Goal: Task Accomplishment & Management: Manage account settings

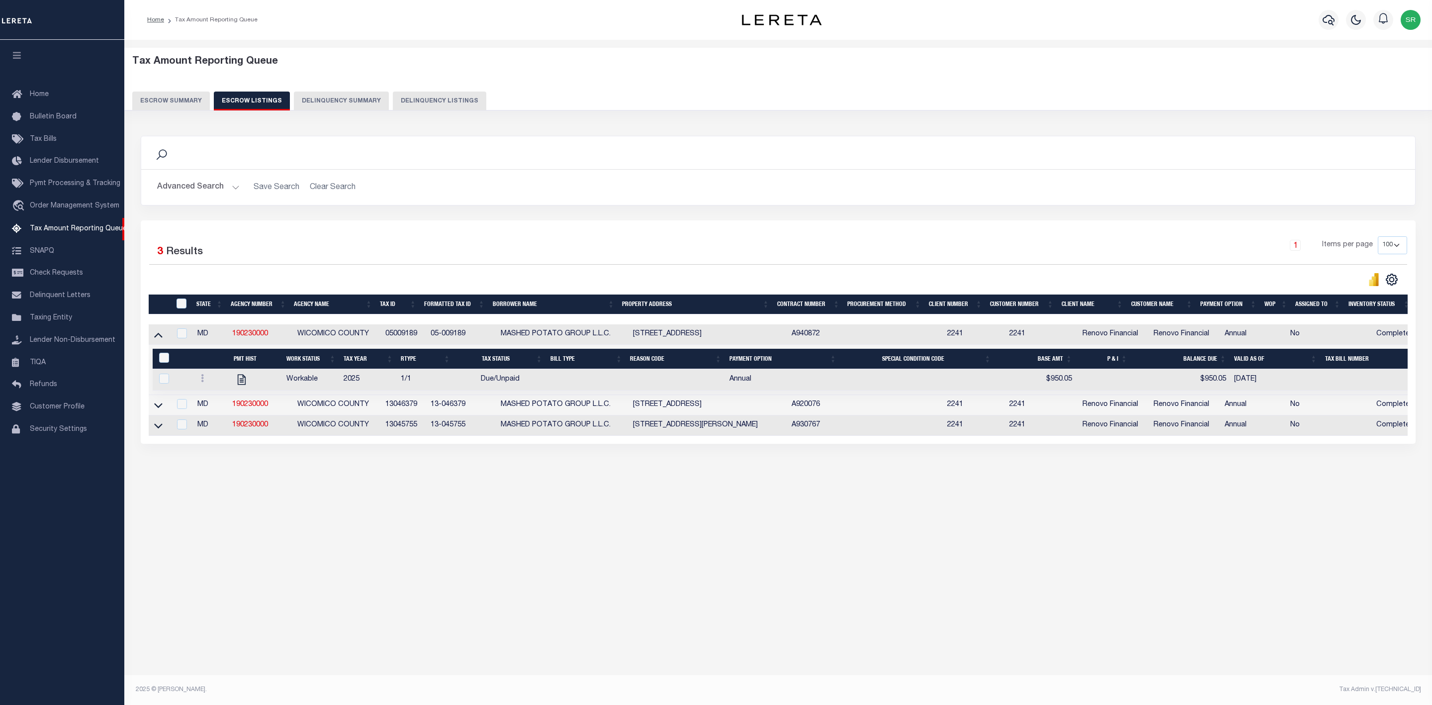
select select "100"
click at [1300, 139] on div "Search" at bounding box center [778, 152] width 1274 height 33
click at [191, 108] on button "Escrow Summary" at bounding box center [171, 101] width 78 height 19
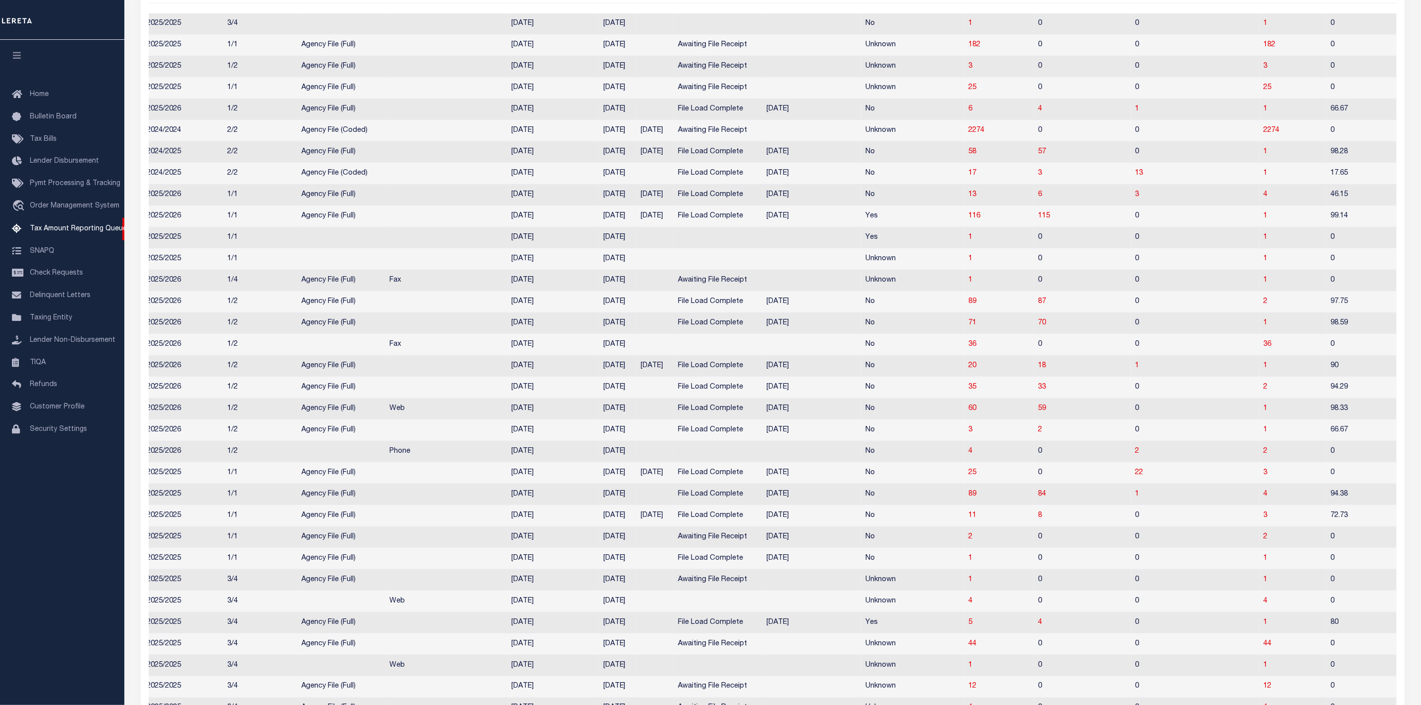
scroll to position [0, 482]
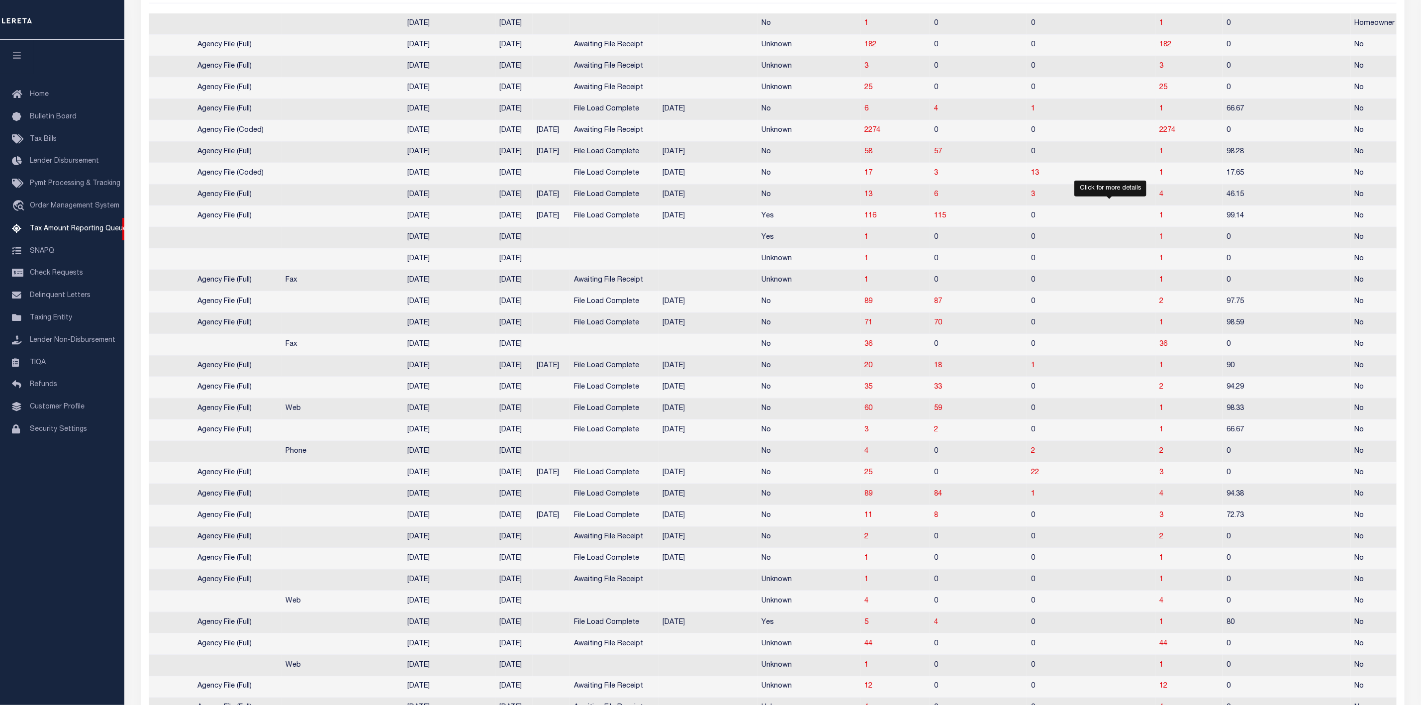
click at [1159, 241] on span "1" at bounding box center [1161, 237] width 4 height 7
select select "100"
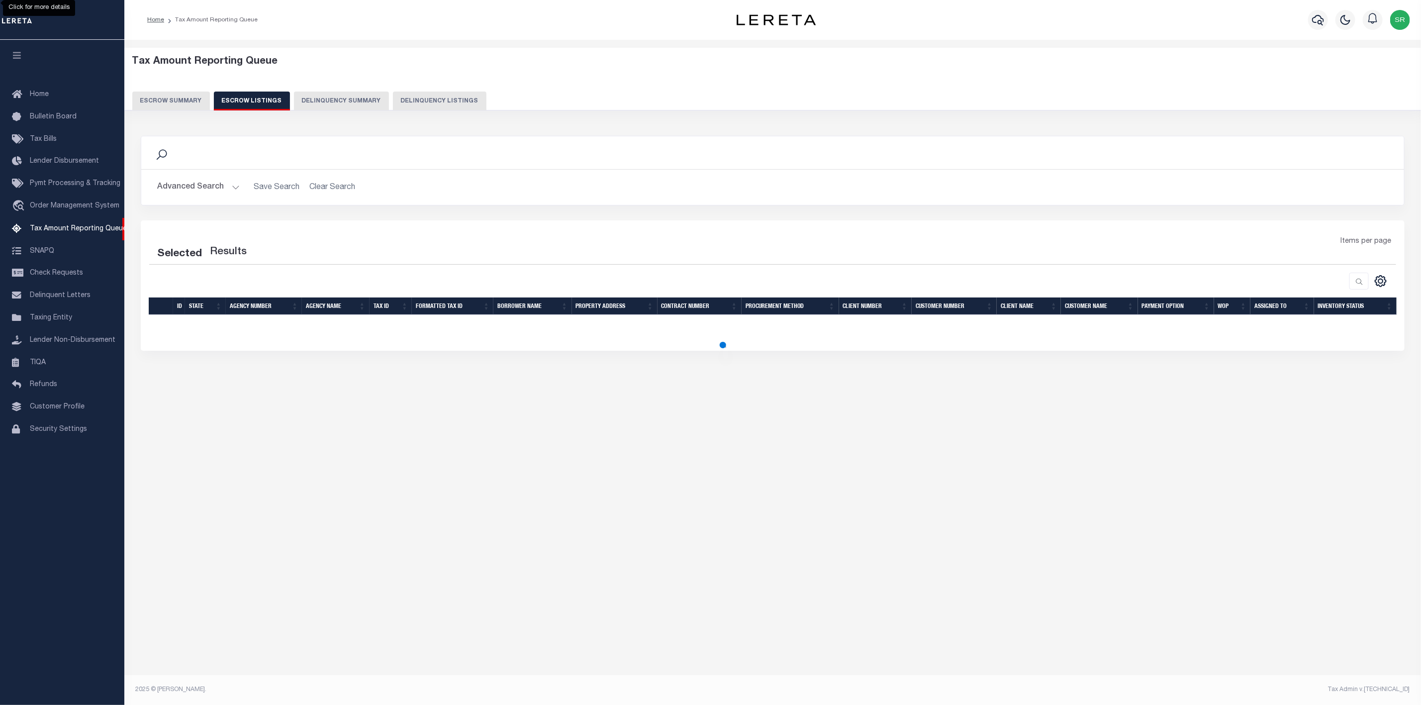
select select "100"
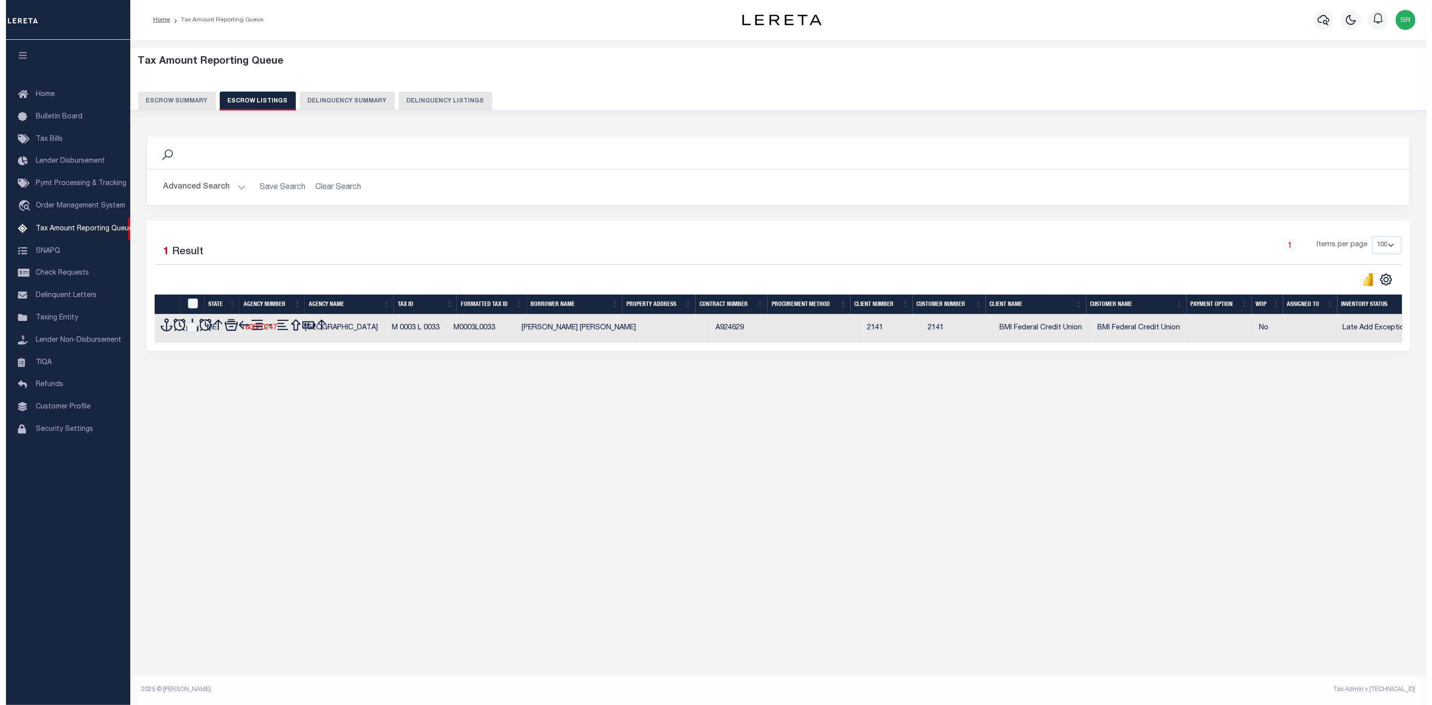
scroll to position [0, 0]
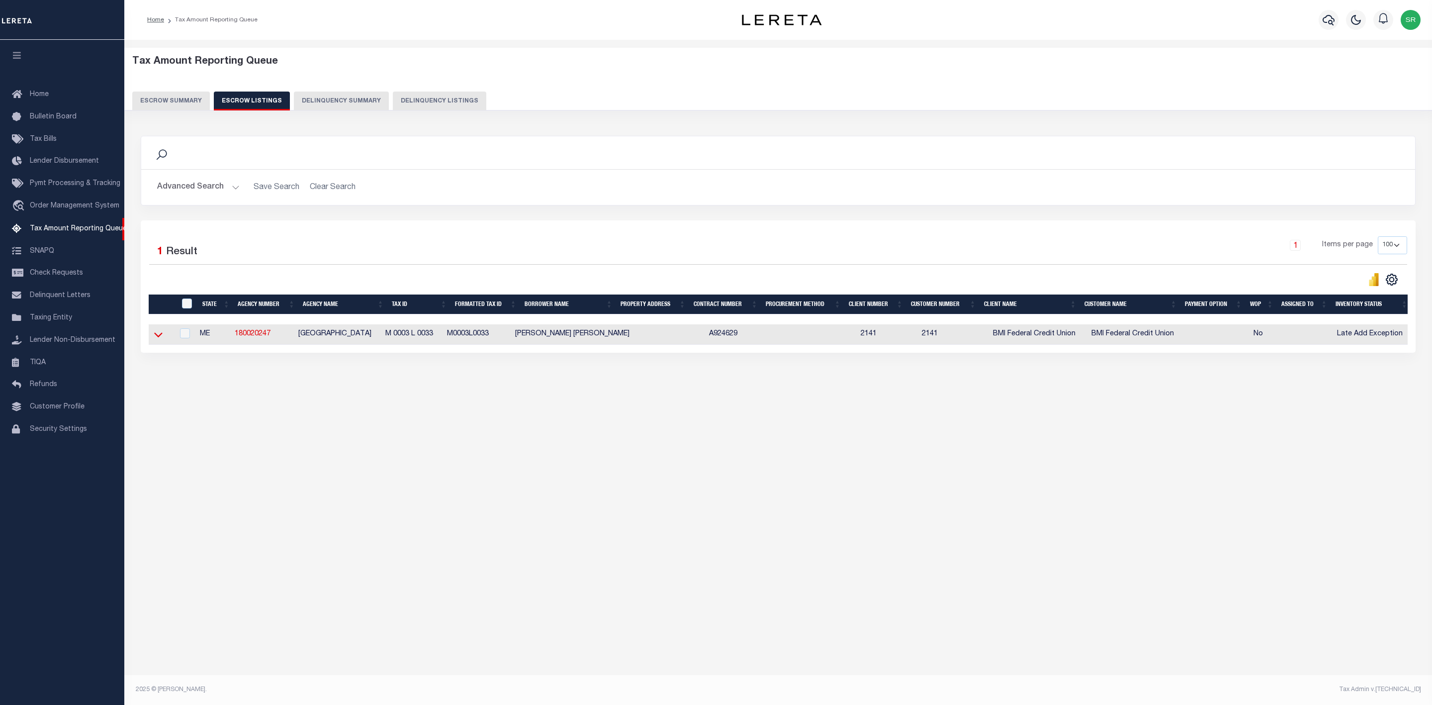
click at [160, 338] on icon at bounding box center [158, 334] width 8 height 10
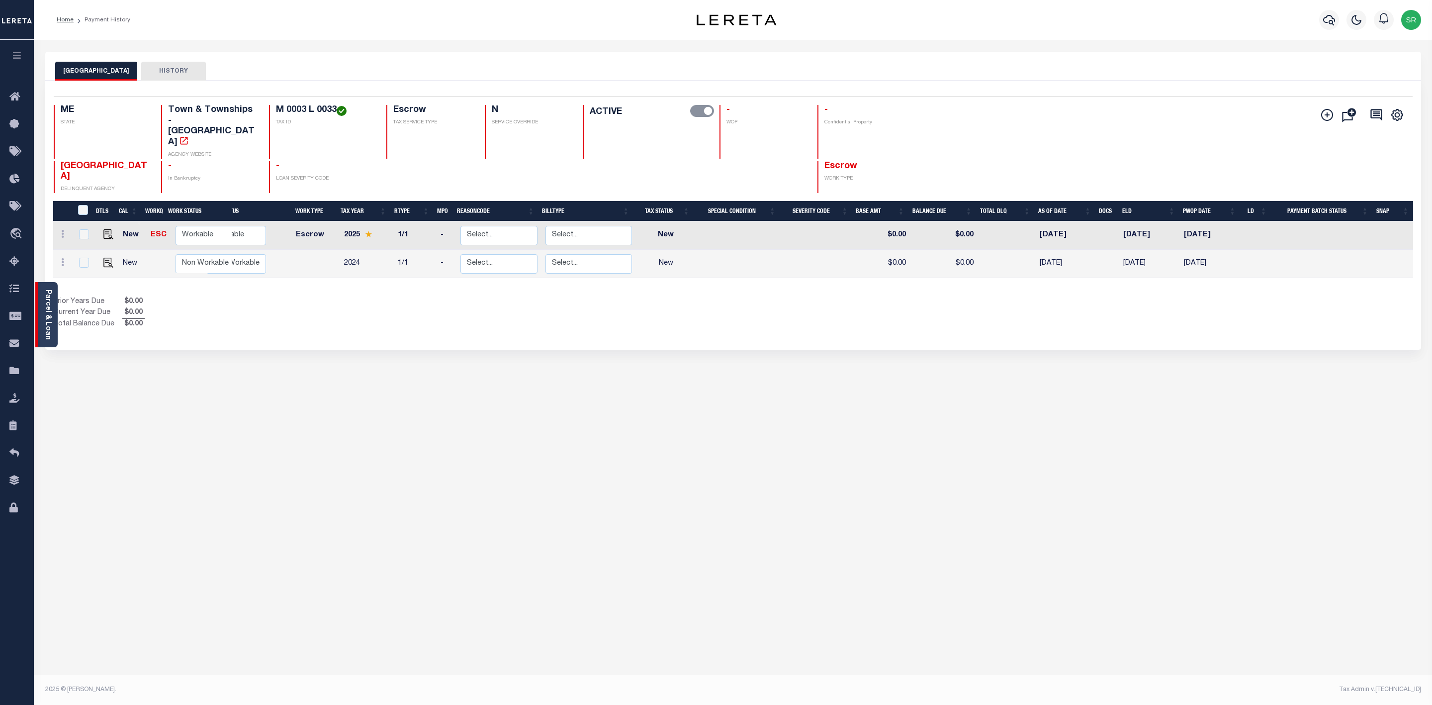
click at [49, 324] on link "Parcel & Loan" at bounding box center [47, 314] width 7 height 50
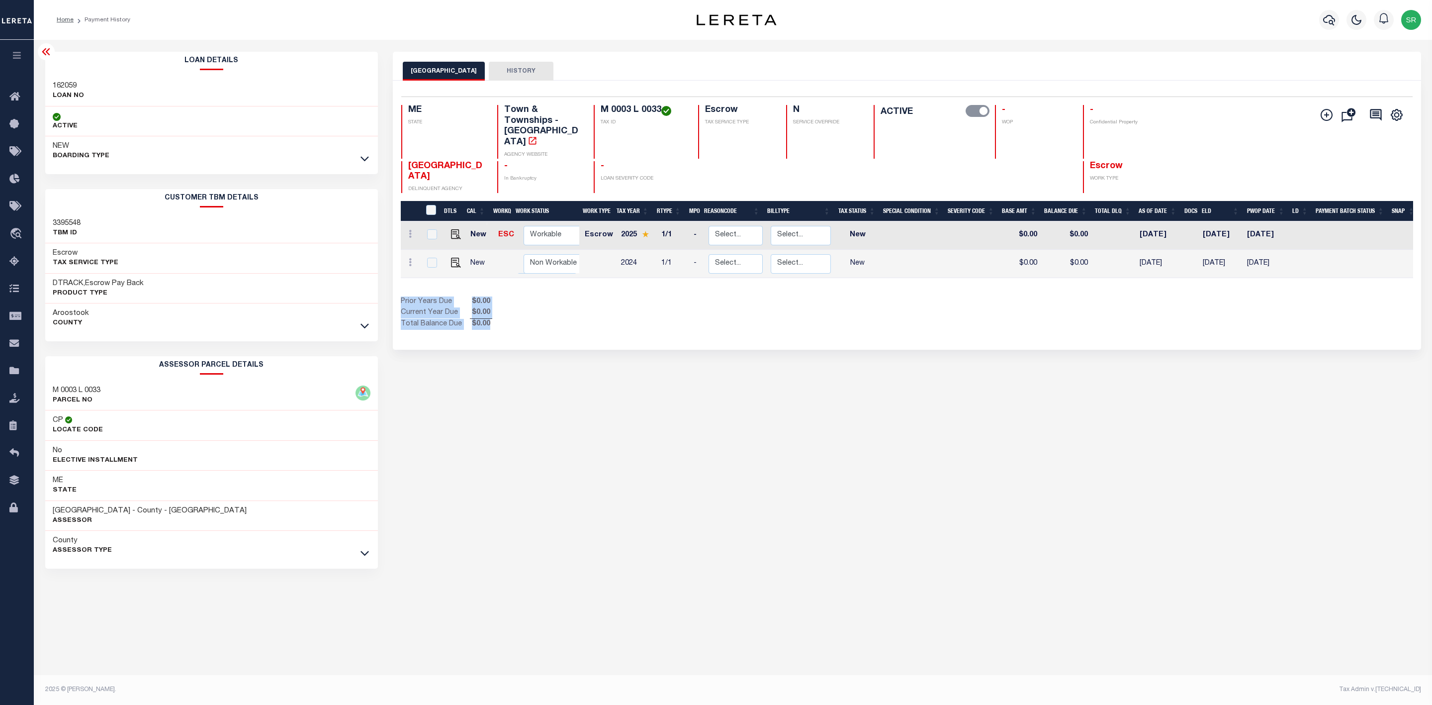
drag, startPoint x: 488, startPoint y: 315, endPoint x: 394, endPoint y: 294, distance: 95.8
click at [394, 294] on div "Selected 2 Results 1 Items per page 25 50 100 ME STATE TAX ID N" at bounding box center [907, 215] width 1028 height 269
click at [542, 312] on div "Prior Years Due $0.00 Current Year Due $0.00 Total Balance Due $0.00" at bounding box center [654, 312] width 506 height 33
drag, startPoint x: 542, startPoint y: 312, endPoint x: 448, endPoint y: 442, distance: 160.3
click at [448, 442] on div "NEW CANADA TOWN HISTORY Selected 2 Results" at bounding box center [906, 332] width 1043 height 561
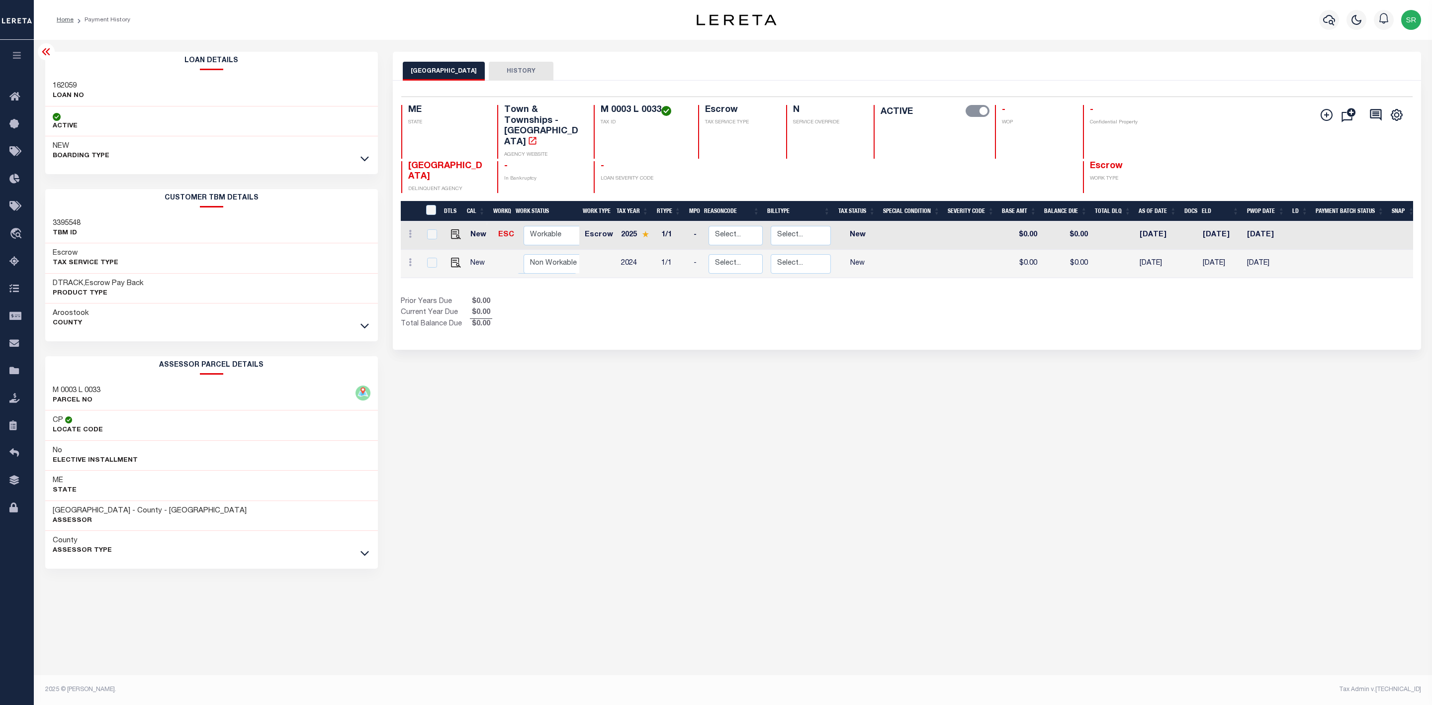
drag, startPoint x: 464, startPoint y: 428, endPoint x: 560, endPoint y: 505, distance: 122.8
click at [551, 506] on div "NEW CANADA TOWN HISTORY Selected 2 Results" at bounding box center [906, 332] width 1043 height 561
drag, startPoint x: 985, startPoint y: 414, endPoint x: 892, endPoint y: 393, distance: 95.3
click at [892, 393] on div "NEW CANADA TOWN HISTORY Selected 2 Results" at bounding box center [906, 332] width 1043 height 561
drag, startPoint x: 892, startPoint y: 393, endPoint x: 790, endPoint y: 394, distance: 102.5
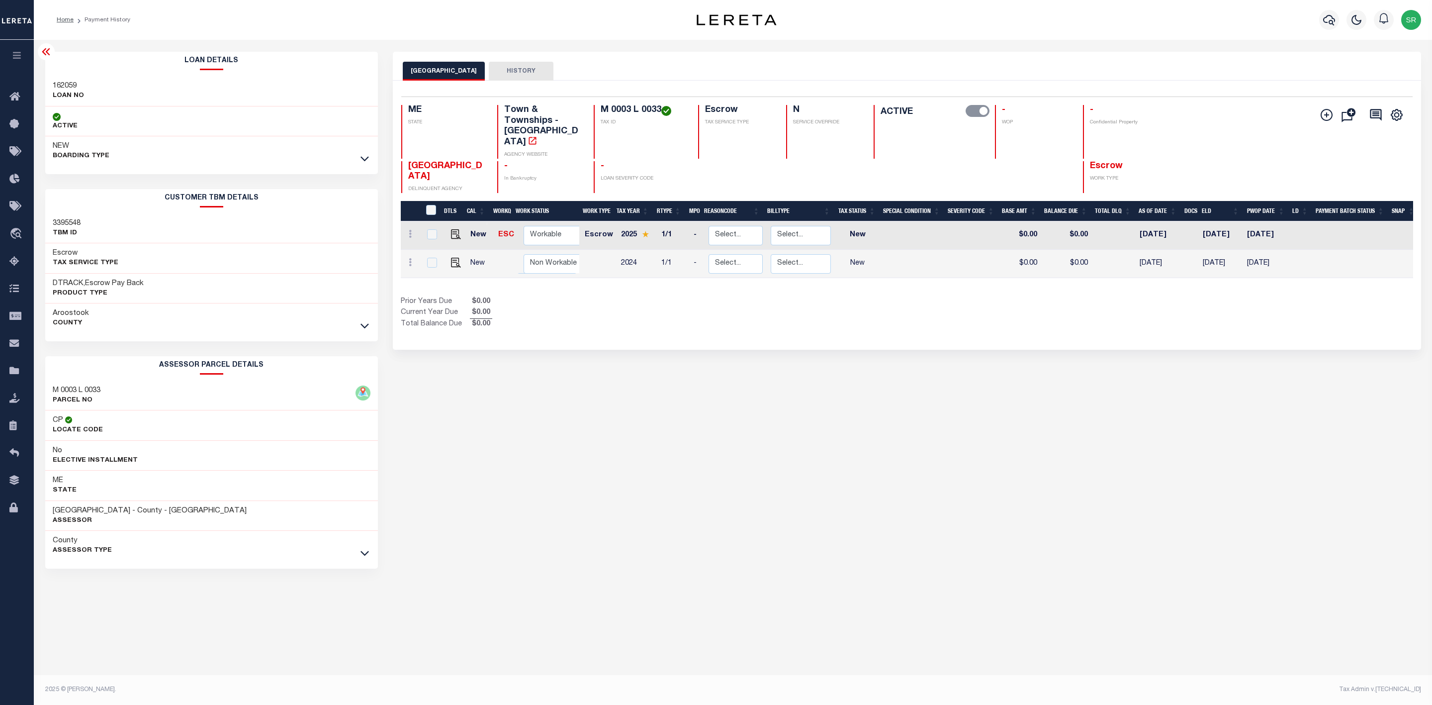
click at [790, 394] on div "NEW CANADA TOWN HISTORY Selected 2 Results" at bounding box center [906, 332] width 1043 height 561
drag, startPoint x: 788, startPoint y: 394, endPoint x: 705, endPoint y: 408, distance: 84.1
click at [705, 408] on div "NEW CANADA TOWN HISTORY Selected 2 Results" at bounding box center [906, 332] width 1043 height 561
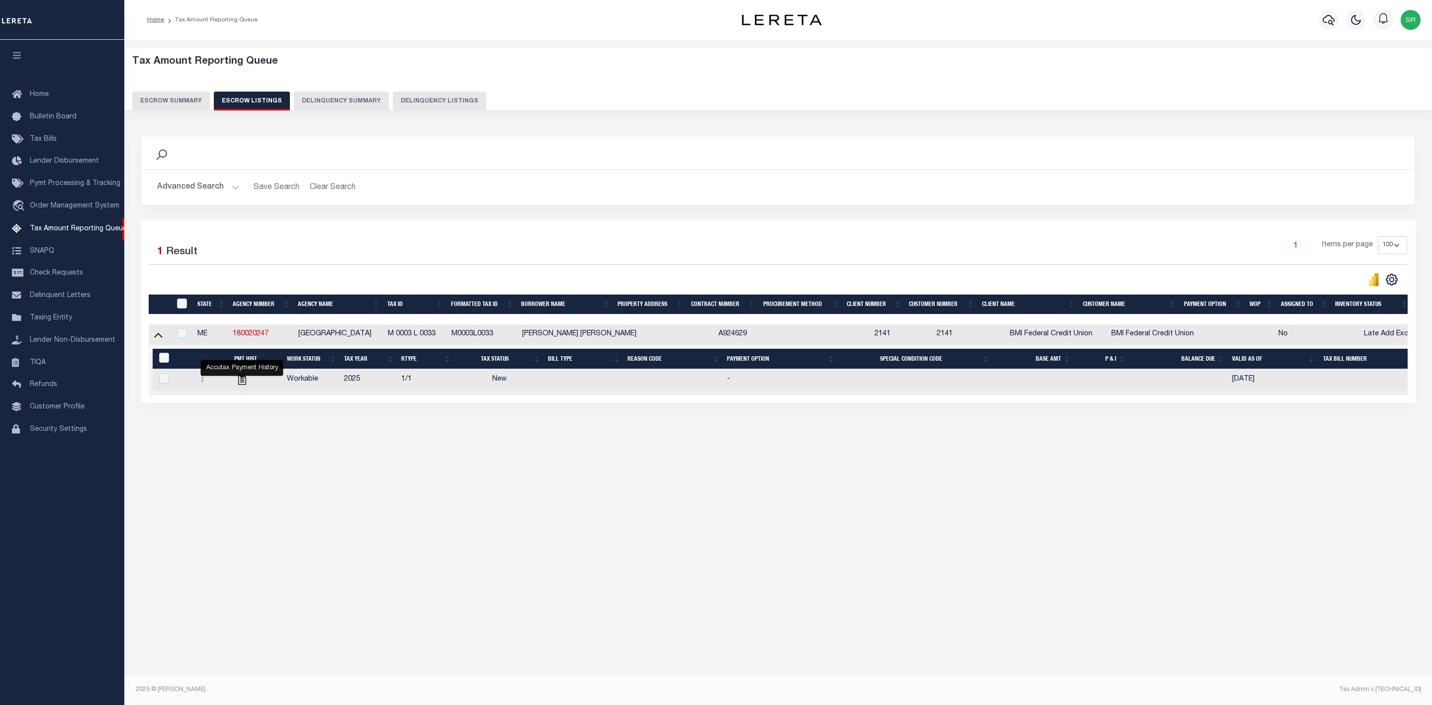
select select
select select "100"
select select
select select "100"
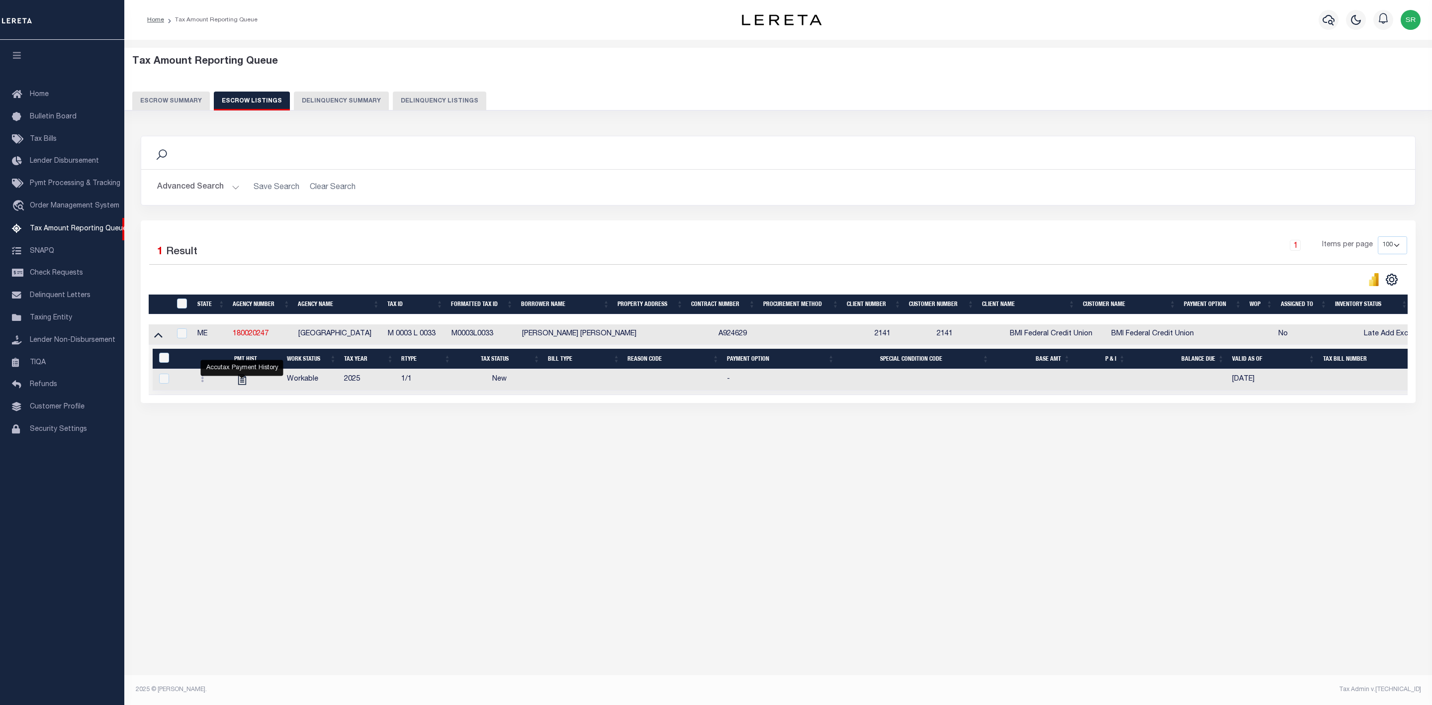
click at [160, 345] on td at bounding box center [160, 334] width 22 height 20
checkbox input "true"
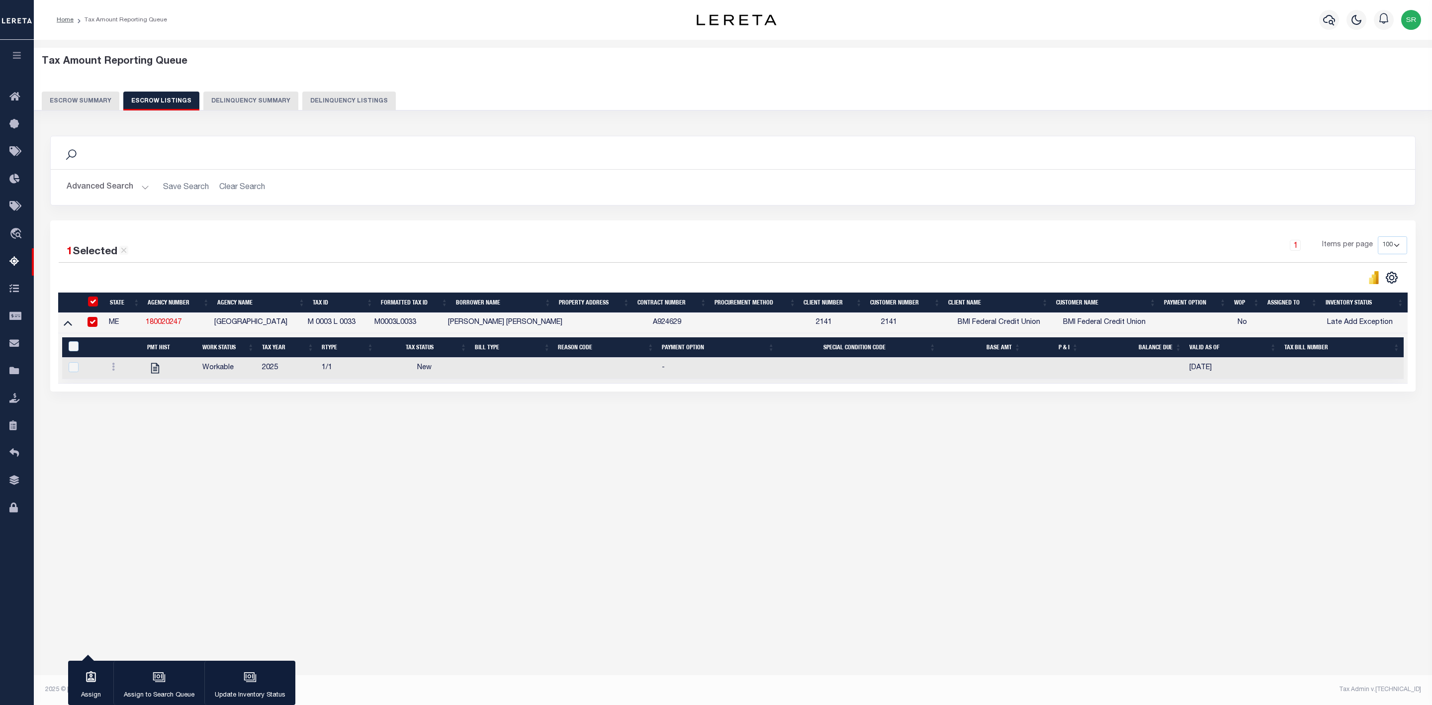
click at [82, 103] on button "Escrow Summary" at bounding box center [81, 101] width 78 height 19
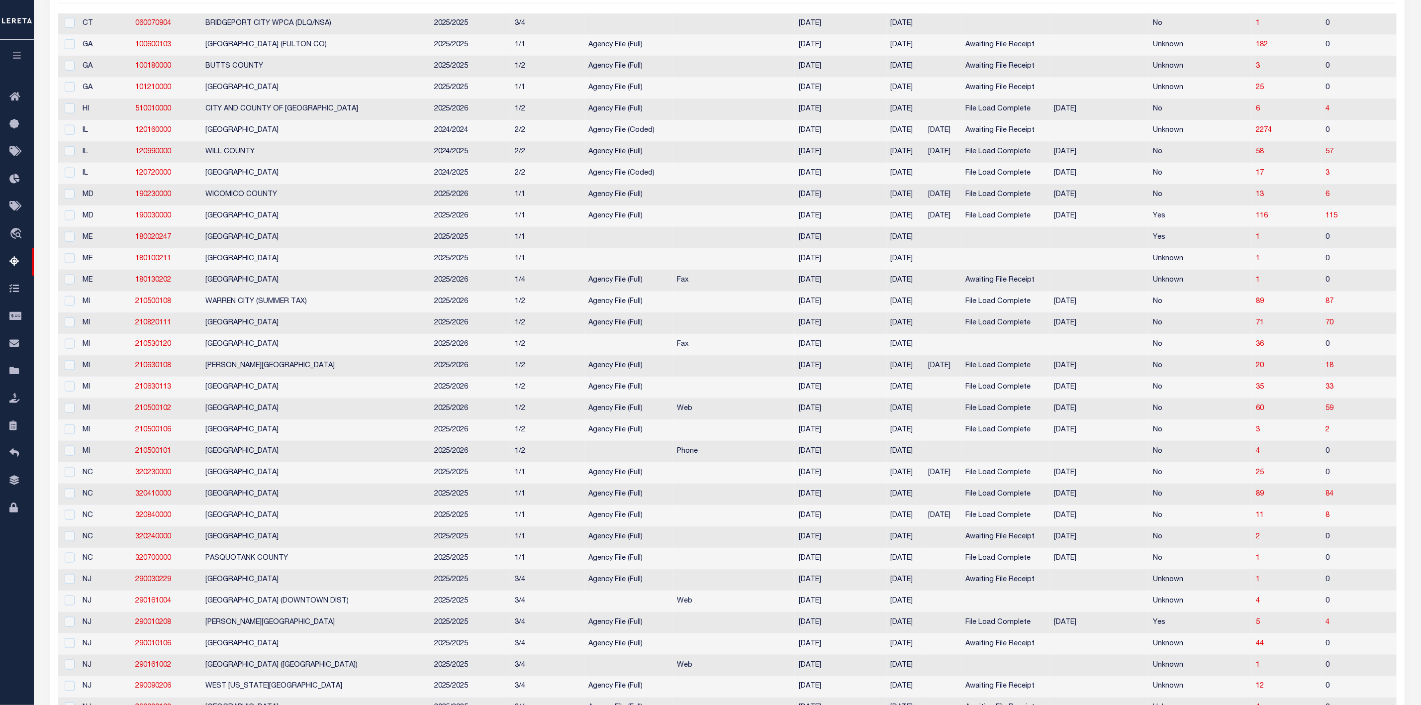
click at [1333, 206] on td "6" at bounding box center [1369, 195] width 97 height 21
checkbox input "true"
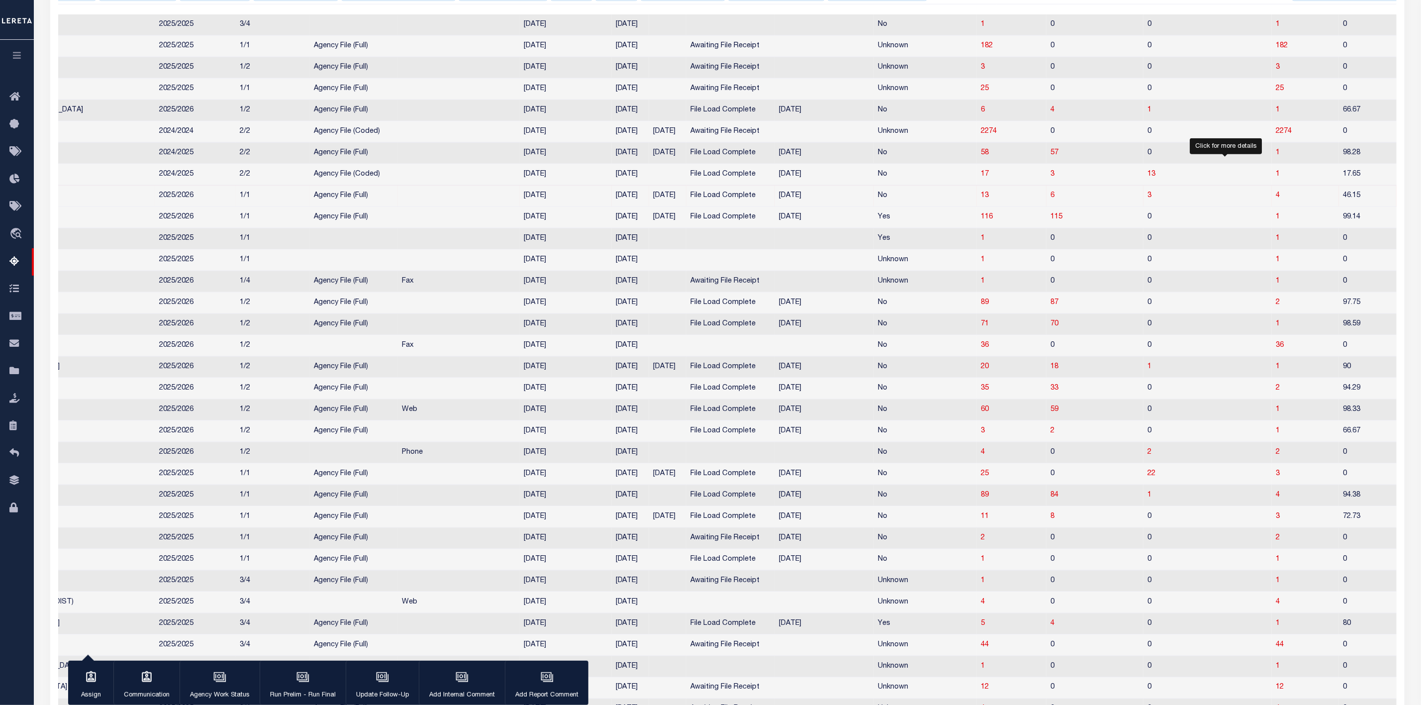
click at [1276, 199] on span "4" at bounding box center [1278, 195] width 4 height 7
select select "100"
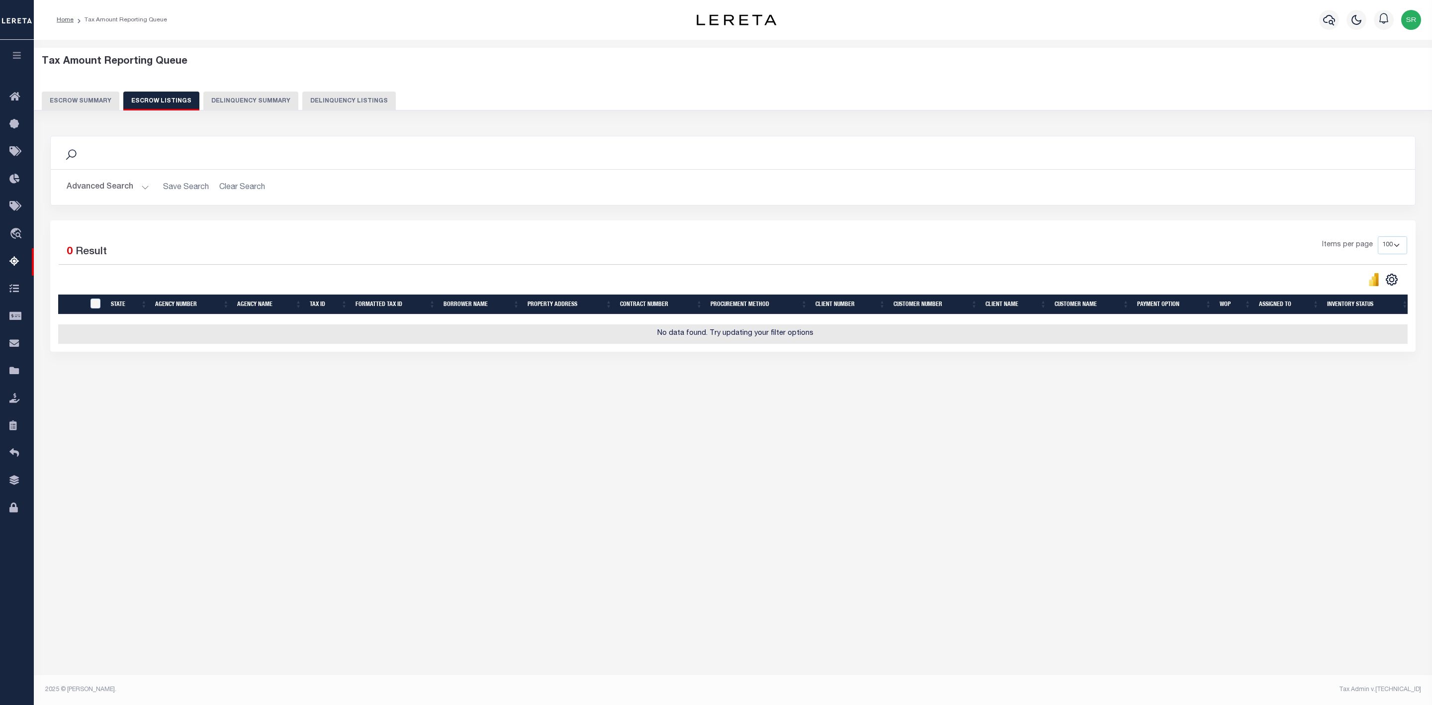
click at [96, 105] on button "Escrow Summary" at bounding box center [81, 101] width 78 height 19
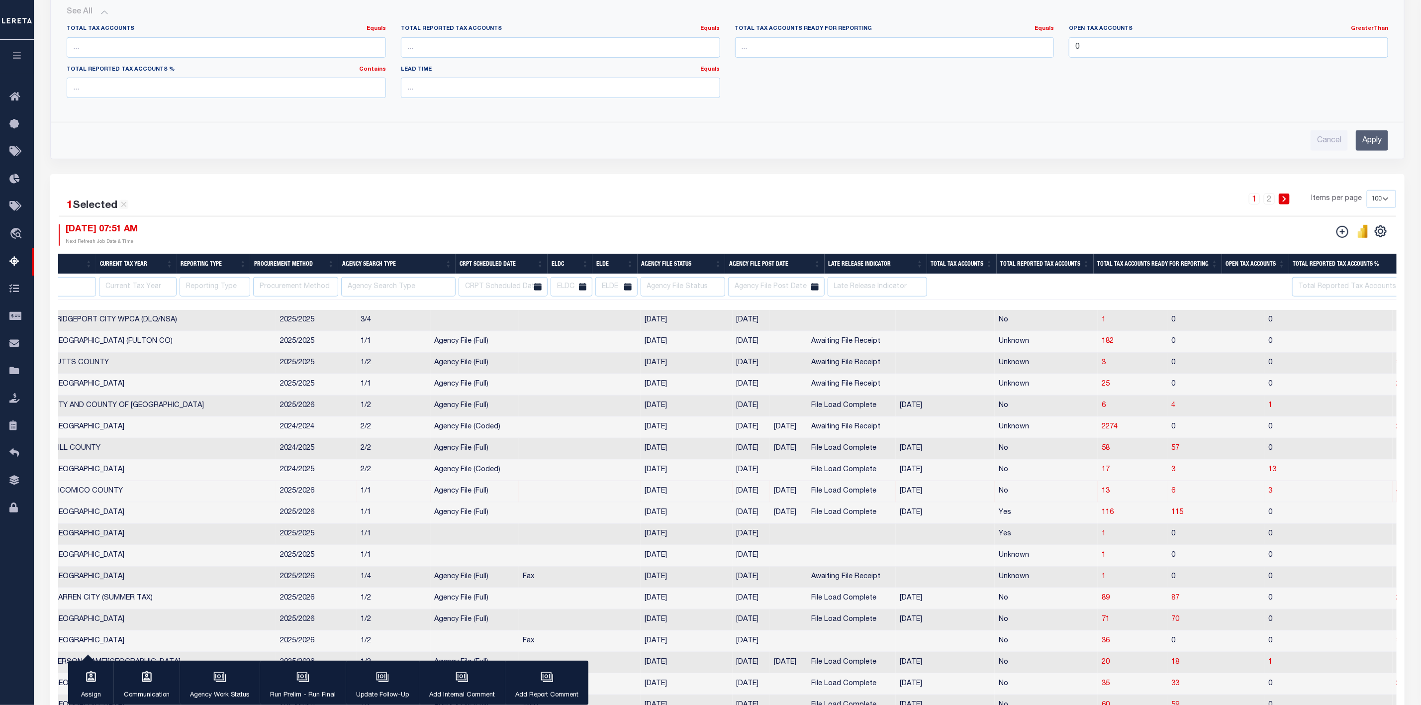
scroll to position [0, 6]
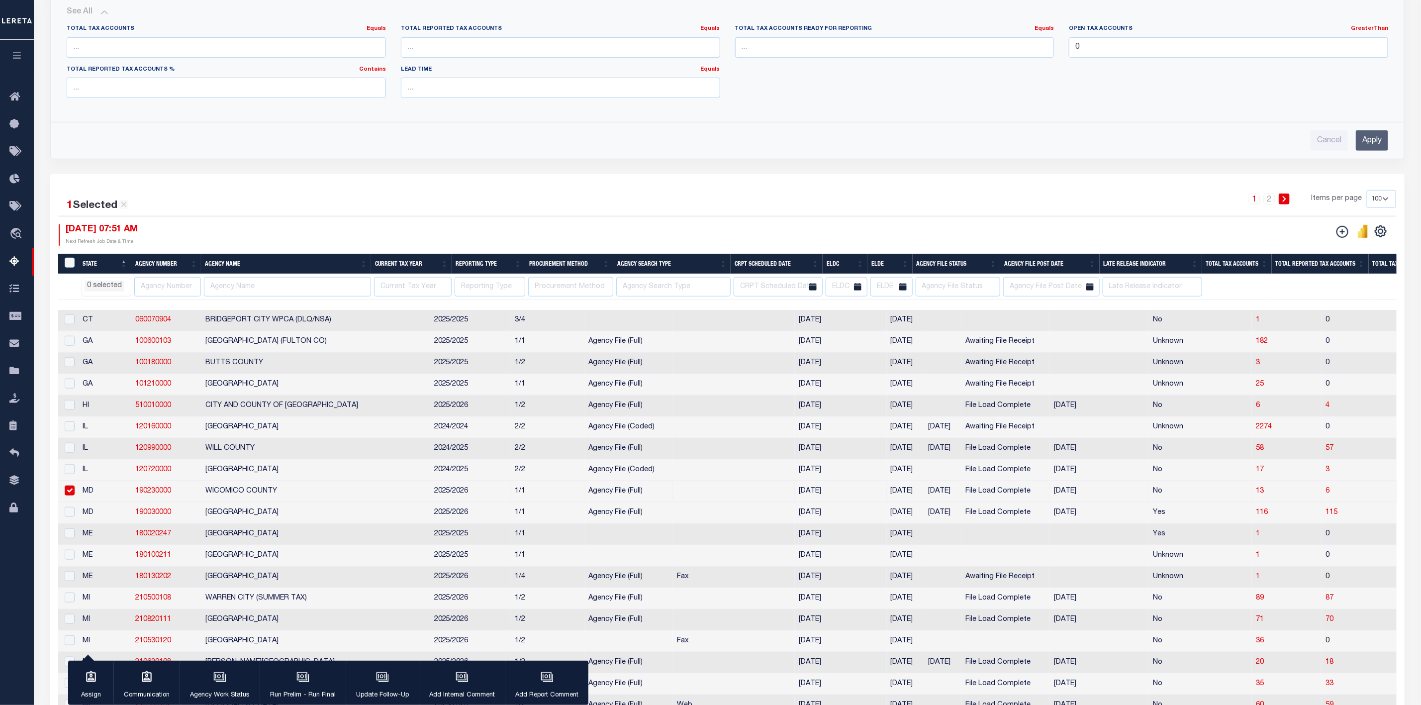
click at [72, 495] on input "checkbox" at bounding box center [70, 490] width 10 height 10
checkbox input "false"
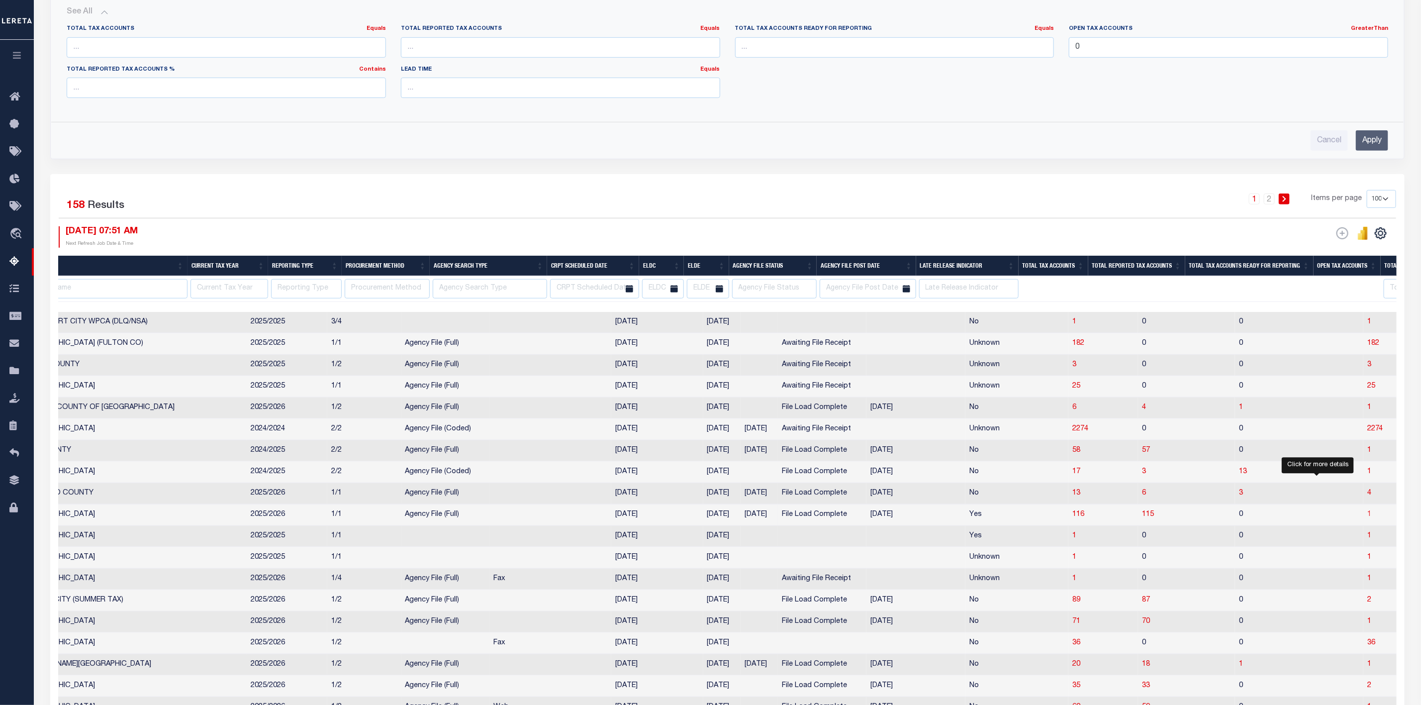
click at [1367, 518] on span "1" at bounding box center [1369, 514] width 4 height 7
select select "100"
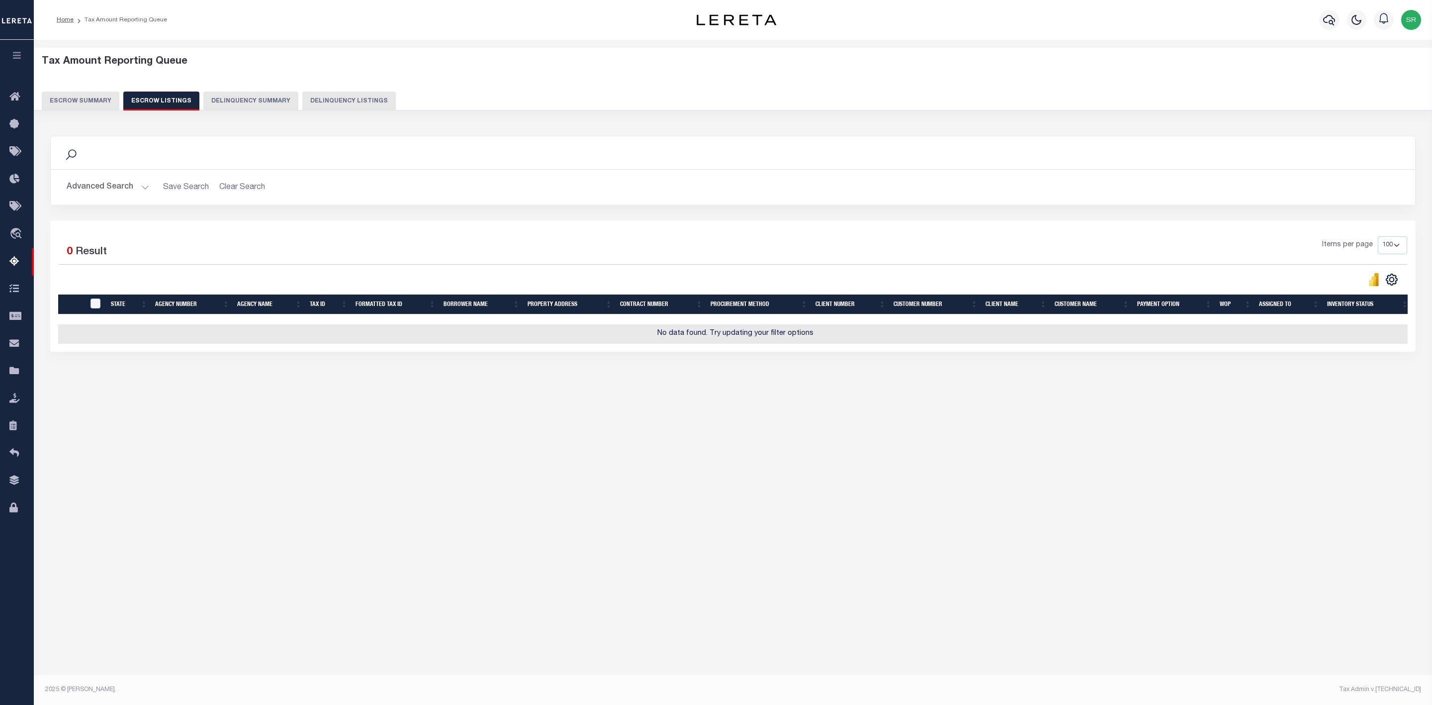
click at [85, 97] on button "Escrow Summary" at bounding box center [81, 101] width 78 height 19
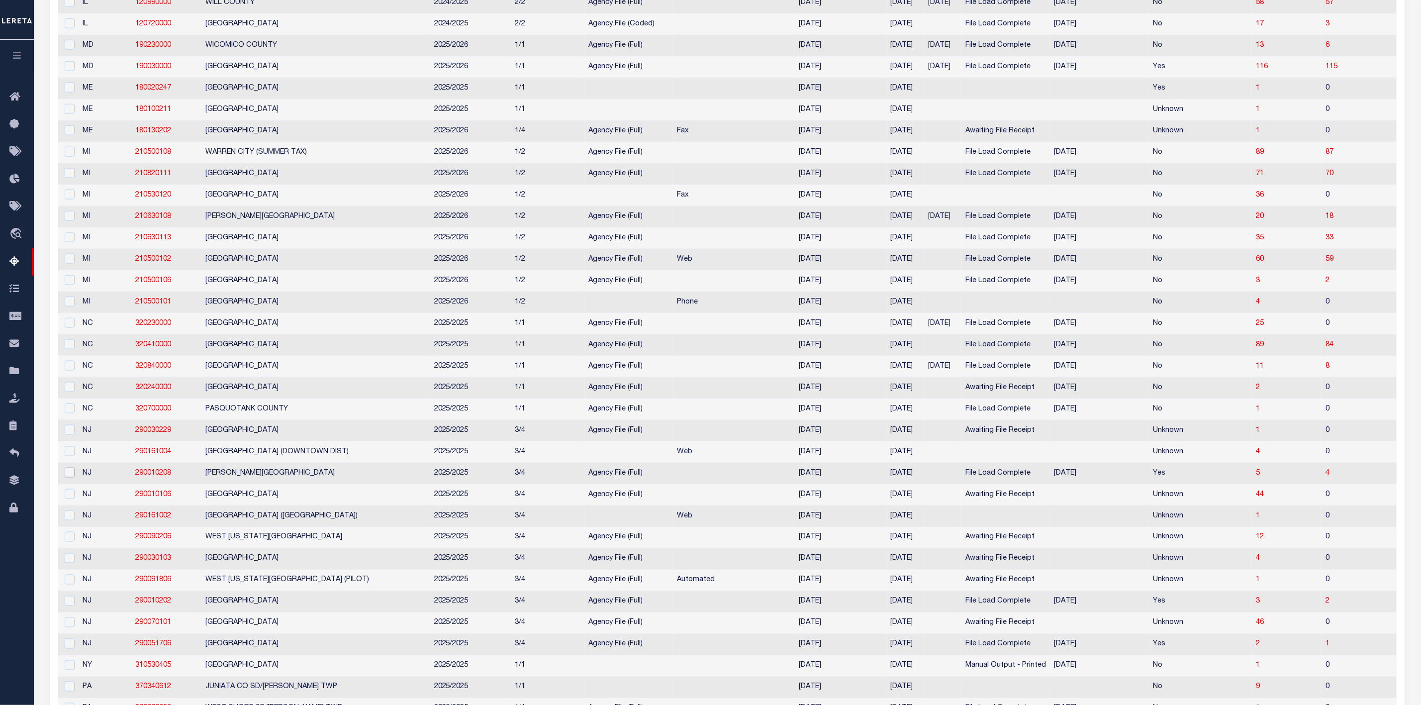
click at [68, 477] on input "checkbox" at bounding box center [70, 472] width 10 height 10
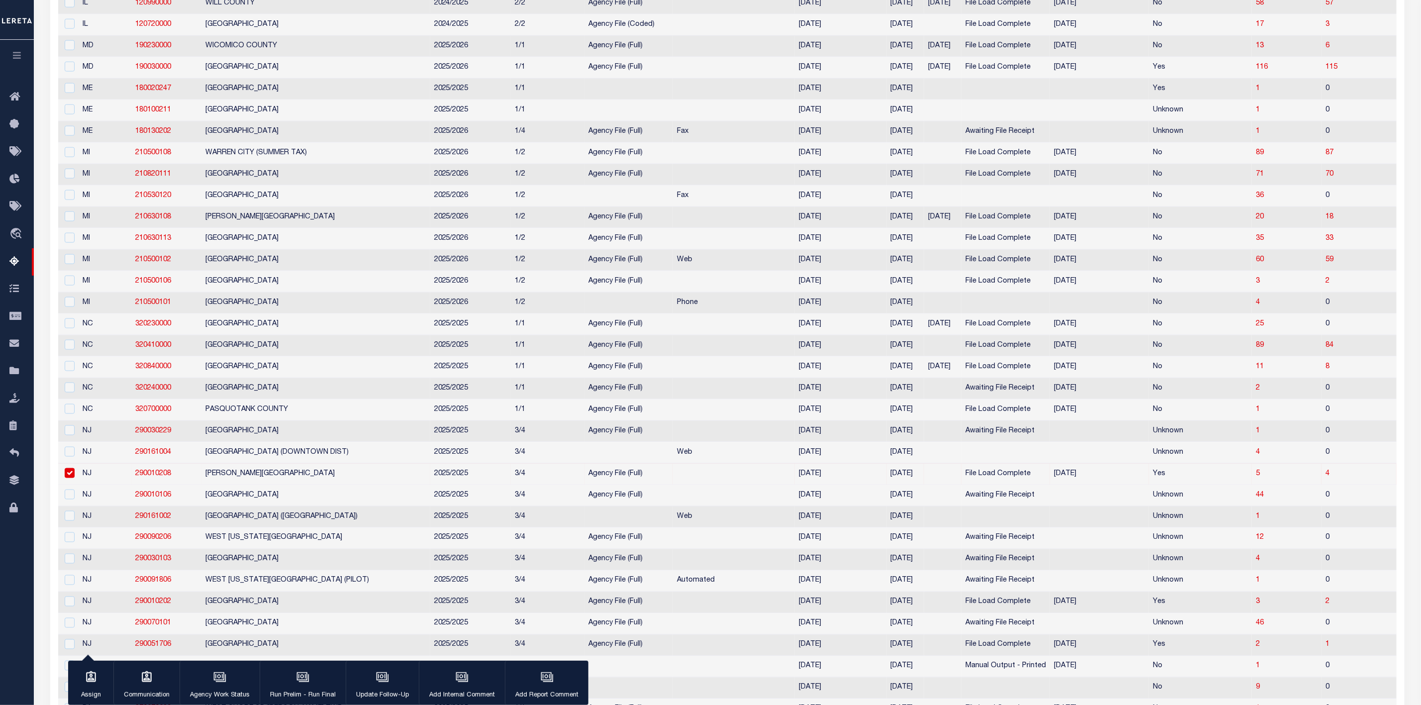
click at [360, 485] on td "HAMILTON TOWNSHIP" at bounding box center [315, 474] width 229 height 21
checkbox input "false"
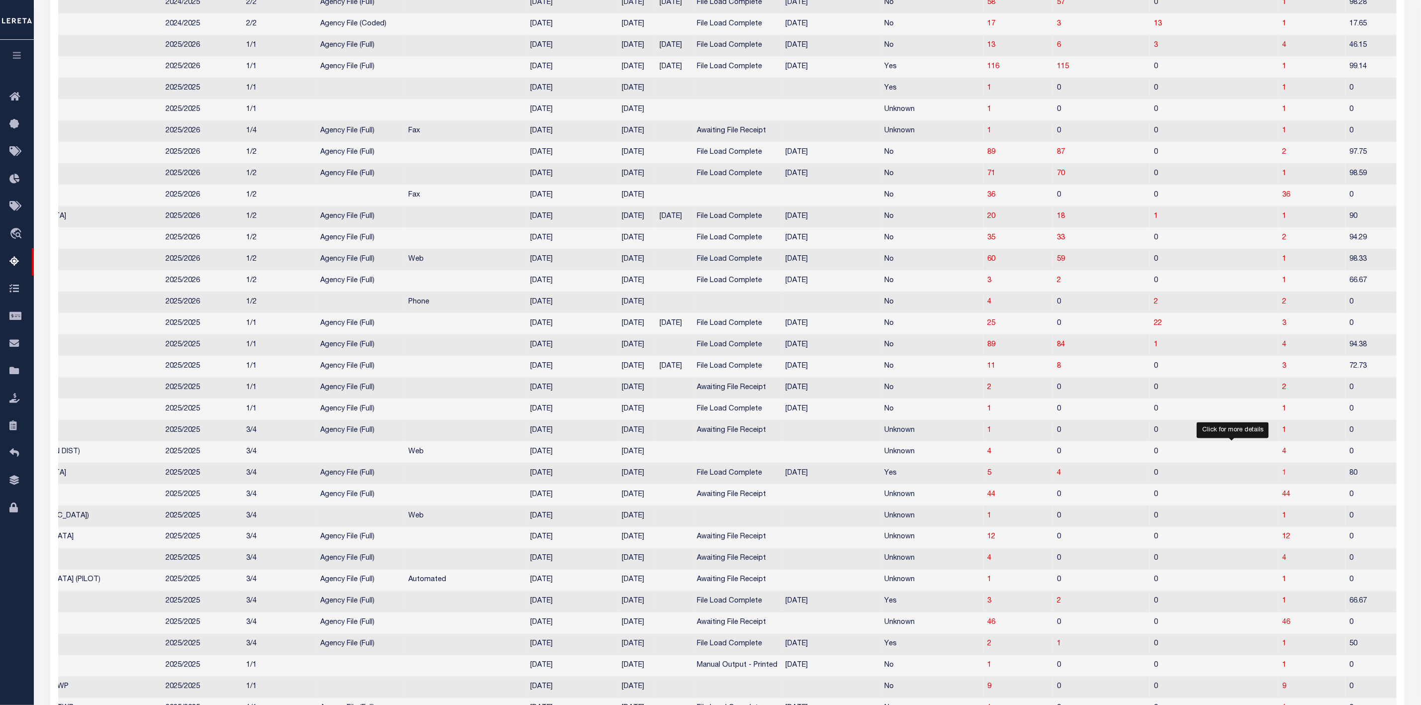
click at [1282, 476] on span "1" at bounding box center [1284, 472] width 4 height 7
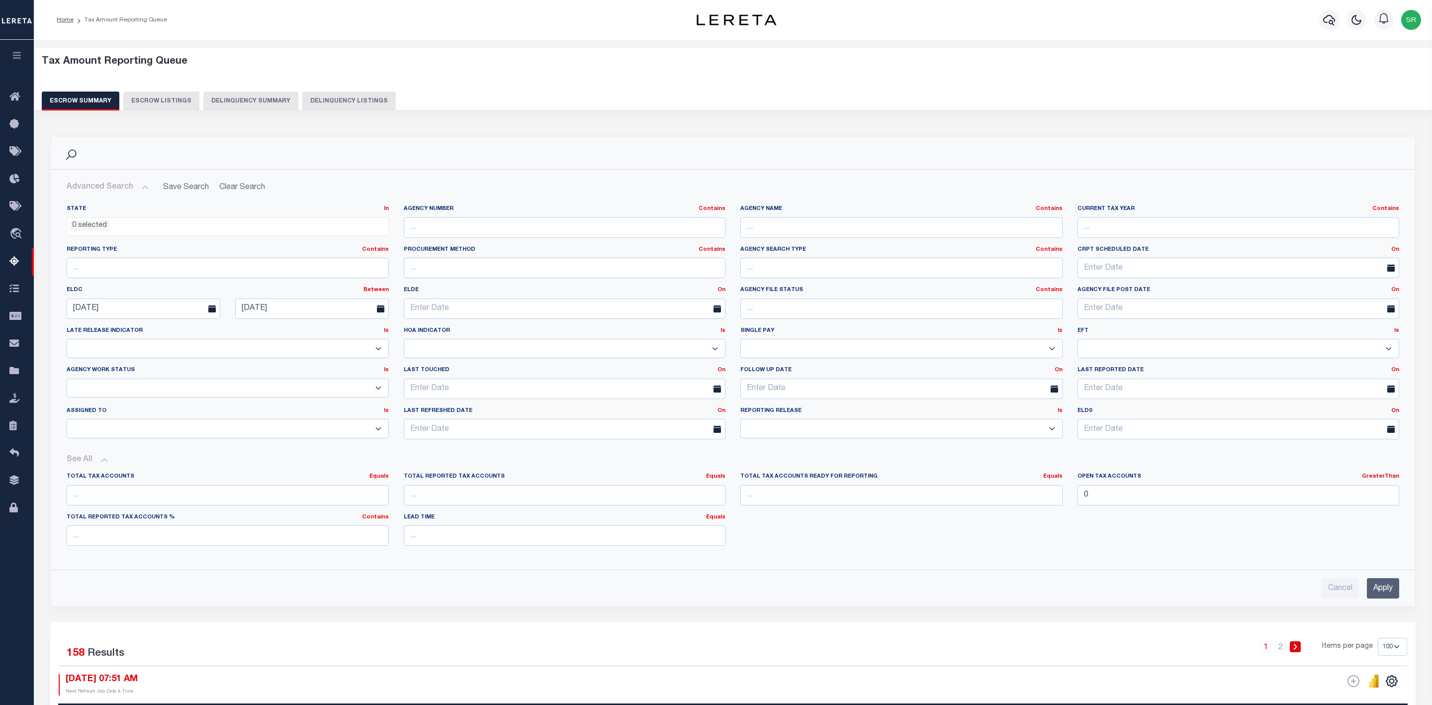
select select "100"
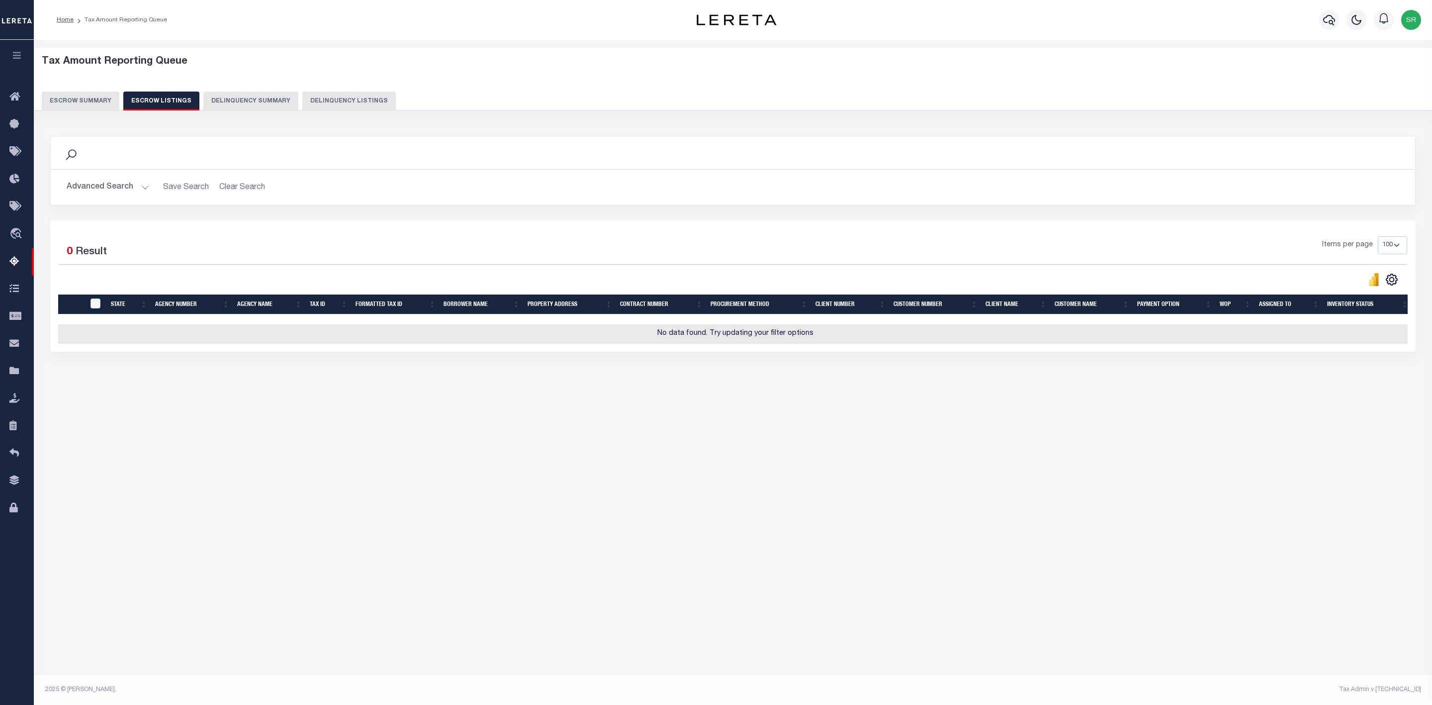
click at [95, 106] on button "Escrow Summary" at bounding box center [81, 101] width 78 height 19
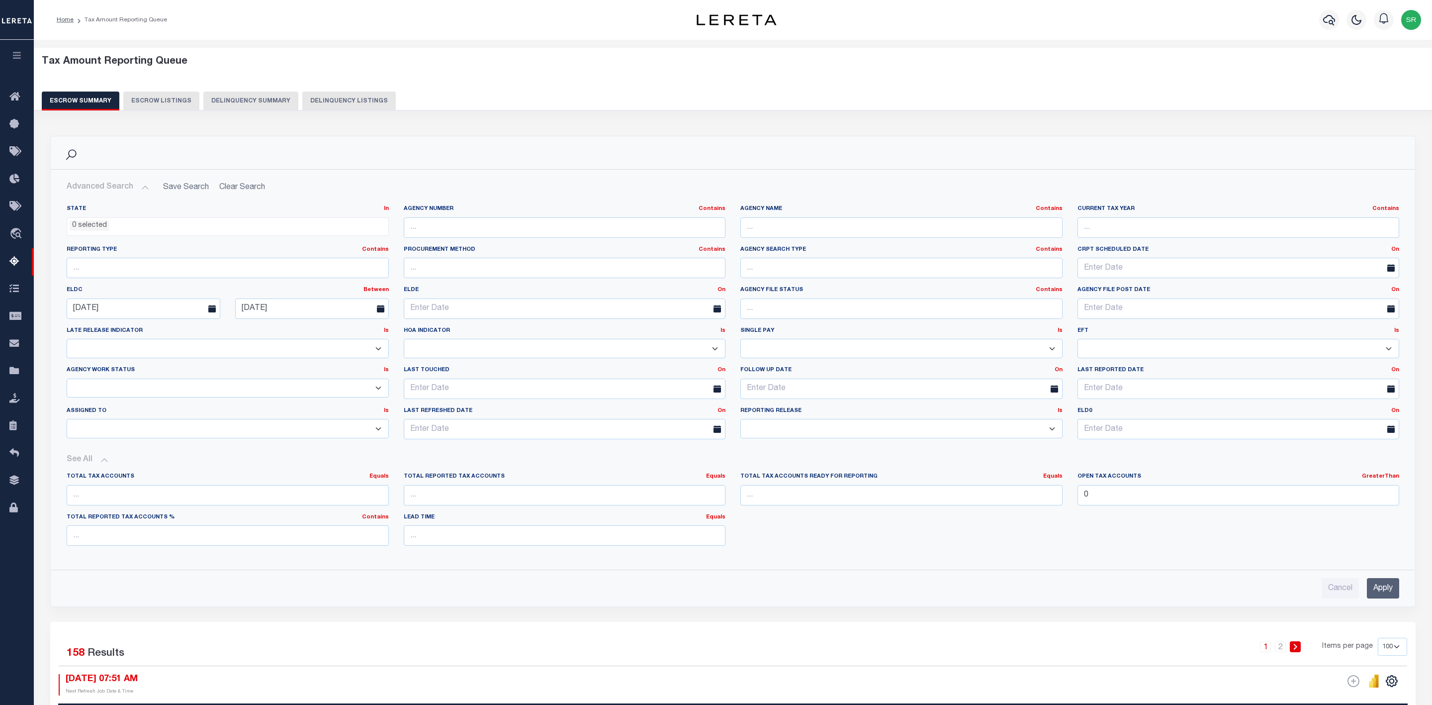
click at [95, 106] on button "Escrow Summary" at bounding box center [81, 101] width 78 height 19
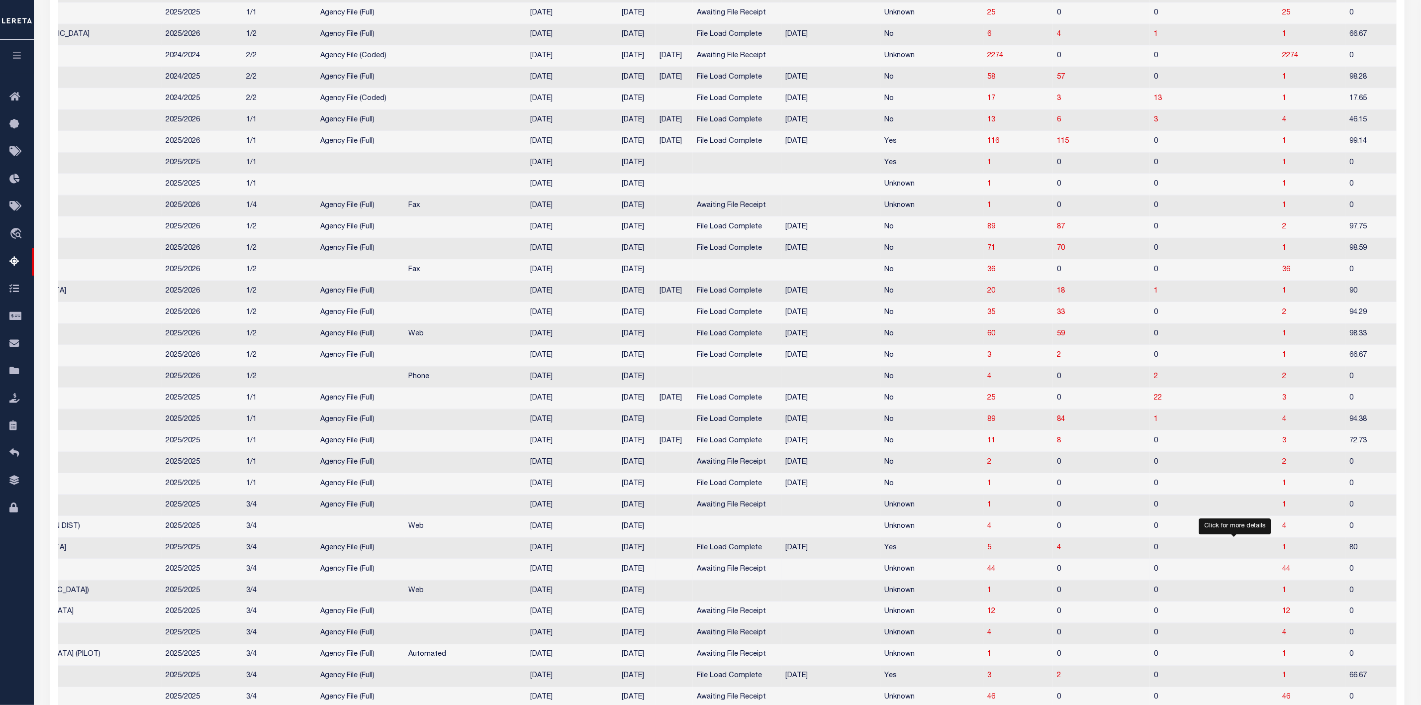
click at [1282, 572] on span "44" at bounding box center [1286, 568] width 8 height 7
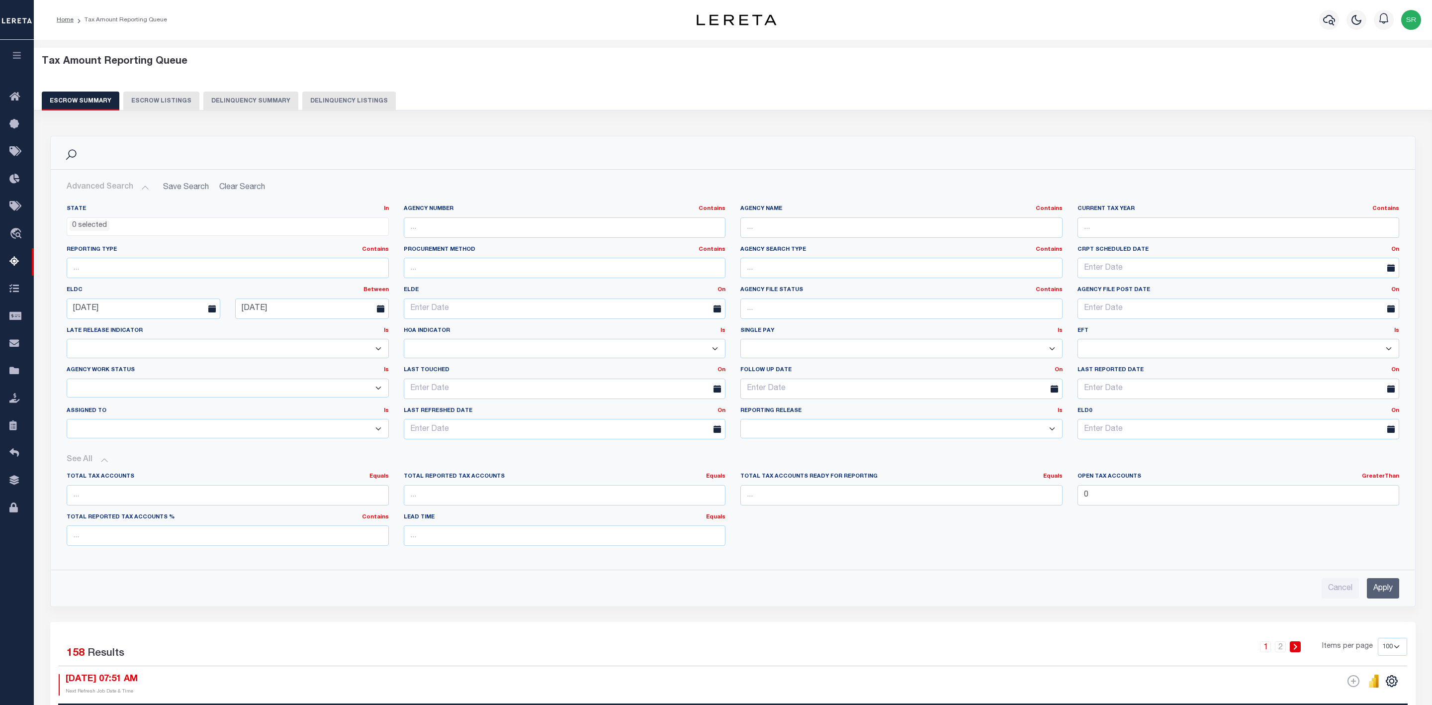
select select "100"
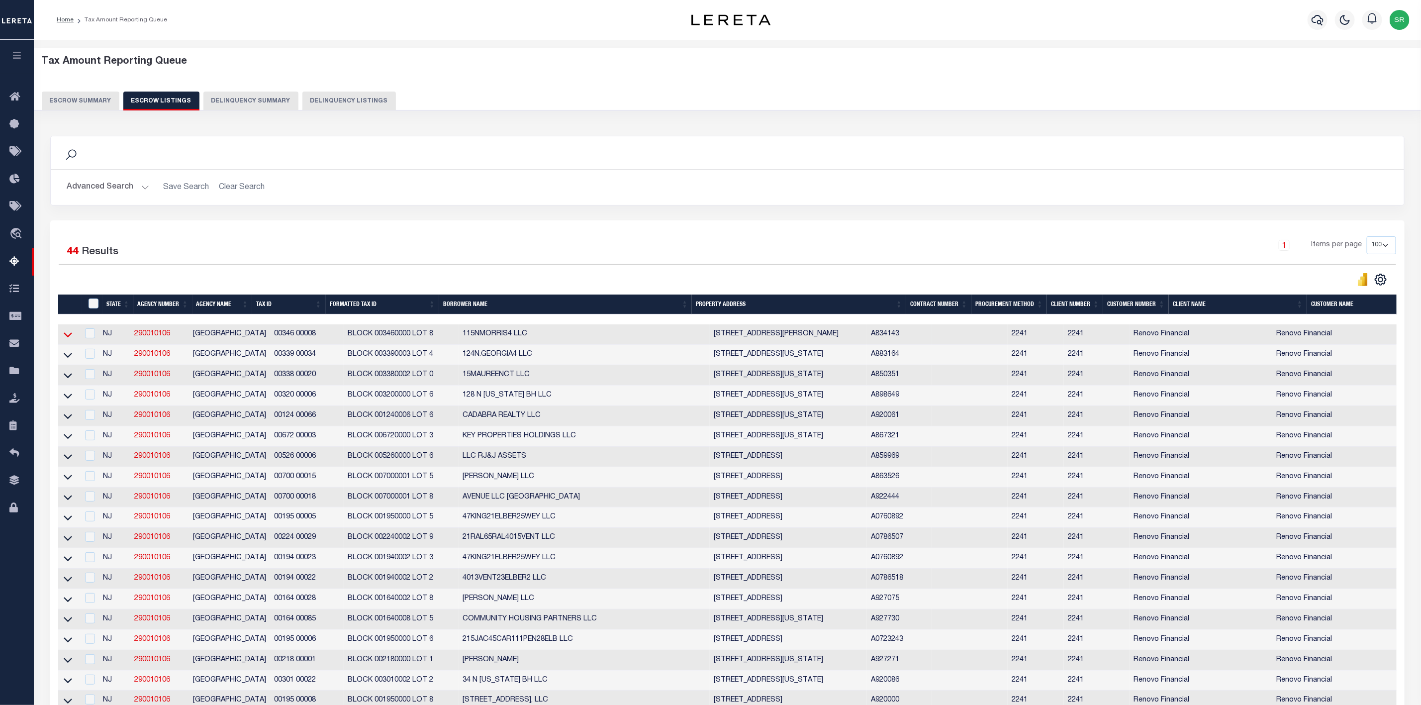
click at [68, 340] on icon at bounding box center [68, 334] width 8 height 10
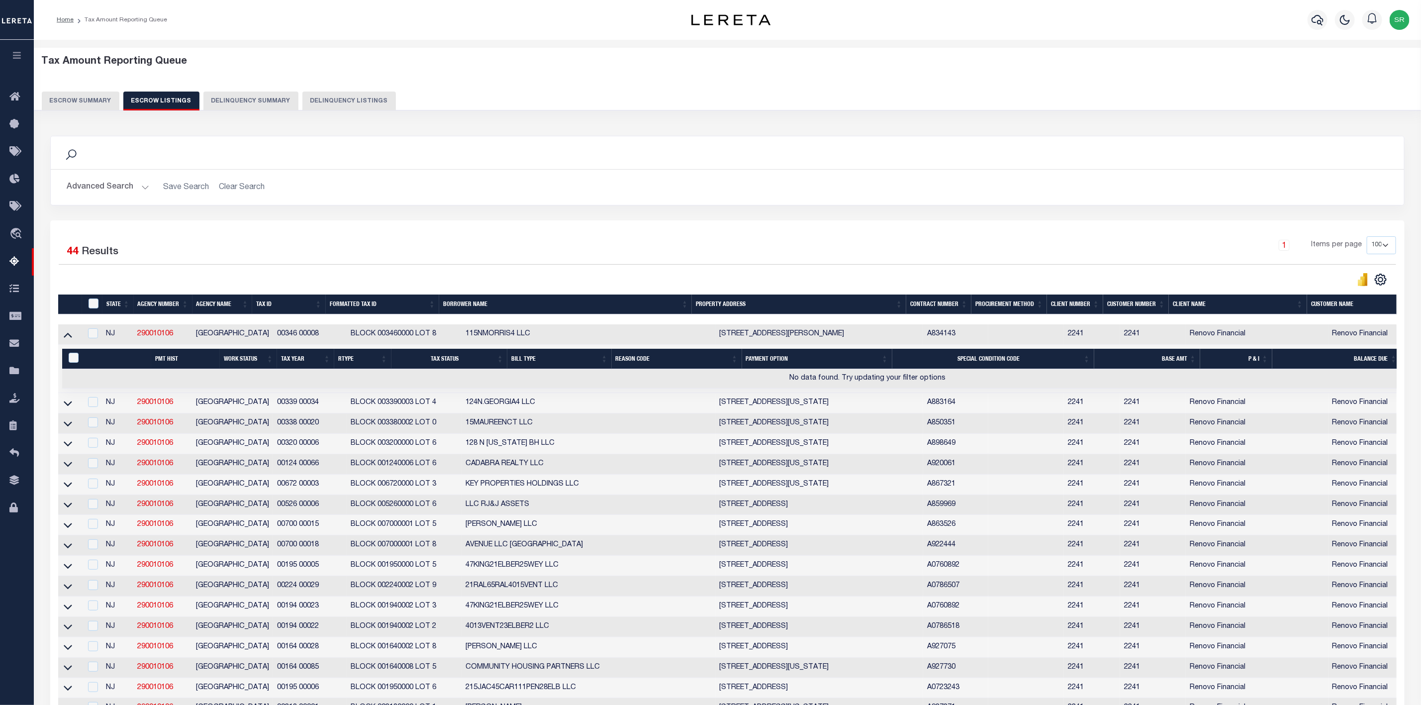
click at [100, 98] on button "Escrow Summary" at bounding box center [81, 101] width 78 height 19
click at [101, 97] on button "Escrow Summary" at bounding box center [81, 101] width 78 height 19
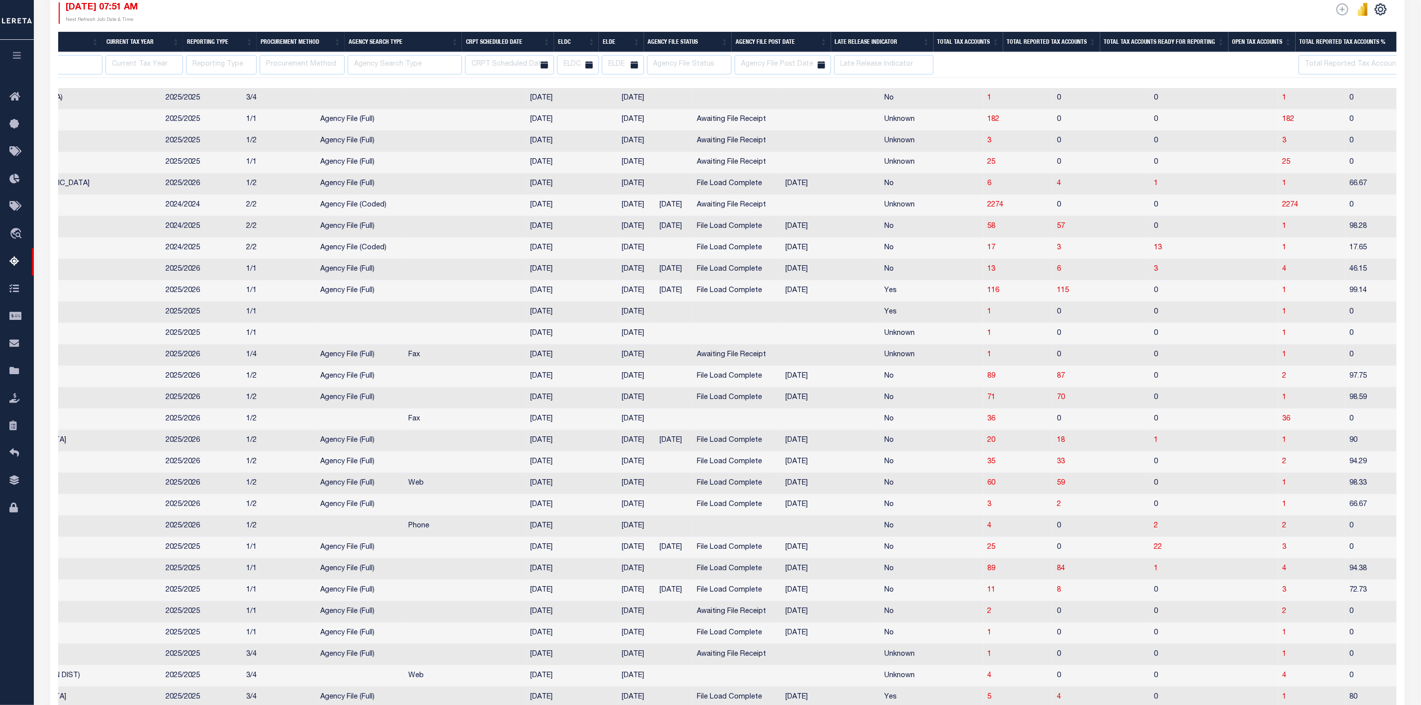
scroll to position [821, 0]
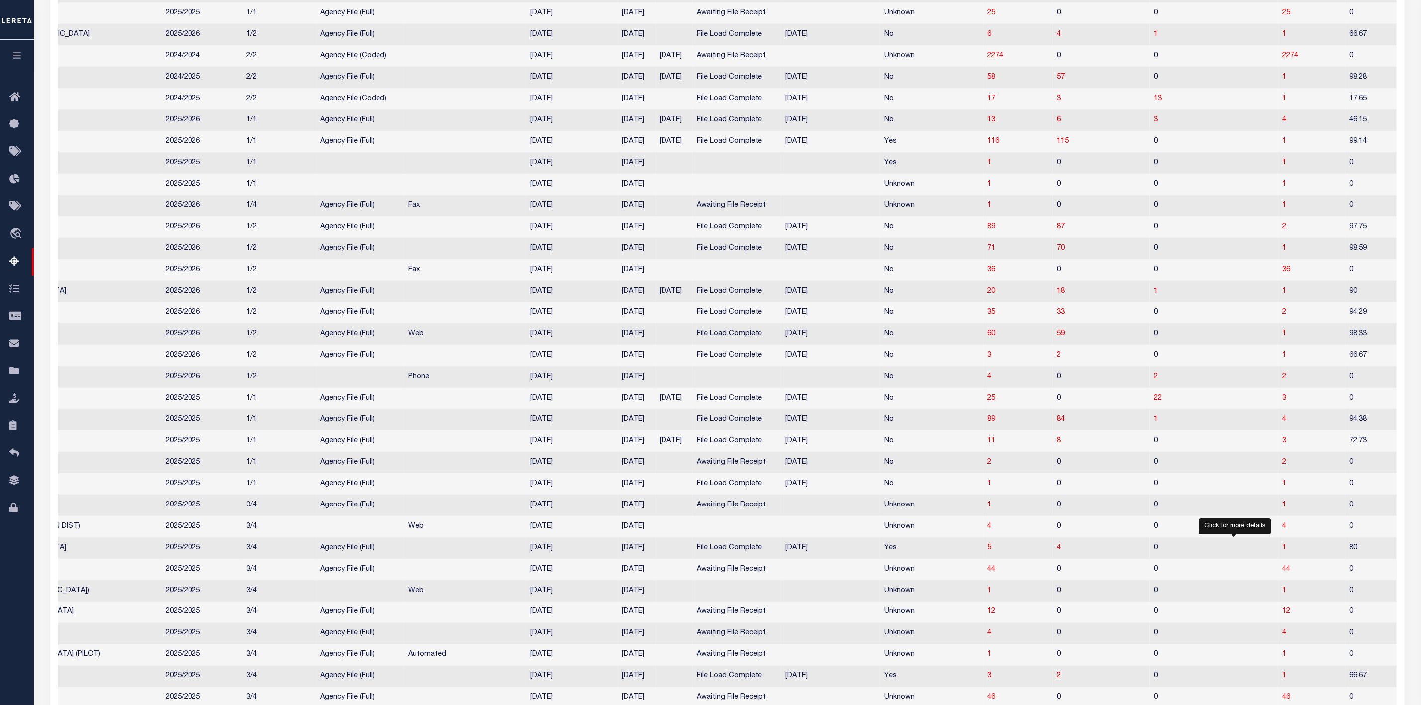
click at [1282, 572] on span "44" at bounding box center [1286, 568] width 8 height 7
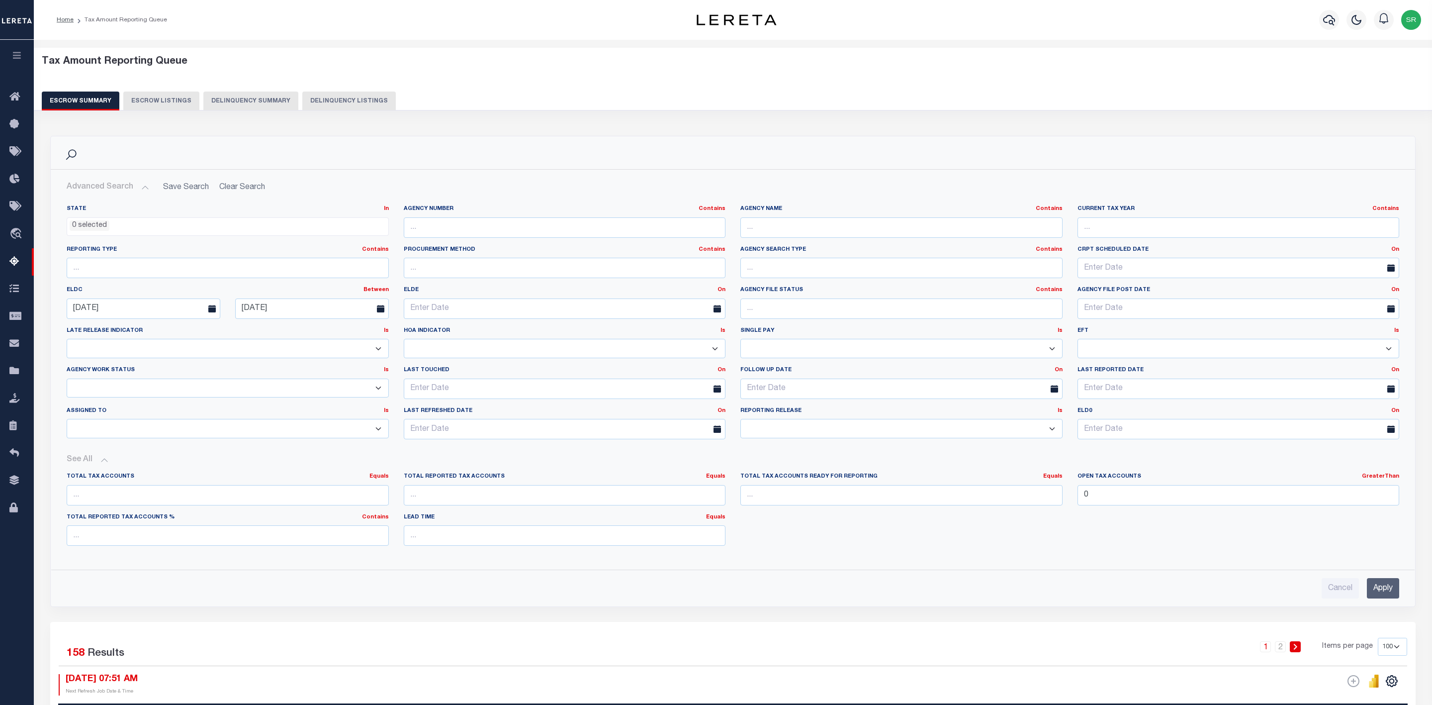
select select "100"
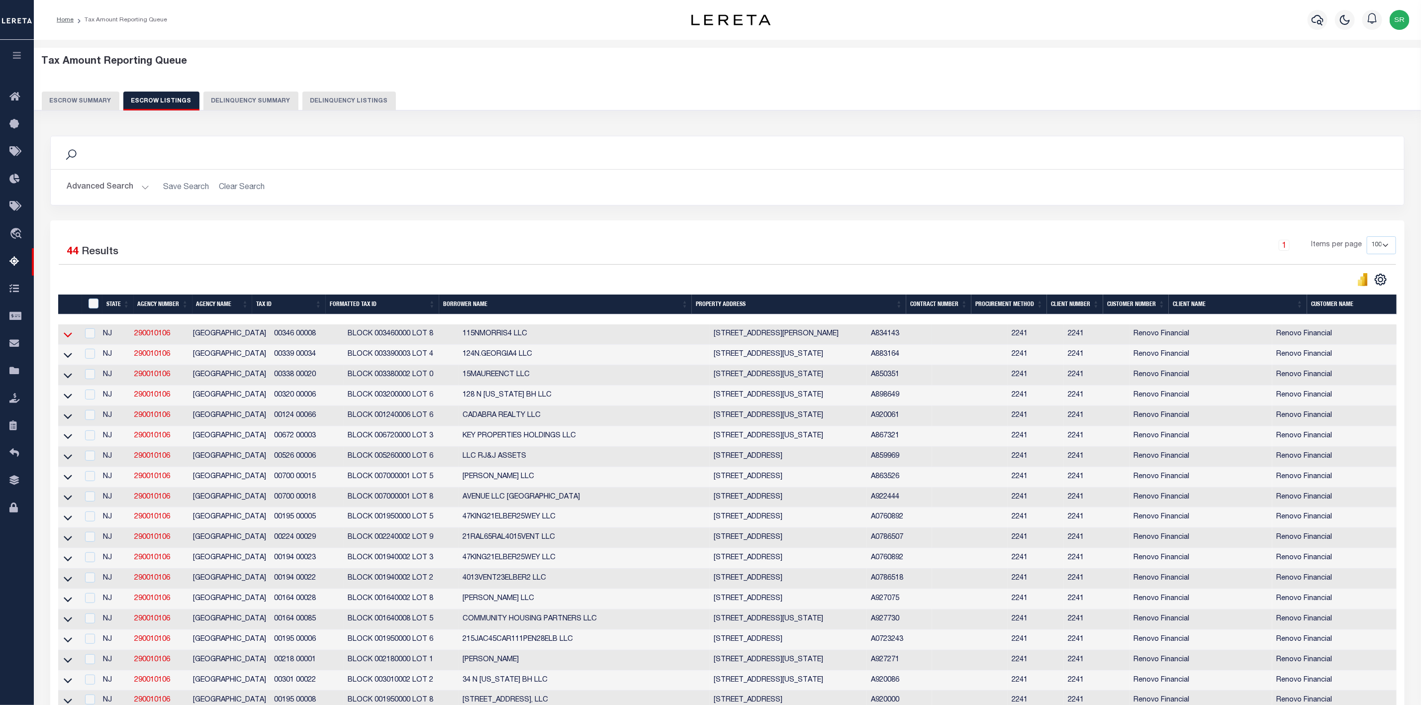
click at [70, 340] on icon at bounding box center [68, 334] width 8 height 10
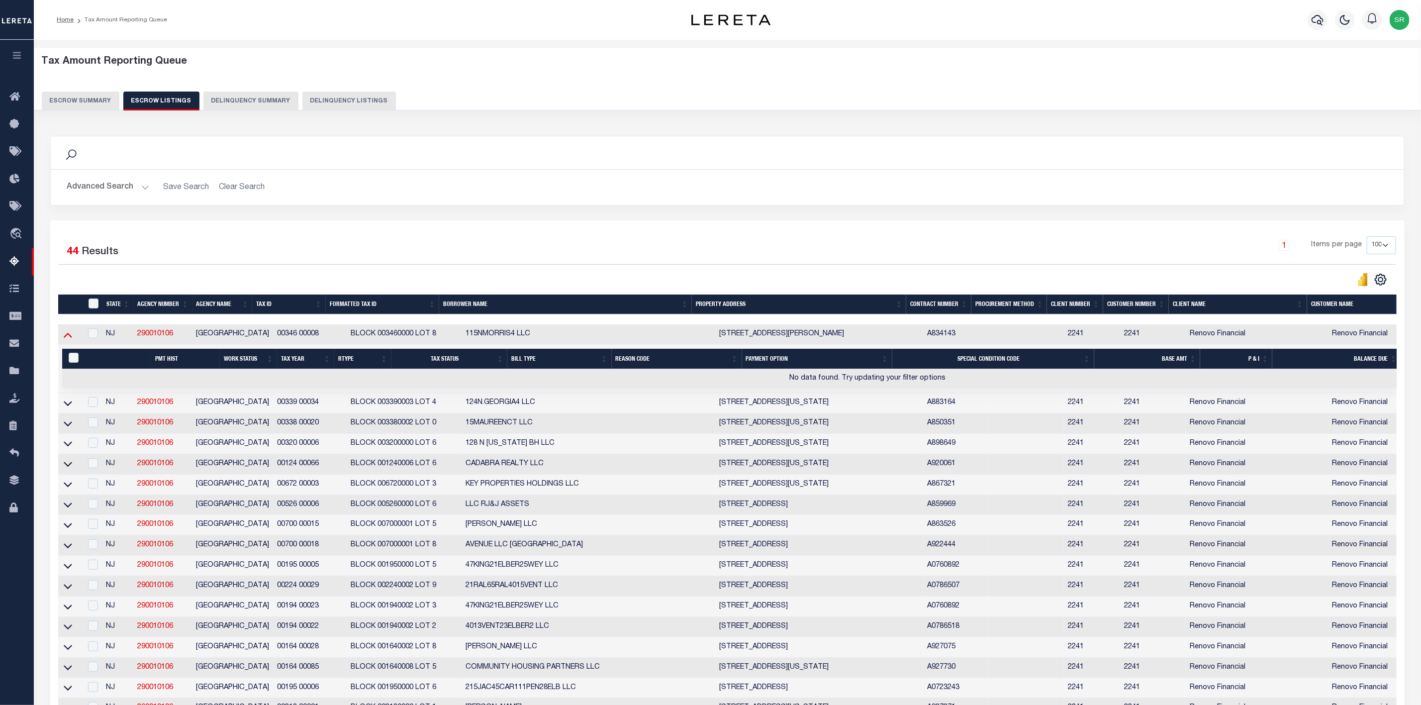
click at [66, 338] on icon at bounding box center [68, 334] width 8 height 10
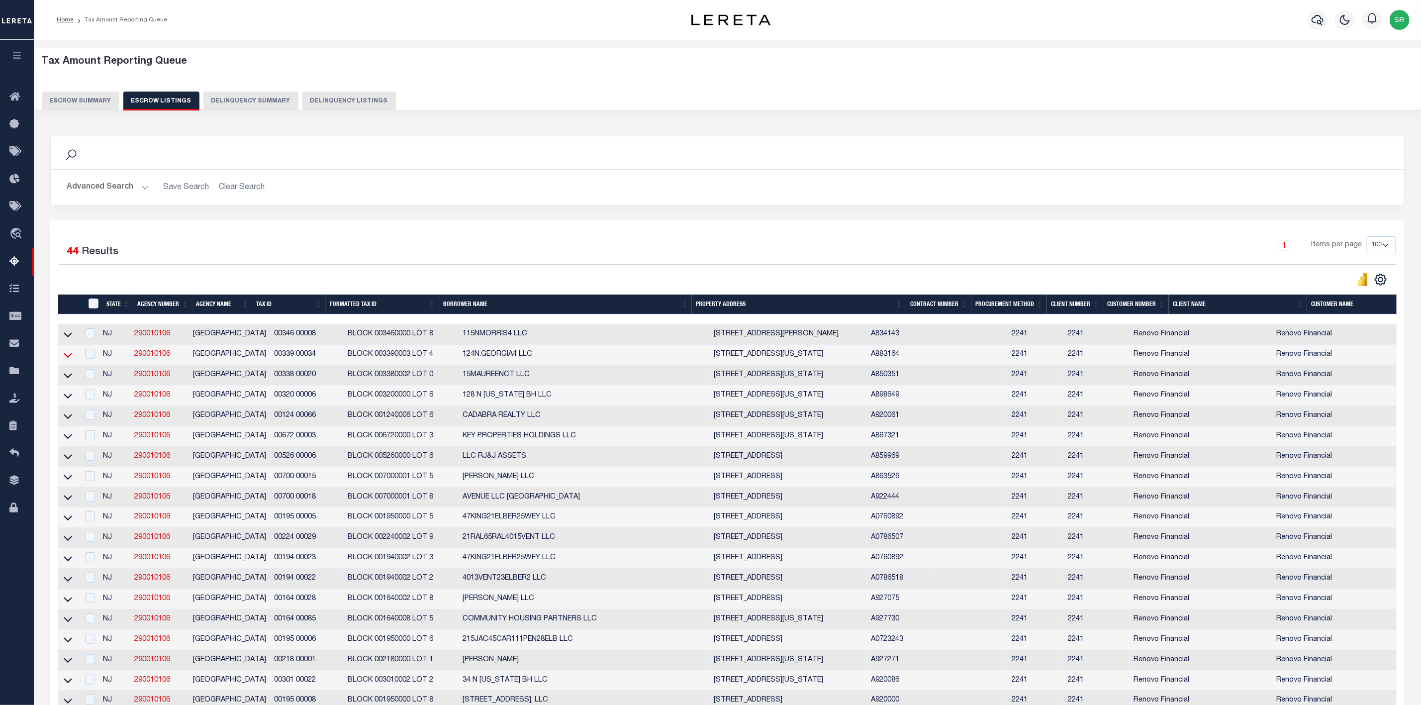
click at [69, 357] on icon at bounding box center [68, 355] width 8 height 10
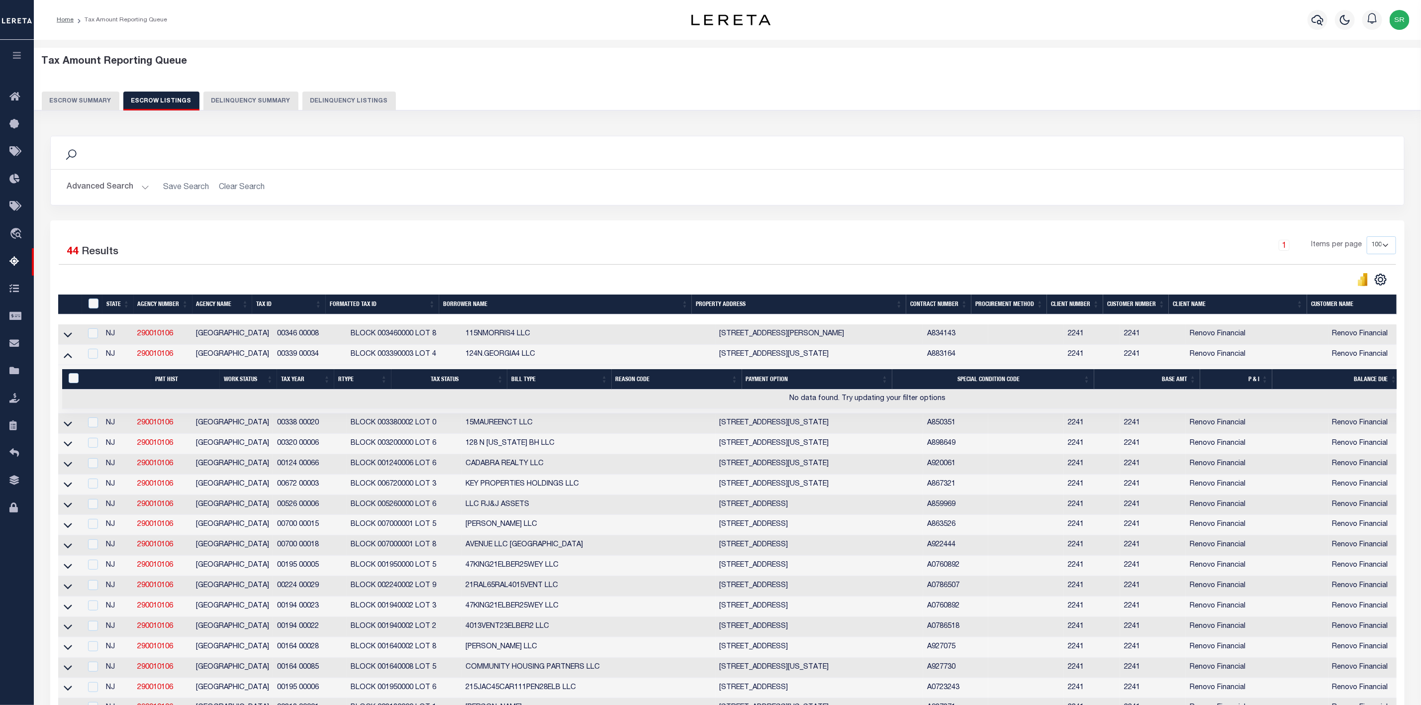
click at [69, 357] on icon at bounding box center [68, 355] width 8 height 10
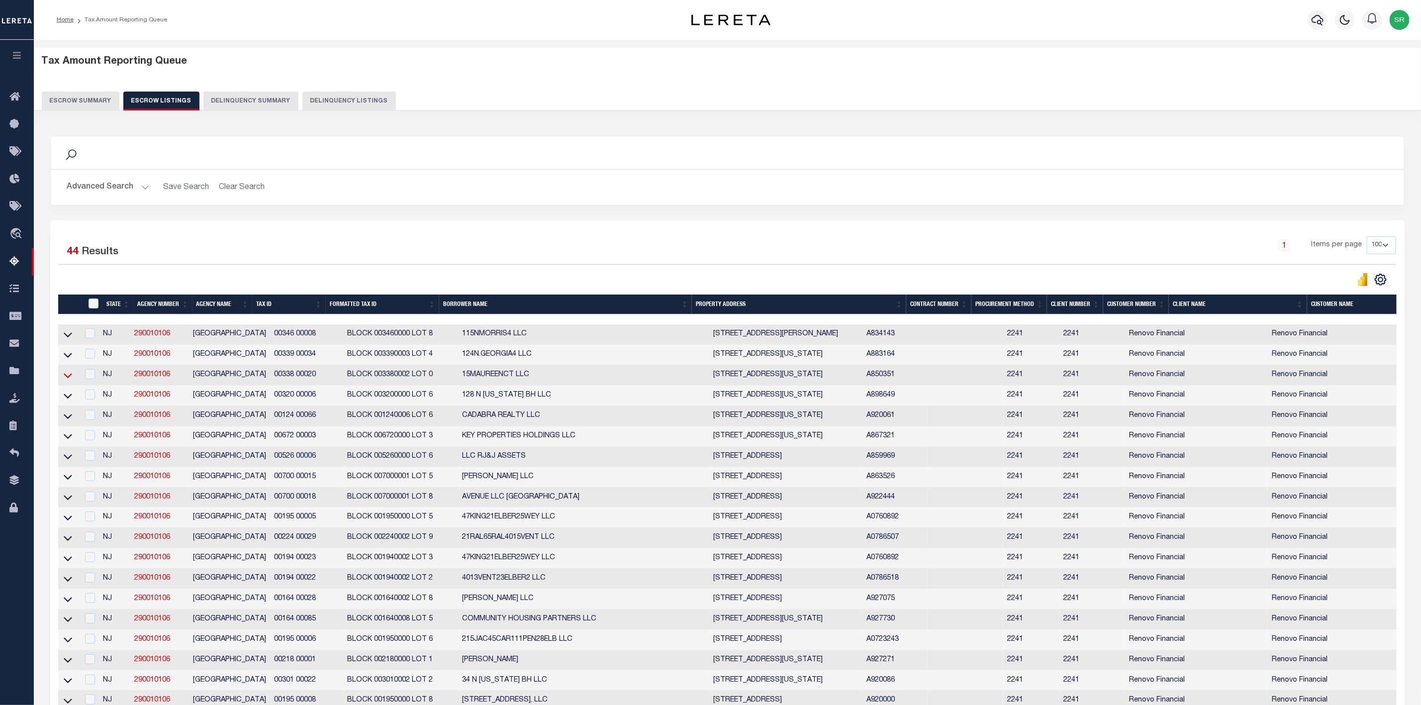
click at [68, 379] on icon at bounding box center [68, 375] width 8 height 10
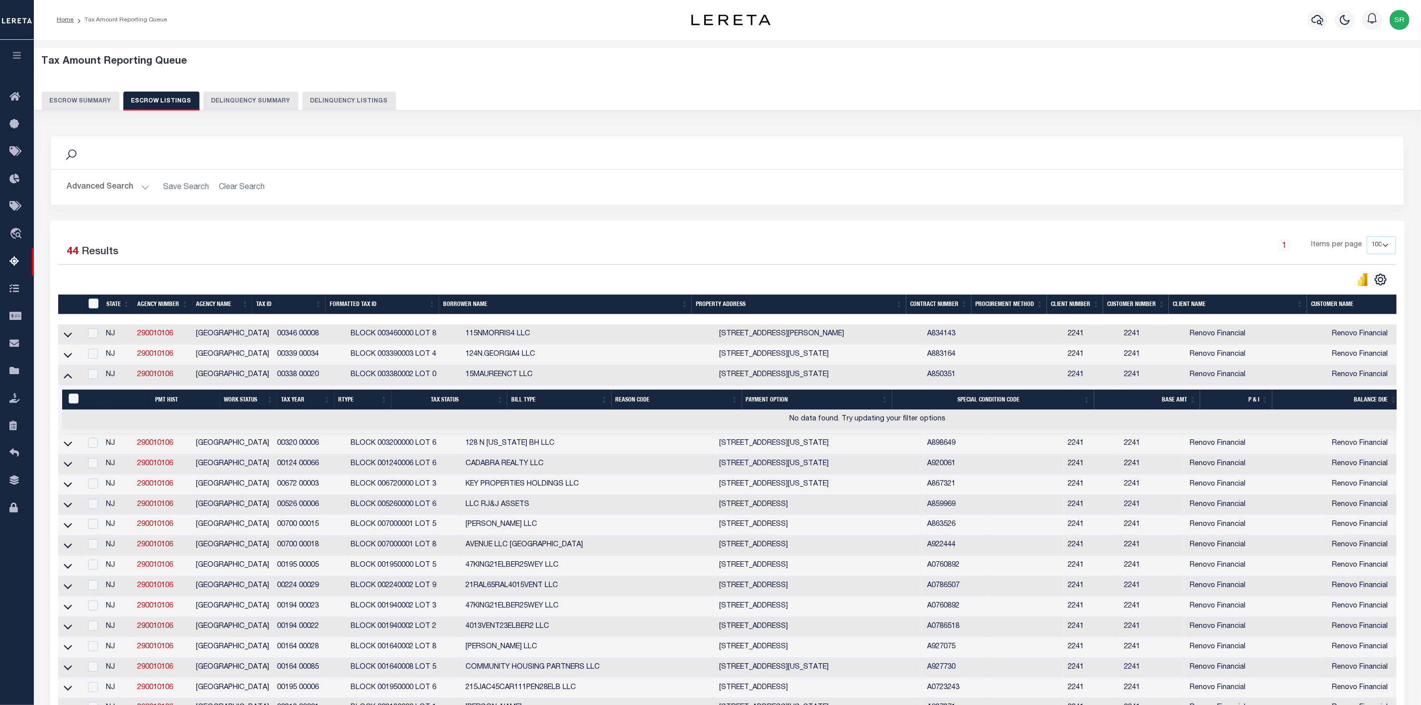
click at [68, 378] on icon at bounding box center [68, 375] width 8 height 5
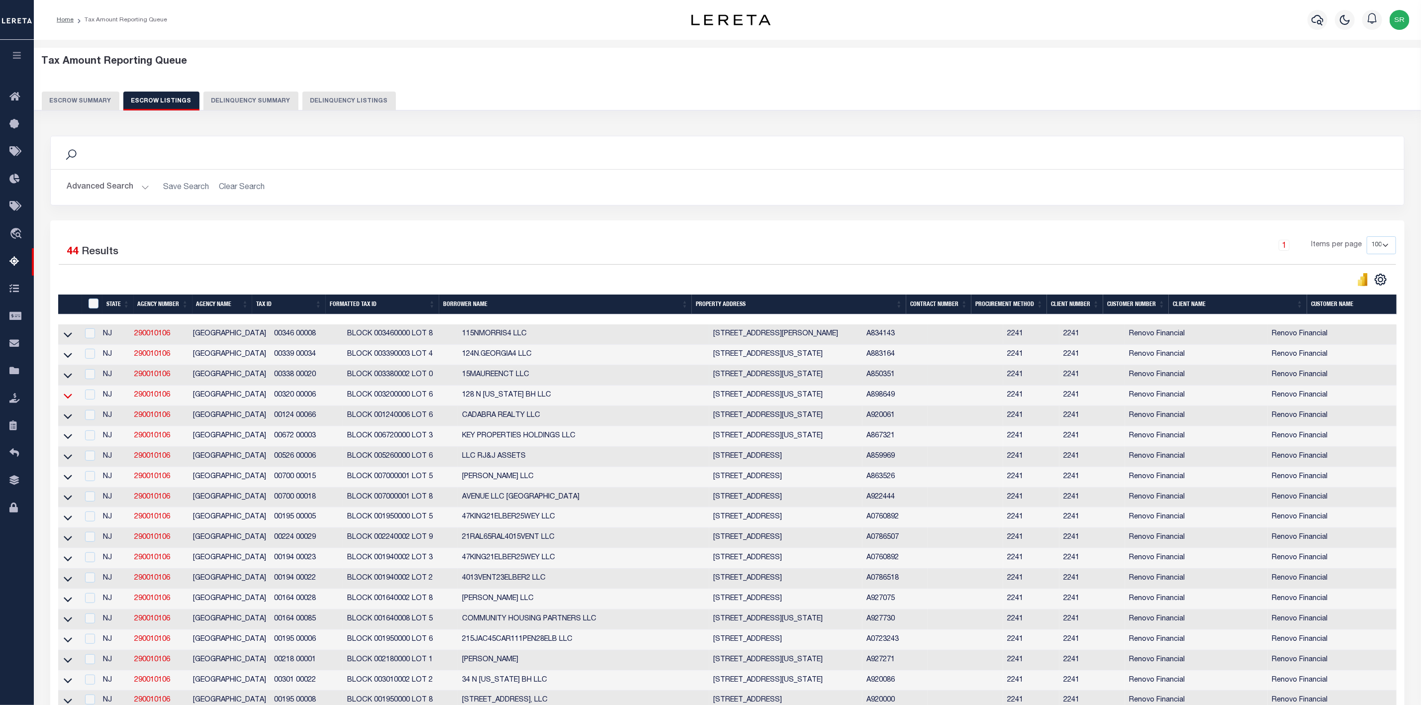
click at [66, 401] on icon at bounding box center [68, 395] width 8 height 10
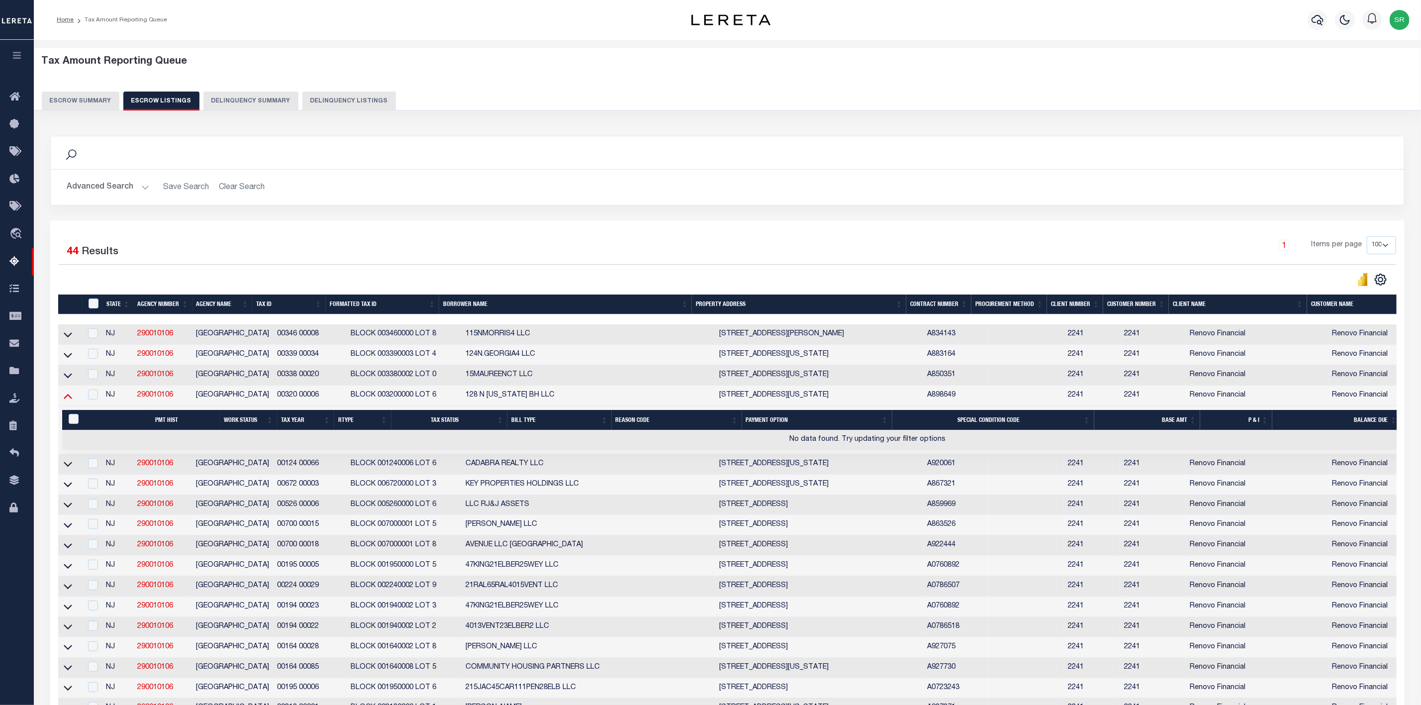
click at [69, 399] on icon at bounding box center [68, 396] width 8 height 5
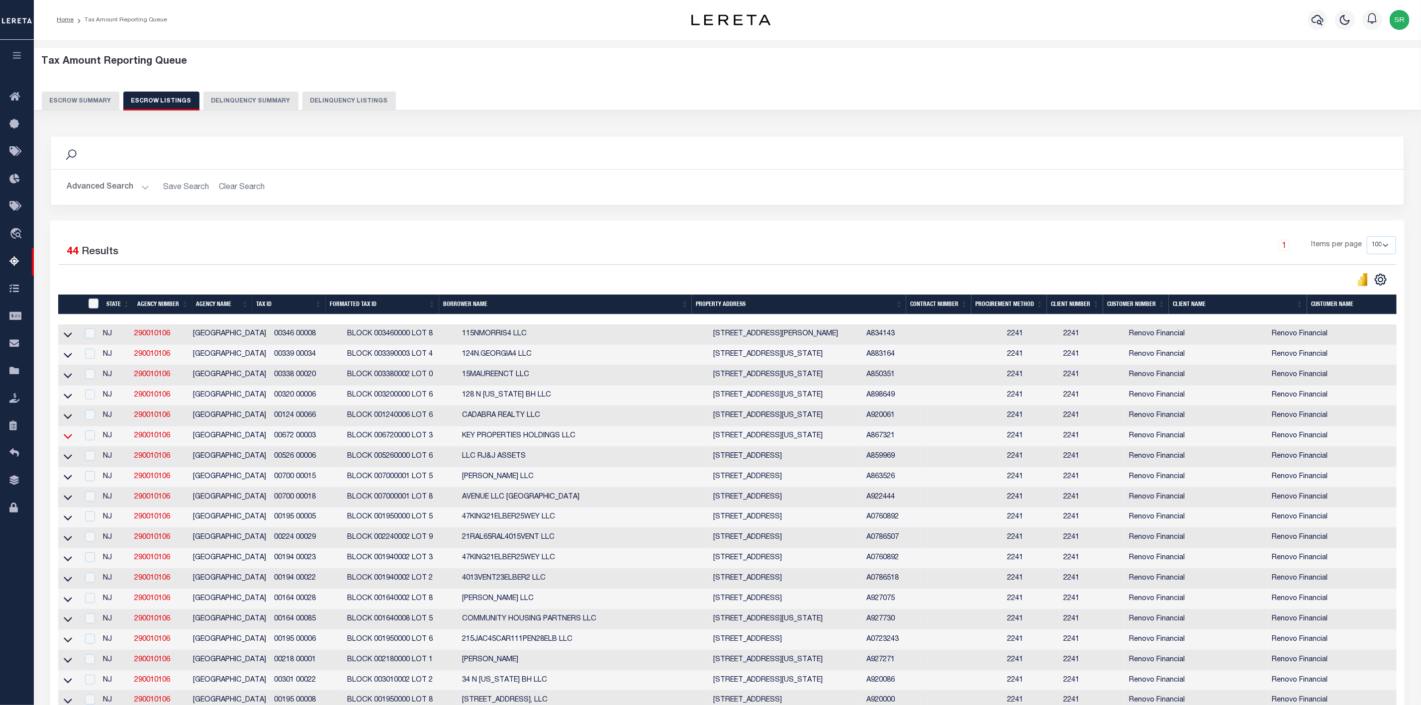
click at [66, 440] on icon at bounding box center [68, 436] width 8 height 10
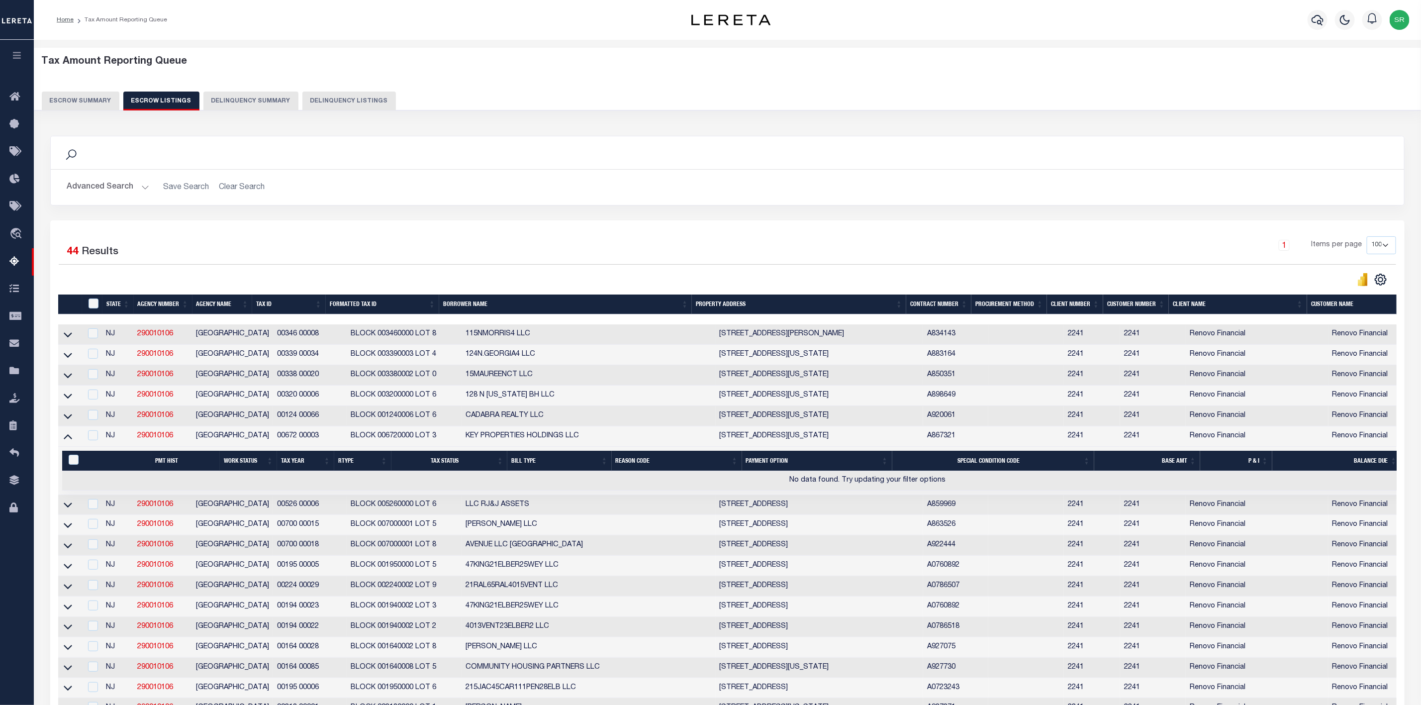
click at [66, 440] on icon at bounding box center [68, 436] width 8 height 10
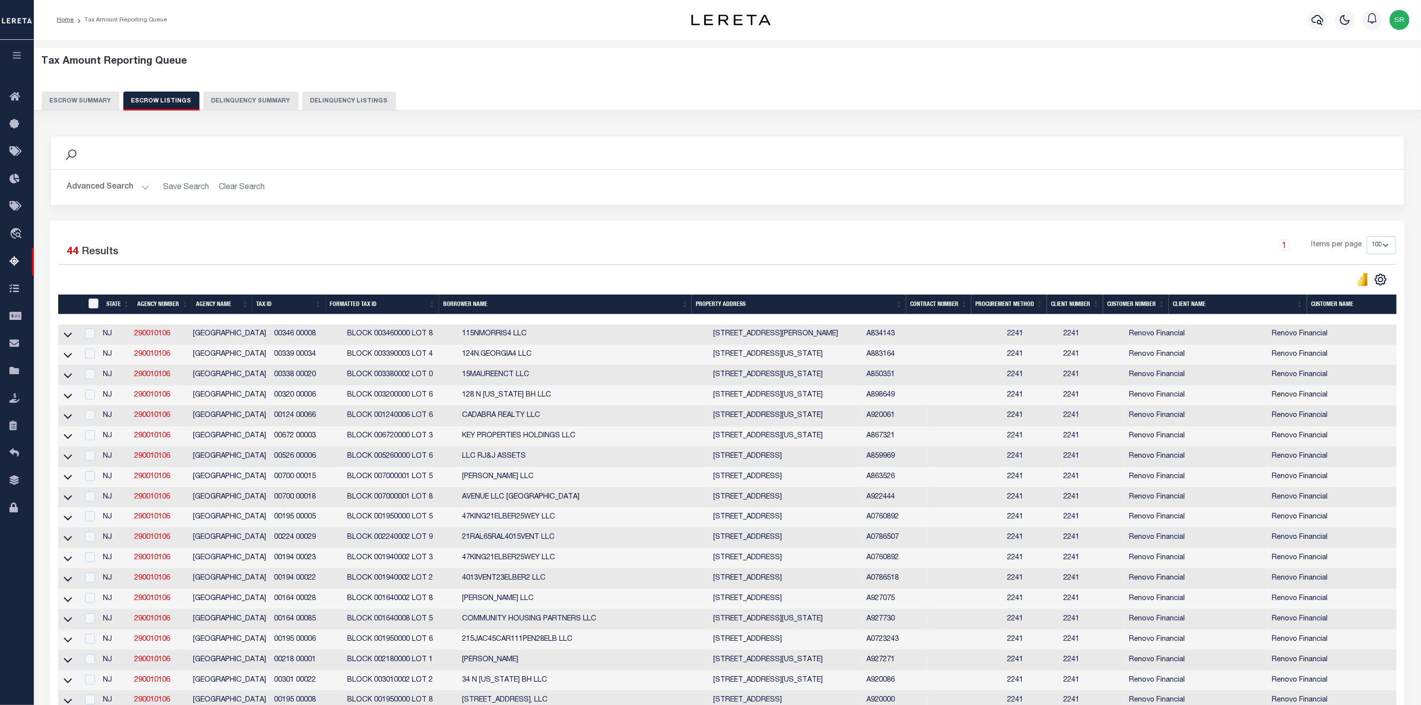
click at [83, 92] on button "Escrow Summary" at bounding box center [81, 101] width 78 height 19
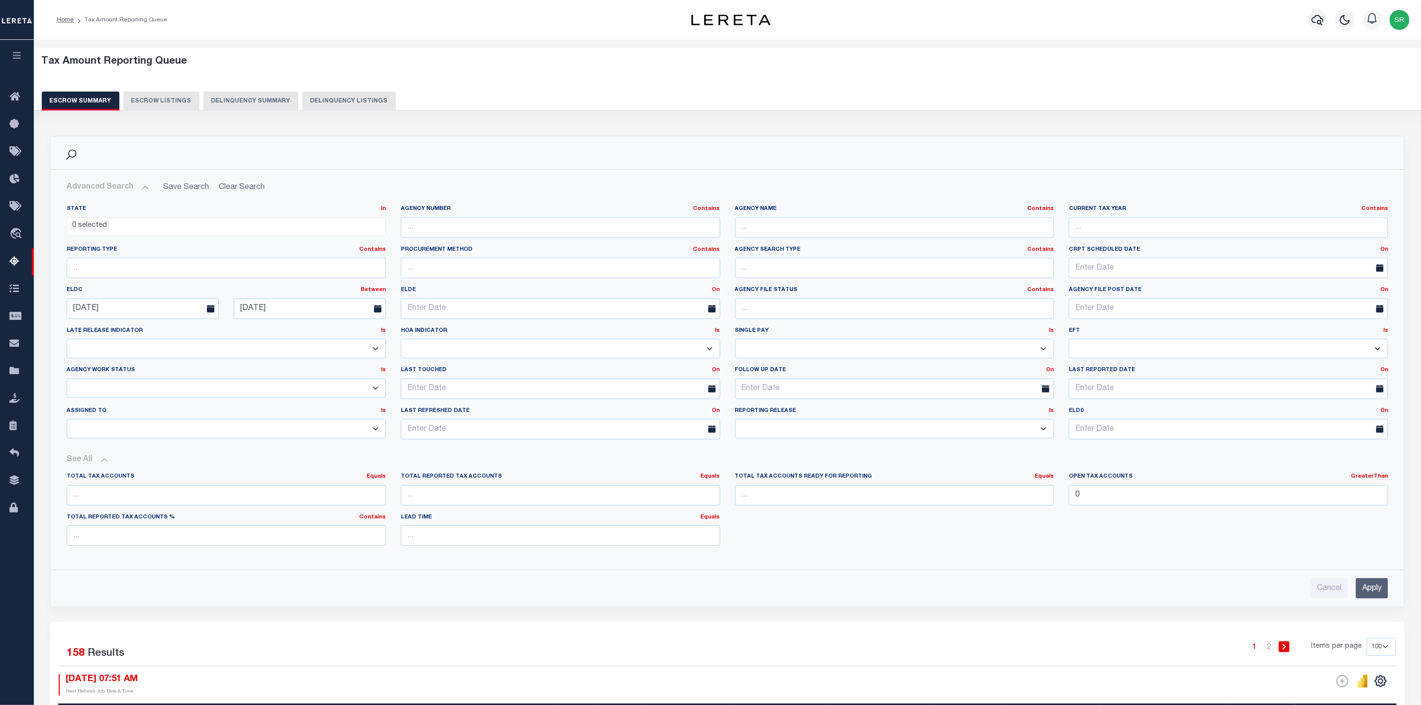
click at [92, 102] on button "Escrow Summary" at bounding box center [81, 101] width 78 height 19
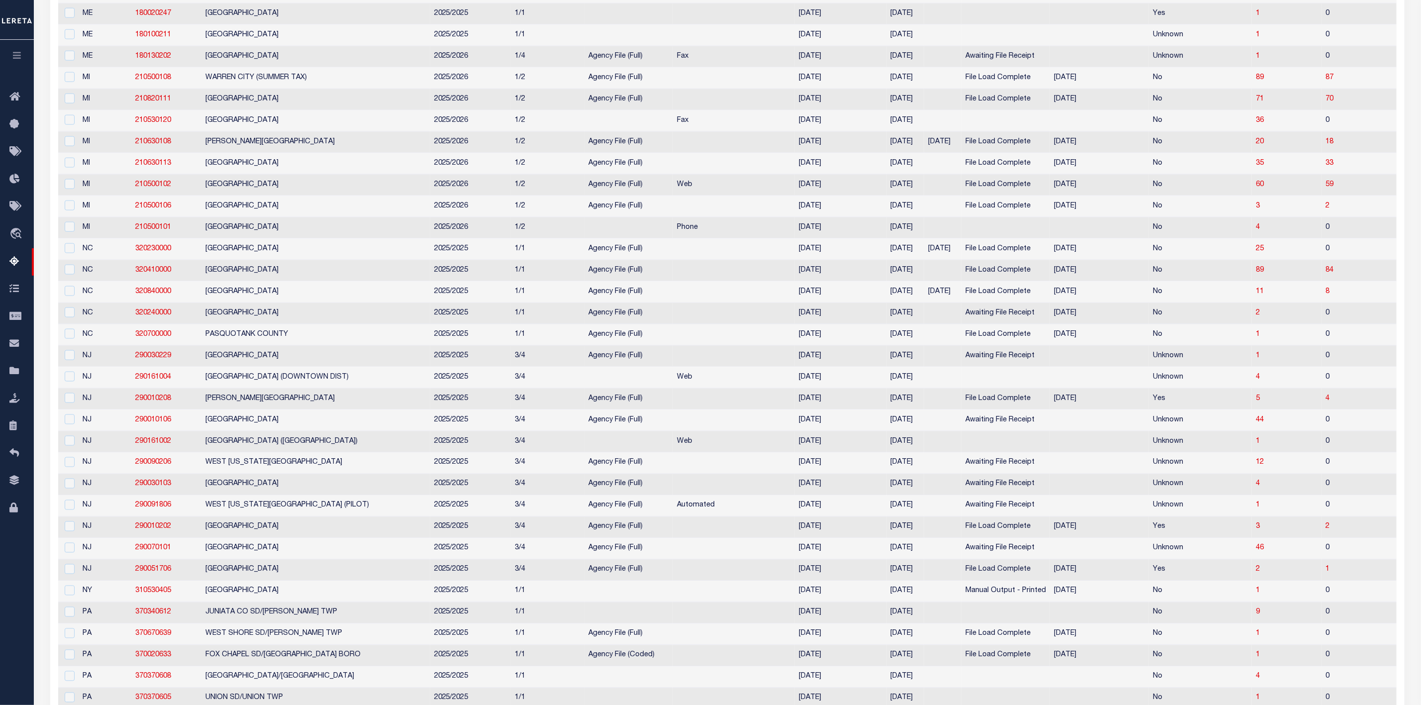
scroll to position [1044, 0]
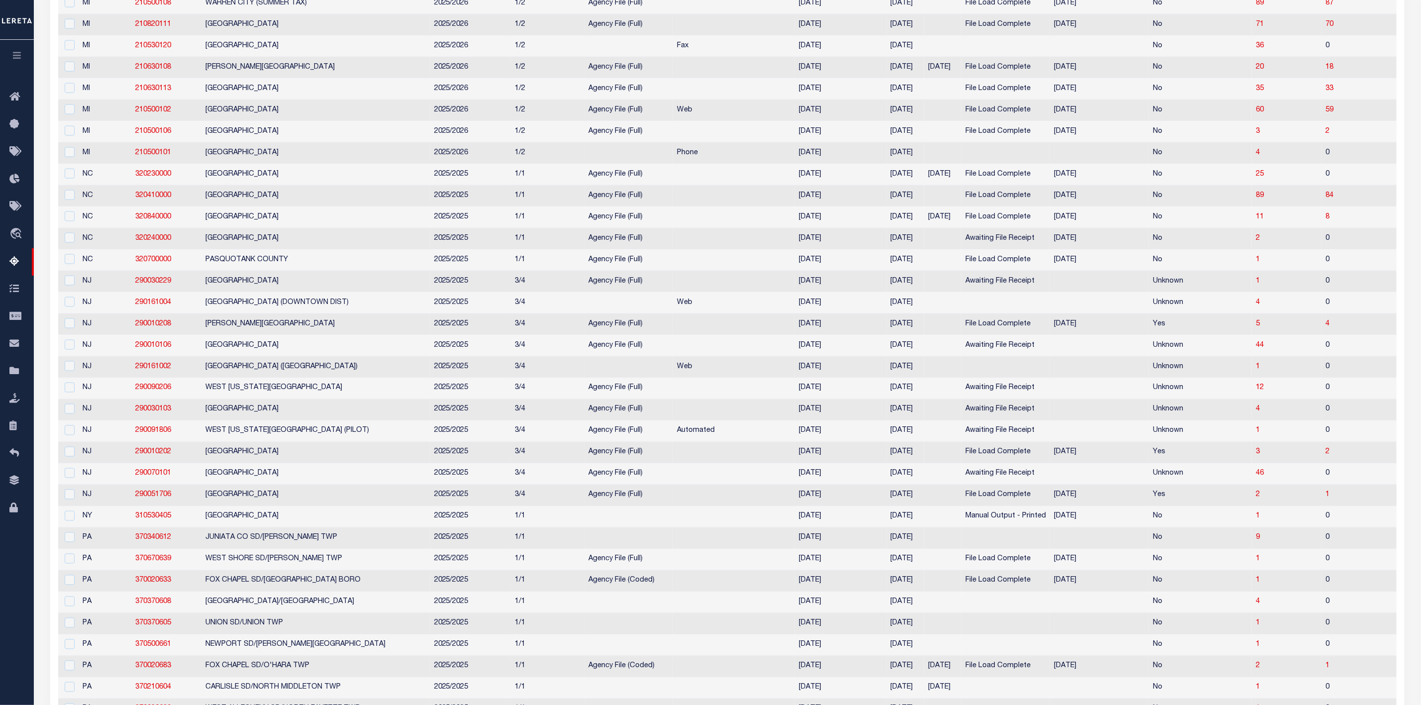
click at [1321, 506] on td "1" at bounding box center [1369, 495] width 97 height 21
checkbox input "true"
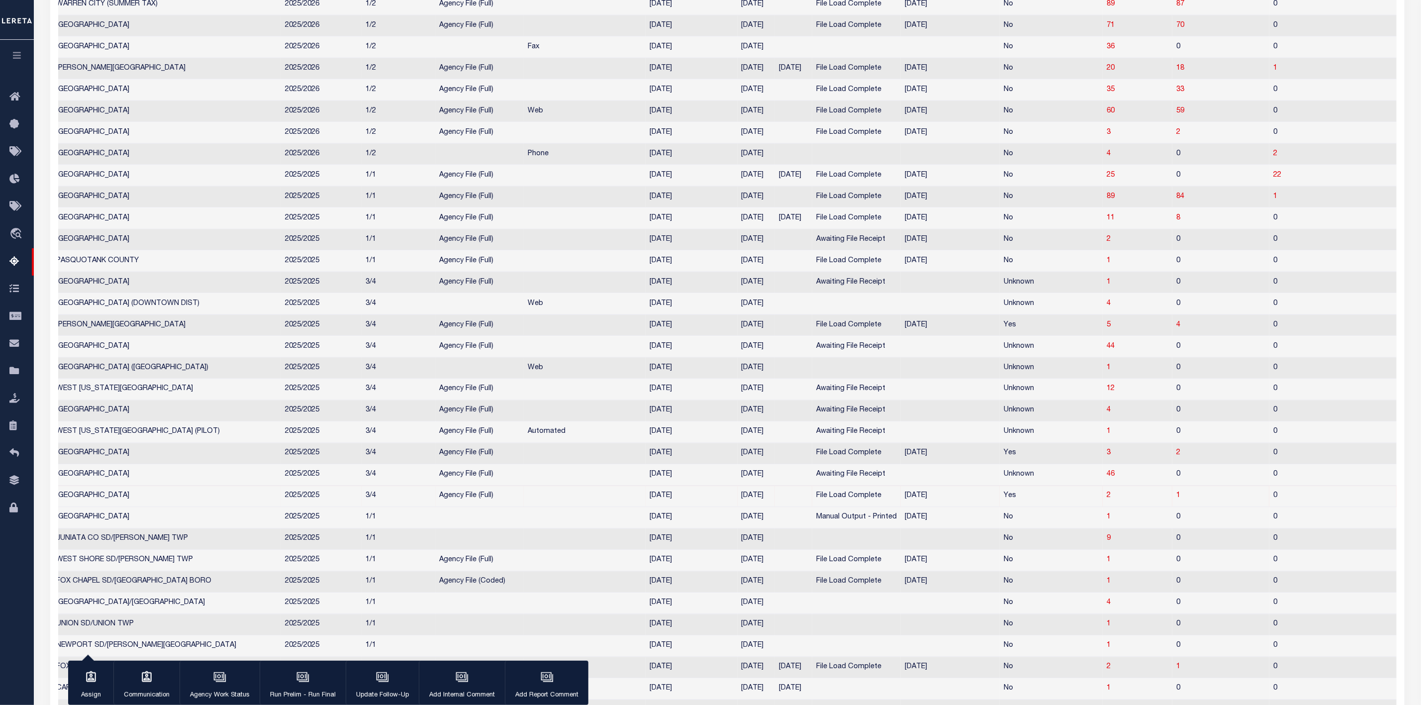
scroll to position [0, 179]
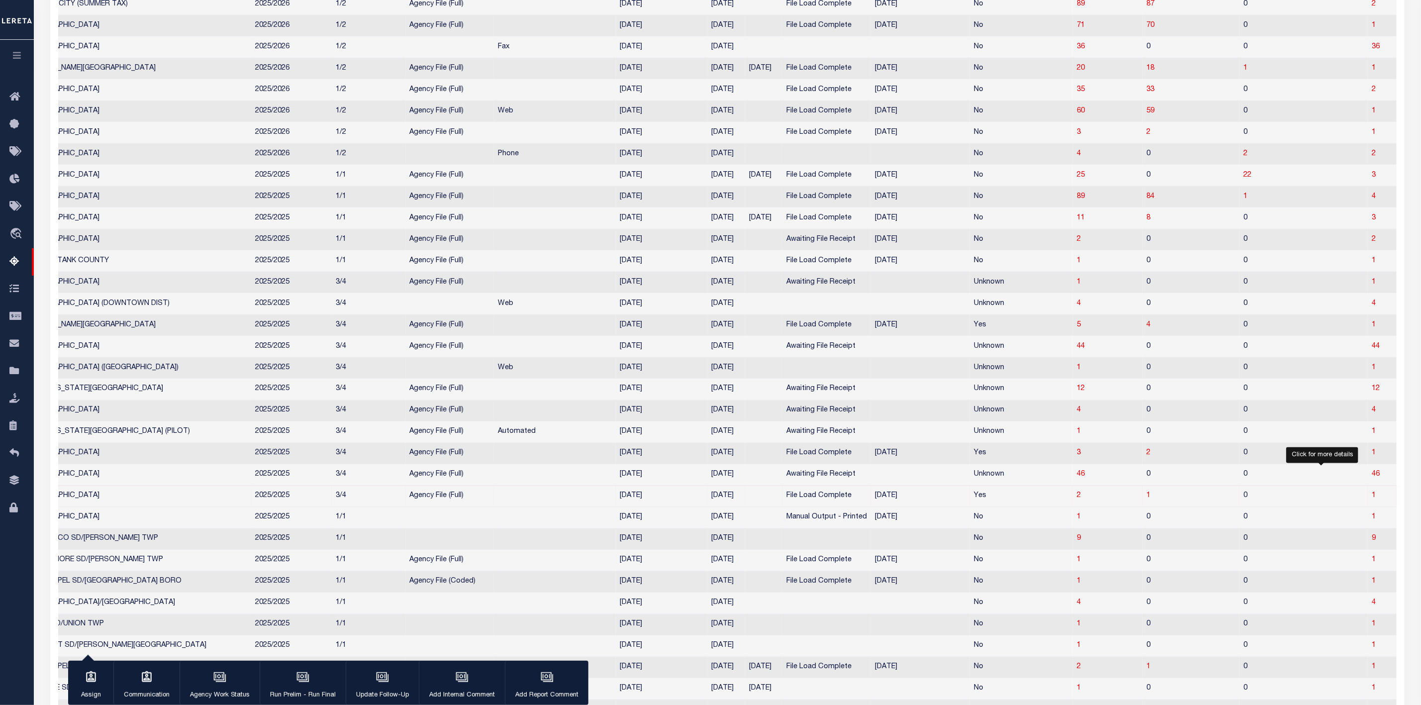
click at [1372, 499] on span "1" at bounding box center [1374, 495] width 4 height 7
select select "100"
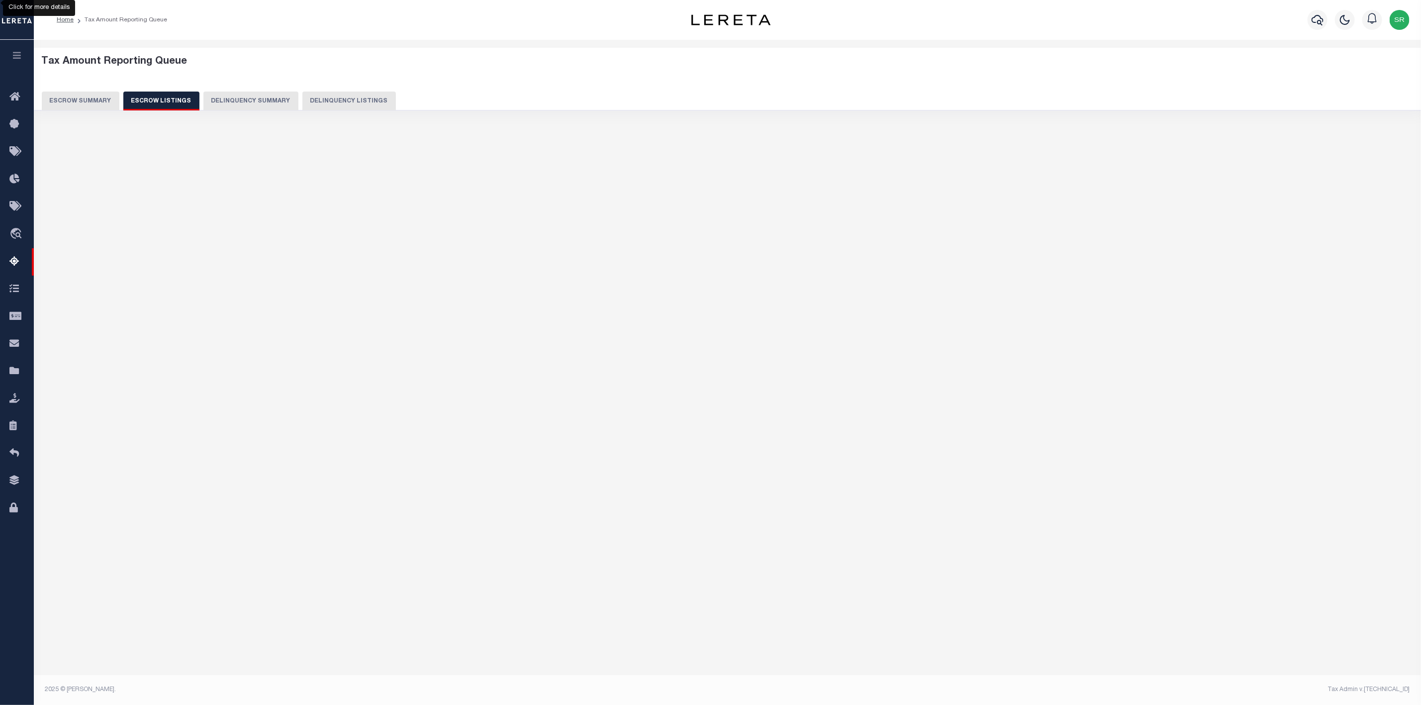
scroll to position [0, 0]
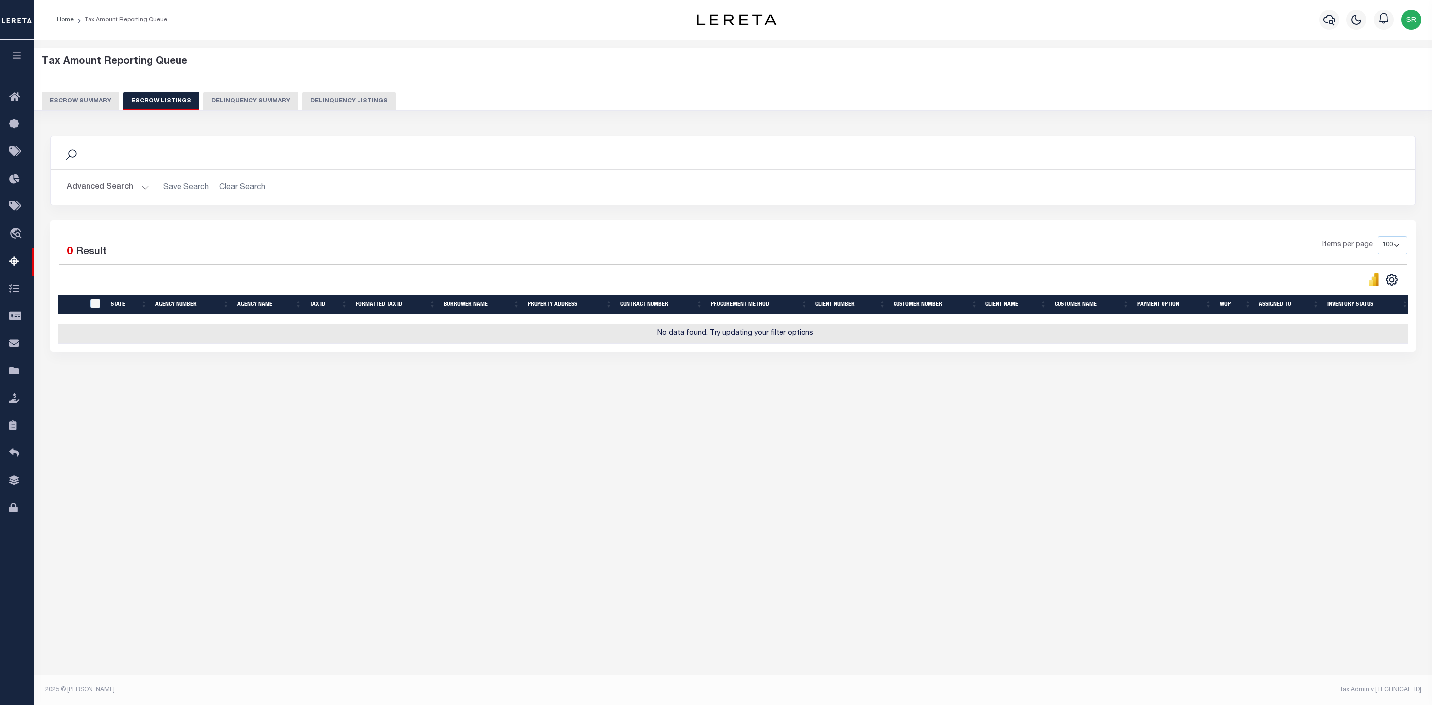
click at [78, 97] on button "Escrow Summary" at bounding box center [81, 101] width 78 height 19
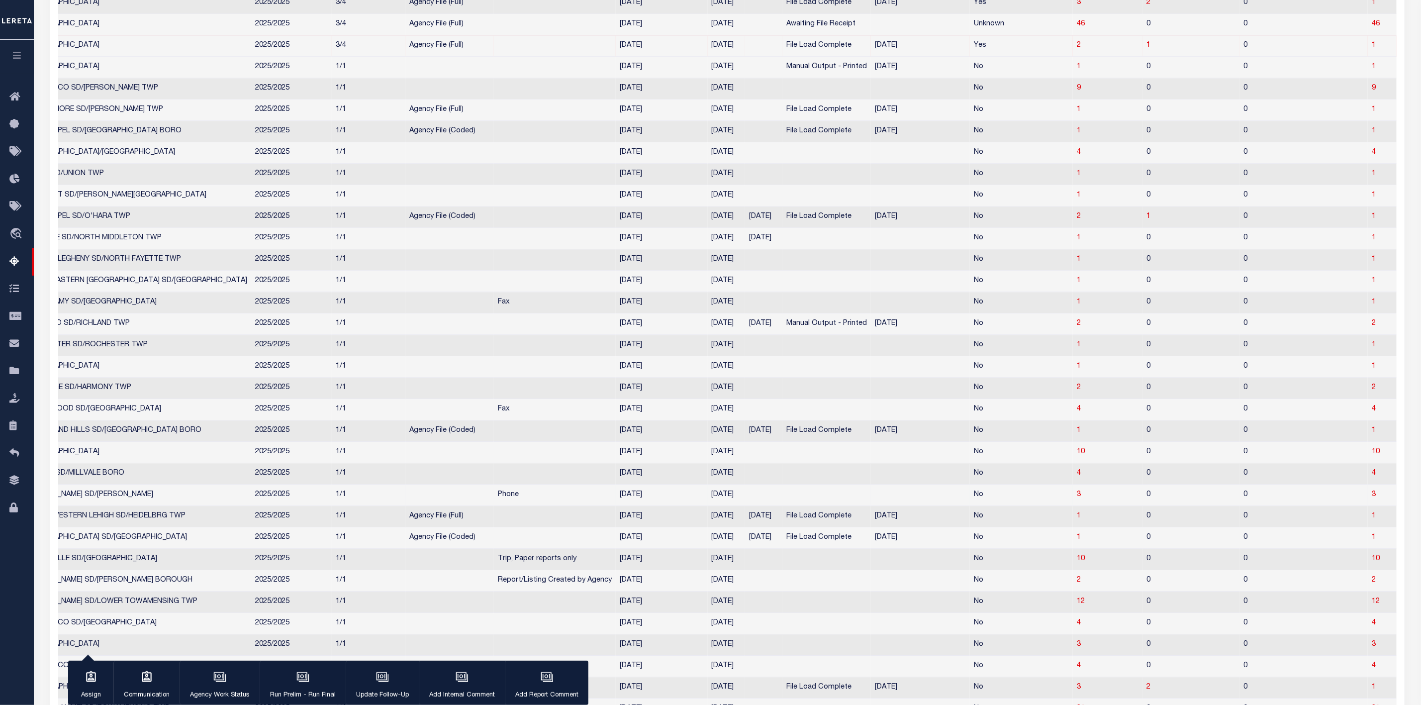
scroll to position [1343, 0]
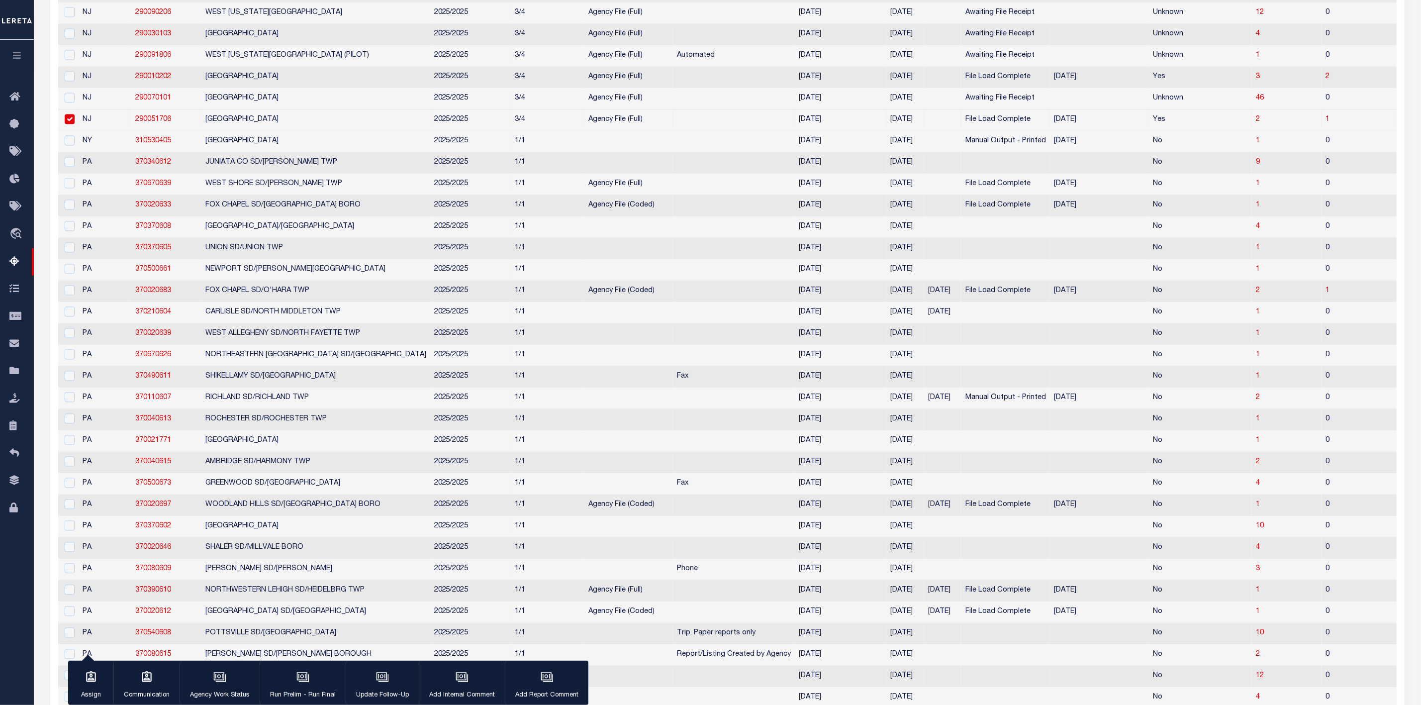
click at [72, 124] on input "checkbox" at bounding box center [70, 119] width 10 height 10
checkbox input "false"
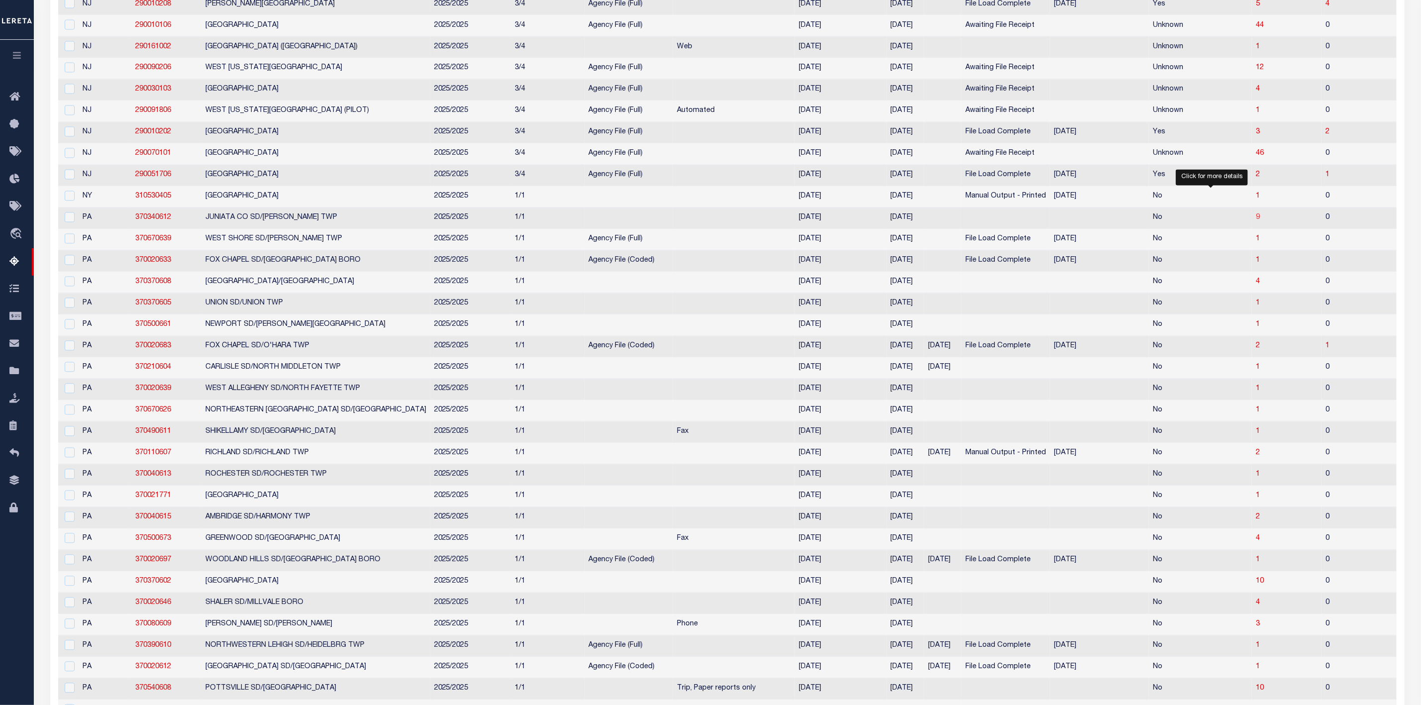
click at [1256, 221] on span "9" at bounding box center [1258, 217] width 4 height 7
select select "100"
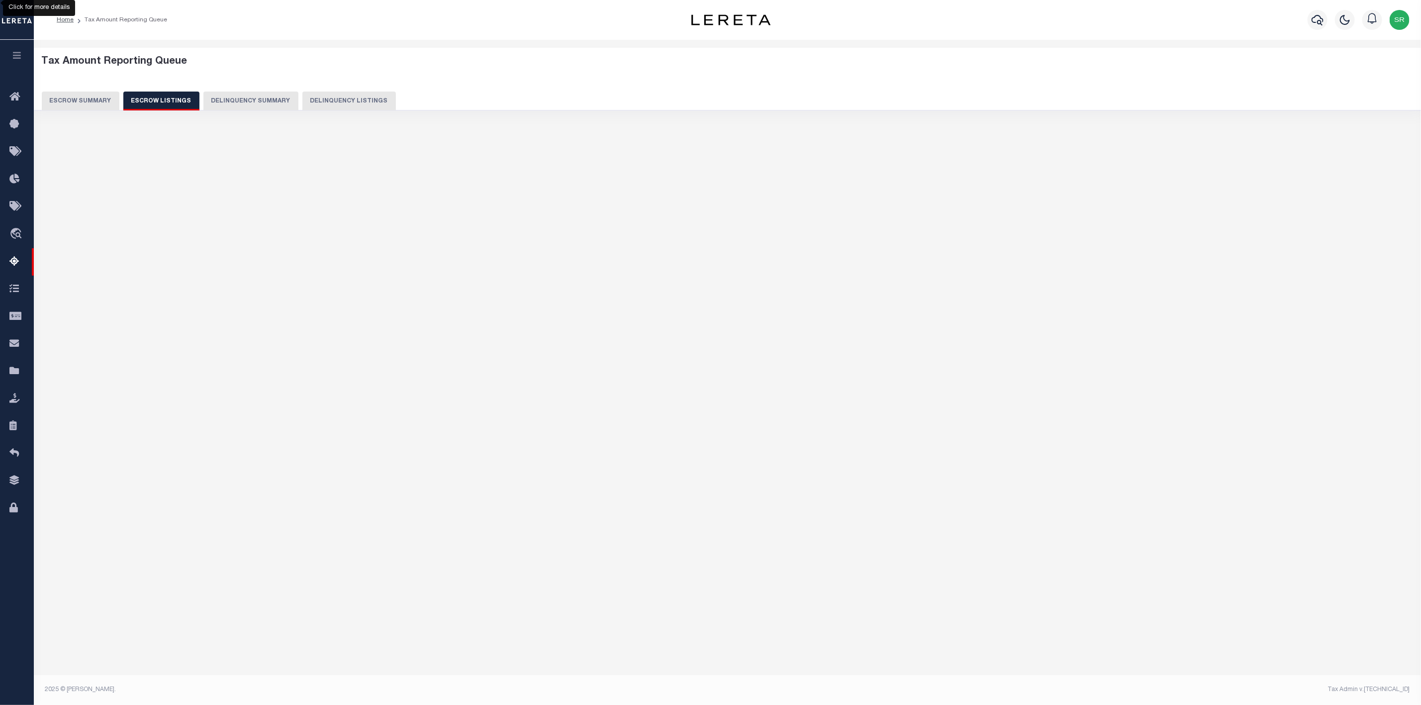
select select "100"
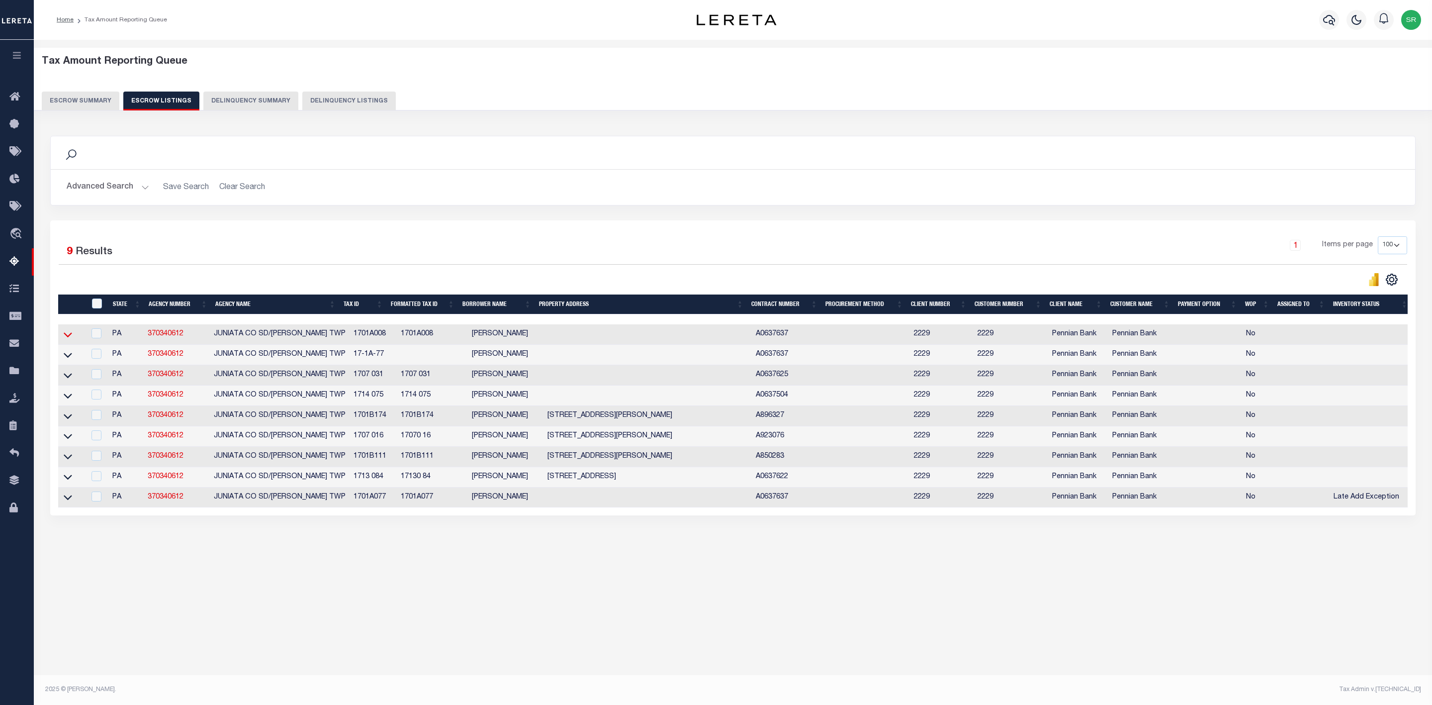
click at [69, 338] on icon at bounding box center [68, 335] width 8 height 5
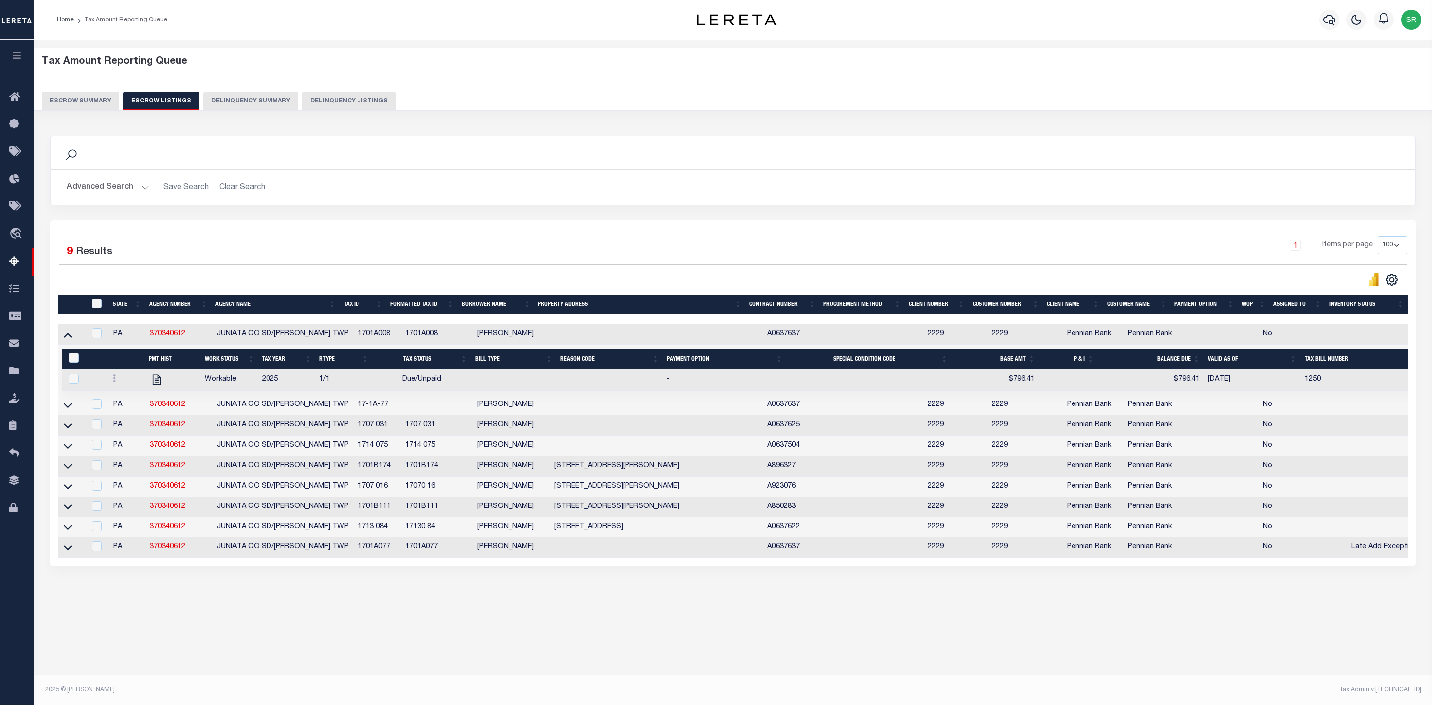
click at [69, 340] on icon at bounding box center [68, 334] width 8 height 10
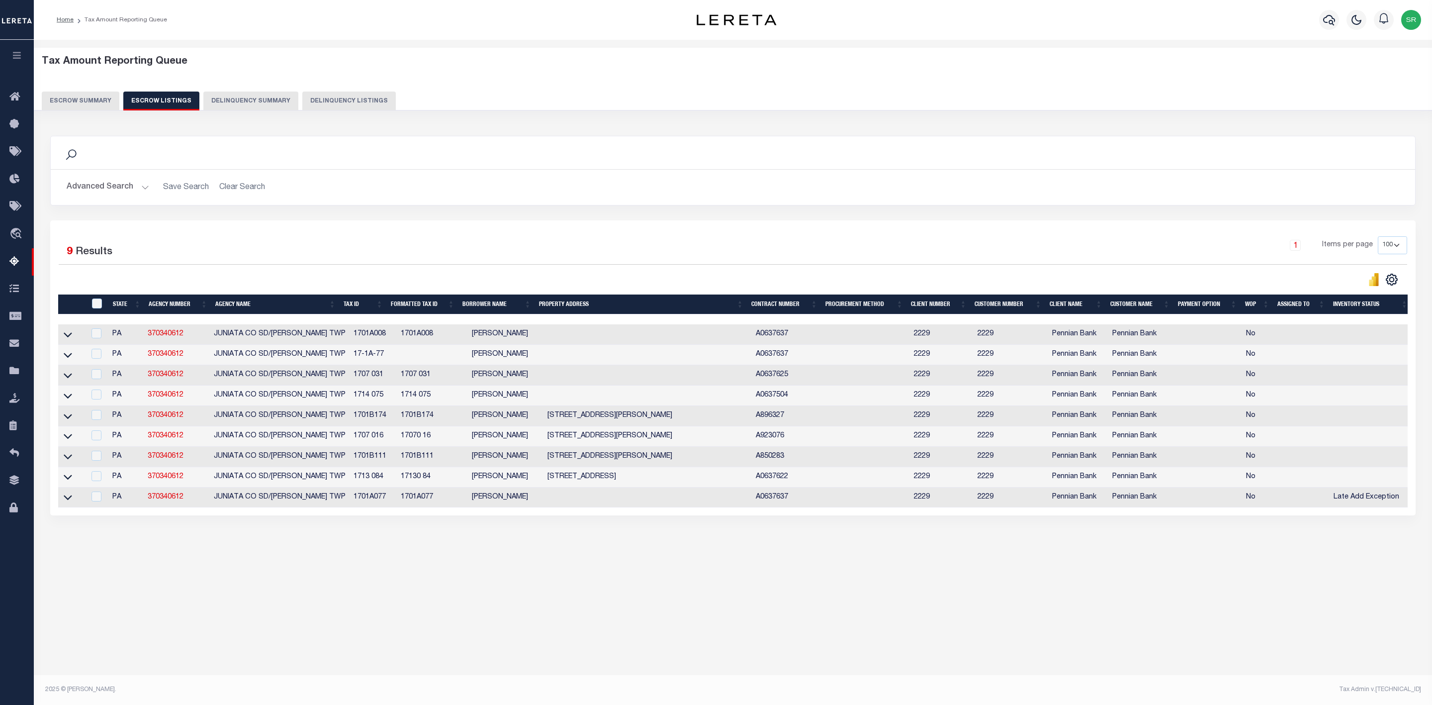
click at [98, 103] on button "Escrow Summary" at bounding box center [81, 101] width 78 height 19
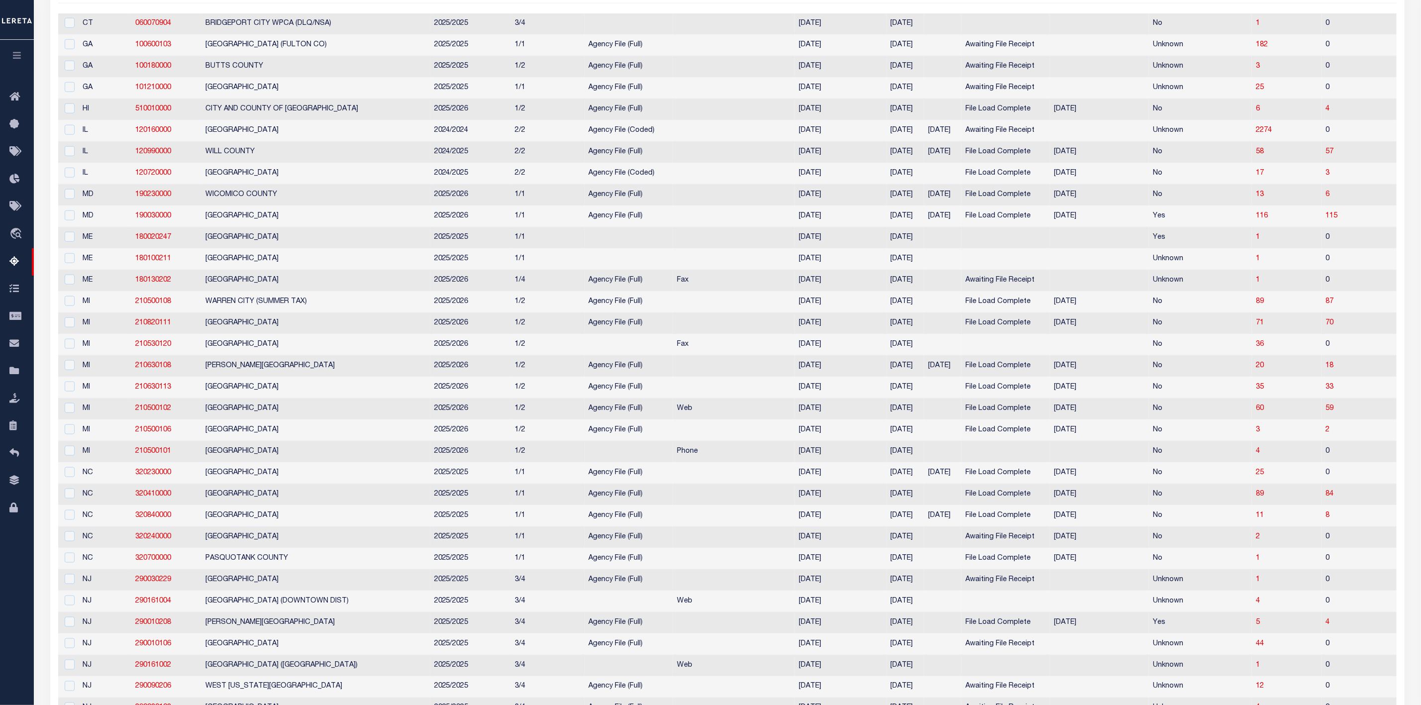
scroll to position [1194, 0]
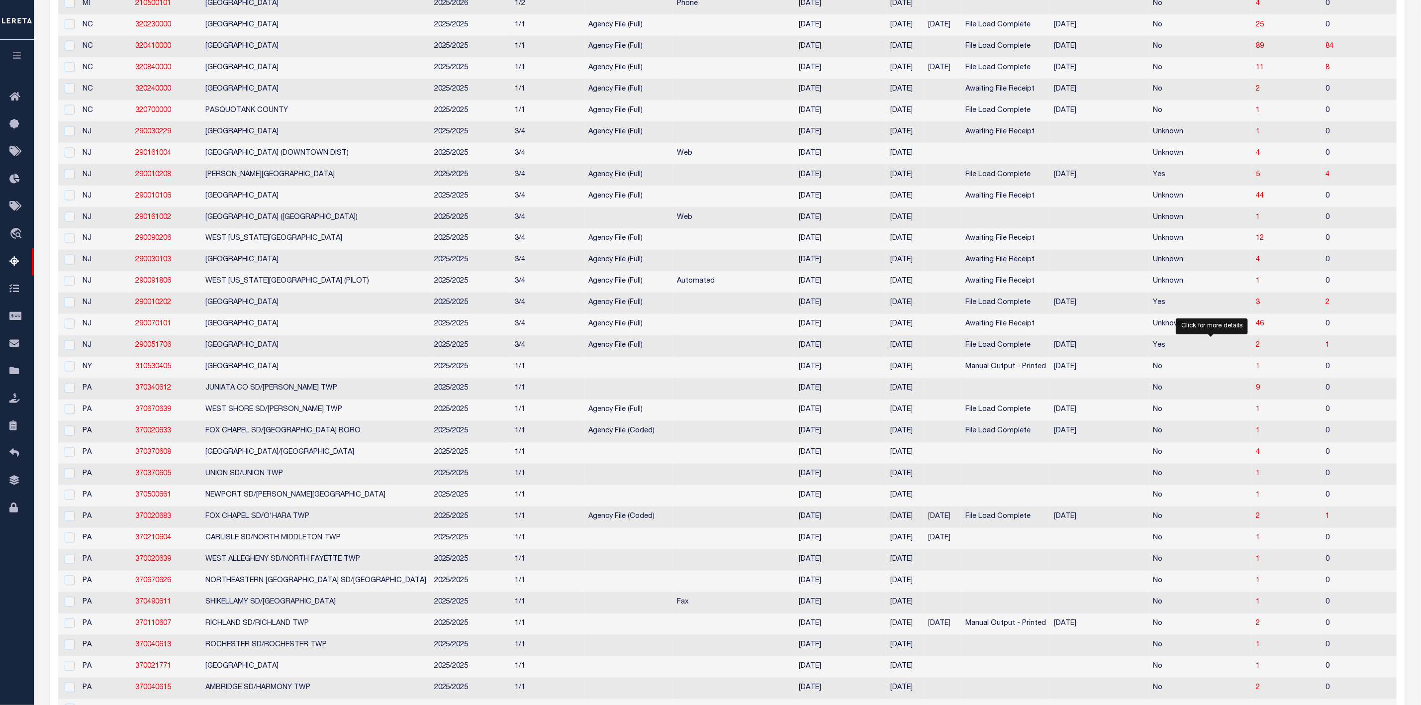
click at [1256, 371] on span "1" at bounding box center [1258, 367] width 4 height 7
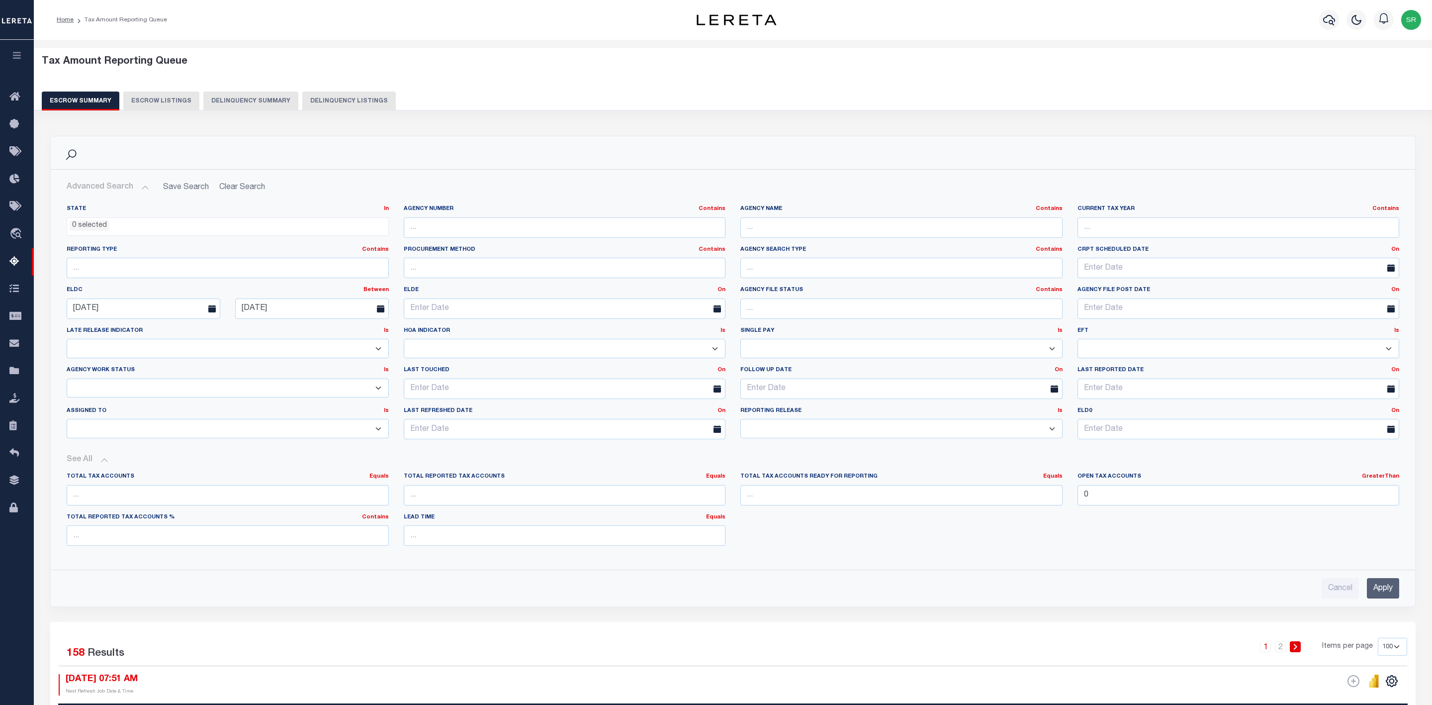
select select "100"
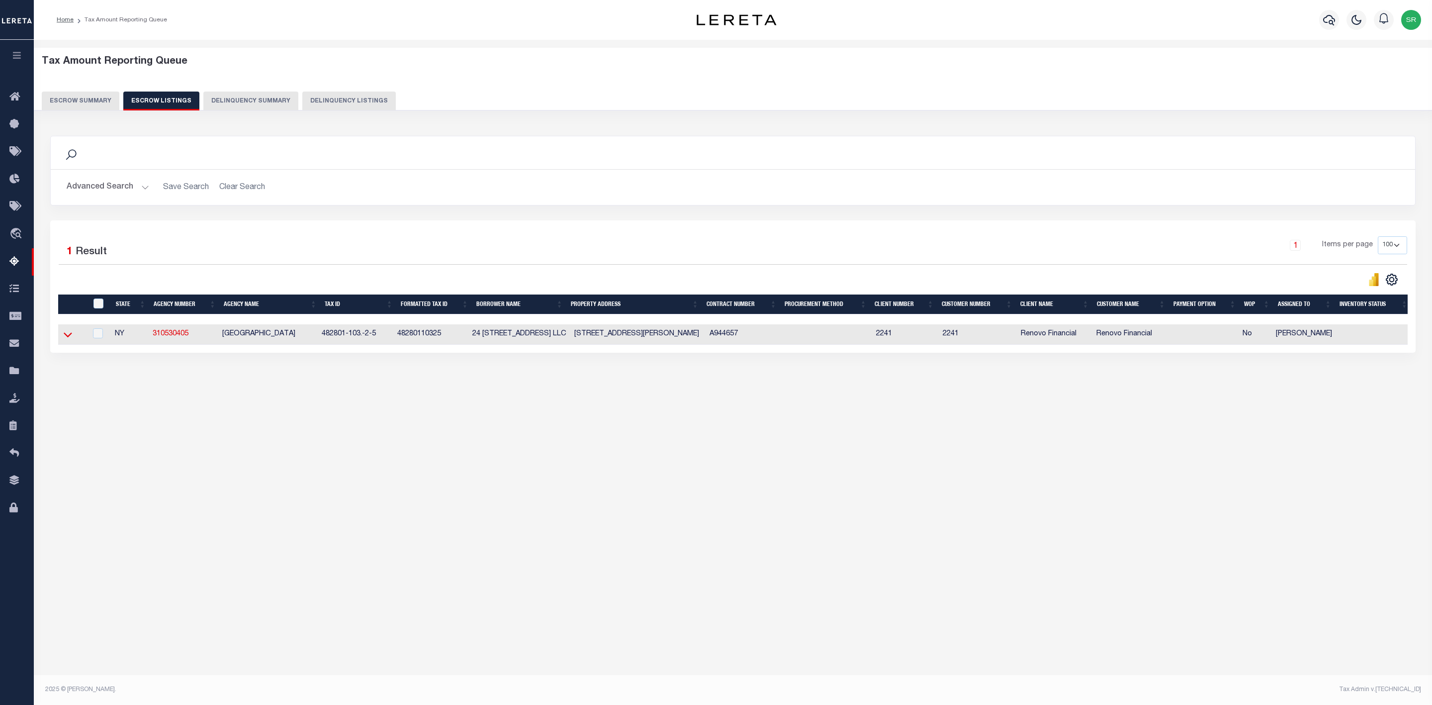
click at [65, 340] on icon at bounding box center [68, 334] width 8 height 10
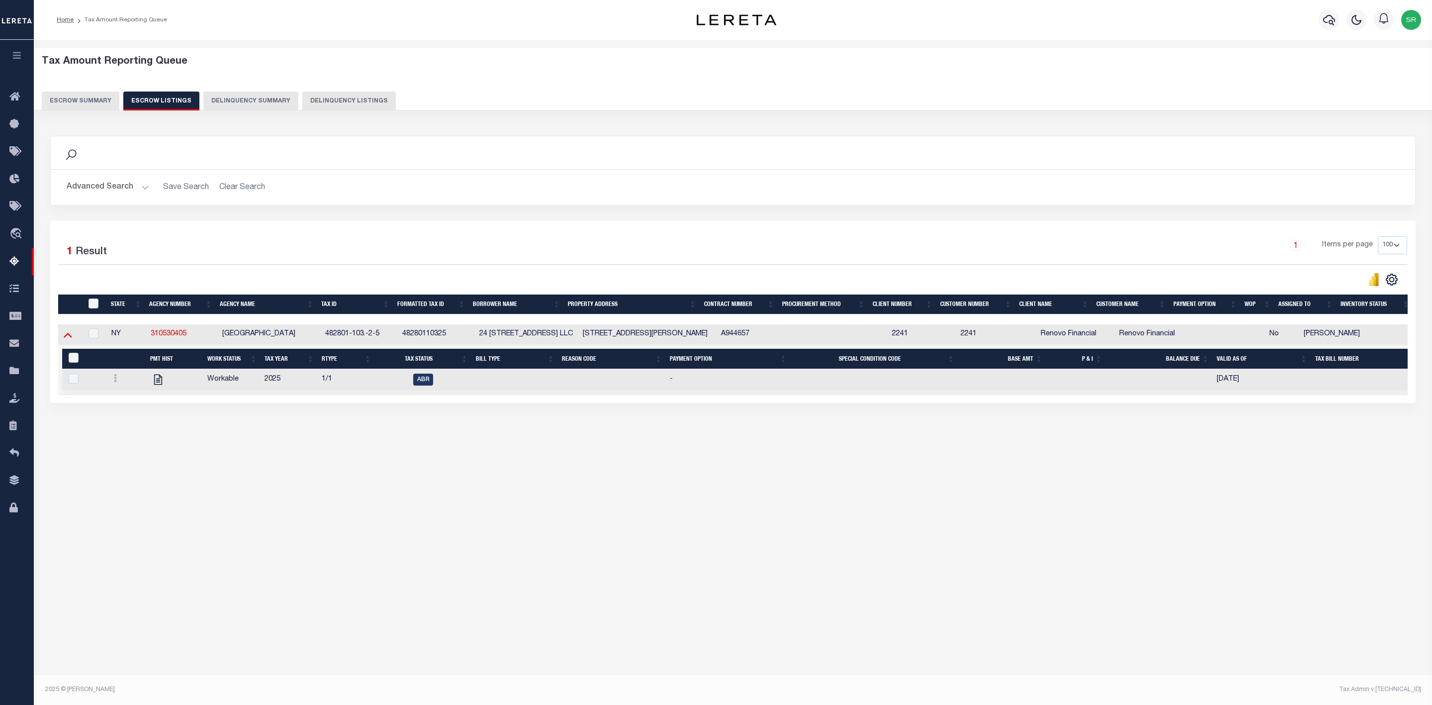
click at [65, 340] on icon at bounding box center [68, 334] width 8 height 10
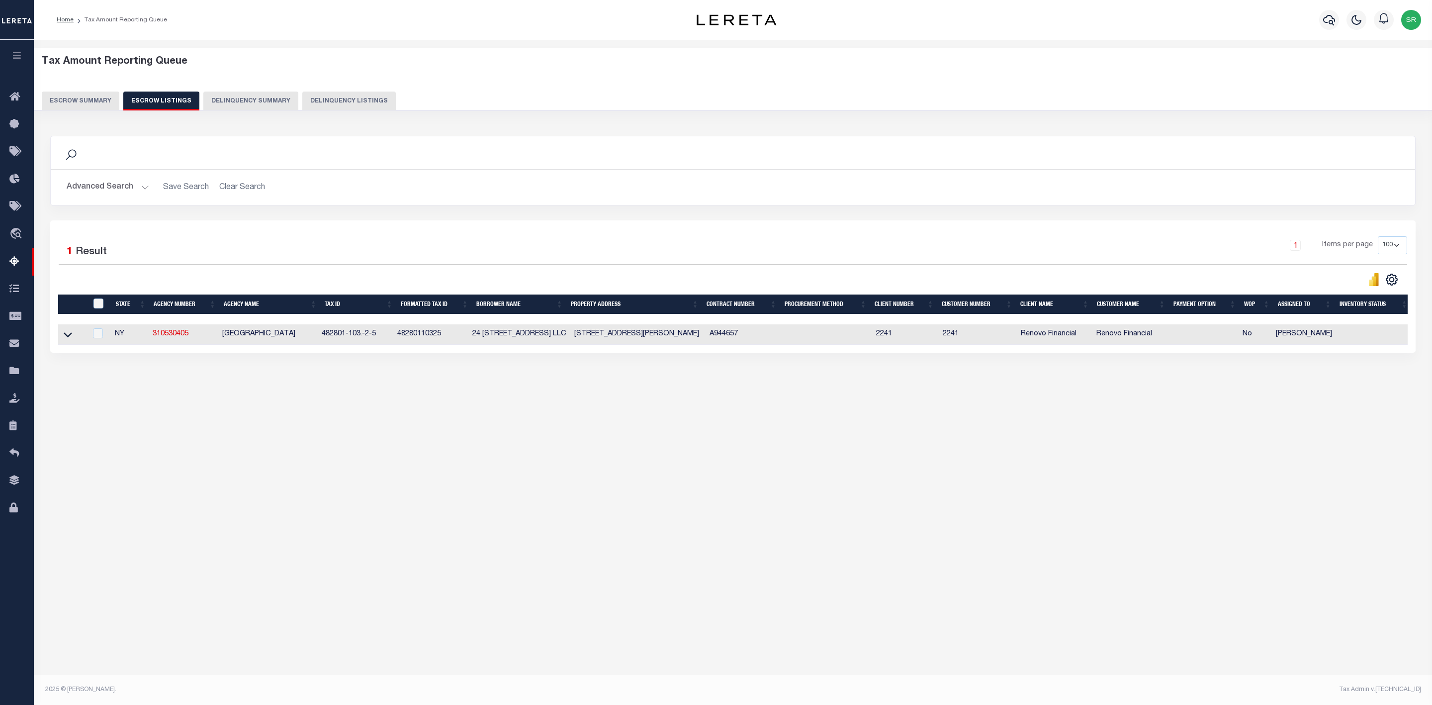
click at [86, 96] on button "Escrow Summary" at bounding box center [81, 101] width 78 height 19
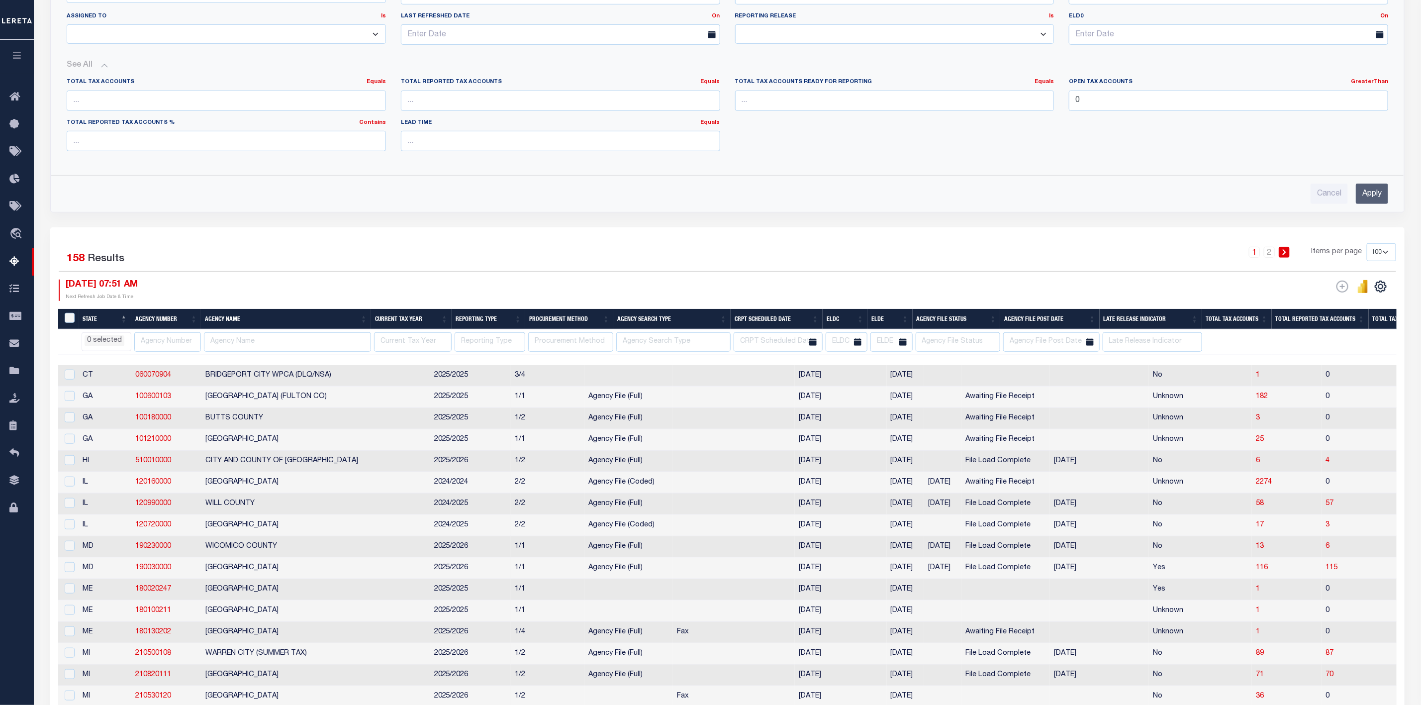
scroll to position [96, 0]
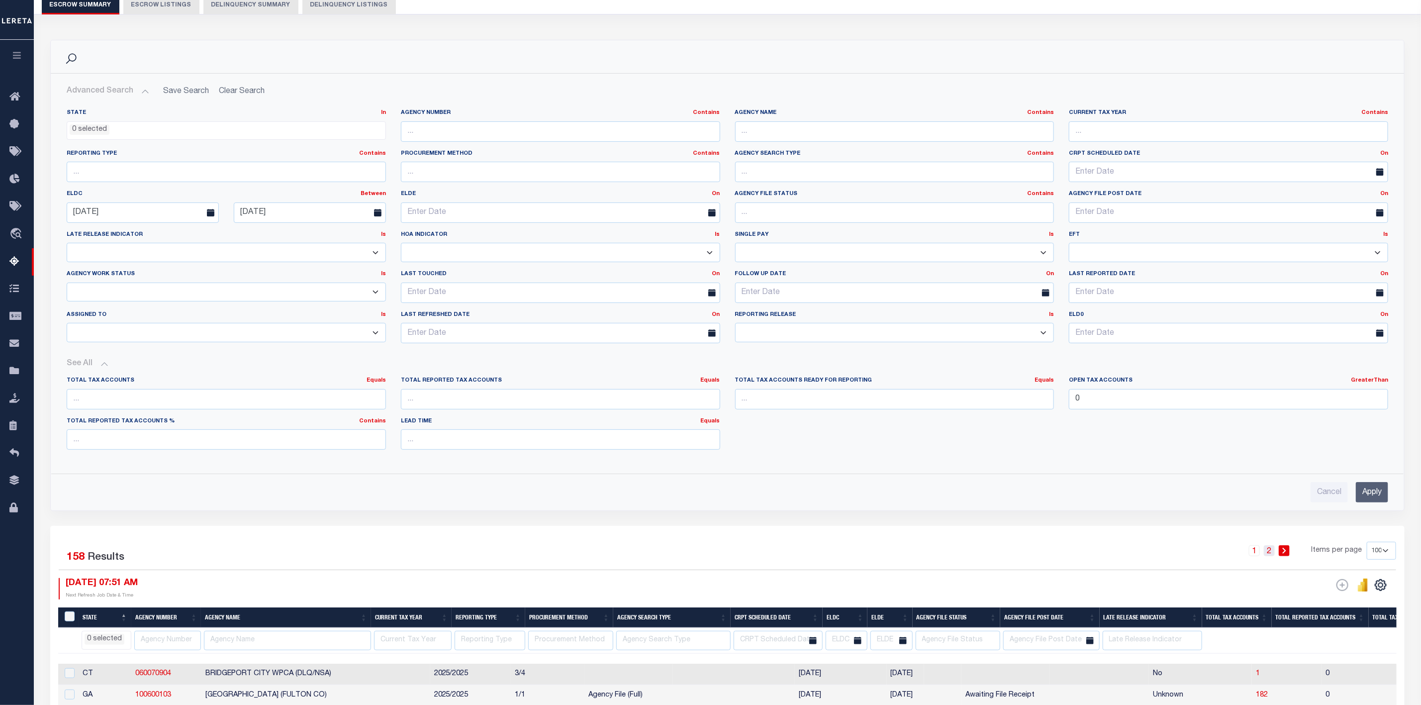
click at [1270, 556] on link "2" at bounding box center [1269, 550] width 11 height 11
select select
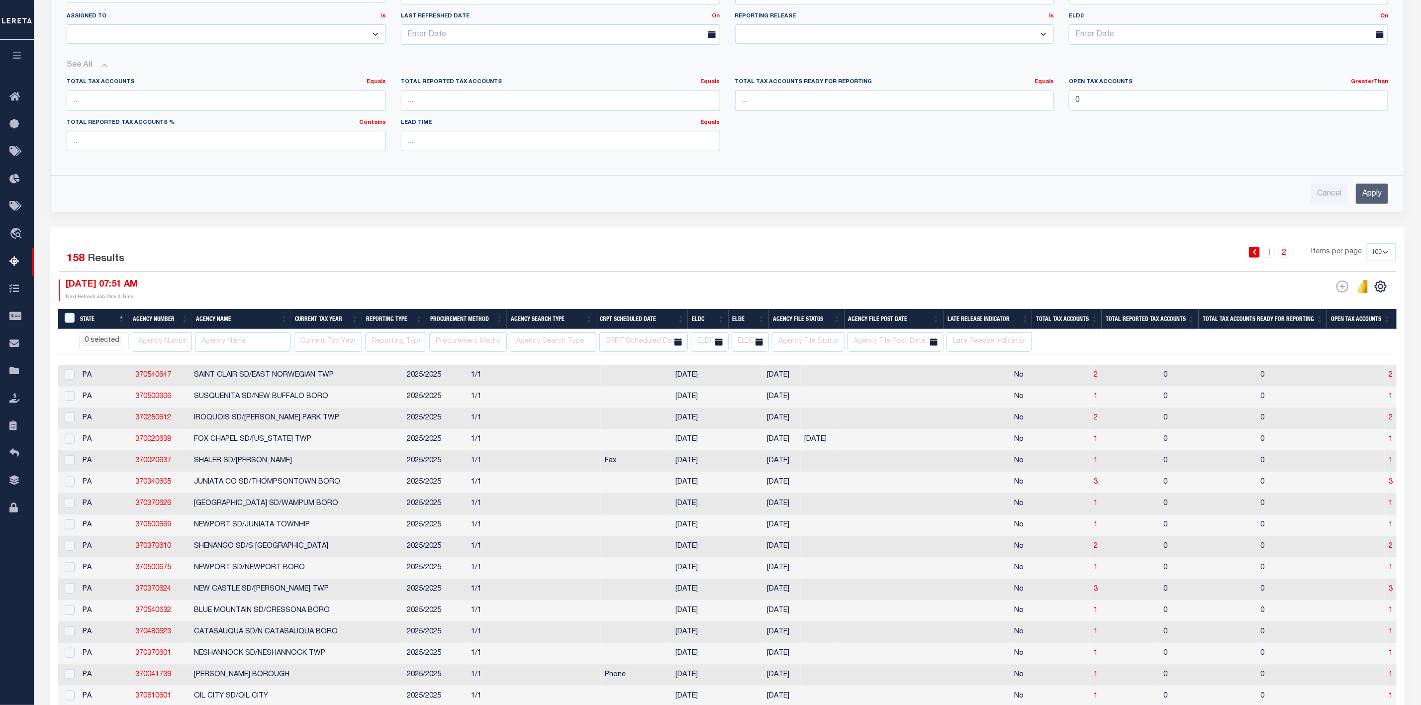
scroll to position [693, 0]
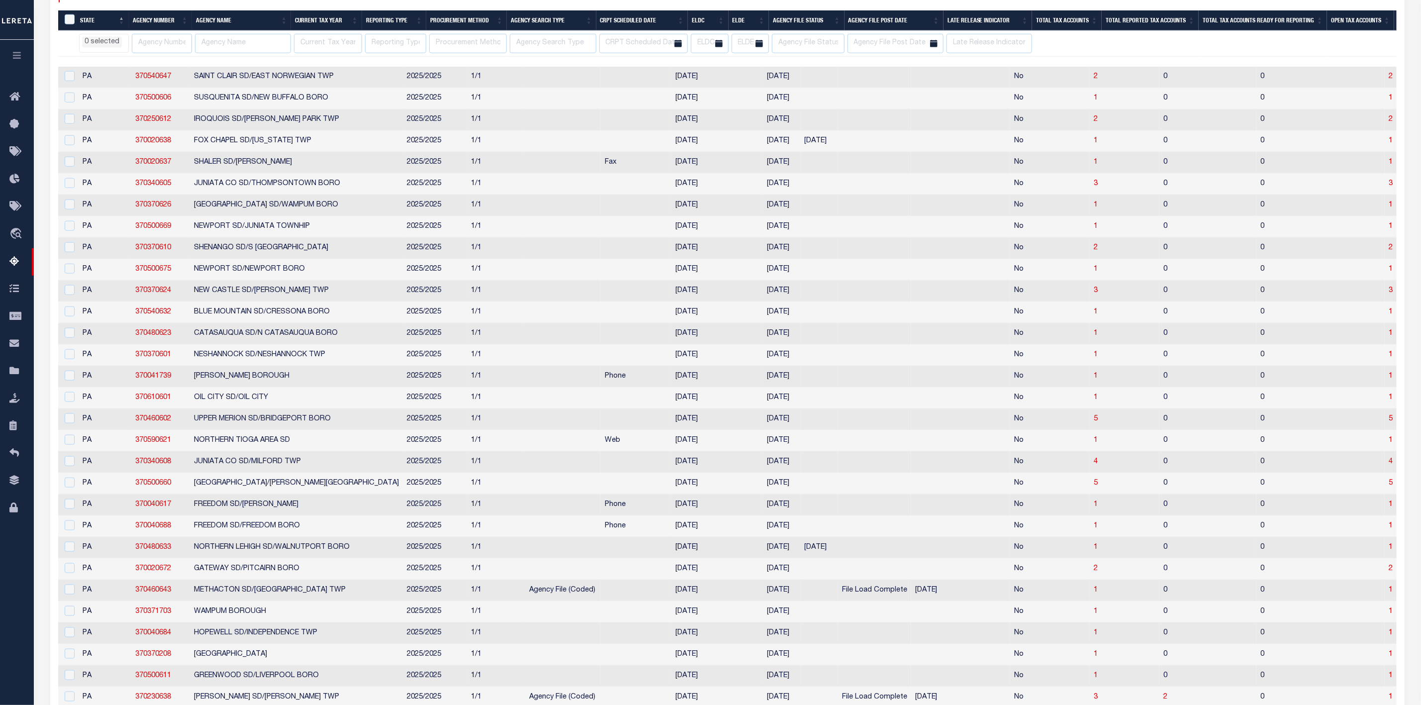
select select
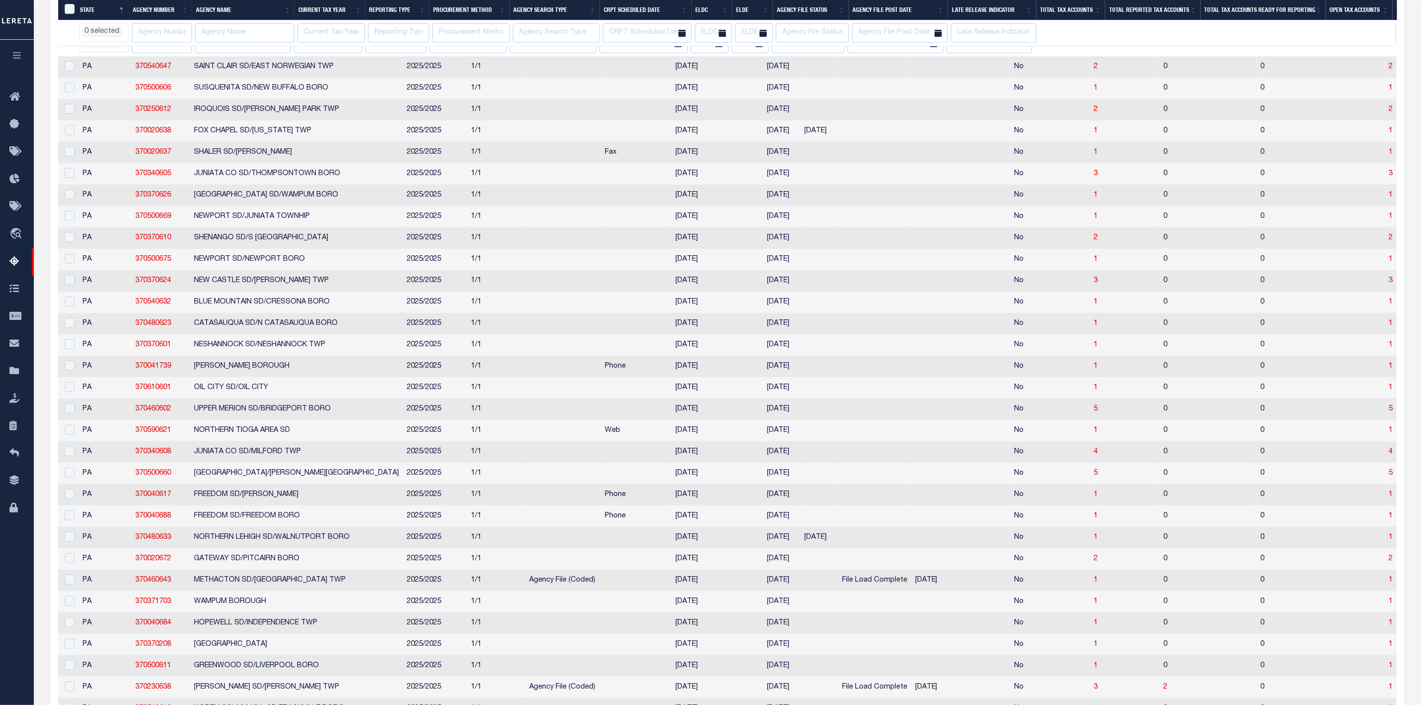
select select
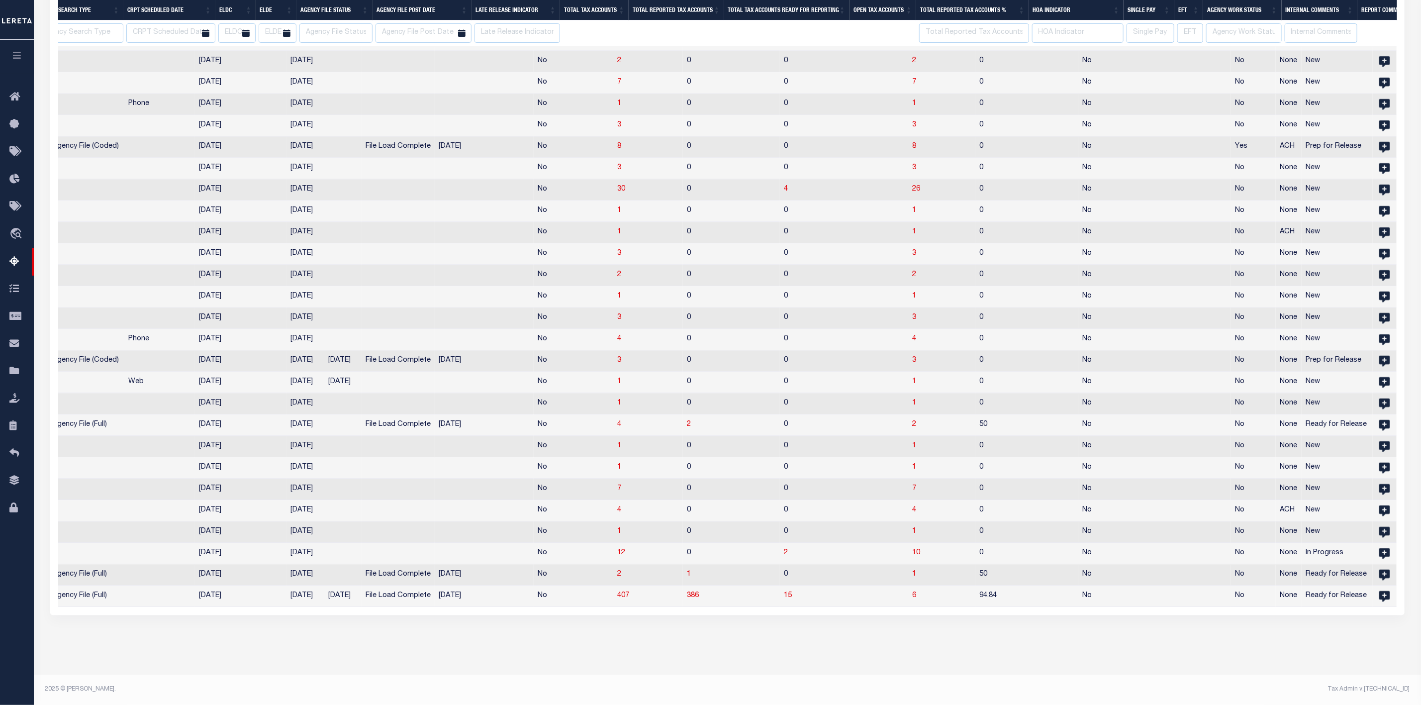
scroll to position [0, 519]
click at [914, 592] on span "6" at bounding box center [916, 595] width 4 height 7
select select "100"
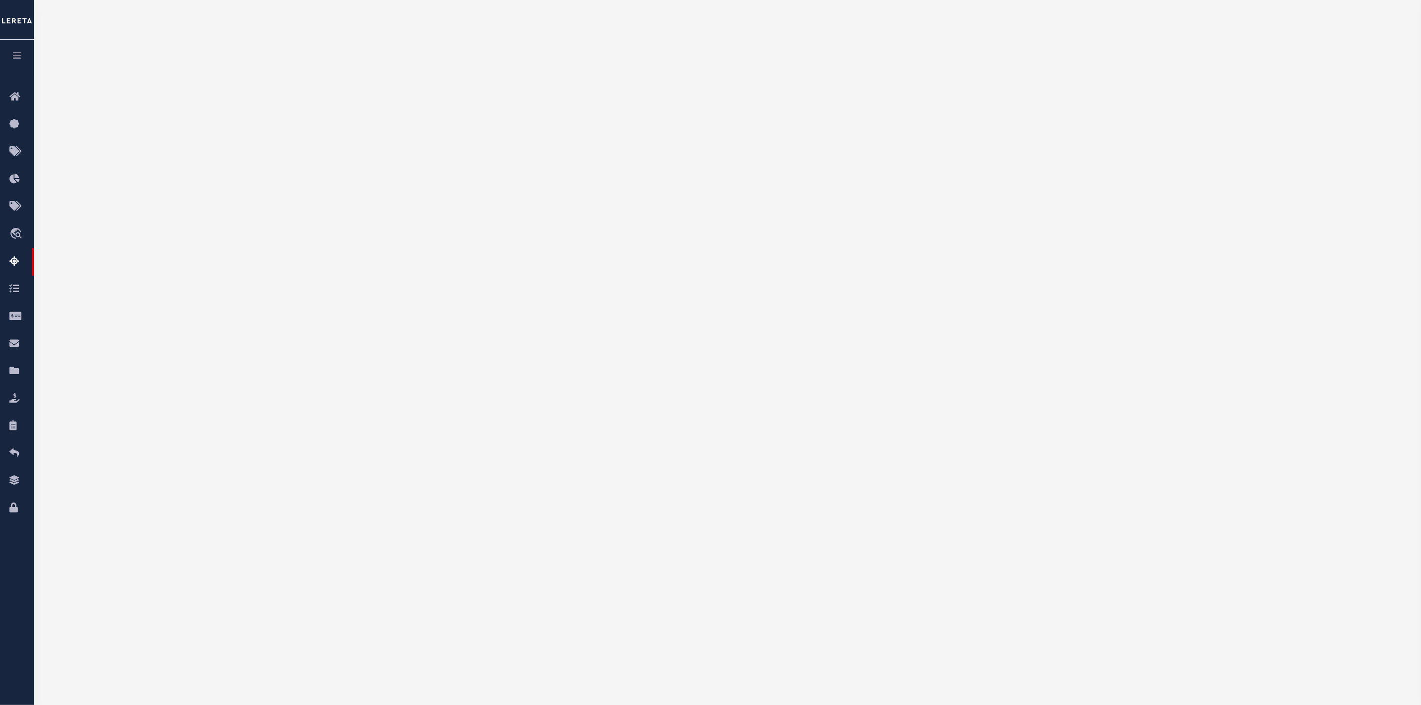
select select "100"
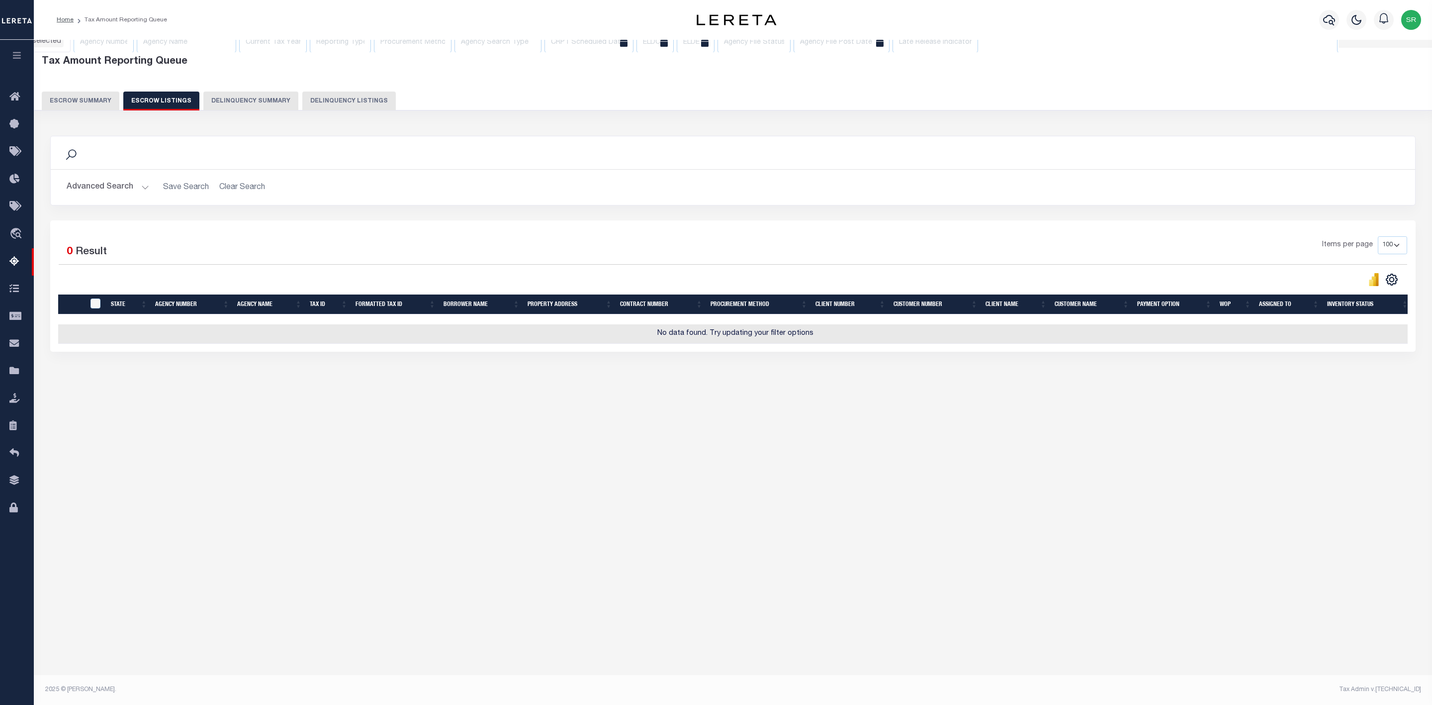
click at [96, 100] on button "Escrow Summary" at bounding box center [81, 101] width 78 height 19
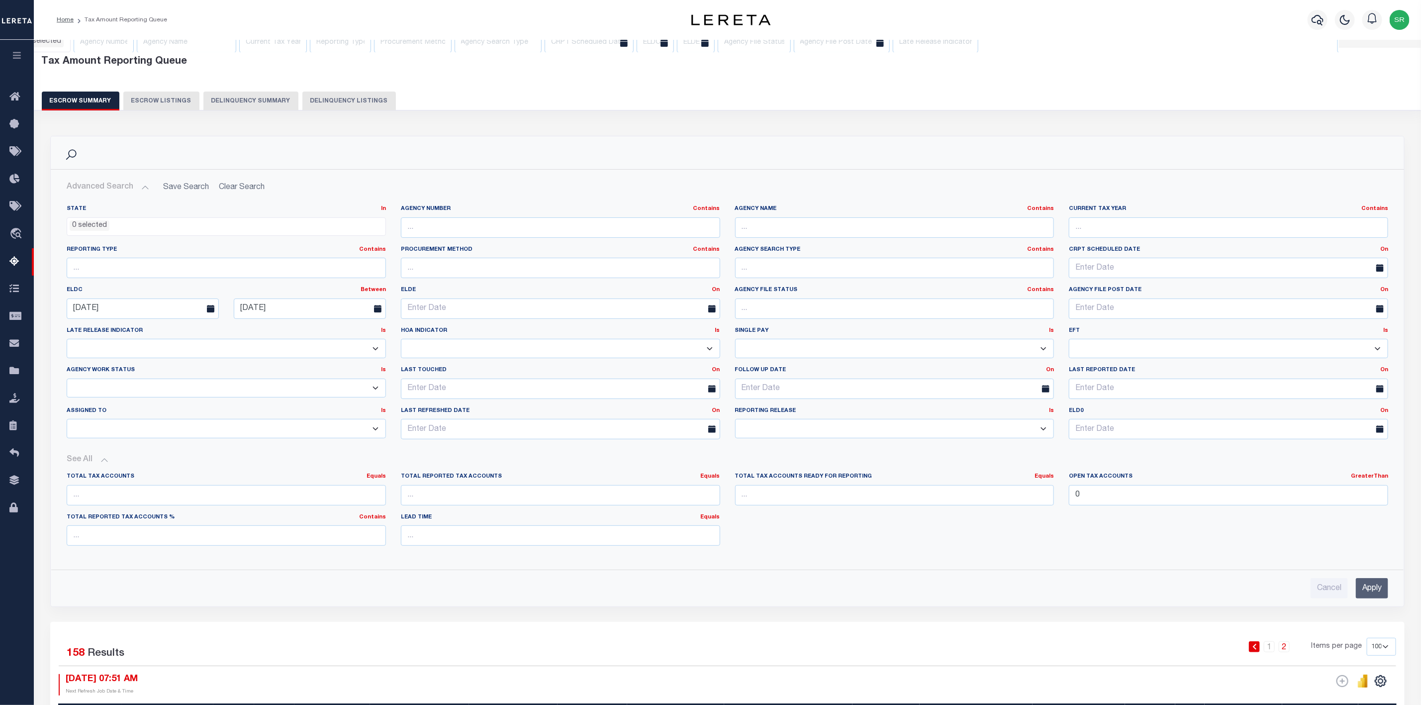
select select
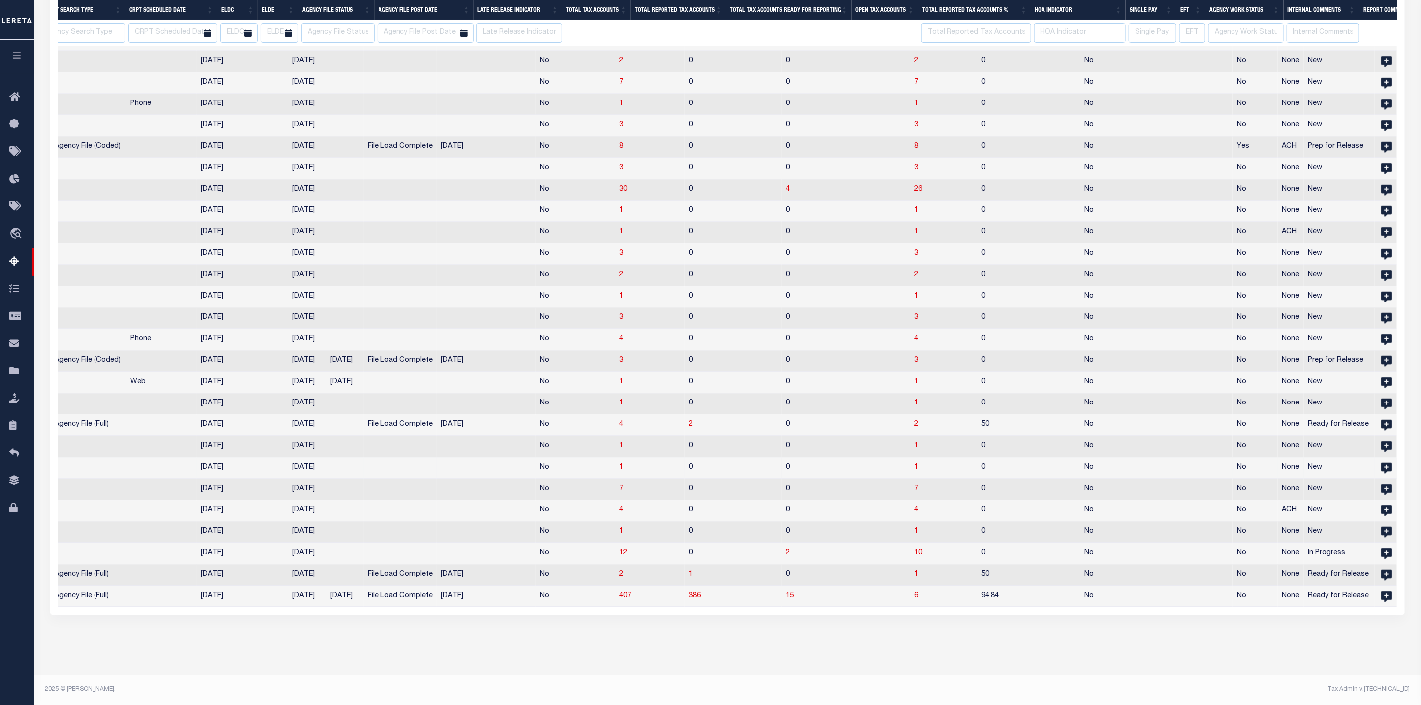
select select
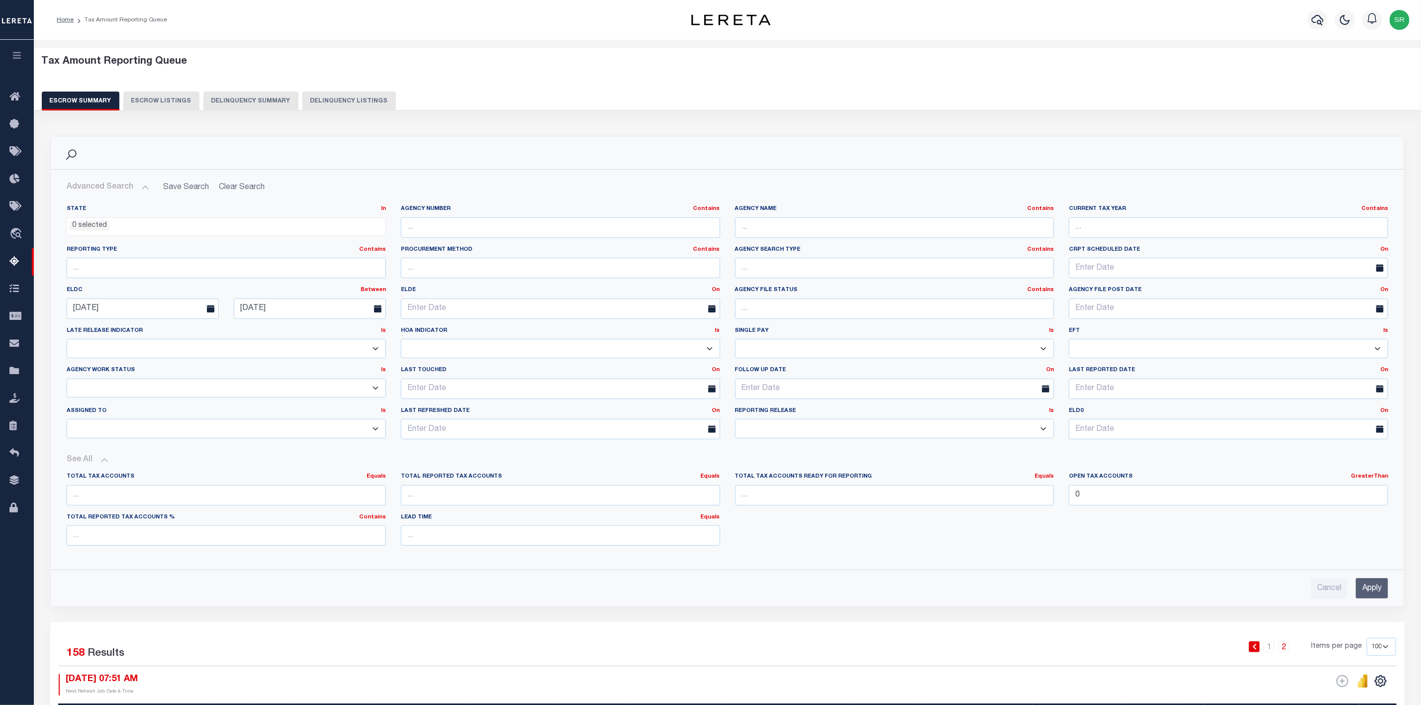
scroll to position [448, 0]
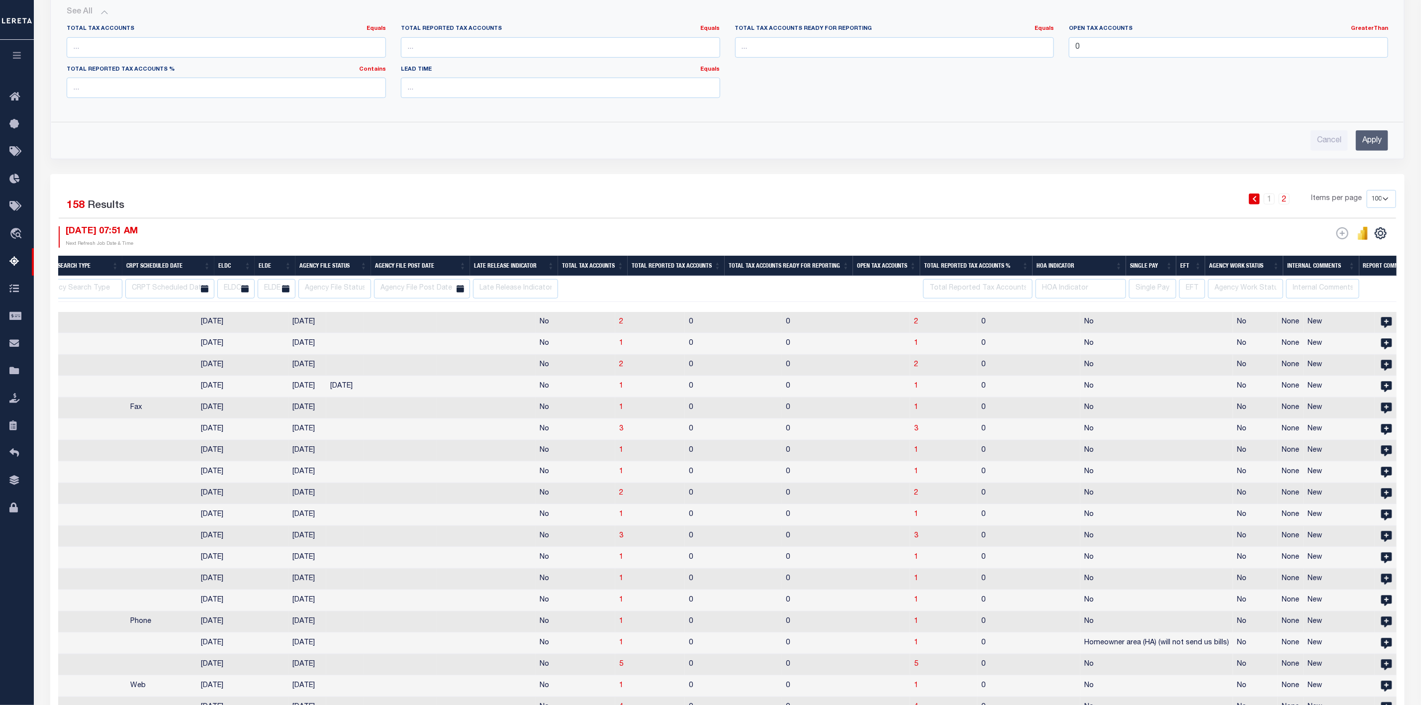
select select
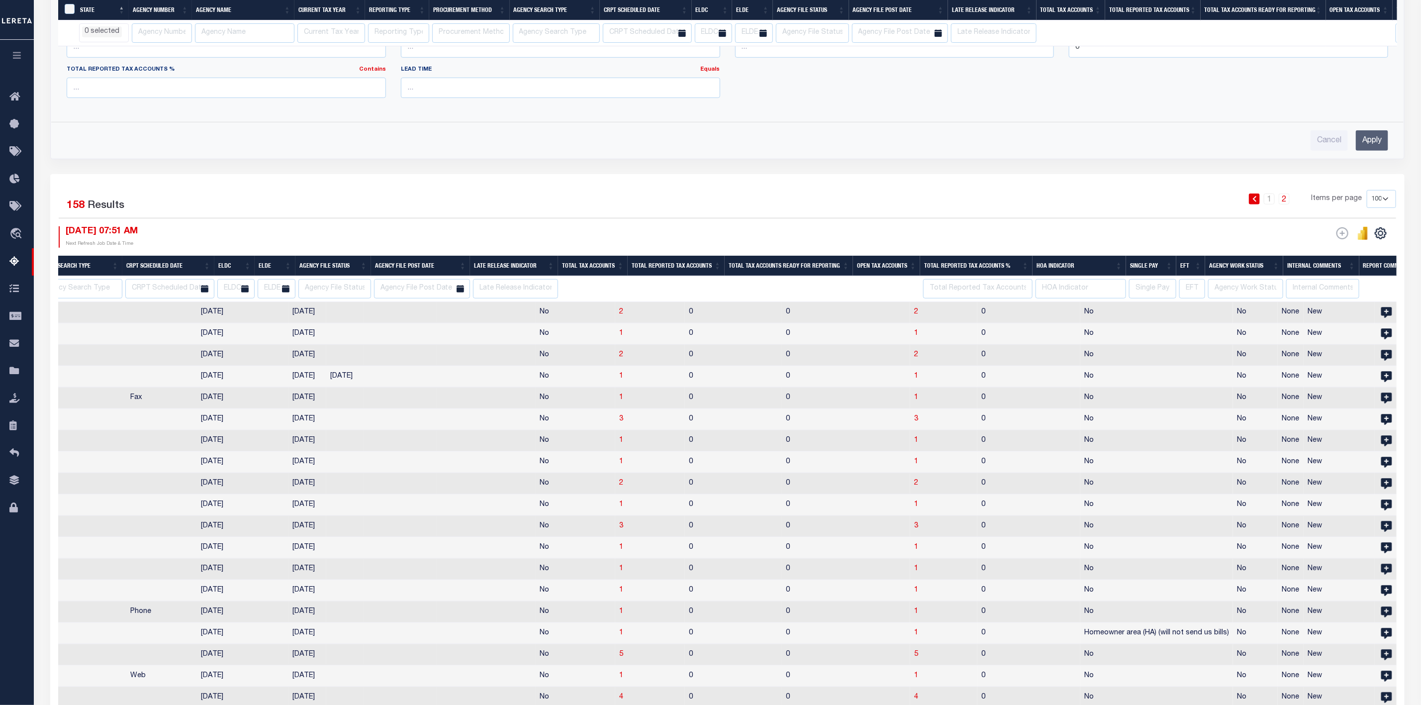
scroll to position [871, 0]
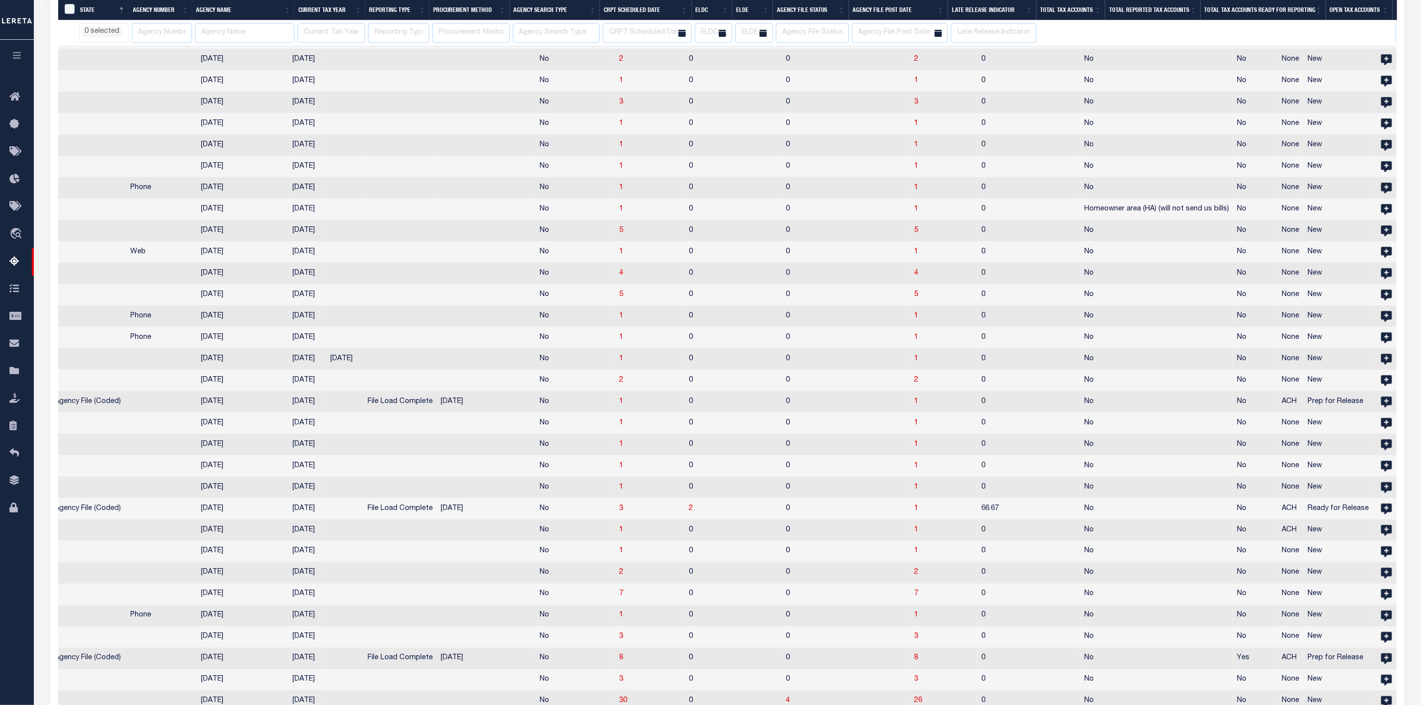
select select
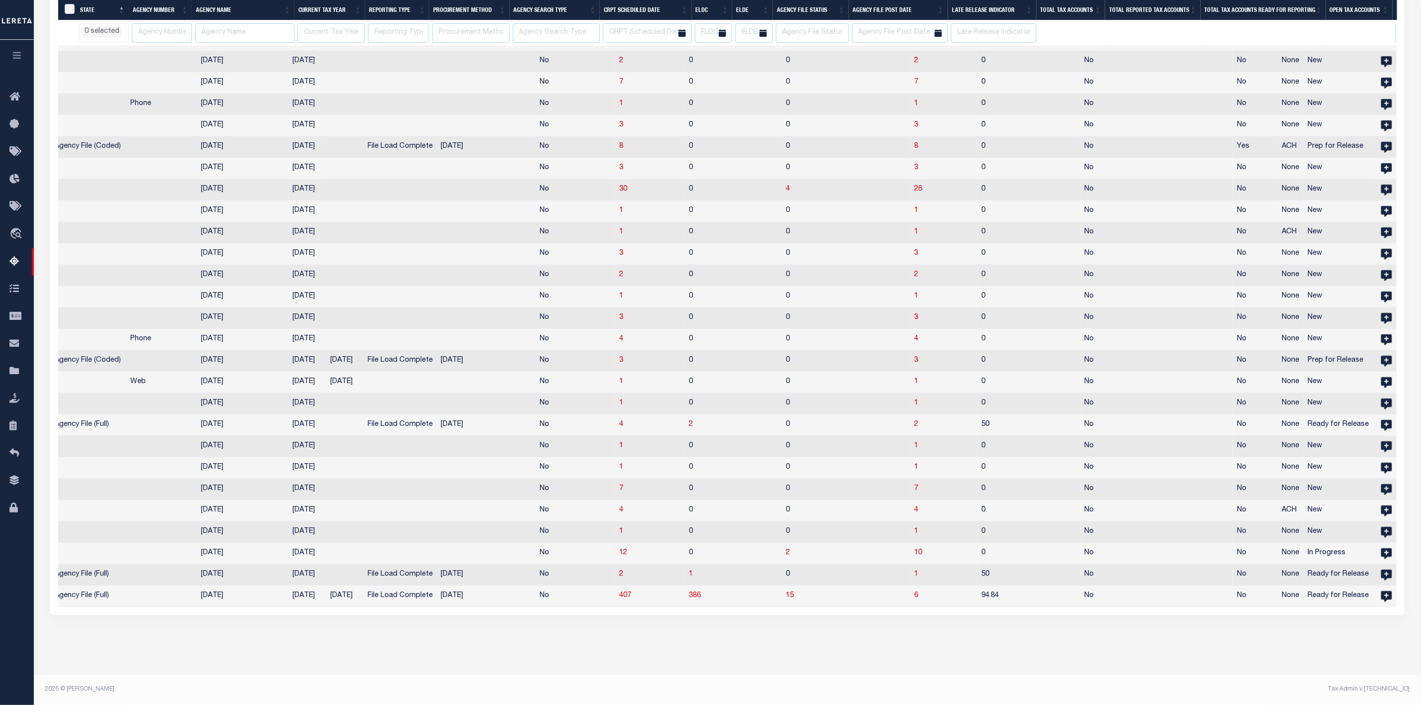
select select
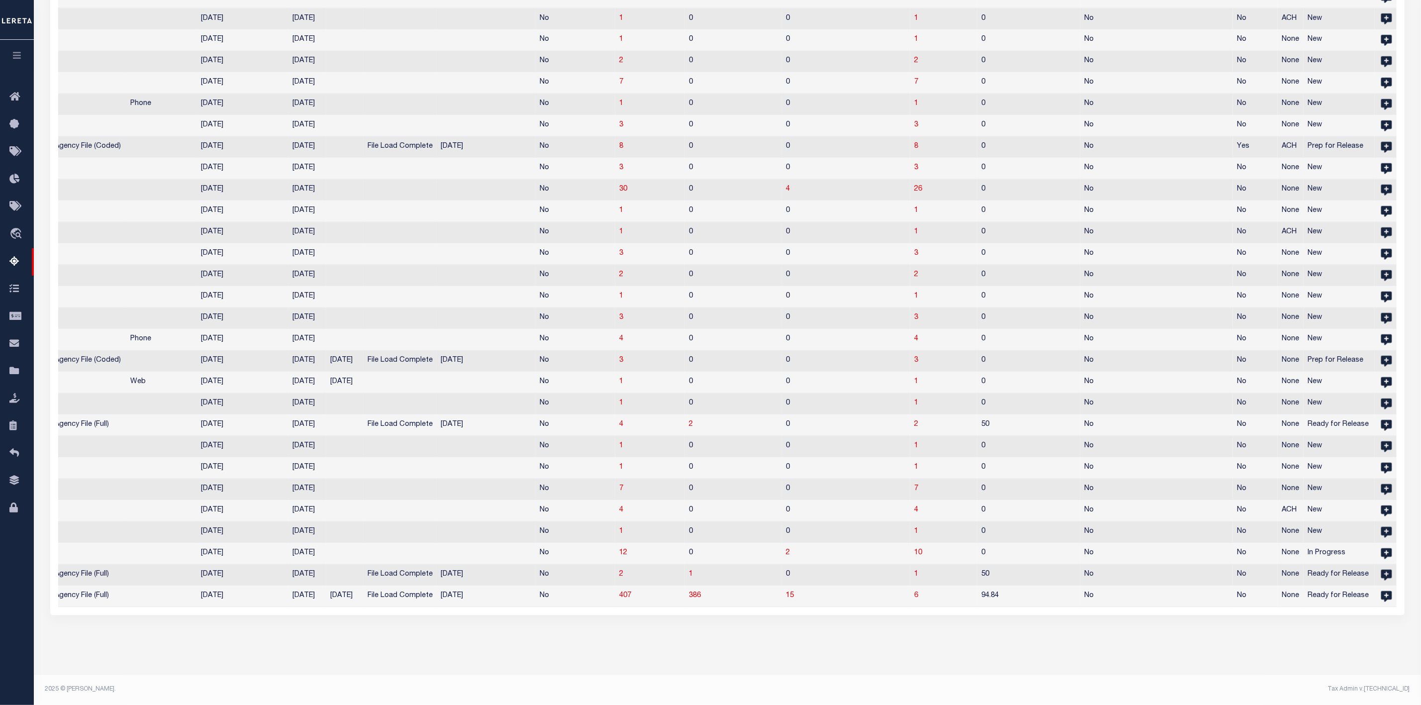
scroll to position [0, 474]
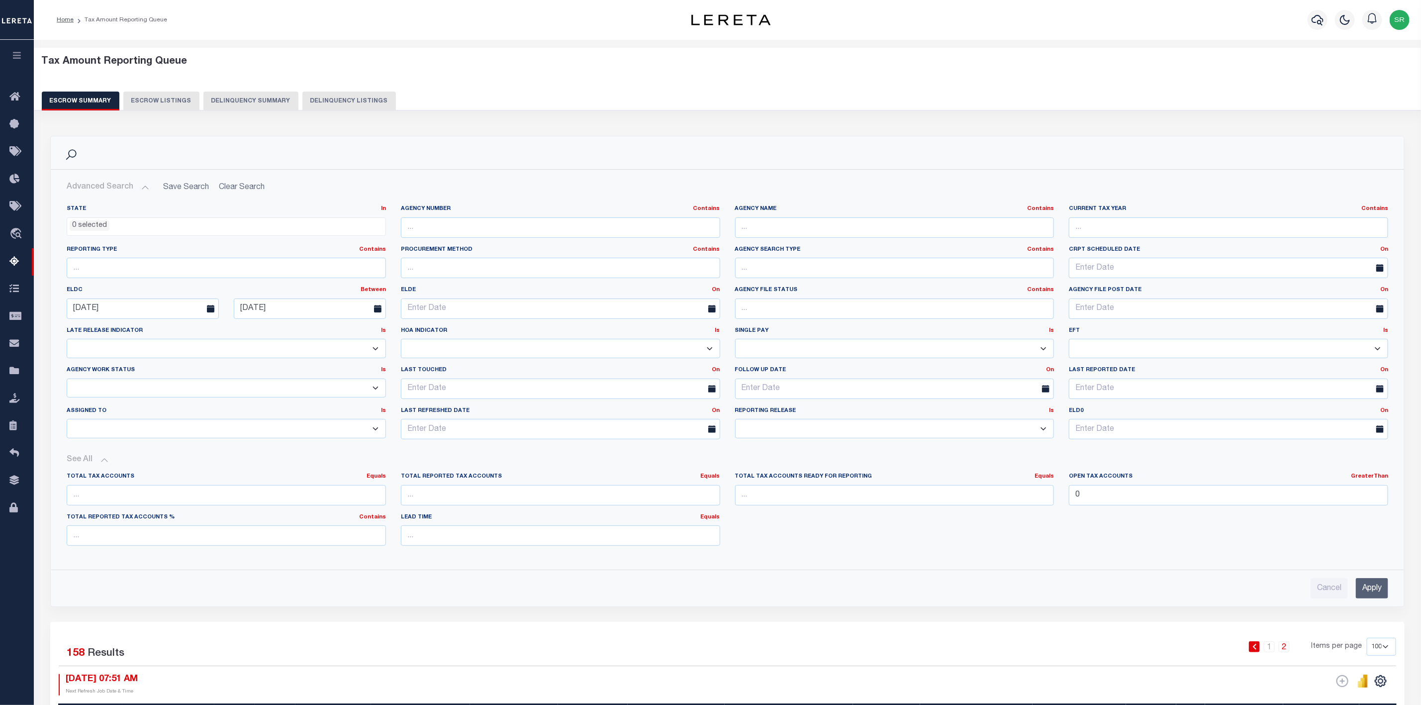
click at [1252, 83] on div "Tax Amount Reporting Queue Escrow Summary Escrow Listings Delinquency Summary" at bounding box center [728, 83] width 1372 height 55
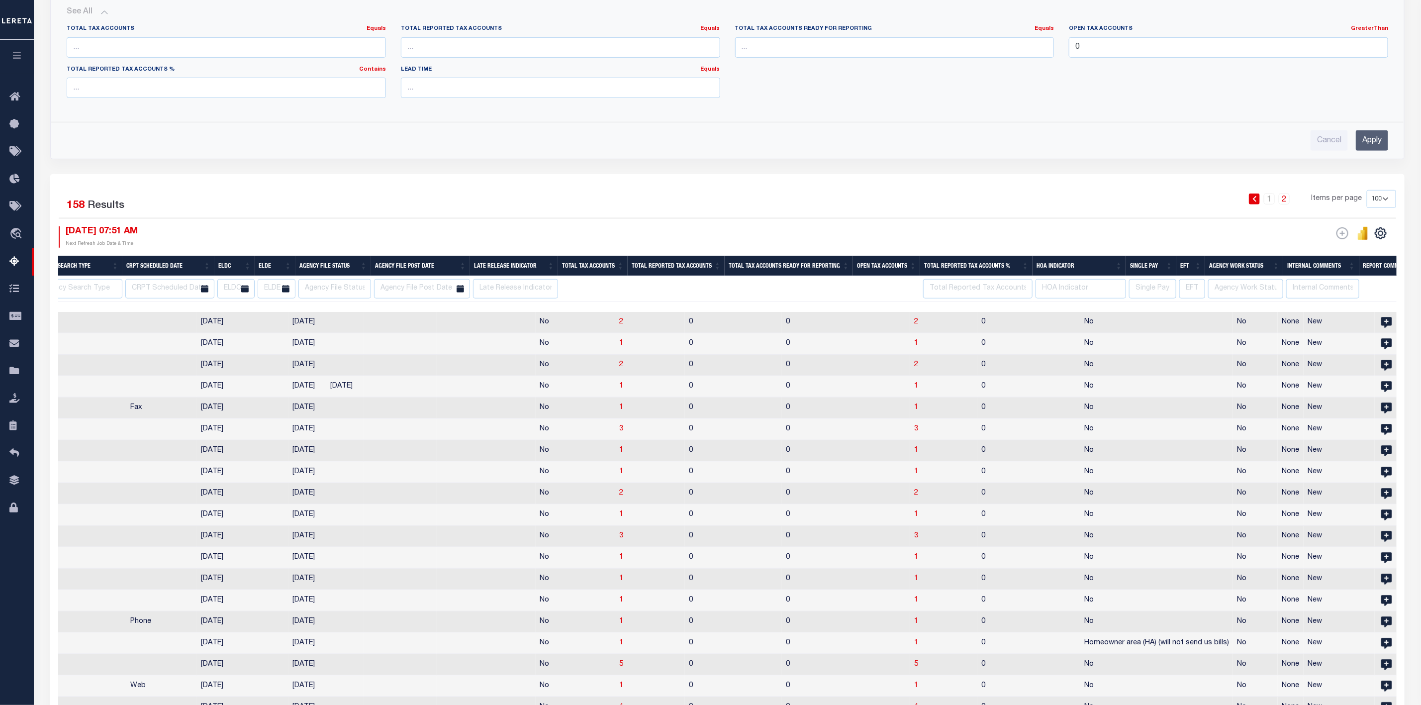
scroll to position [75, 0]
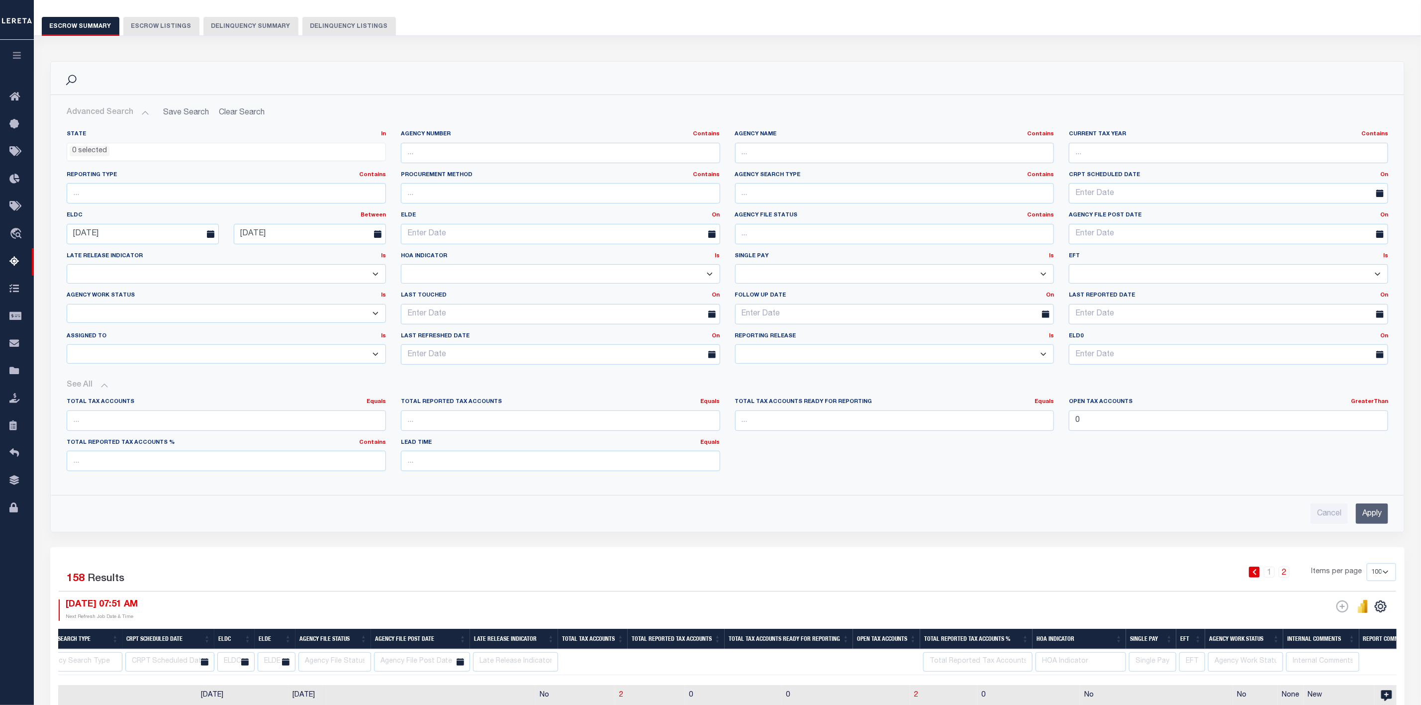
click at [143, 112] on button "Advanced Search" at bounding box center [108, 112] width 83 height 19
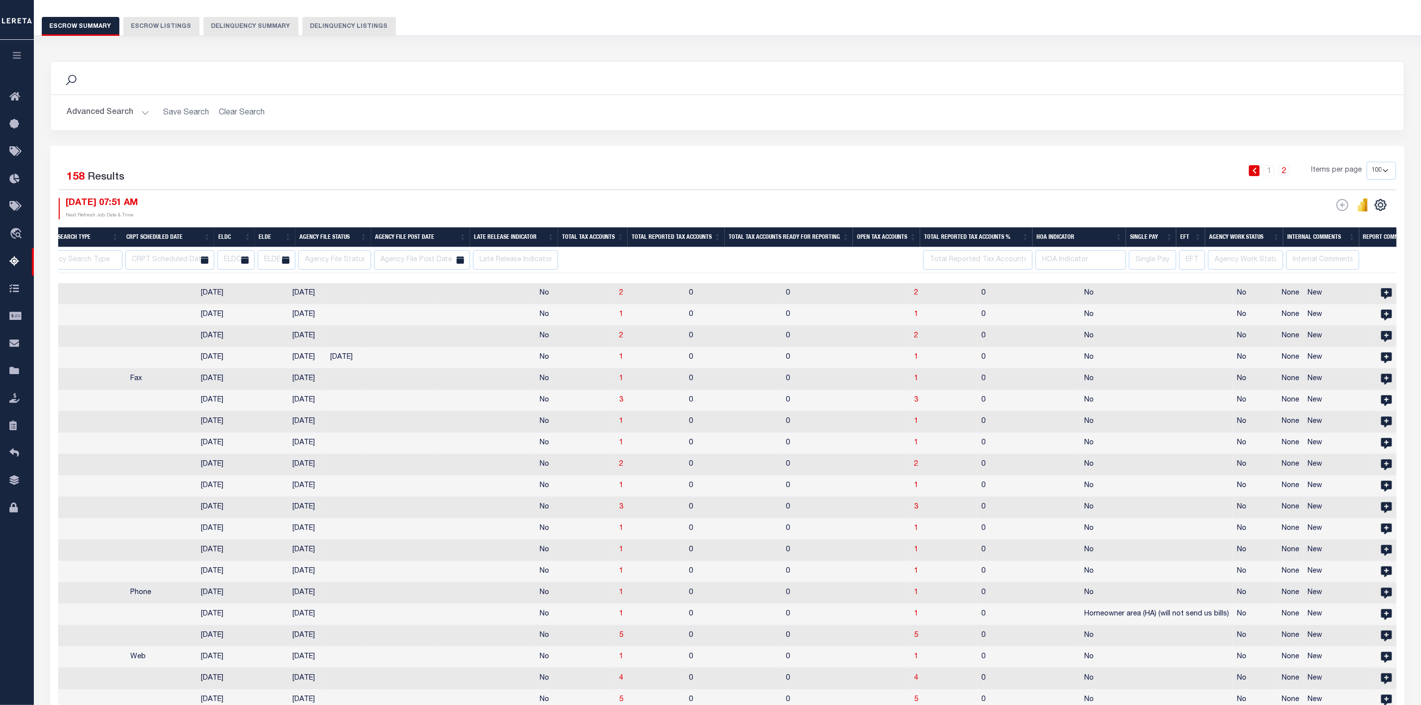
click at [951, 81] on div "Search" at bounding box center [727, 78] width 1337 height 17
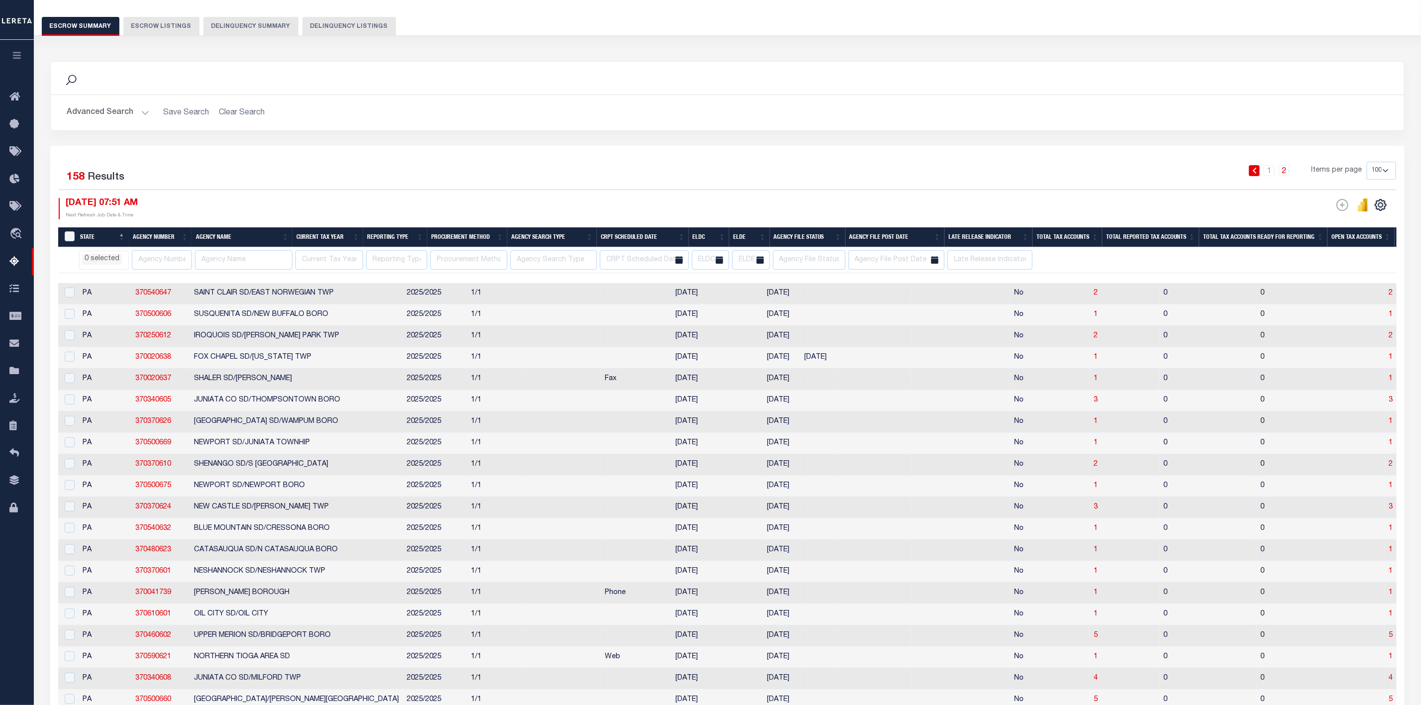
select select
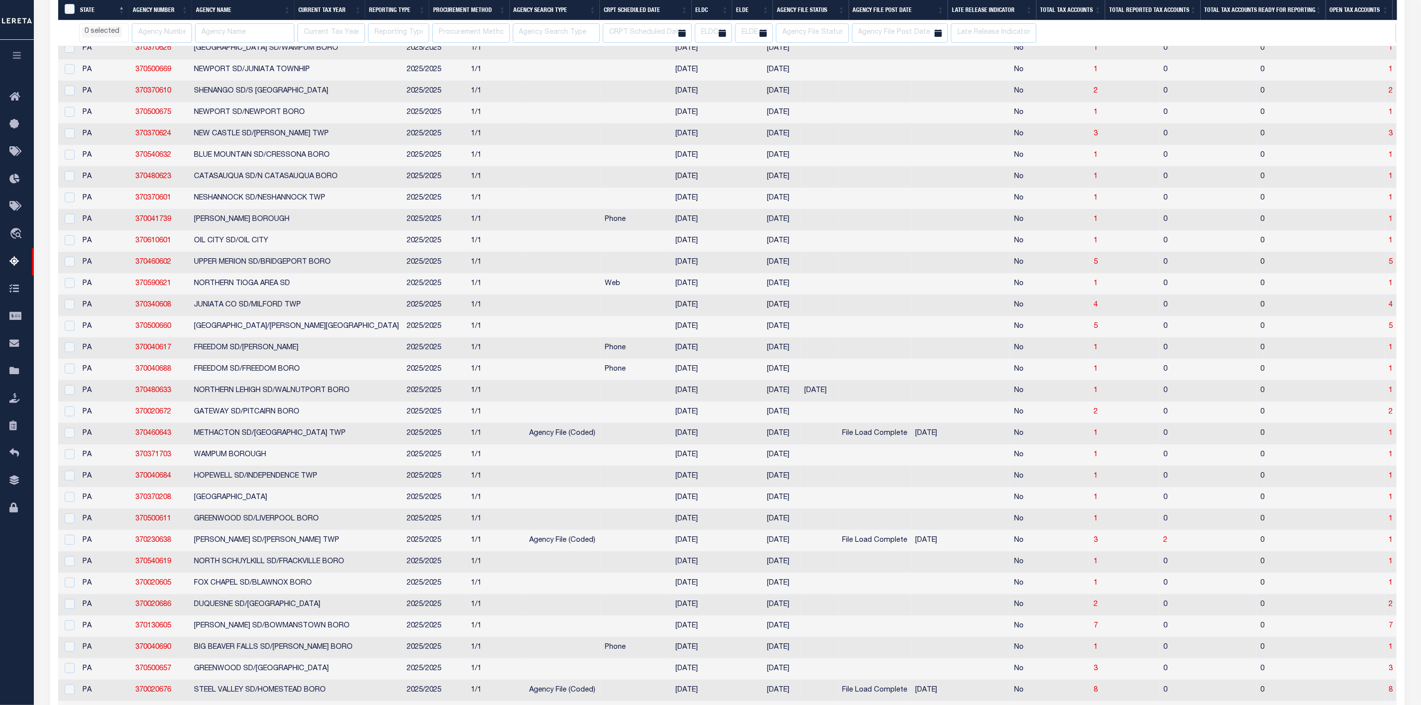
select select
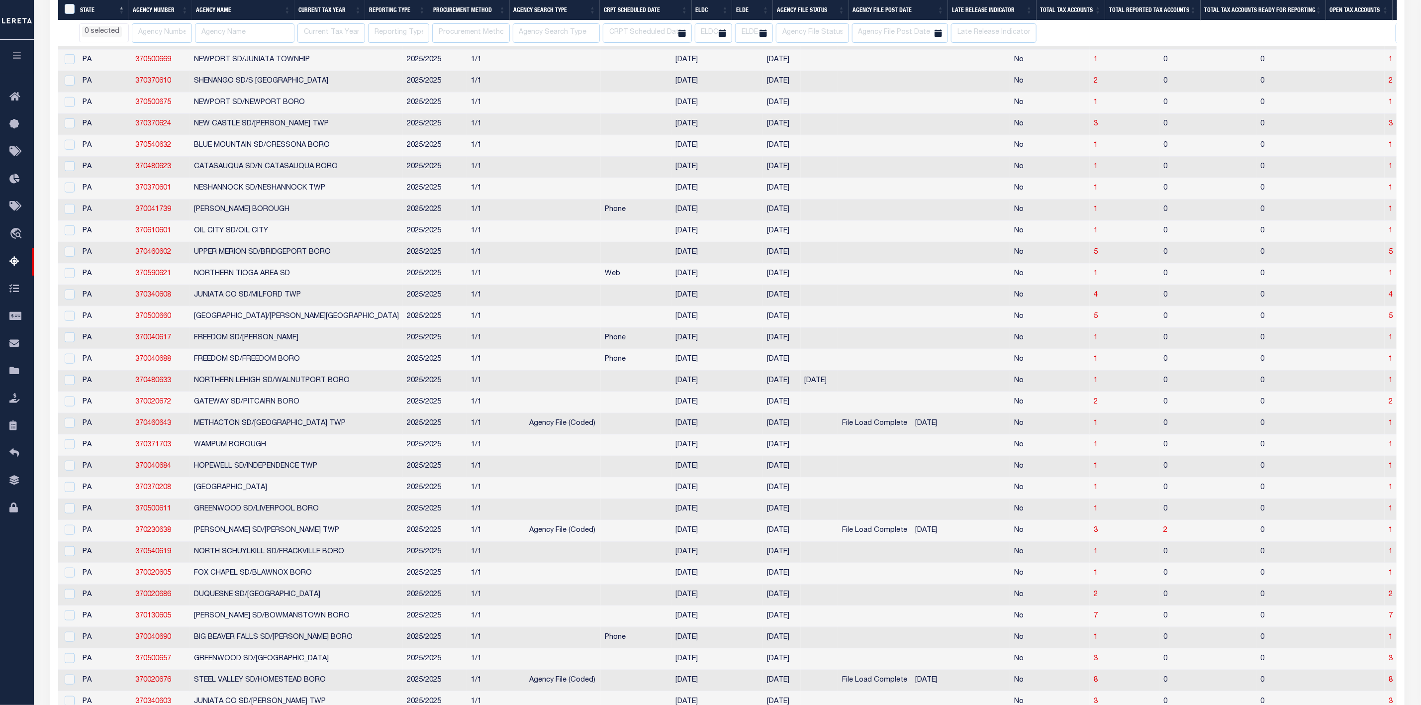
scroll to position [671, 0]
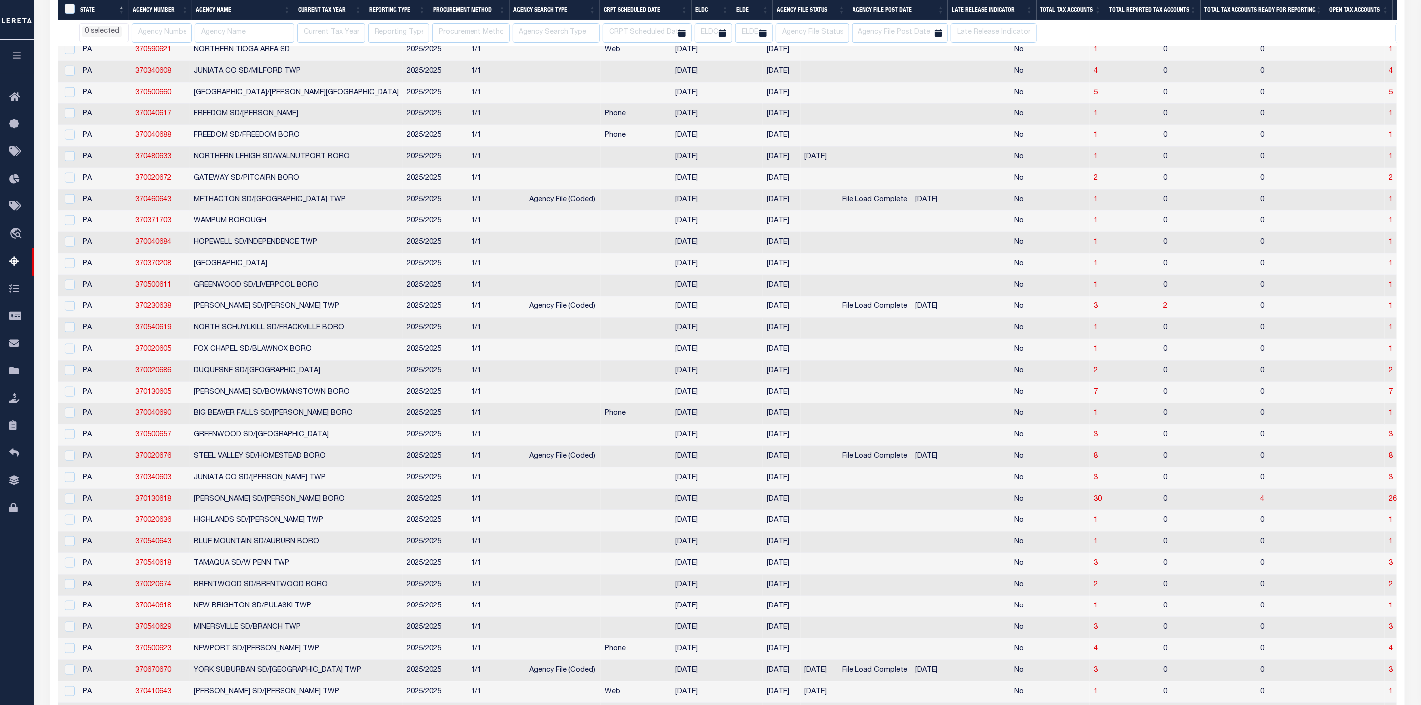
select select
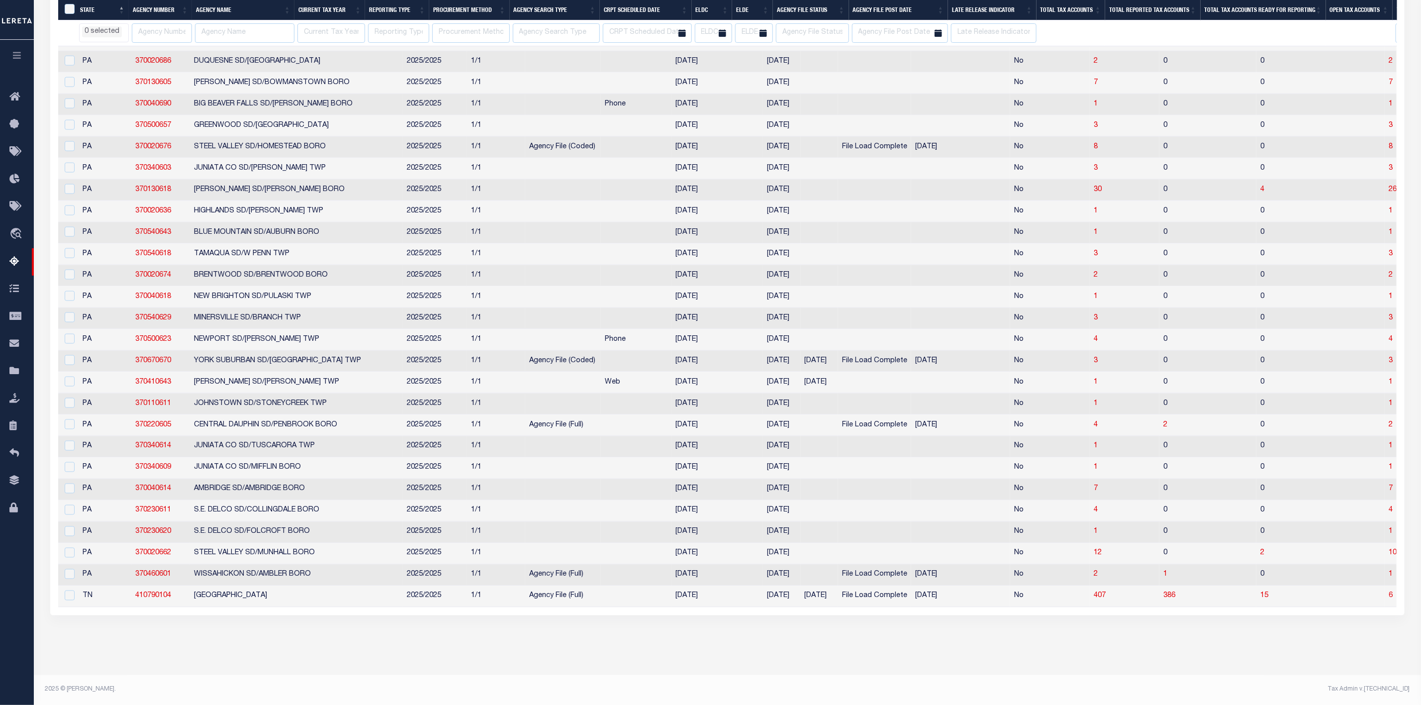
select select
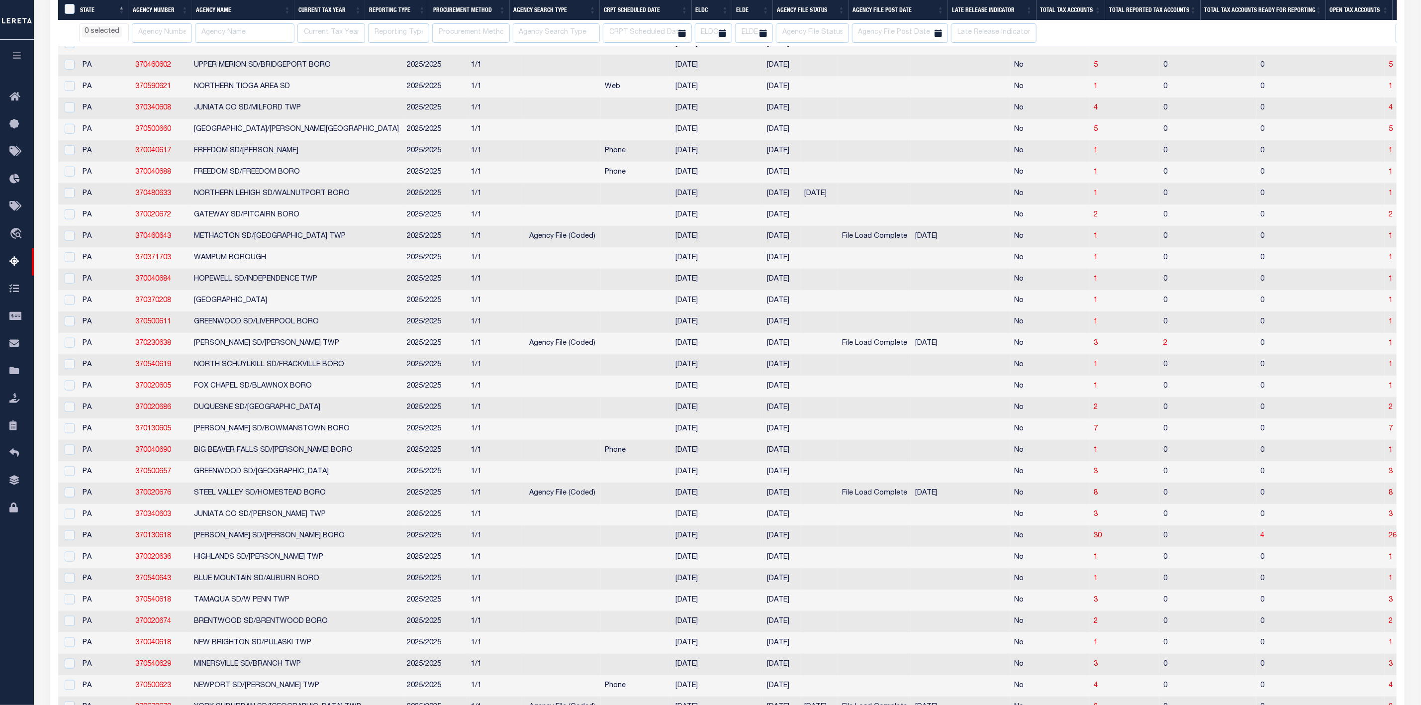
scroll to position [187, 0]
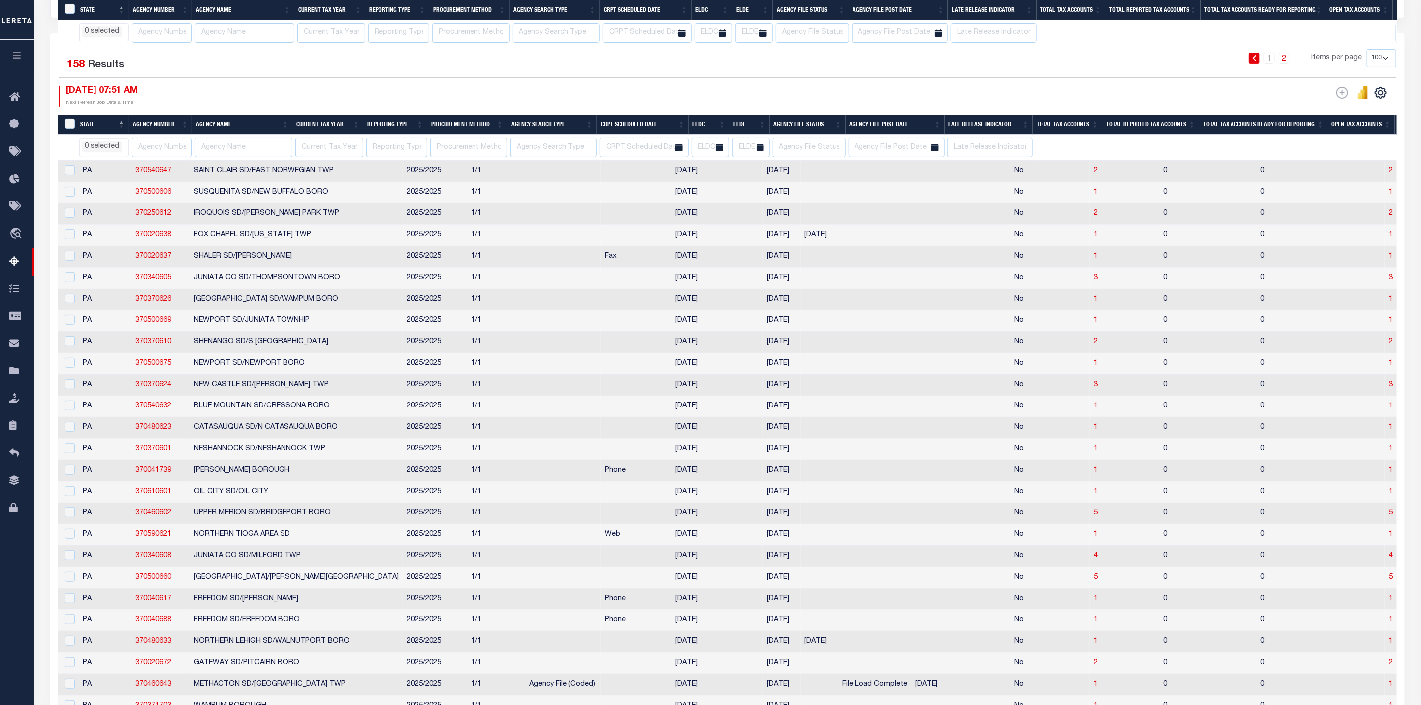
select select
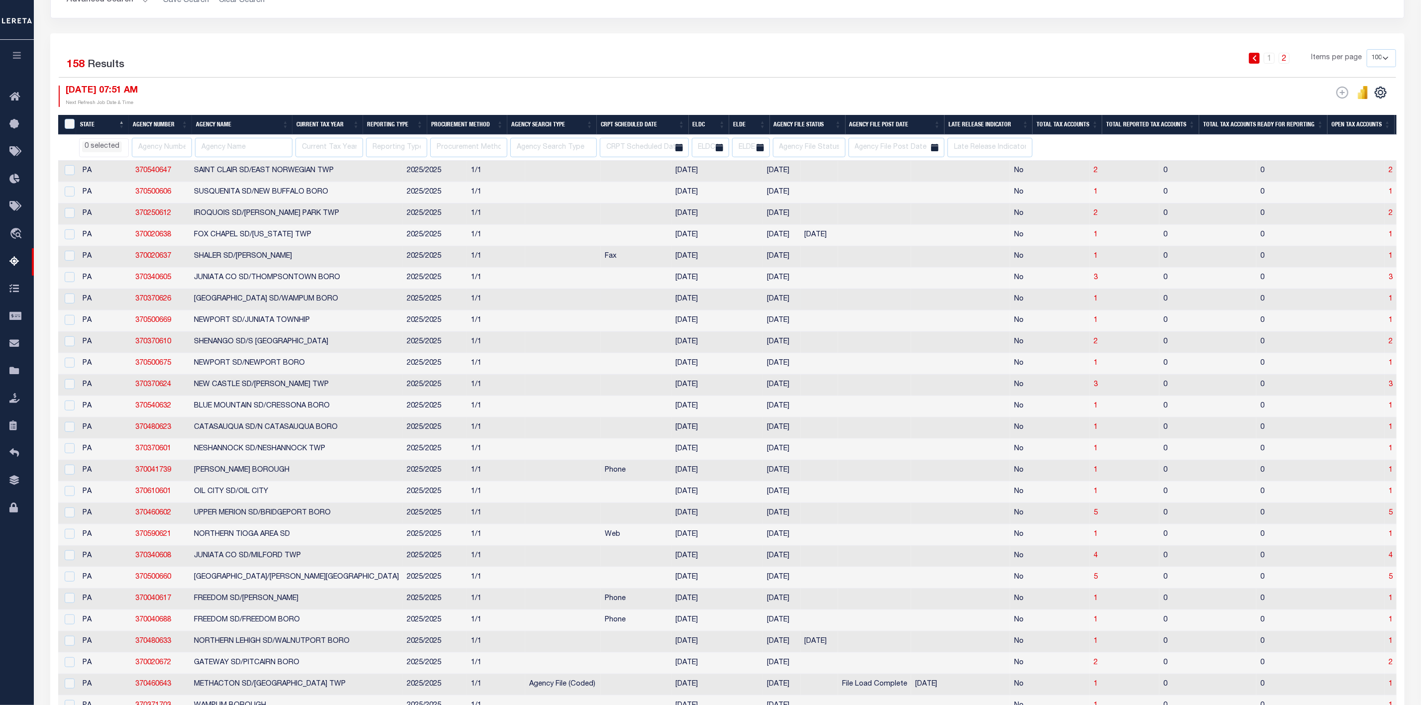
scroll to position [0, 0]
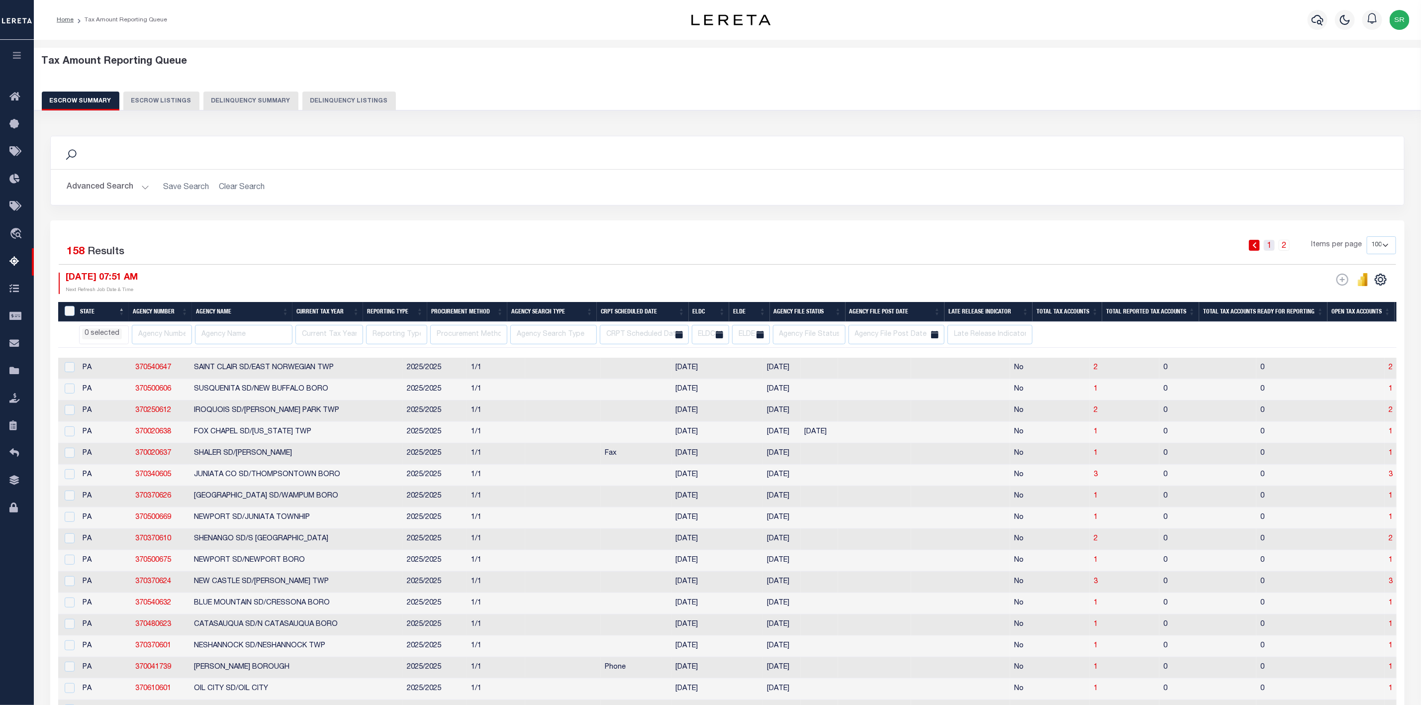
click at [1270, 246] on link "1" at bounding box center [1269, 245] width 11 height 11
select select
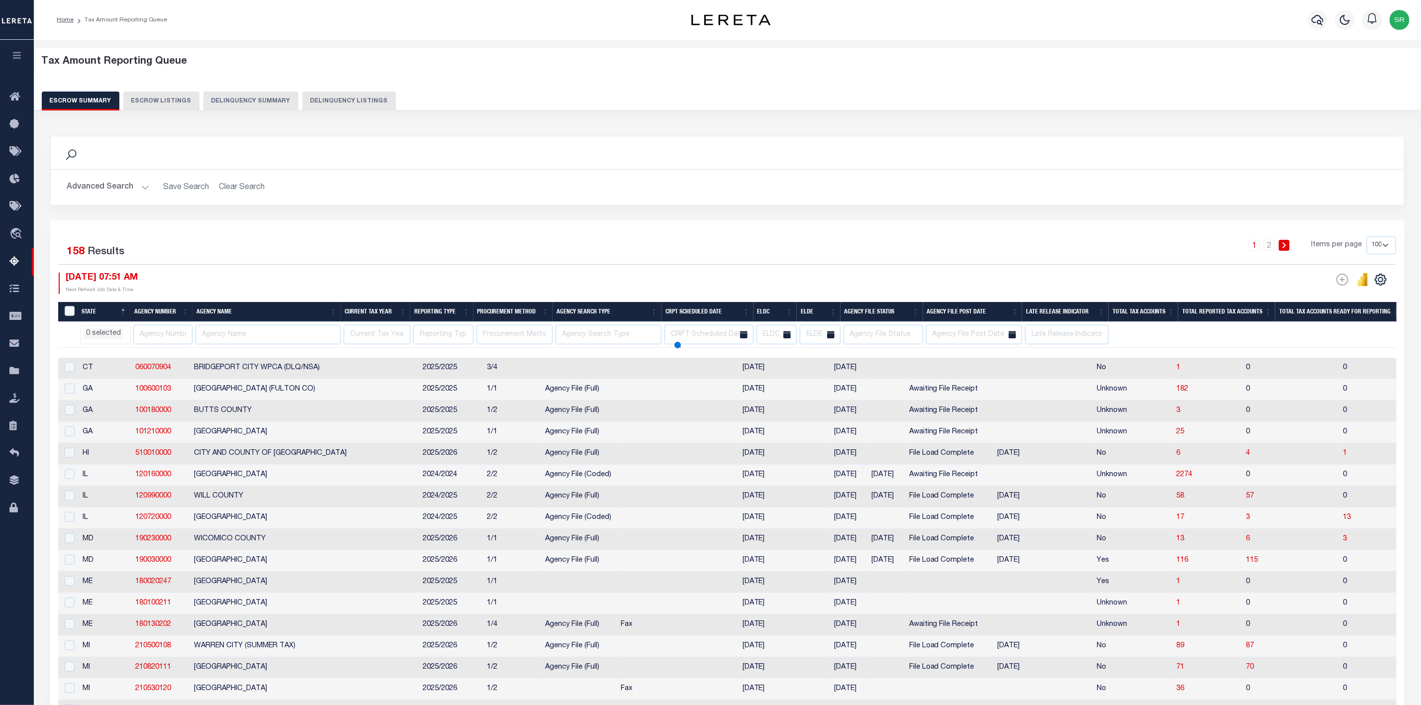
select select
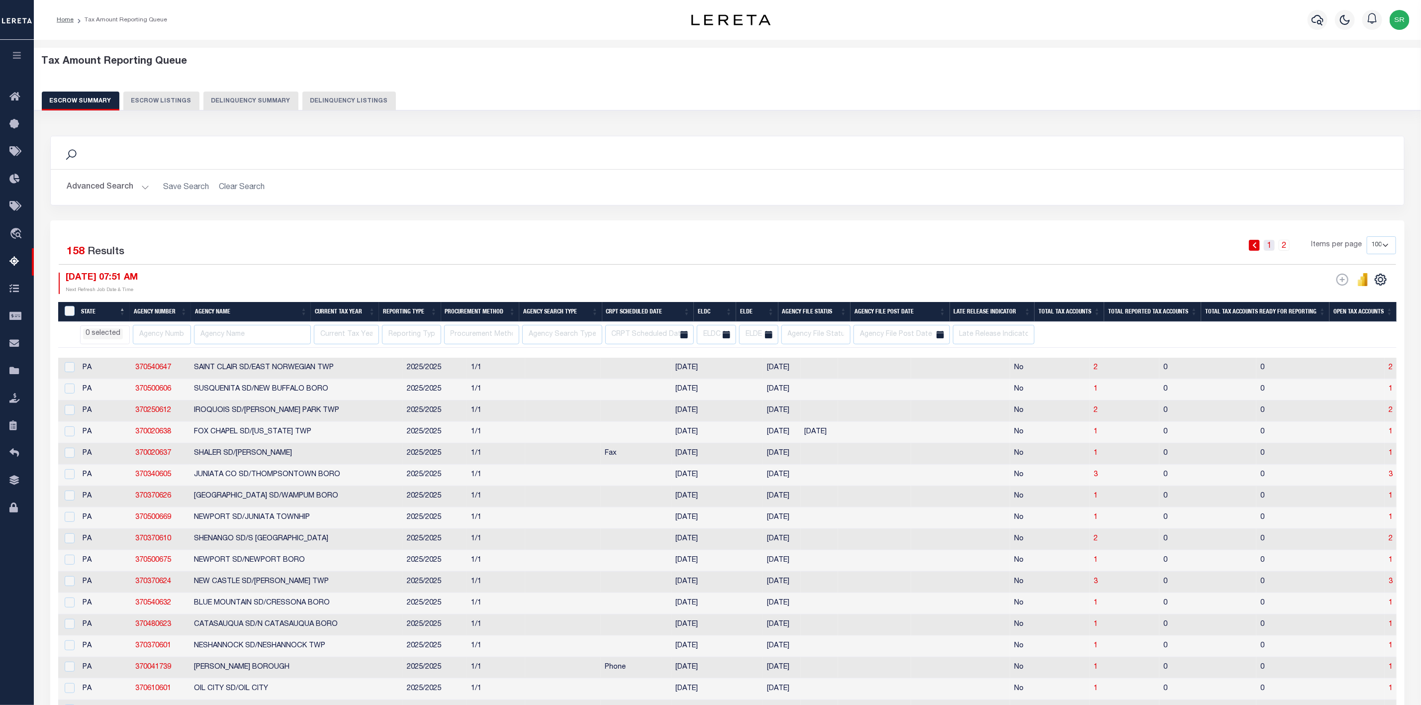
click at [1273, 250] on link "1" at bounding box center [1269, 245] width 11 height 11
select select
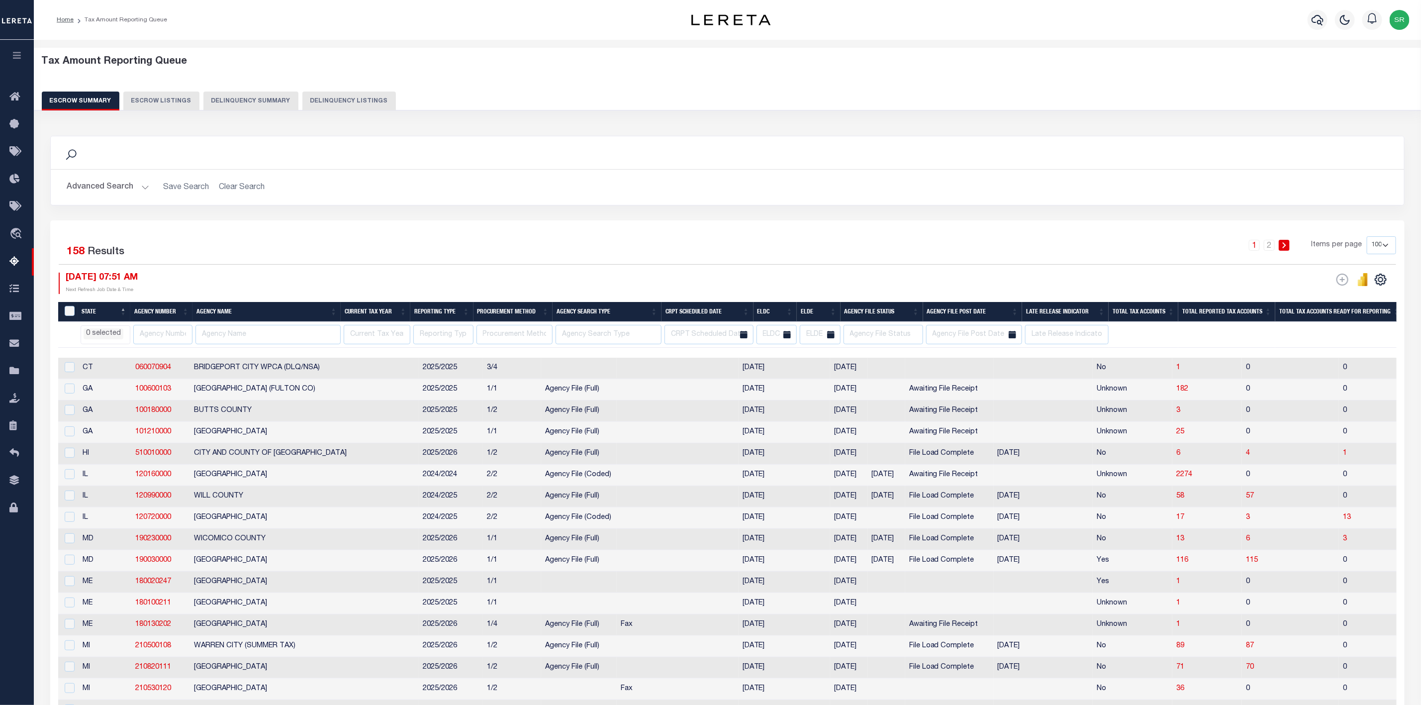
select select
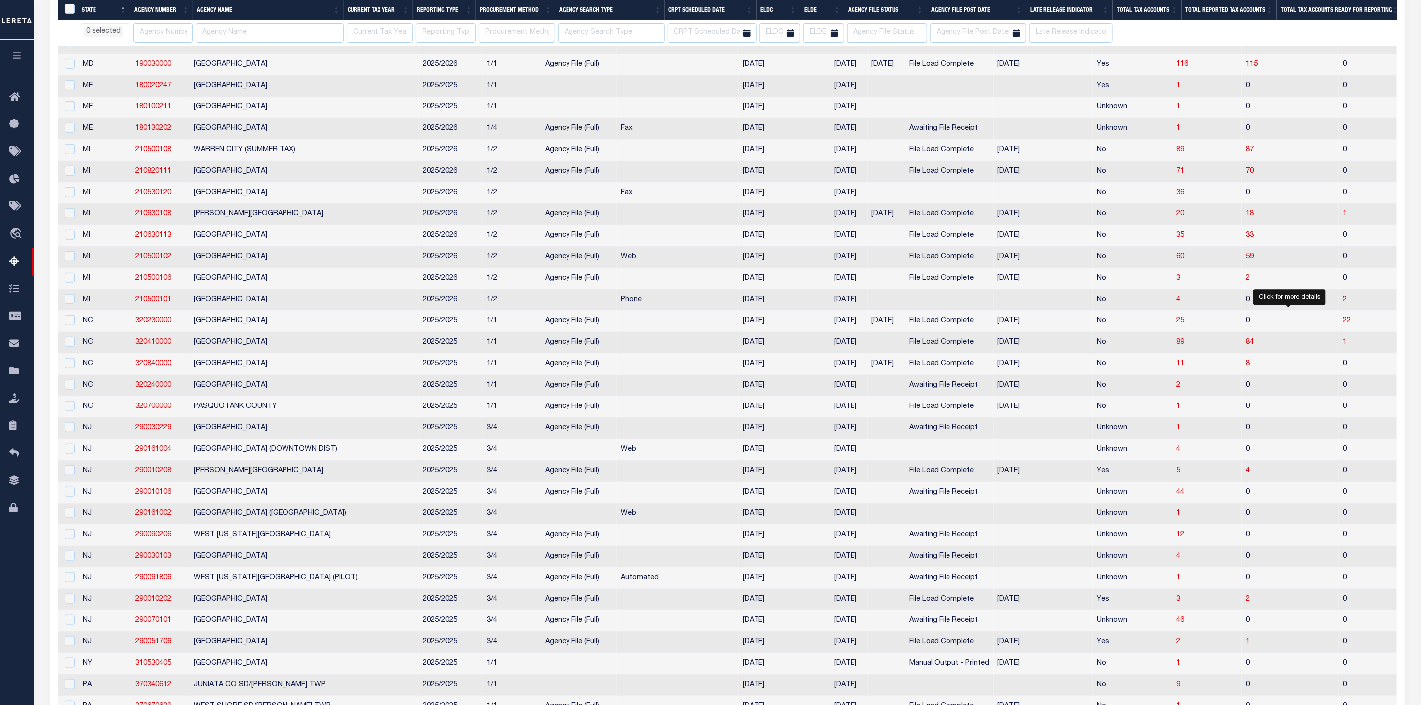
click at [1343, 346] on span "1" at bounding box center [1345, 342] width 4 height 7
select select "100"
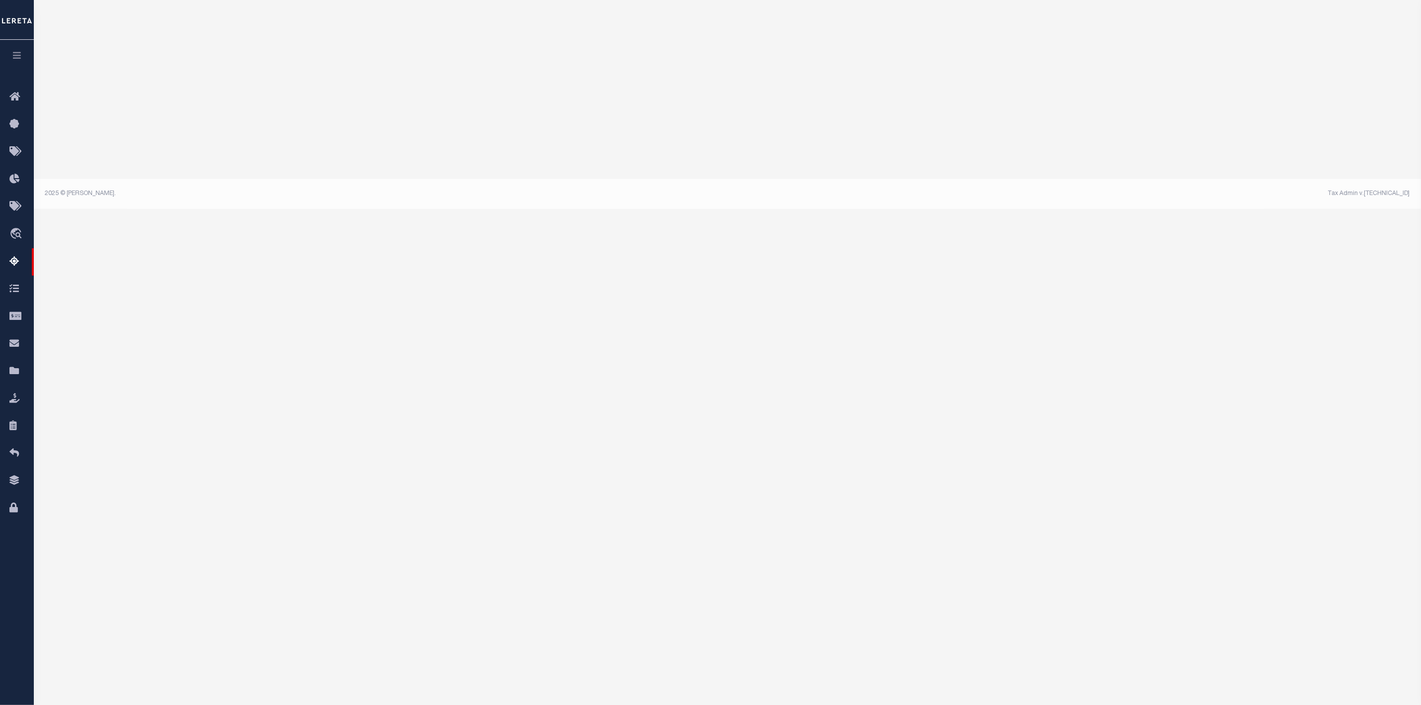
select select "100"
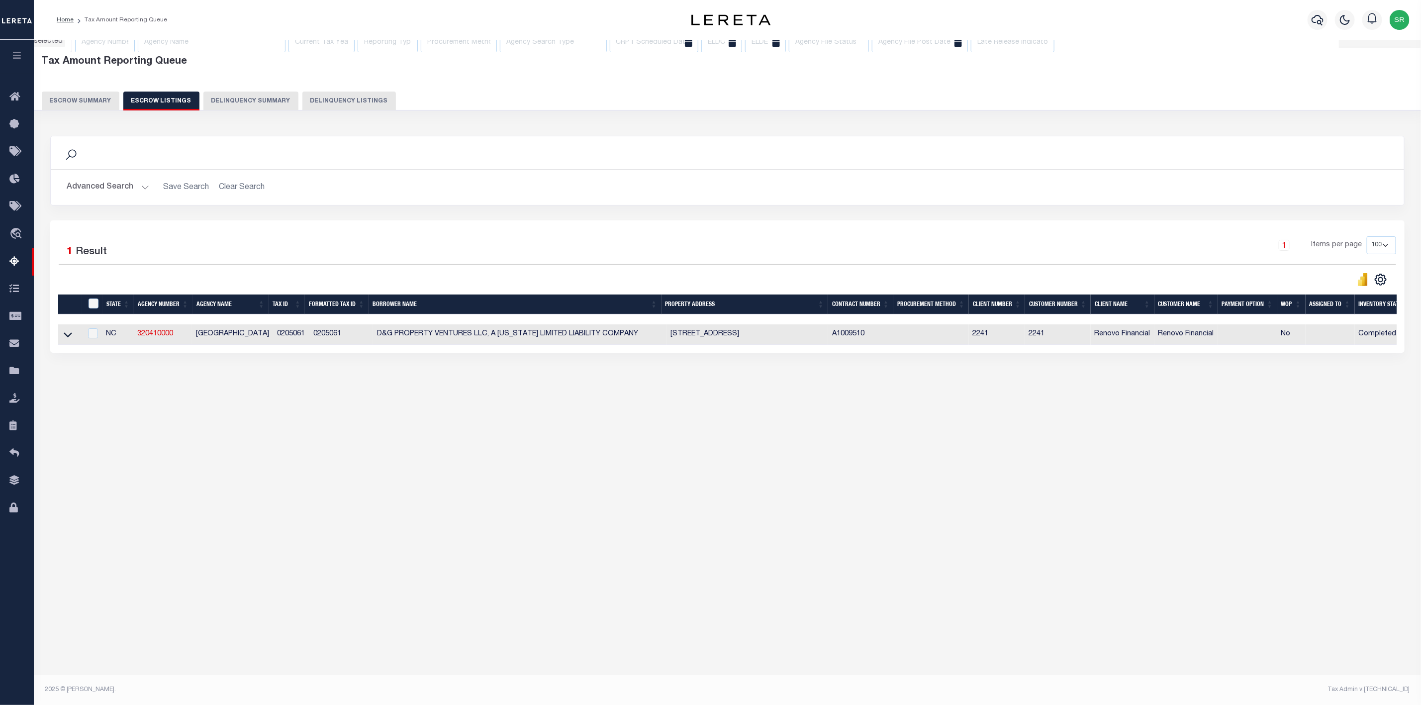
scroll to position [0, 0]
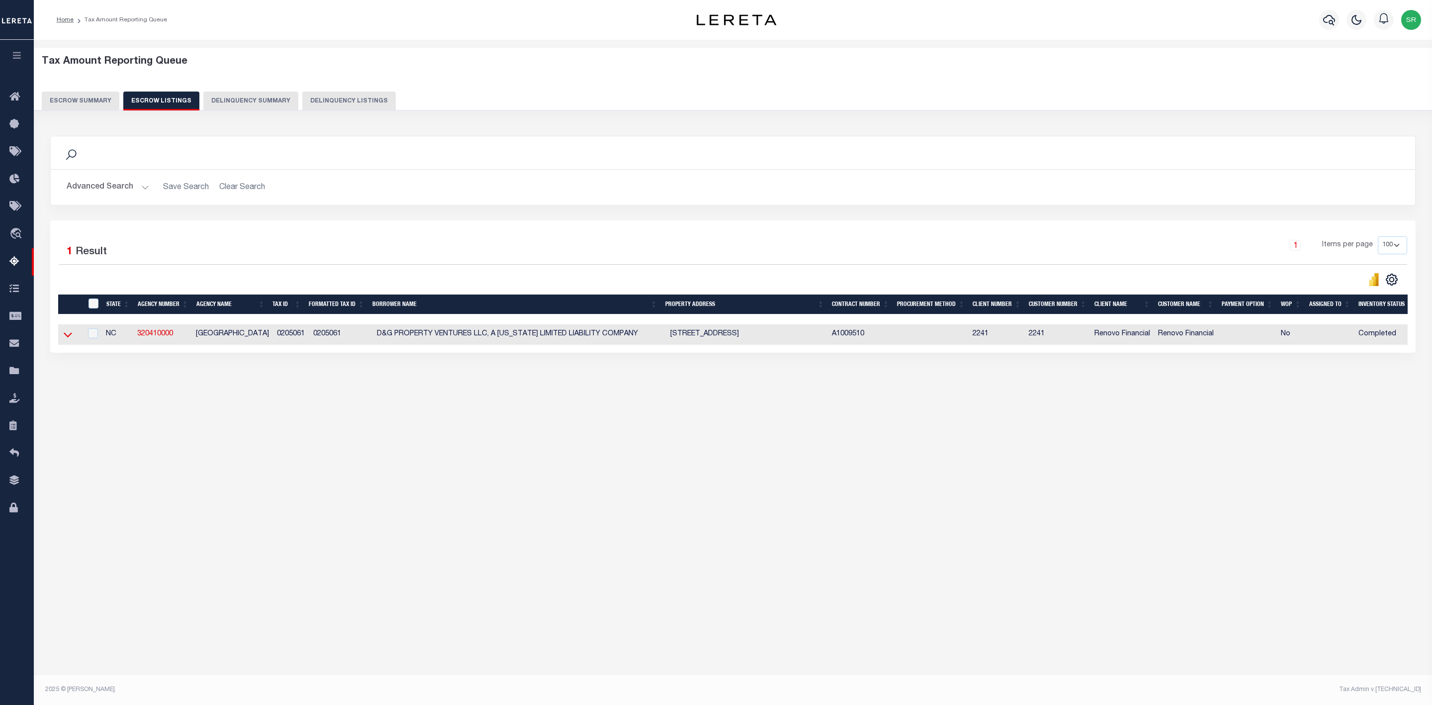
click at [69, 338] on icon at bounding box center [68, 335] width 8 height 5
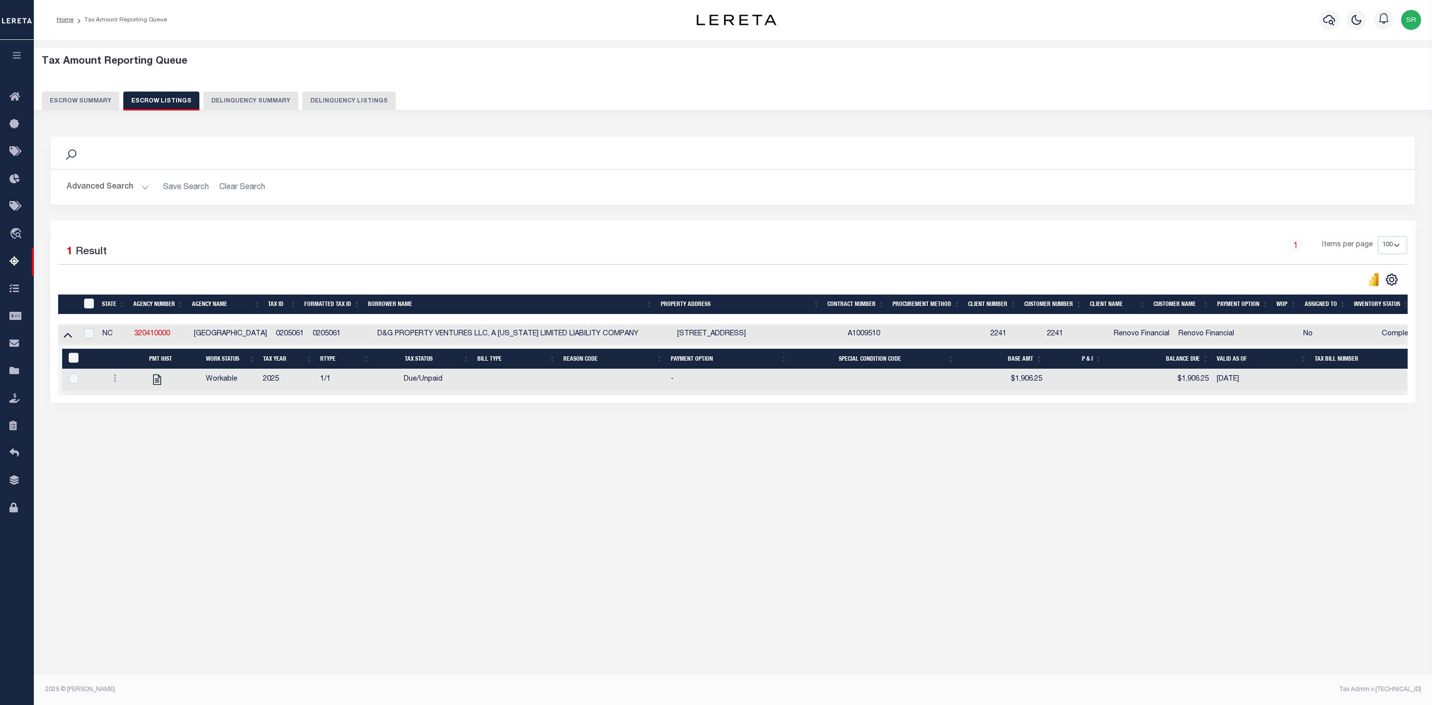
click at [94, 97] on button "Escrow Summary" at bounding box center [81, 101] width 78 height 19
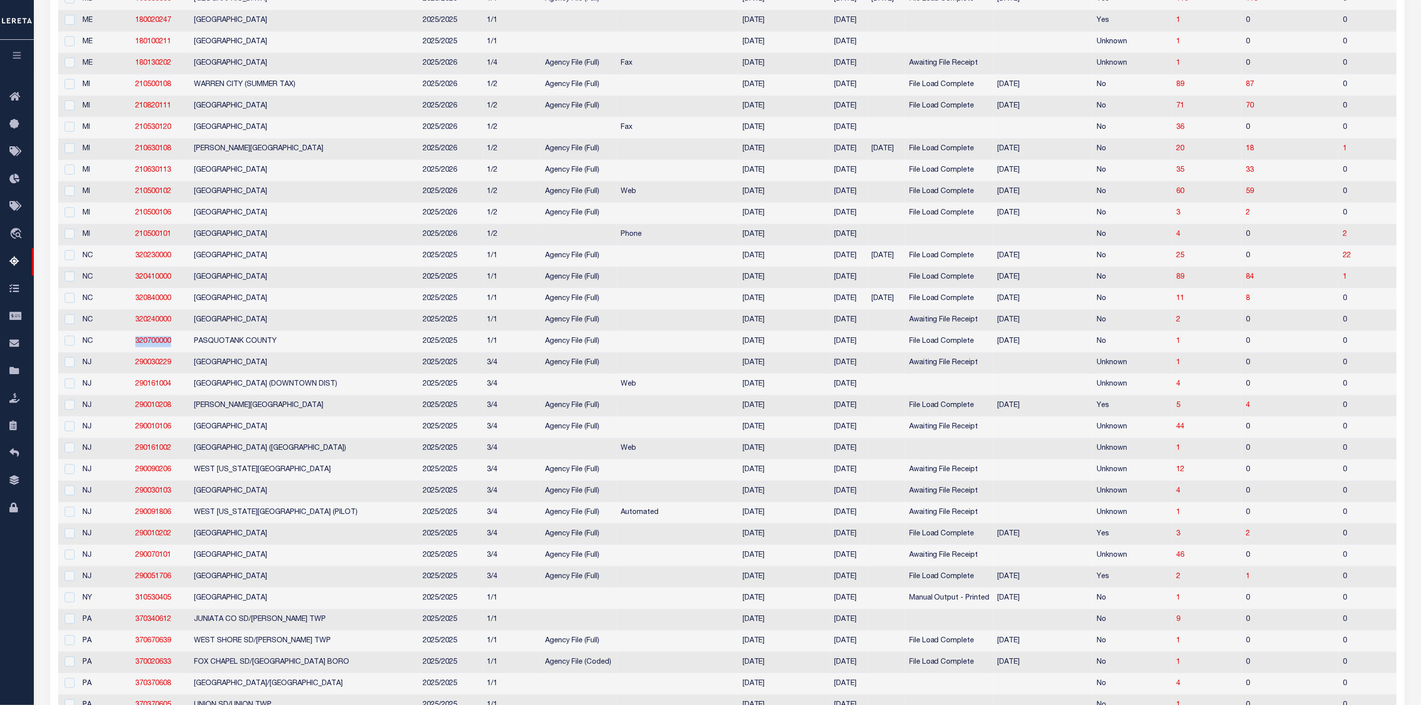
scroll to position [113, 0]
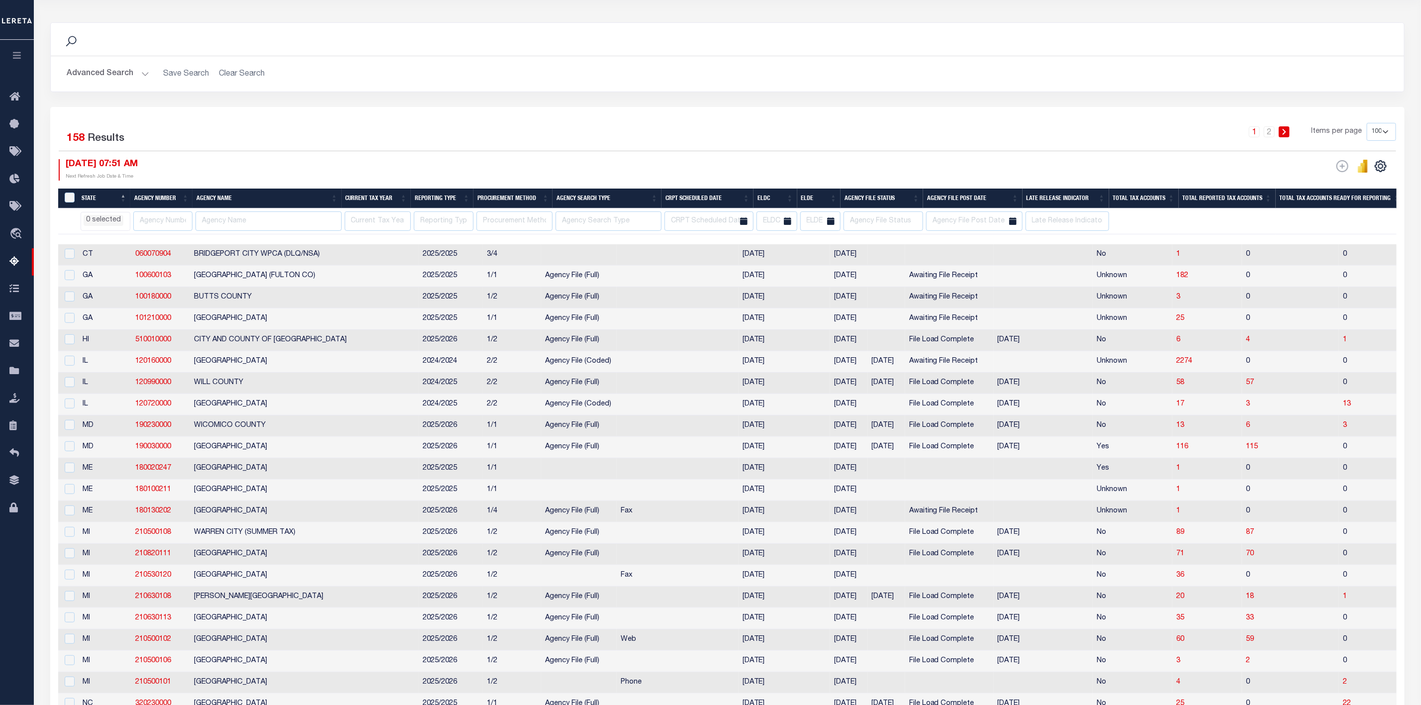
click at [722, 143] on div "1 2 Items per page 10 25 50 100 500" at bounding box center [896, 136] width 999 height 26
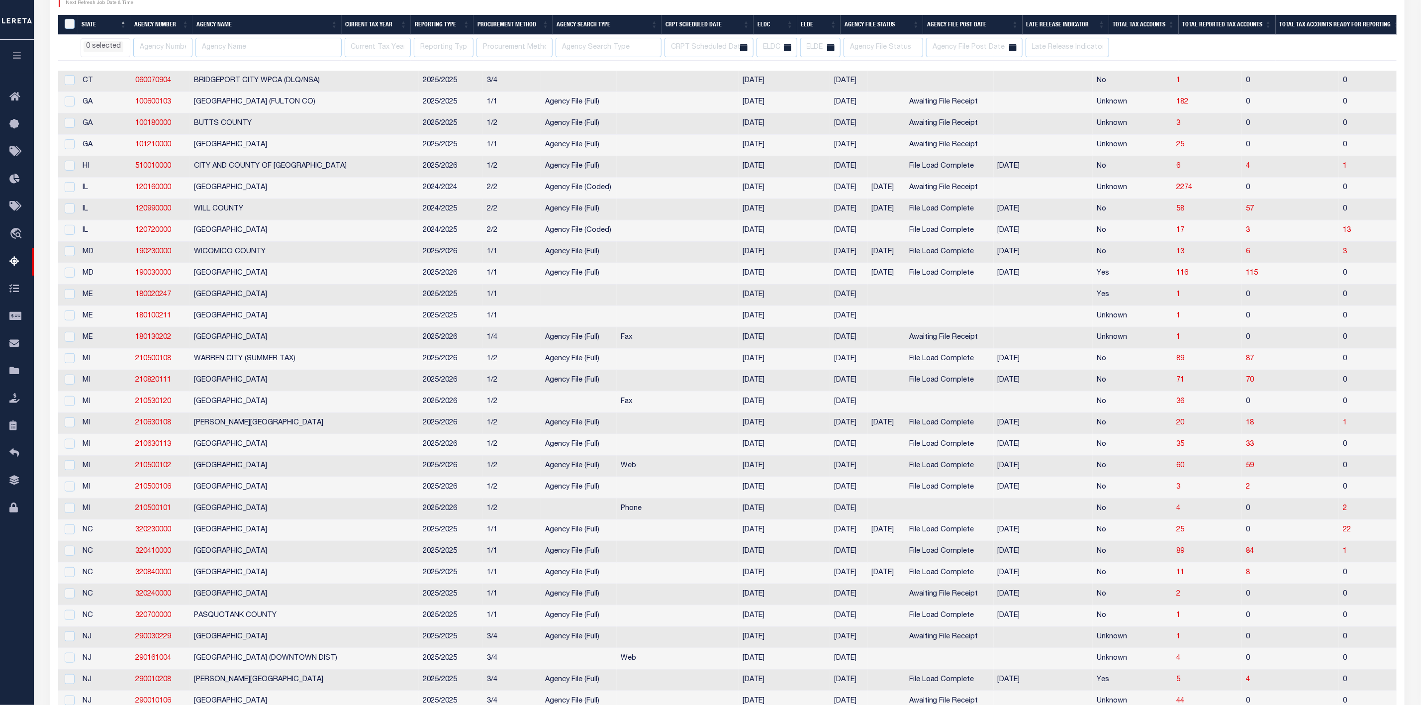
scroll to position [0, 0]
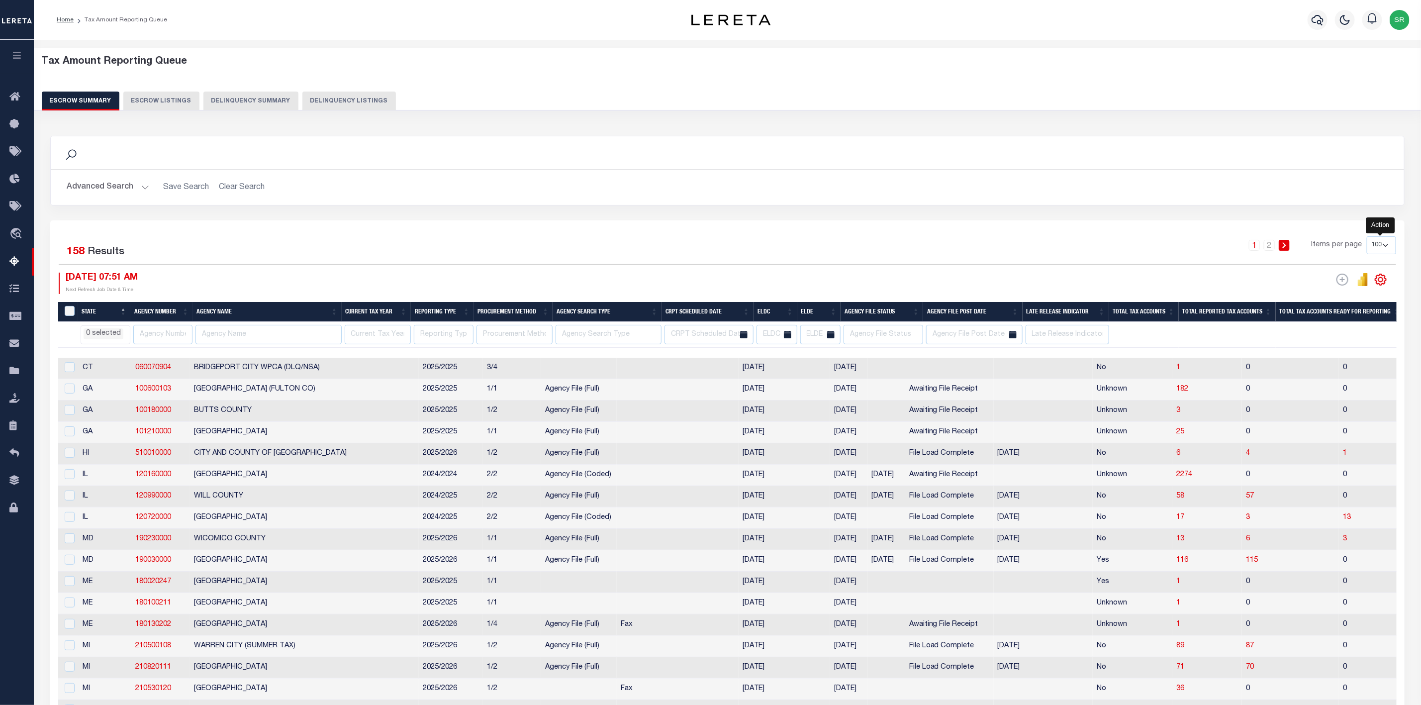
click at [1379, 285] on icon "" at bounding box center [1380, 279] width 13 height 13
click at [1313, 299] on span "CSV" at bounding box center [1308, 295] width 15 height 7
select select
click at [495, 249] on div "1 2 Items per page 10 25 50 100 500" at bounding box center [896, 249] width 999 height 26
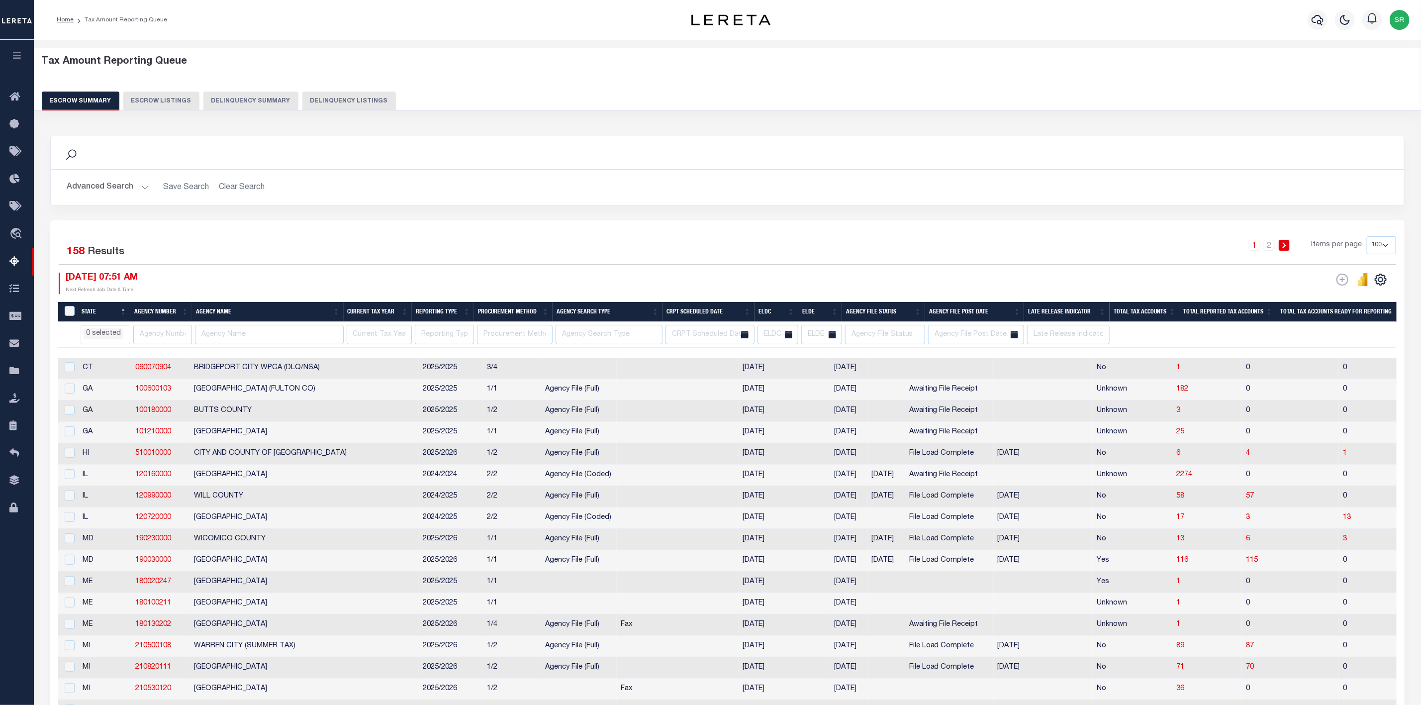
click at [588, 188] on h2 "Advanced Search Save Search Clear Search EscrowSummaryGridWrapper_dynamictable_…" at bounding box center [727, 187] width 1337 height 19
click at [457, 186] on h2 "Advanced Search Save Search Clear Search EscrowSummaryGridWrapper_dynamictable_…" at bounding box center [727, 187] width 1337 height 19
click at [989, 109] on div "Escrow Summary Escrow Listings Delinquency Summary Delinquency Listings" at bounding box center [728, 101] width 1372 height 18
click at [909, 150] on div "Search" at bounding box center [727, 152] width 1337 height 17
click at [1134, 70] on div "Tax Amount Reporting Queue Escrow Summary Escrow Listings Delinquency Summary" at bounding box center [728, 83] width 1372 height 55
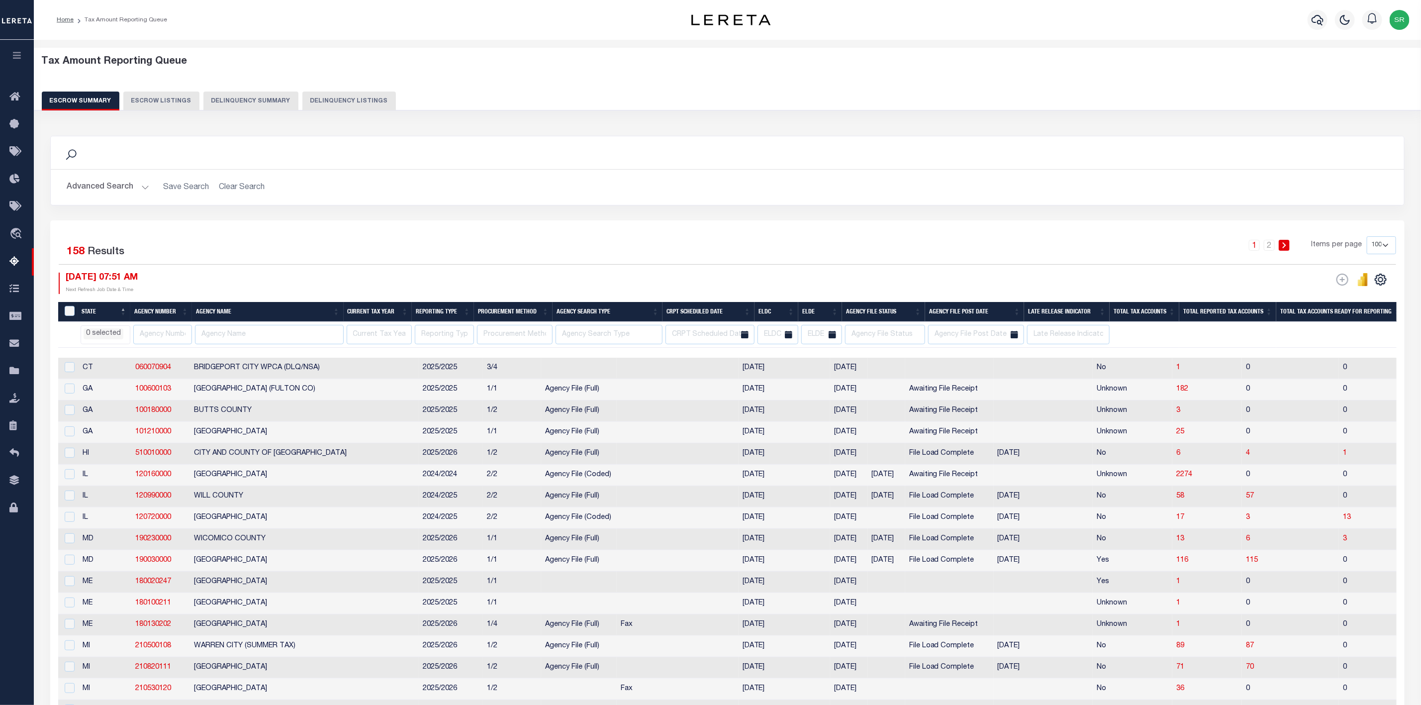
select select
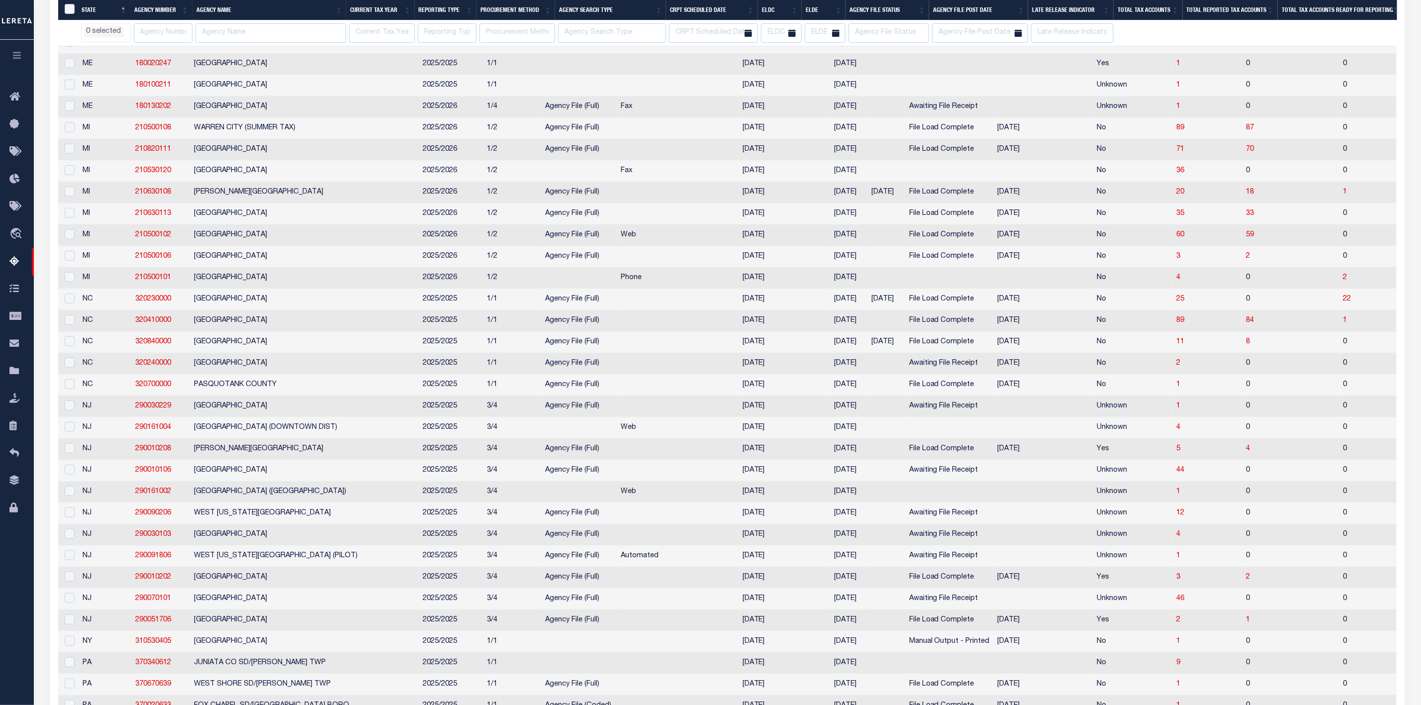
click at [1339, 353] on td "0" at bounding box center [1403, 342] width 128 height 21
checkbox input "true"
select select
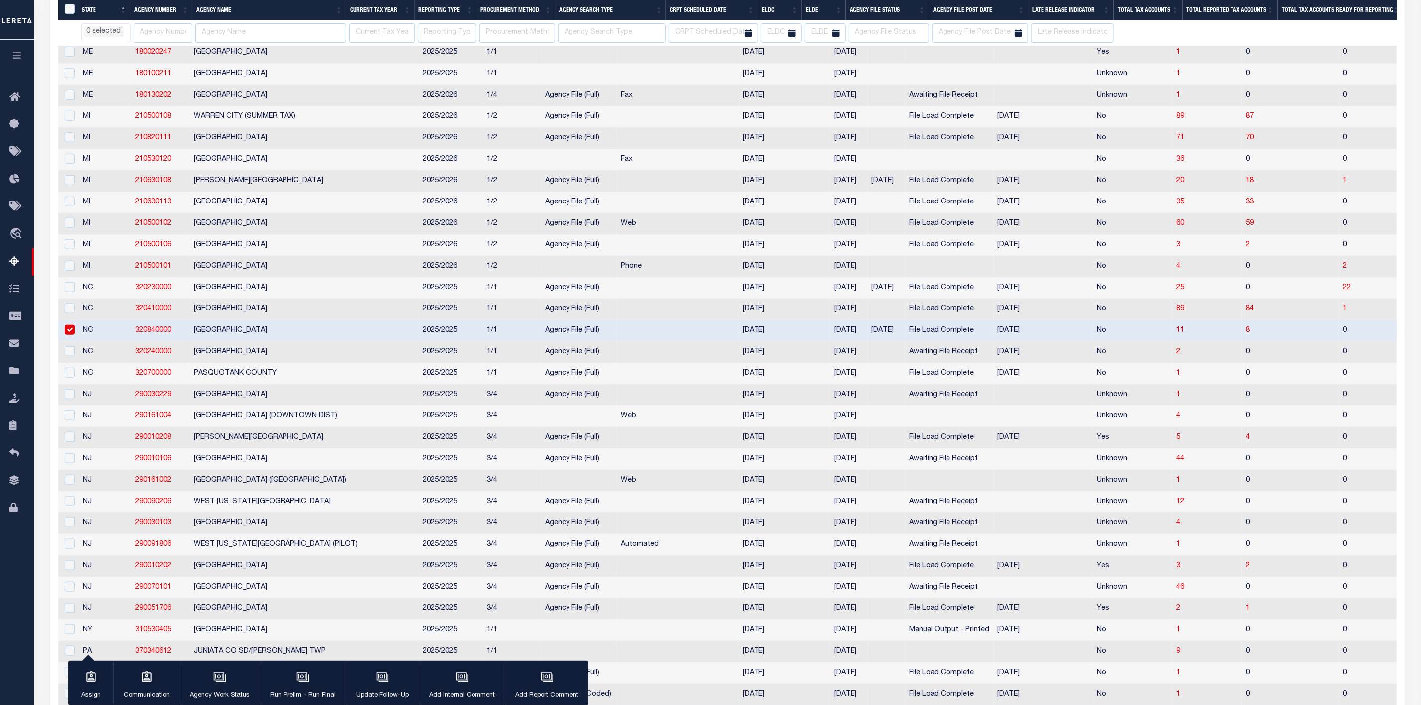
scroll to position [515, 0]
click at [1339, 301] on td "22" at bounding box center [1403, 290] width 128 height 21
checkbox input "true"
select select
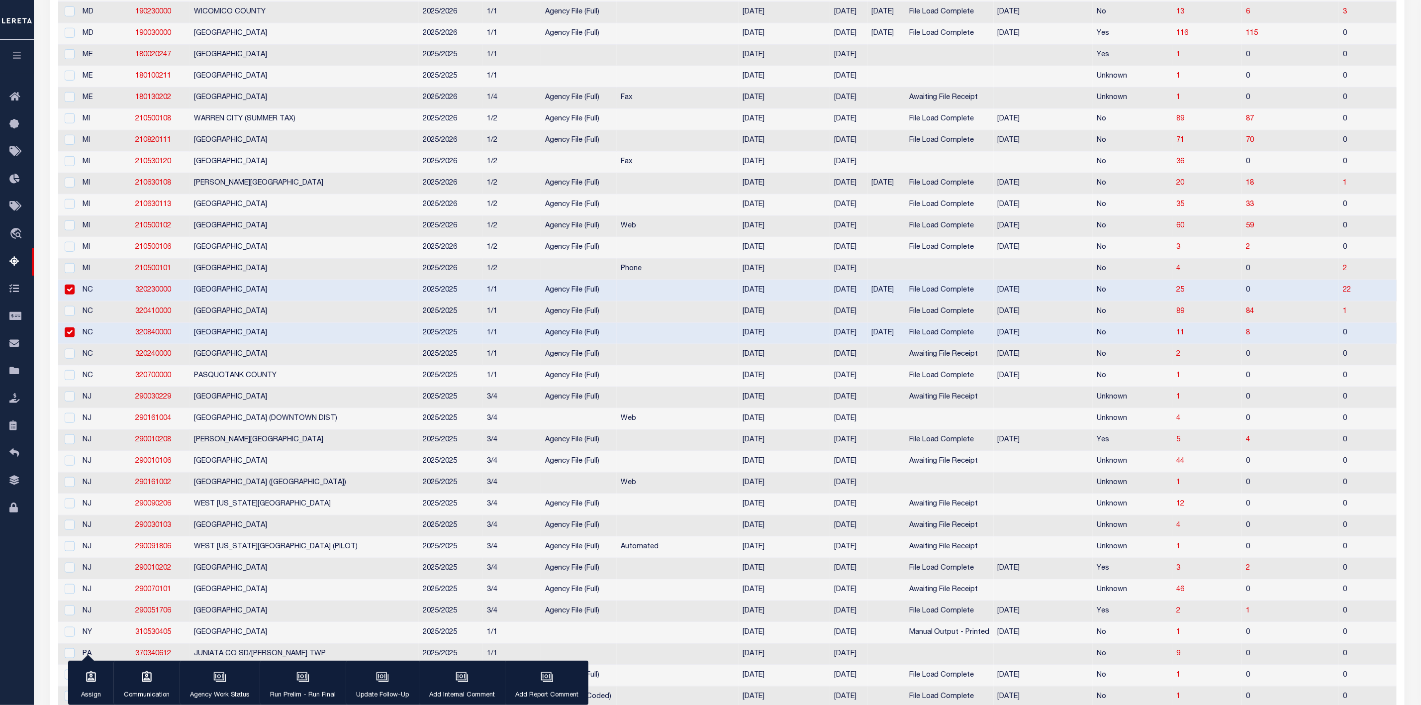
scroll to position [280, 0]
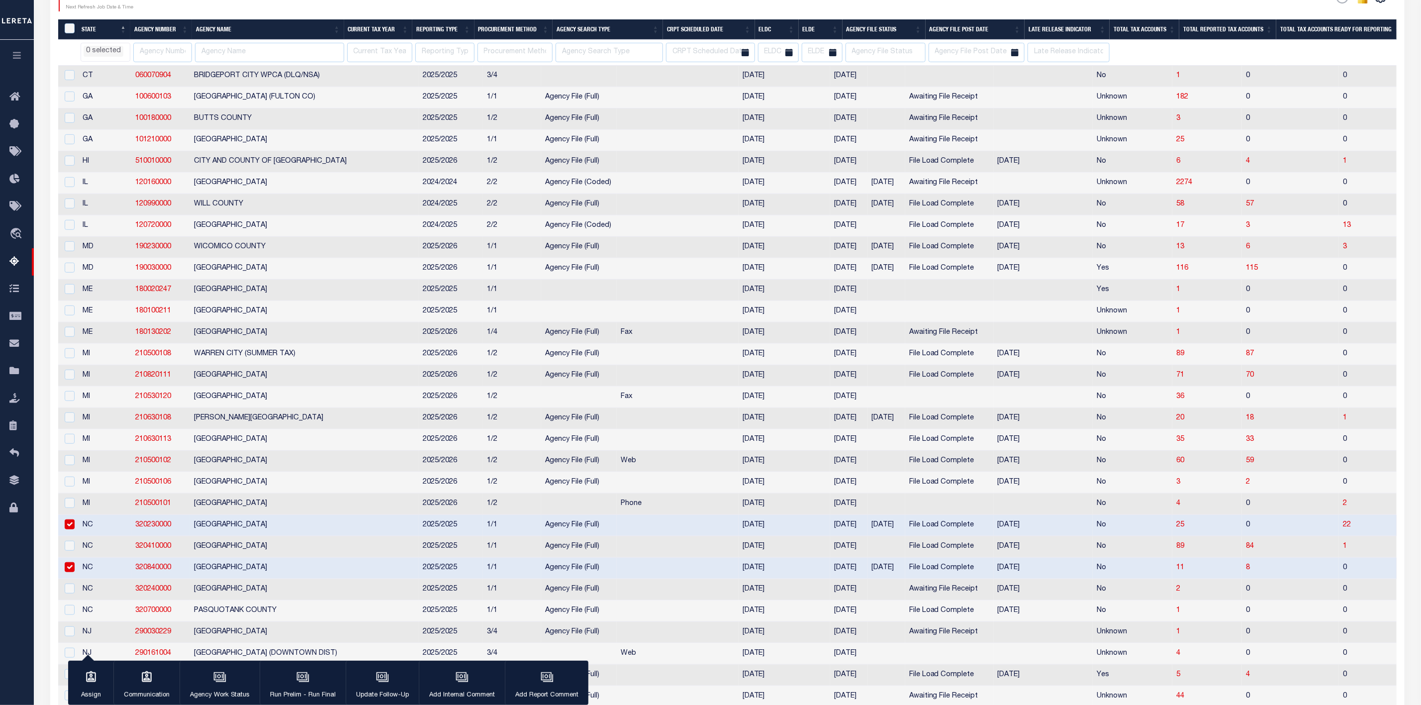
click at [73, 529] on input "checkbox" at bounding box center [70, 524] width 10 height 10
checkbox input "false"
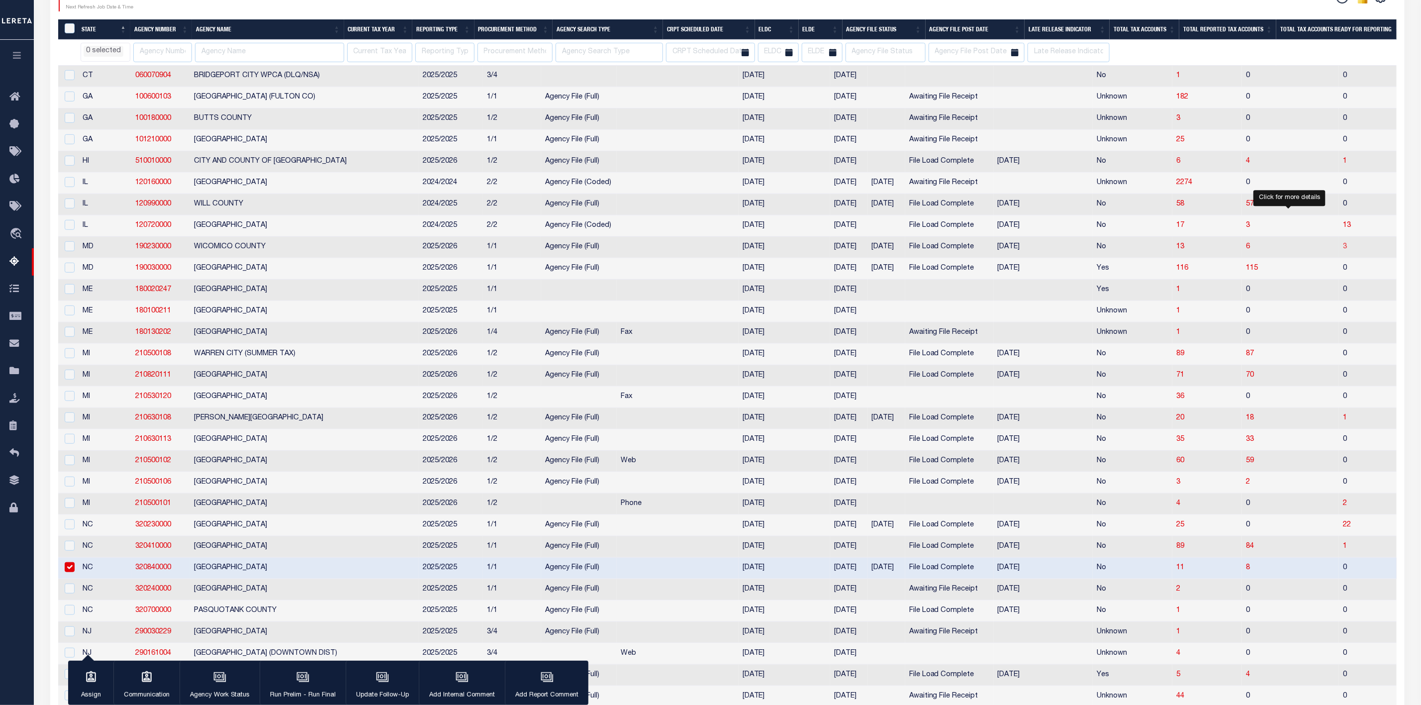
click at [1343, 250] on span "3" at bounding box center [1345, 246] width 4 height 7
select select
select select "100"
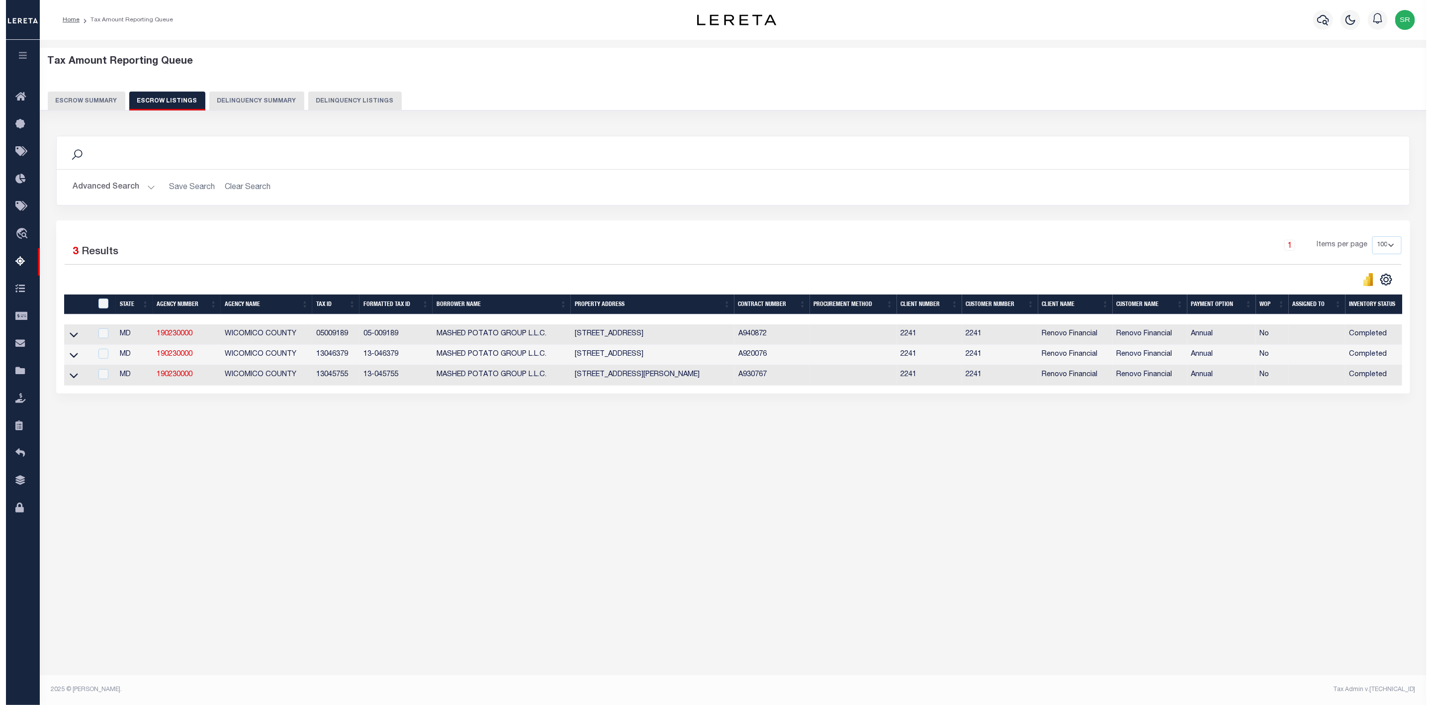
scroll to position [0, 0]
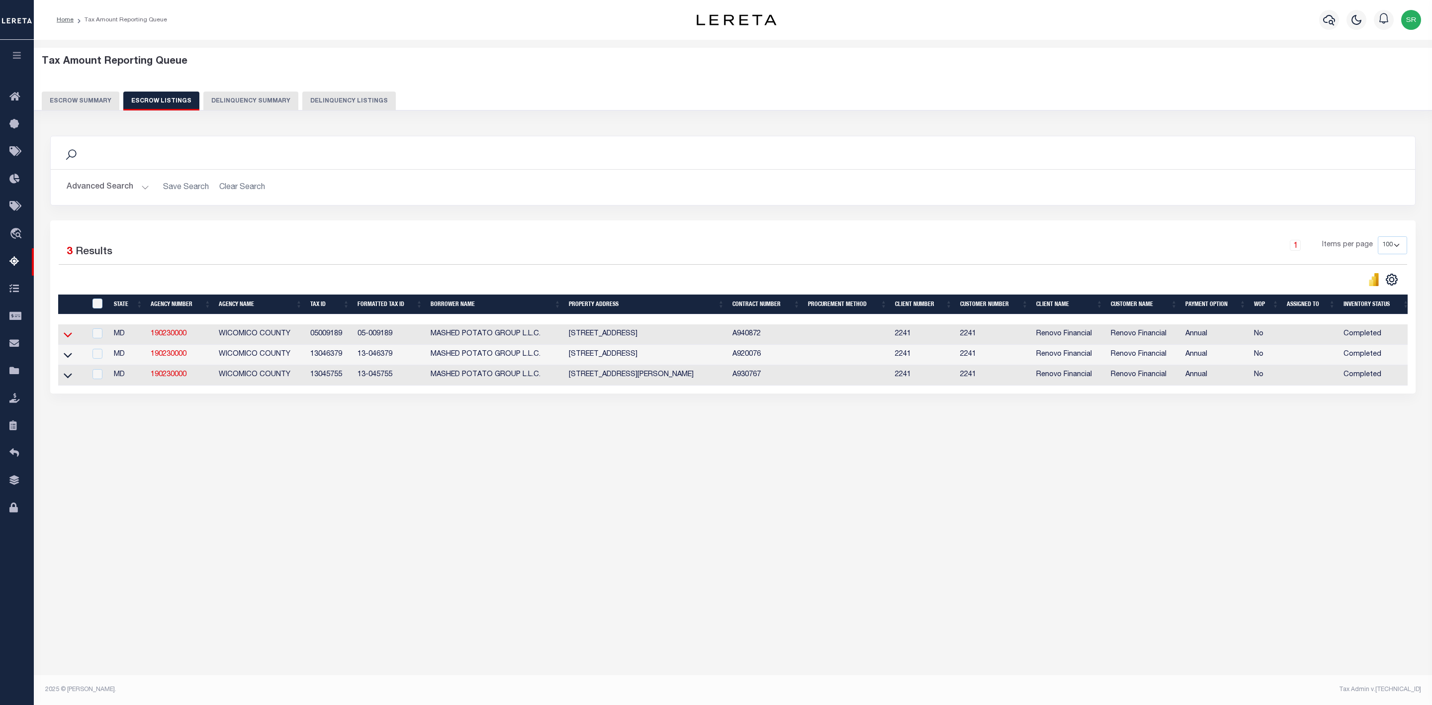
click at [66, 340] on icon at bounding box center [68, 334] width 8 height 10
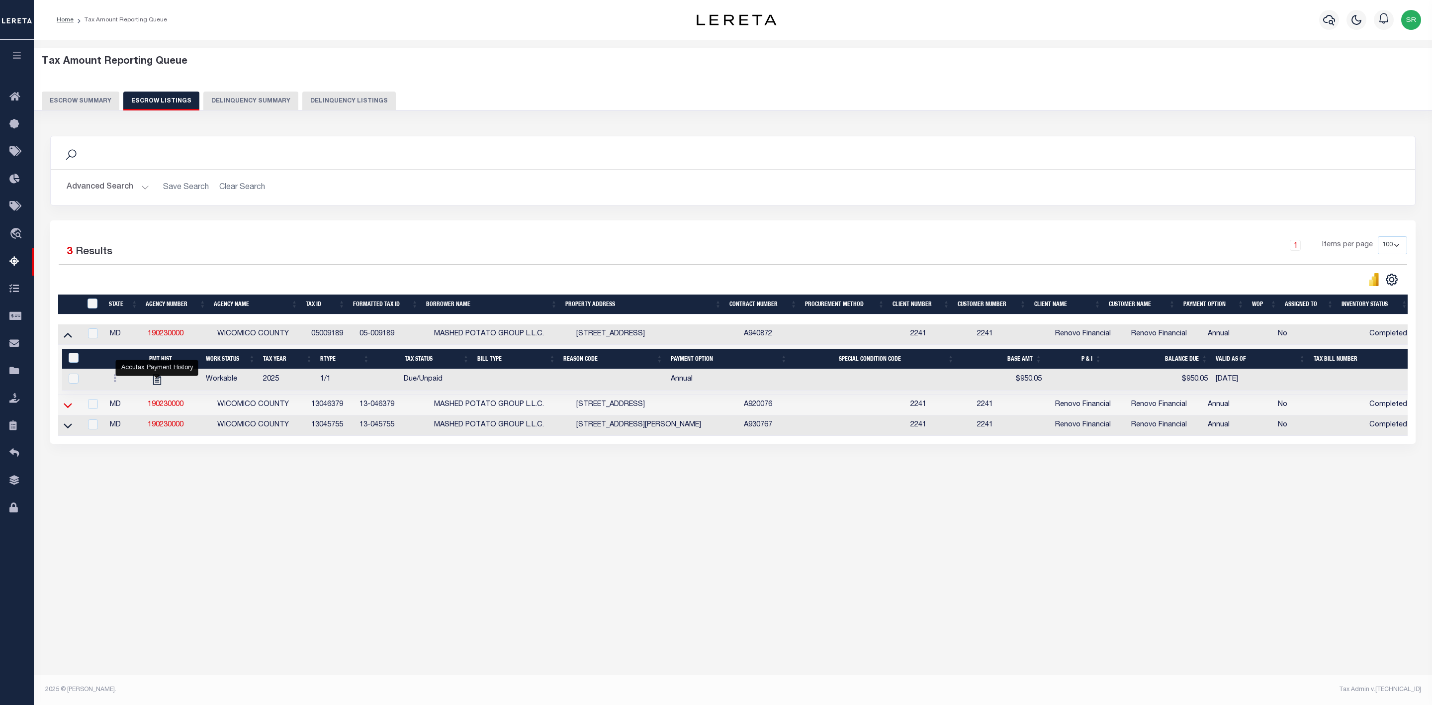
click at [68, 410] on icon at bounding box center [68, 405] width 8 height 10
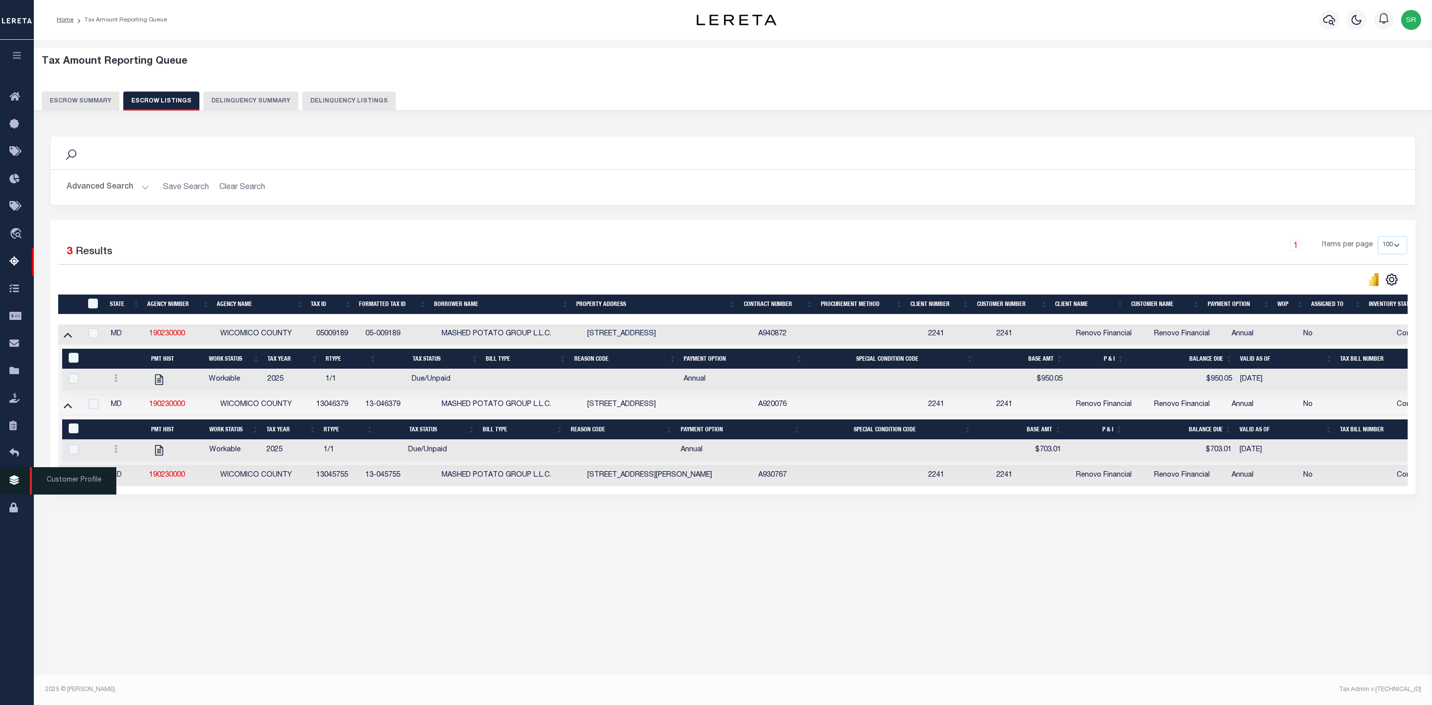
click at [63, 485] on span "Customer Profile" at bounding box center [73, 480] width 87 height 27
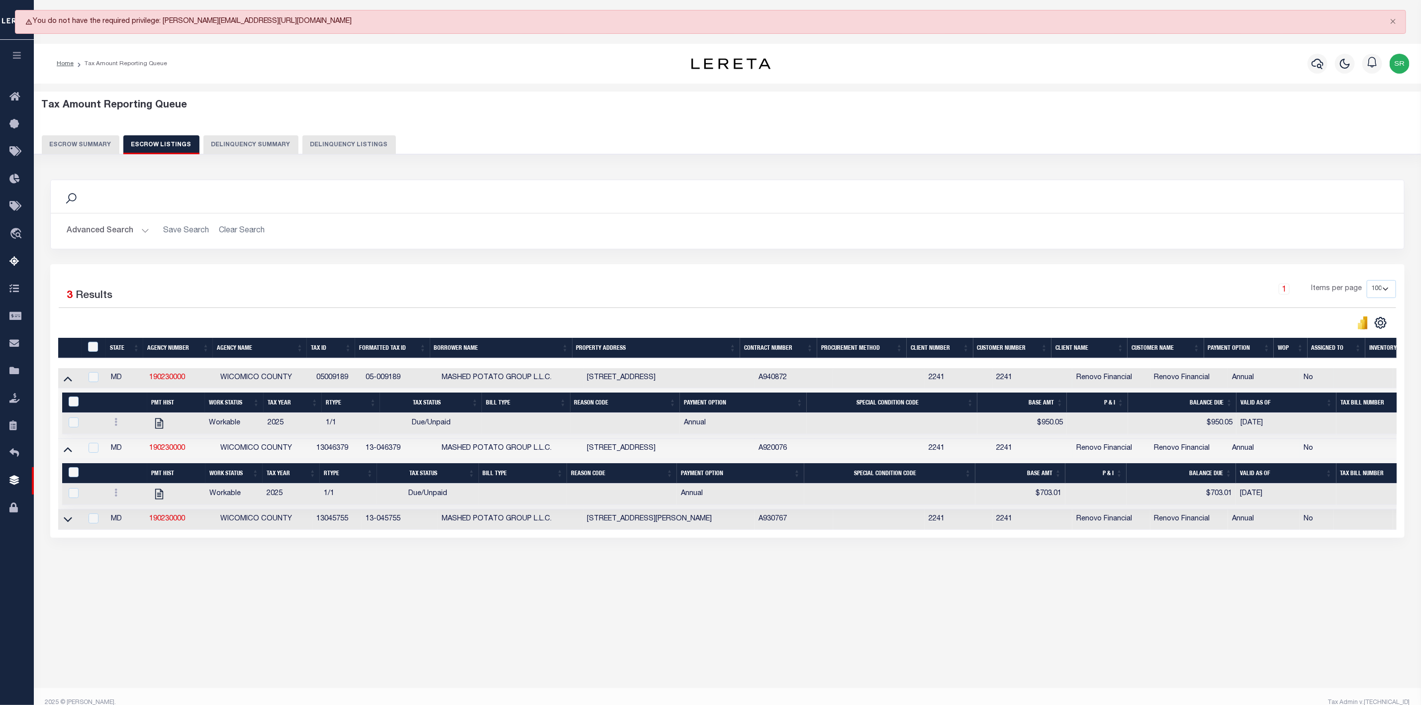
click at [121, 554] on div "Search Advanced Search Save Search Clear Search In In AK AL AR AZ CA CO CT" at bounding box center [728, 369] width 1368 height 398
click at [67, 522] on icon at bounding box center [68, 519] width 8 height 5
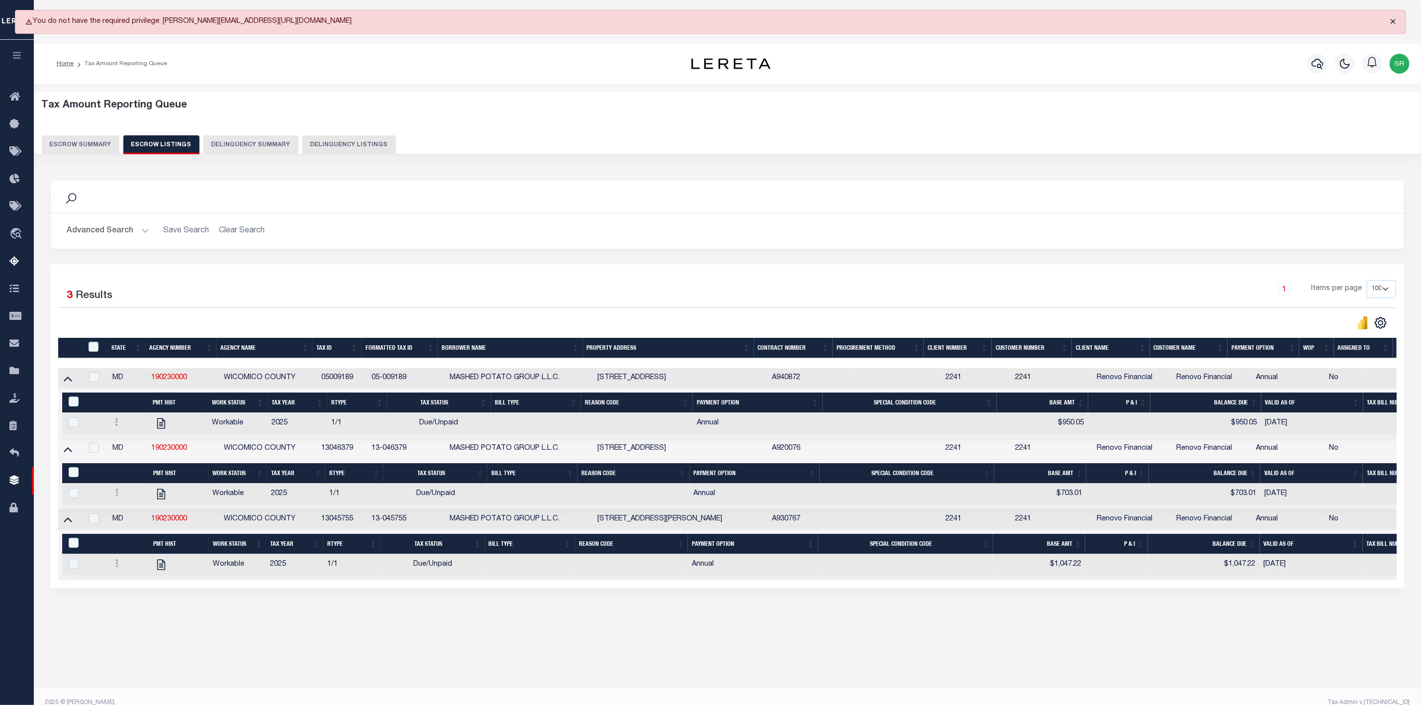
click at [1391, 24] on button "Close" at bounding box center [1393, 21] width 25 height 22
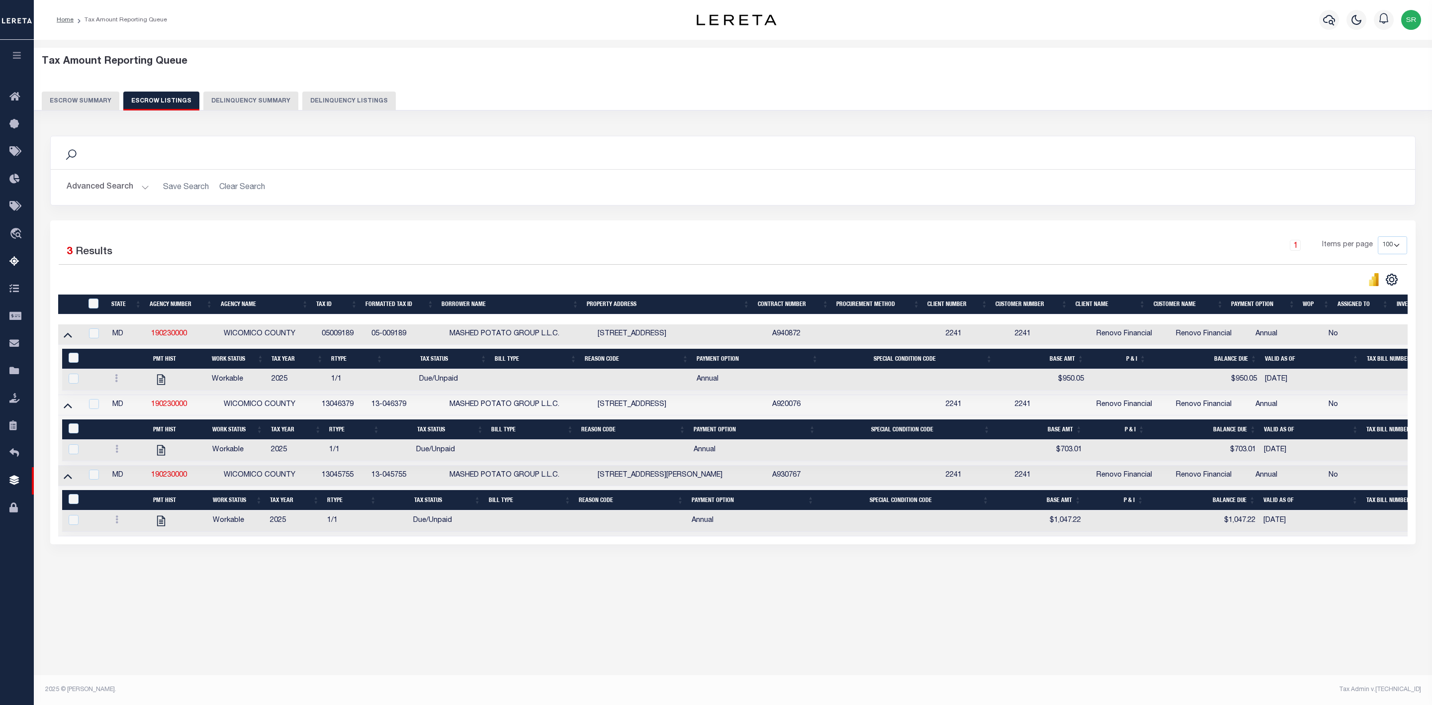
click at [158, 241] on div "Selected 3 Results" at bounding box center [222, 250] width 326 height 28
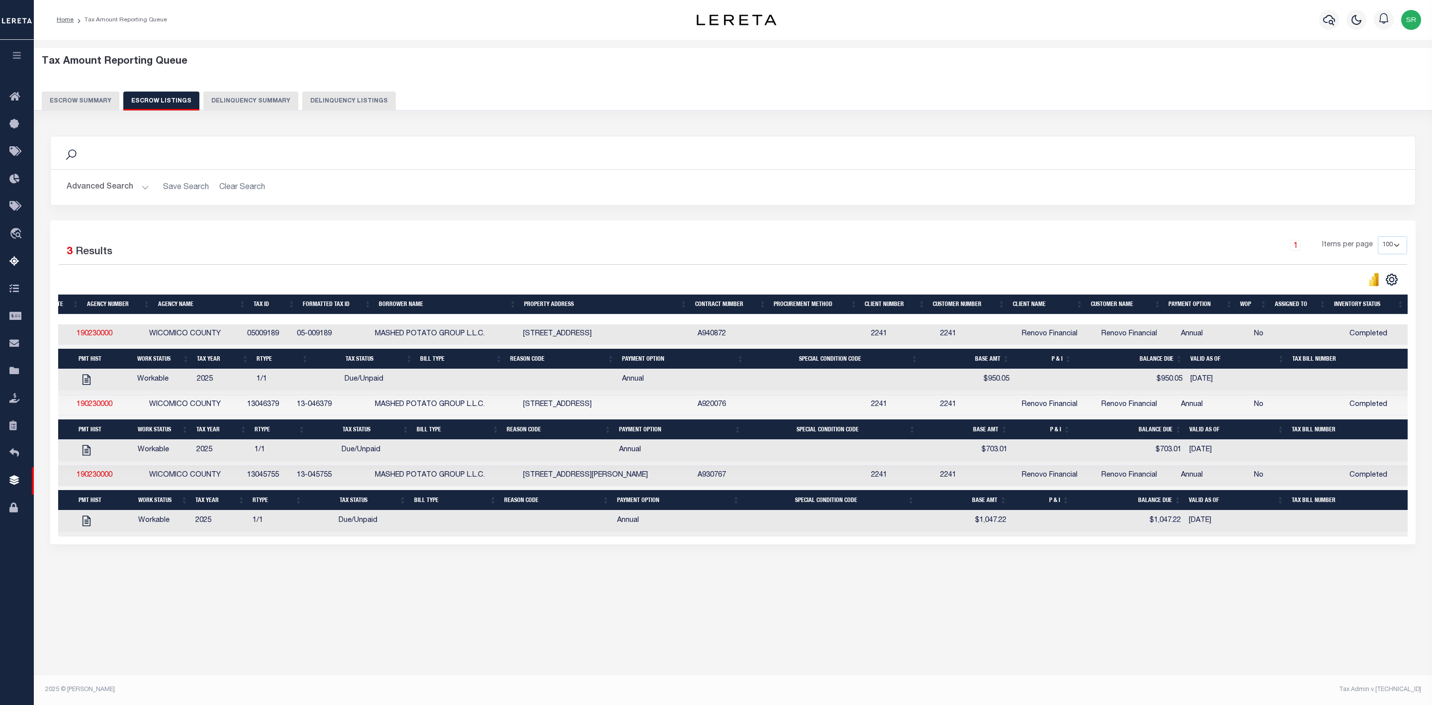
scroll to position [0, 93]
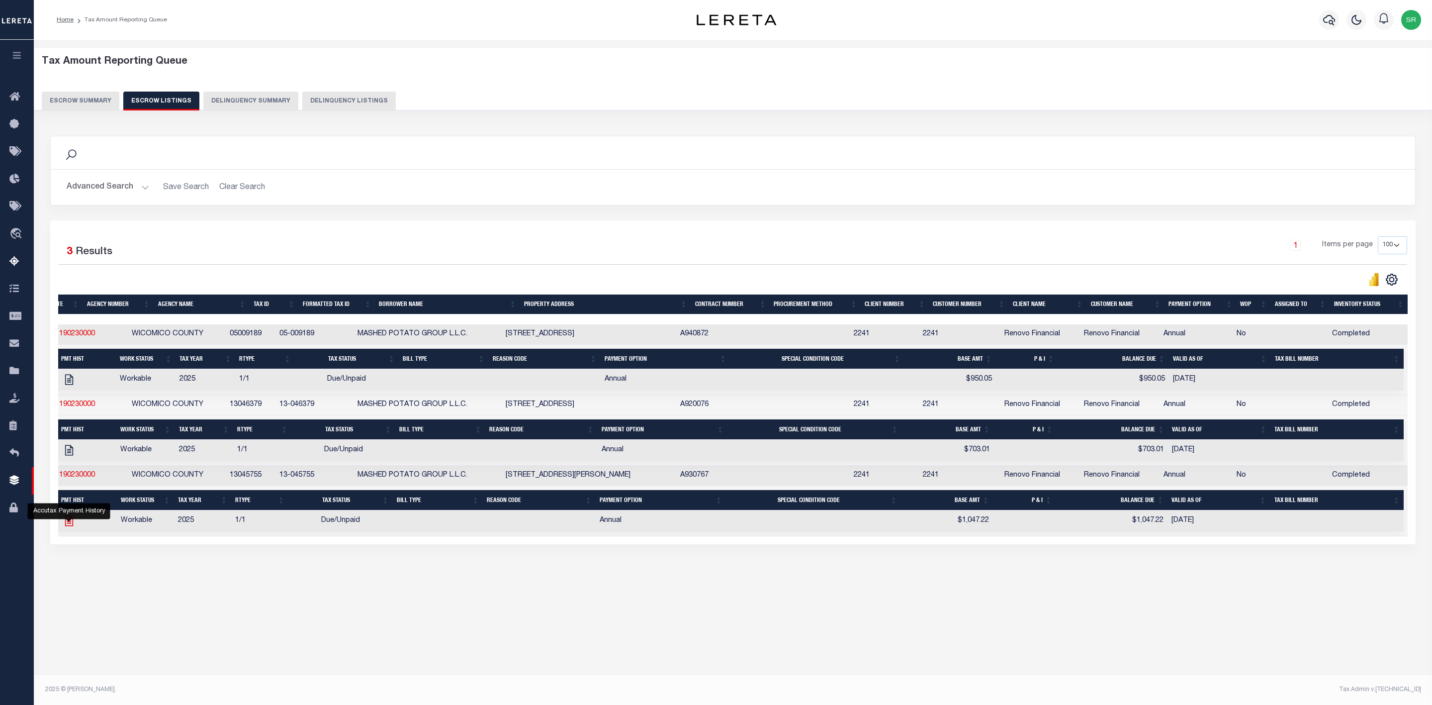
click at [69, 526] on icon "" at bounding box center [69, 520] width 8 height 10
checkbox input "true"
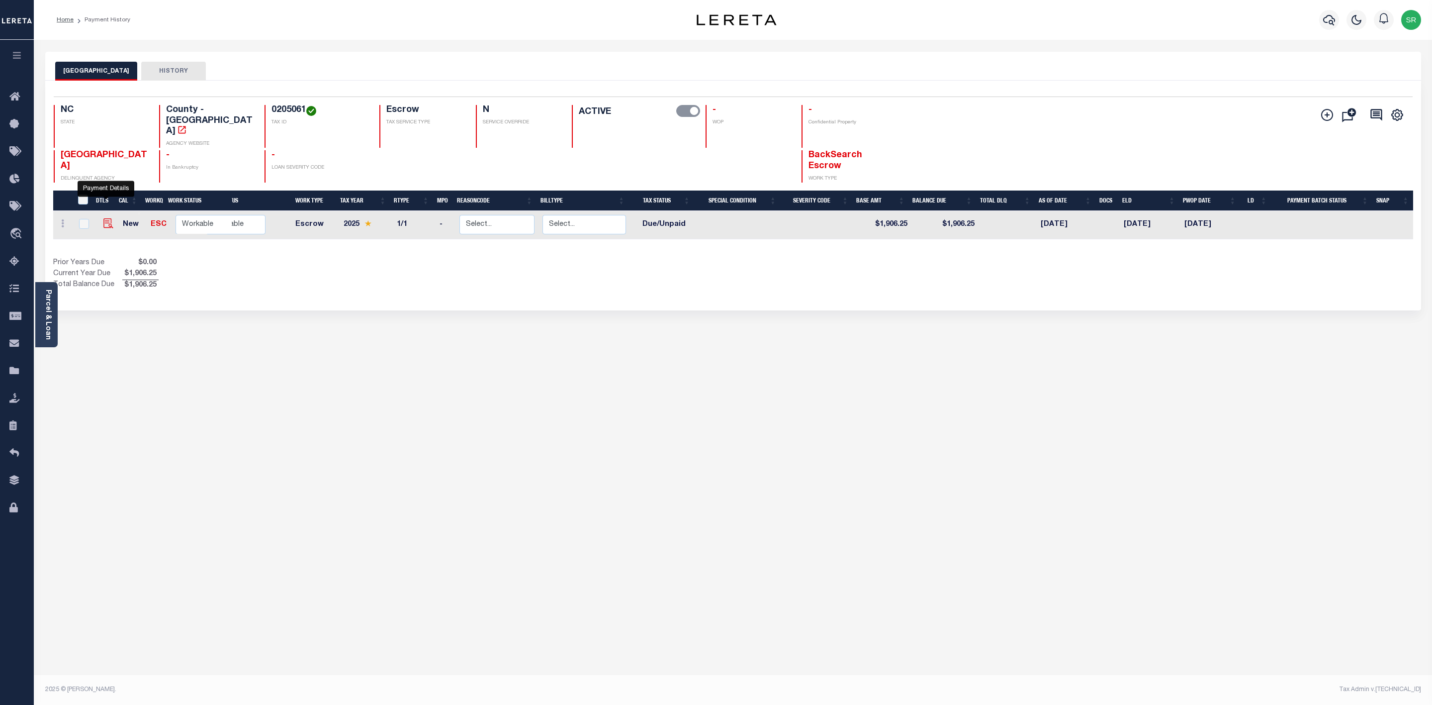
click at [106, 218] on img "" at bounding box center [108, 223] width 10 height 10
checkbox input "true"
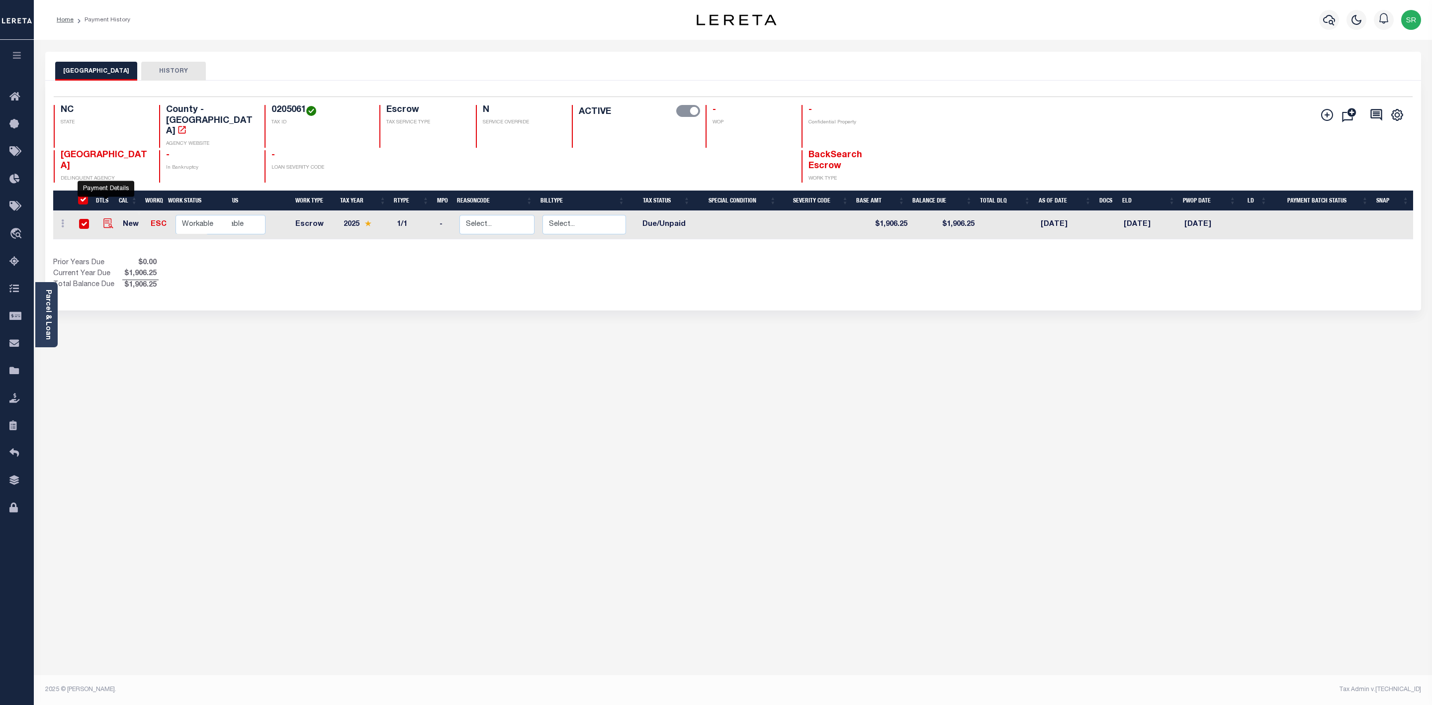
checkbox input "true"
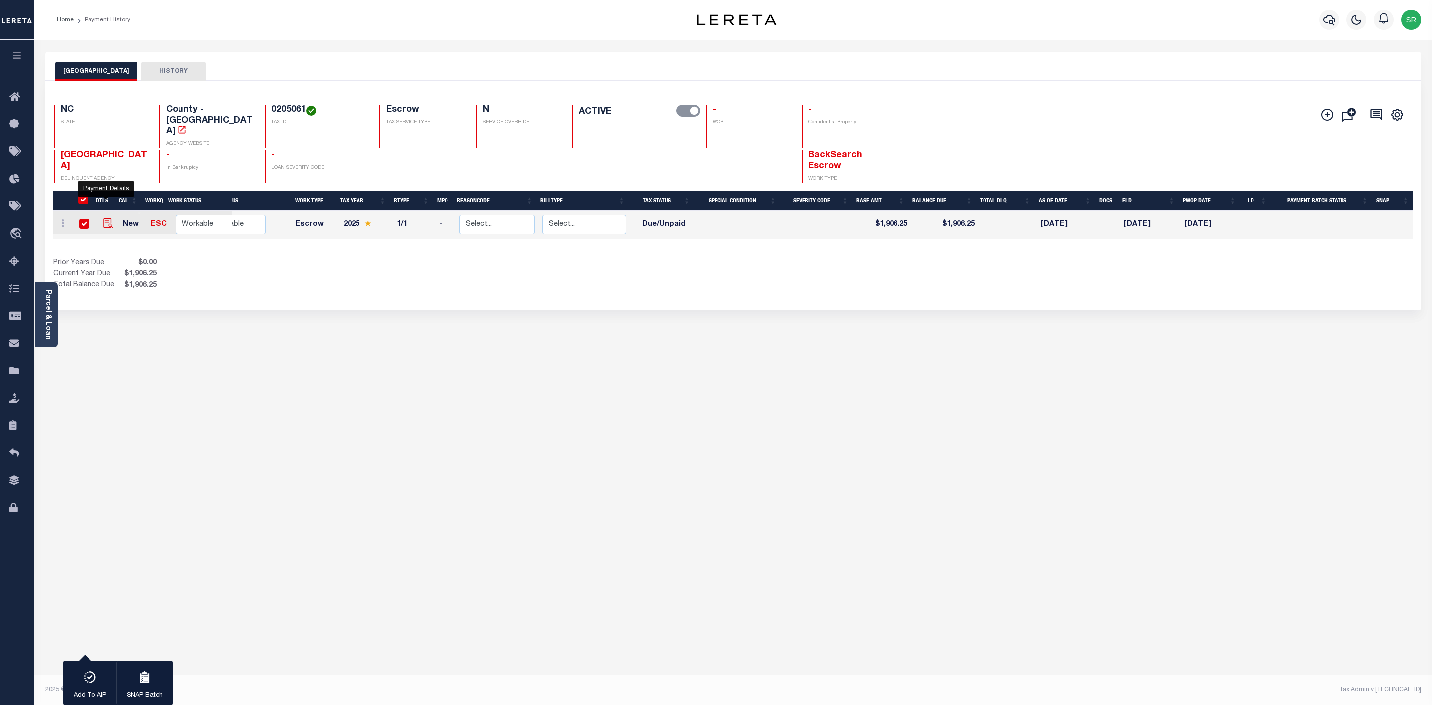
click at [106, 218] on img "" at bounding box center [108, 223] width 10 height 10
checkbox input "false"
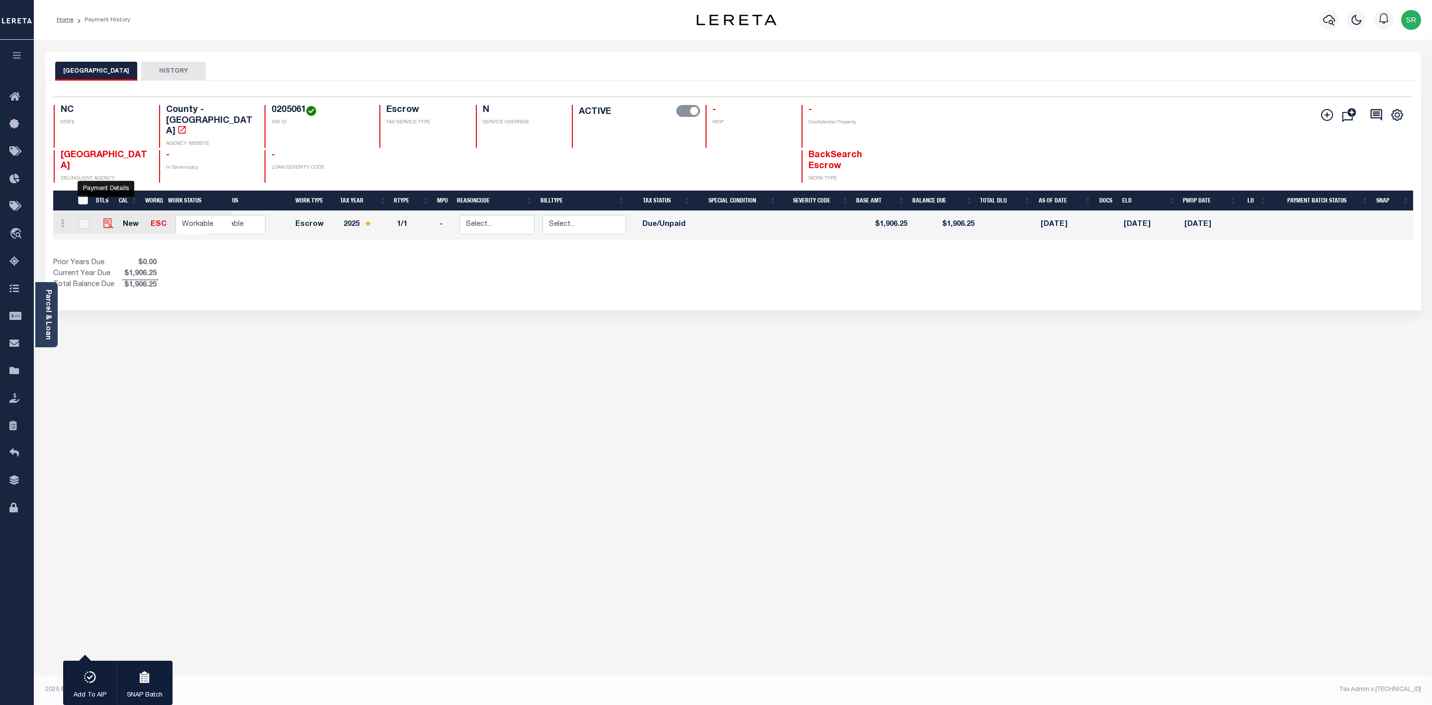
checkbox input "false"
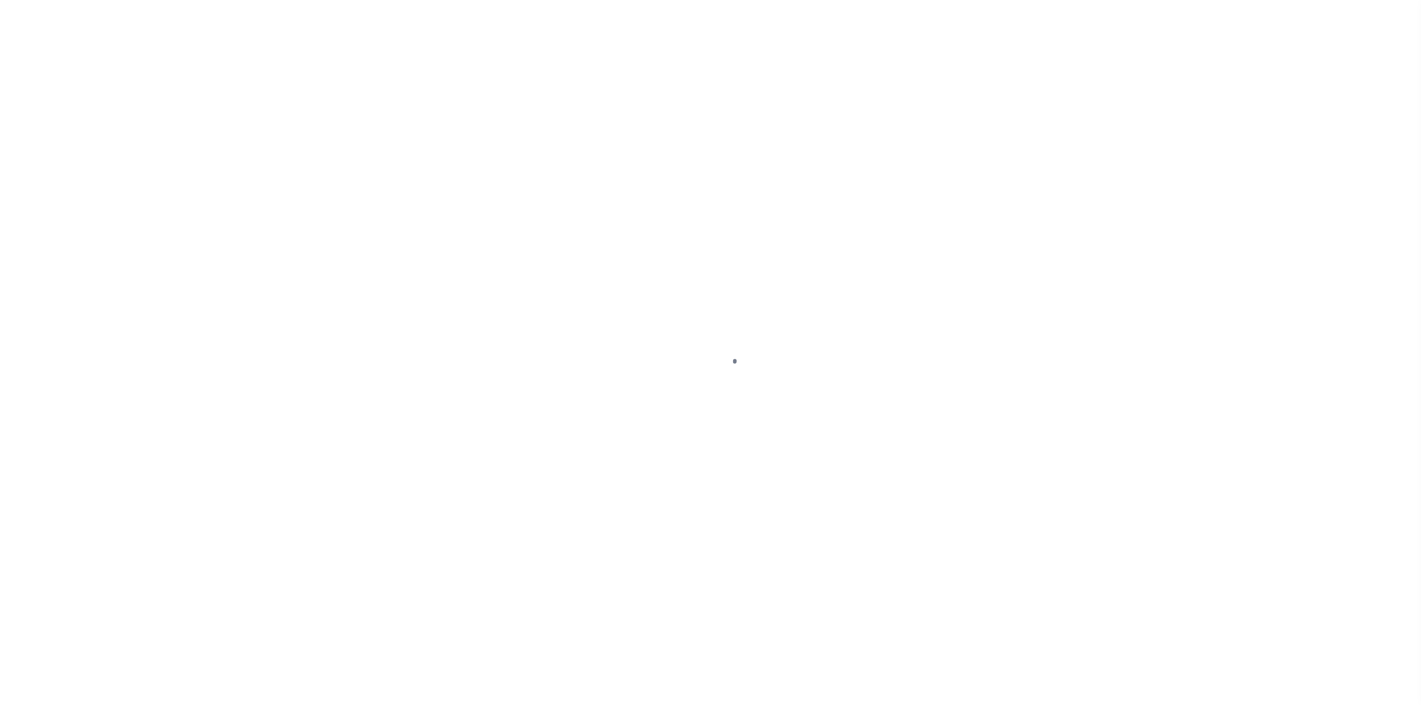
select select "DUE"
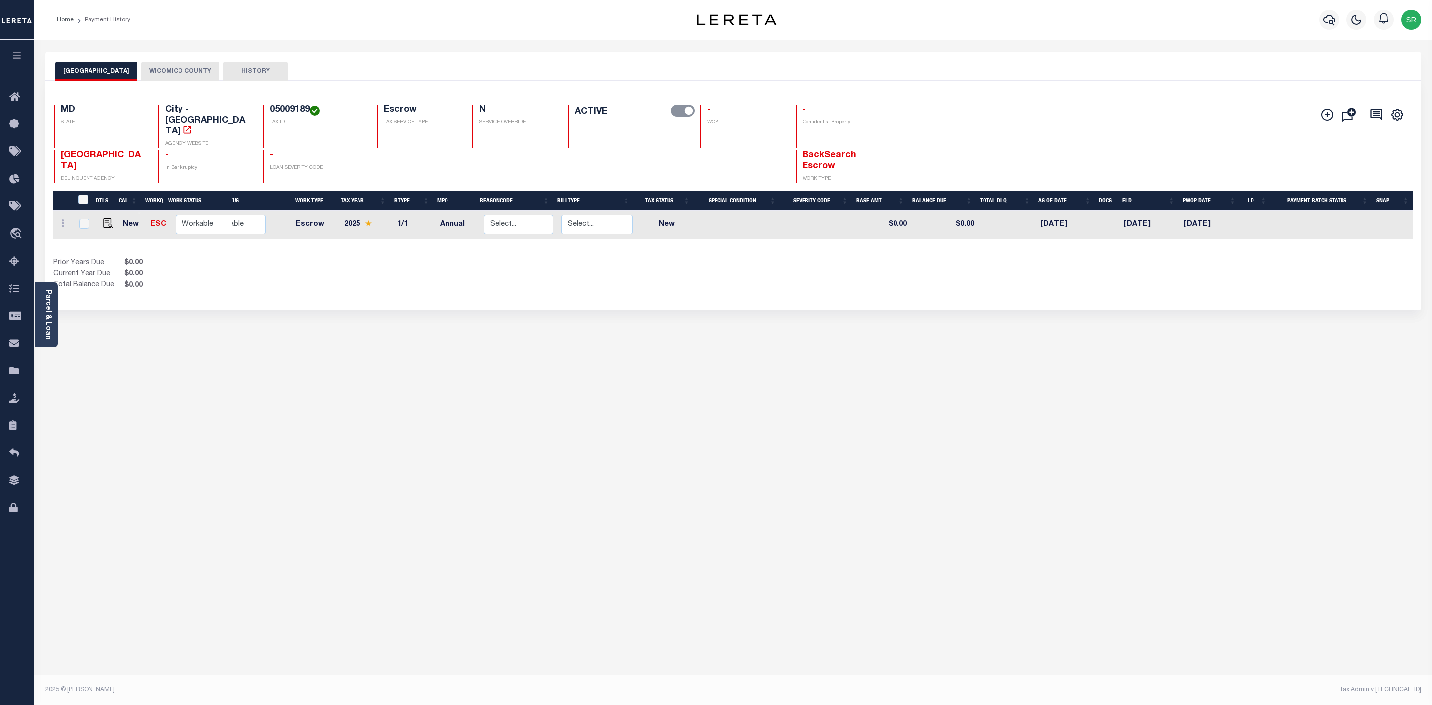
click at [163, 65] on button "WICOMICO COUNTY" at bounding box center [180, 71] width 78 height 19
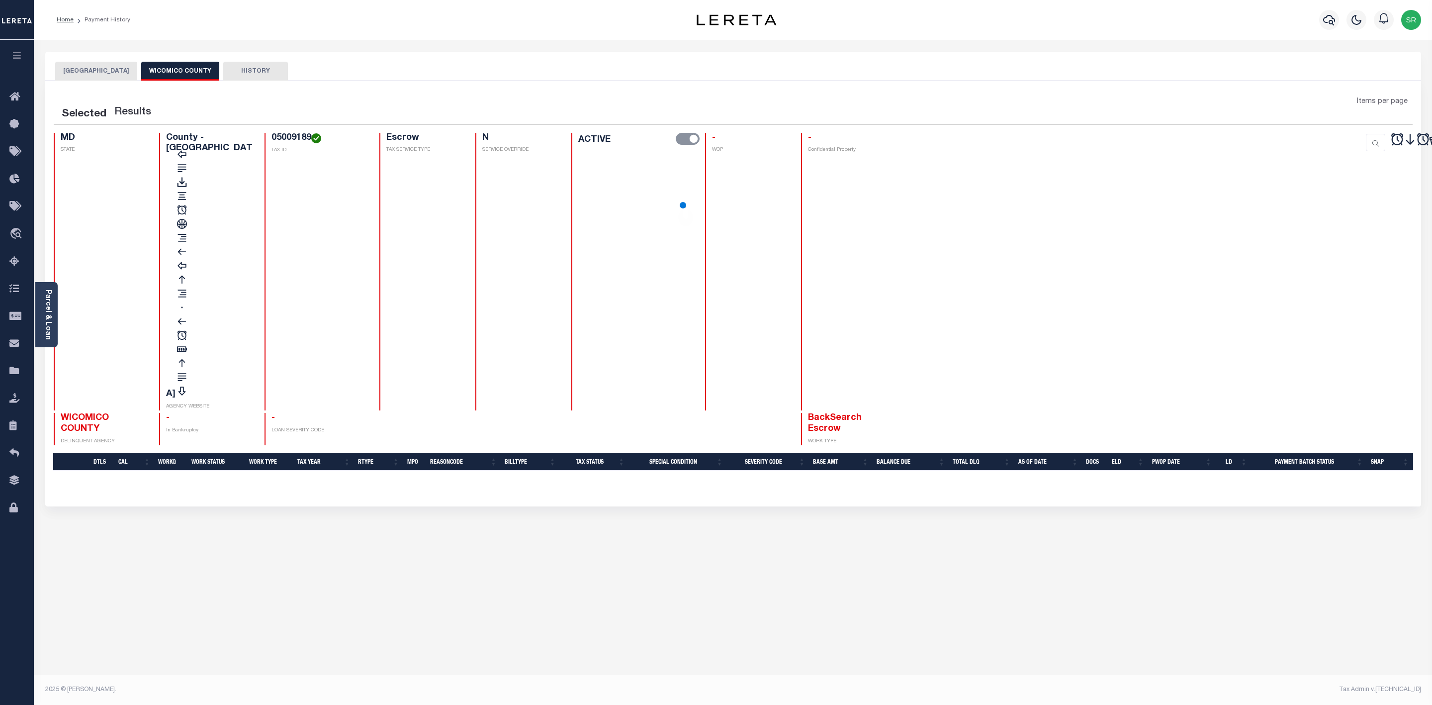
click at [161, 66] on button "WICOMICO COUNTY" at bounding box center [180, 71] width 78 height 19
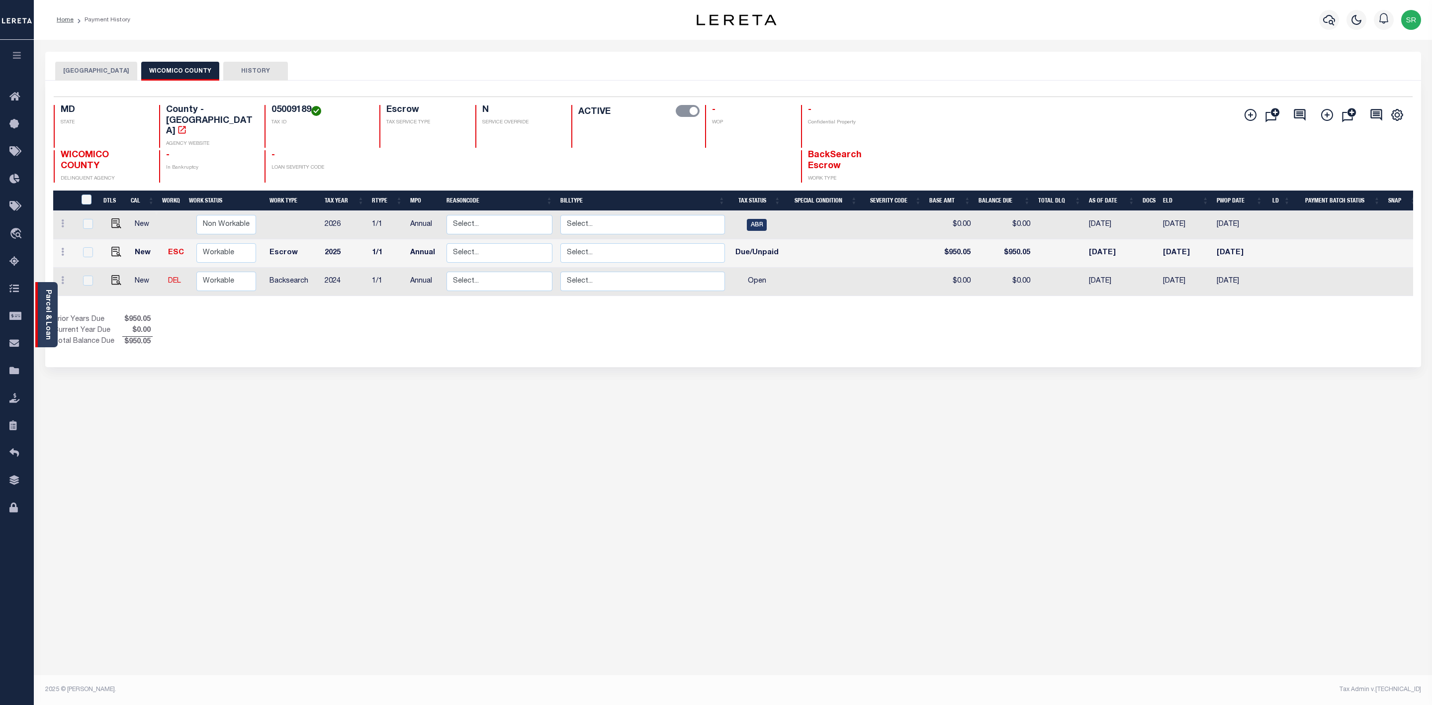
click at [48, 318] on link "Parcel & Loan" at bounding box center [47, 314] width 7 height 50
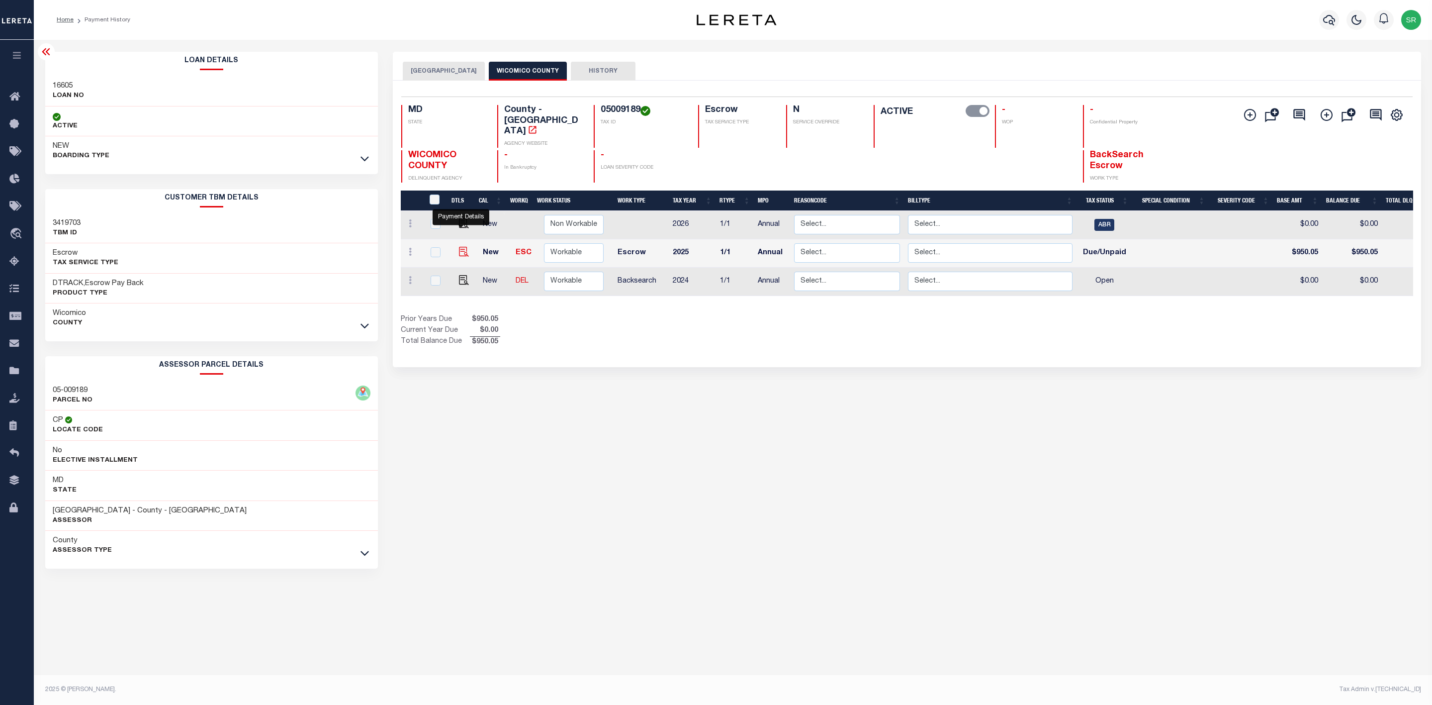
click at [459, 247] on img "" at bounding box center [464, 252] width 10 height 10
checkbox input "true"
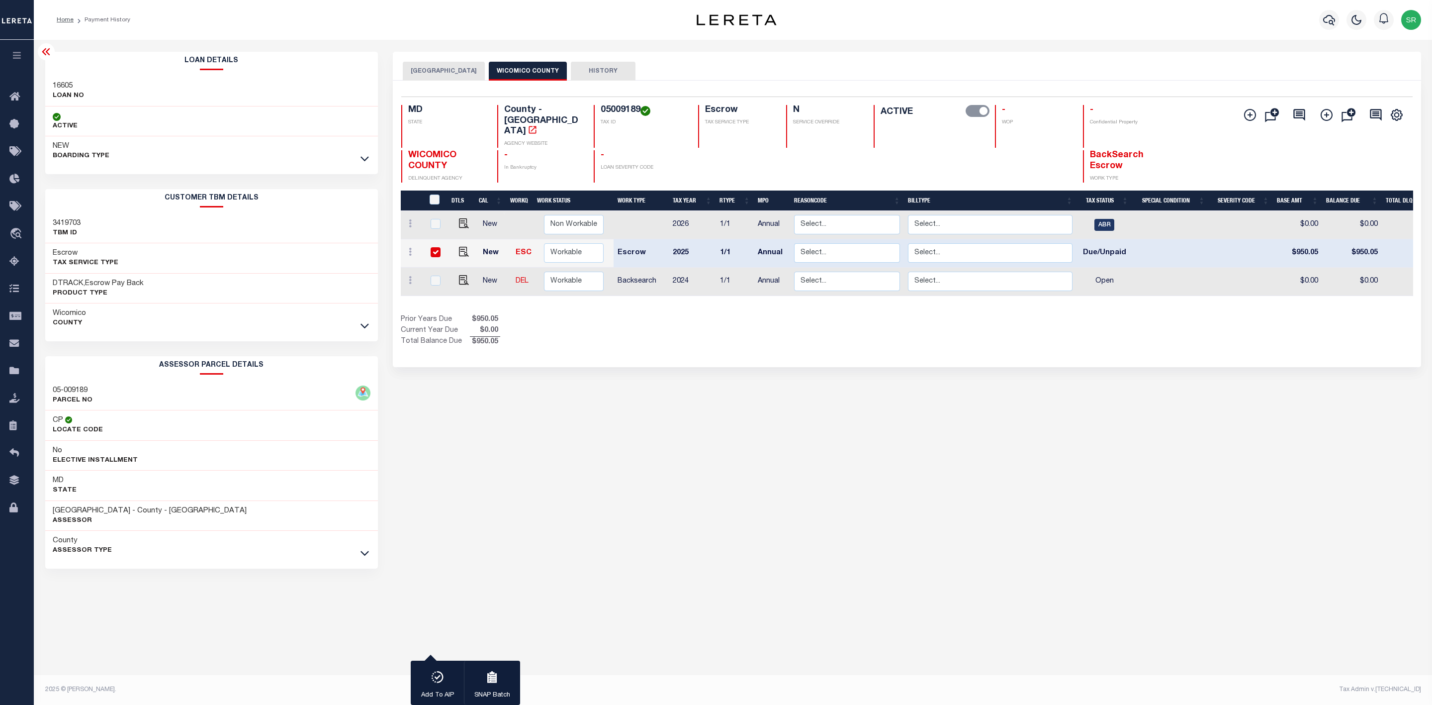
click at [653, 559] on div "[GEOGRAPHIC_DATA] WICOMICO COUNTY HISTORY 1 Selected 3" at bounding box center [906, 332] width 1043 height 561
click at [434, 247] on input "checkbox" at bounding box center [436, 252] width 10 height 10
checkbox input "false"
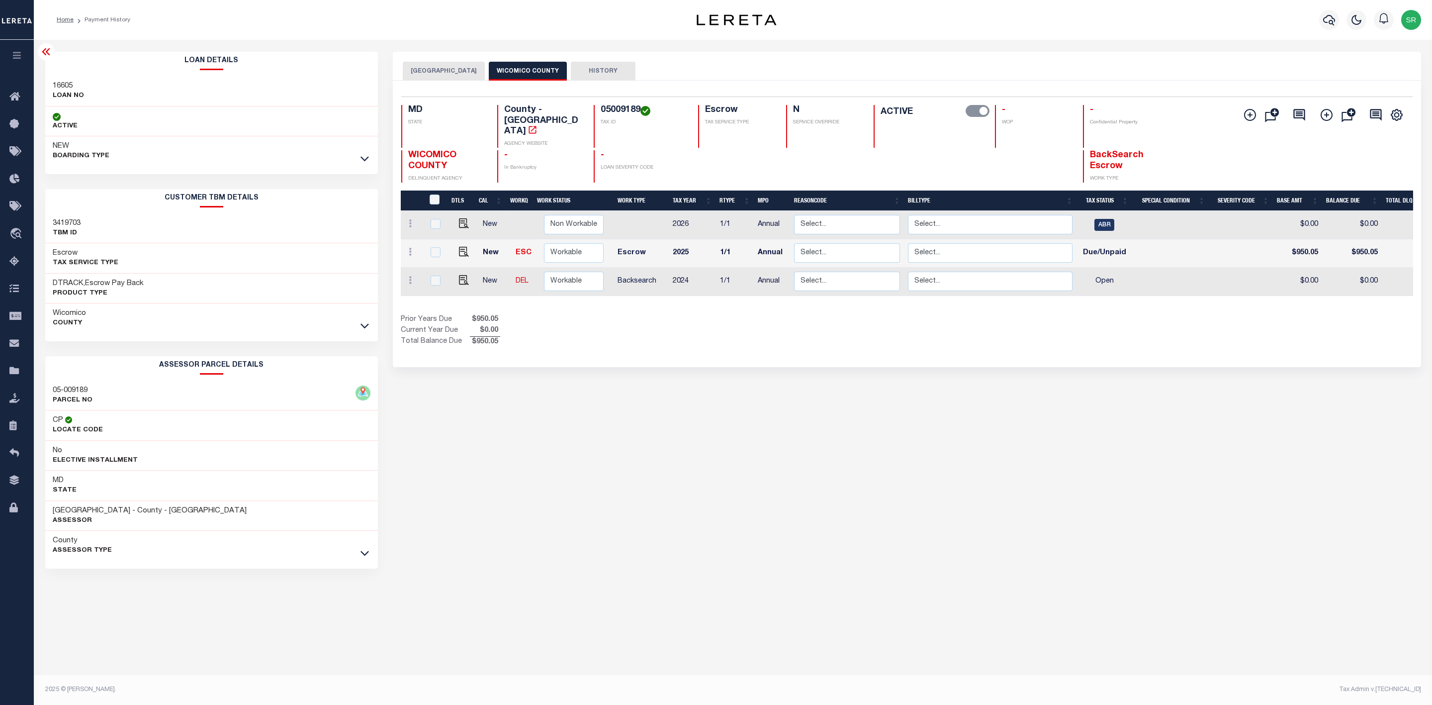
click at [541, 406] on div "[GEOGRAPHIC_DATA] WICOMICO COUNTY HISTORY 1 Selected 3" at bounding box center [906, 332] width 1043 height 561
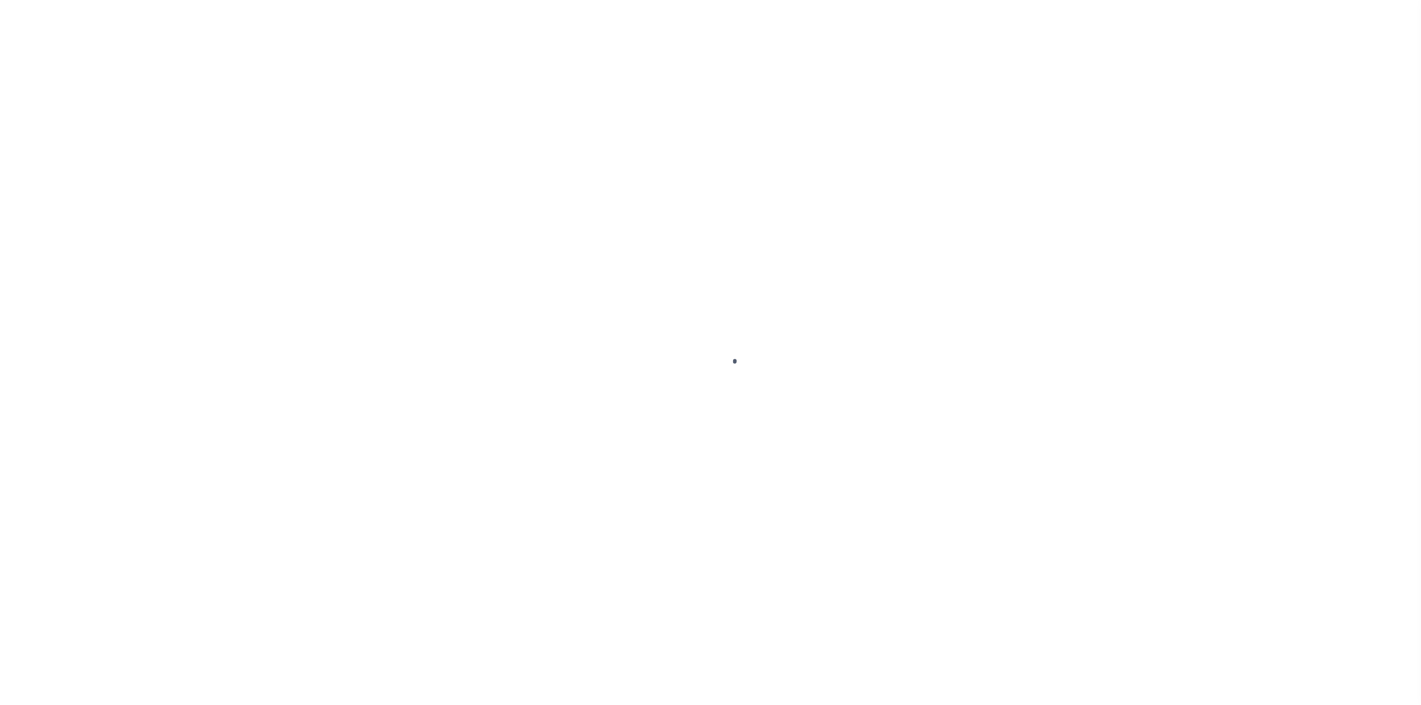
select select "DUE"
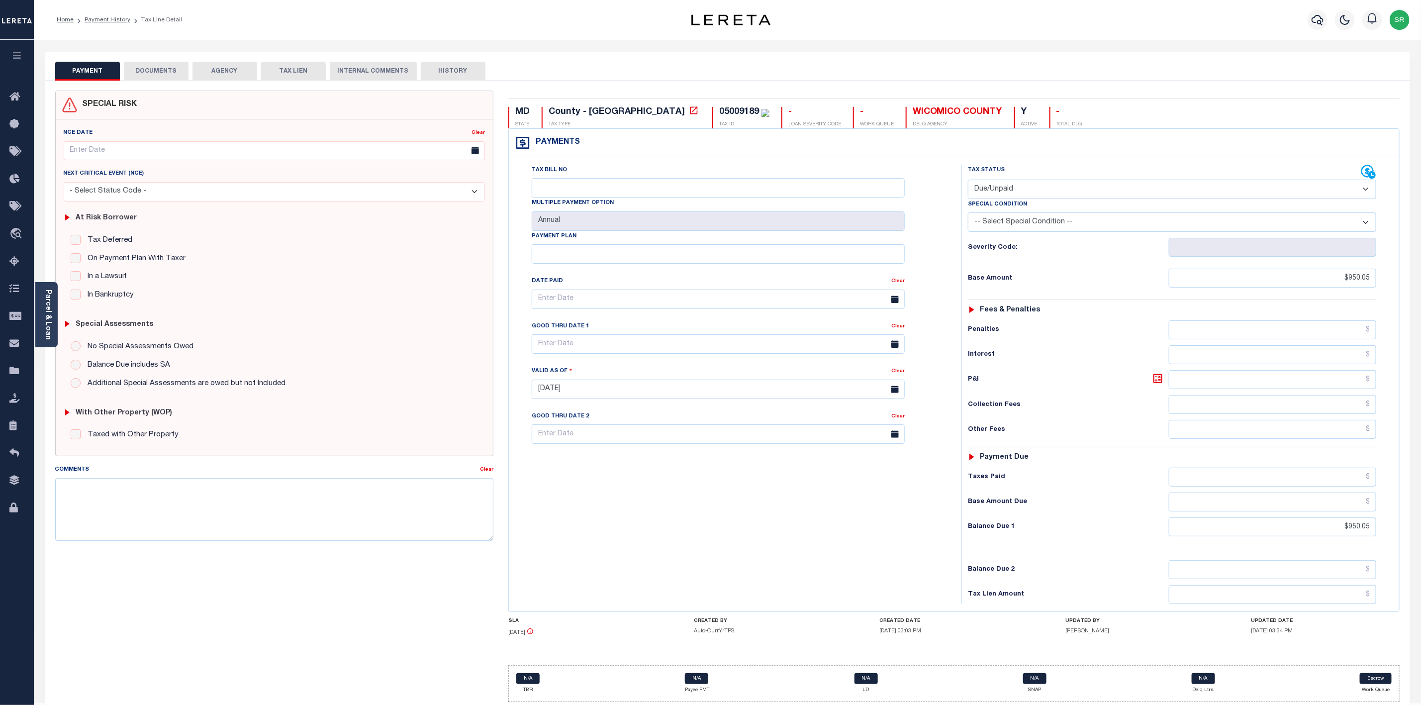
scroll to position [36, 0]
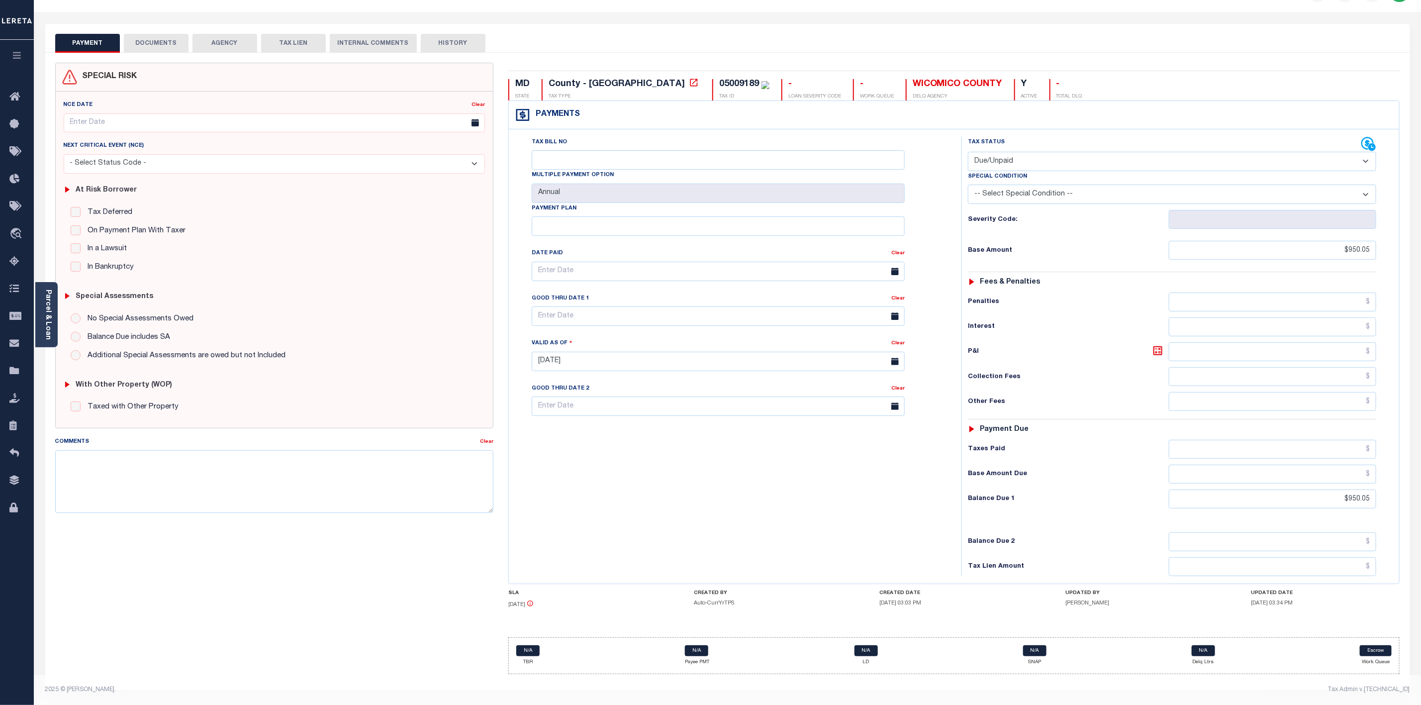
click at [166, 34] on button "DOCUMENTS" at bounding box center [156, 43] width 65 height 19
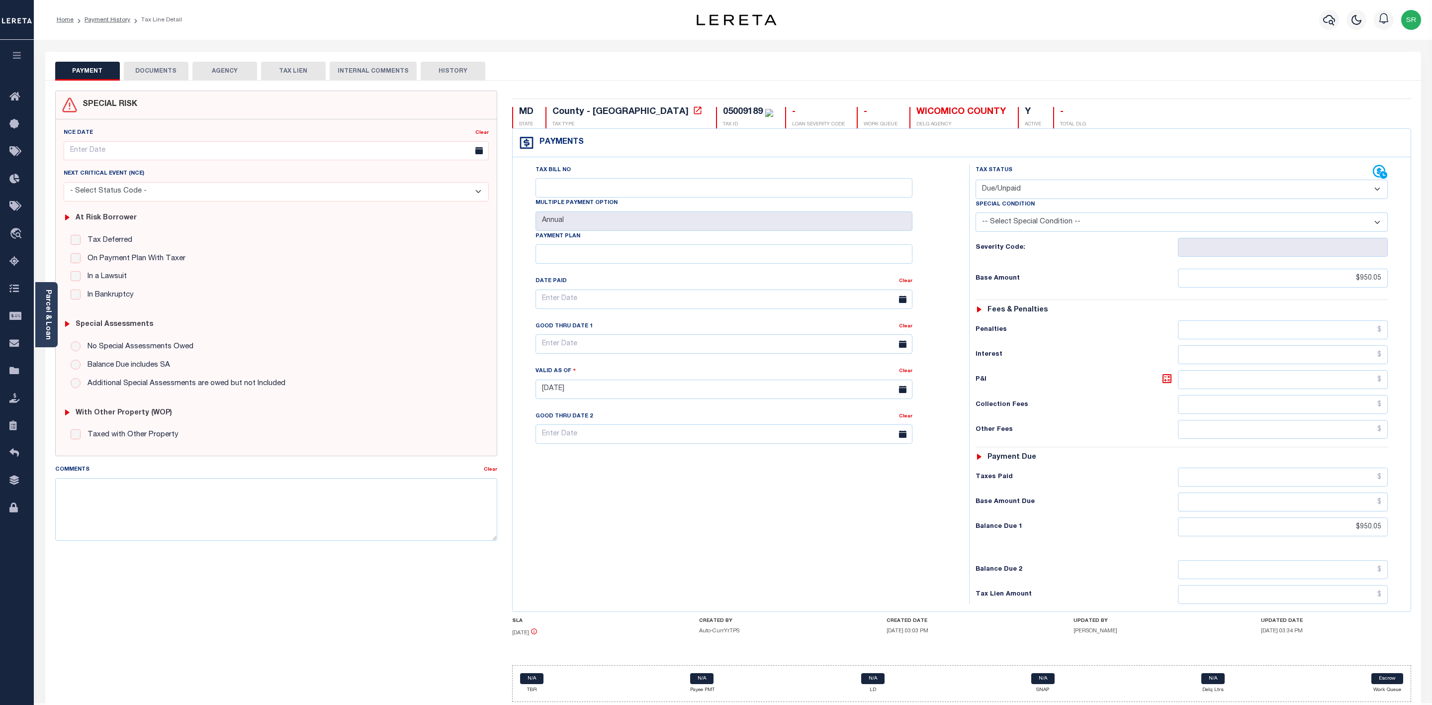
click at [166, 34] on div "Home Payment History Tax Line Detail" at bounding box center [733, 20] width 1398 height 40
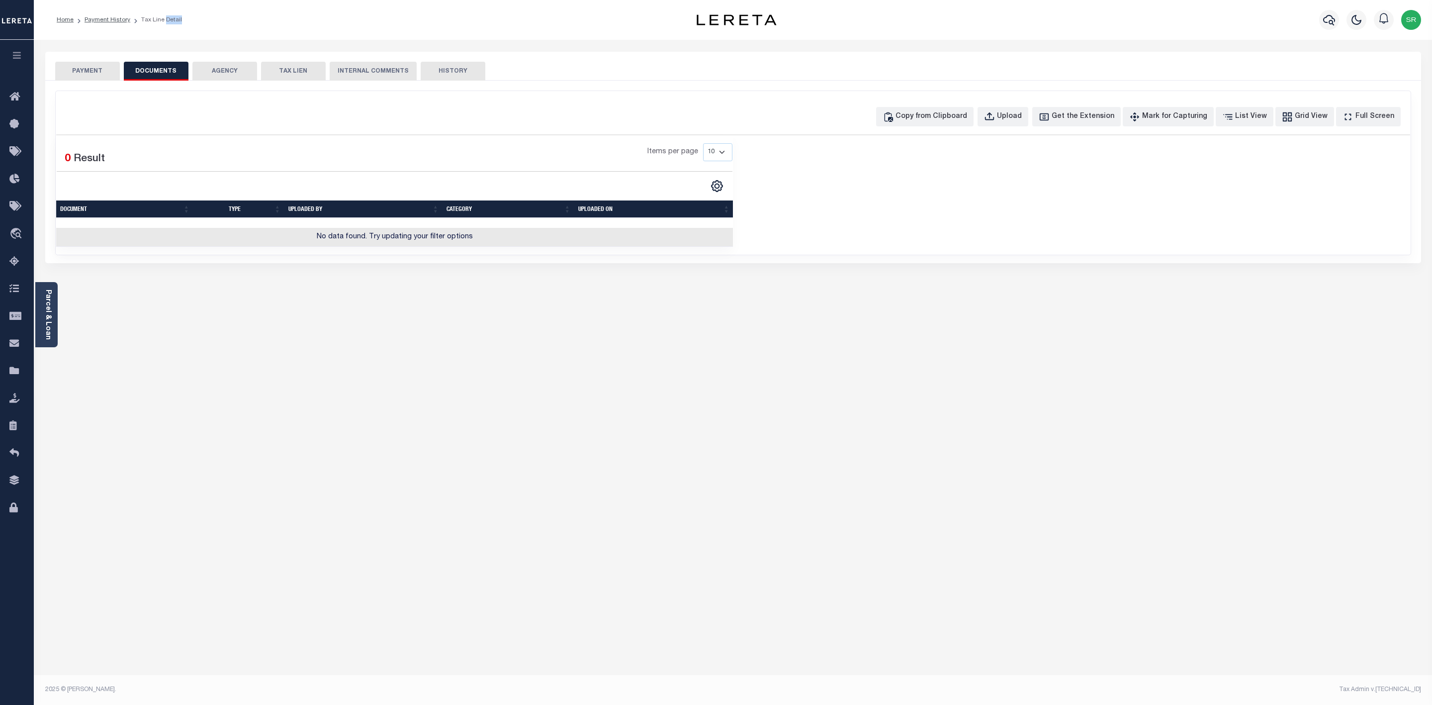
click at [88, 71] on button "PAYMENT" at bounding box center [87, 71] width 65 height 19
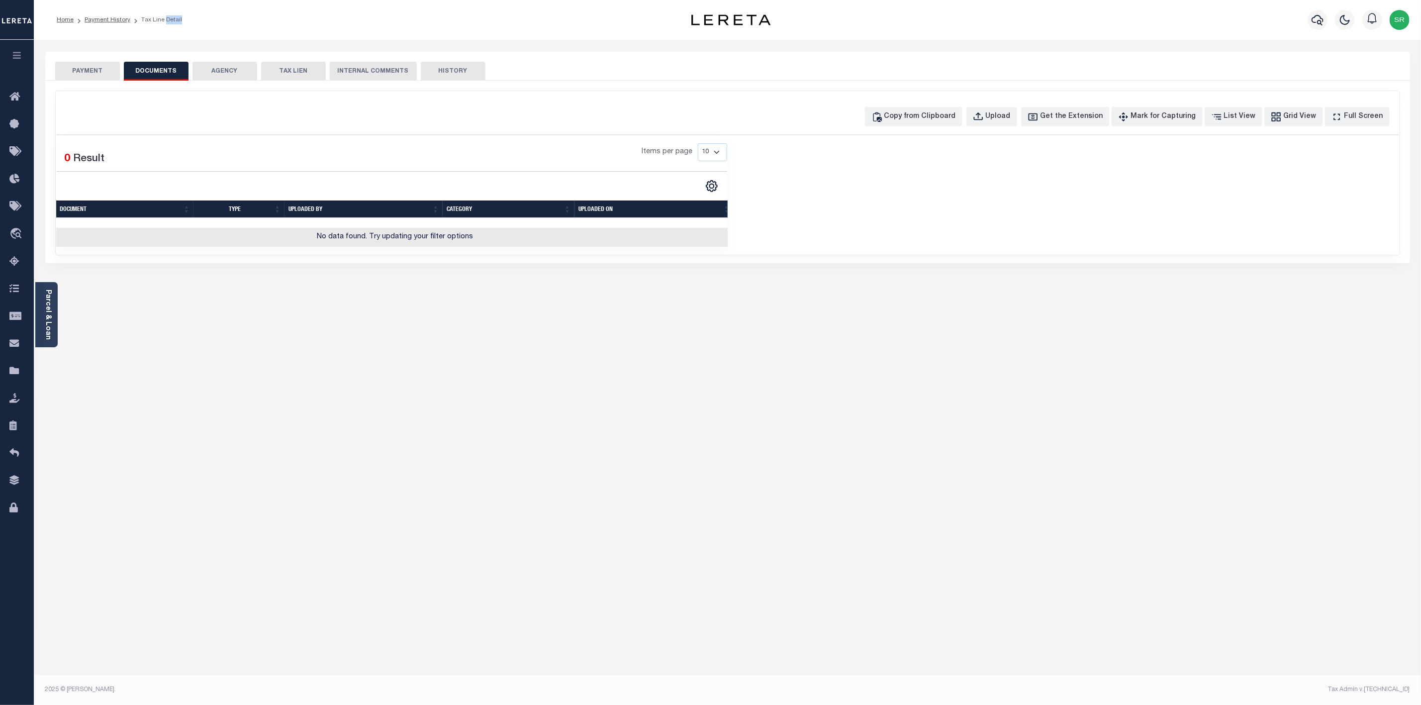
click at [88, 71] on button "PAYMENT" at bounding box center [87, 71] width 65 height 19
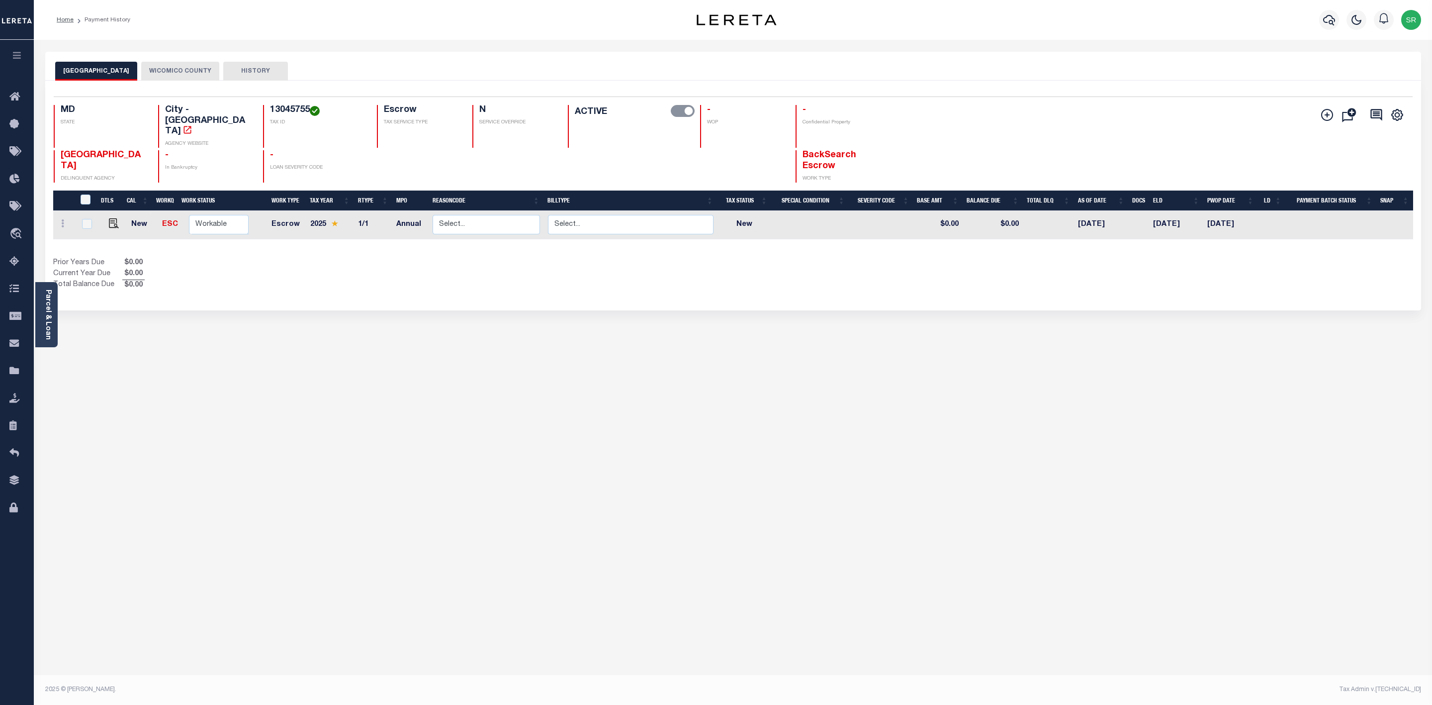
click at [163, 65] on button "WICOMICO COUNTY" at bounding box center [180, 71] width 78 height 19
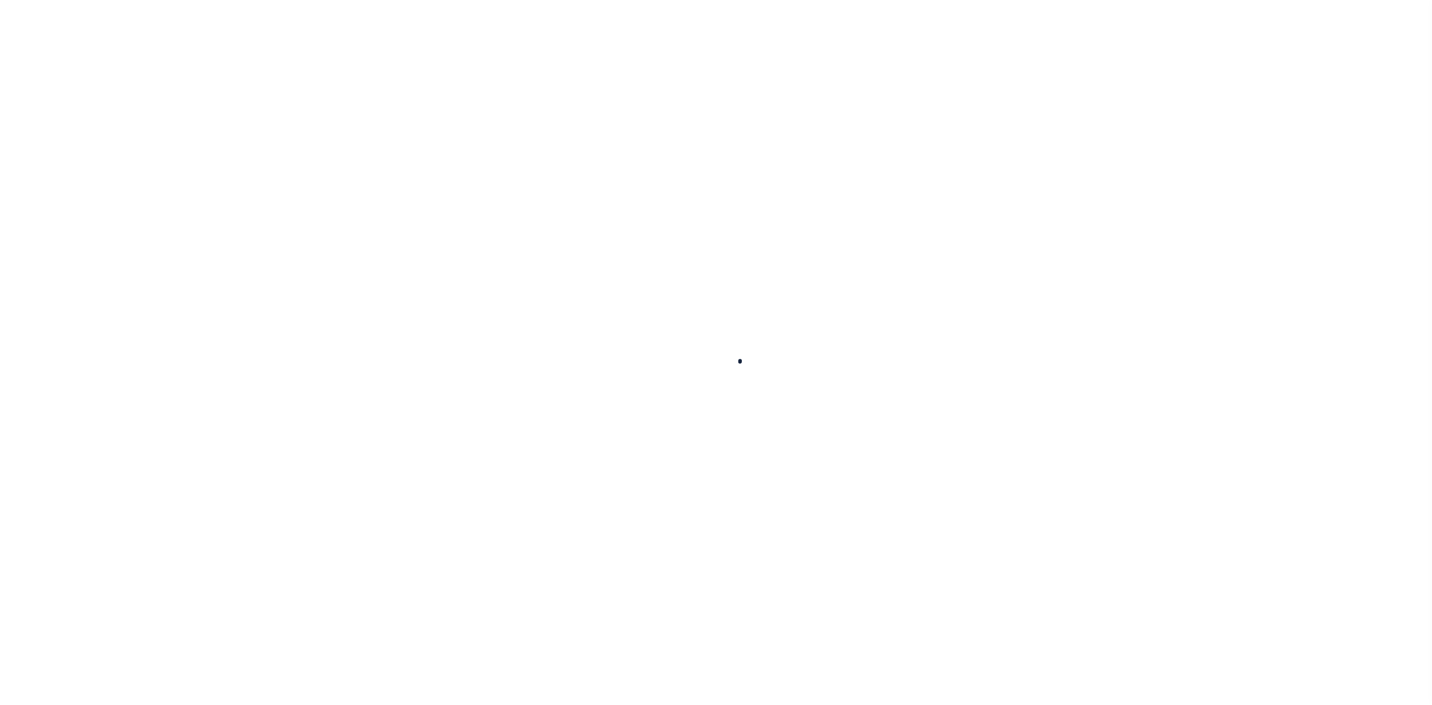
select select "100"
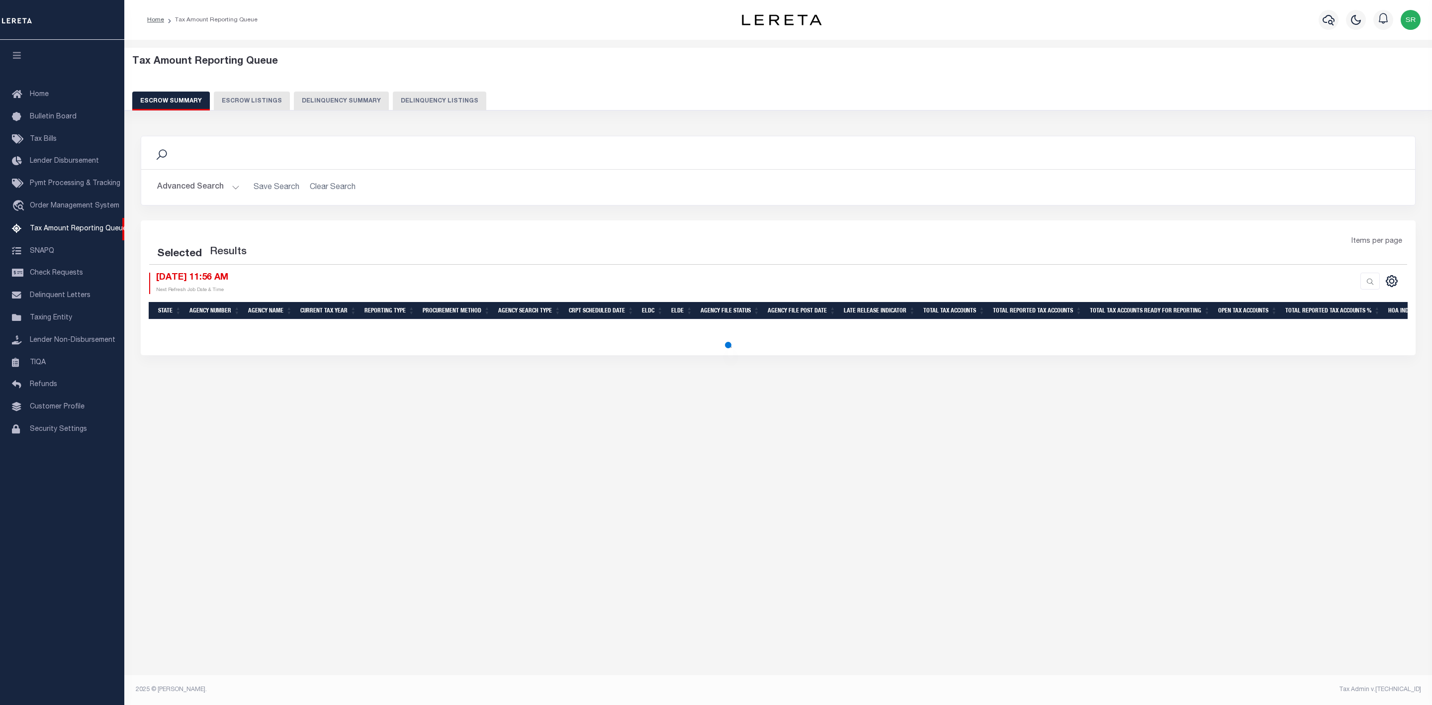
select select "100"
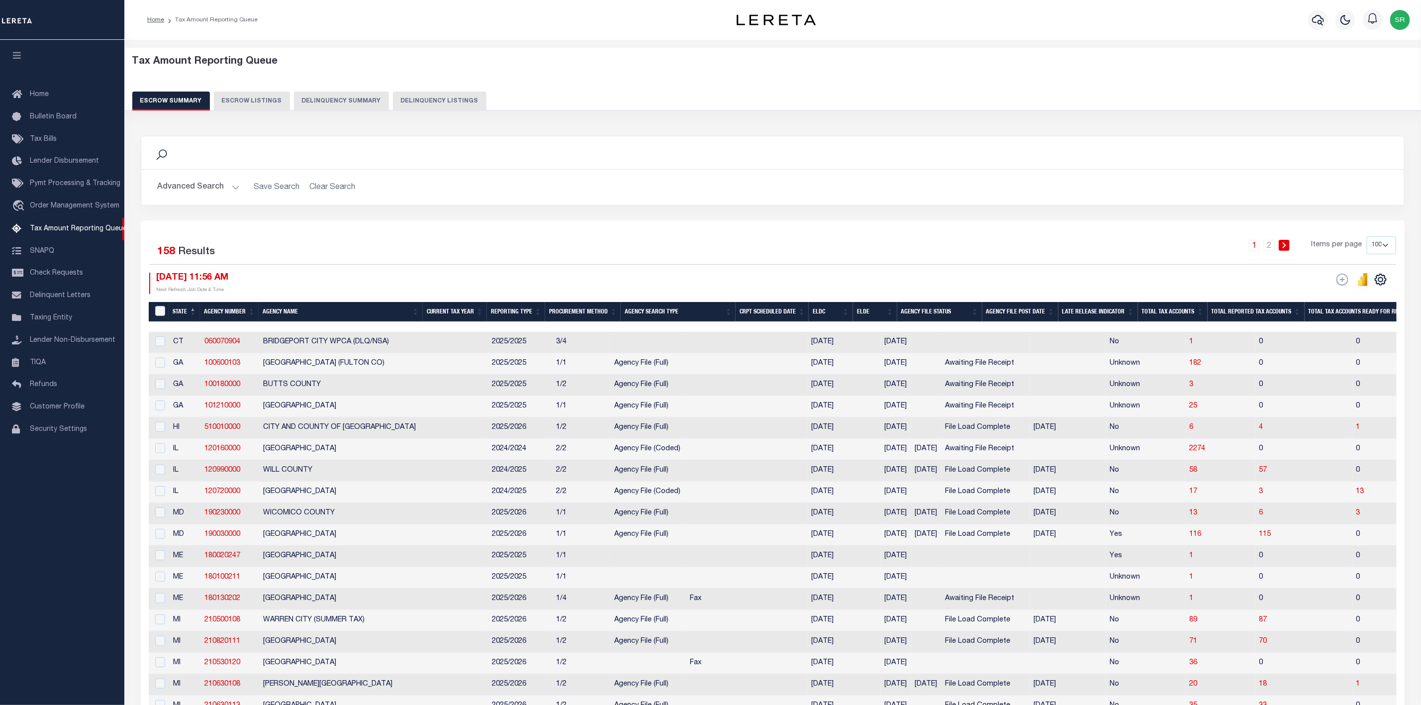
click at [724, 169] on div "Search" at bounding box center [772, 152] width 1263 height 33
click at [160, 473] on input "checkbox" at bounding box center [160, 470] width 10 height 10
checkbox input "true"
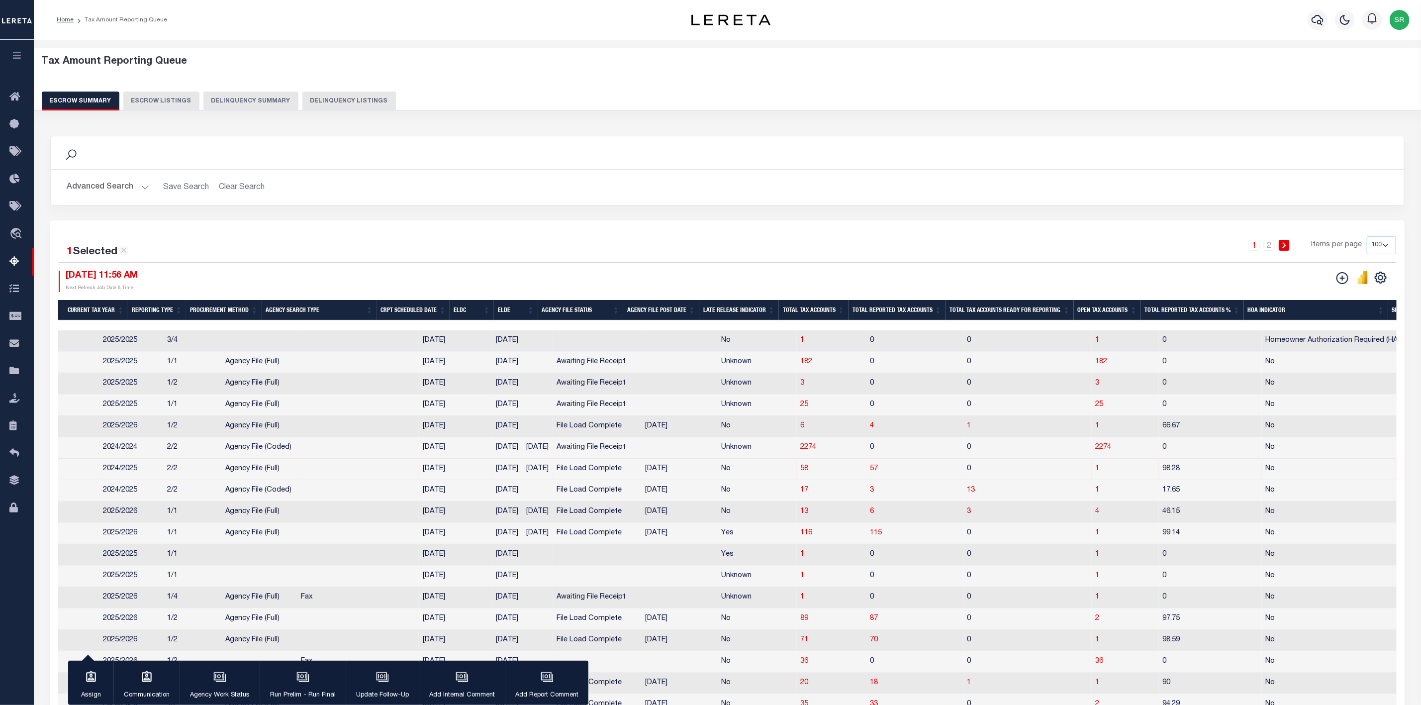
scroll to position [0, 298]
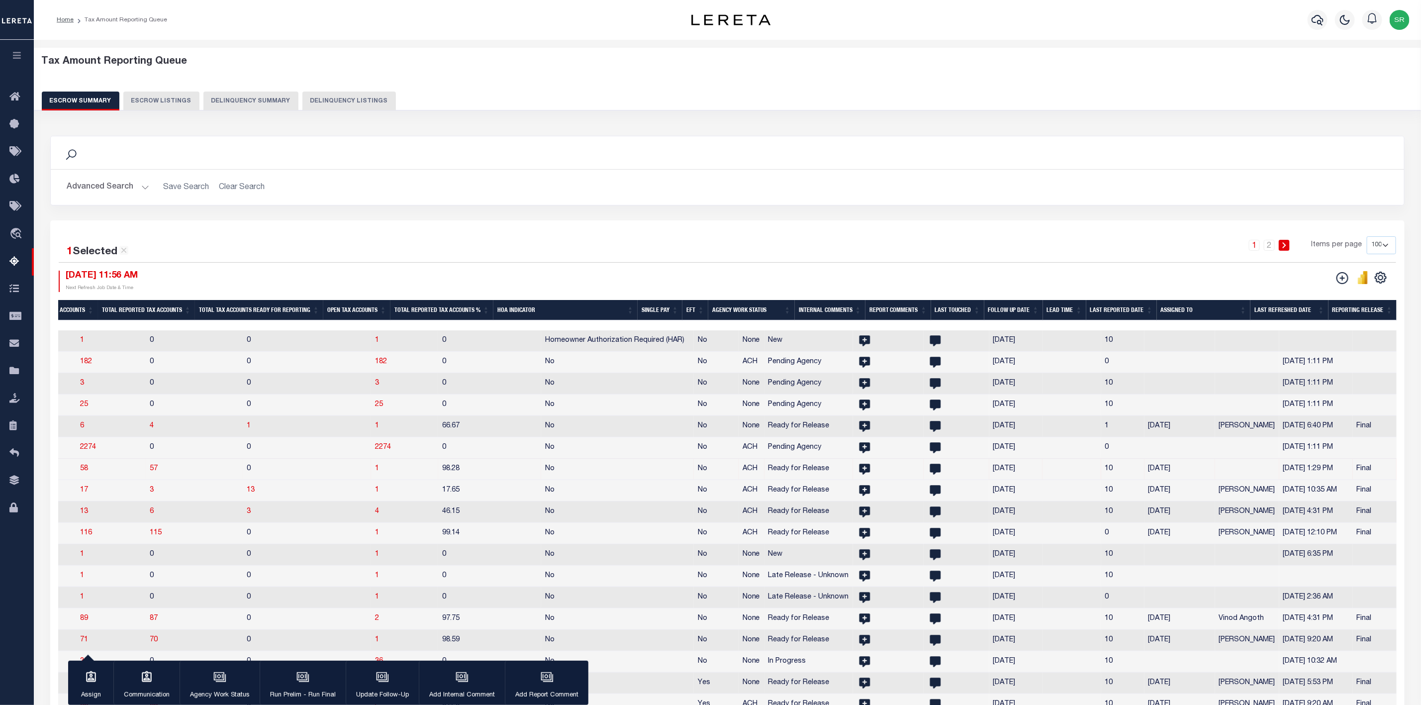
click at [1215, 512] on td "[PERSON_NAME]" at bounding box center [1247, 511] width 64 height 21
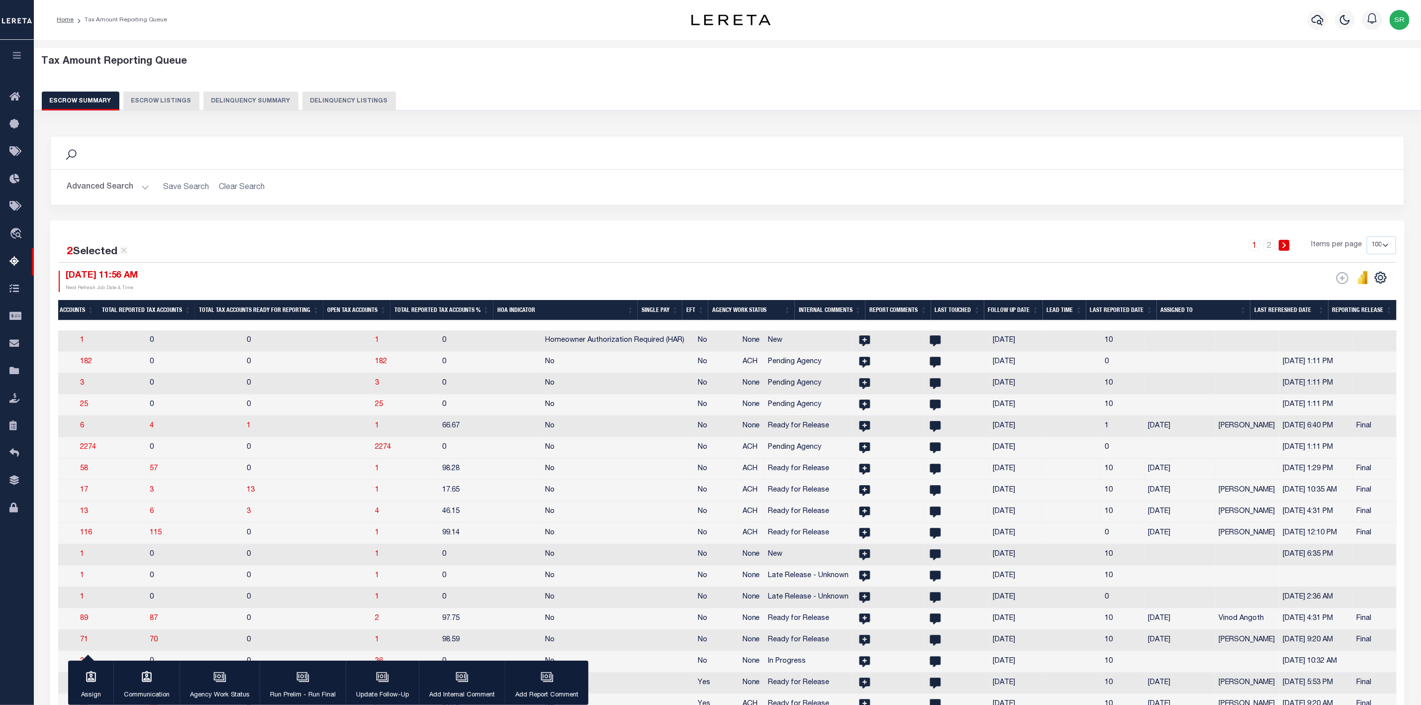
click at [1215, 512] on td "[PERSON_NAME]" at bounding box center [1247, 511] width 64 height 21
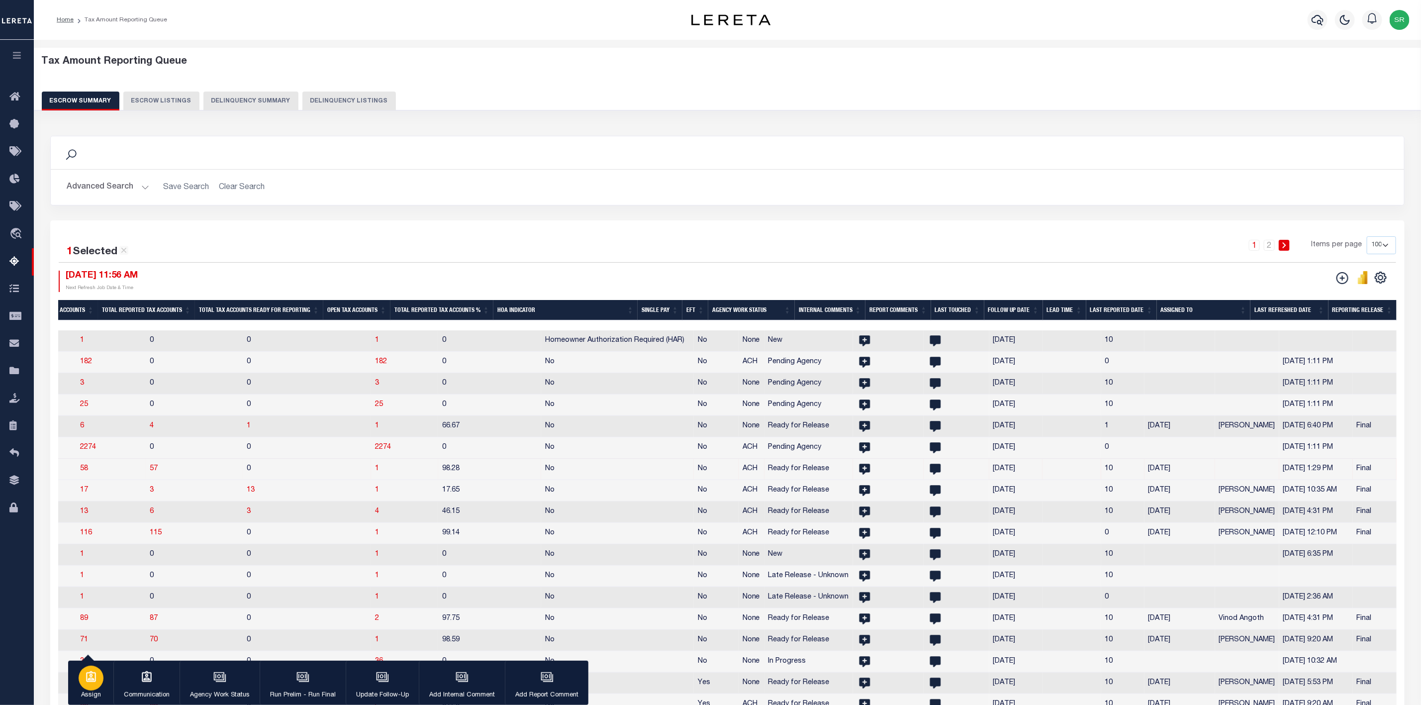
click at [85, 683] on icon "button" at bounding box center [91, 676] width 13 height 13
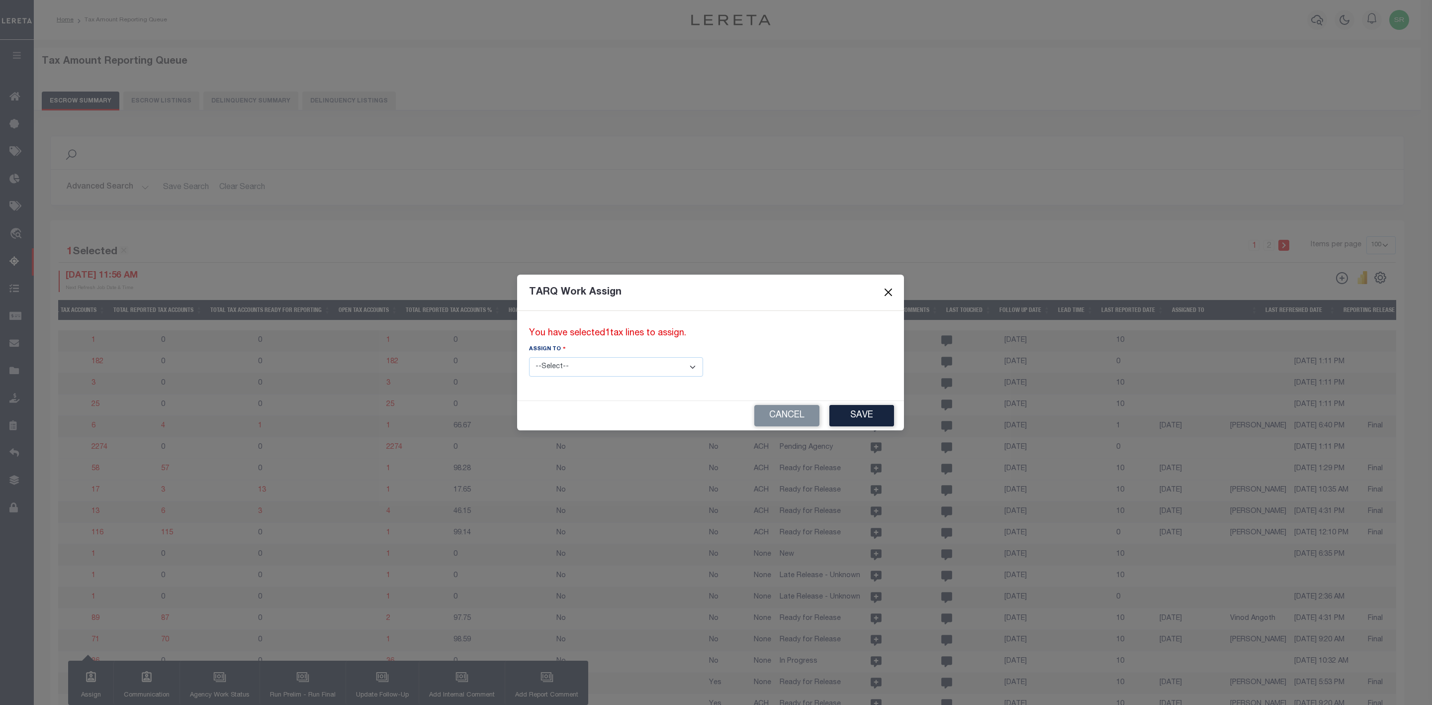
click at [882, 291] on button "Close" at bounding box center [888, 292] width 13 height 13
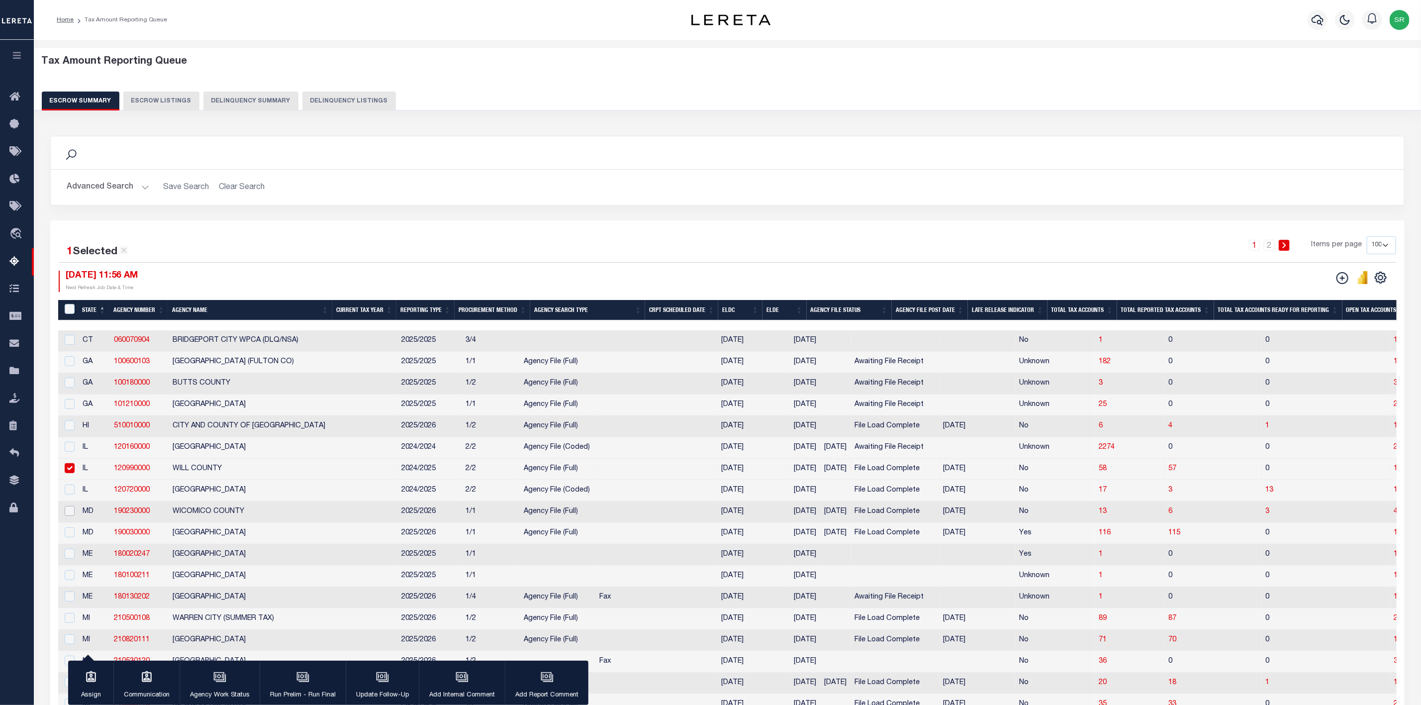
click at [66, 513] on input "checkbox" at bounding box center [70, 511] width 10 height 10
checkbox input "true"
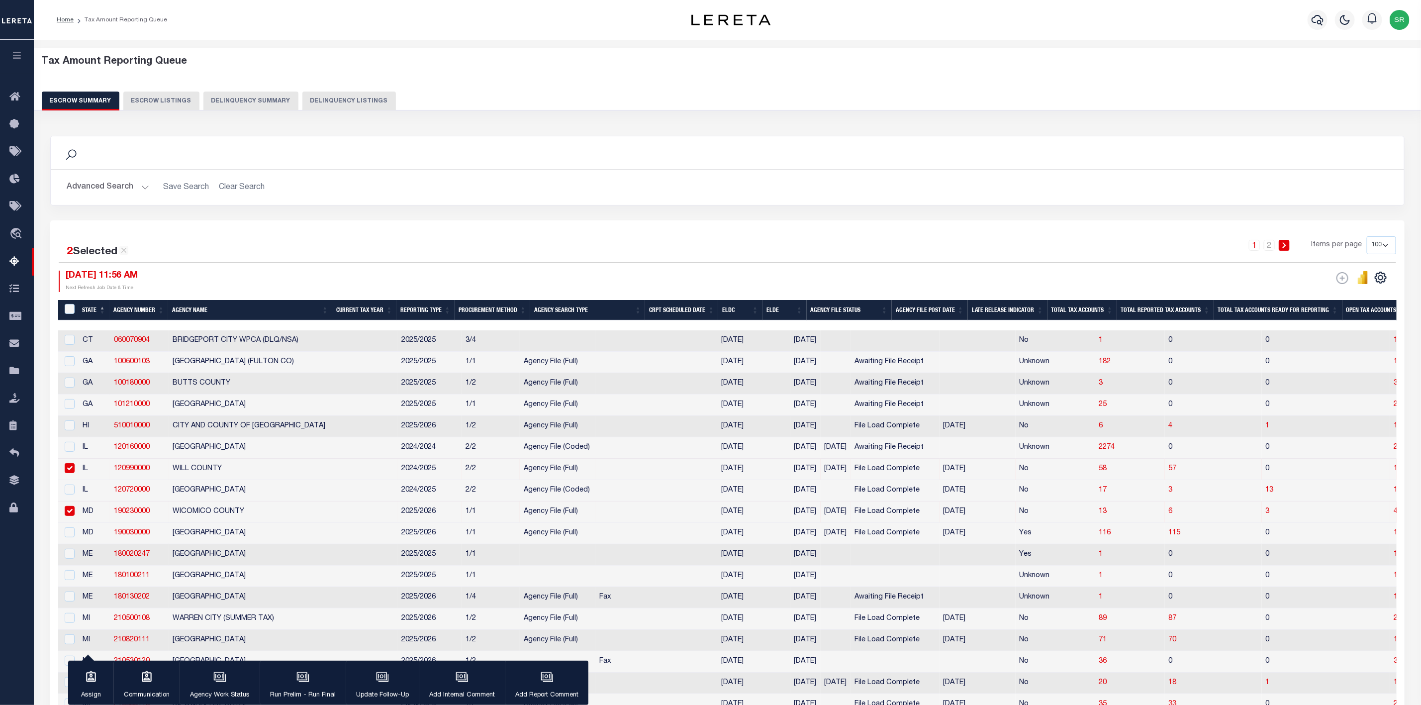
click at [72, 470] on input "checkbox" at bounding box center [70, 468] width 10 height 10
checkbox input "false"
click at [94, 681] on icon "button" at bounding box center [91, 676] width 13 height 13
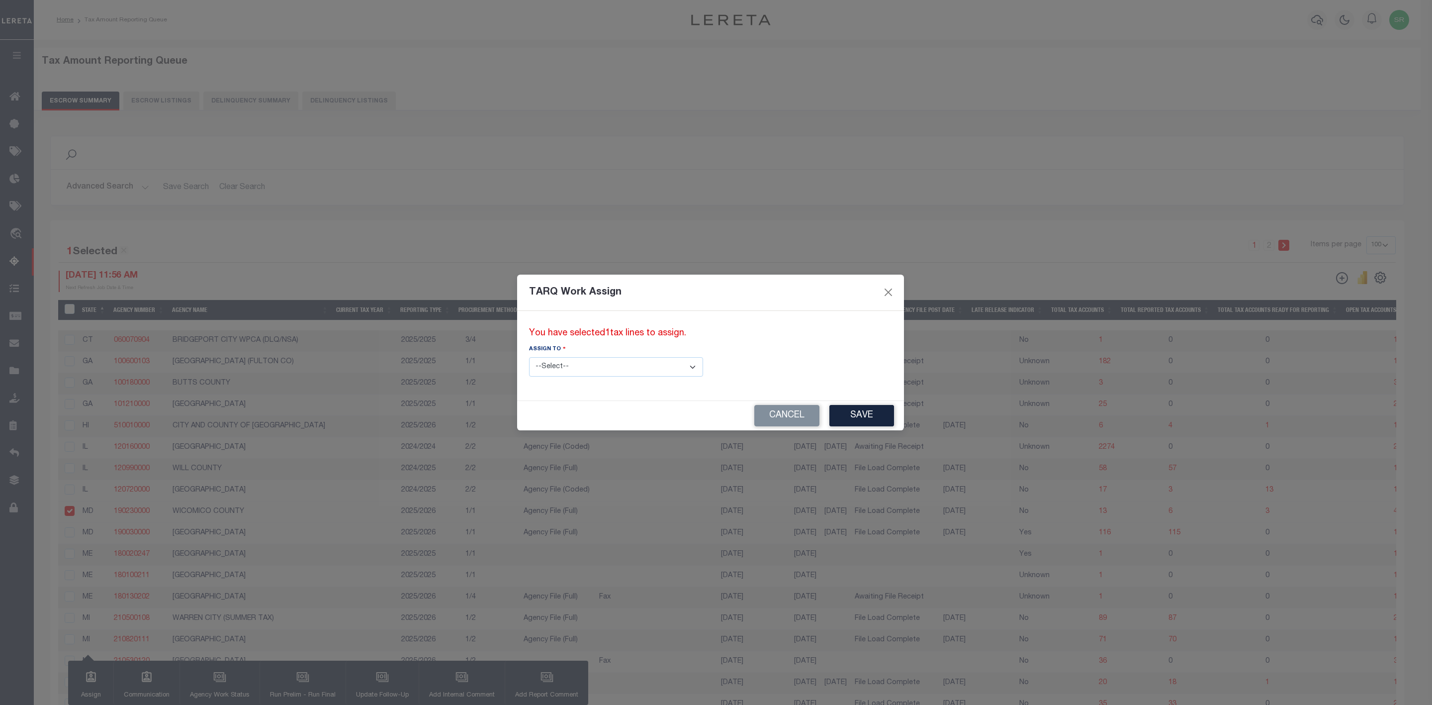
click at [648, 370] on select "--Select-- --Unassigned-- --Unassigned-- Agustin Fernandez Agustin Maturino Ahm…" at bounding box center [616, 366] width 174 height 19
select select "--Unassigned--"
click at [529, 357] on select "--Select-- --Unassigned-- --Unassigned-- Agustin Fernandez Agustin Maturino Ahm…" at bounding box center [616, 366] width 174 height 19
click at [830, 405] on button "Save" at bounding box center [862, 415] width 65 height 21
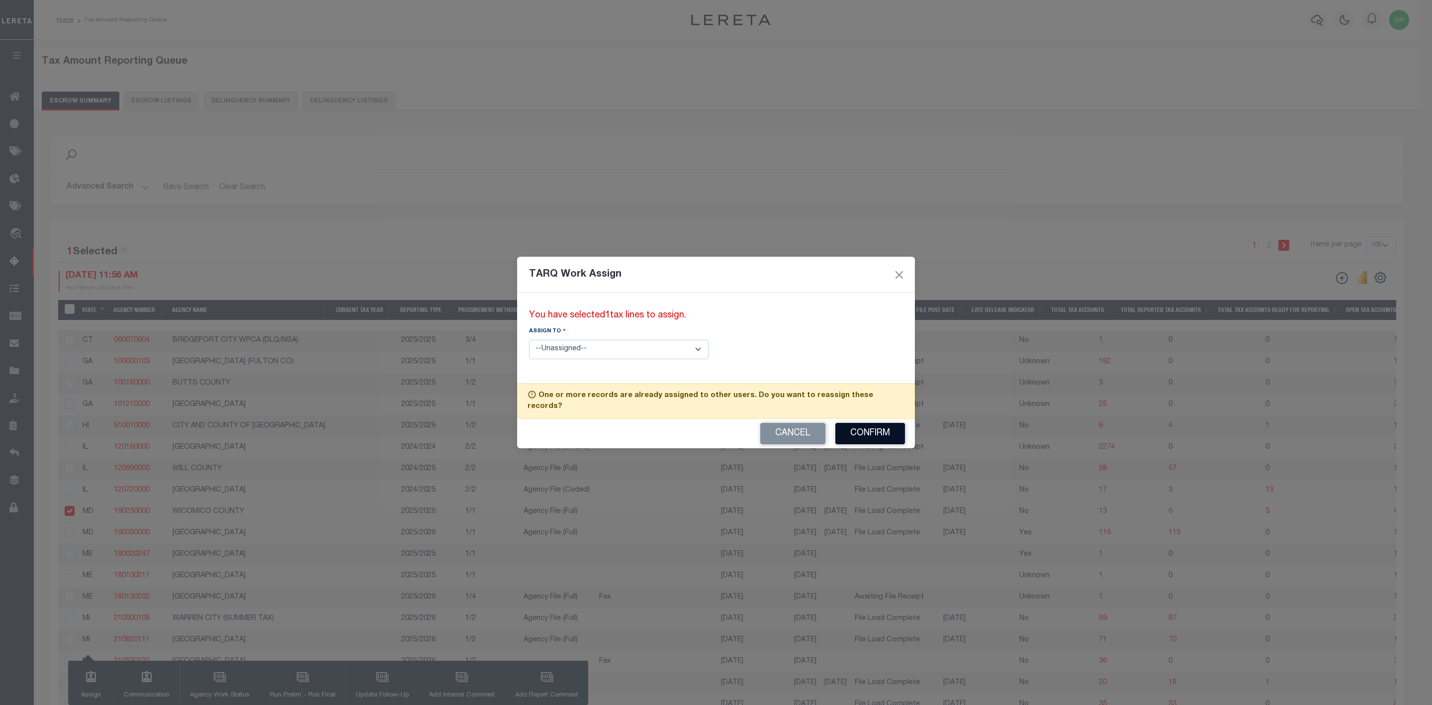
click at [861, 432] on button "Confirm" at bounding box center [871, 433] width 70 height 21
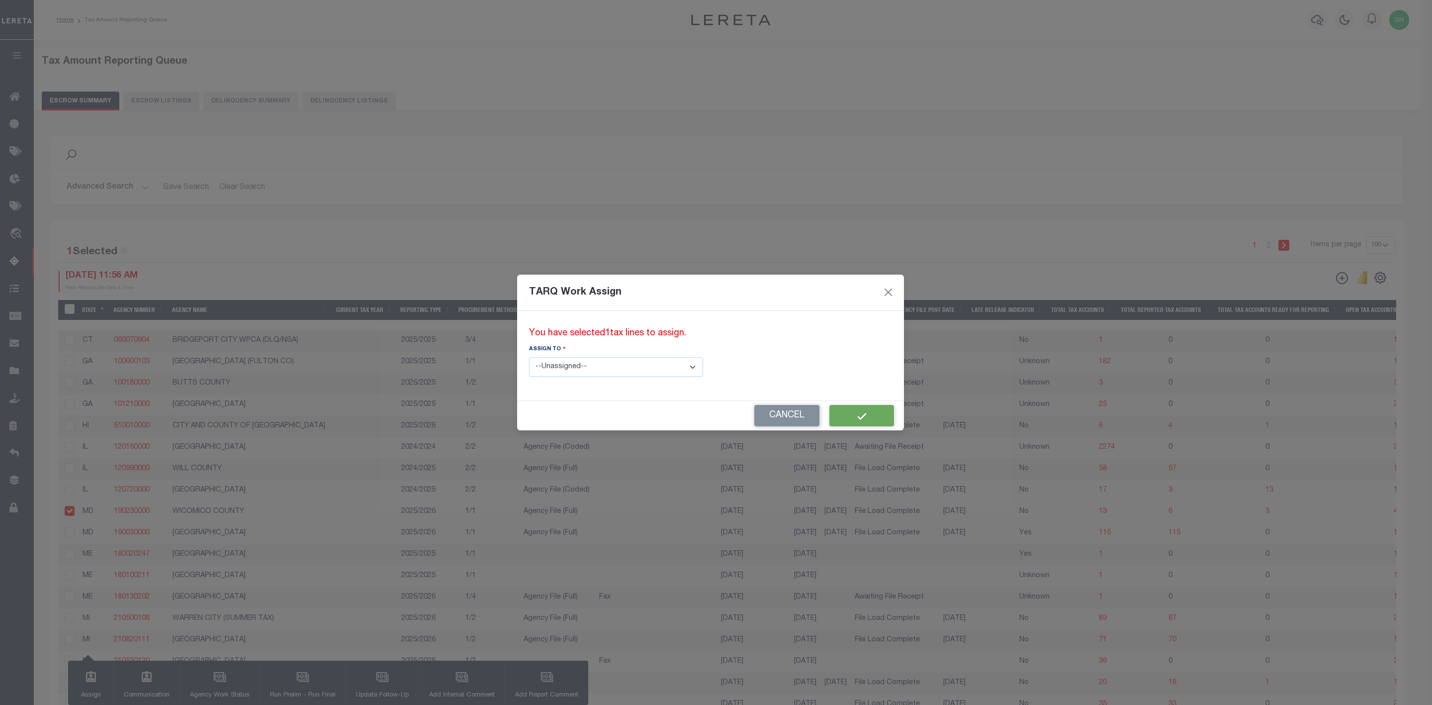
click at [730, 210] on div "TARQ Work Assign You have selected 1 tax lines to assign. Assign to --Select-- …" at bounding box center [716, 352] width 1432 height 705
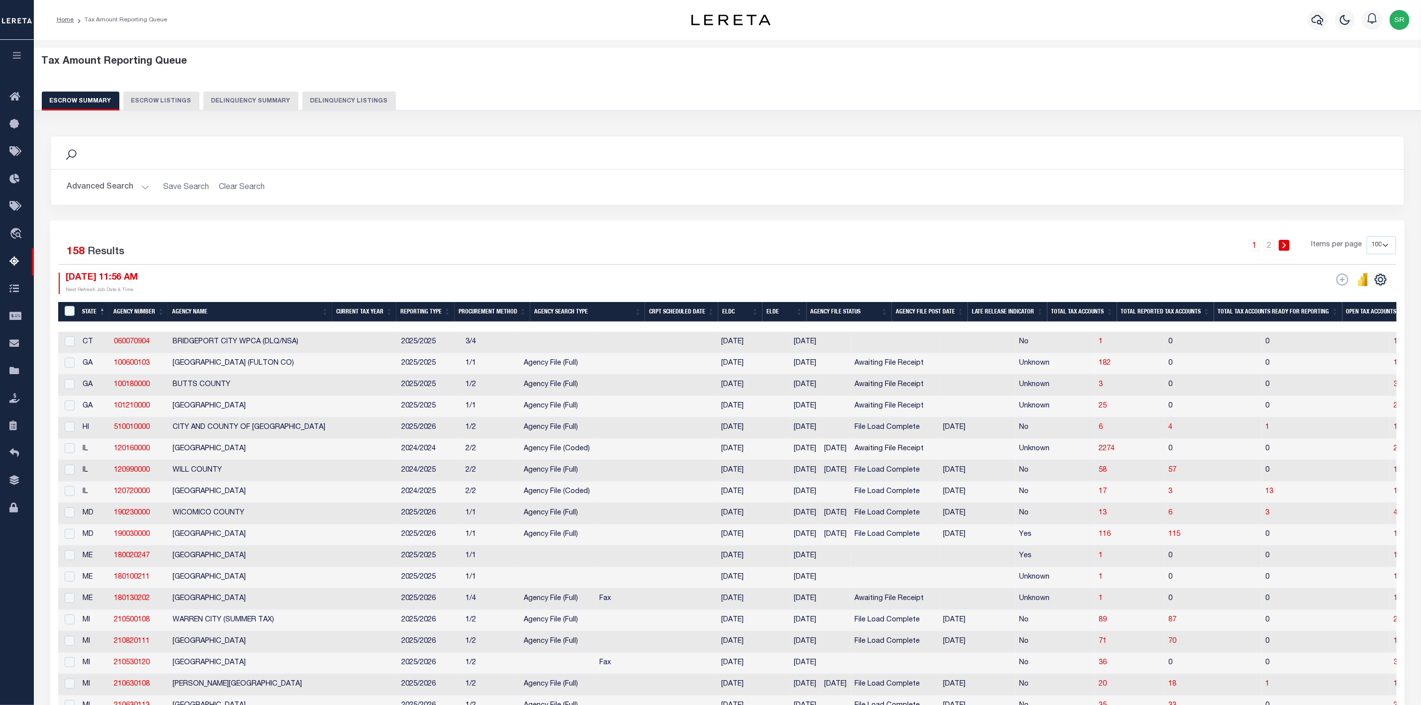
scroll to position [491, 0]
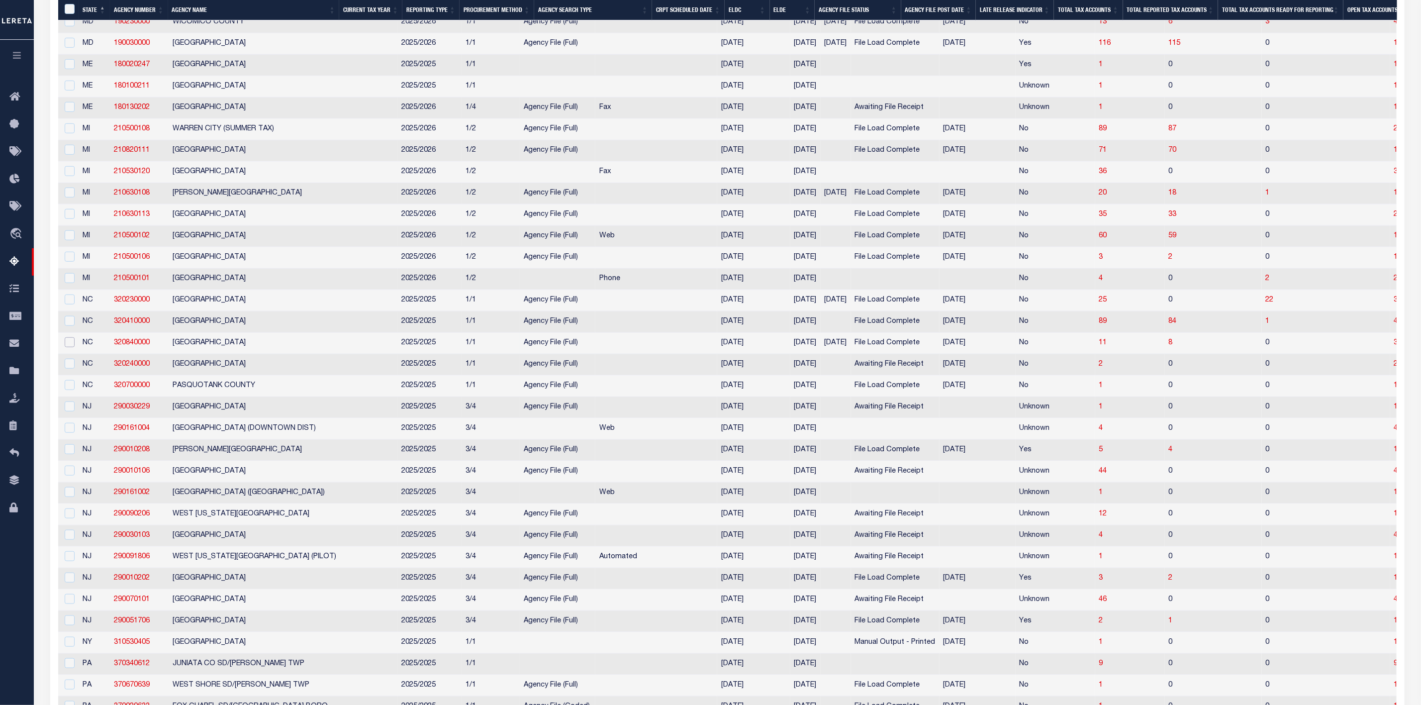
click at [71, 347] on input "checkbox" at bounding box center [70, 342] width 10 height 10
checkbox input "true"
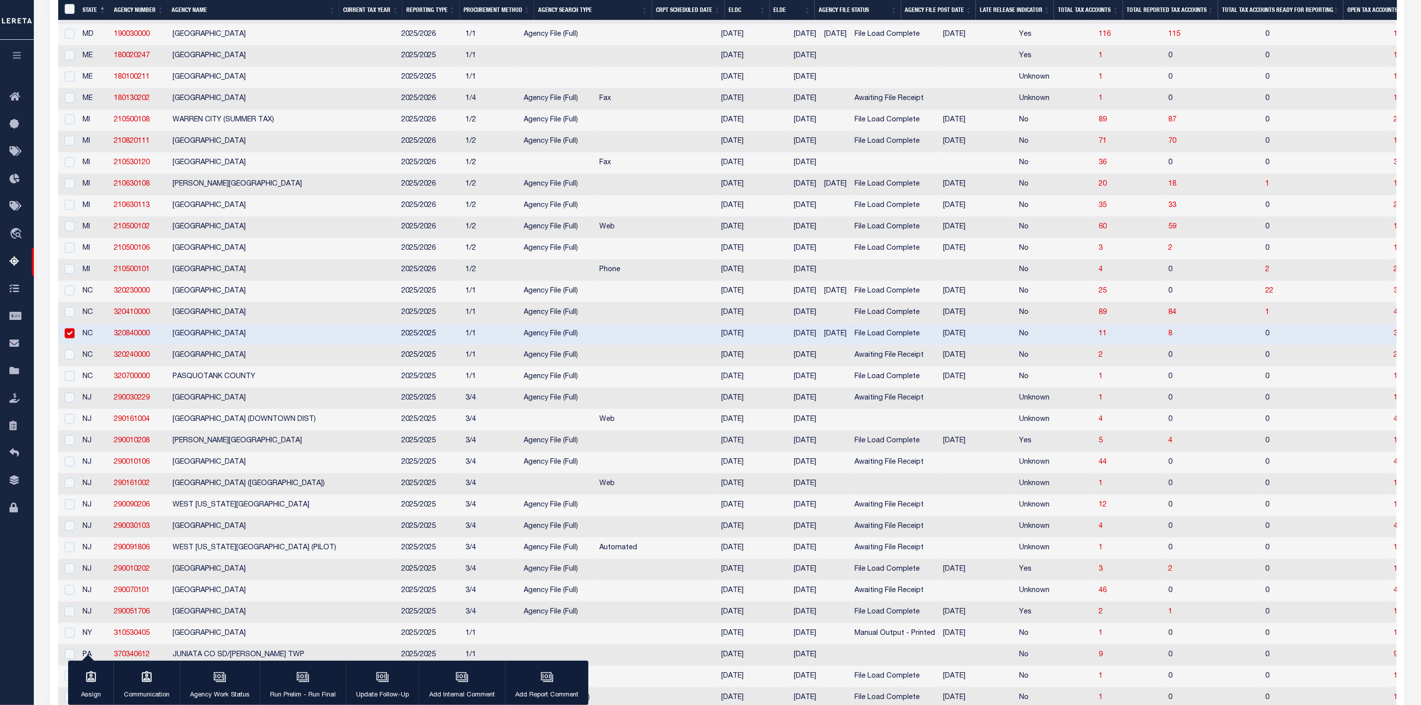
scroll to position [448, 0]
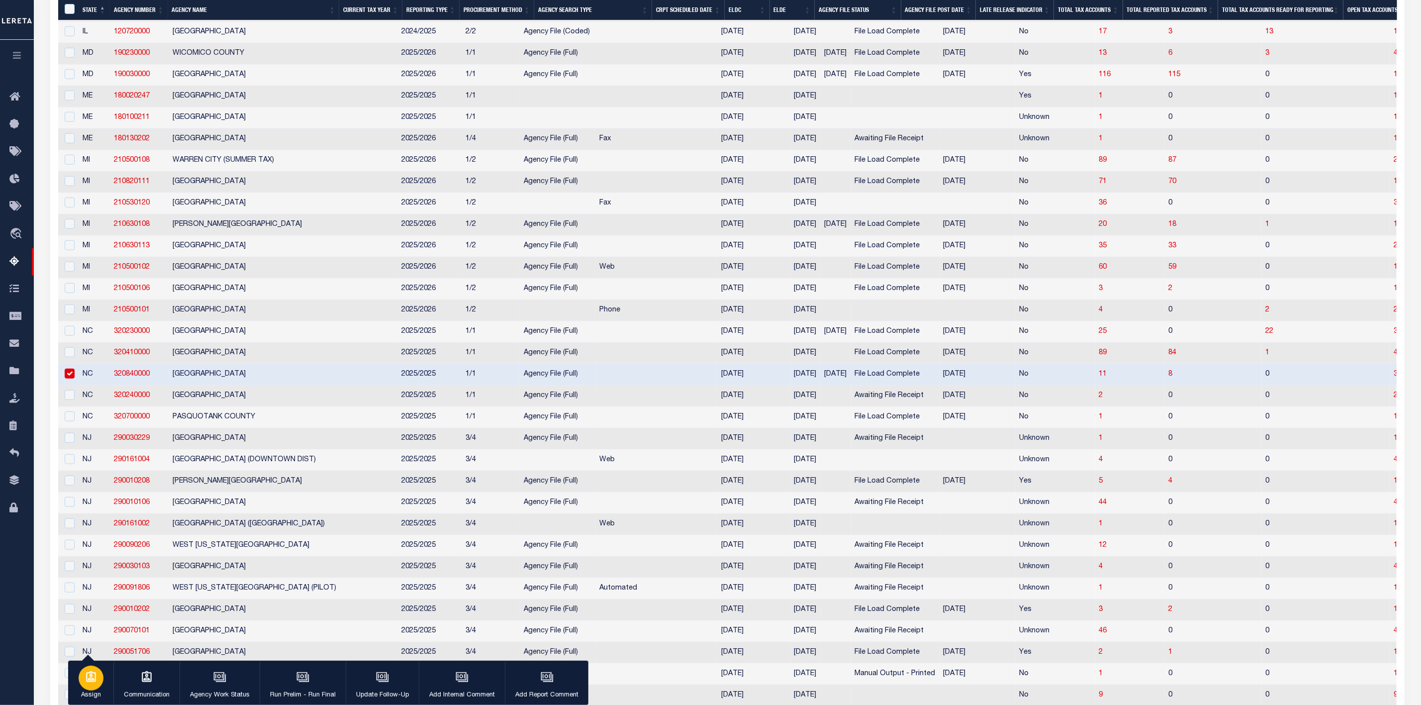
click at [81, 670] on div "button" at bounding box center [91, 677] width 25 height 25
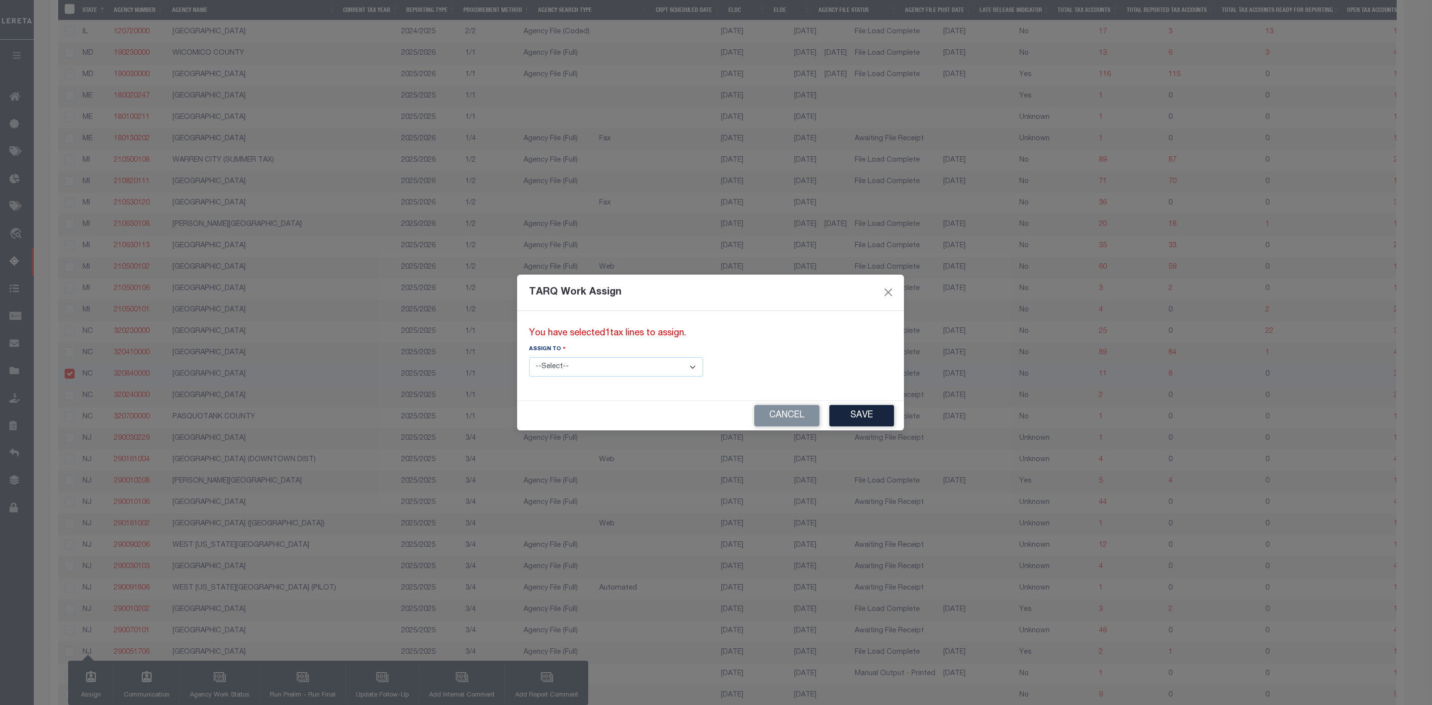
click at [651, 368] on select "--Select-- --Unassigned-- --Unassigned-- Agustin Fernandez Agustin Maturino Ahm…" at bounding box center [616, 366] width 174 height 19
select select "--Unassigned--"
click at [529, 357] on select "--Select-- --Unassigned-- --Unassigned-- Agustin Fernandez Agustin Maturino Ahm…" at bounding box center [616, 366] width 174 height 19
click at [830, 413] on button "Save" at bounding box center [862, 415] width 65 height 21
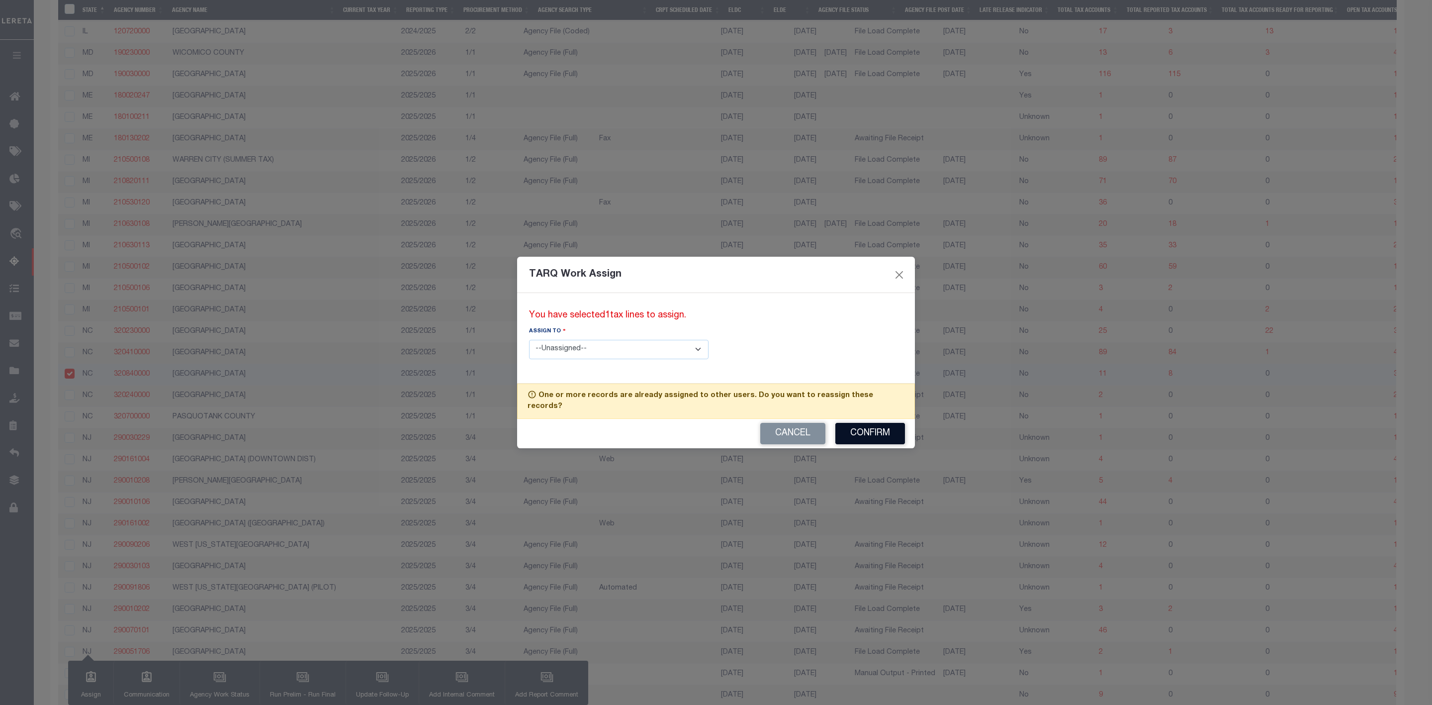
click at [858, 423] on button "Confirm" at bounding box center [871, 433] width 70 height 21
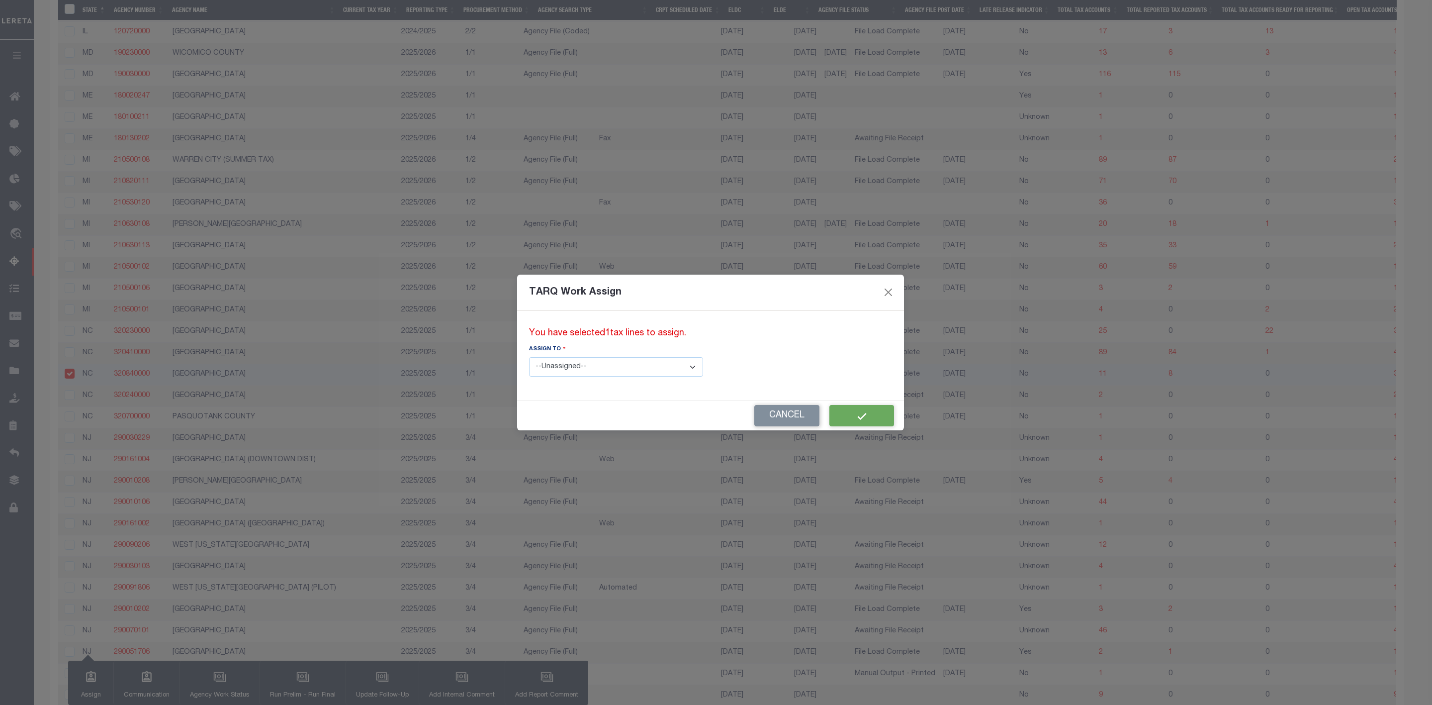
click at [821, 407] on td at bounding box center [836, 395] width 30 height 21
checkbox input "true"
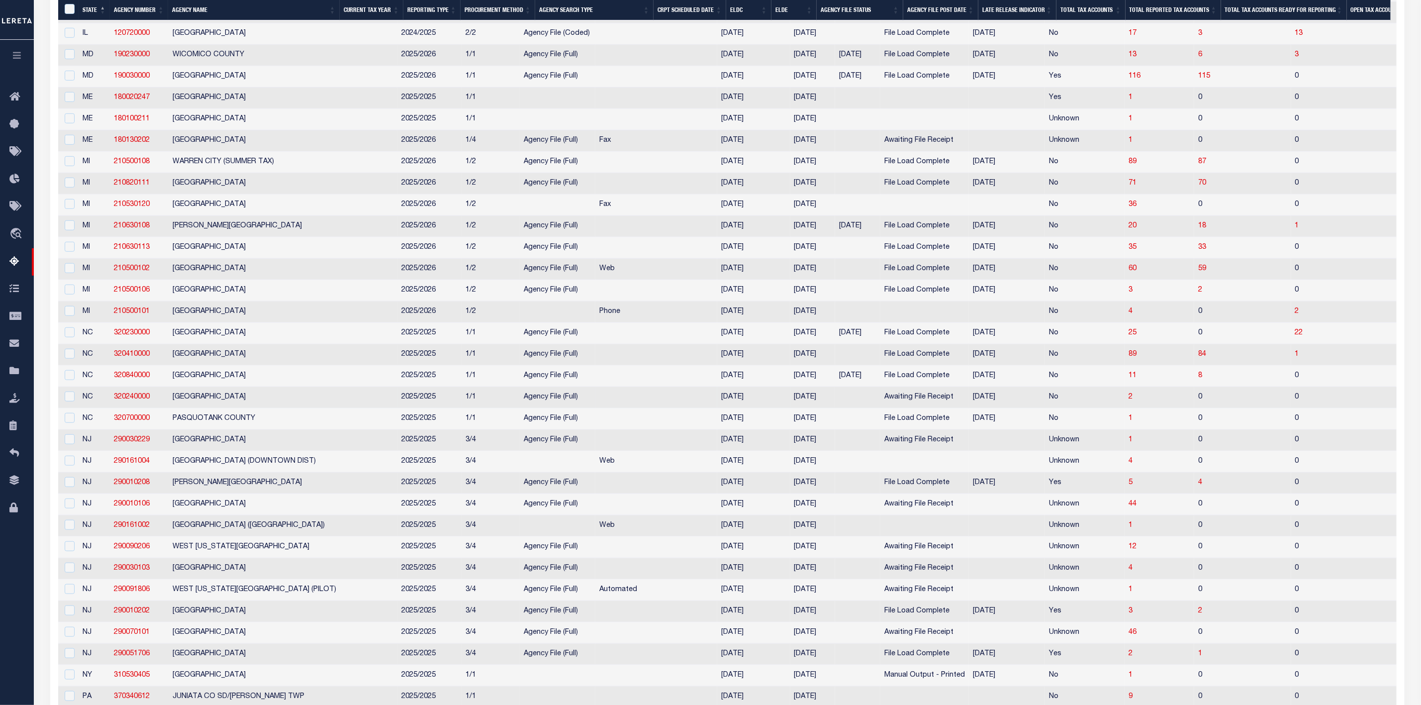
scroll to position [451, 0]
click at [71, 420] on input "checkbox" at bounding box center [70, 415] width 10 height 10
checkbox input "true"
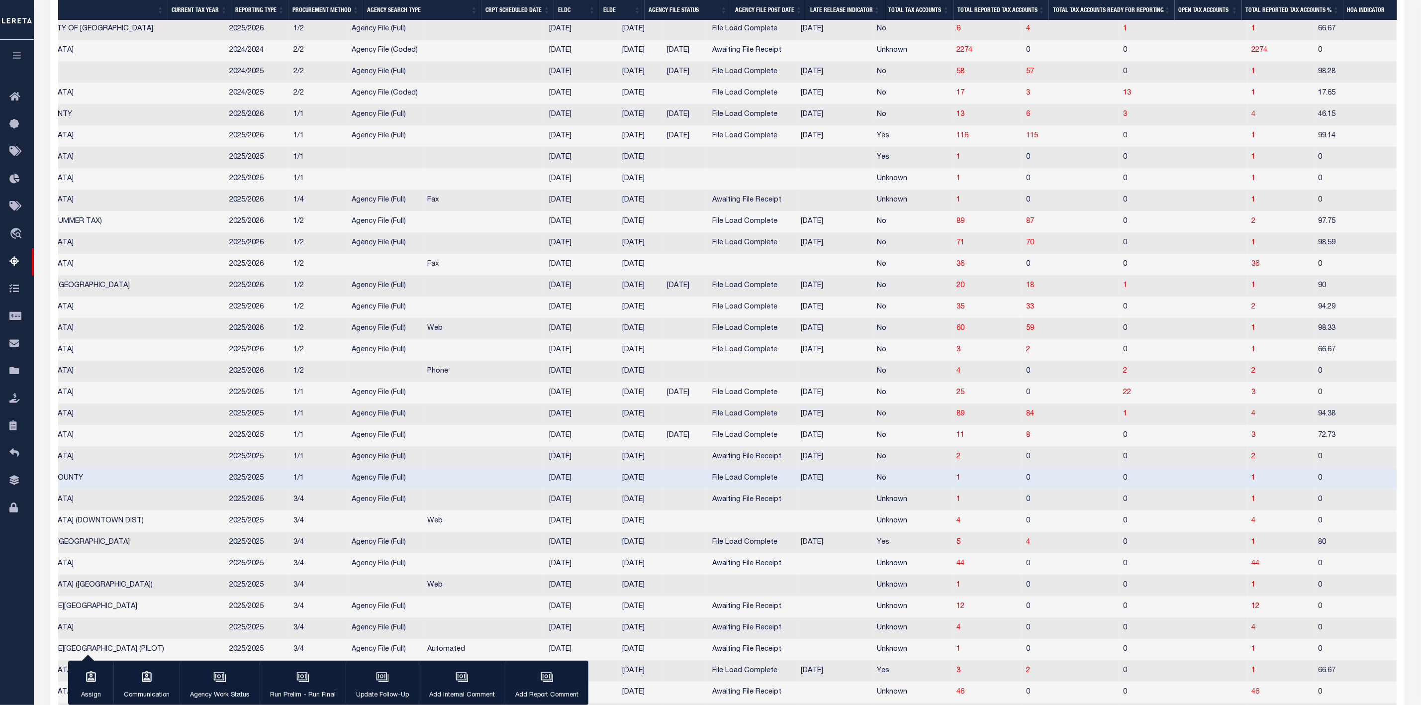
scroll to position [0, 232]
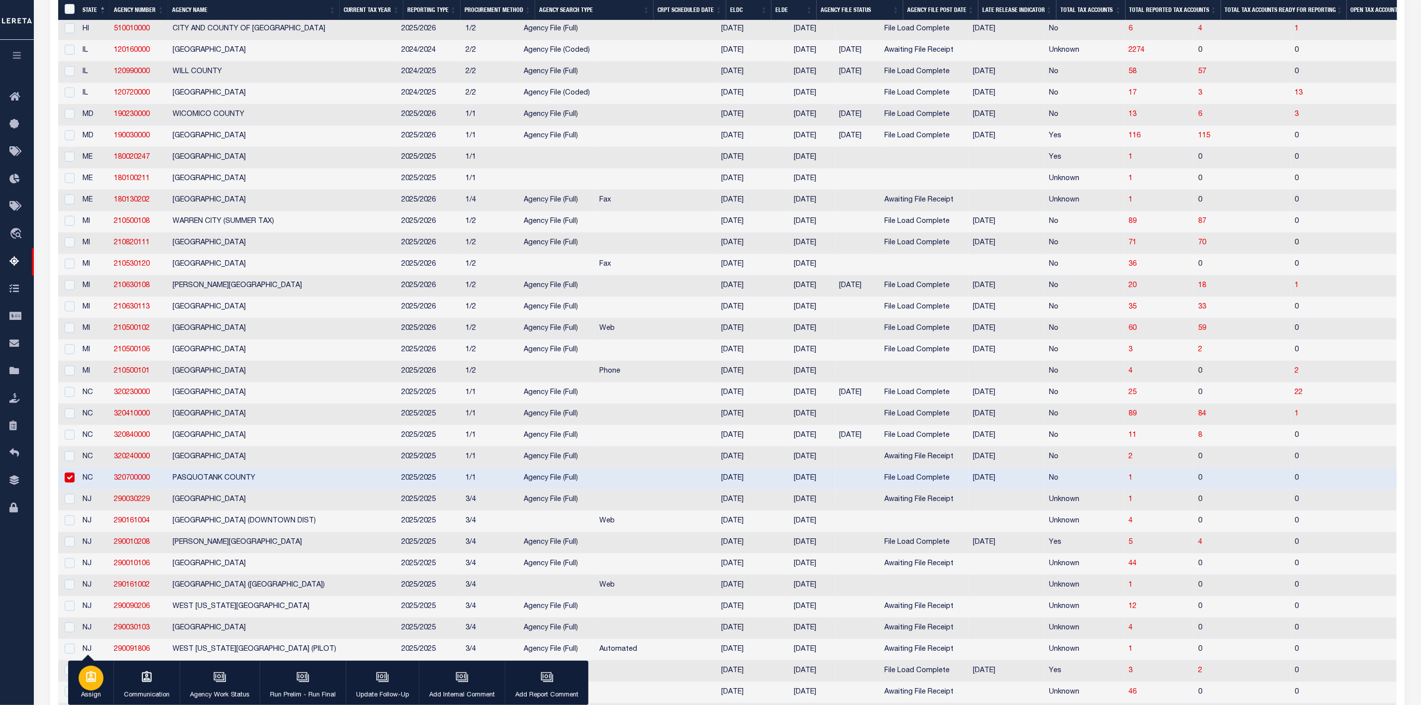
click at [88, 686] on div "button" at bounding box center [91, 677] width 25 height 25
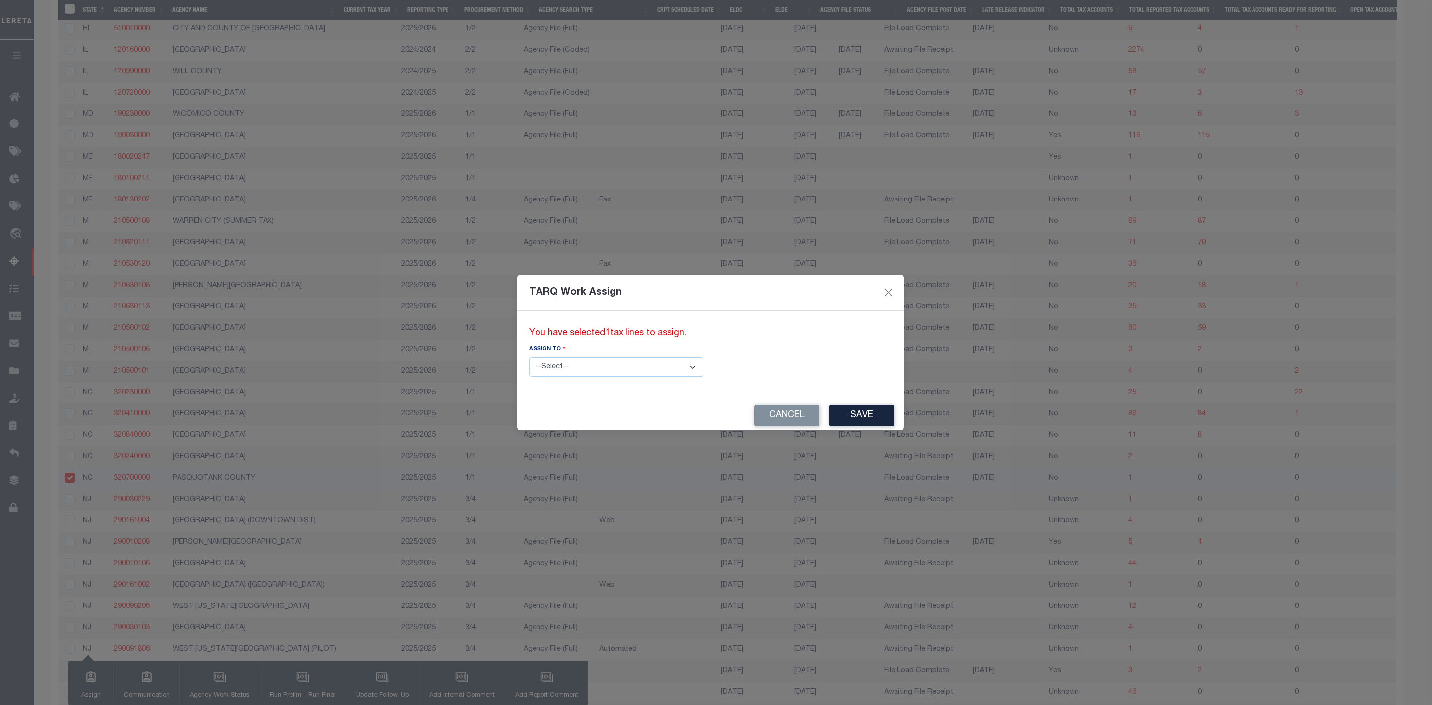
click at [589, 366] on select "--Select-- --Unassigned-- --Unassigned-- Agustin Fernandez Agustin Maturino Ahm…" at bounding box center [616, 366] width 174 height 19
select select "--Unassigned--"
click at [529, 357] on select "--Select-- --Unassigned-- --Unassigned-- Agustin Fernandez Agustin Maturino Ahm…" at bounding box center [616, 366] width 174 height 19
click at [830, 417] on button "Save" at bounding box center [862, 415] width 65 height 21
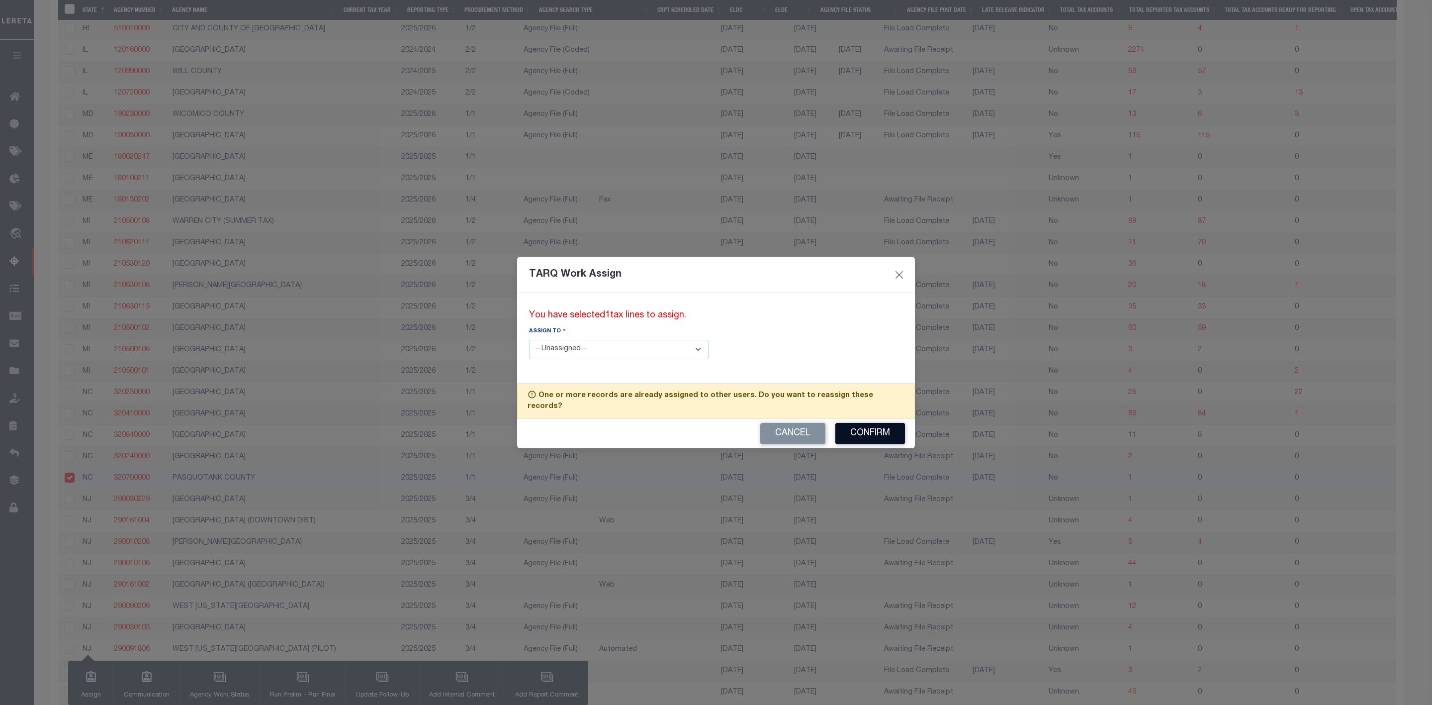
click at [848, 424] on button "Confirm" at bounding box center [871, 433] width 70 height 21
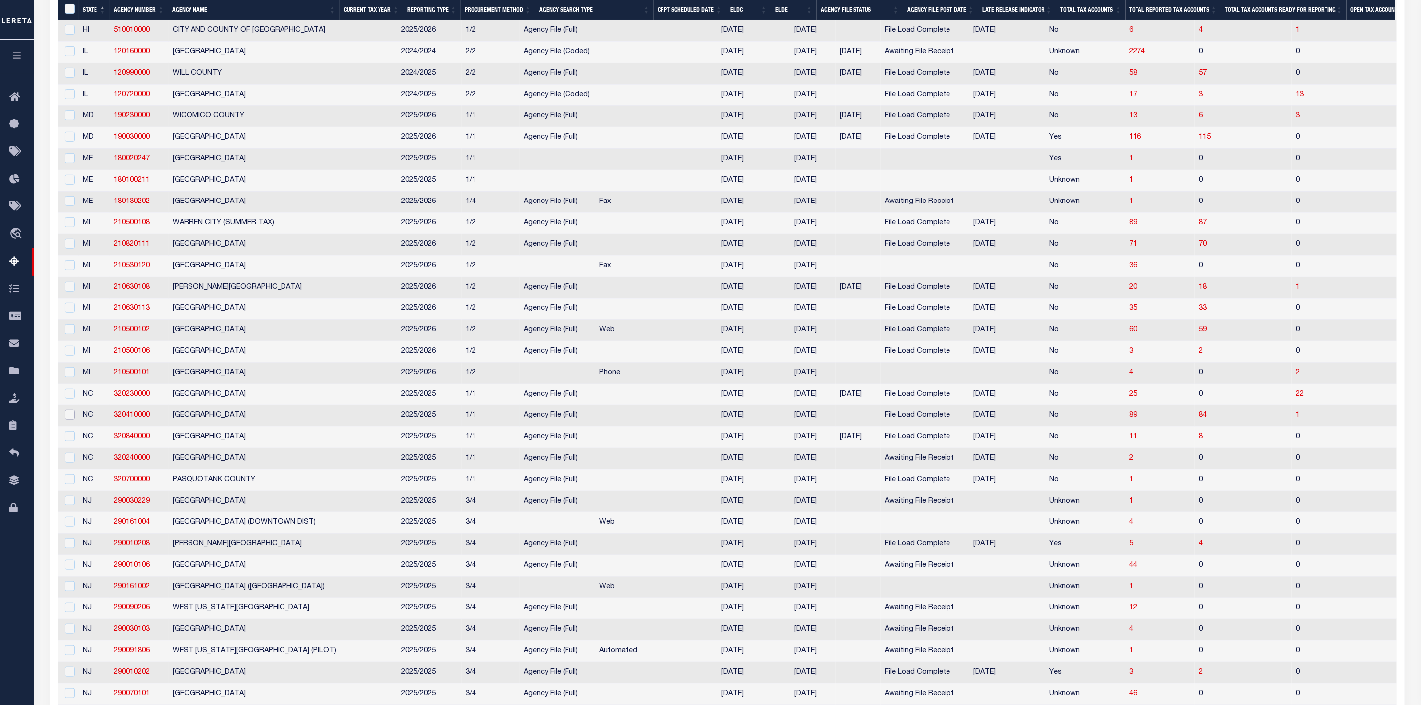
click at [72, 420] on input "checkbox" at bounding box center [70, 415] width 10 height 10
checkbox input "true"
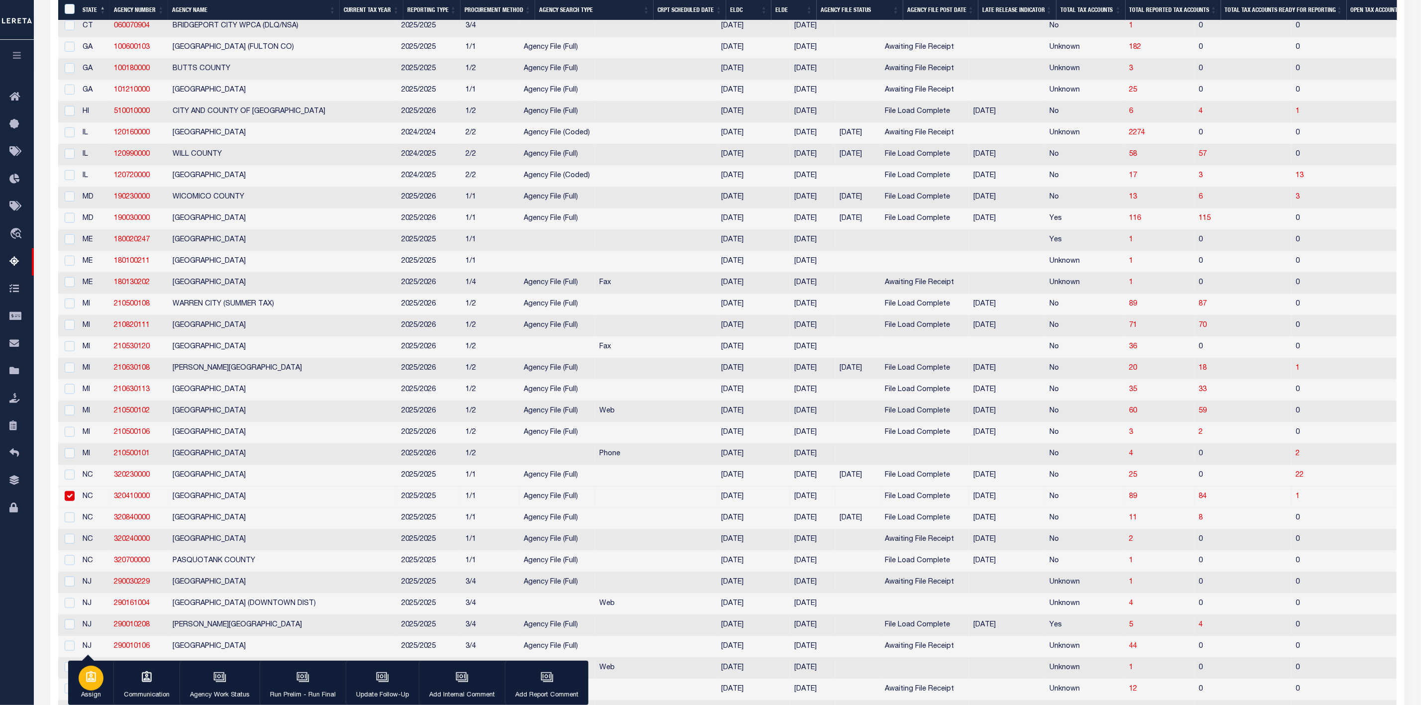
click at [89, 680] on icon "button" at bounding box center [91, 676] width 10 height 11
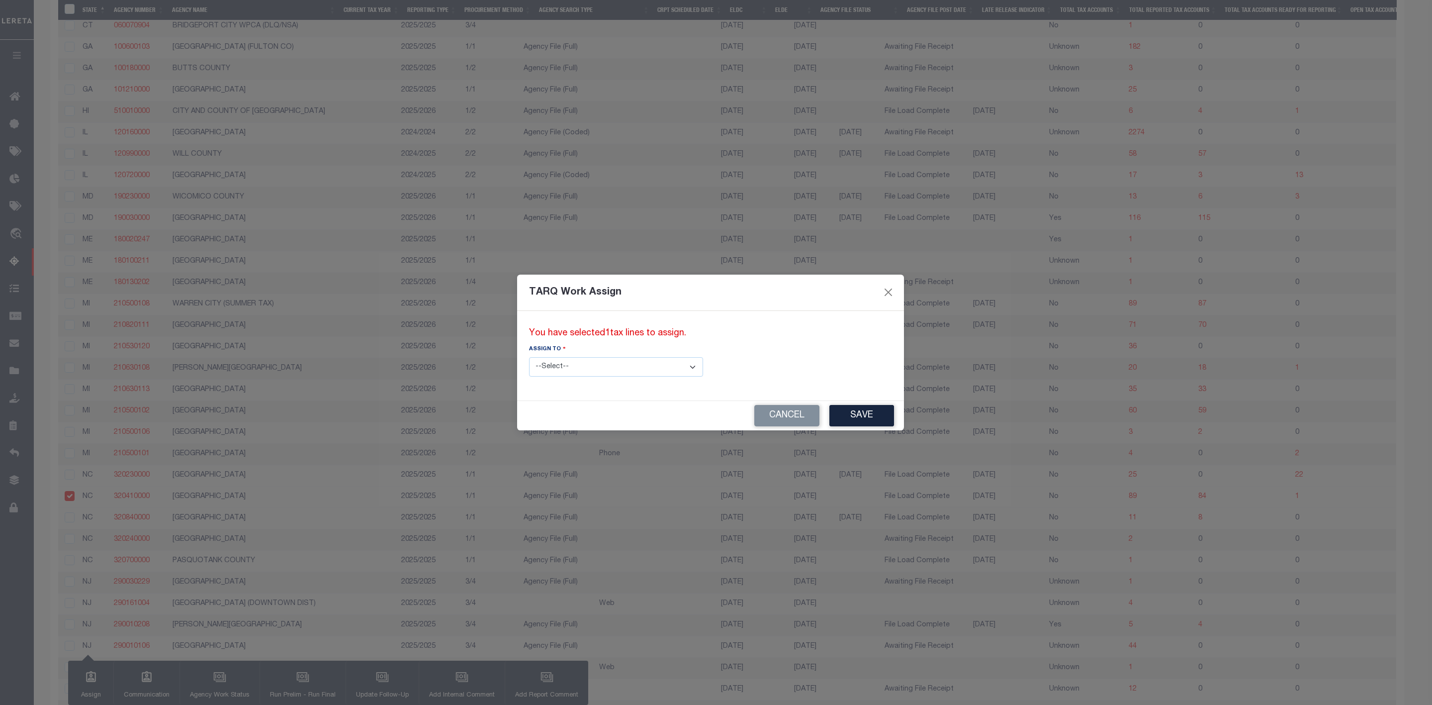
click at [654, 369] on select "--Select-- --Unassigned-- --Unassigned-- Agustin Fernandez Agustin Maturino Ahm…" at bounding box center [616, 366] width 174 height 19
select select "--Unassigned--"
click at [529, 357] on select "--Select-- --Unassigned-- --Unassigned-- Agustin Fernandez Agustin Maturino Ahm…" at bounding box center [616, 366] width 174 height 19
click at [830, 407] on button "Save" at bounding box center [862, 415] width 65 height 21
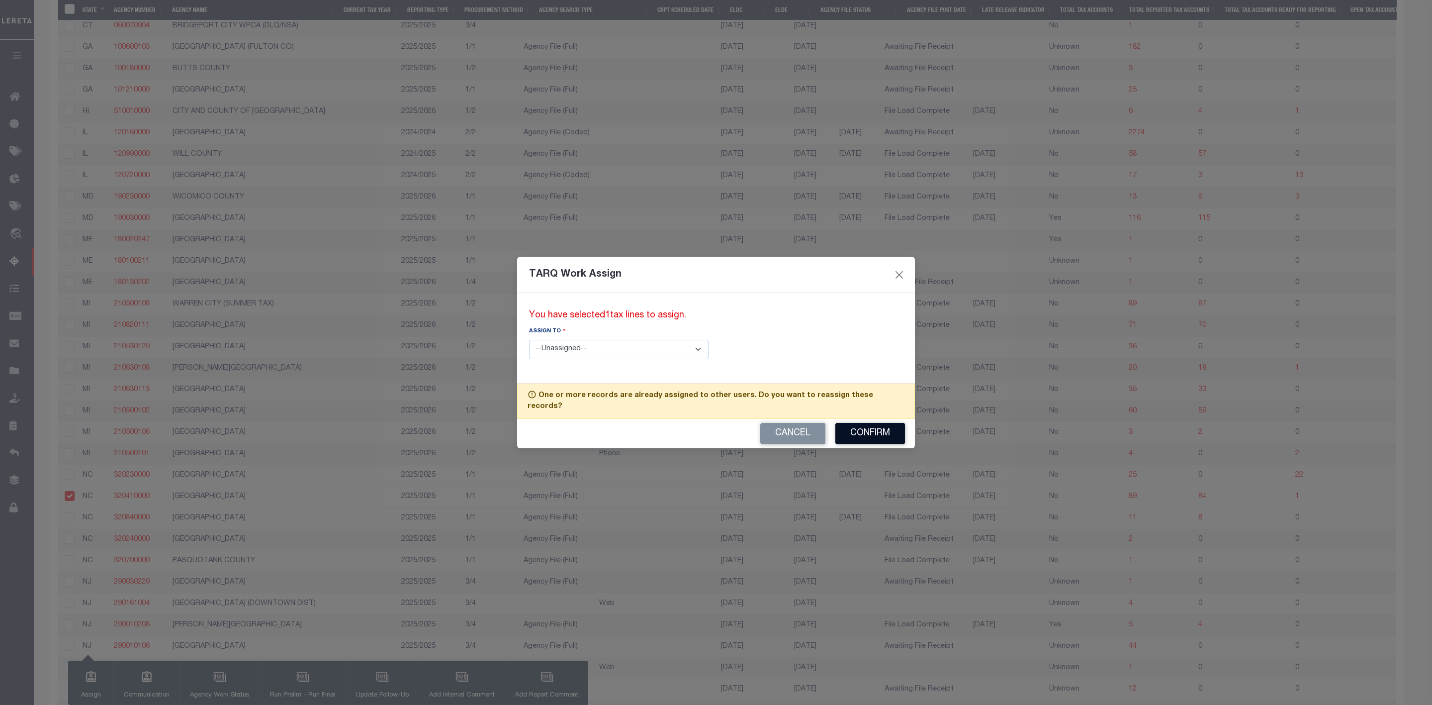
click at [863, 430] on button "Confirm" at bounding box center [871, 433] width 70 height 21
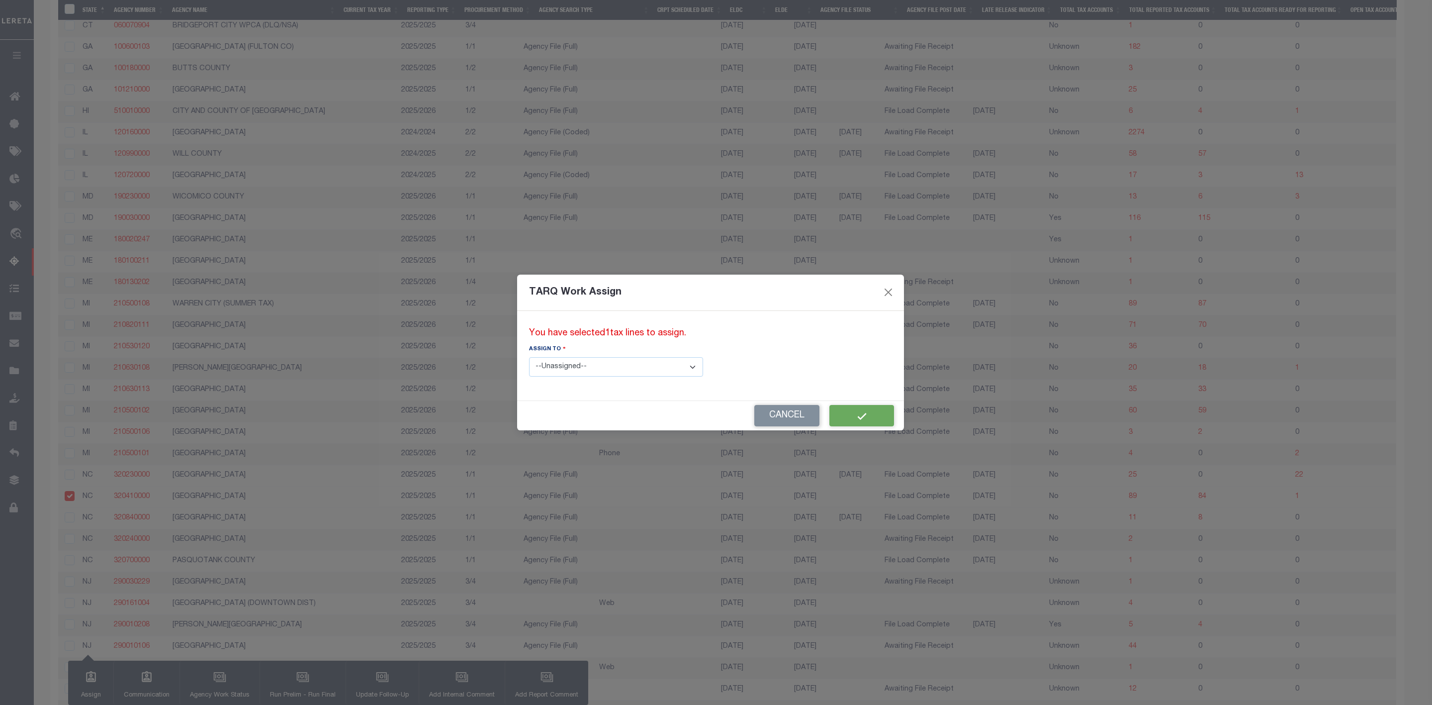
click at [791, 413] on div "Cancel" at bounding box center [710, 415] width 387 height 29
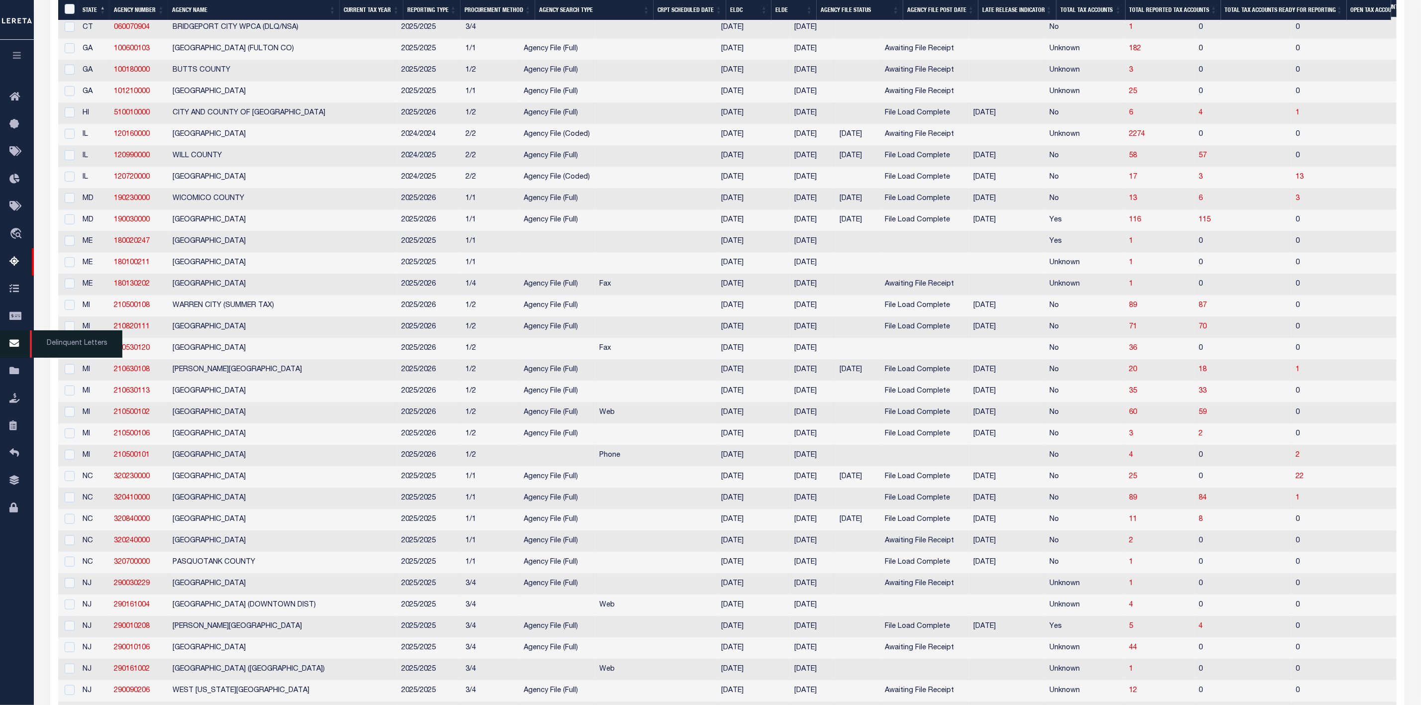
scroll to position [306, 0]
click at [69, 156] on input "checkbox" at bounding box center [70, 153] width 10 height 10
checkbox input "true"
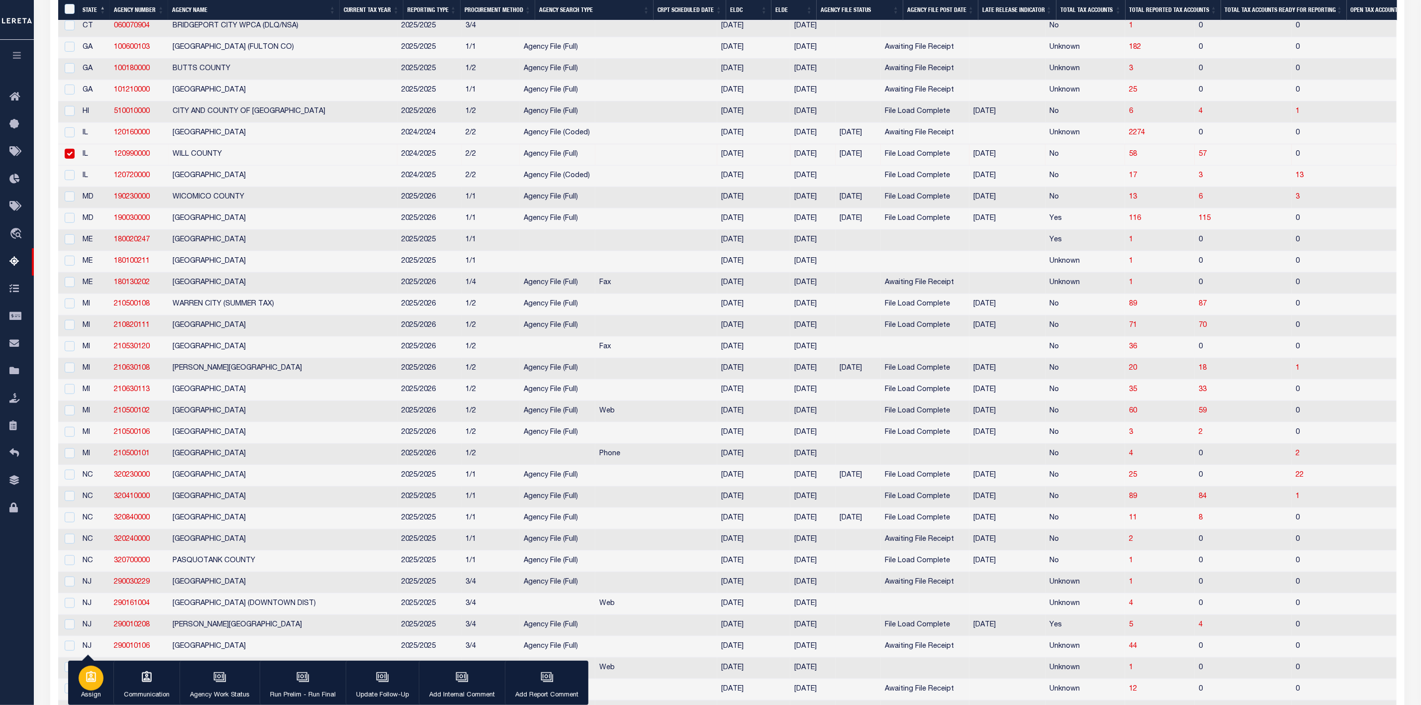
click at [84, 690] on p "Assign" at bounding box center [91, 695] width 25 height 10
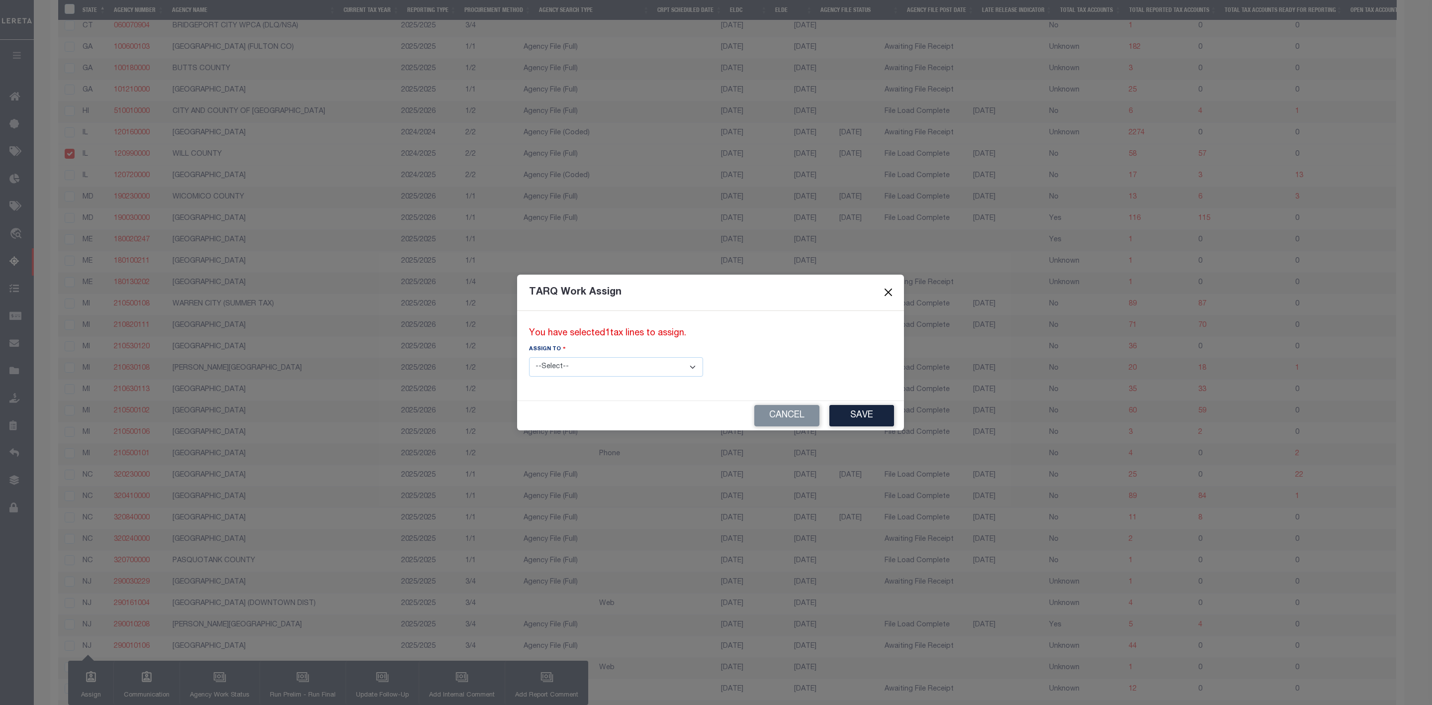
click at [882, 290] on button "Close" at bounding box center [888, 292] width 13 height 13
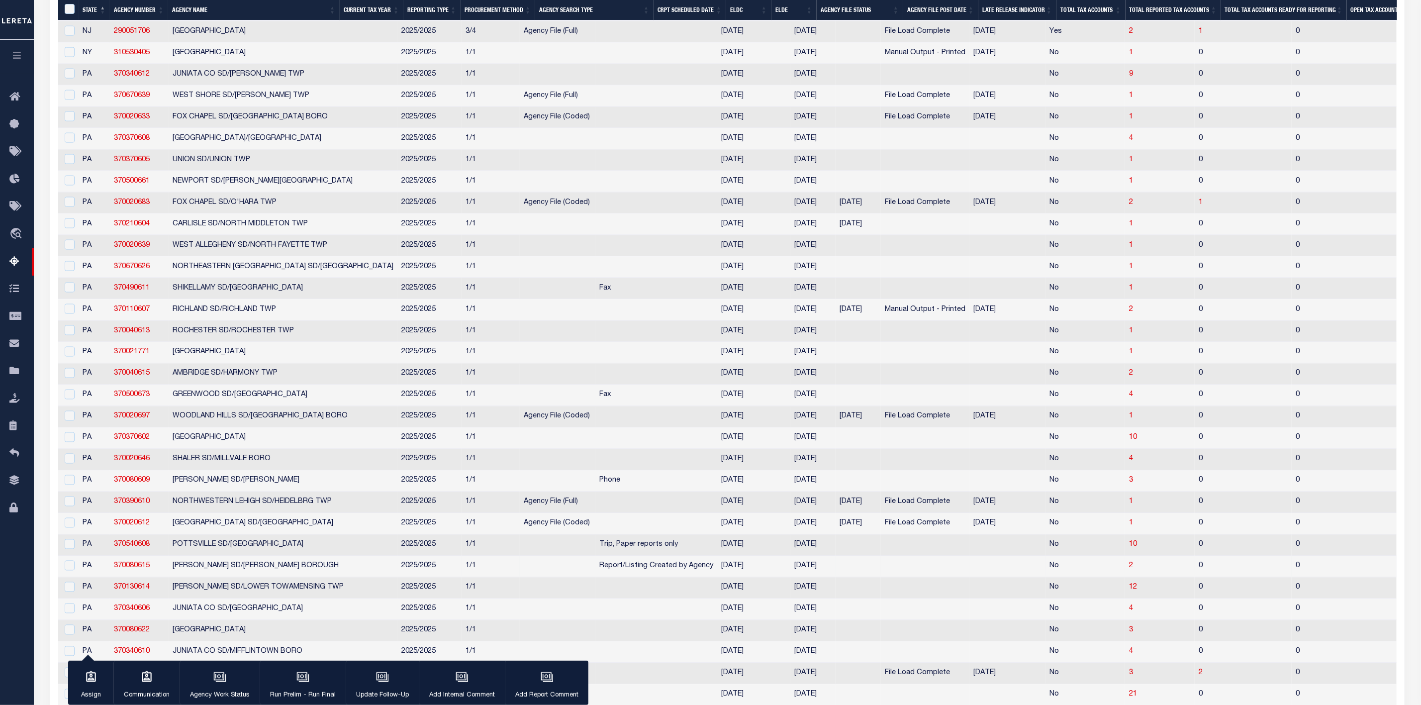
scroll to position [920, 0]
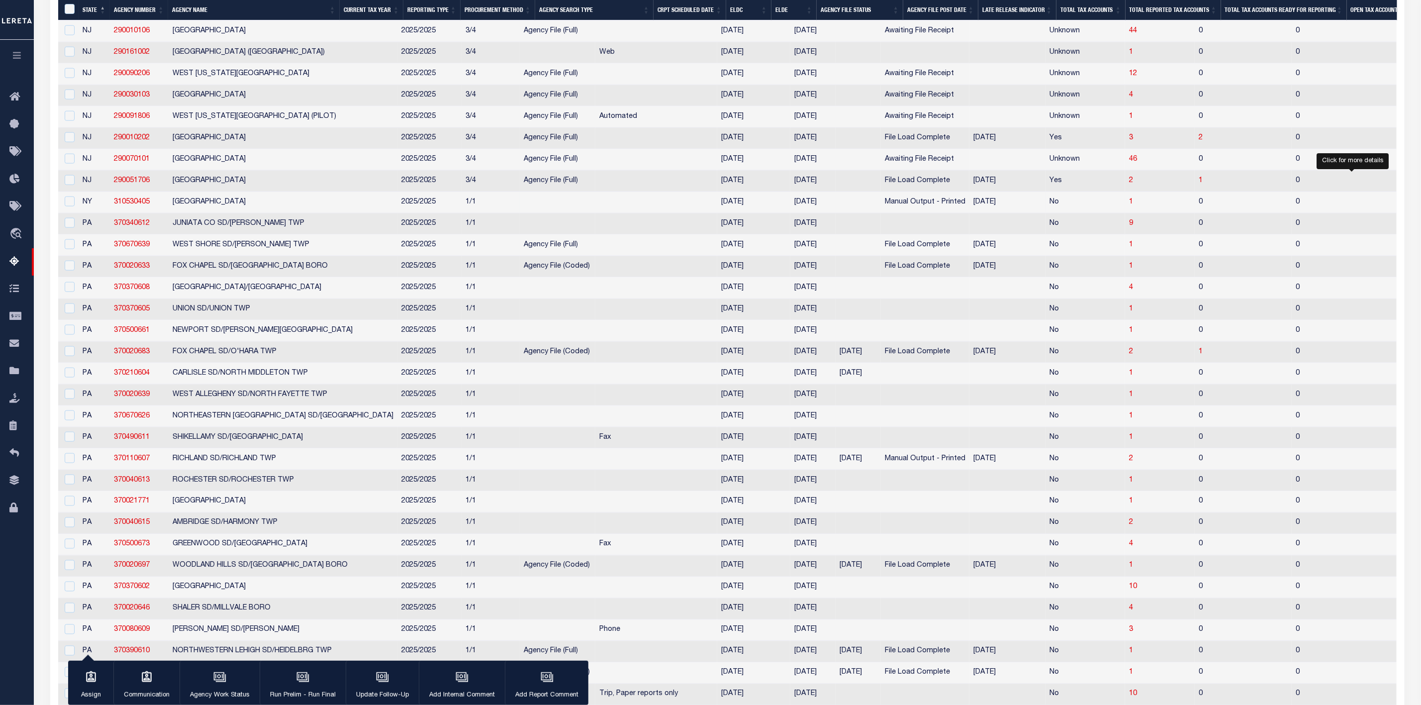
click at [1424, 205] on span "1" at bounding box center [1426, 201] width 4 height 7
select select "100"
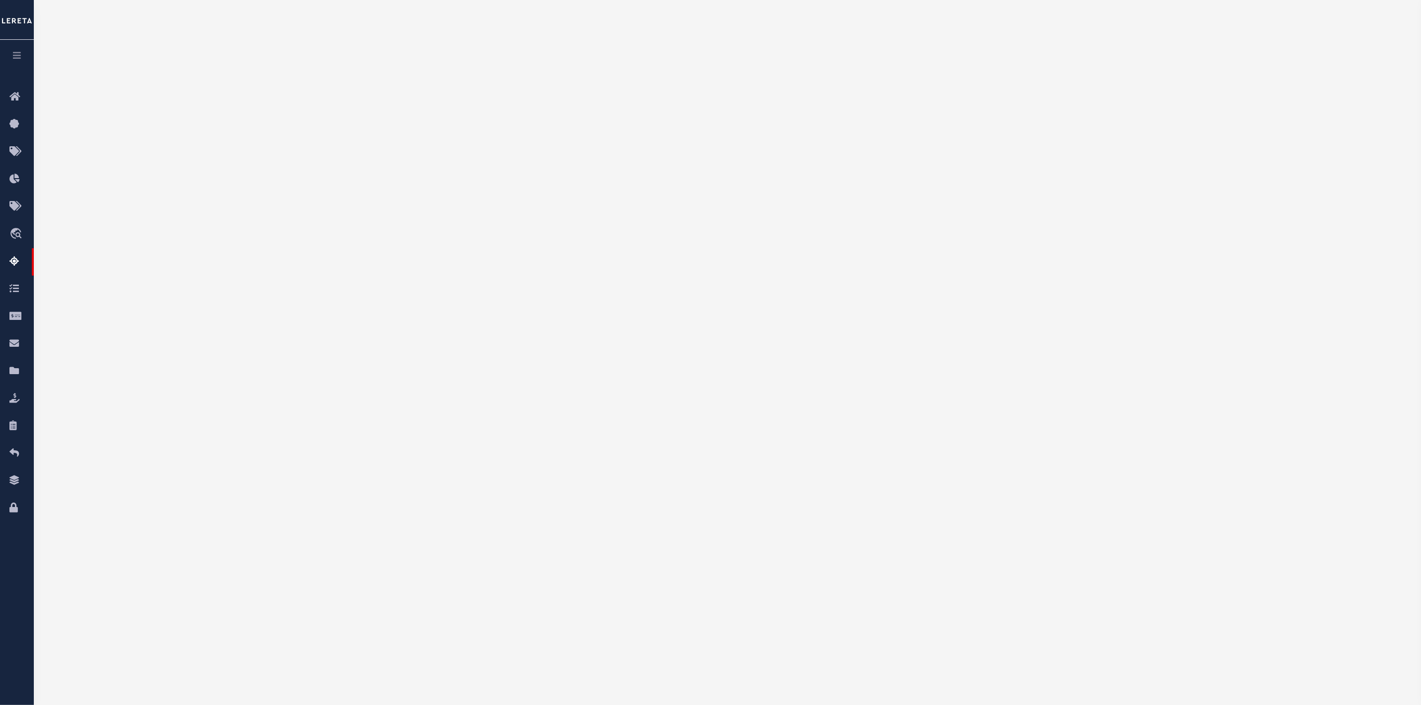
select select "100"
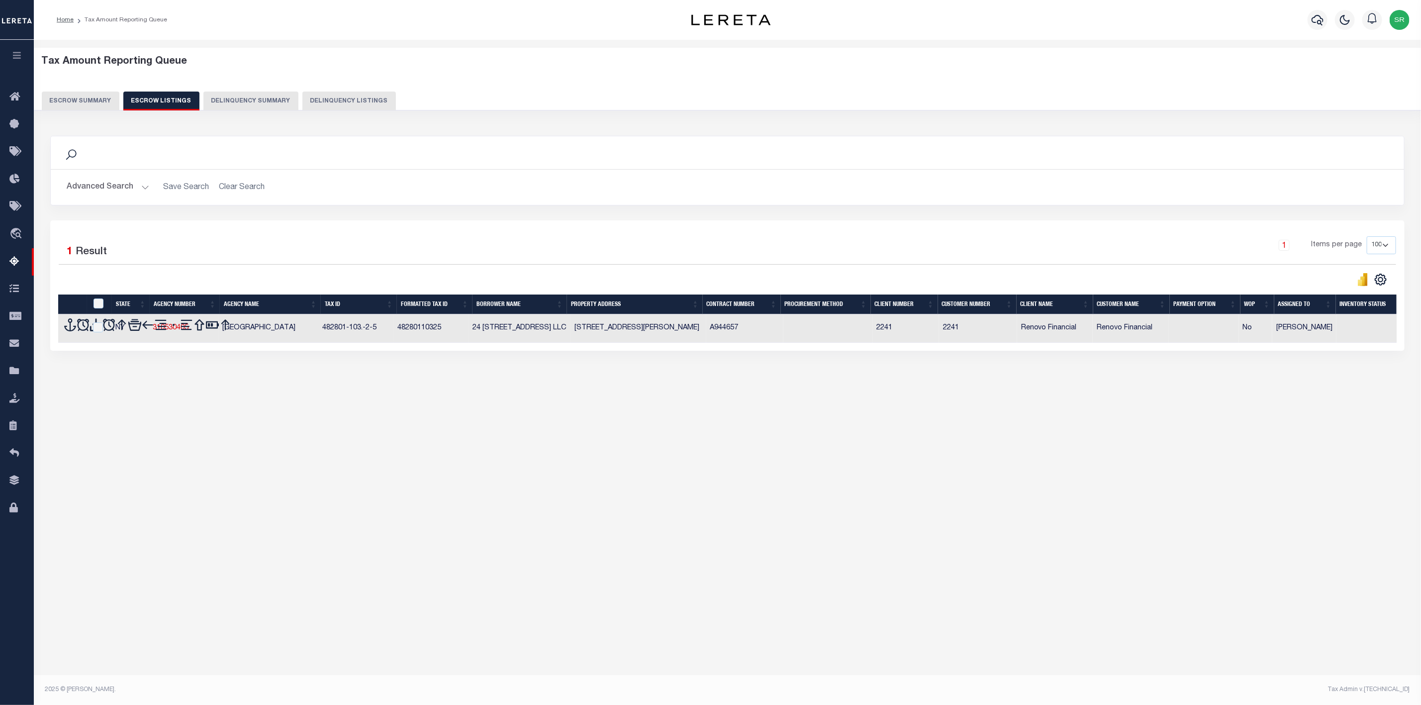
scroll to position [0, 0]
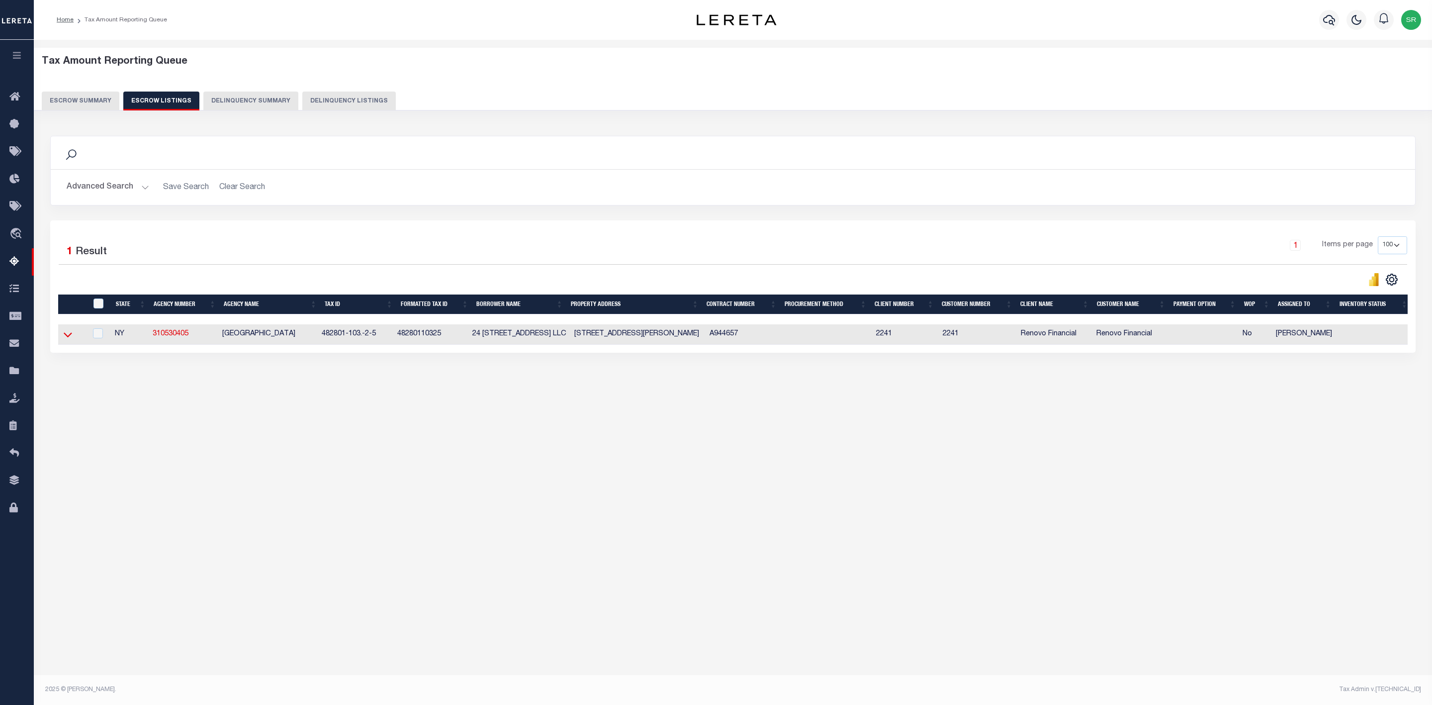
click at [68, 336] on icon at bounding box center [68, 334] width 8 height 10
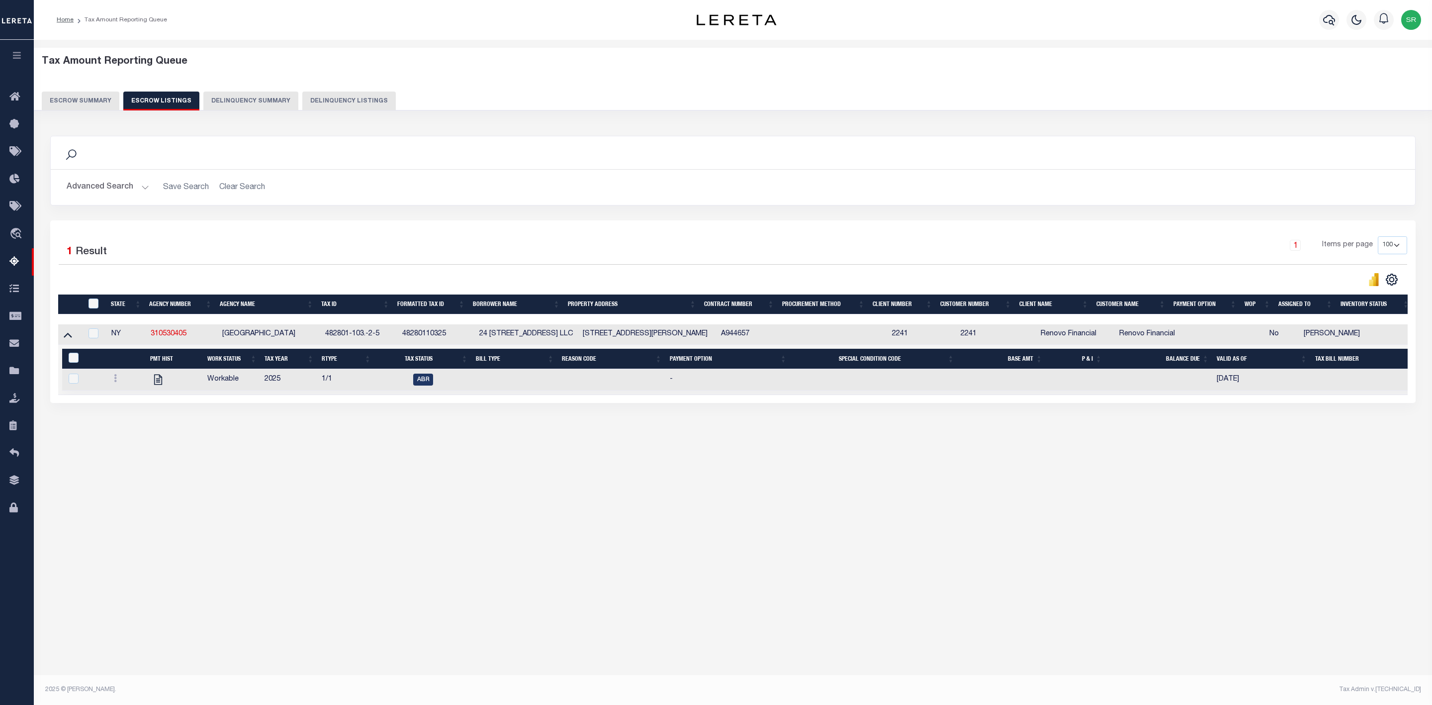
click at [81, 98] on button "Escrow Summary" at bounding box center [81, 101] width 78 height 19
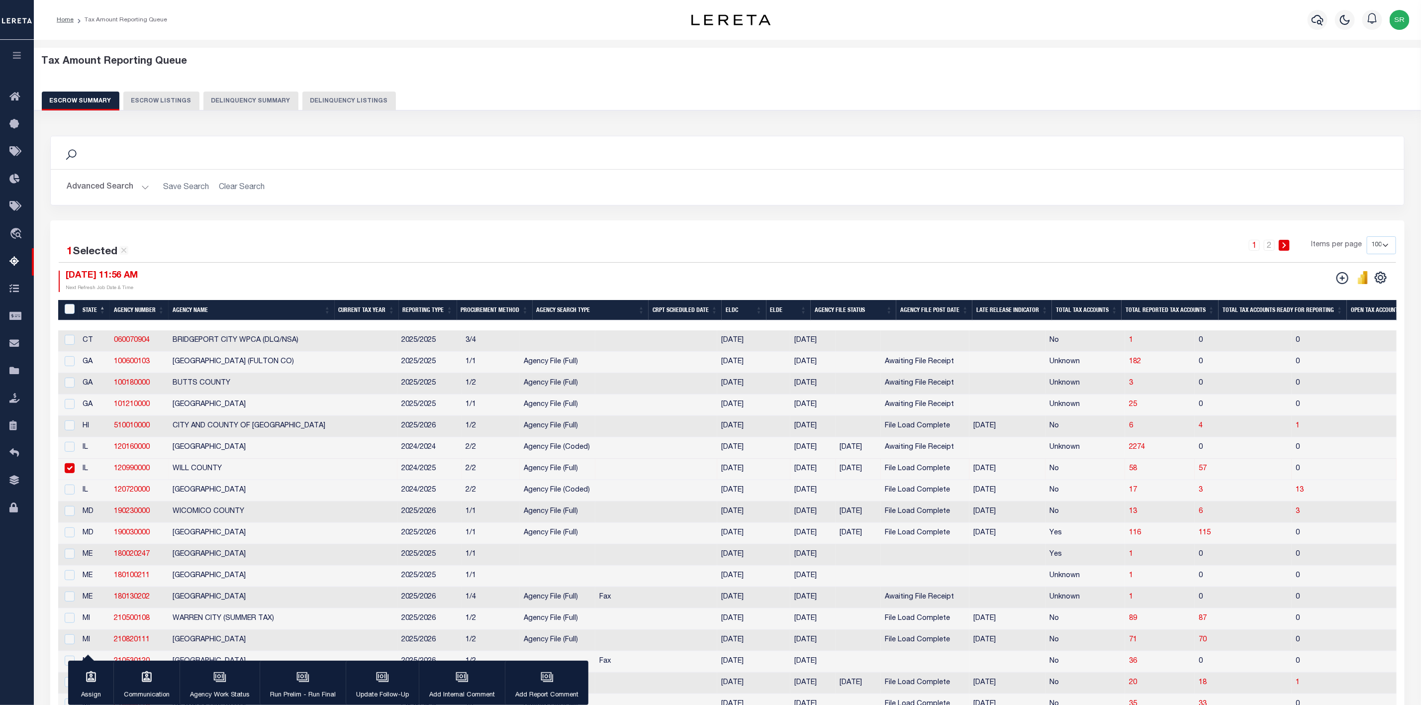
click at [69, 473] on input "checkbox" at bounding box center [70, 468] width 10 height 10
checkbox input "false"
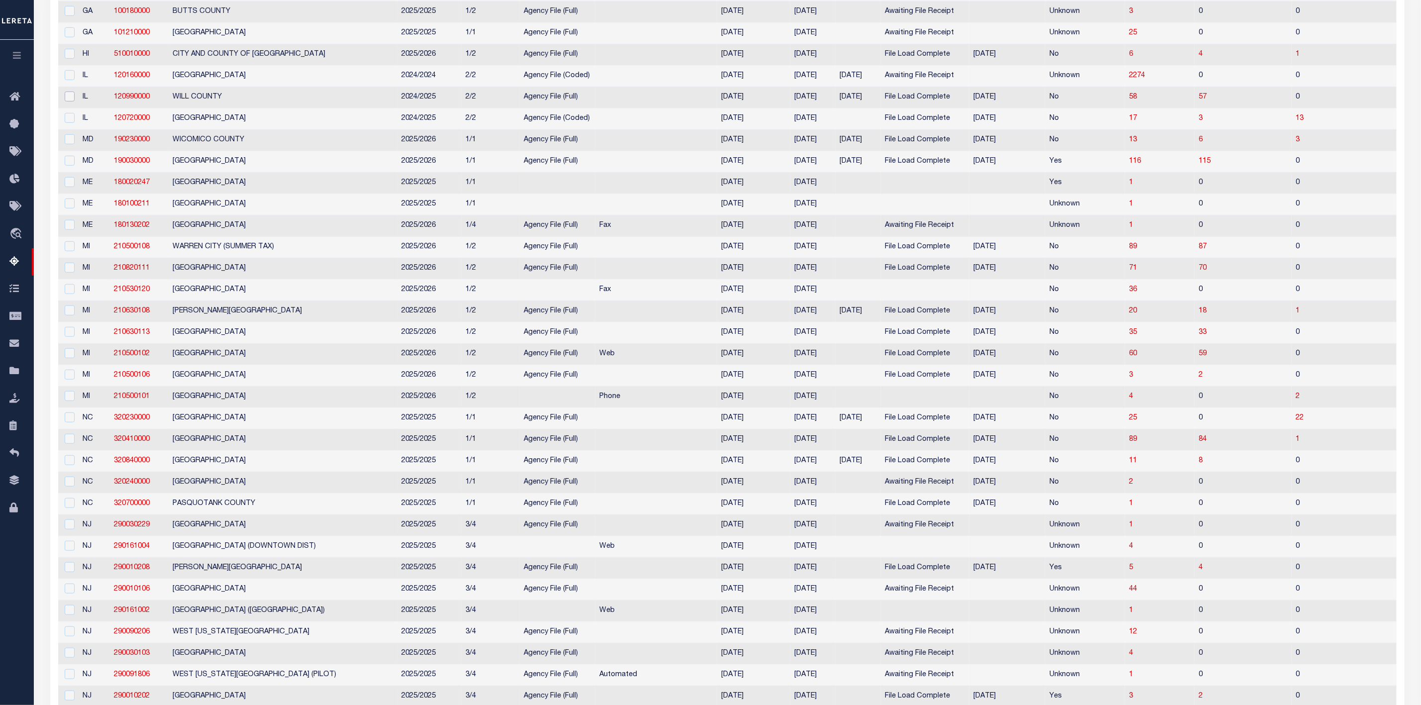
scroll to position [597, 0]
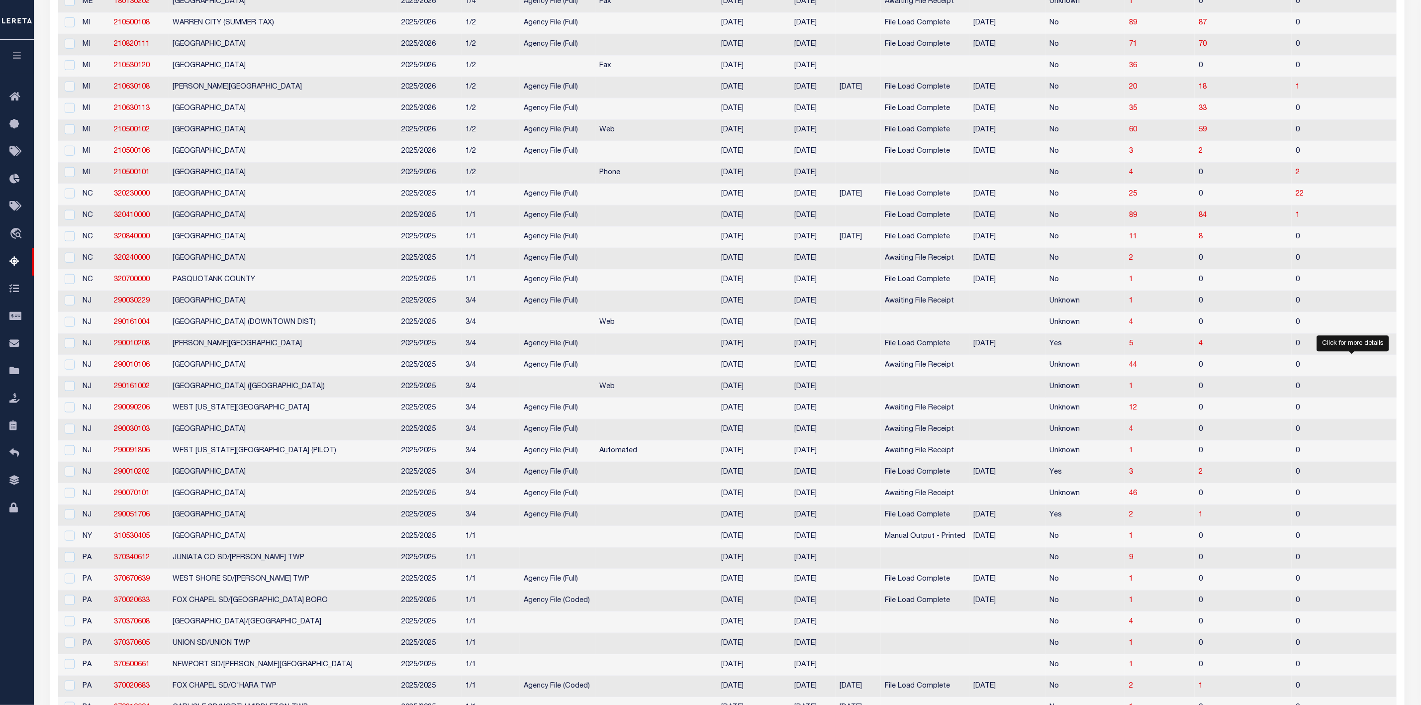
click at [1424, 390] on span "1" at bounding box center [1426, 386] width 4 height 7
select select "100"
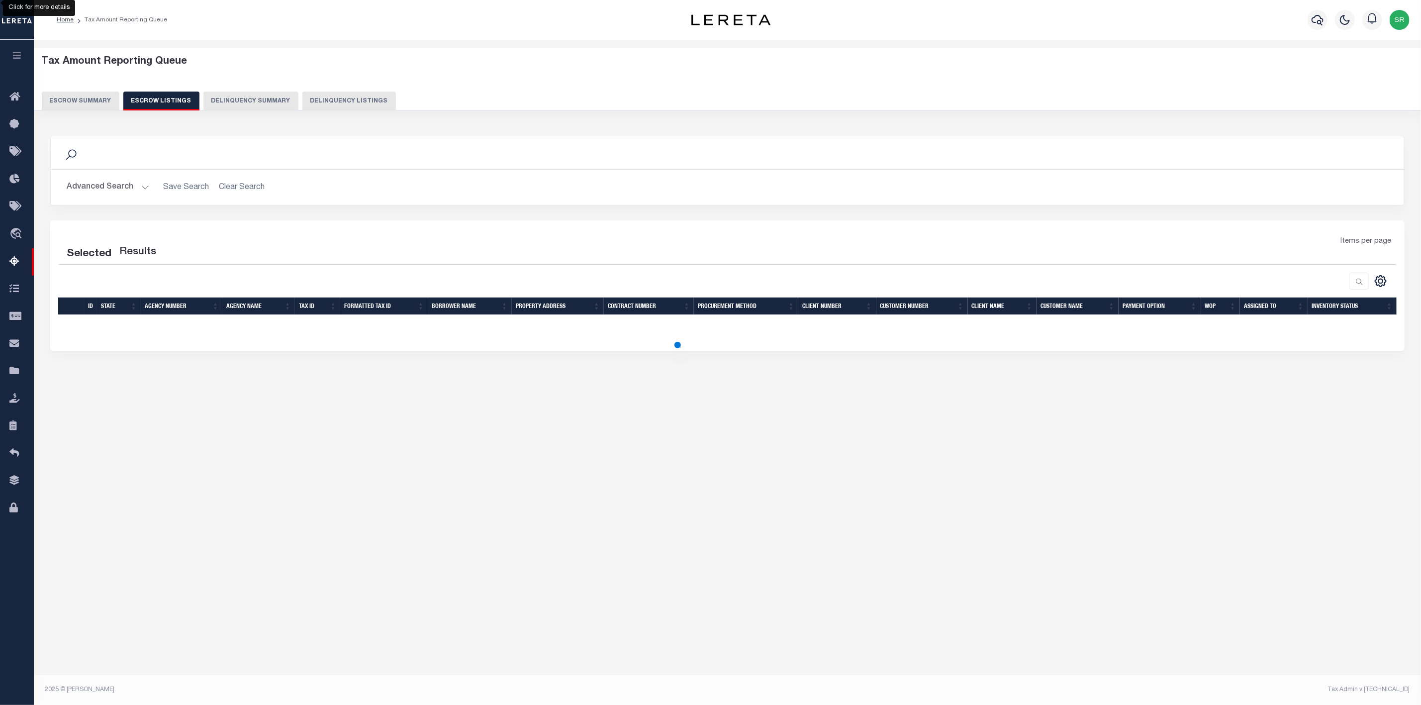
select select "100"
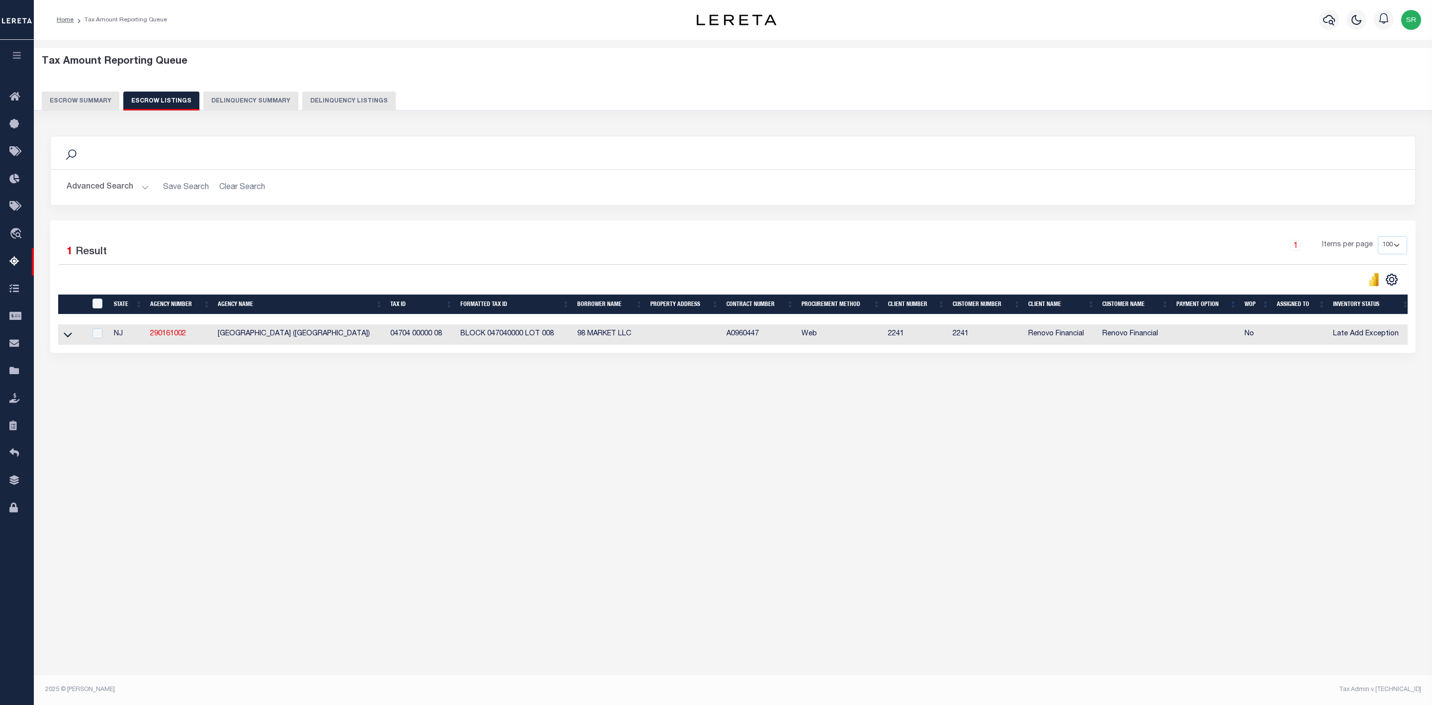
scroll to position [0, 5]
click at [61, 340] on icon at bounding box center [63, 334] width 8 height 10
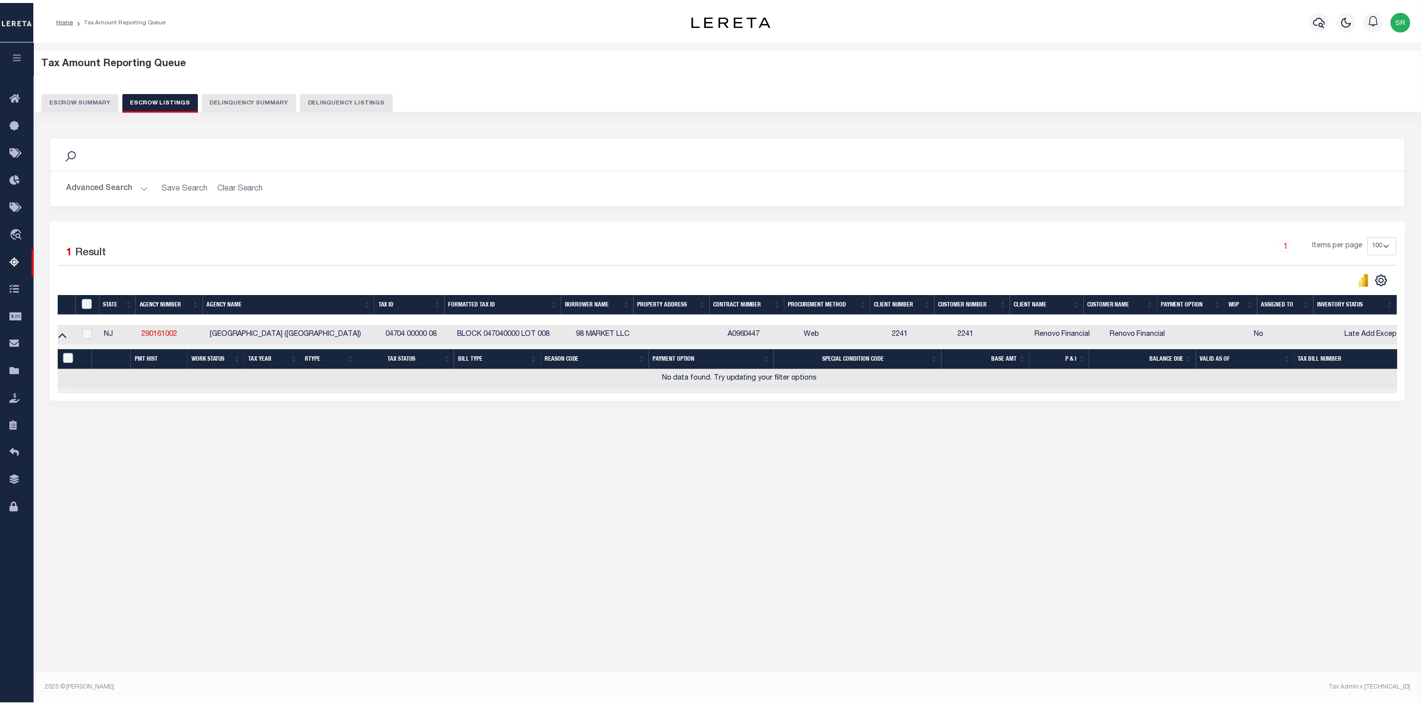
scroll to position [0, 0]
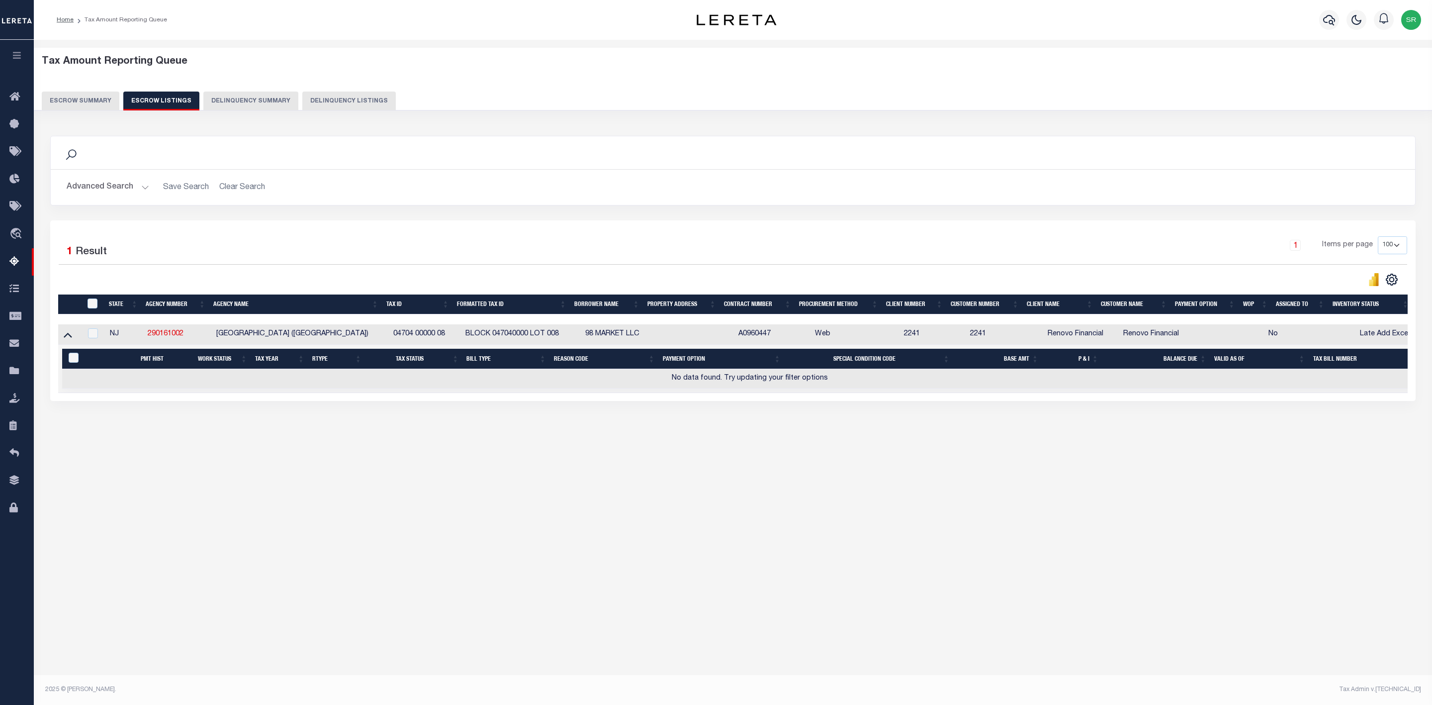
click at [63, 100] on button "Escrow Summary" at bounding box center [81, 101] width 78 height 19
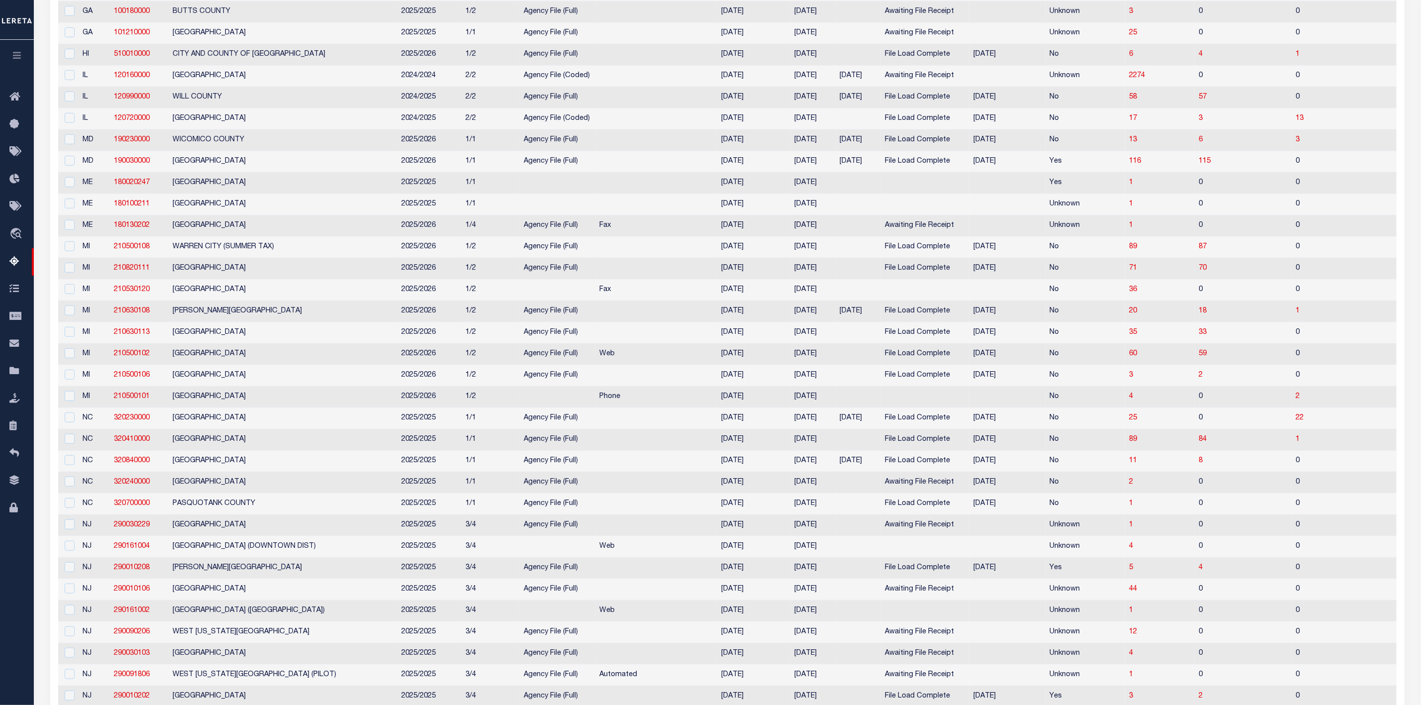
scroll to position [522, 0]
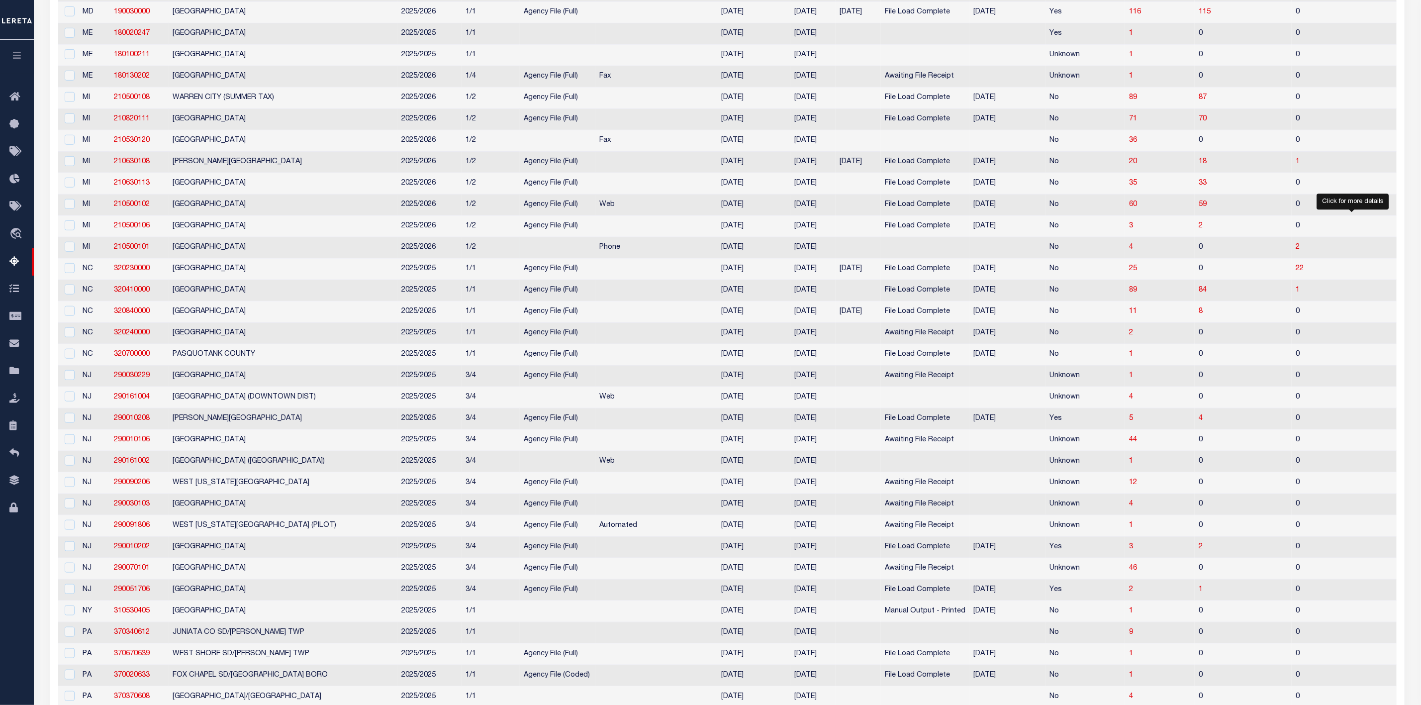
click at [1424, 251] on span "2" at bounding box center [1426, 247] width 4 height 7
select select "100"
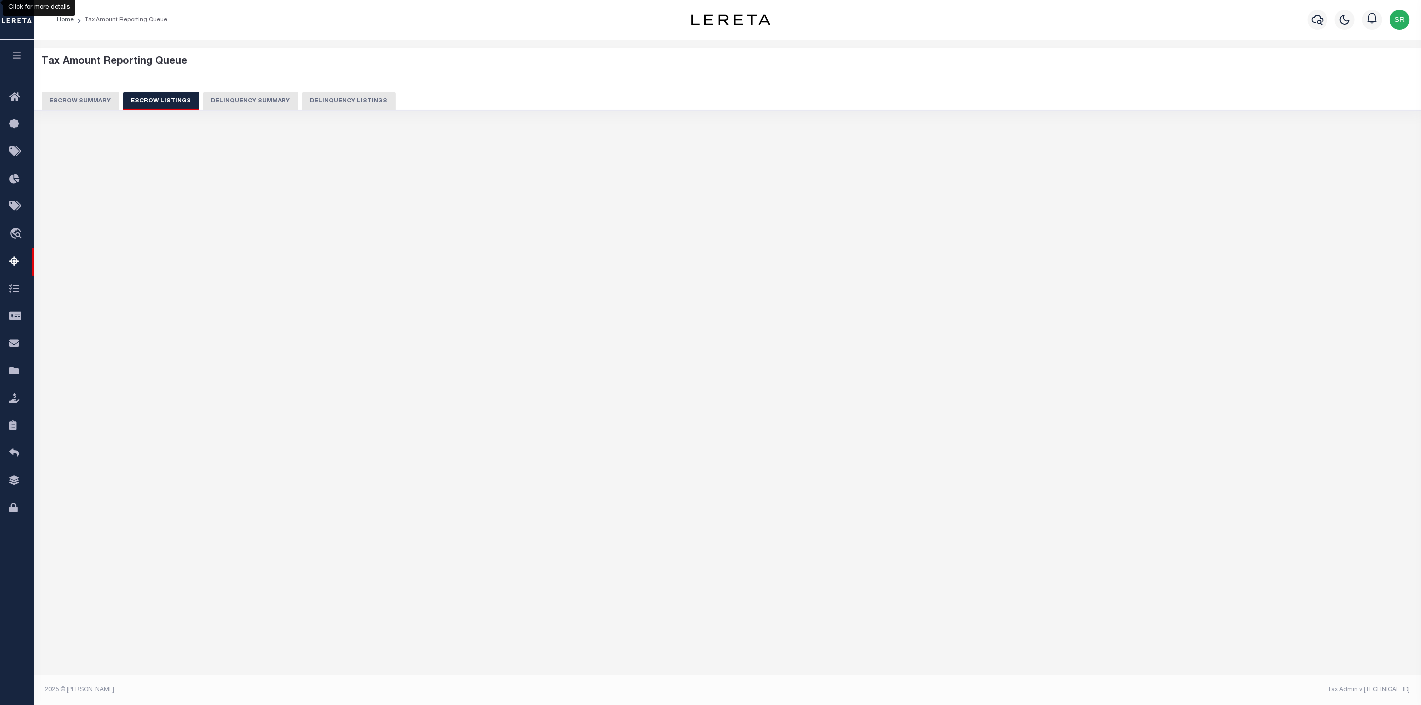
scroll to position [0, 0]
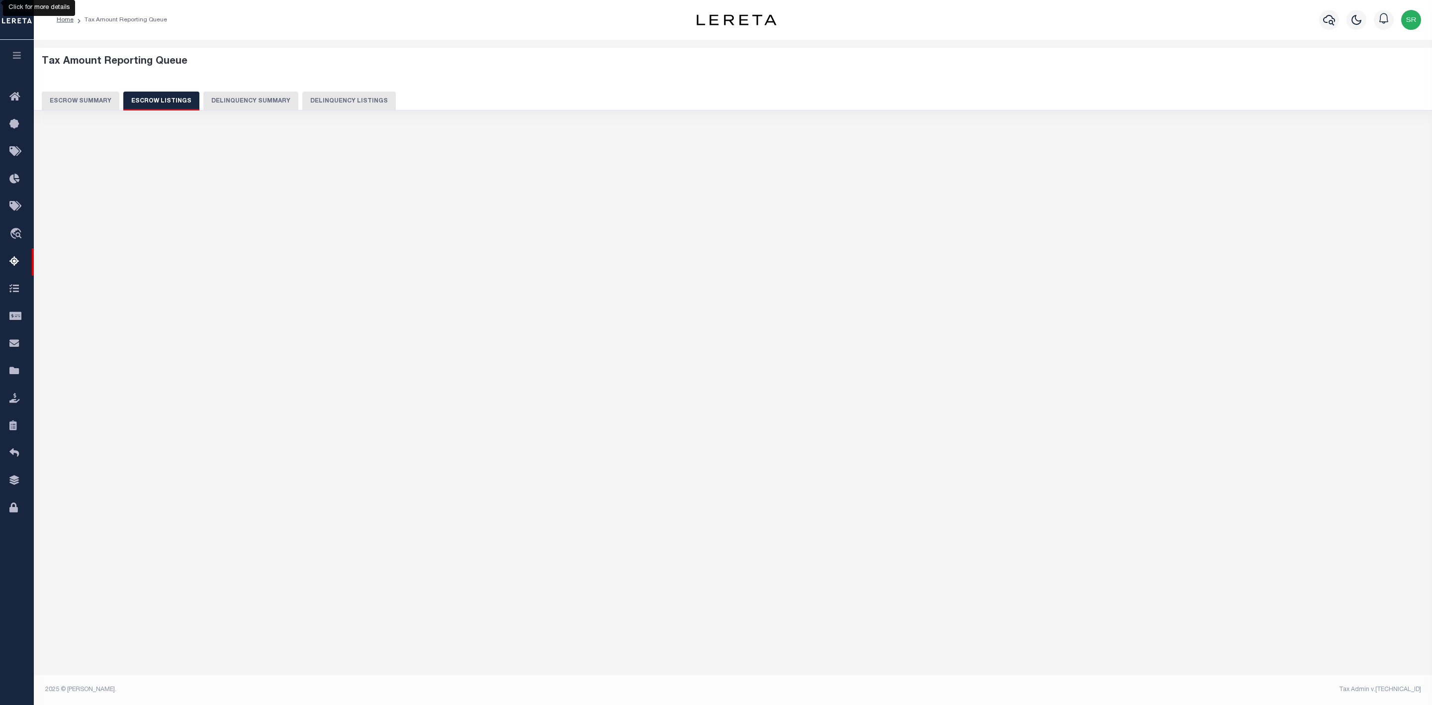
select select "100"
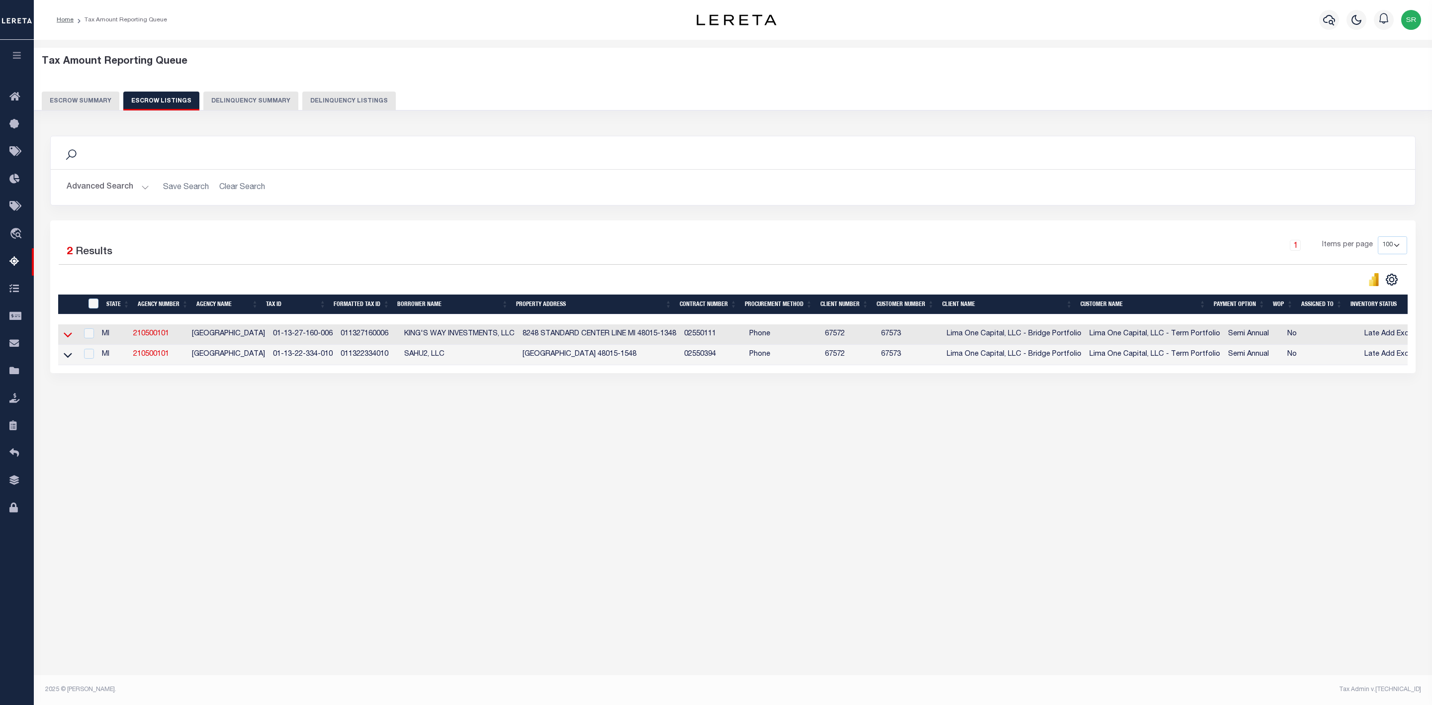
click at [69, 338] on icon at bounding box center [68, 334] width 8 height 10
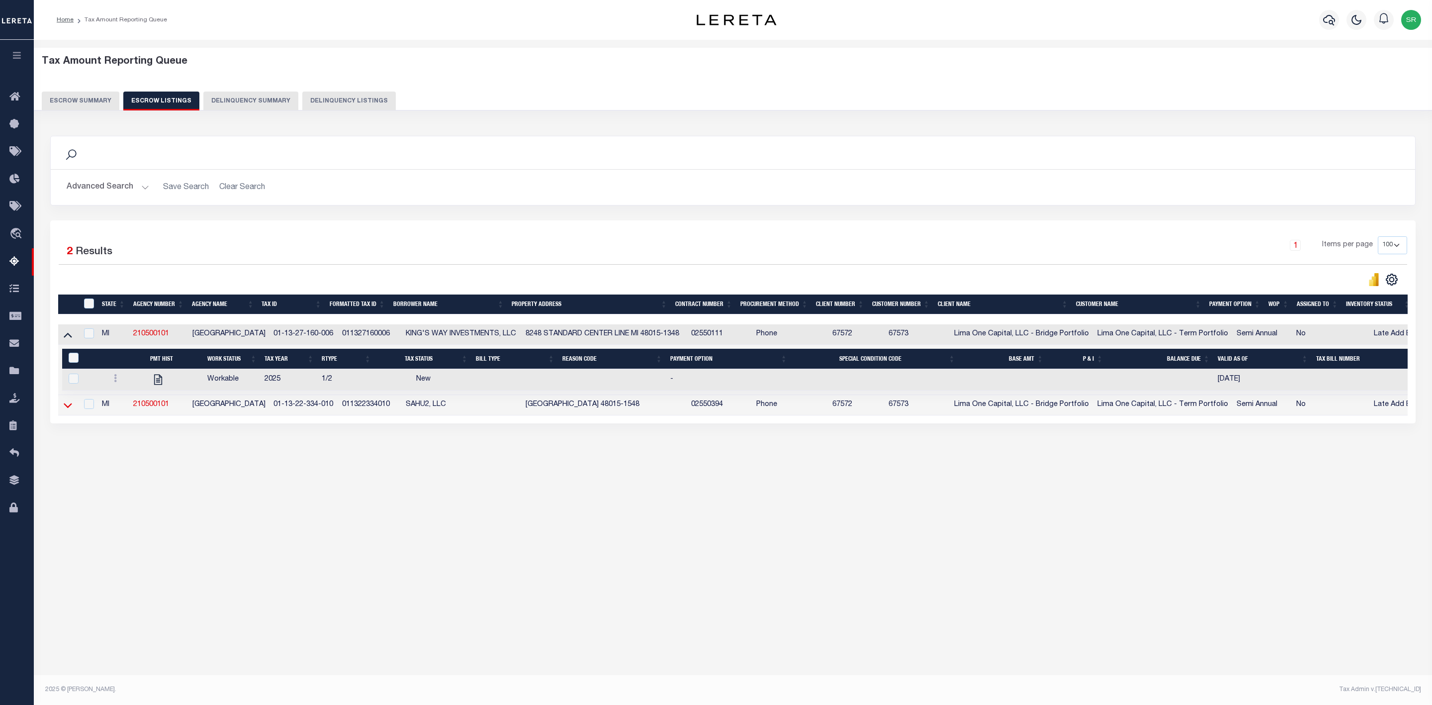
click at [69, 410] on icon at bounding box center [68, 405] width 8 height 10
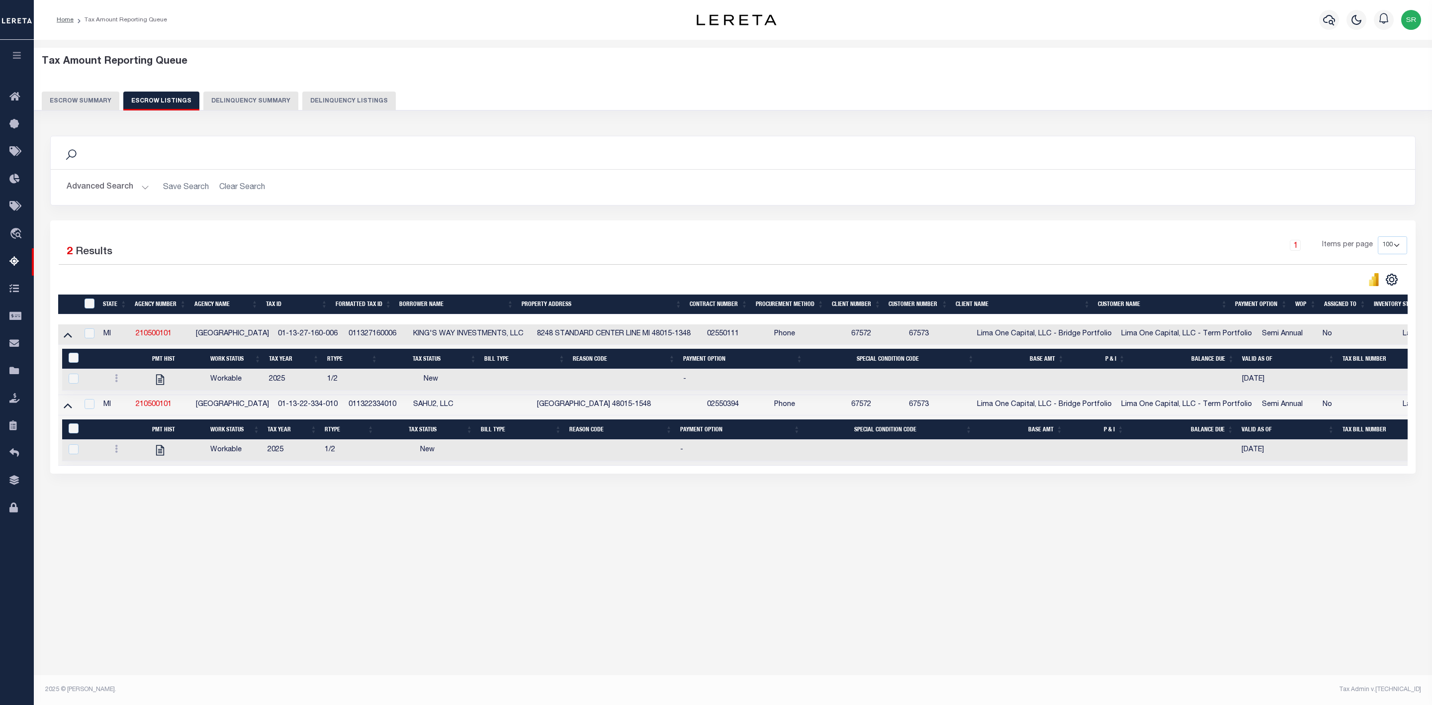
click at [70, 99] on button "Escrow Summary" at bounding box center [81, 101] width 78 height 19
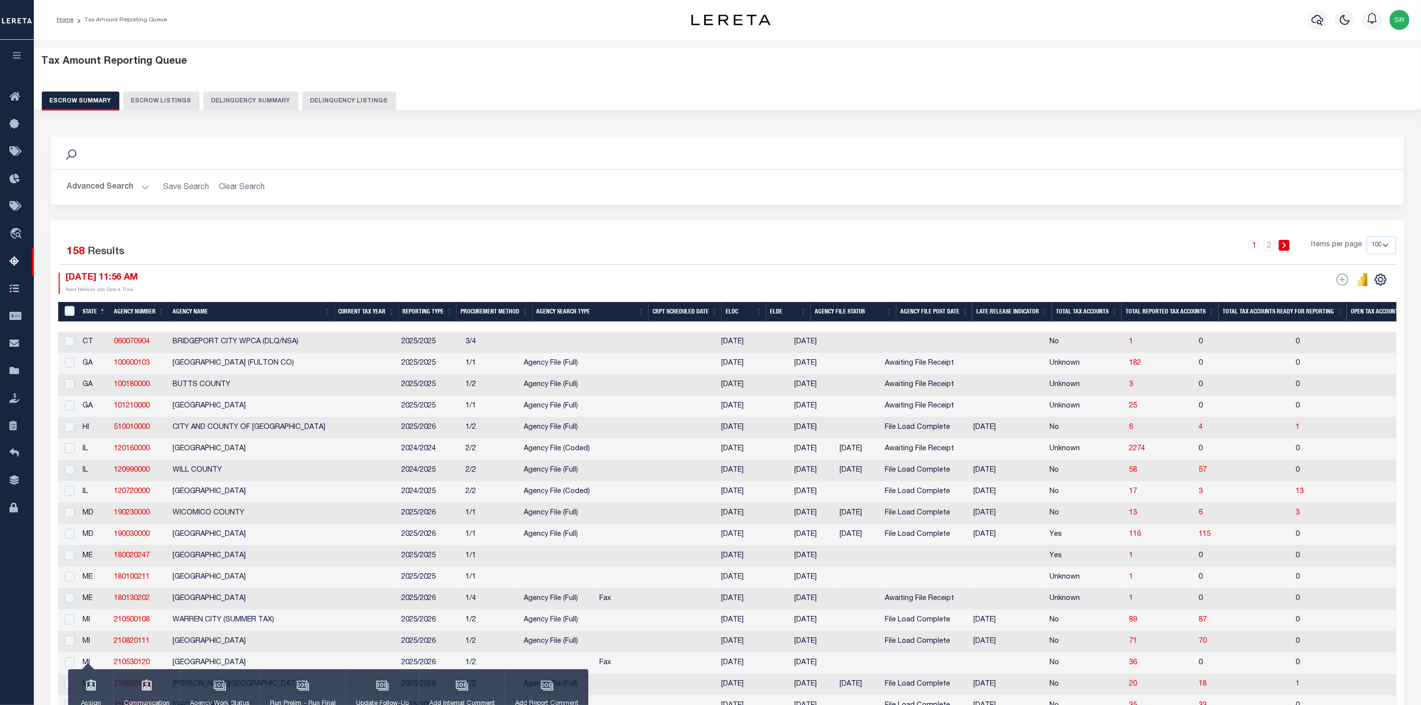
scroll to position [149, 0]
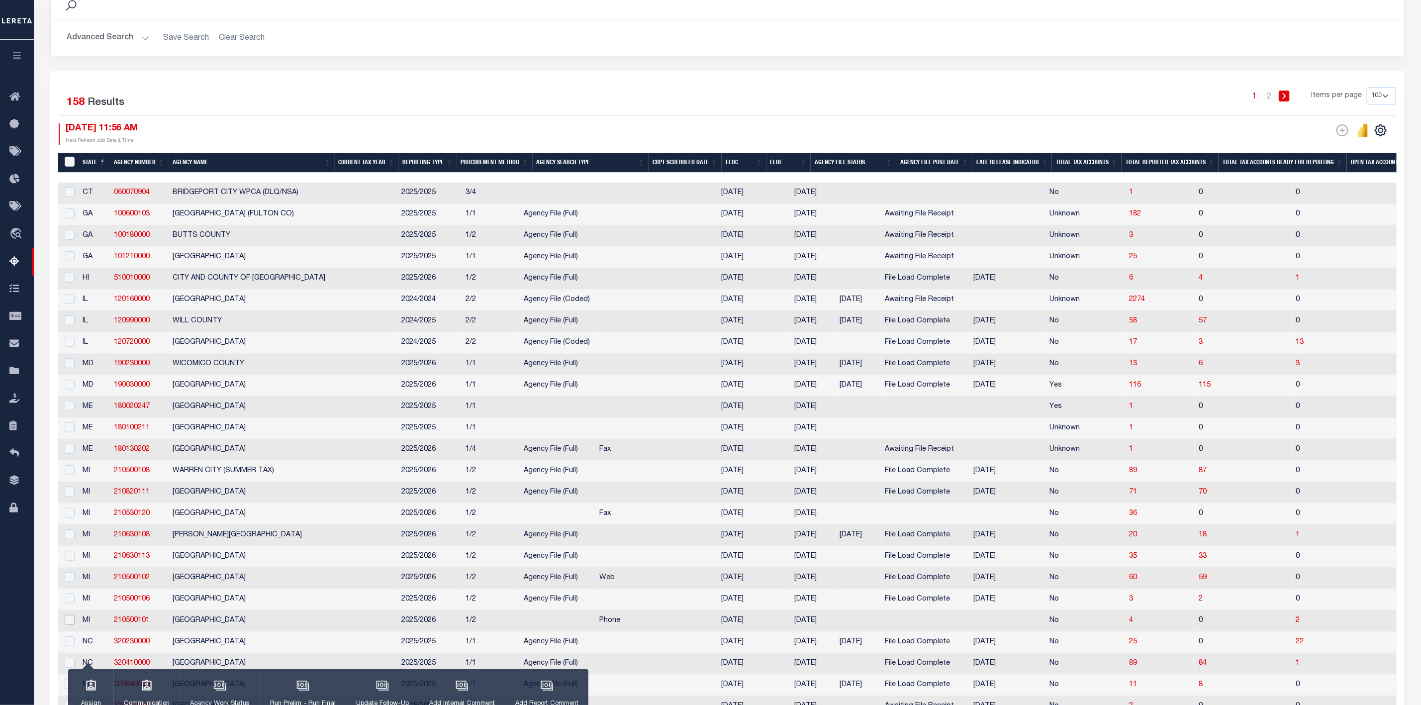
click at [68, 625] on input "checkbox" at bounding box center [70, 620] width 10 height 10
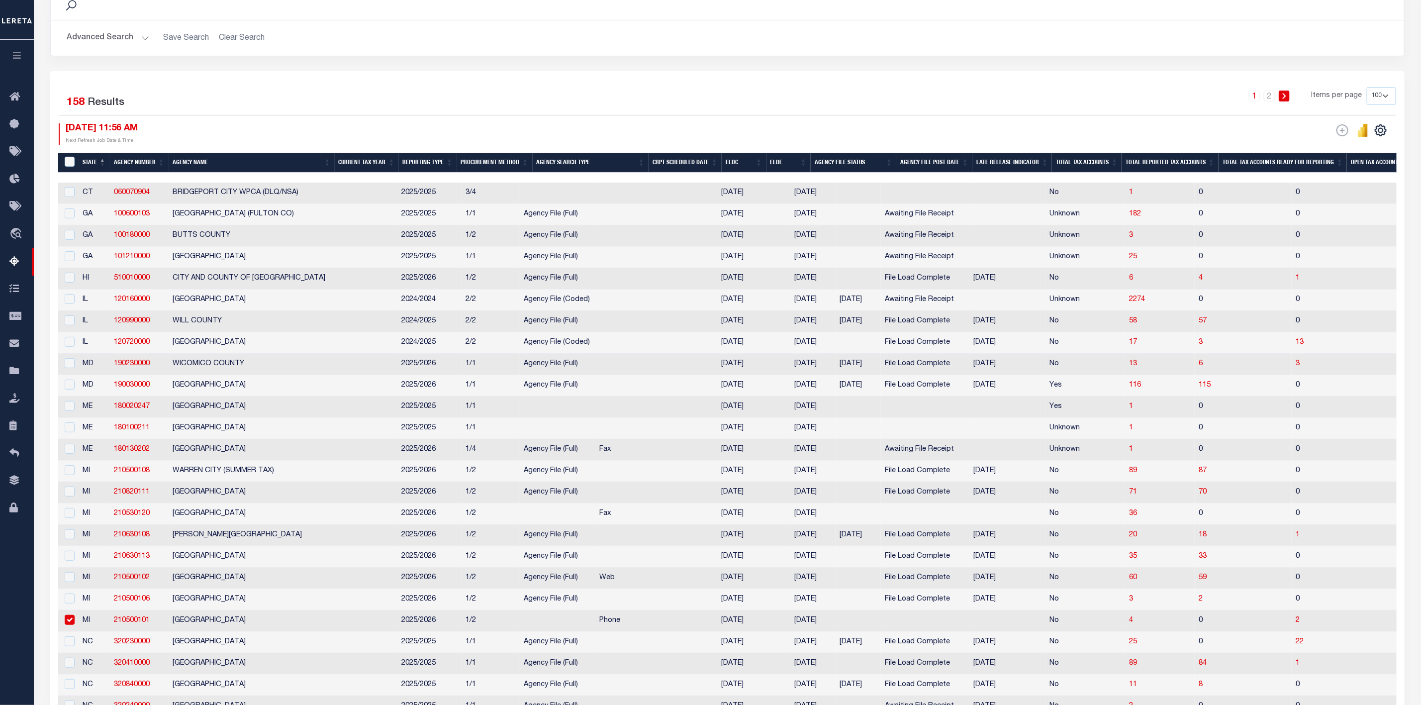
checkbox input "true"
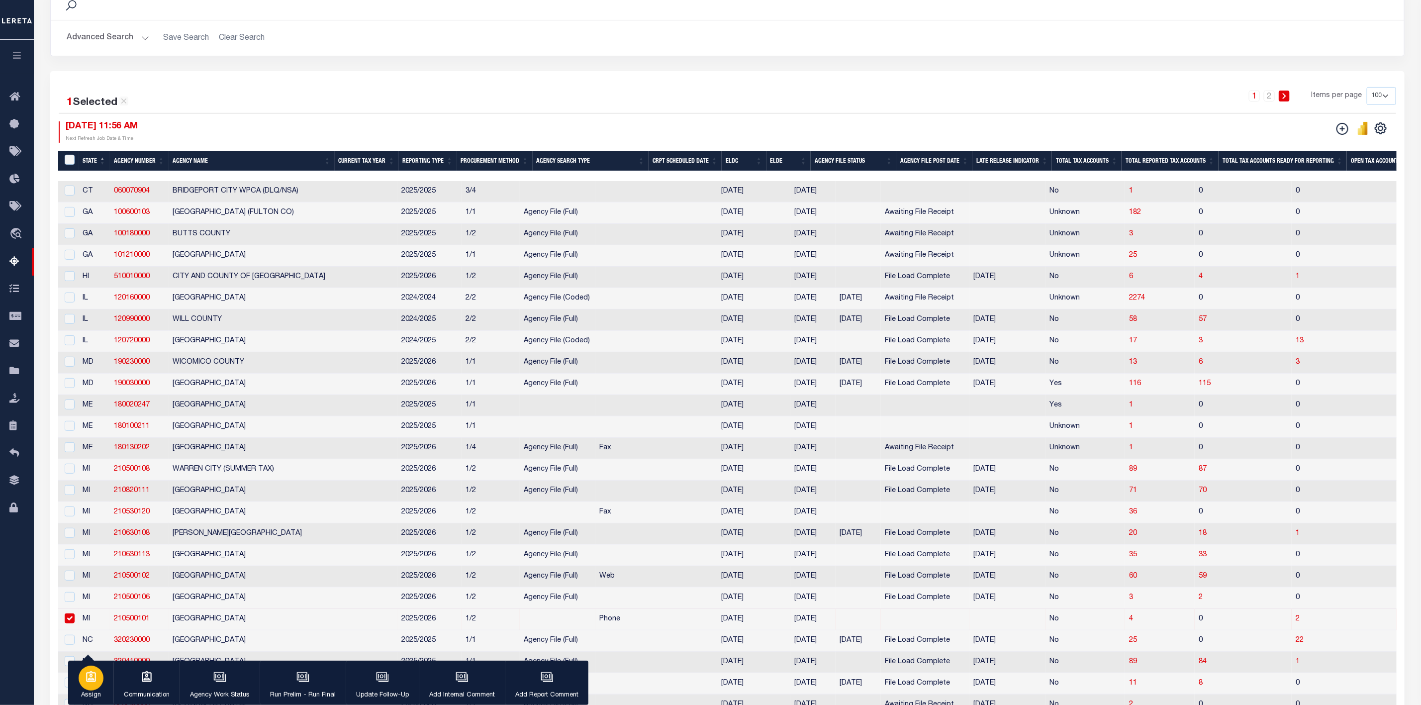
click at [97, 691] on p "Assign" at bounding box center [91, 695] width 25 height 10
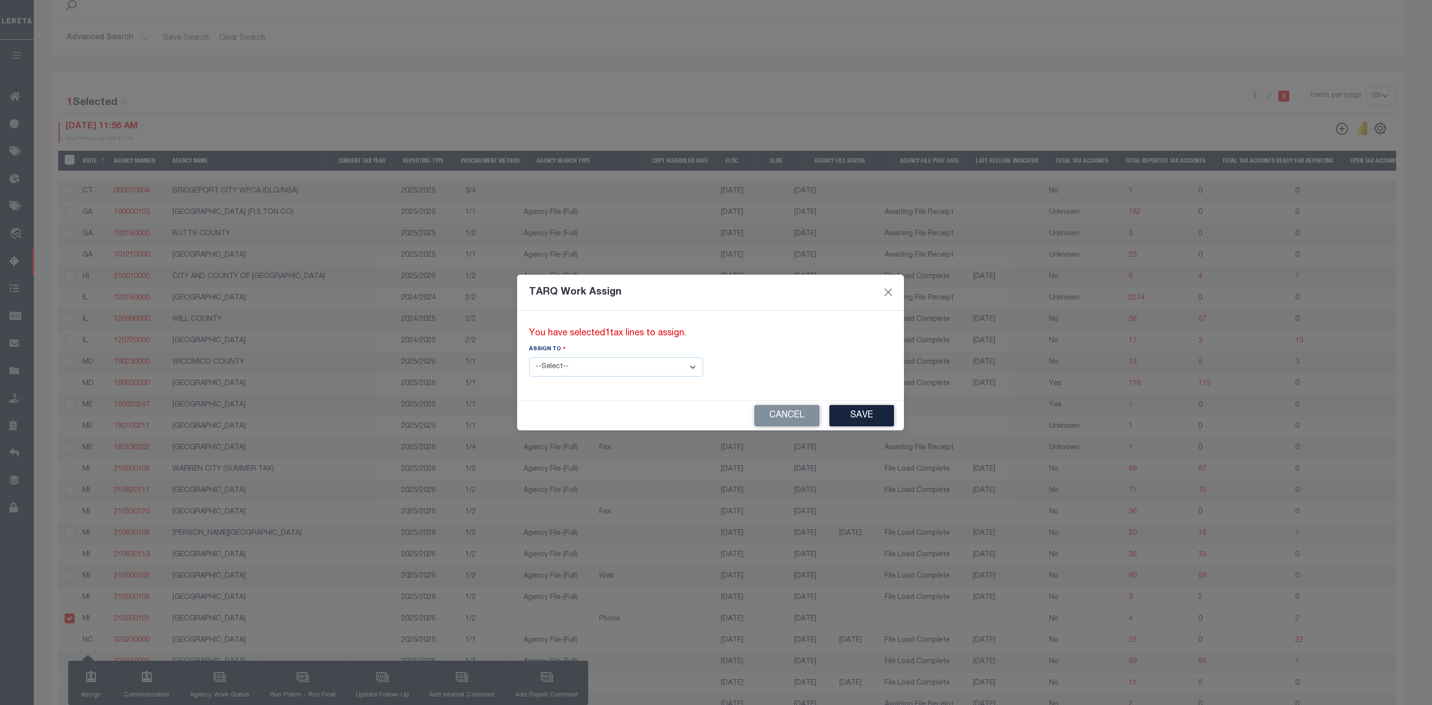
click at [649, 365] on select "--Select-- --Unassigned-- --Unassigned-- Agustin Fernandez Agustin Maturino Ahm…" at bounding box center [616, 366] width 174 height 19
select select "SreeVenkat Chandrashekar"
click at [529, 357] on select "--Select-- --Unassigned-- --Unassigned-- Agustin Fernandez Agustin Maturino Ahm…" at bounding box center [616, 366] width 174 height 19
click at [830, 415] on button "Save" at bounding box center [862, 415] width 65 height 21
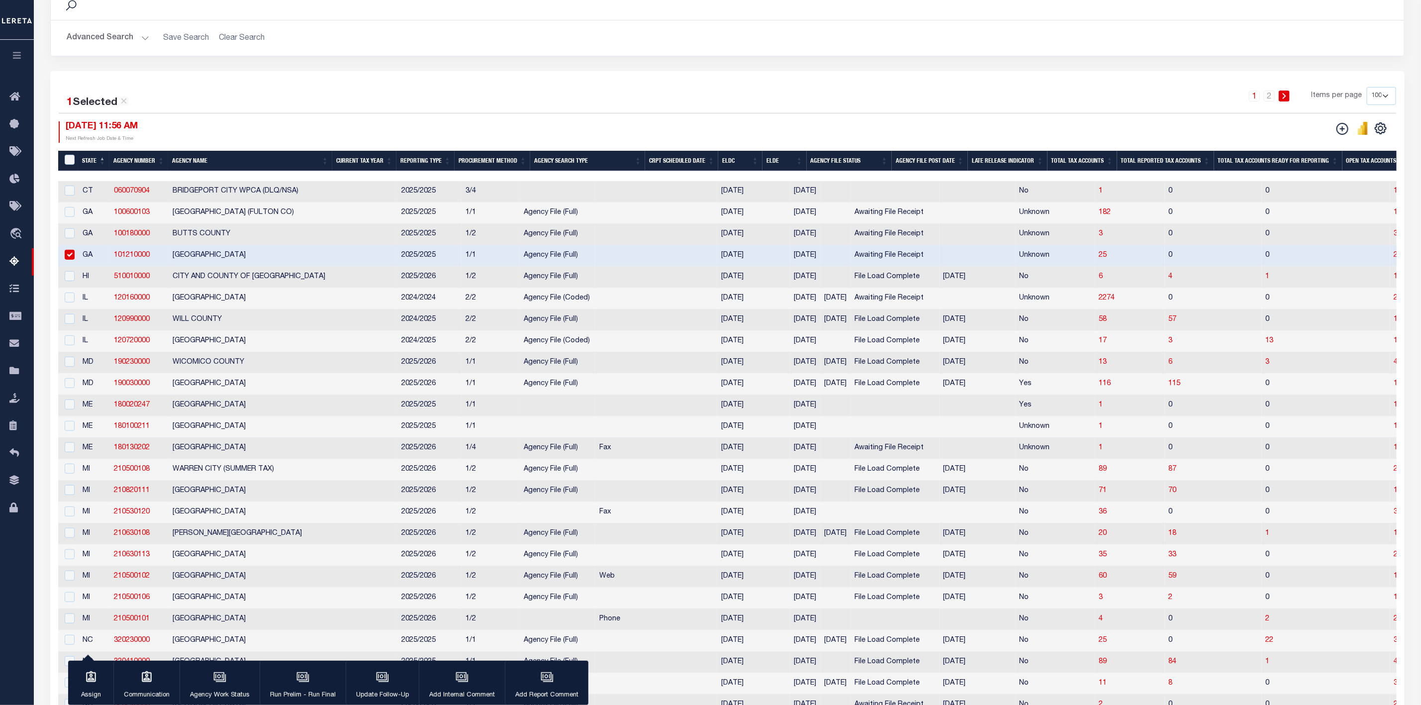
click at [69, 260] on input "checkbox" at bounding box center [70, 255] width 10 height 10
checkbox input "false"
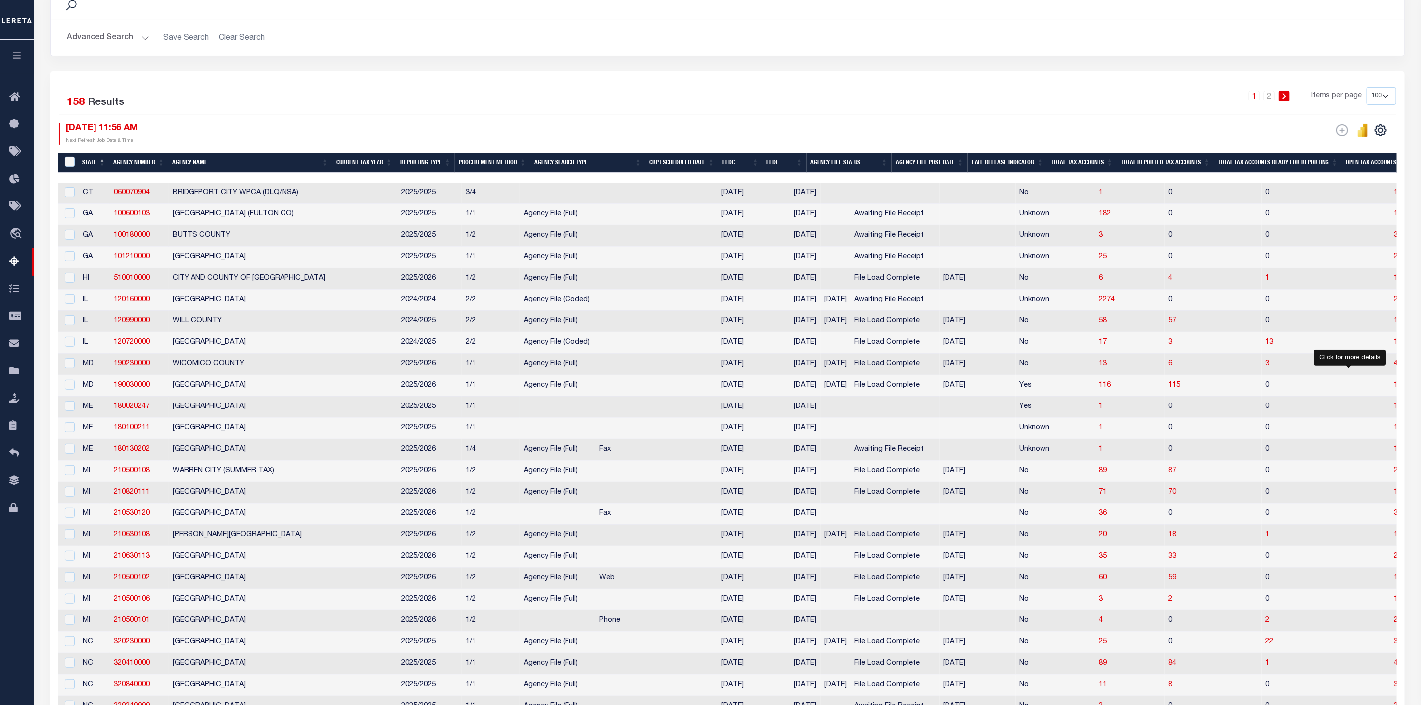
click at [1394, 410] on span "1" at bounding box center [1396, 406] width 4 height 7
select select "100"
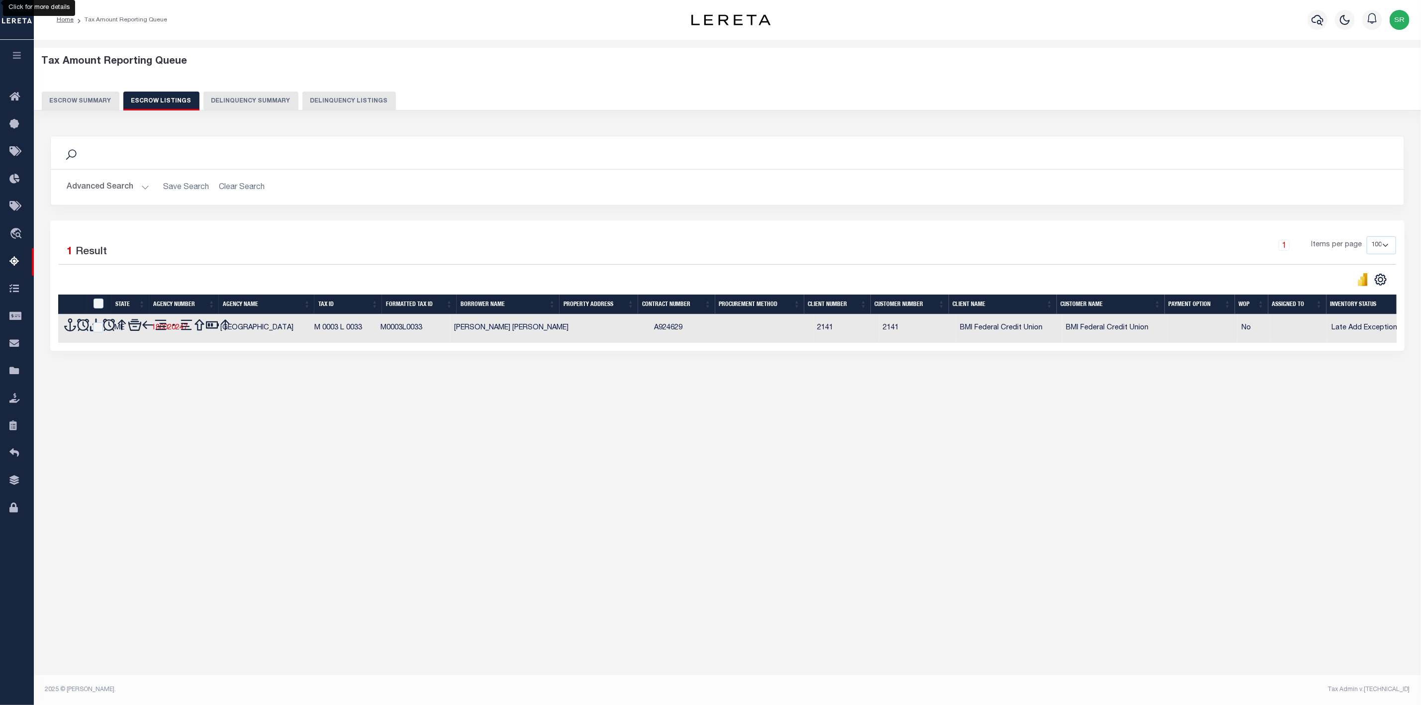
scroll to position [0, 0]
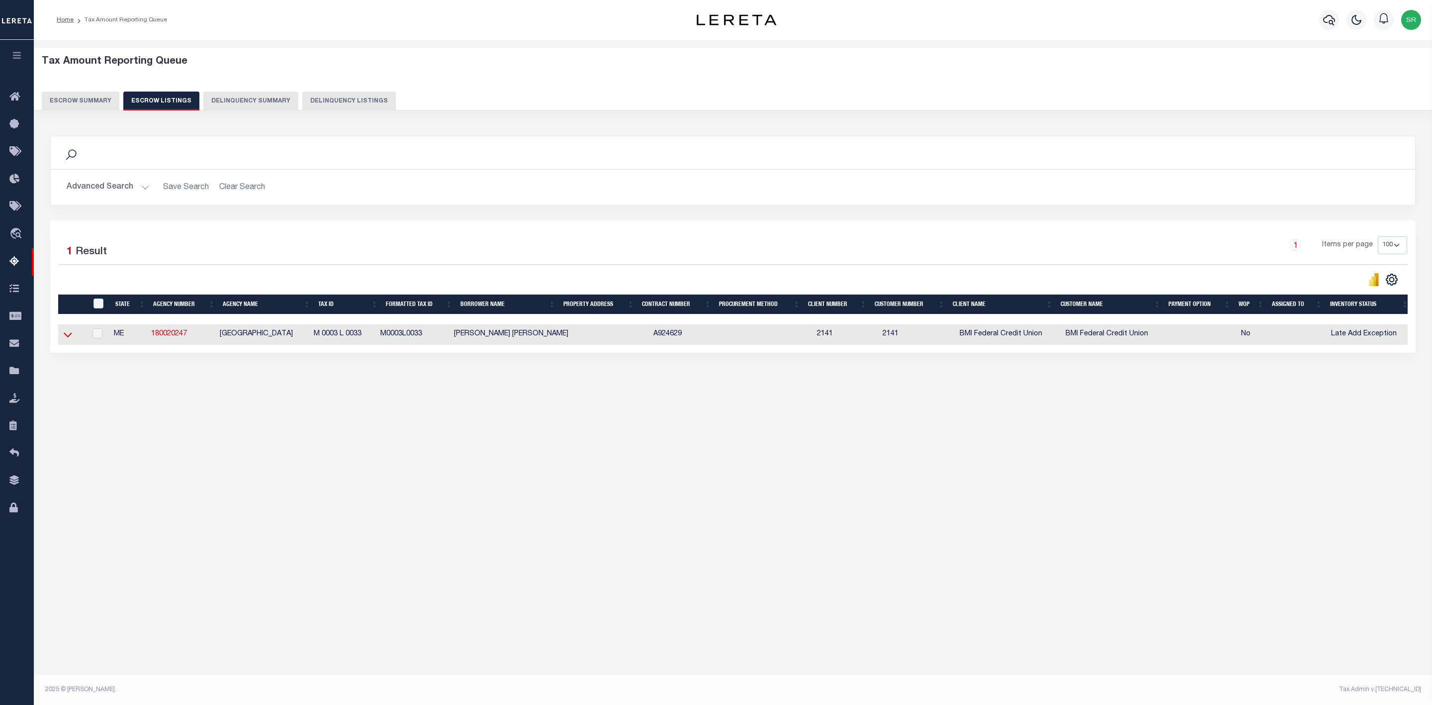
click at [66, 336] on icon at bounding box center [68, 334] width 8 height 10
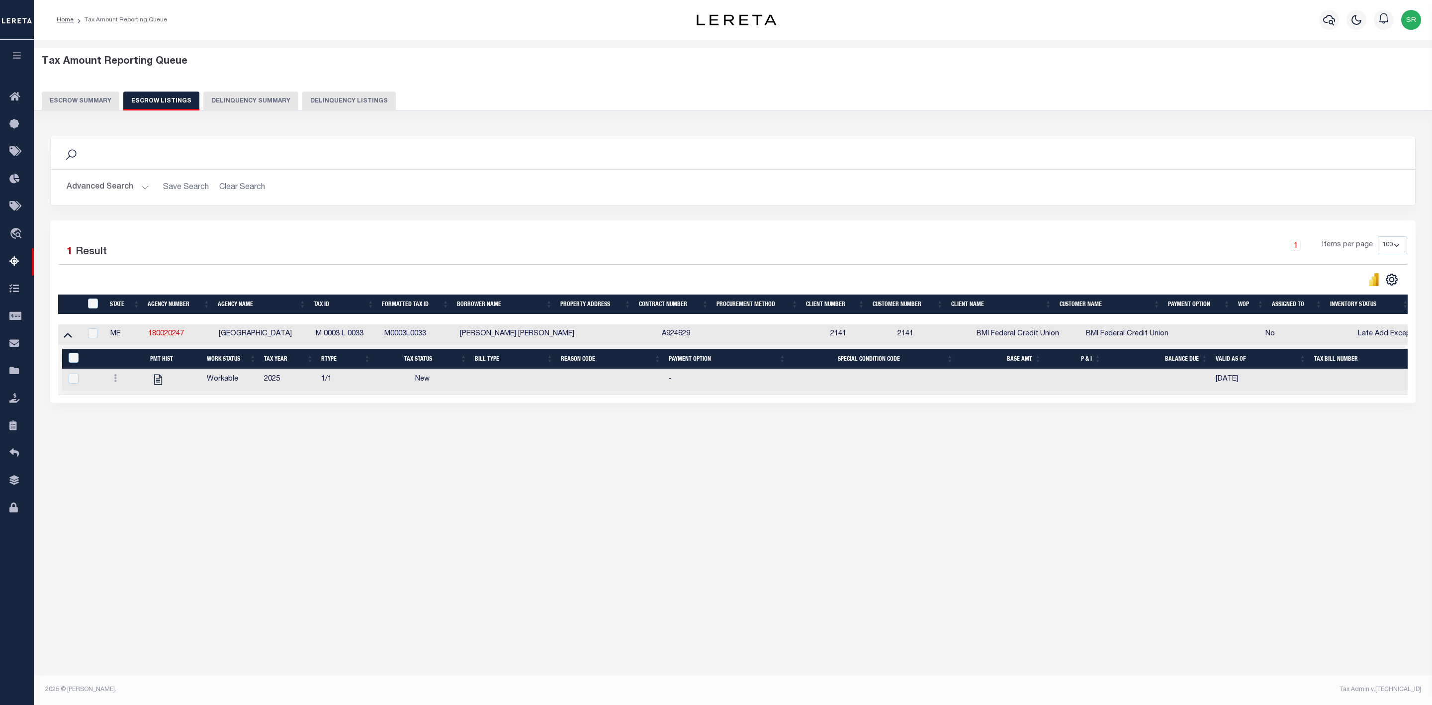
click at [77, 103] on button "Escrow Summary" at bounding box center [81, 101] width 78 height 19
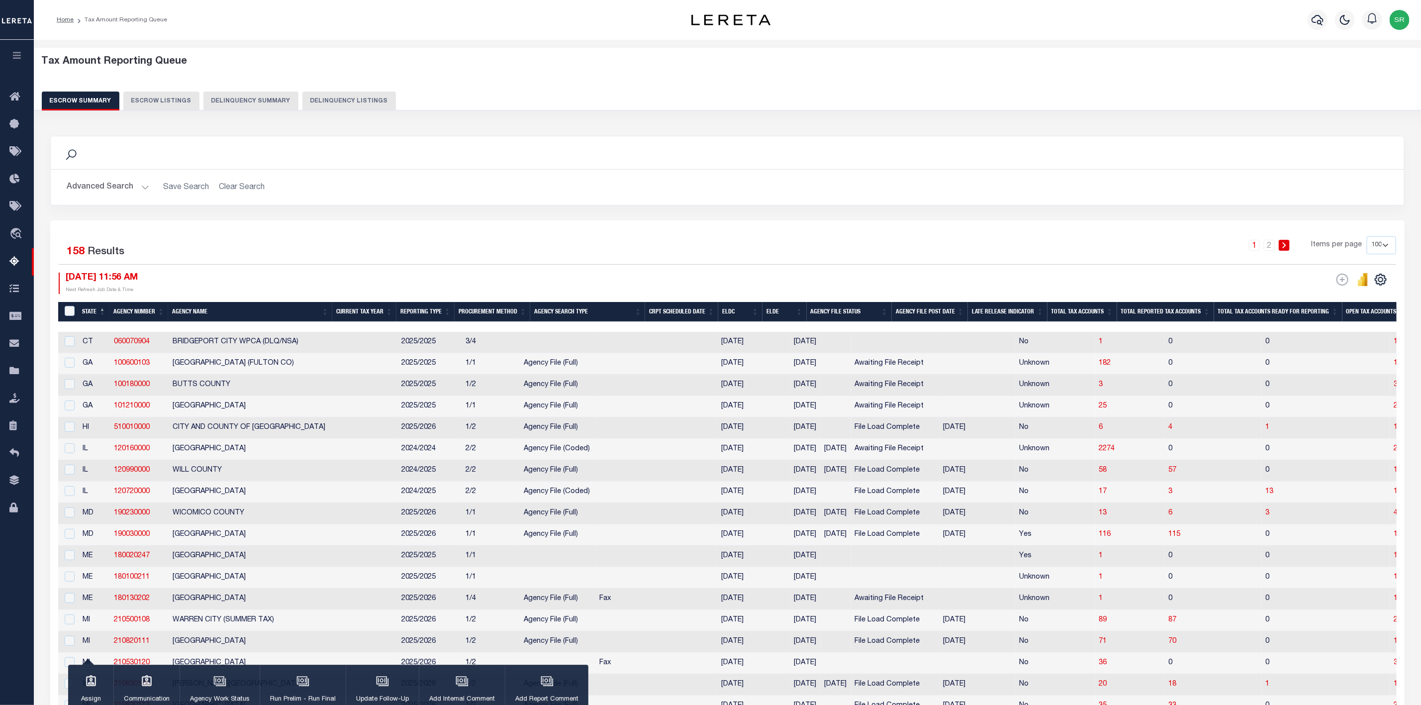
click at [177, 103] on button "Escrow Listings" at bounding box center [161, 101] width 76 height 19
select select "100"
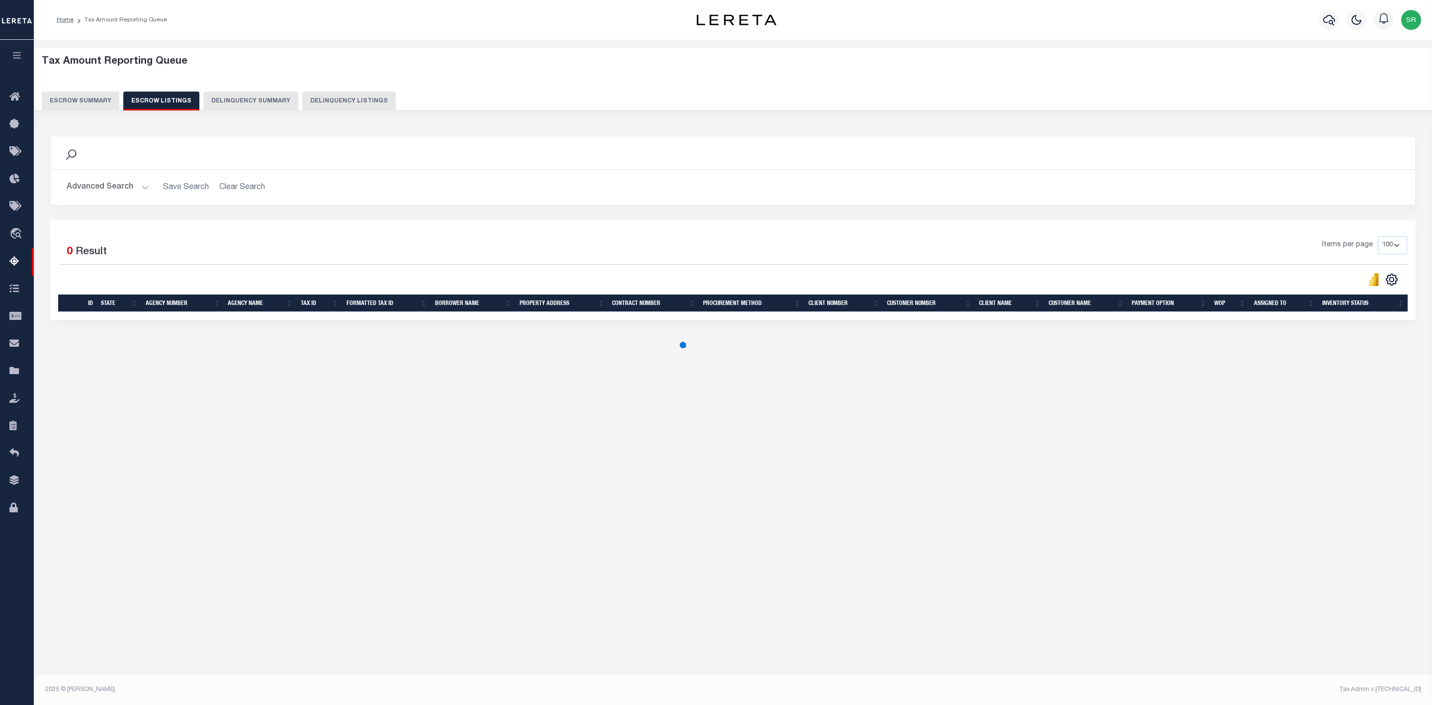
select select "100"
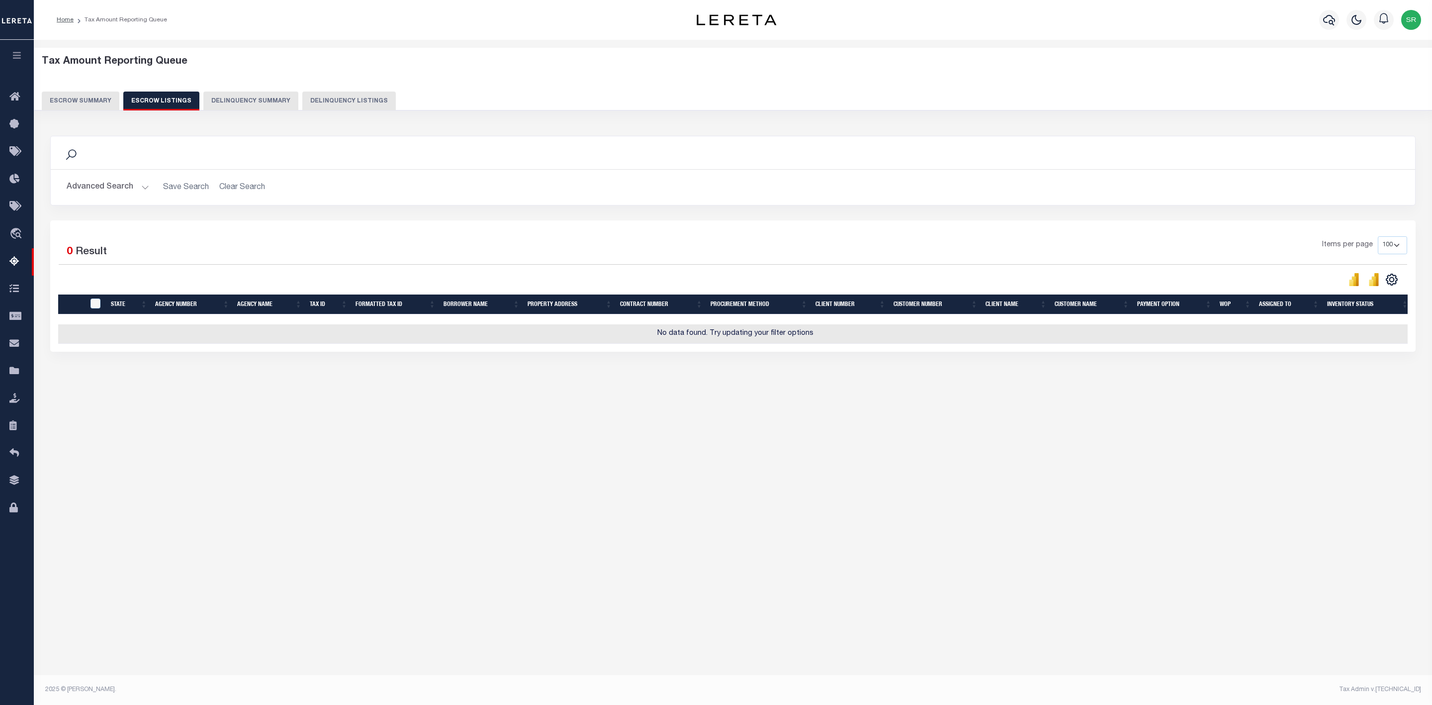
click at [66, 96] on button "Escrow Summary" at bounding box center [81, 101] width 78 height 19
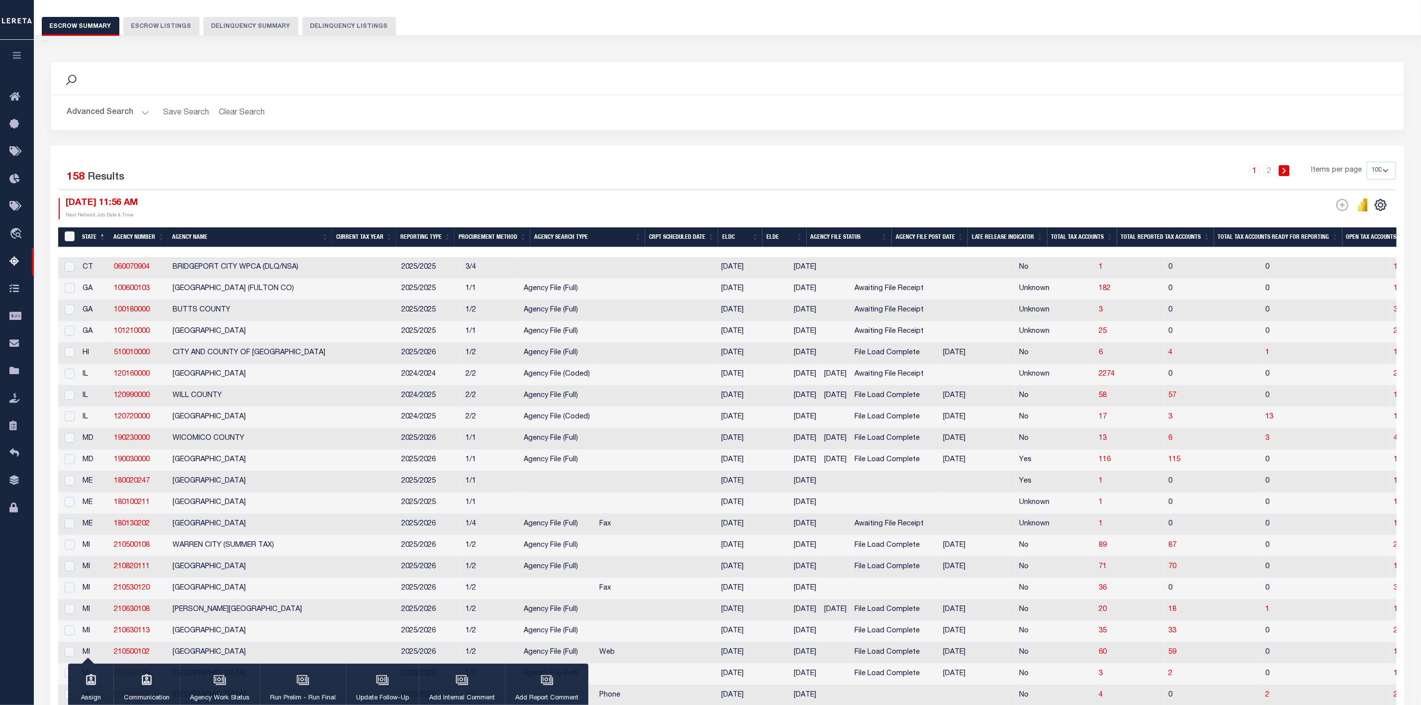
scroll to position [149, 0]
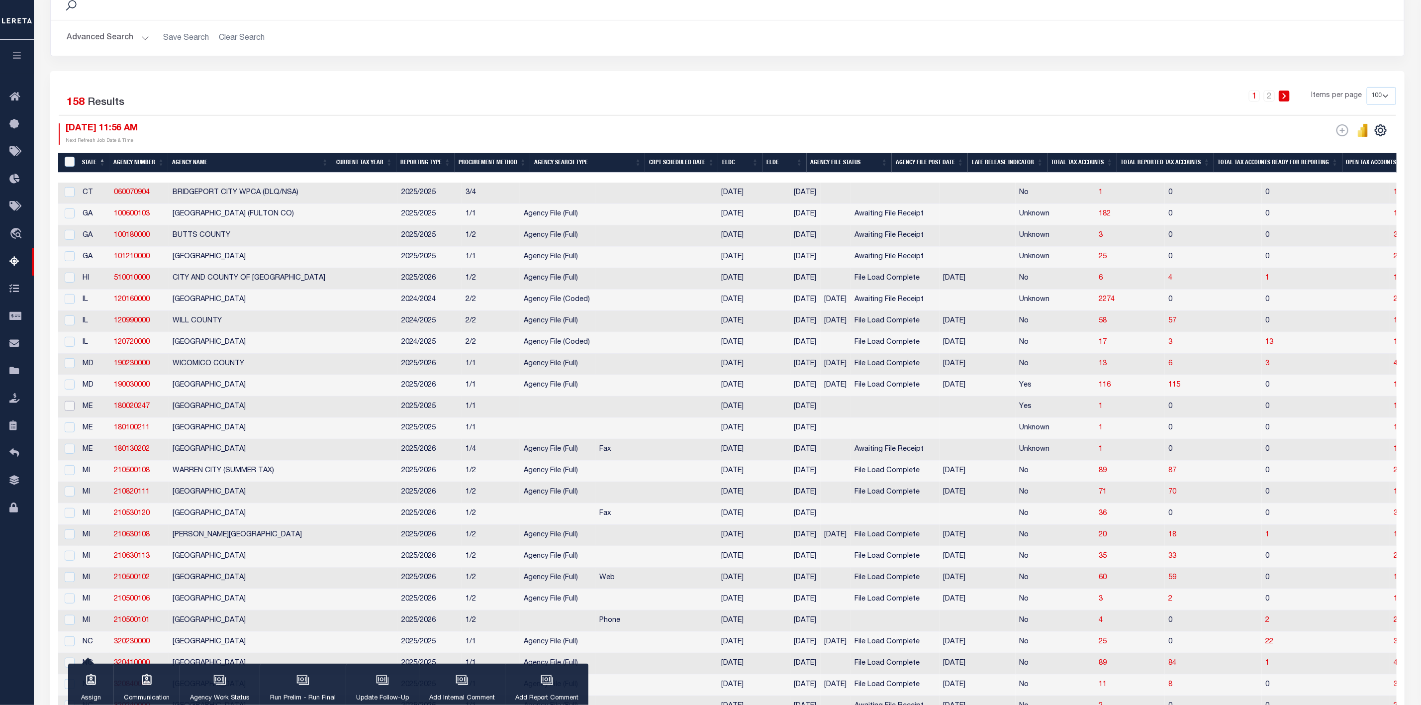
click at [72, 411] on input "checkbox" at bounding box center [70, 406] width 10 height 10
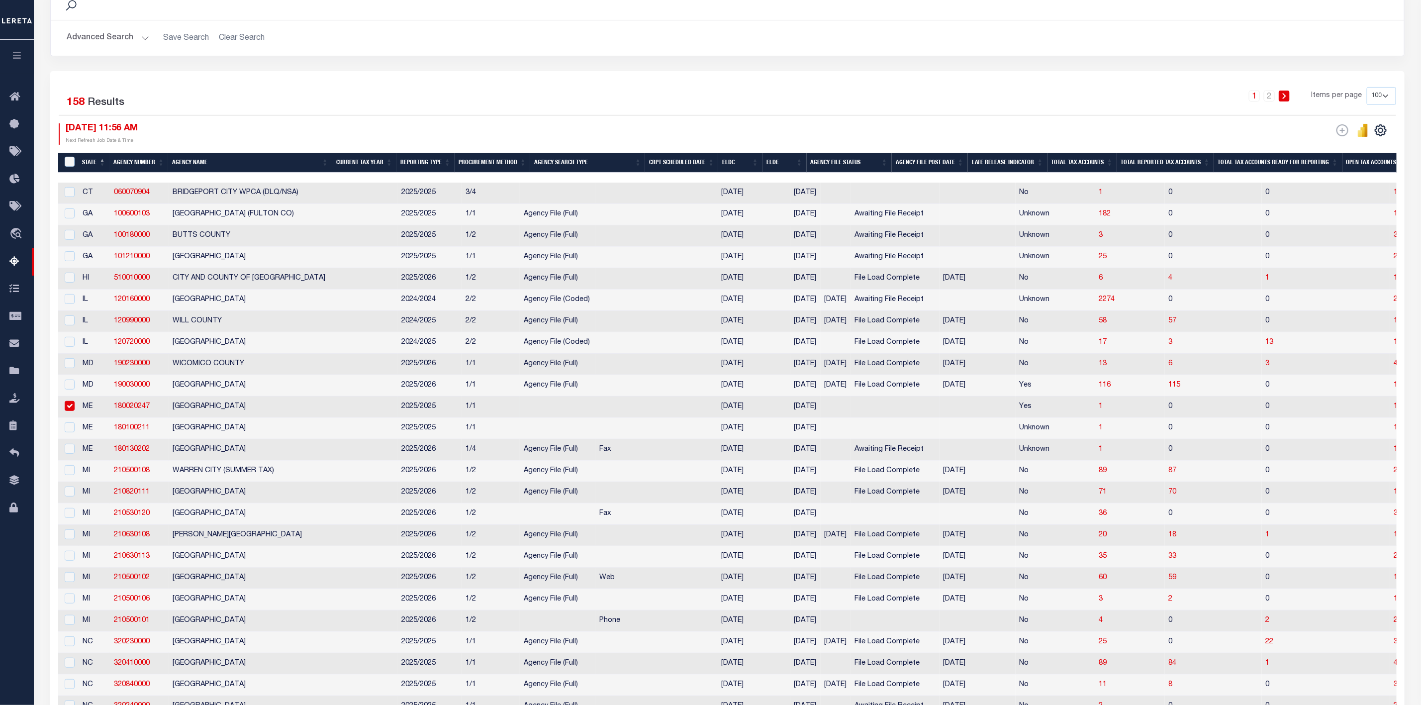
checkbox input "true"
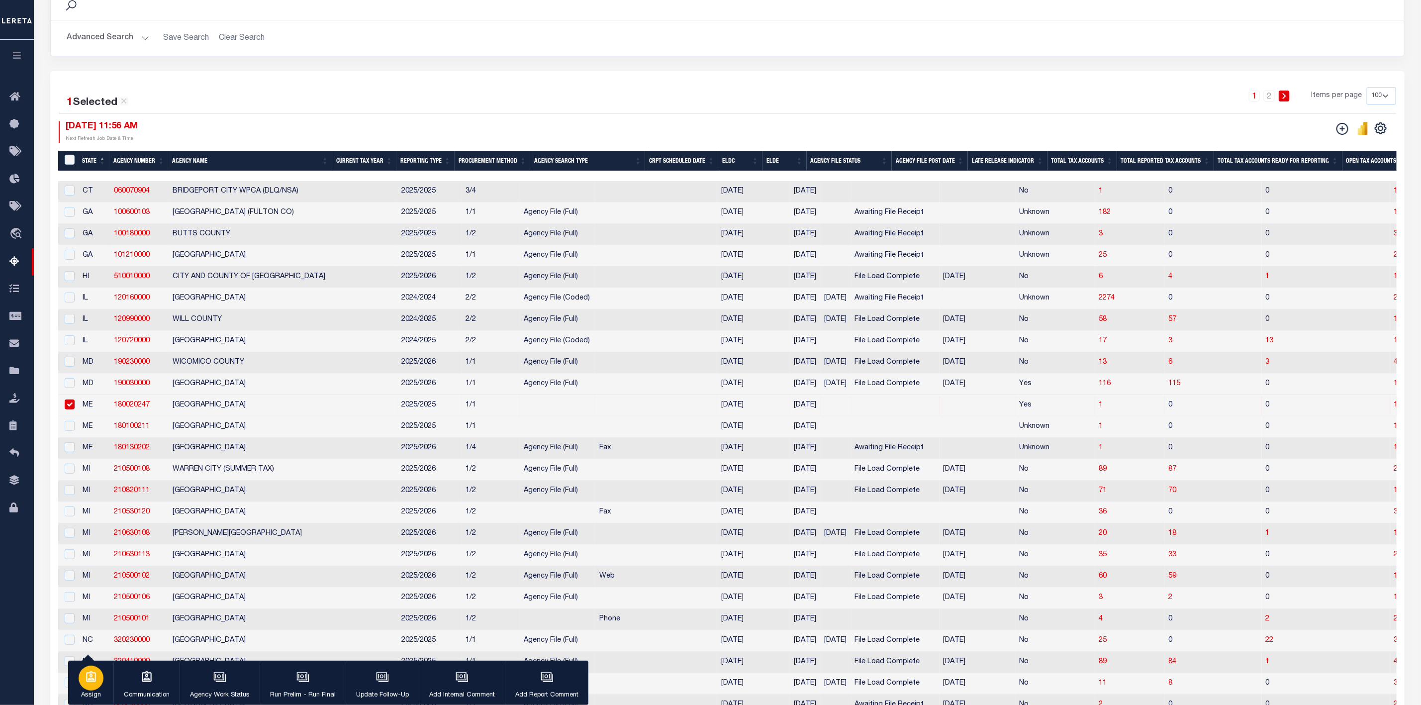
click at [87, 688] on div "button" at bounding box center [91, 677] width 25 height 25
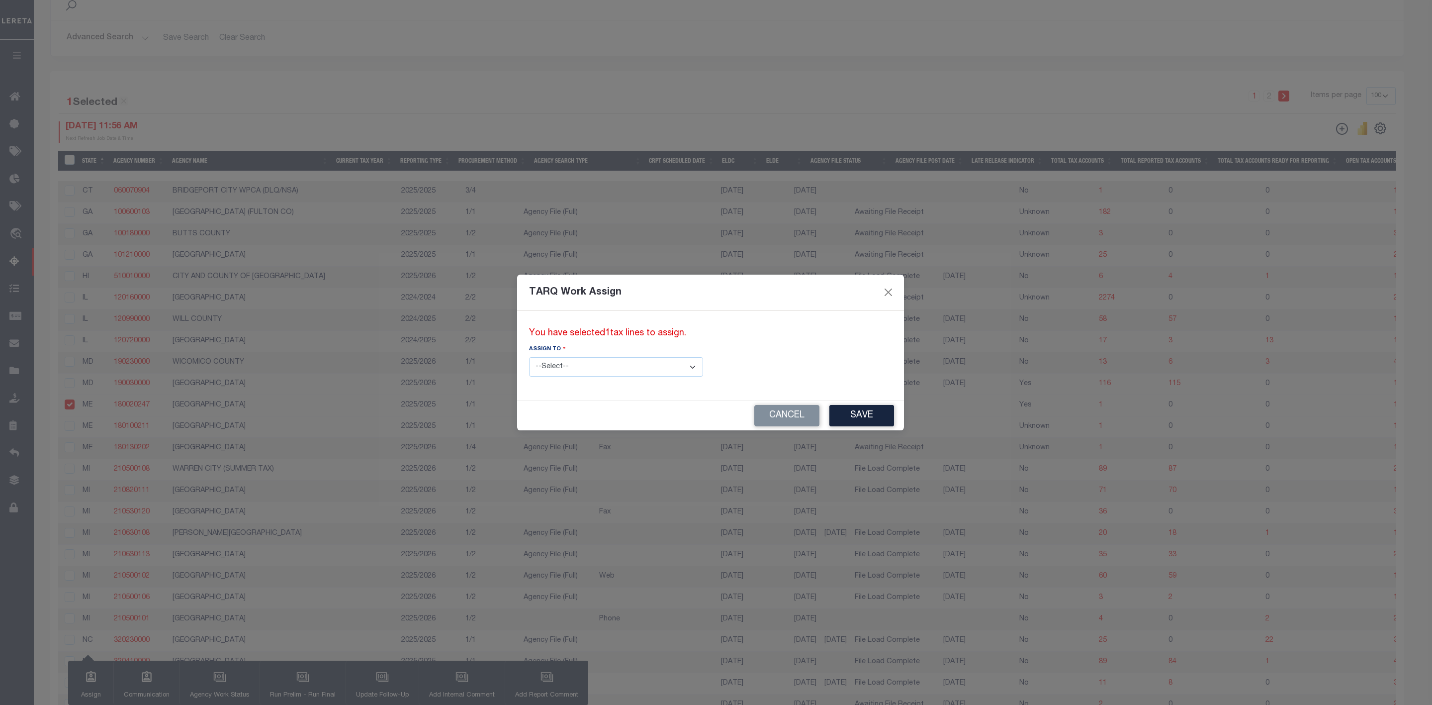
click at [652, 366] on select "--Select-- --Unassigned-- --Unassigned-- Agustin Fernandez Agustin Maturino Ahm…" at bounding box center [616, 366] width 174 height 19
select select "Vinod Angoth"
click at [529, 357] on select "--Select-- --Unassigned-- --Unassigned-- Agustin Fernandez Agustin Maturino Ahm…" at bounding box center [616, 366] width 174 height 19
click at [830, 417] on button "Save" at bounding box center [862, 415] width 65 height 21
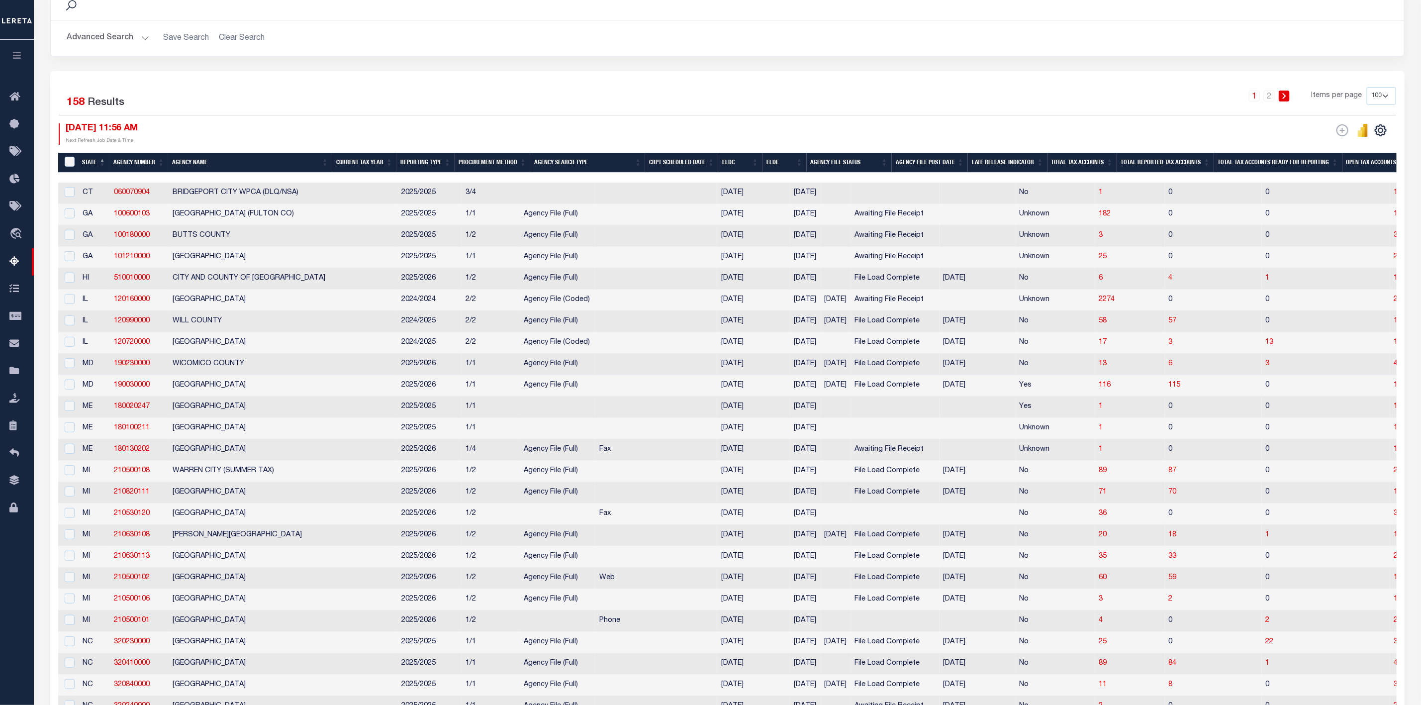
scroll to position [0, 0]
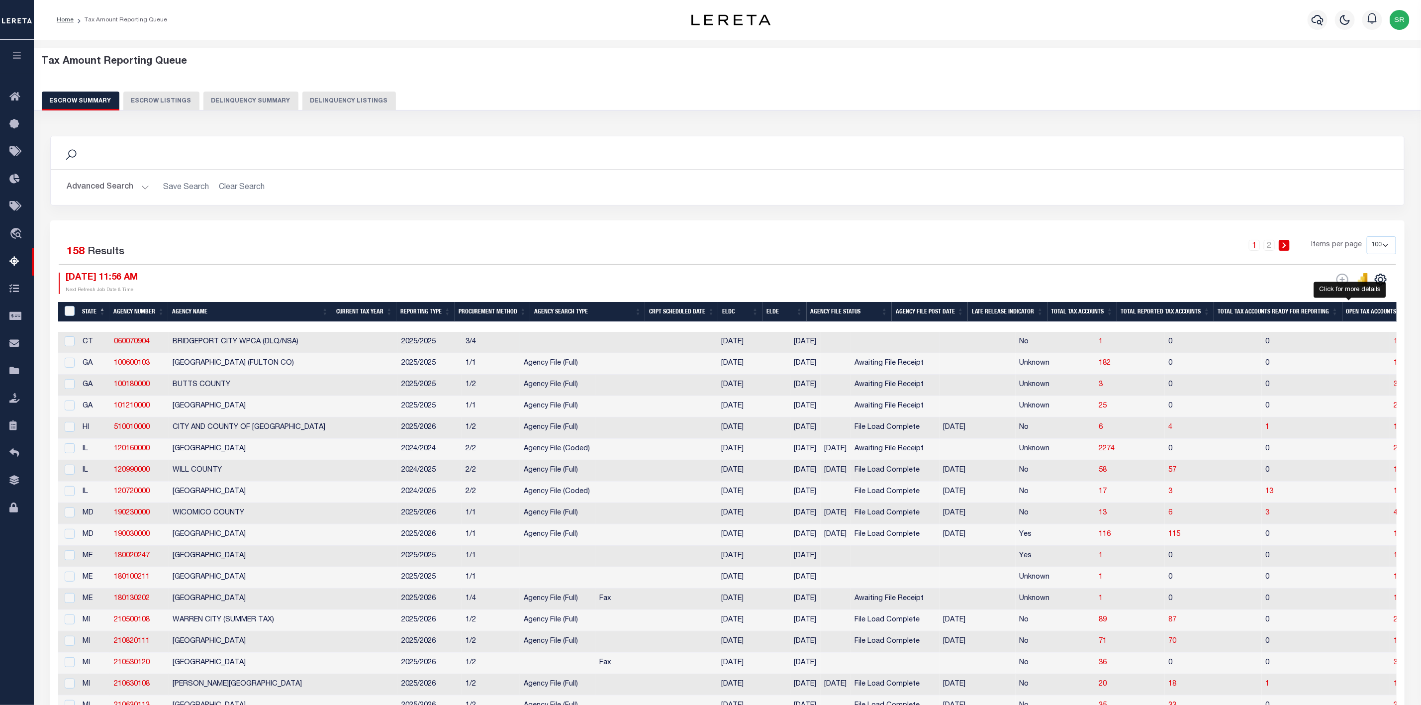
click at [1394, 345] on span "1" at bounding box center [1396, 341] width 4 height 7
select select "100"
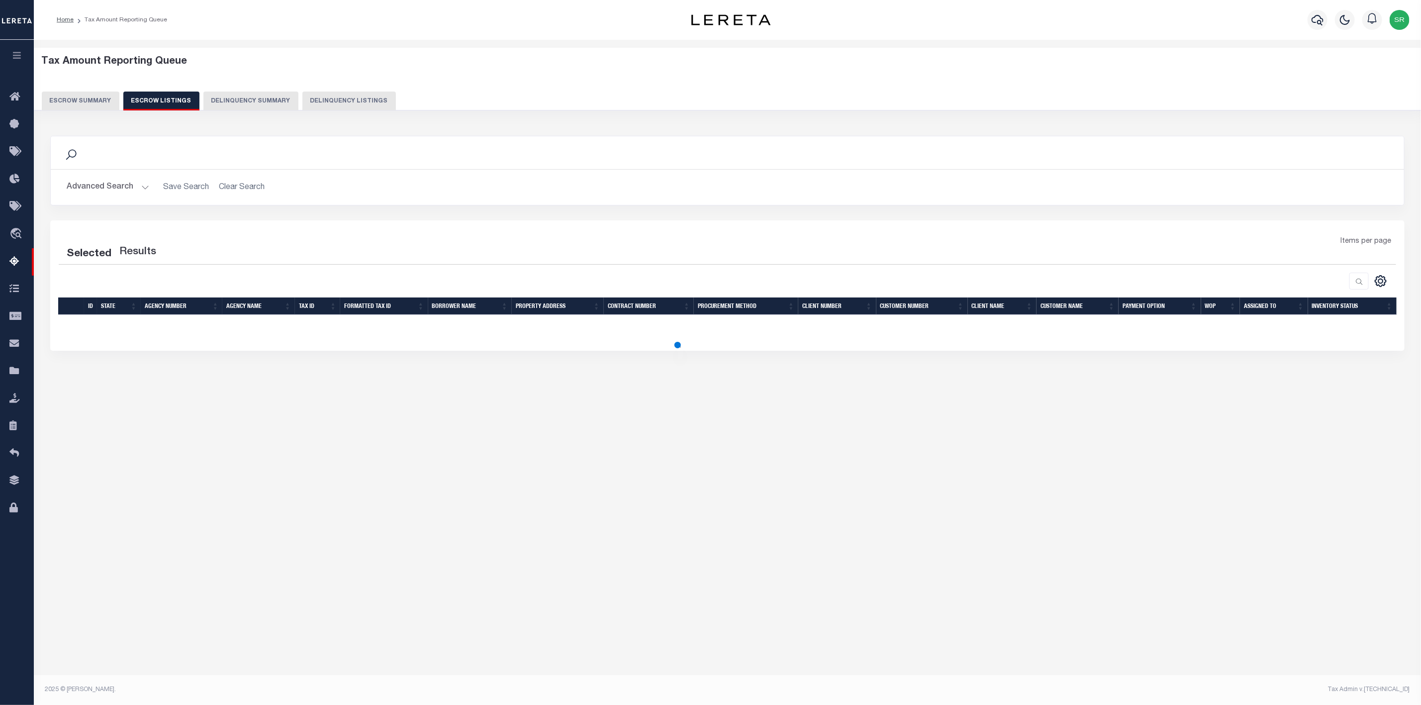
select select "100"
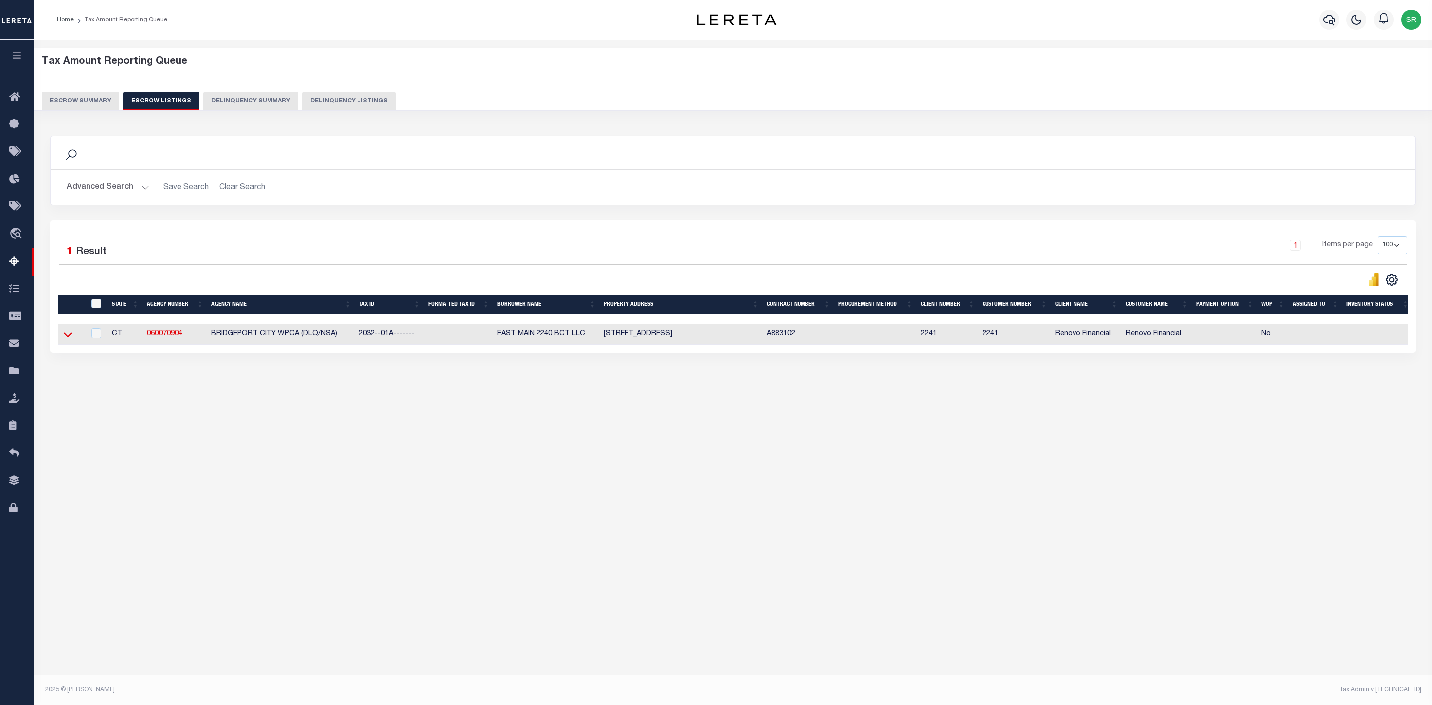
click at [66, 338] on icon at bounding box center [68, 335] width 8 height 5
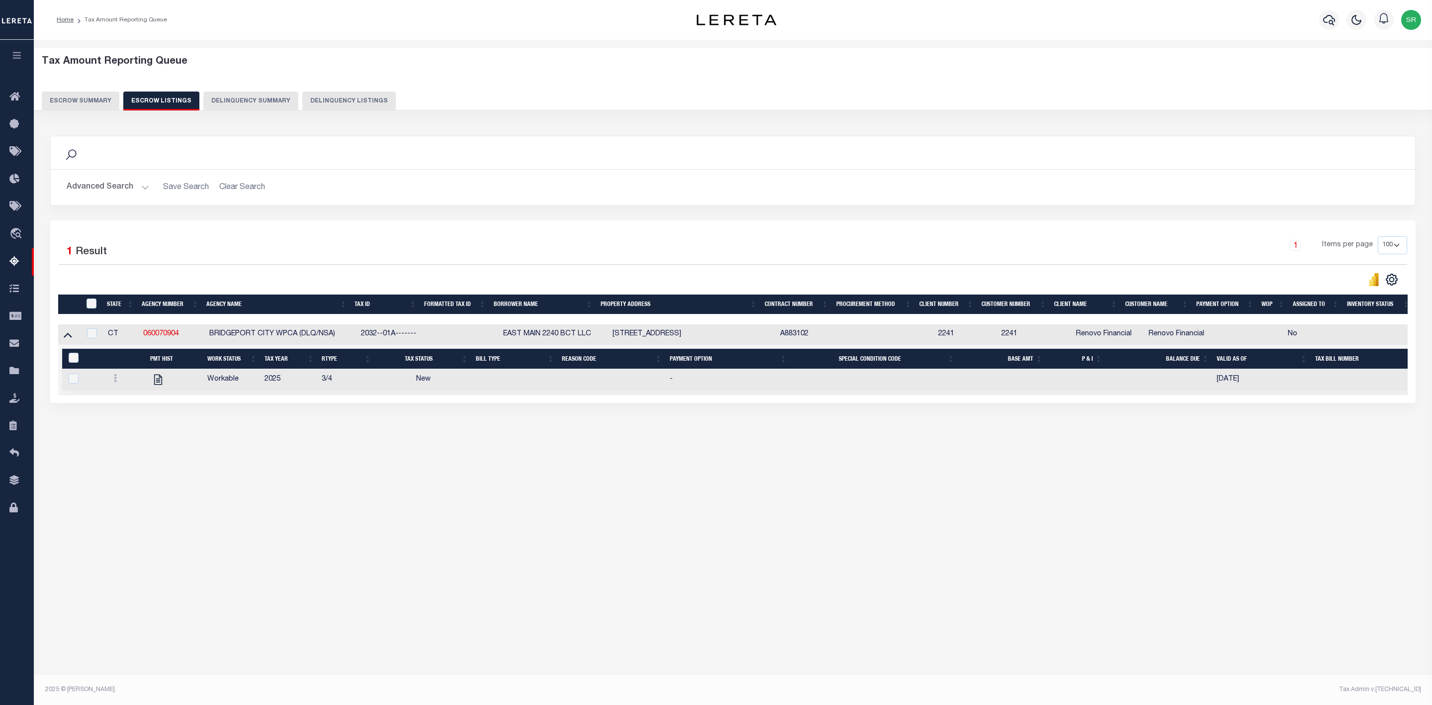
click at [94, 103] on button "Escrow Summary" at bounding box center [81, 101] width 78 height 19
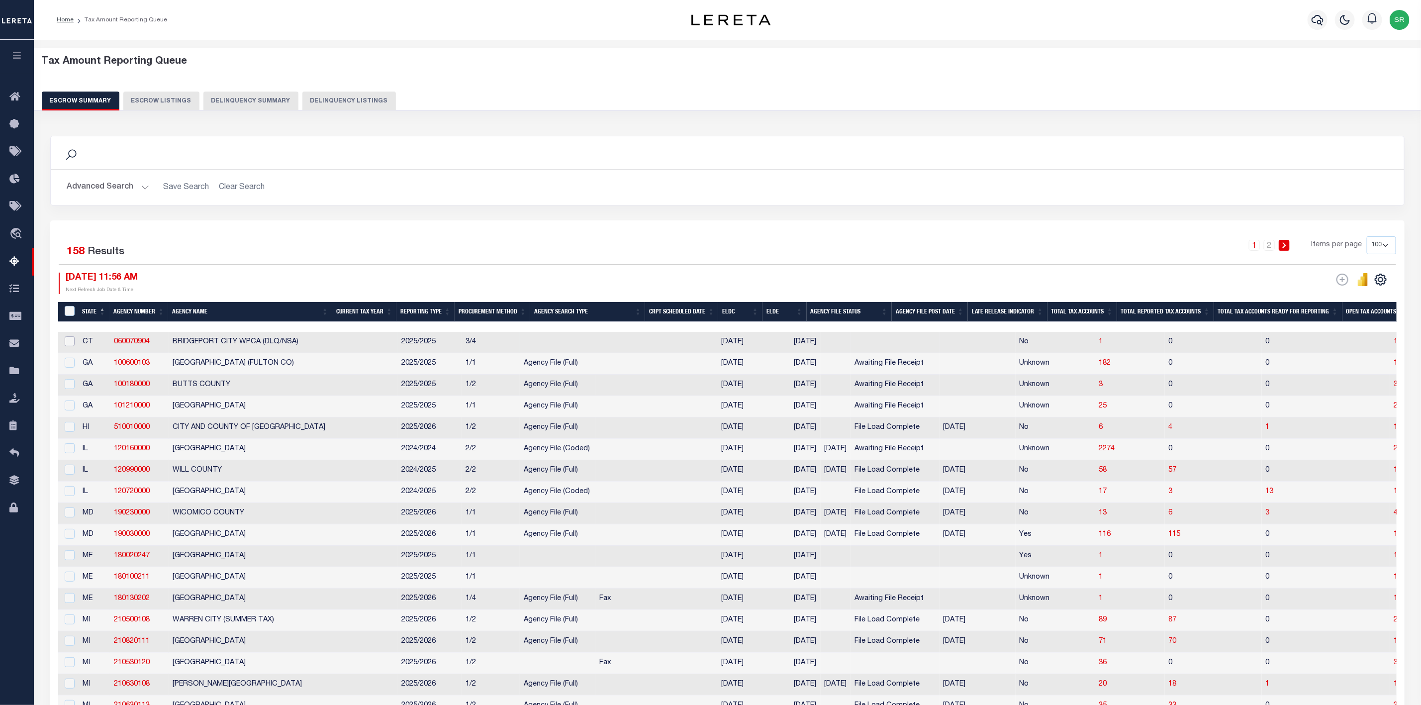
click at [69, 345] on input "checkbox" at bounding box center [70, 341] width 10 height 10
checkbox input "true"
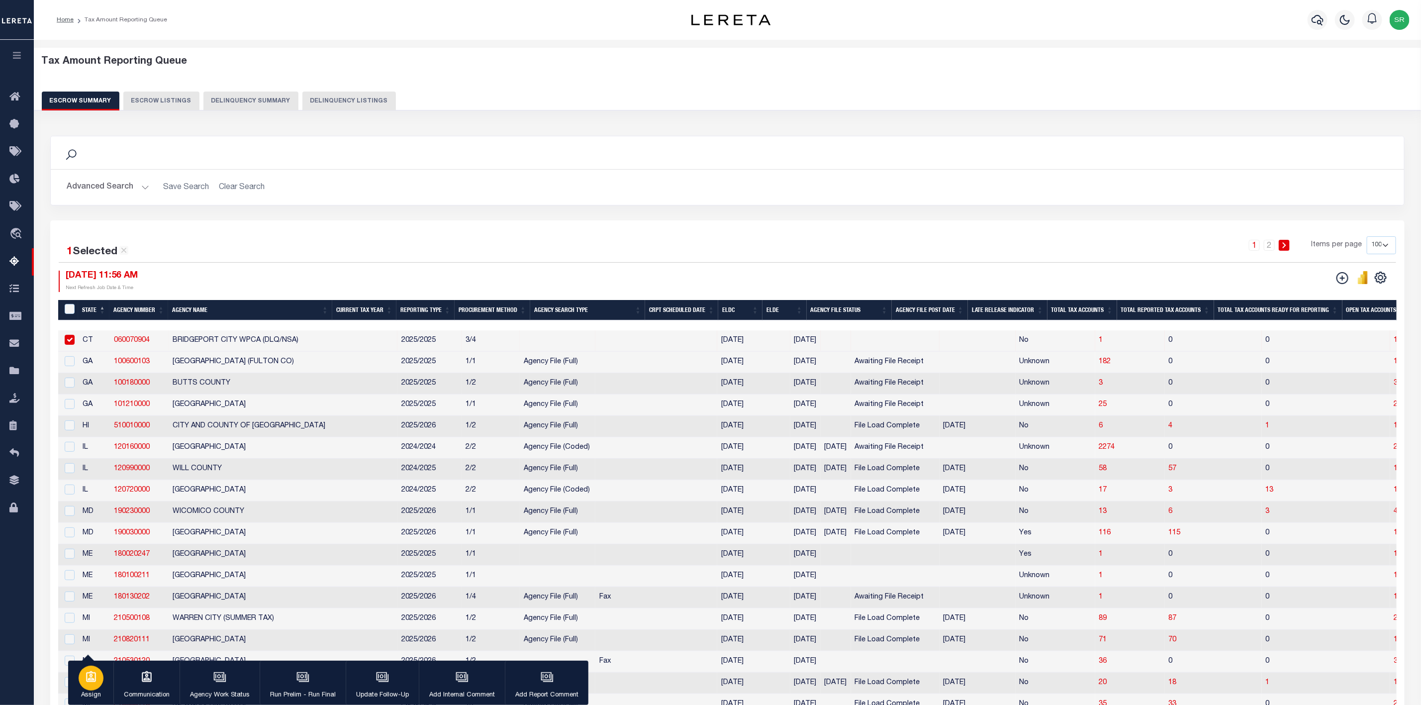
click at [87, 688] on div "button" at bounding box center [91, 677] width 25 height 25
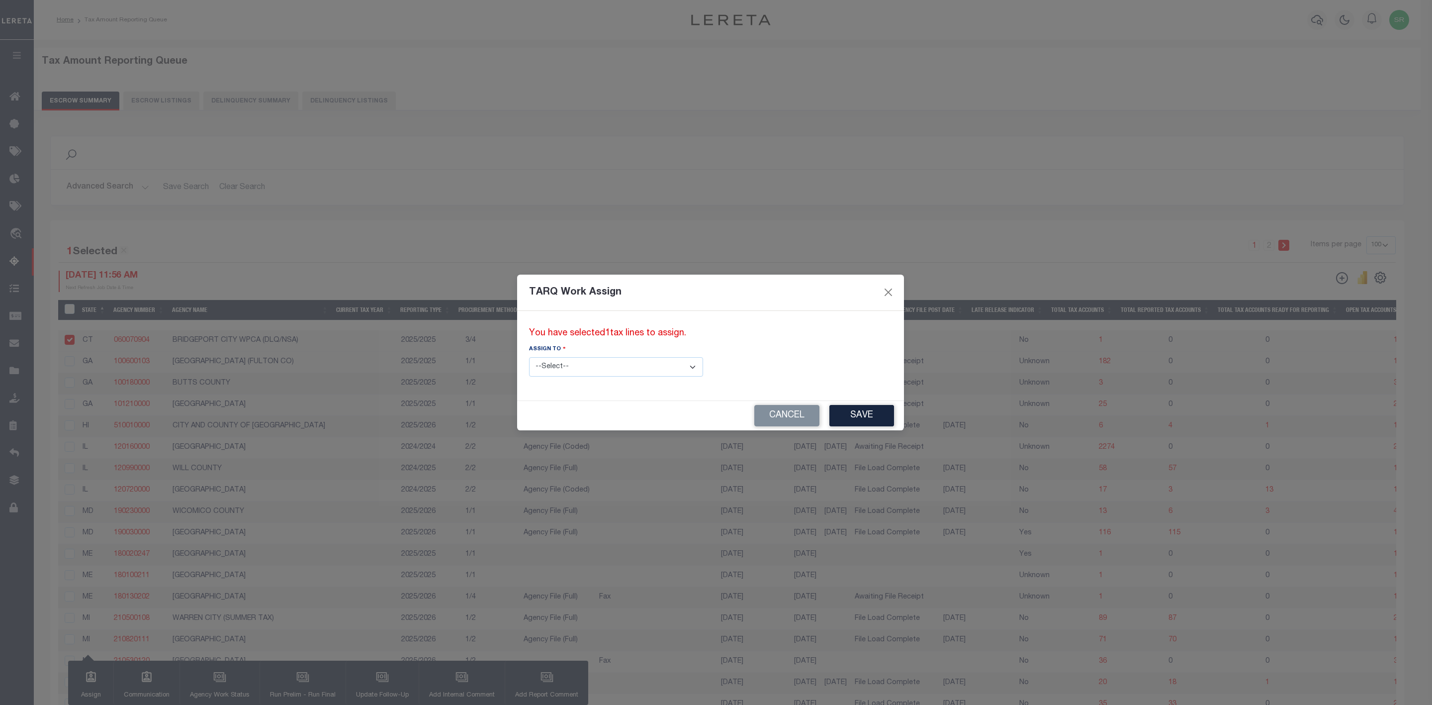
click at [597, 369] on select "--Select-- --Unassigned-- --Unassigned-- Agustin Fernandez Agustin Maturino Ahm…" at bounding box center [616, 366] width 174 height 19
select select "Vamsi Kalikiri"
click at [529, 357] on select "--Select-- --Unassigned-- --Unassigned-- Agustin Fernandez Agustin Maturino Ahm…" at bounding box center [616, 366] width 174 height 19
click at [830, 416] on button "Save" at bounding box center [862, 415] width 65 height 21
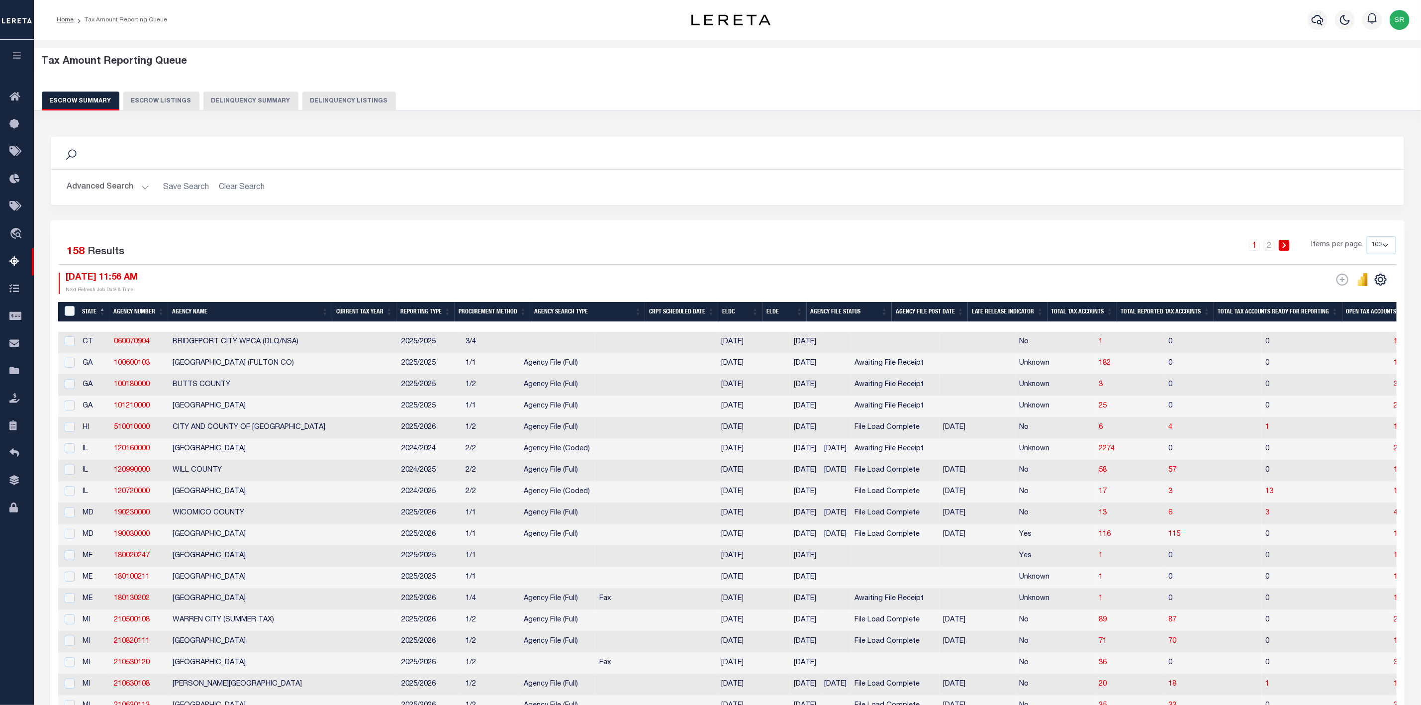
click at [686, 254] on div "1 2 Items per page 10 25 50 100 500" at bounding box center [896, 249] width 999 height 26
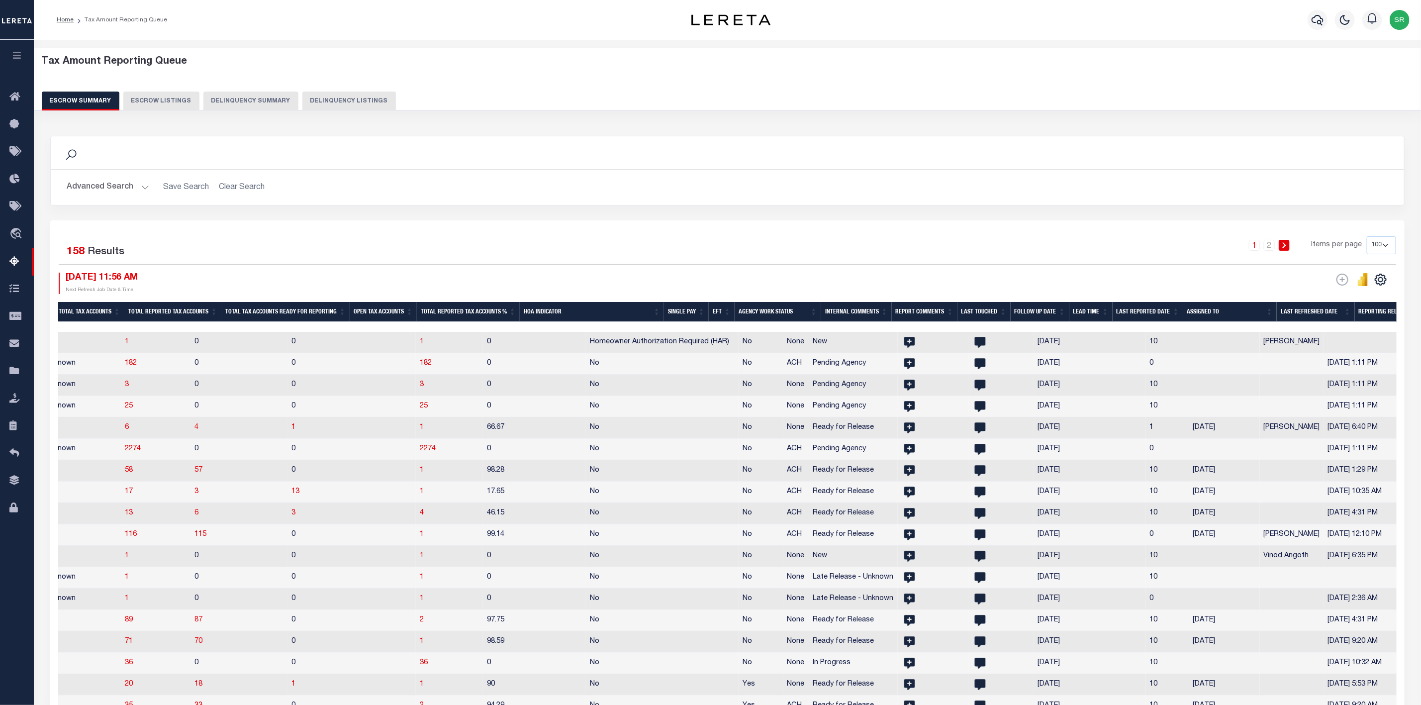
scroll to position [0, 993]
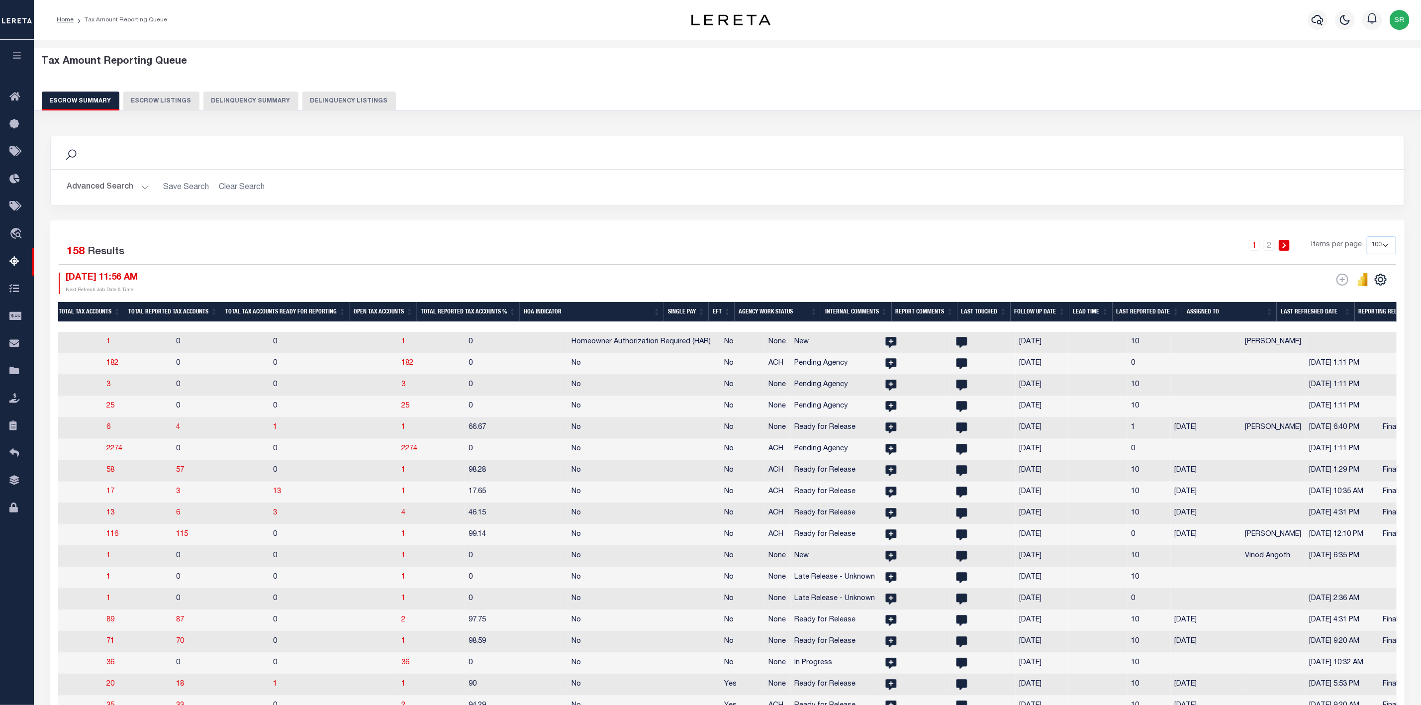
click at [1216, 313] on th "Assigned To" at bounding box center [1229, 312] width 93 height 20
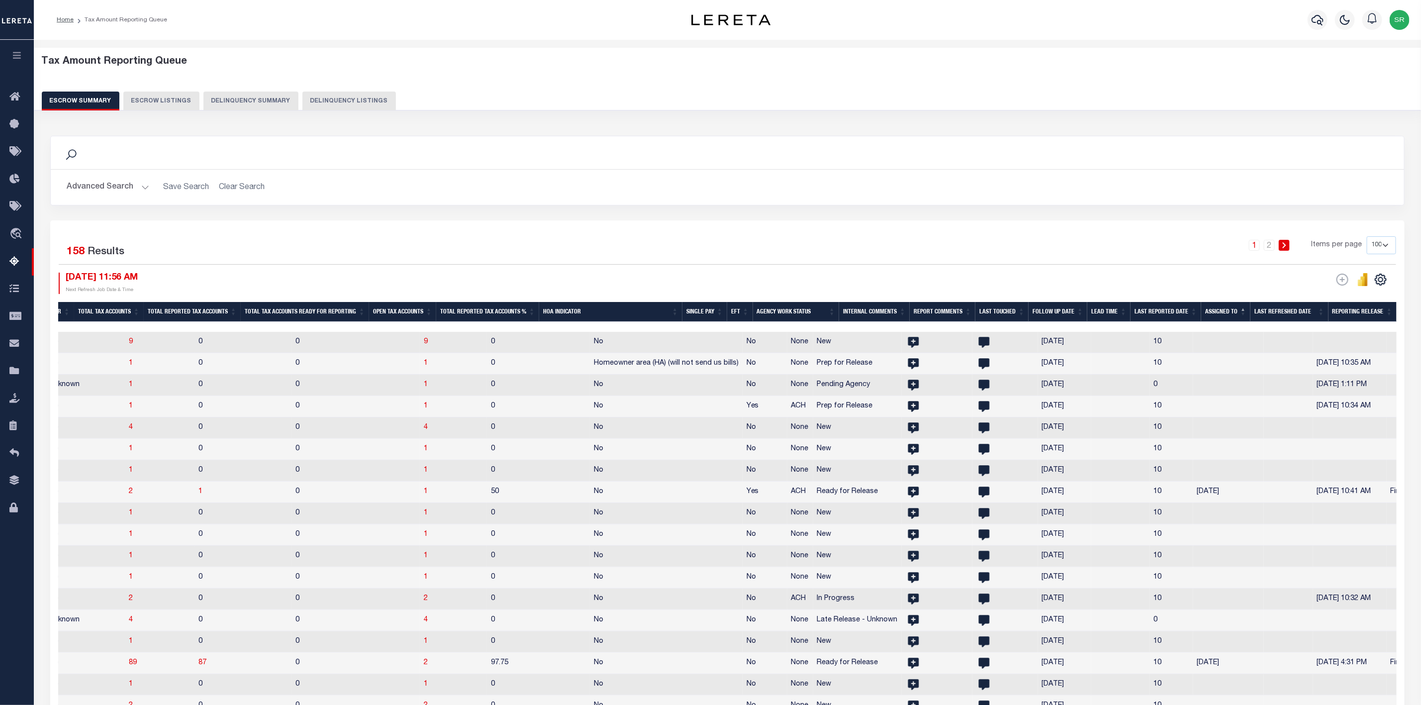
scroll to position [0, 970]
click at [1216, 313] on th "Assigned To" at bounding box center [1226, 312] width 49 height 20
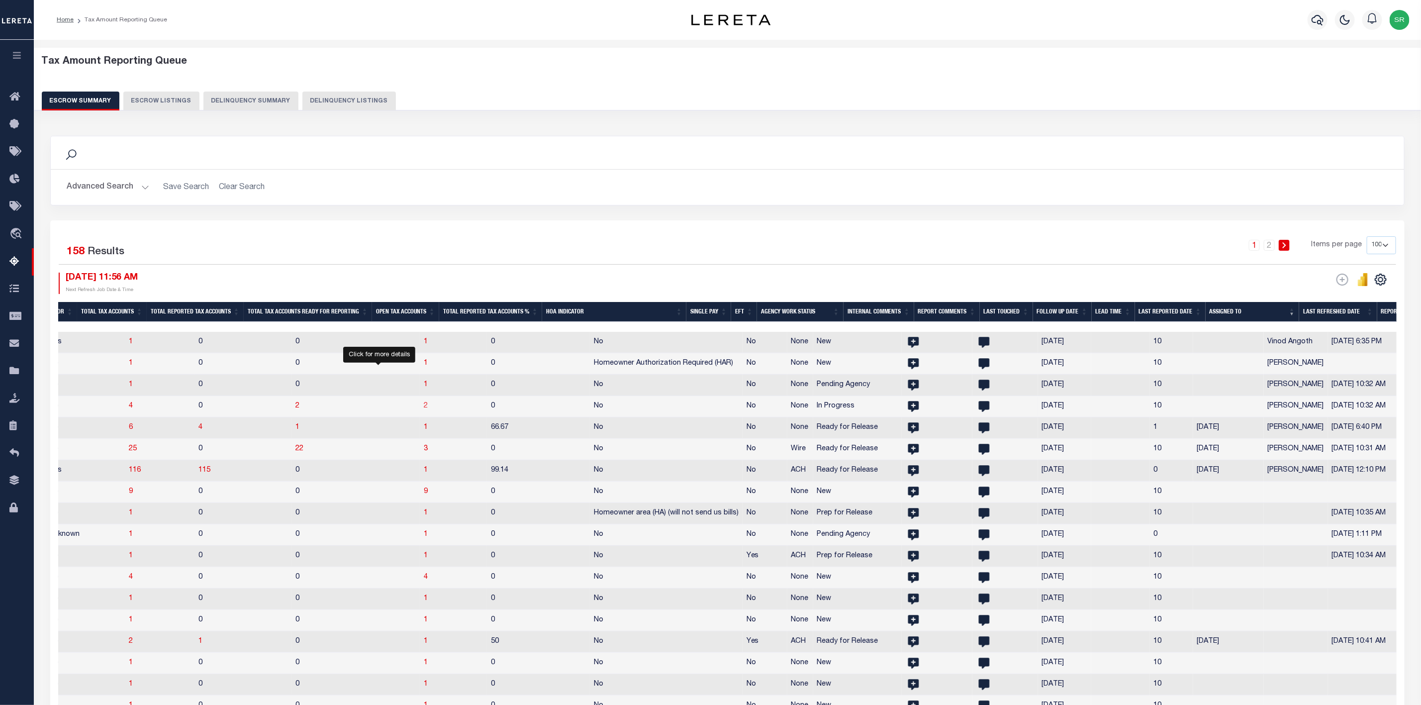
click at [424, 409] on span "2" at bounding box center [426, 405] width 4 height 7
select select "100"
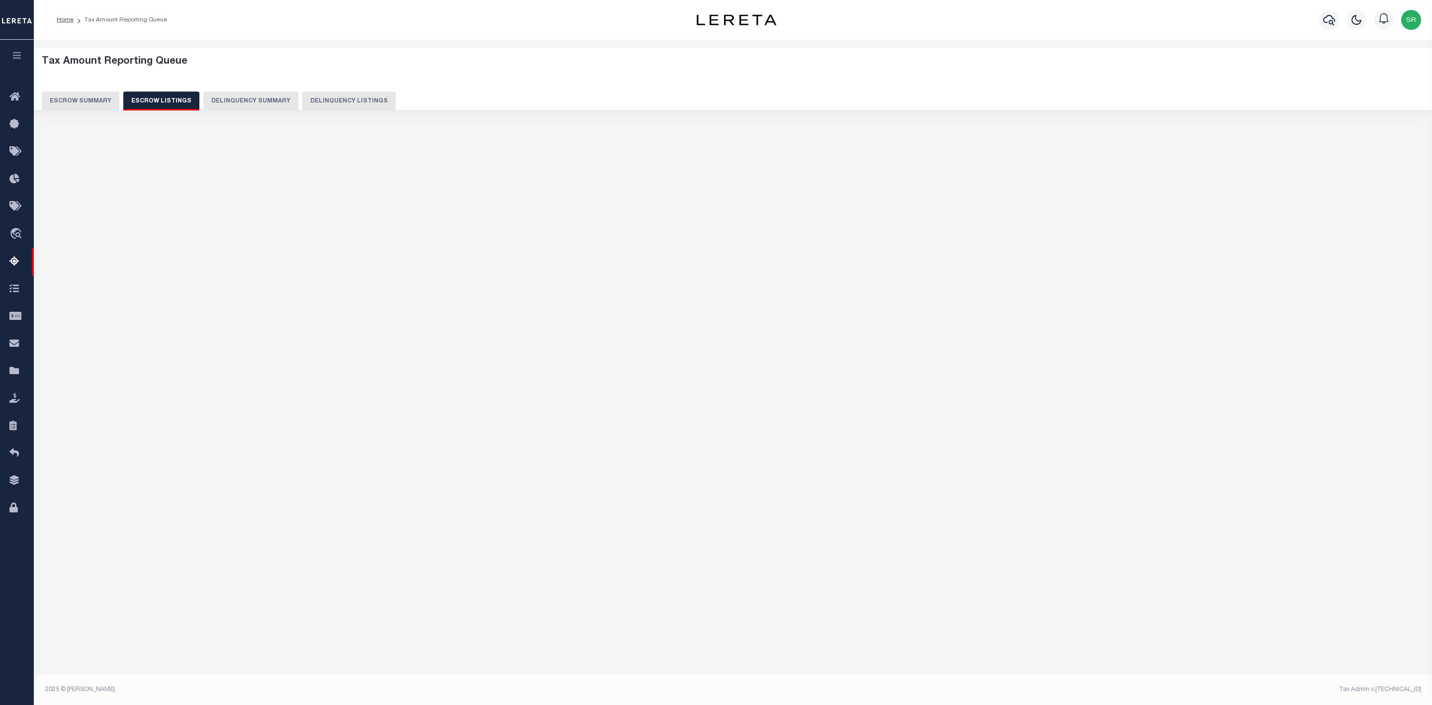
select select "100"
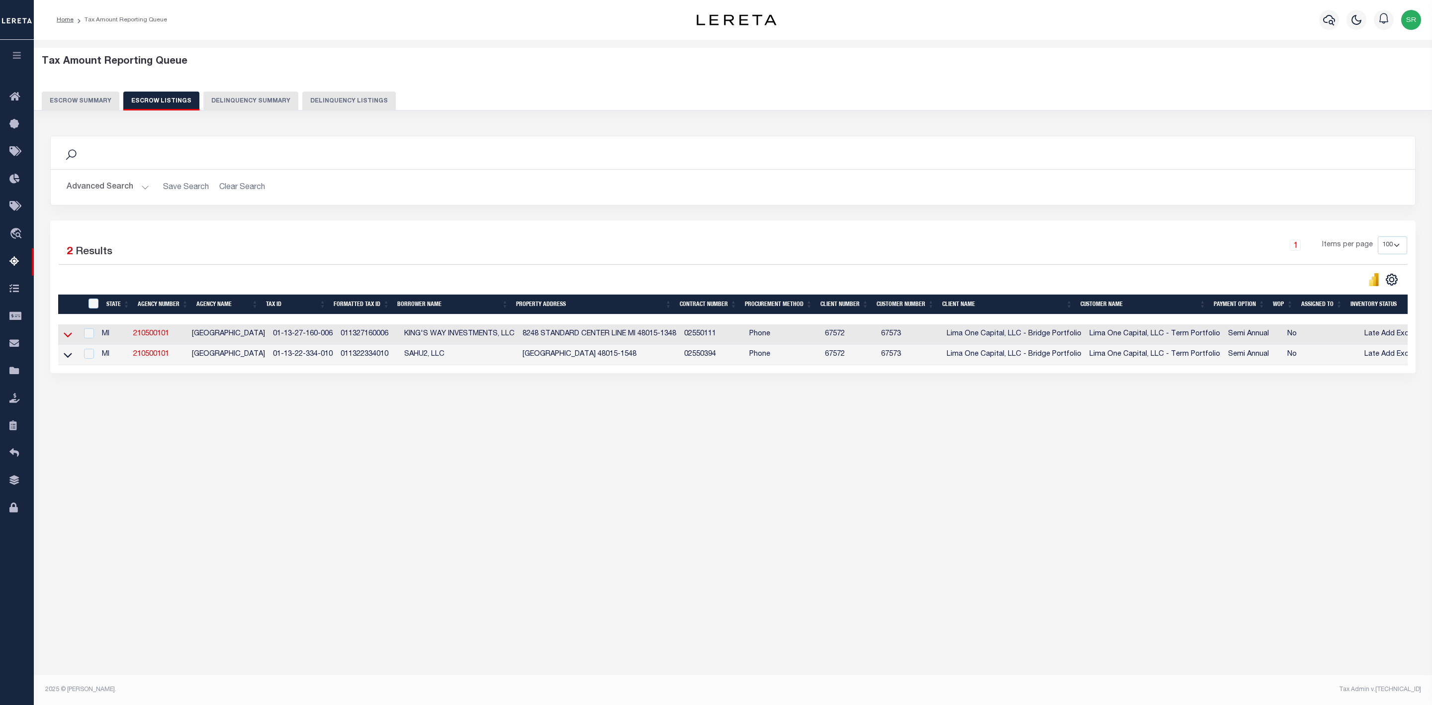
click at [69, 334] on icon at bounding box center [68, 334] width 8 height 10
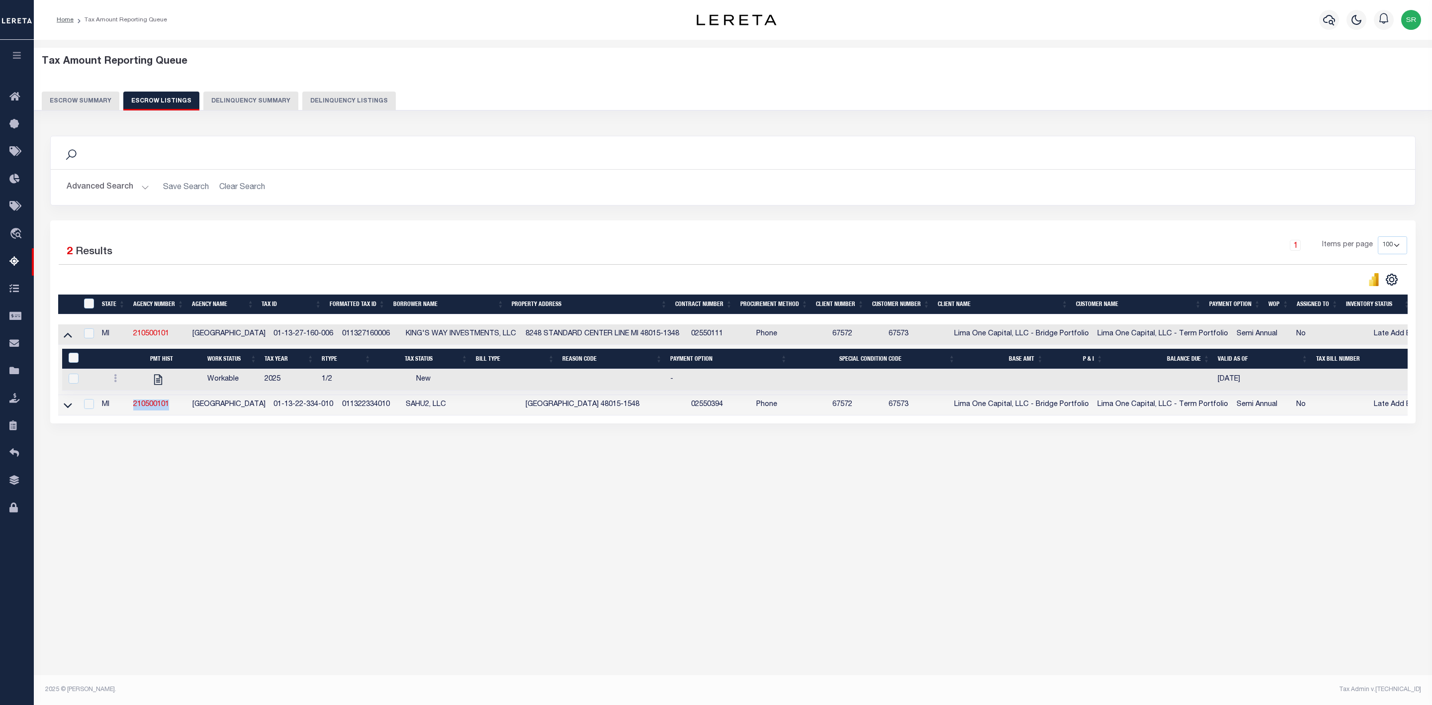
drag, startPoint x: 178, startPoint y: 409, endPoint x: 123, endPoint y: 406, distance: 54.8
click at [123, 406] on tr "MI 210500101 CENTERLINE CITY 01-13-22-334-010 011322334010 SAHU2, LLC 8598 CENT…" at bounding box center [751, 405] width 1386 height 20
copy tr "210500101"
click at [78, 98] on button "Escrow Summary" at bounding box center [81, 101] width 78 height 19
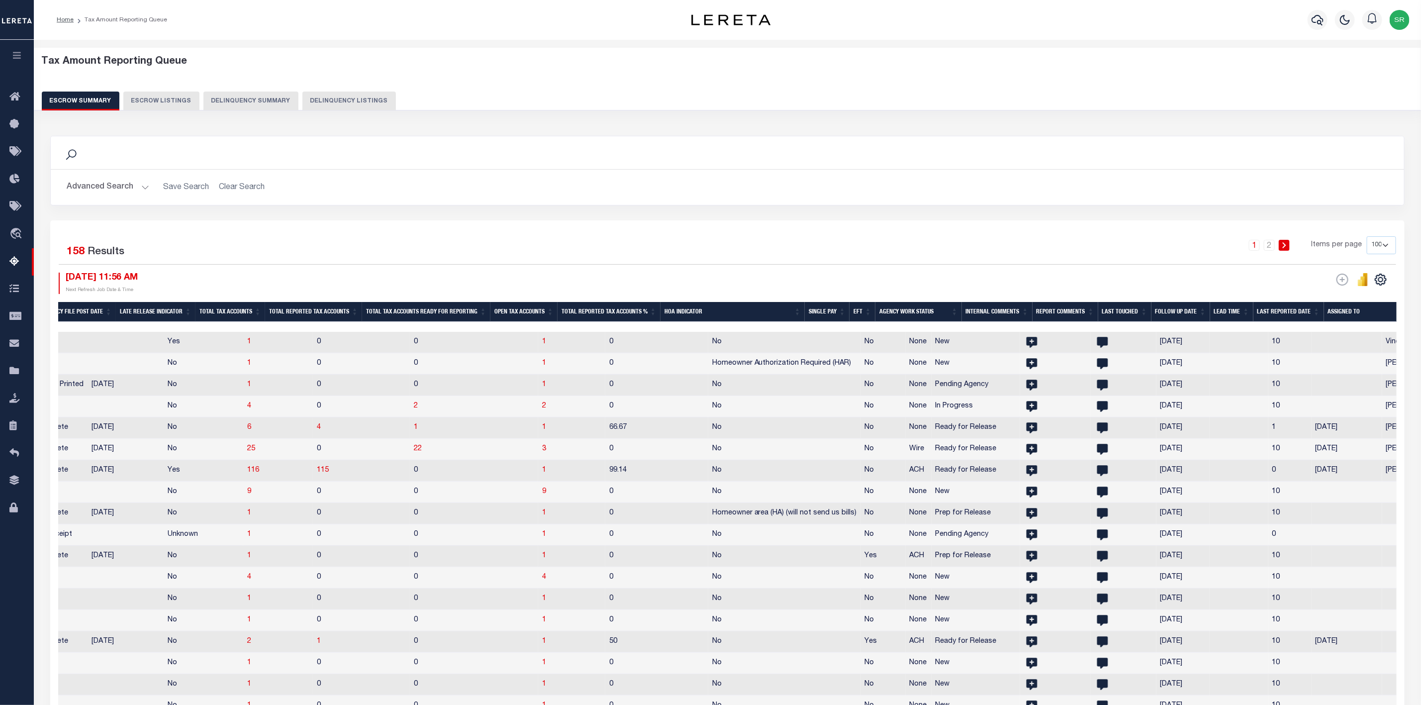
scroll to position [0, 1019]
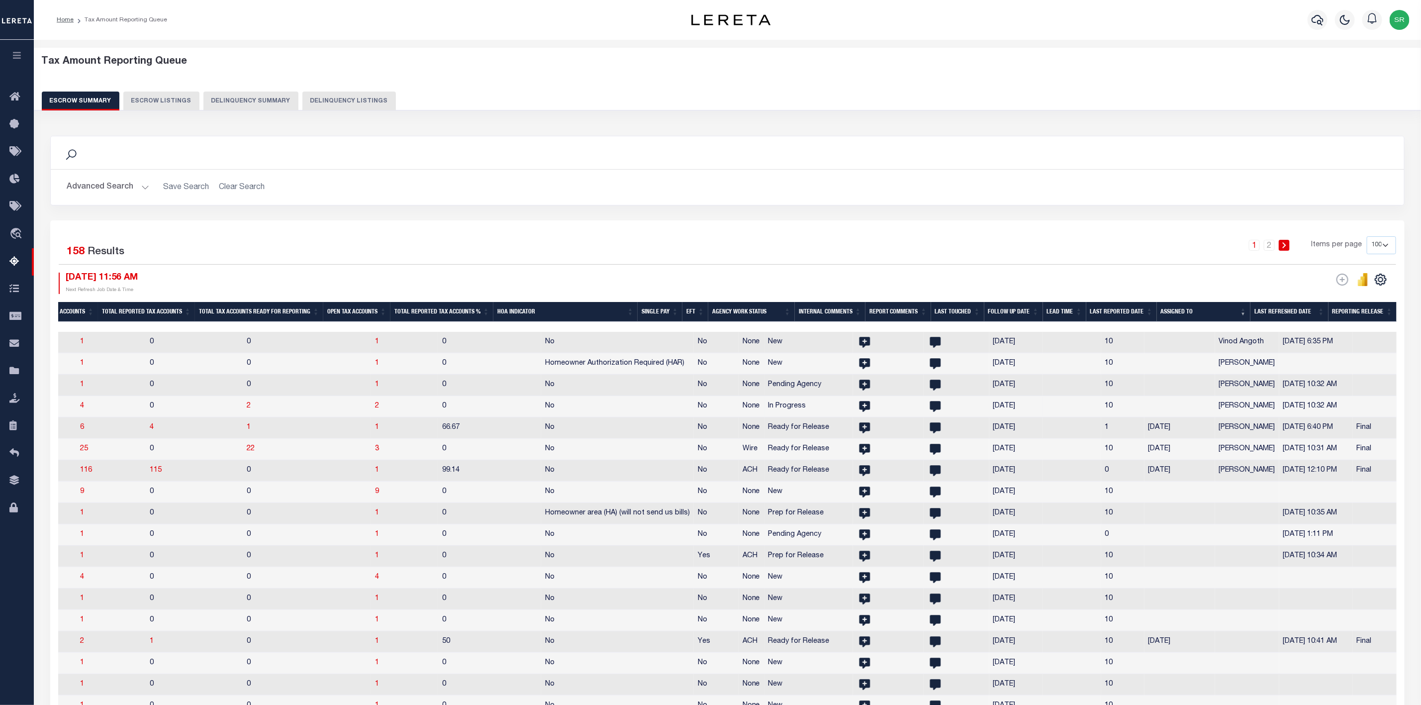
click at [591, 407] on td "No" at bounding box center [617, 406] width 153 height 21
checkbox input "true"
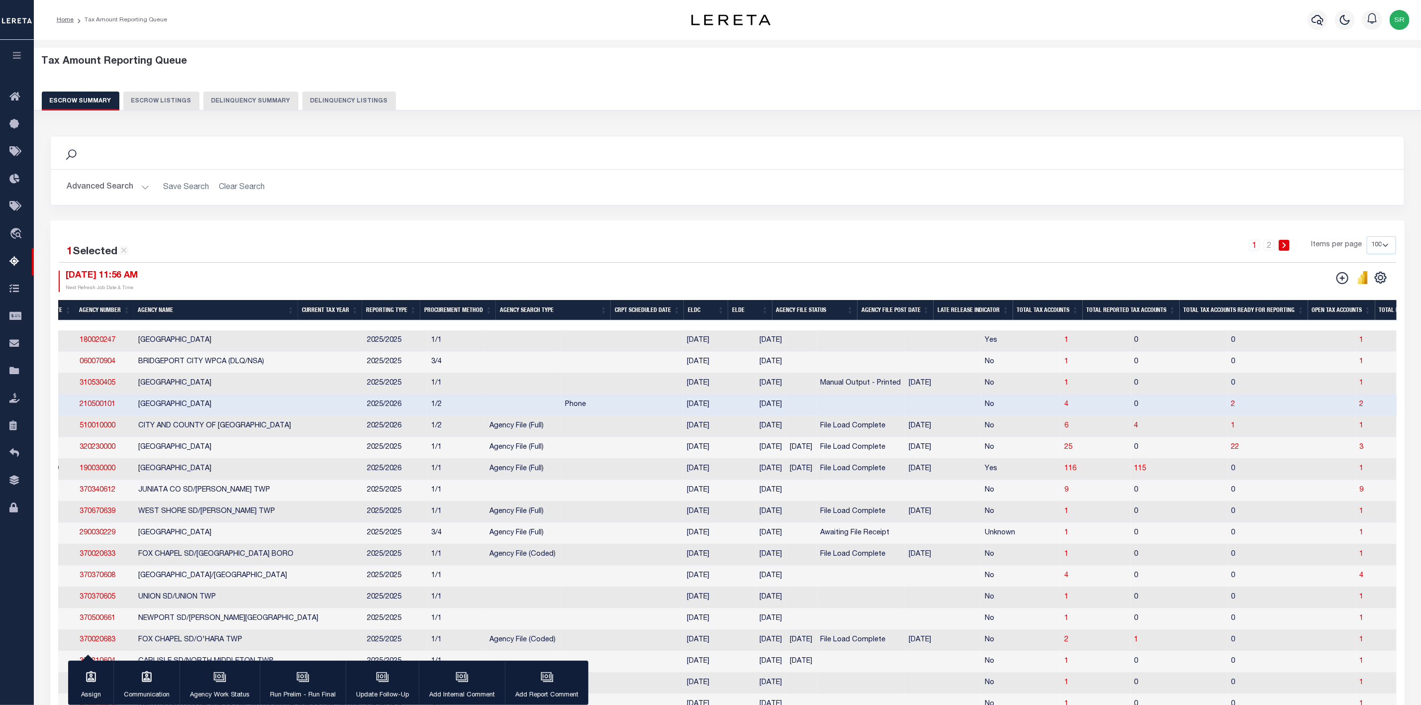
scroll to position [0, 4]
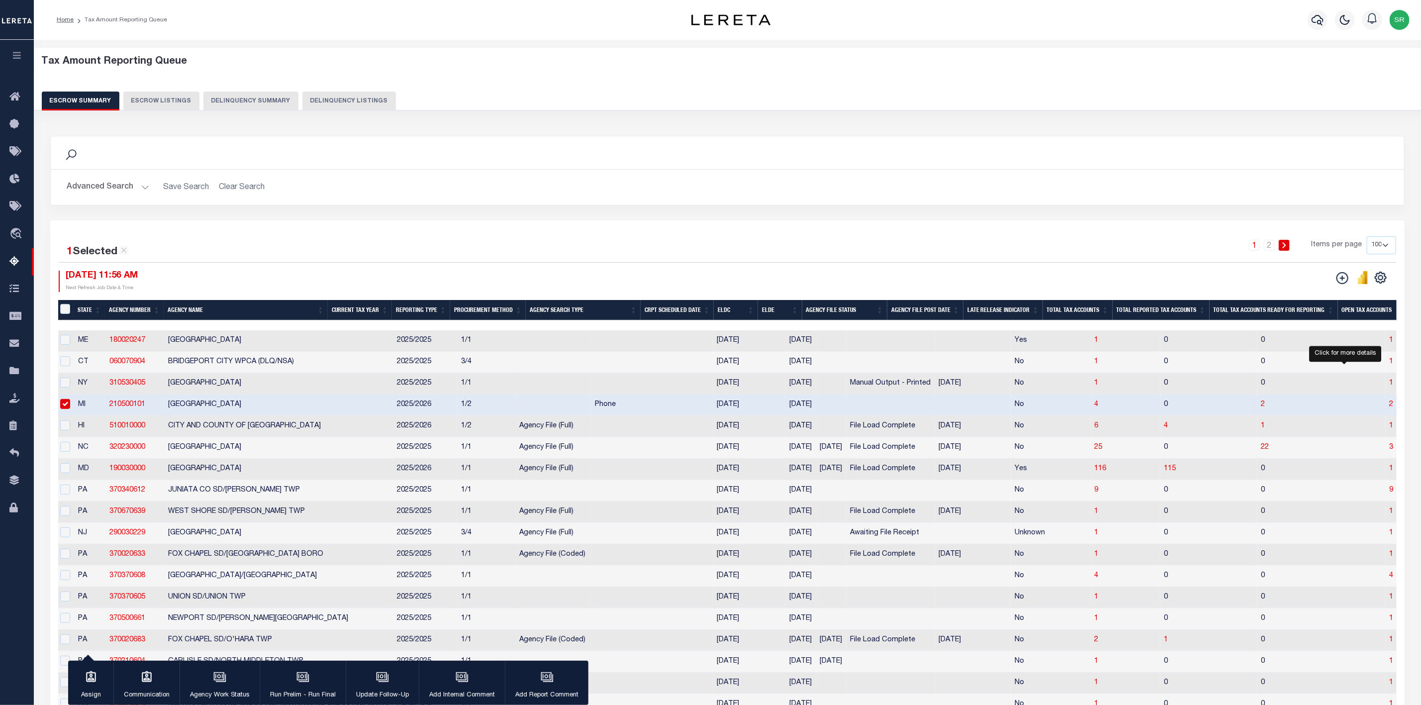
click at [1390, 408] on span "2" at bounding box center [1392, 404] width 4 height 7
select select "100"
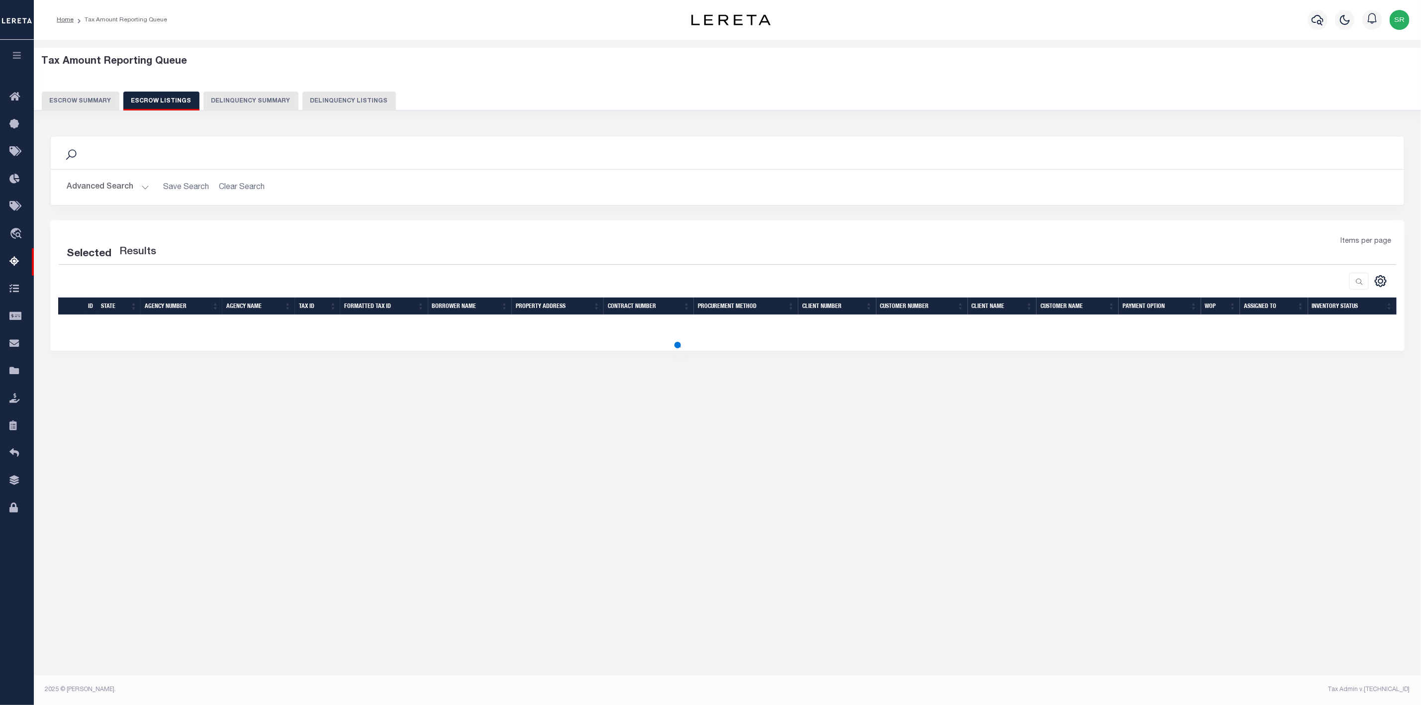
select select "100"
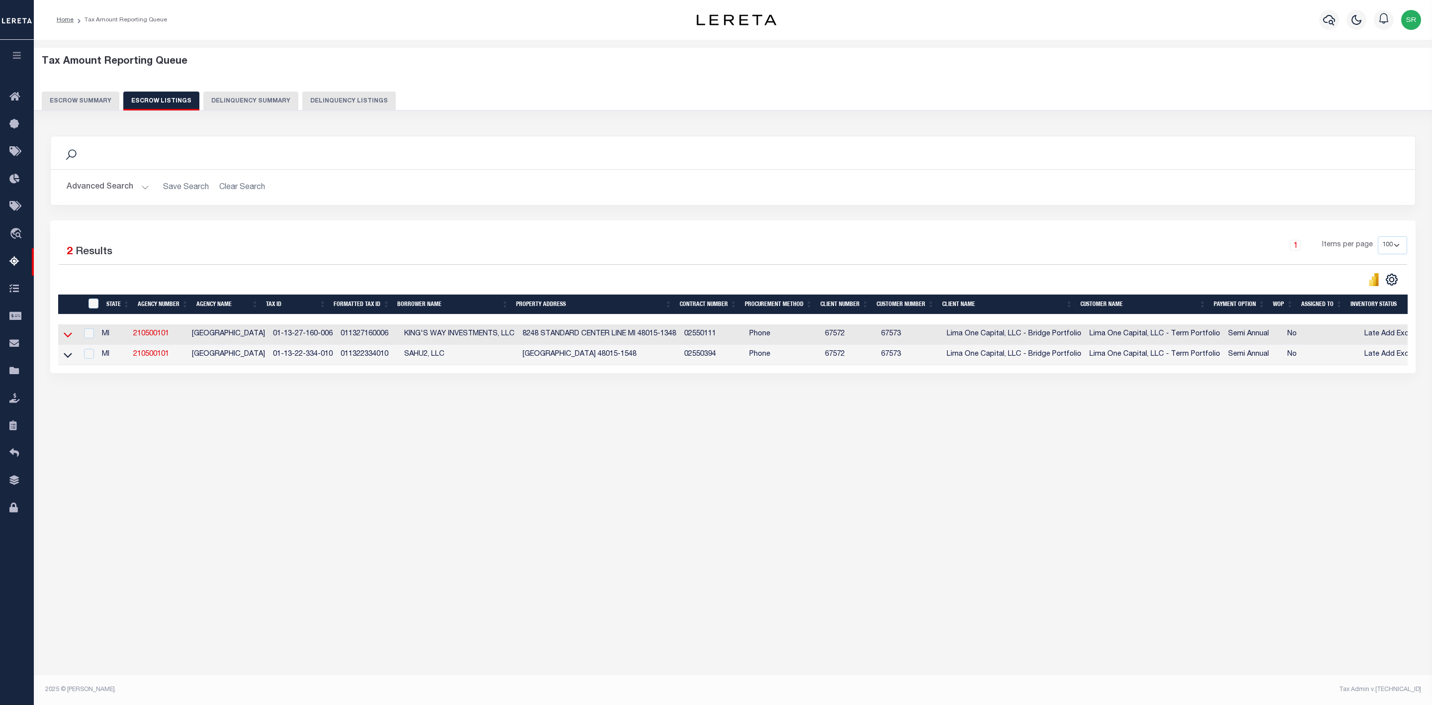
click at [67, 336] on icon at bounding box center [68, 334] width 8 height 10
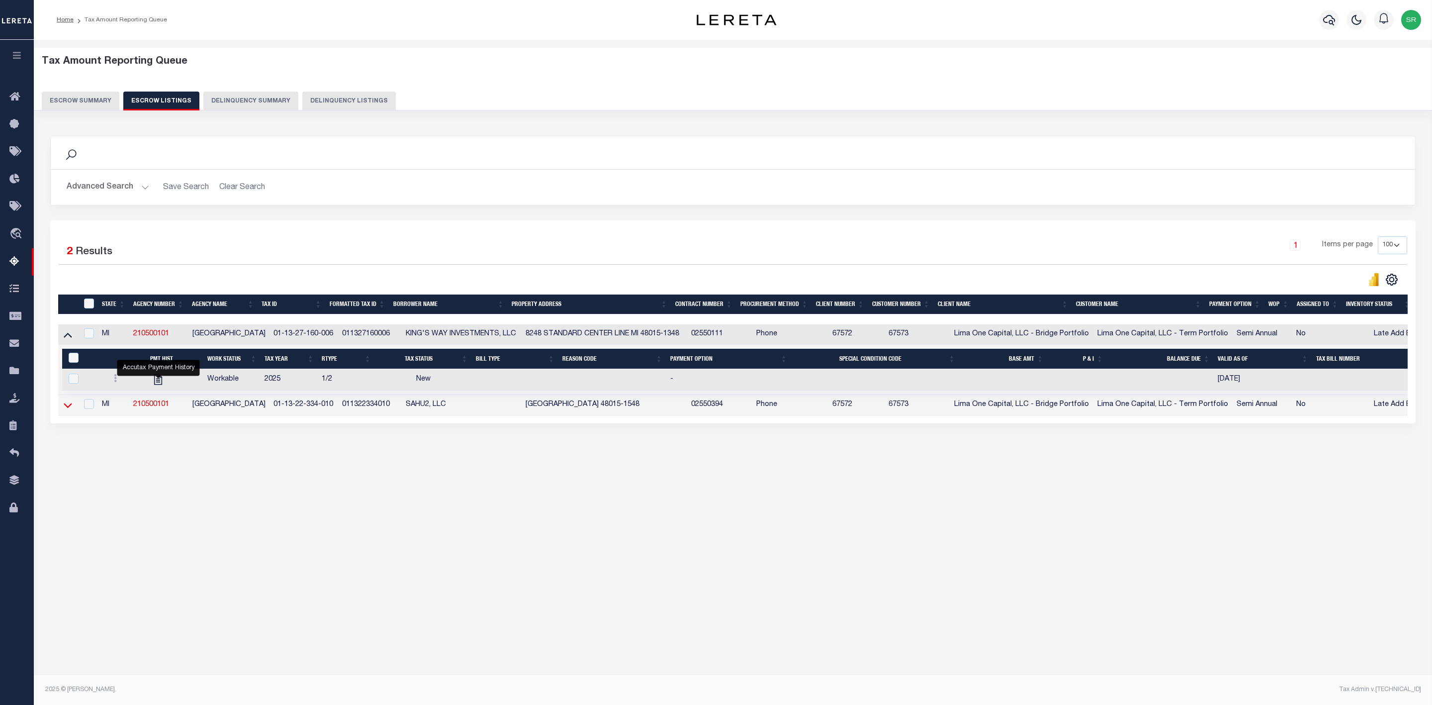
click at [67, 410] on icon at bounding box center [68, 405] width 8 height 10
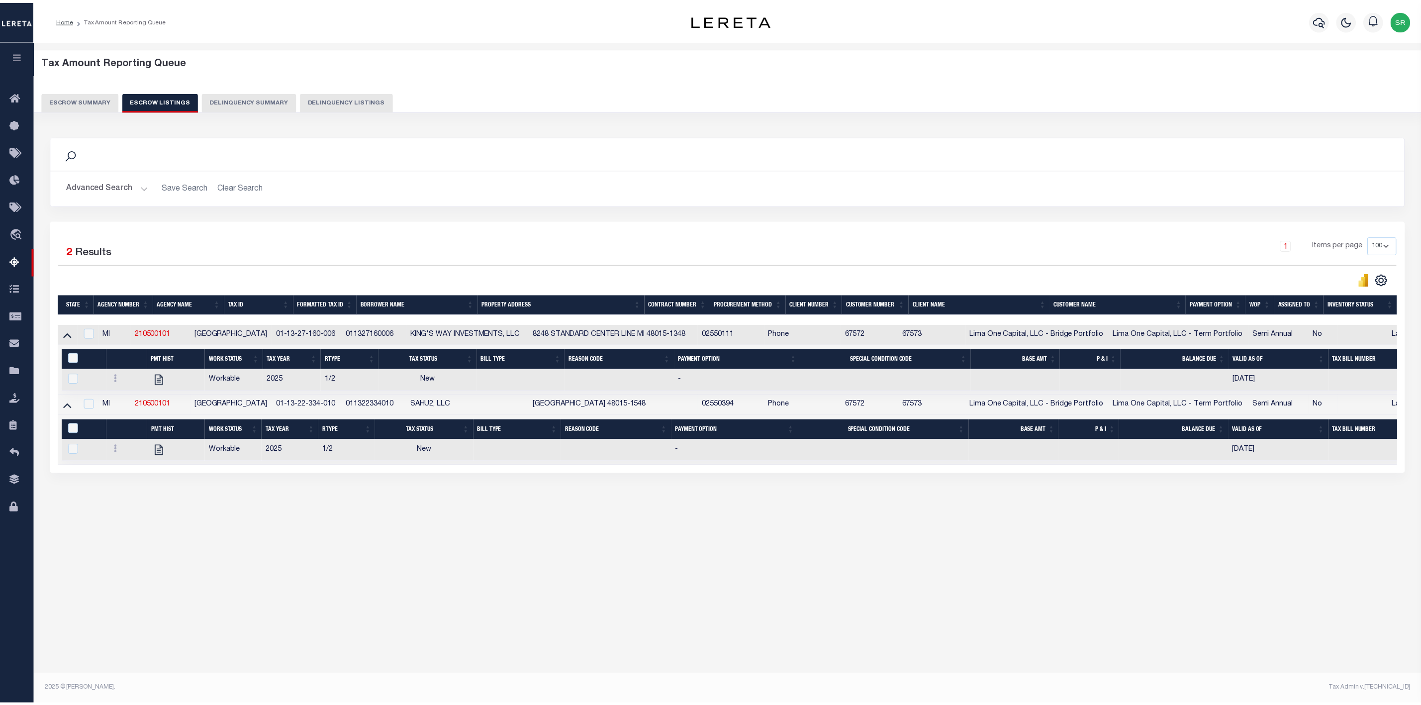
scroll to position [0, 0]
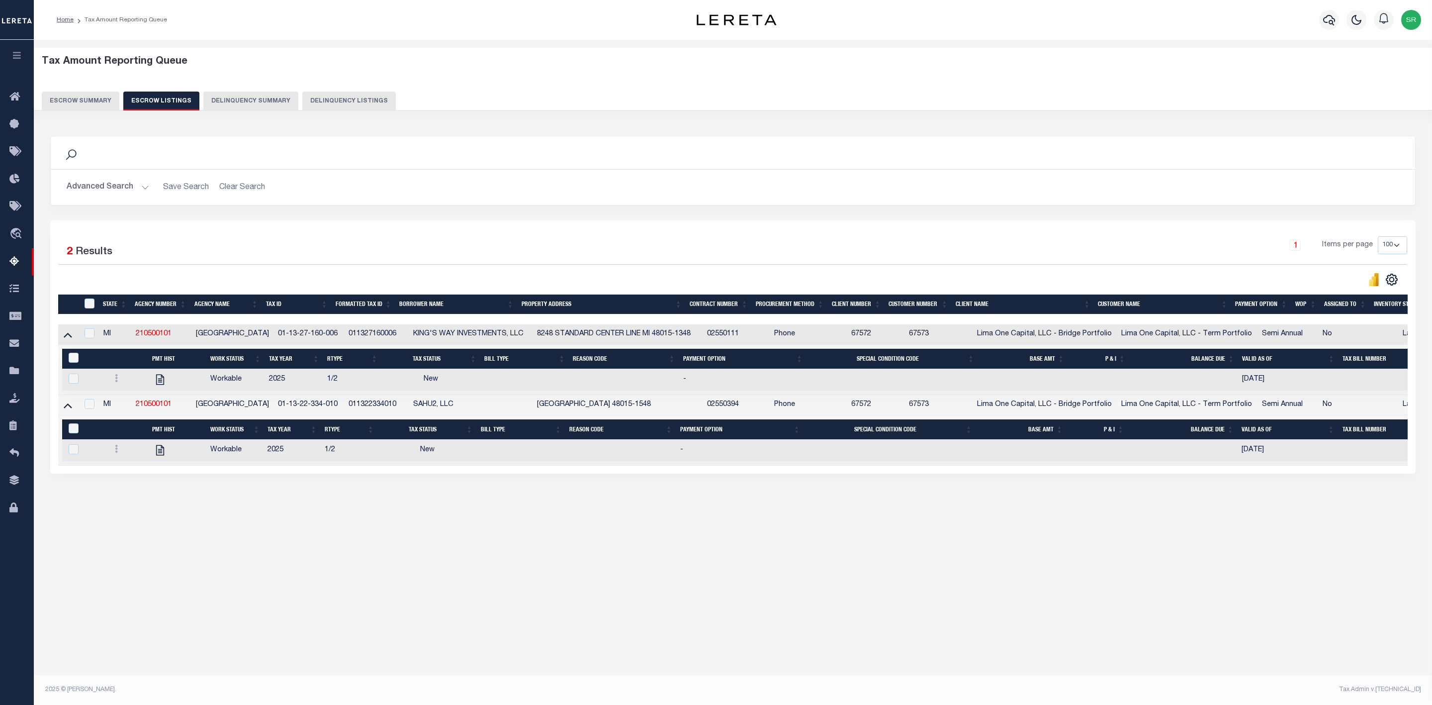
click at [97, 103] on button "Escrow Summary" at bounding box center [81, 101] width 78 height 19
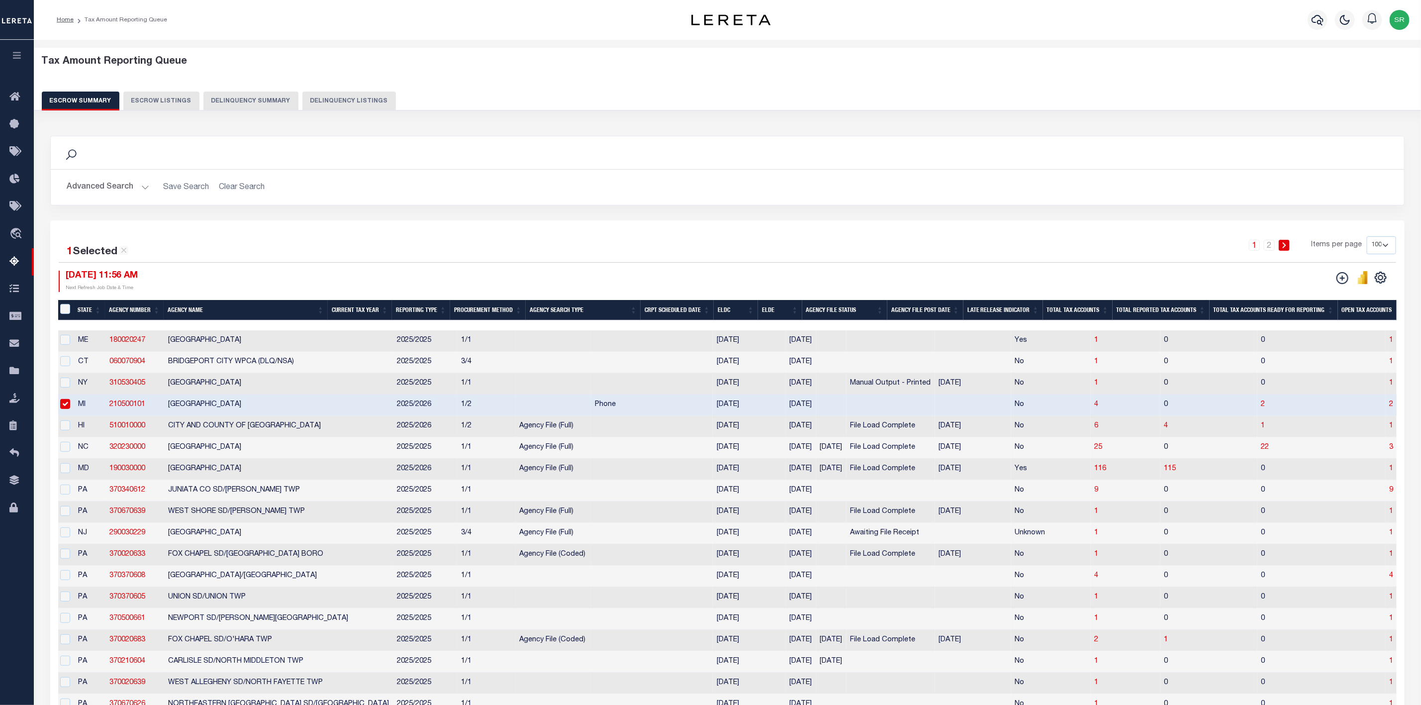
drag, startPoint x: 788, startPoint y: 324, endPoint x: 847, endPoint y: 327, distance: 59.7
click at [847, 327] on div at bounding box center [727, 325] width 1339 height 10
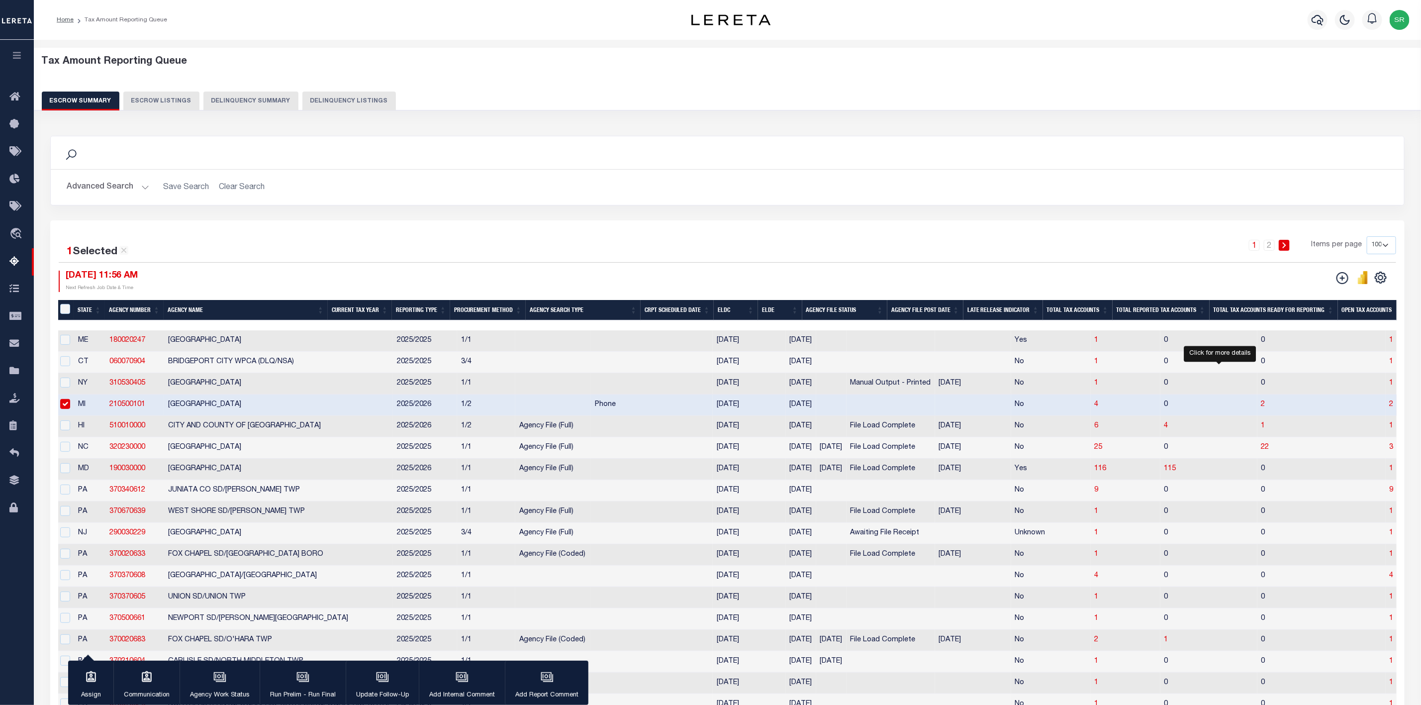
click at [1261, 408] on span "2" at bounding box center [1263, 404] width 4 height 7
select select "100"
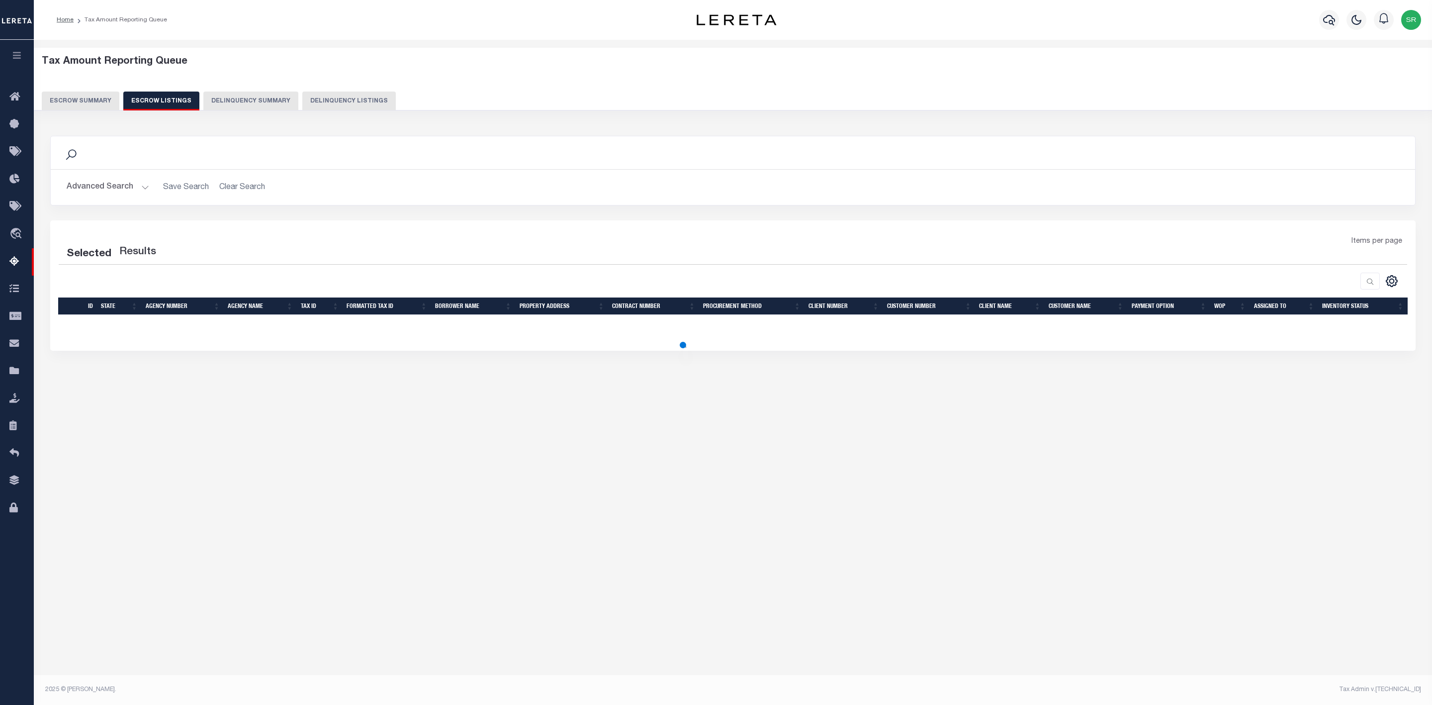
select select "100"
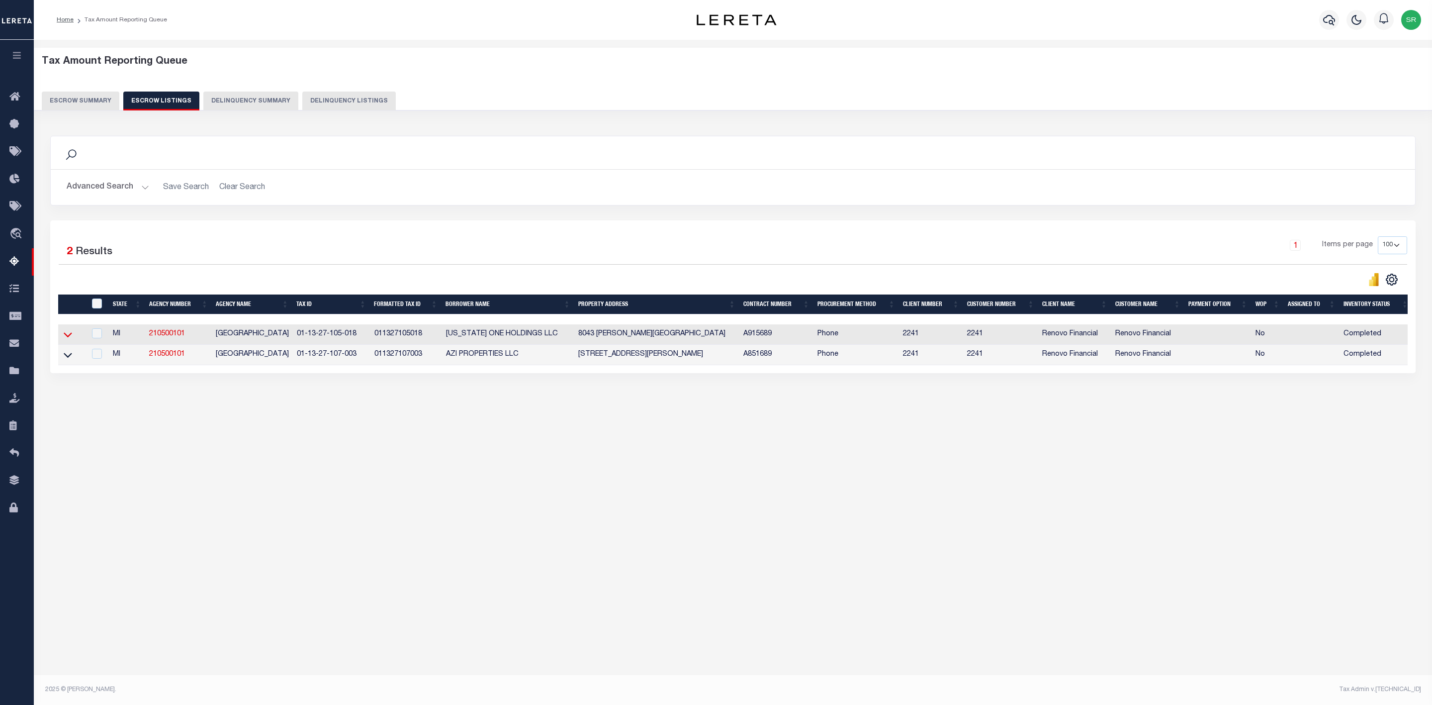
click at [72, 340] on icon at bounding box center [68, 334] width 8 height 10
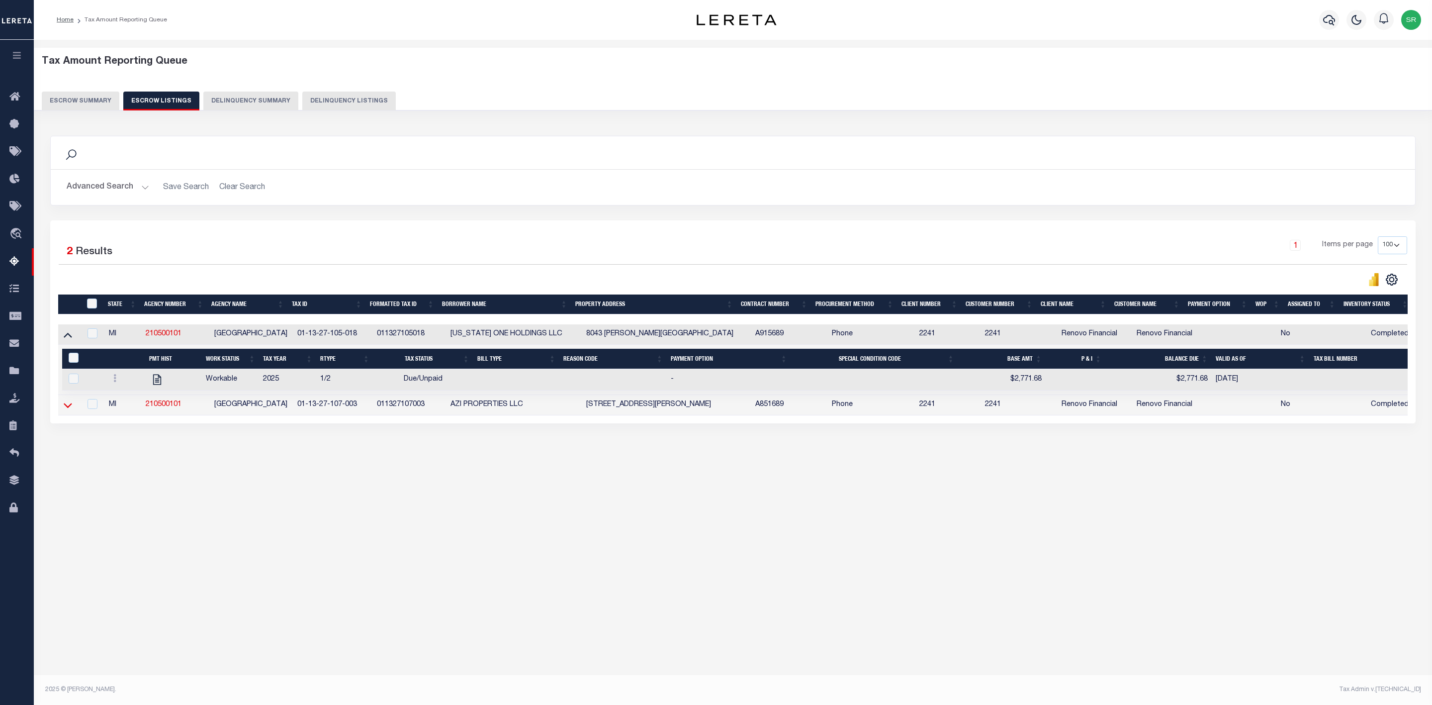
click at [69, 410] on icon at bounding box center [68, 405] width 8 height 10
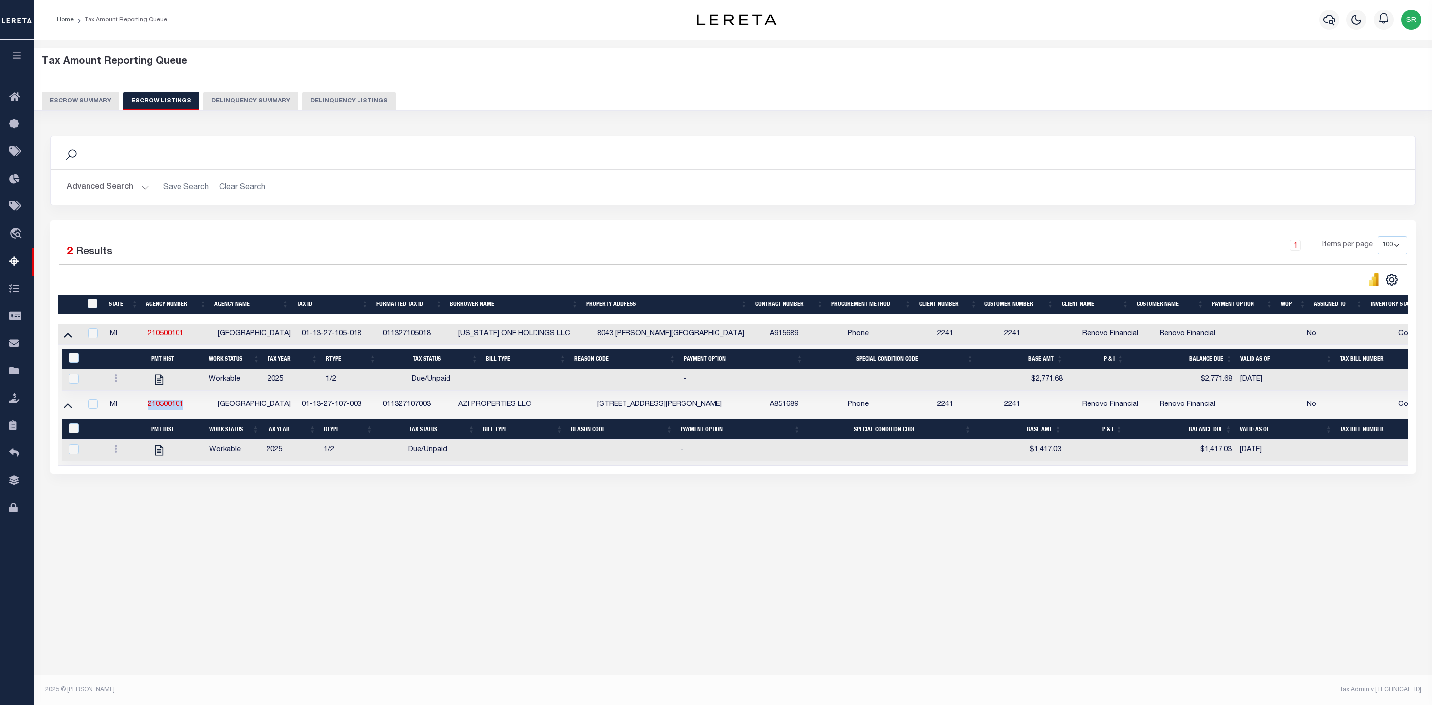
copy link "210500101"
drag, startPoint x: 186, startPoint y: 407, endPoint x: 144, endPoint y: 409, distance: 41.8
click at [144, 409] on td "210500101" at bounding box center [179, 405] width 70 height 20
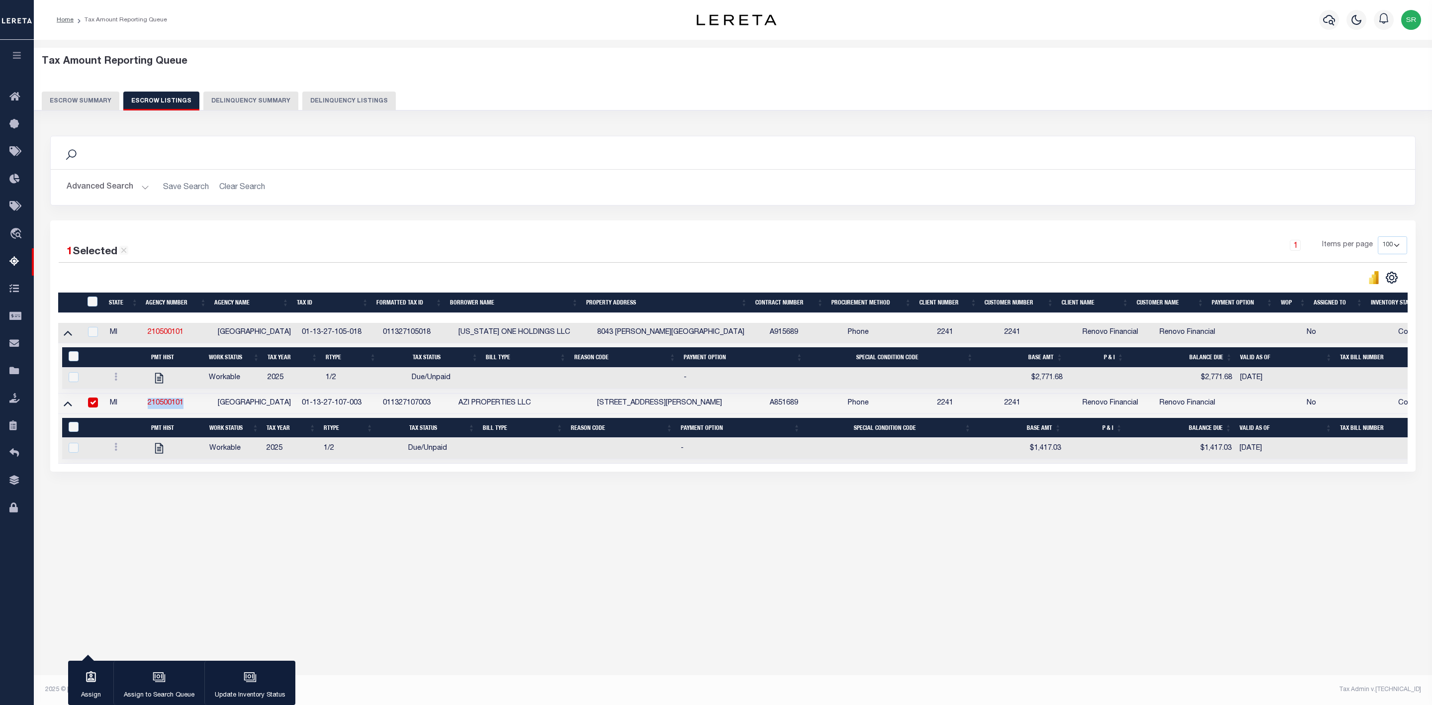
click at [94, 407] on input "checkbox" at bounding box center [93, 402] width 10 height 10
checkbox input "false"
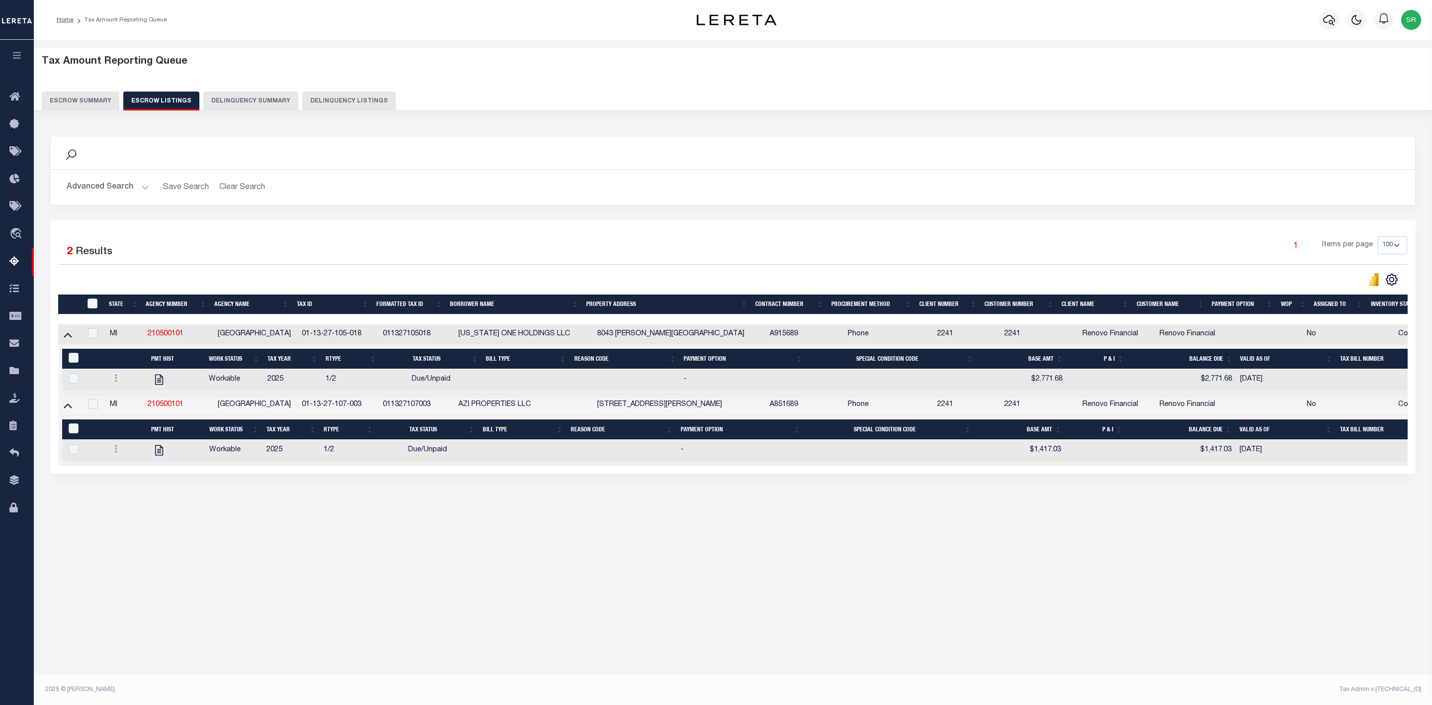
click at [139, 503] on div "Search Advanced Search Save Search Clear Search In In AK AL AR AZ CA CO CT" at bounding box center [733, 314] width 1379 height 377
click at [66, 410] on icon at bounding box center [68, 405] width 8 height 10
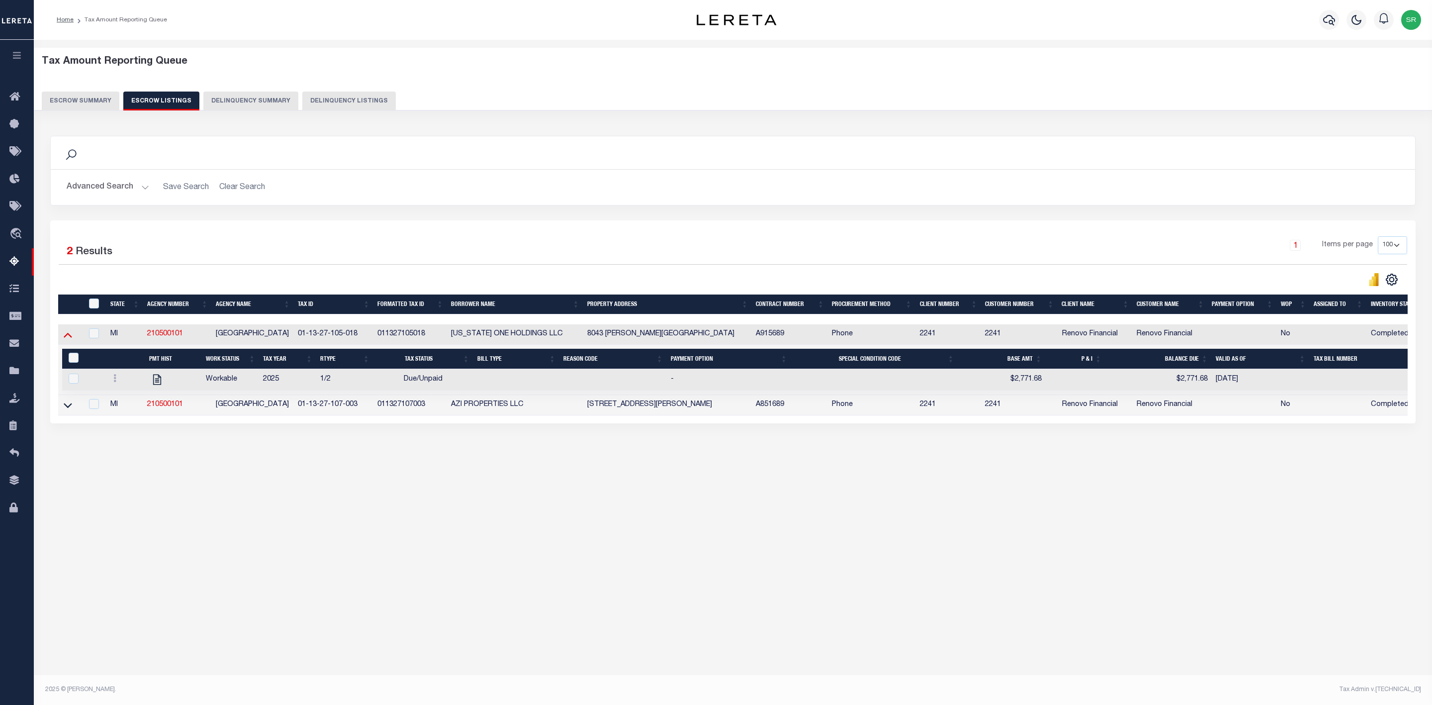
click at [68, 338] on icon at bounding box center [68, 335] width 8 height 5
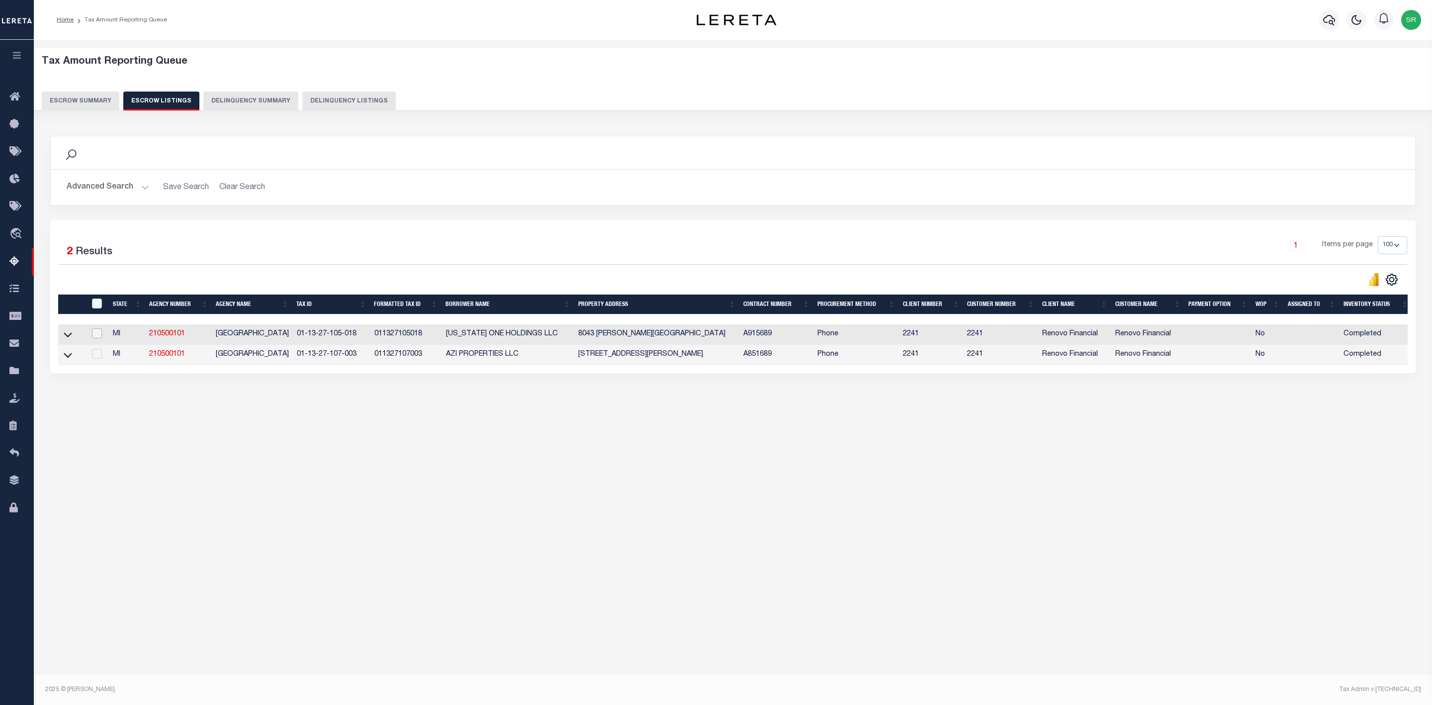
click at [94, 338] on input "checkbox" at bounding box center [97, 333] width 10 height 10
checkbox input "true"
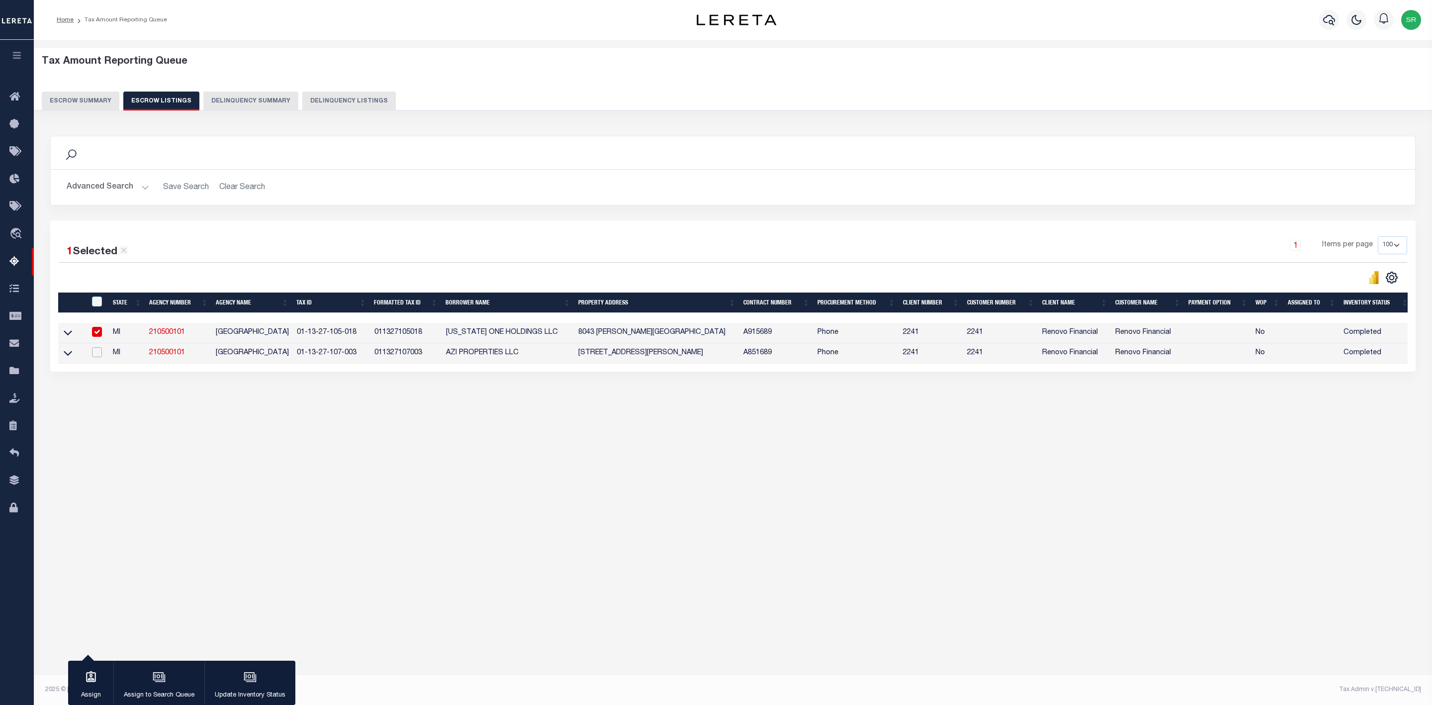
click at [95, 355] on input "checkbox" at bounding box center [97, 352] width 10 height 10
checkbox input "true"
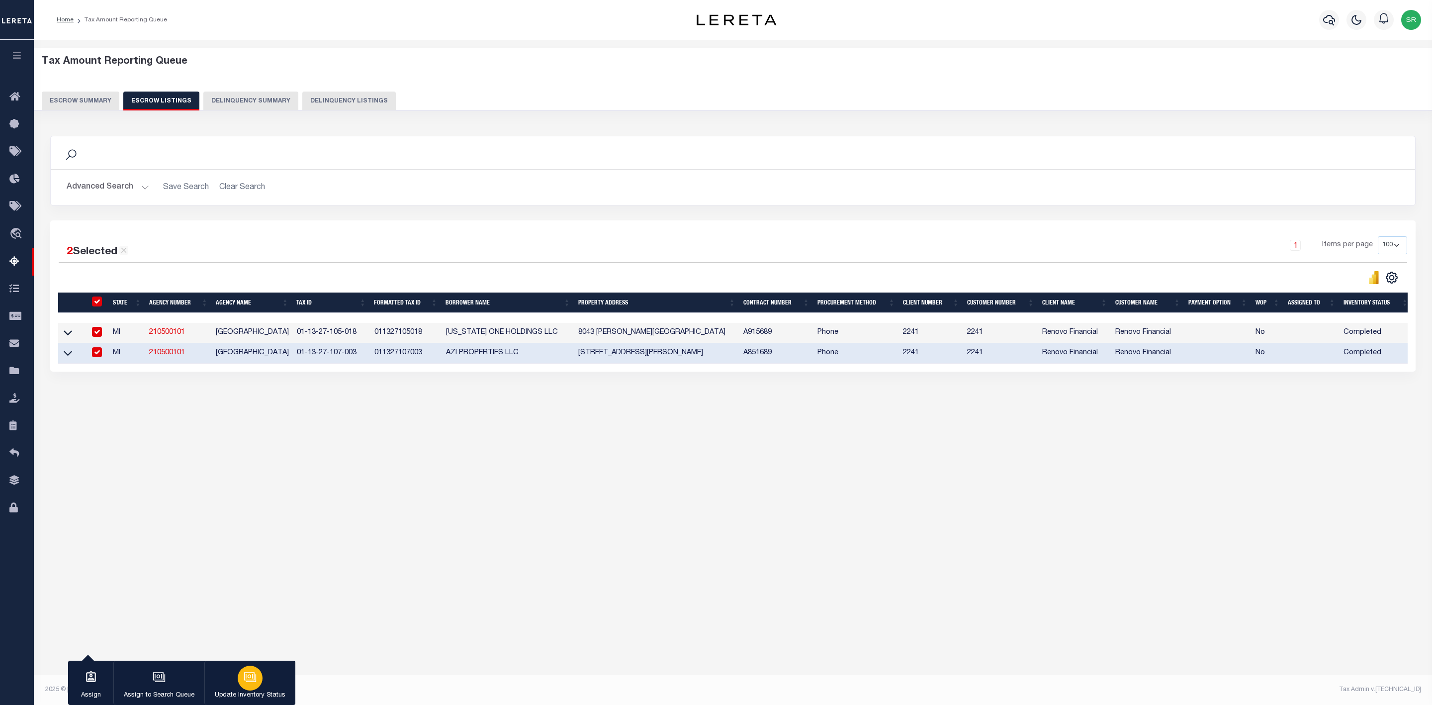
click at [246, 685] on div "button" at bounding box center [250, 677] width 25 height 25
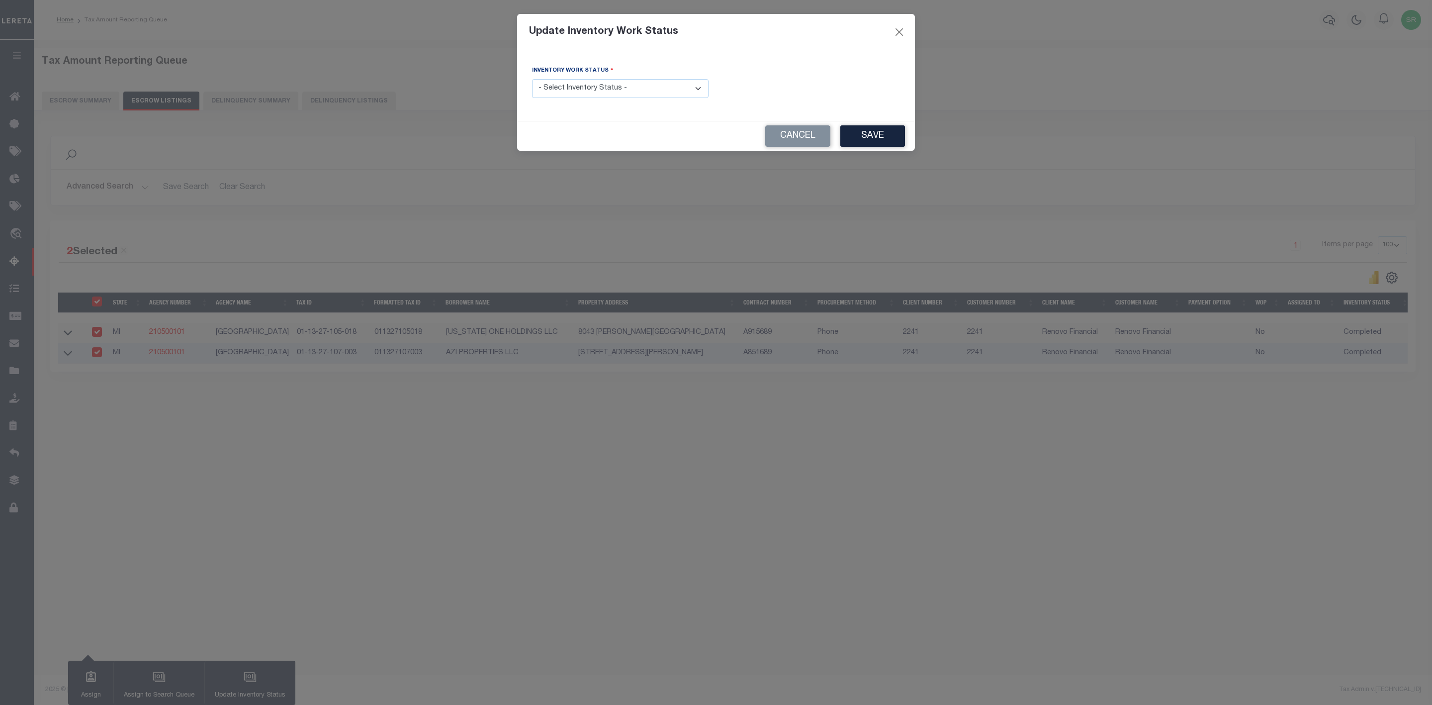
click at [691, 88] on select "- Select Inventory Status - Manual - Exception Pended - Awaiting Search Late Ad…" at bounding box center [620, 88] width 177 height 19
select select "4"
click at [532, 80] on select "- Select Inventory Status - Manual - Exception Pended - Awaiting Search Late Ad…" at bounding box center [620, 88] width 177 height 19
click at [877, 138] on button "Save" at bounding box center [872, 135] width 65 height 21
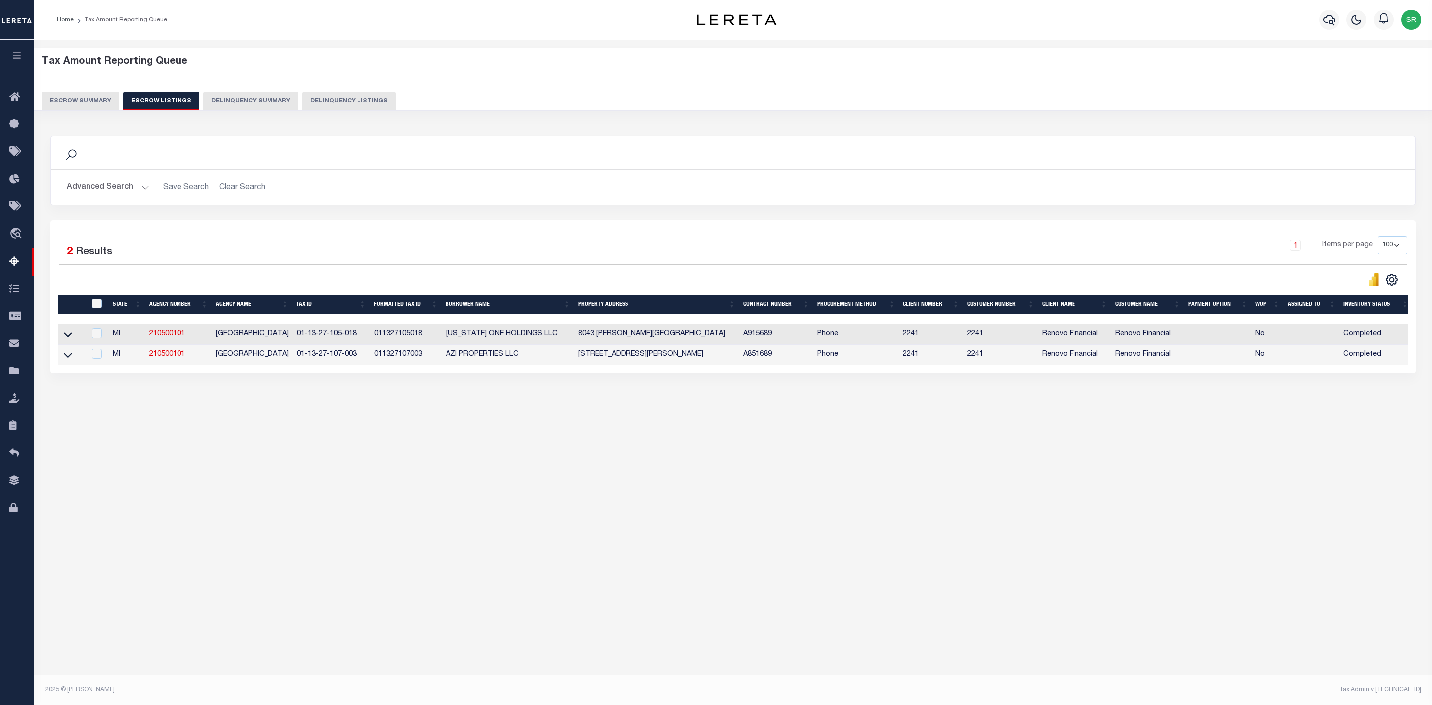
click at [94, 103] on button "Escrow Summary" at bounding box center [81, 101] width 78 height 19
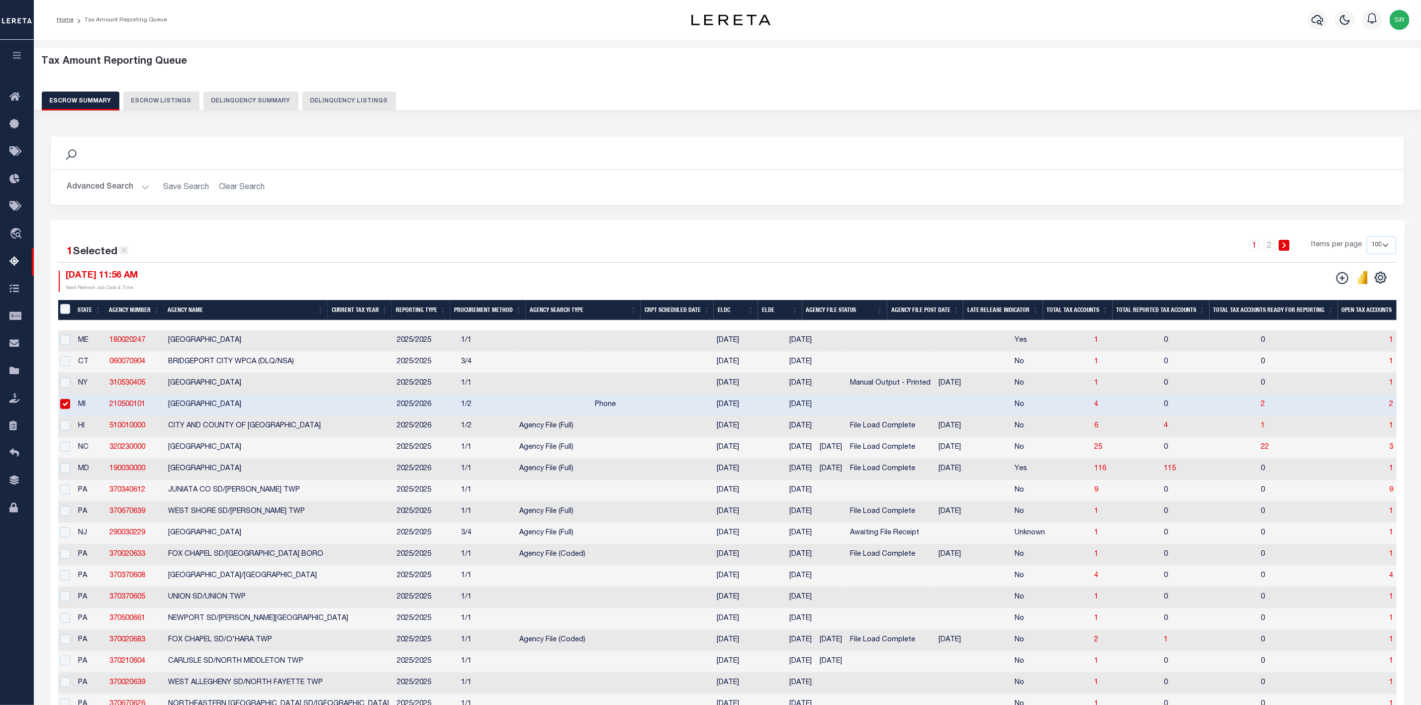
click at [127, 253] on icon at bounding box center [123, 250] width 5 height 5
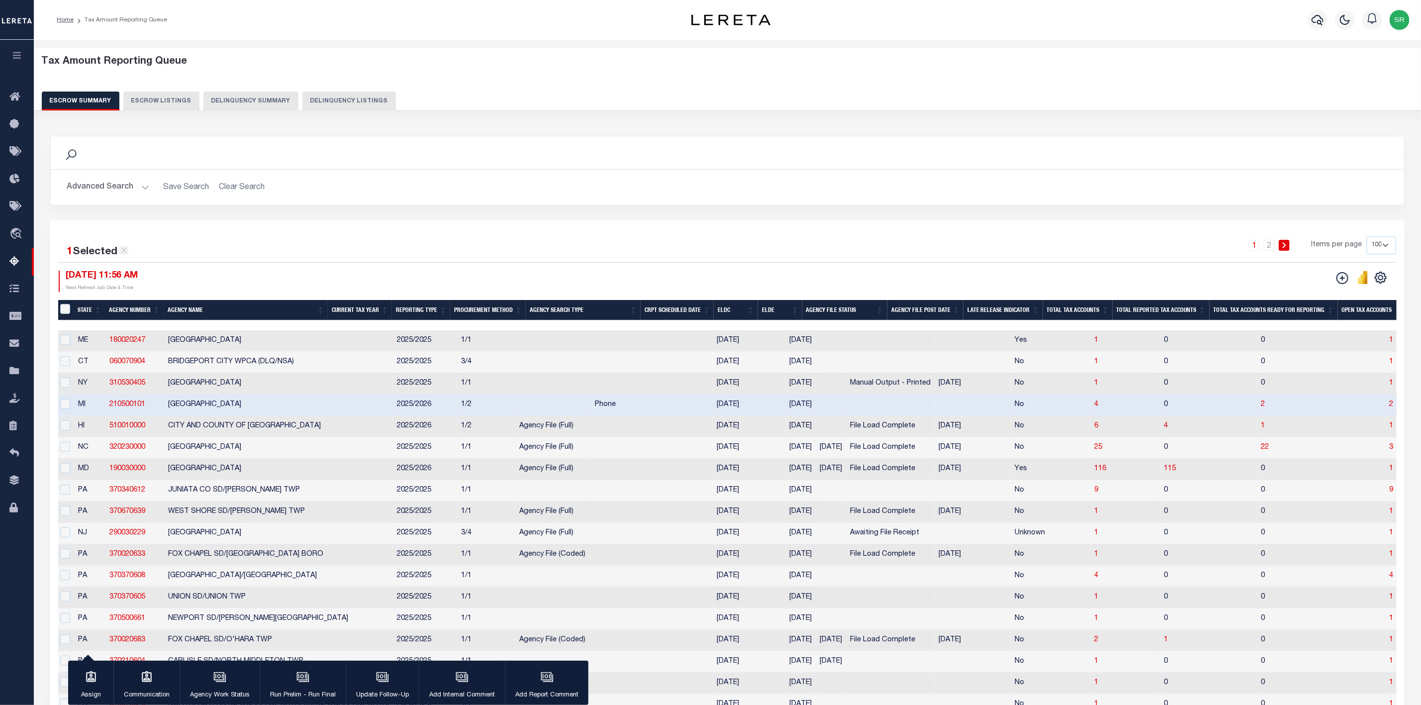
checkbox input "false"
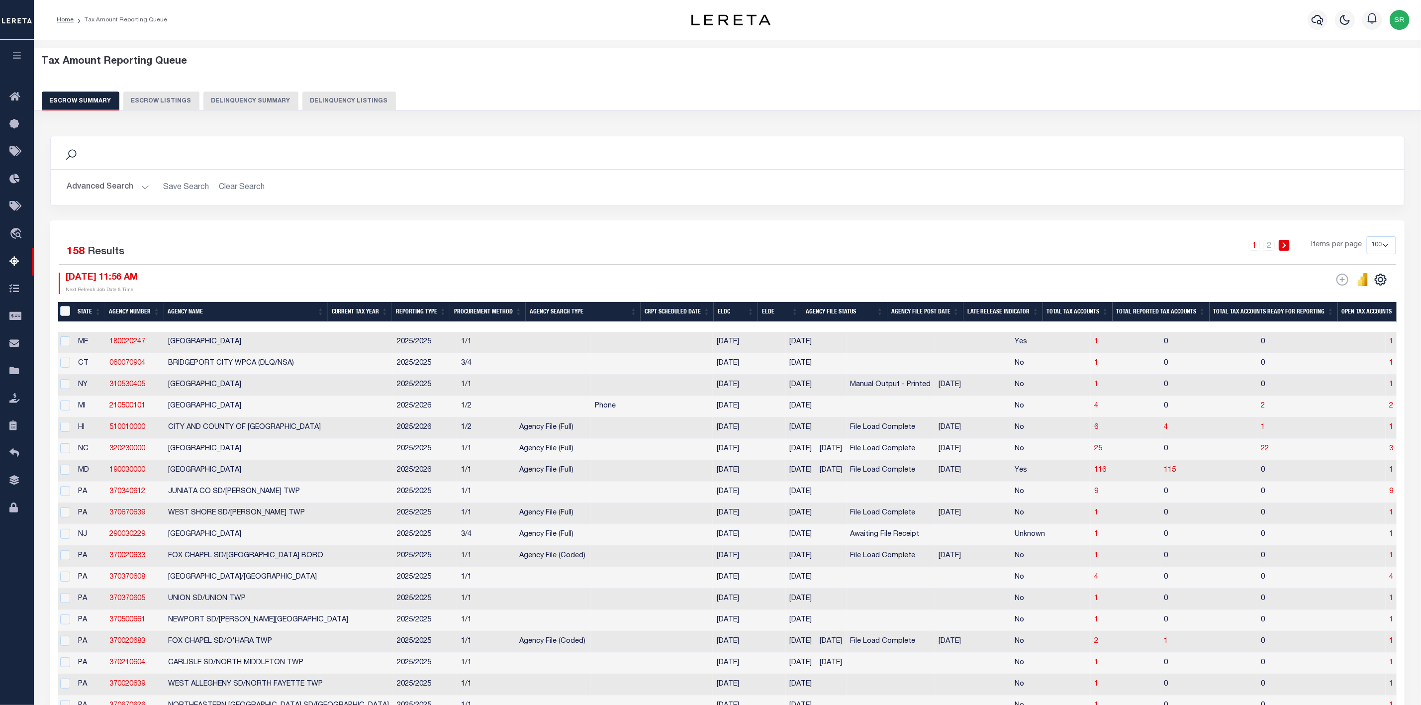
click at [144, 191] on button "Advanced Search" at bounding box center [108, 187] width 83 height 19
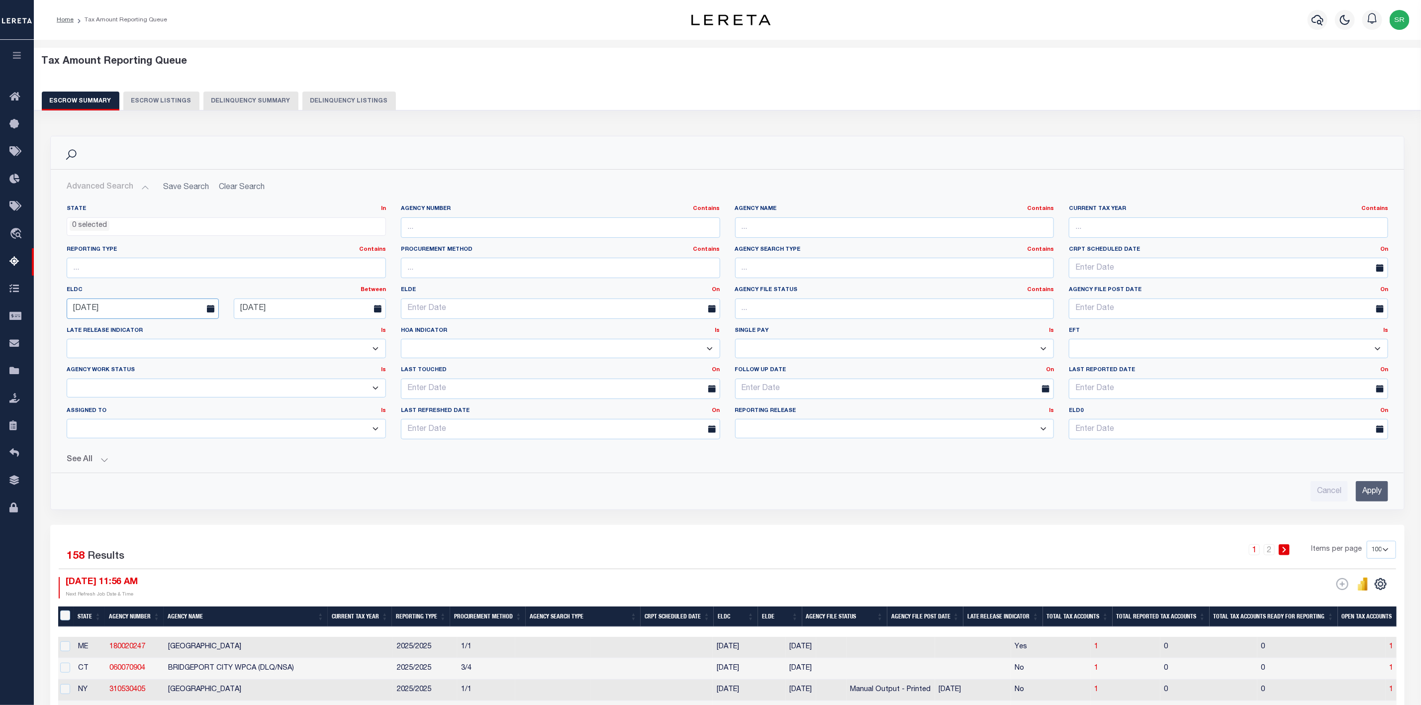
click at [122, 309] on input "08-01-2025" at bounding box center [143, 308] width 152 height 20
click at [211, 332] on icon at bounding box center [211, 333] width 3 height 6
select select "8"
click at [94, 363] on span "1" at bounding box center [99, 366] width 19 height 19
type input "09-01-2025"
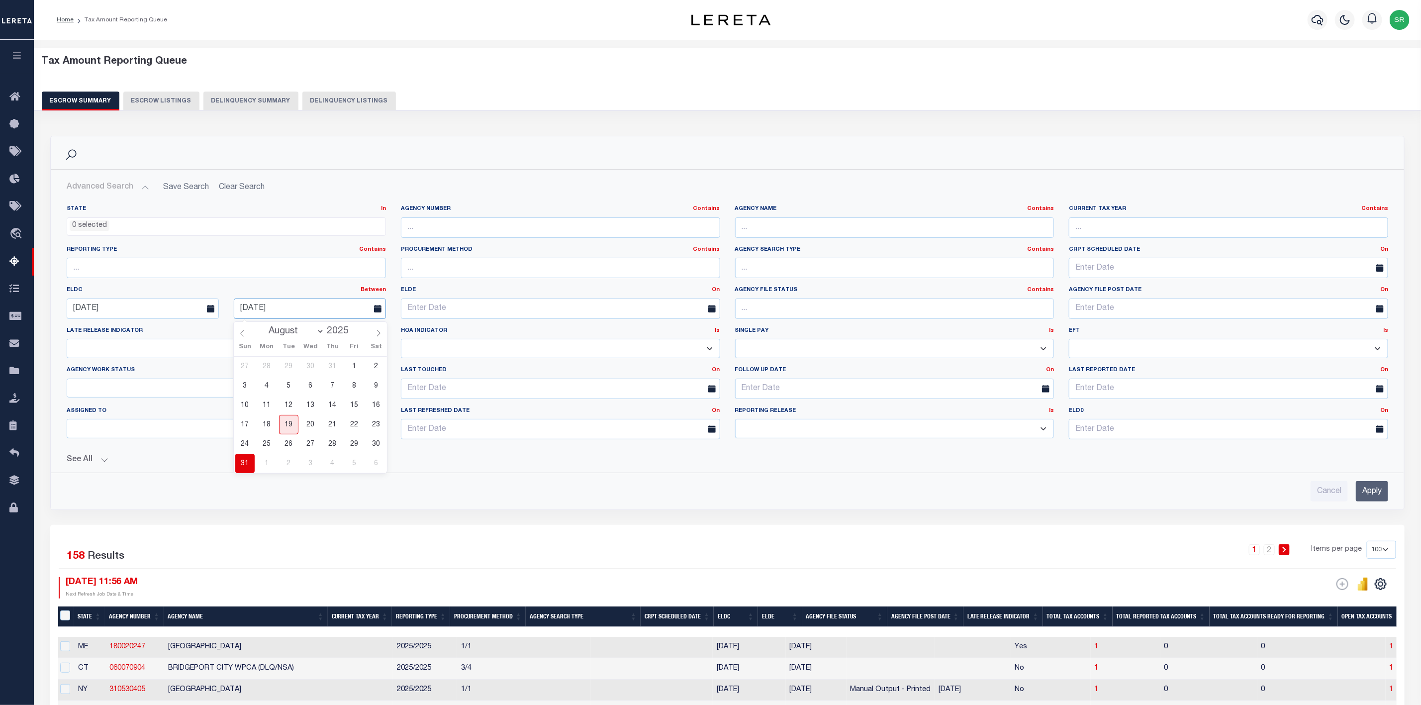
click at [328, 308] on input "08-31-2025" at bounding box center [310, 308] width 152 height 20
click at [379, 333] on icon at bounding box center [378, 333] width 7 height 7
select select "8"
click at [269, 403] on span "15" at bounding box center [266, 404] width 19 height 19
type input "09-15-2025"
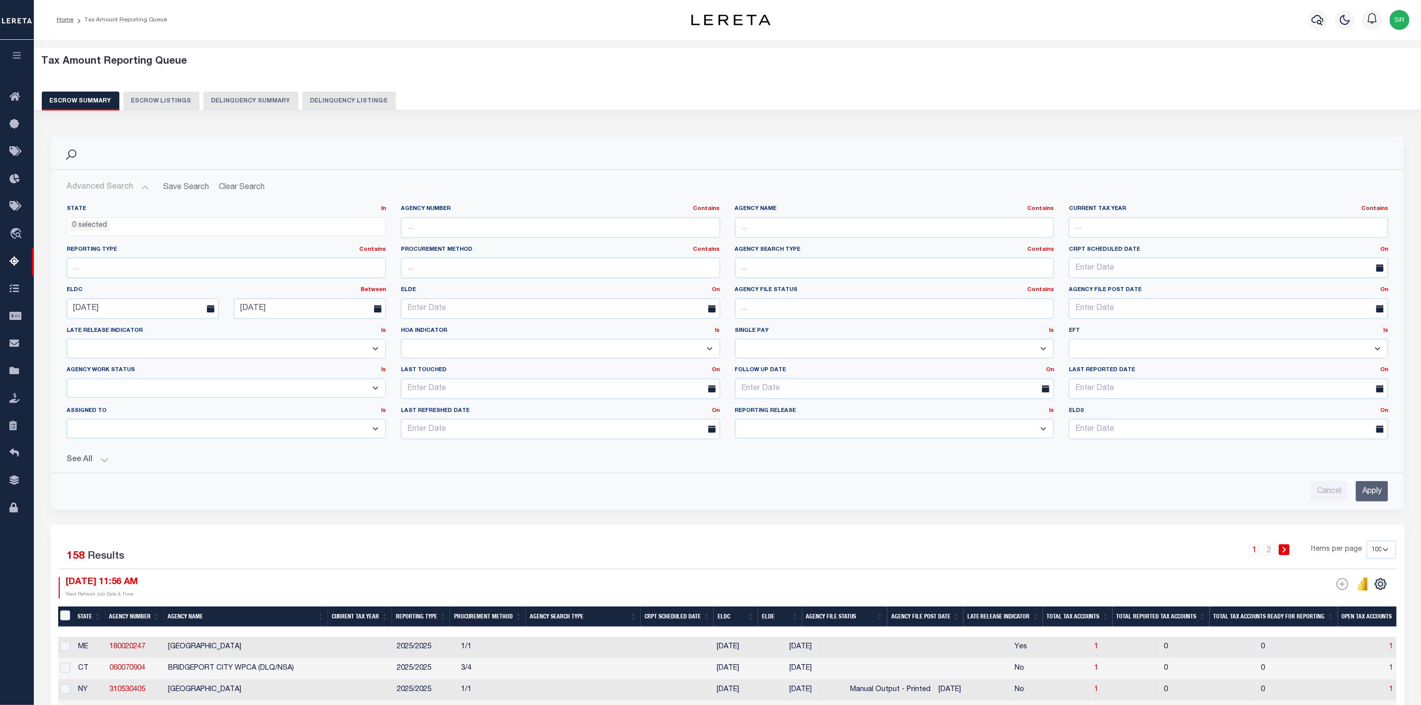
click at [106, 463] on button "See All" at bounding box center [727, 459] width 1321 height 9
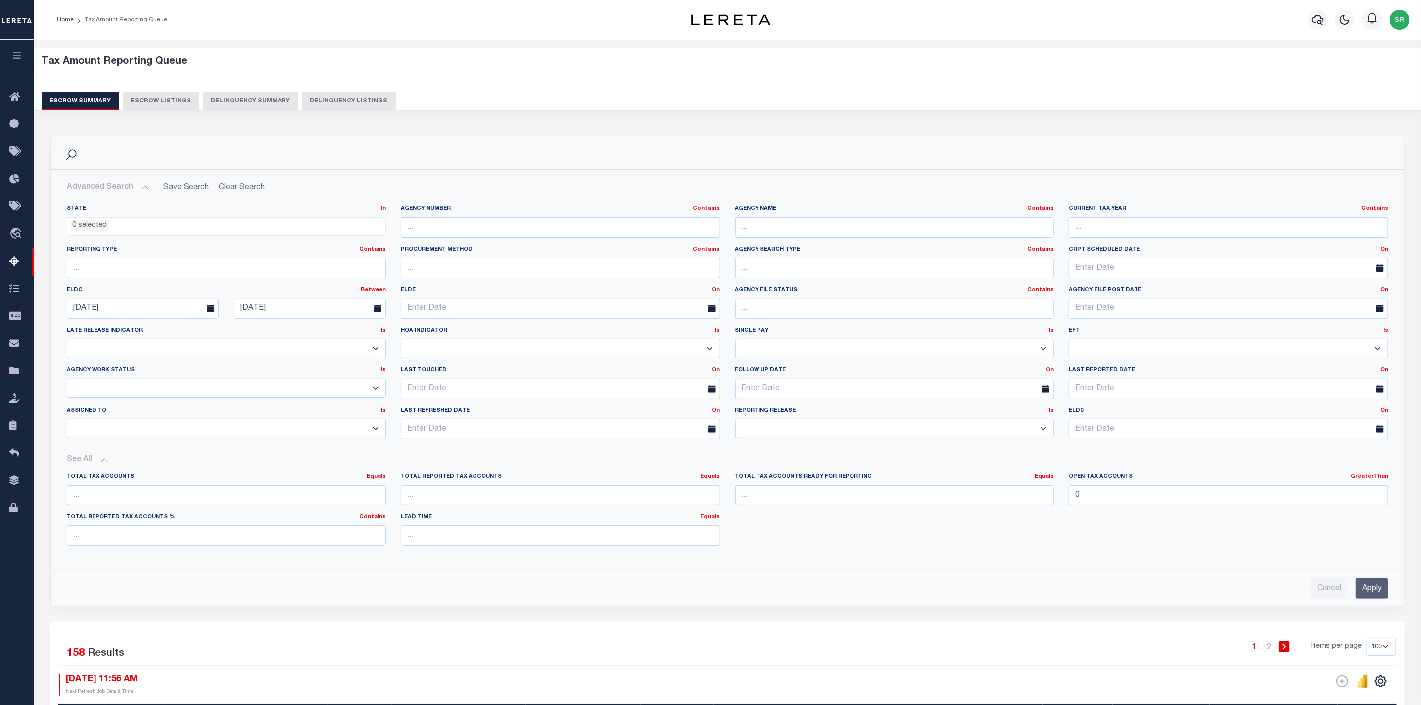
click at [1366, 595] on input "Apply" at bounding box center [1372, 588] width 32 height 20
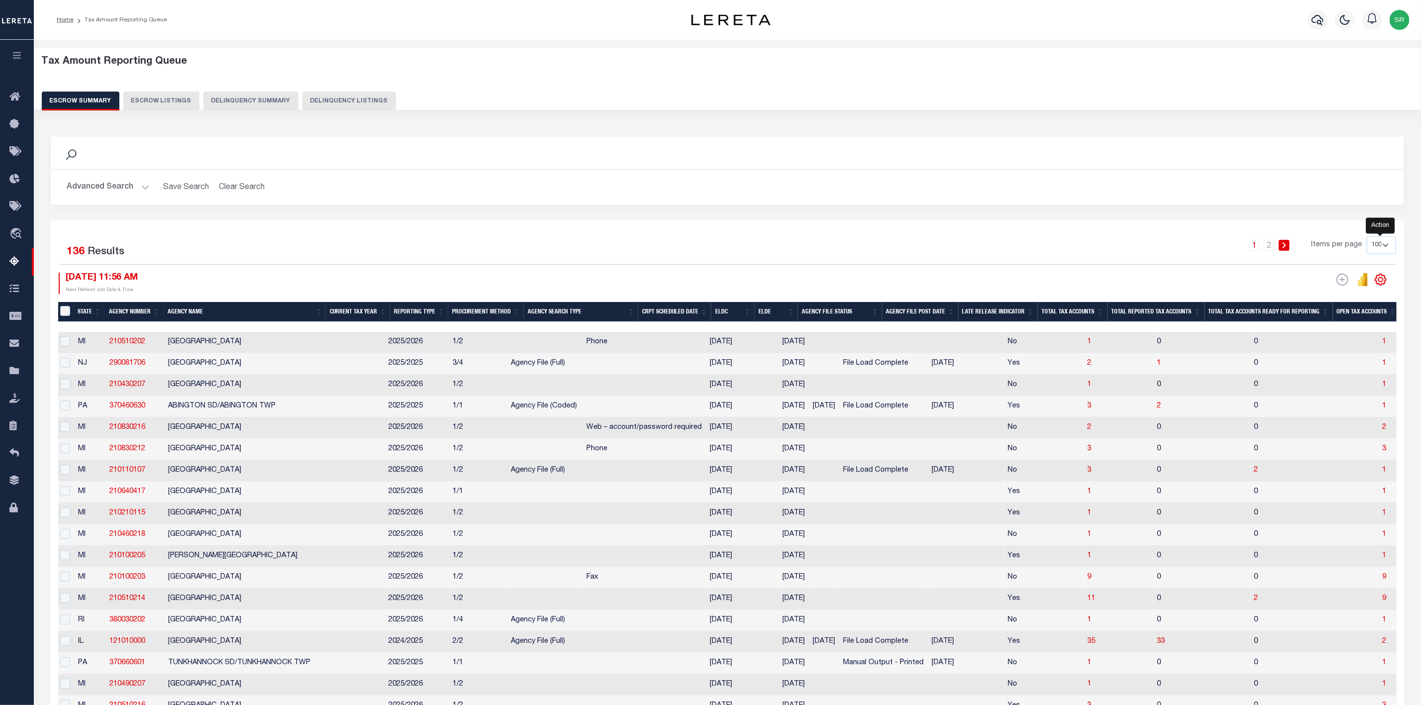
click at [1378, 282] on icon "" at bounding box center [1380, 279] width 13 height 13
click at [1314, 299] on span "CSV" at bounding box center [1308, 295] width 15 height 7
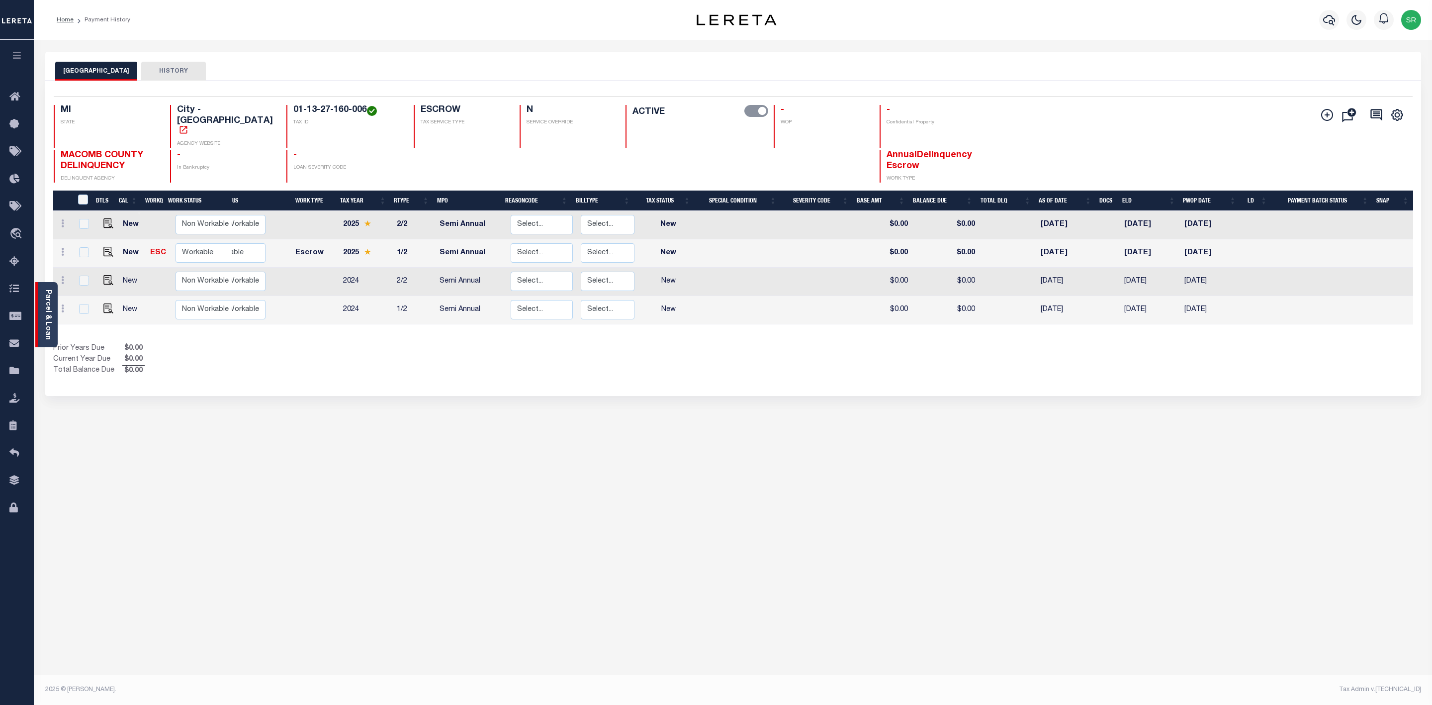
click at [51, 306] on link "Parcel & Loan" at bounding box center [47, 314] width 7 height 50
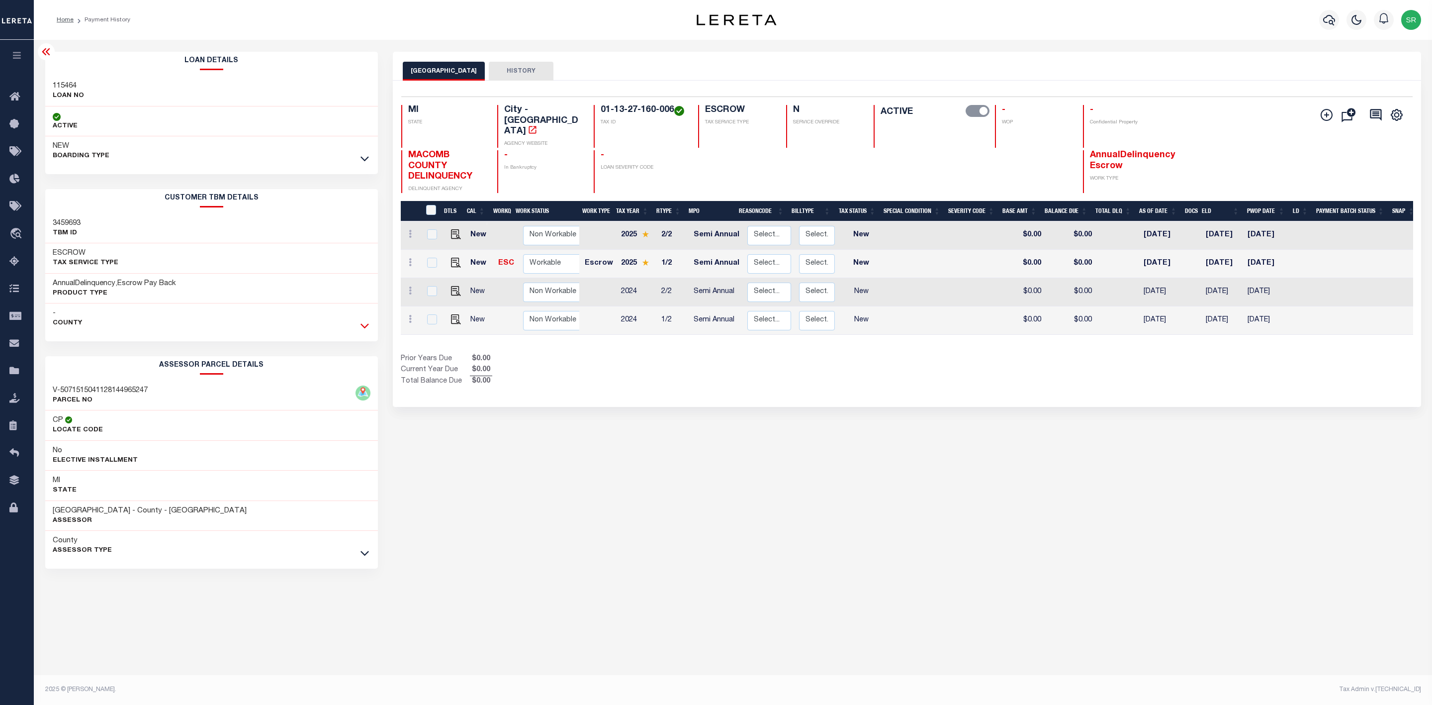
click at [366, 327] on icon at bounding box center [365, 325] width 8 height 10
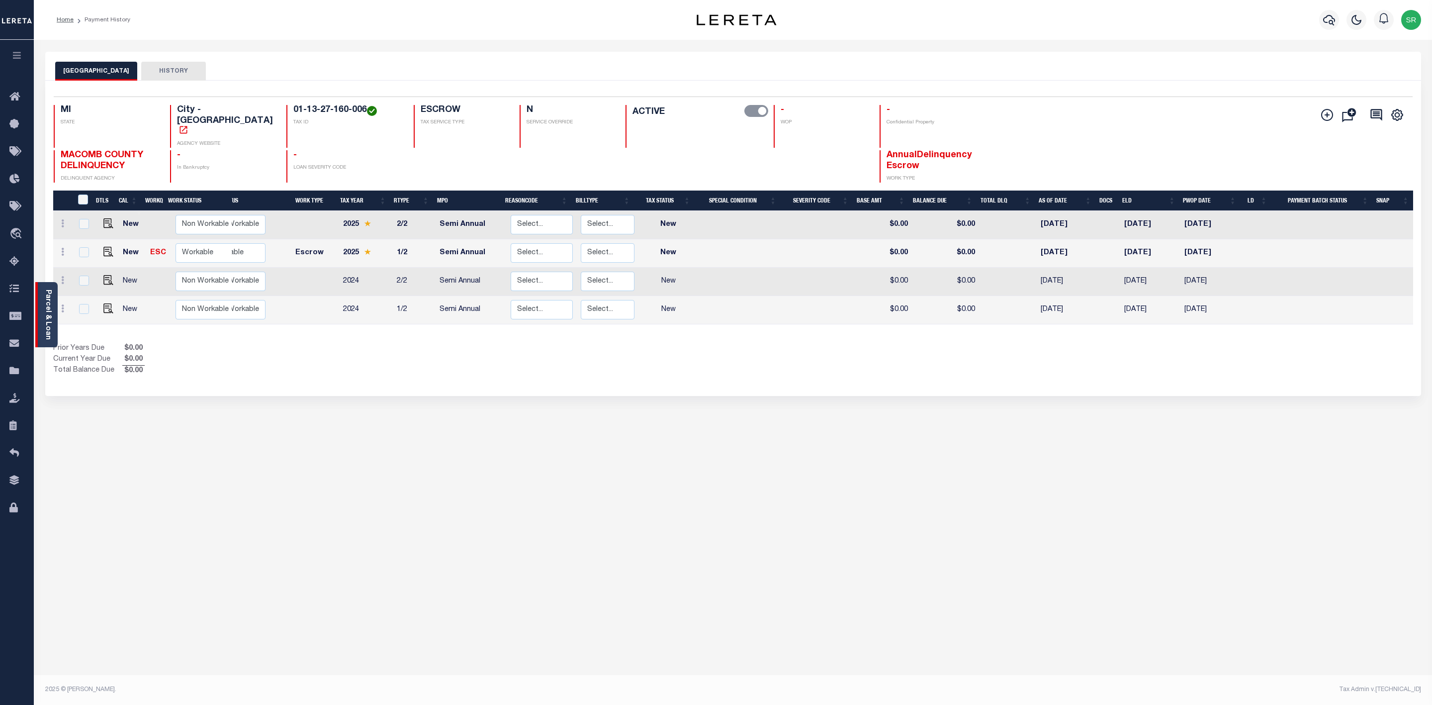
click at [48, 308] on link "Parcel & Loan" at bounding box center [47, 314] width 7 height 50
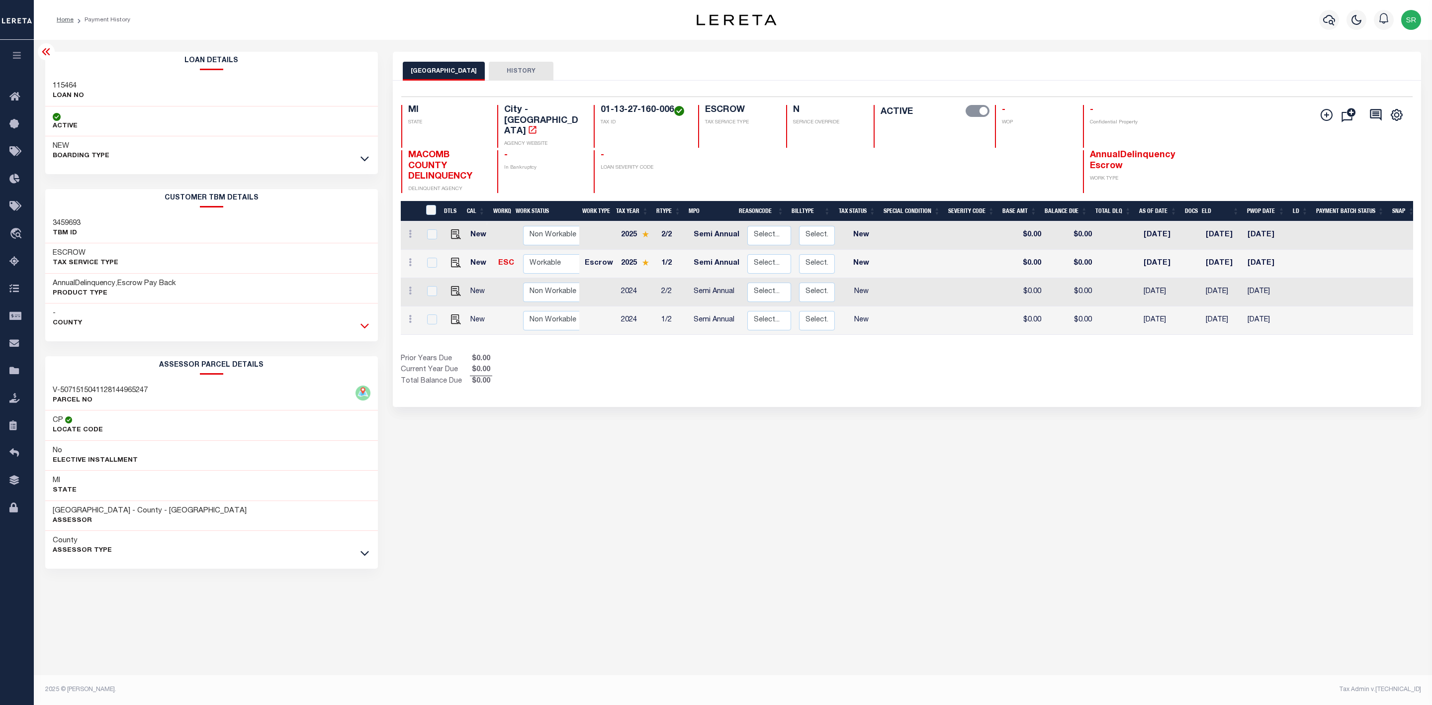
click at [363, 330] on icon at bounding box center [365, 325] width 8 height 10
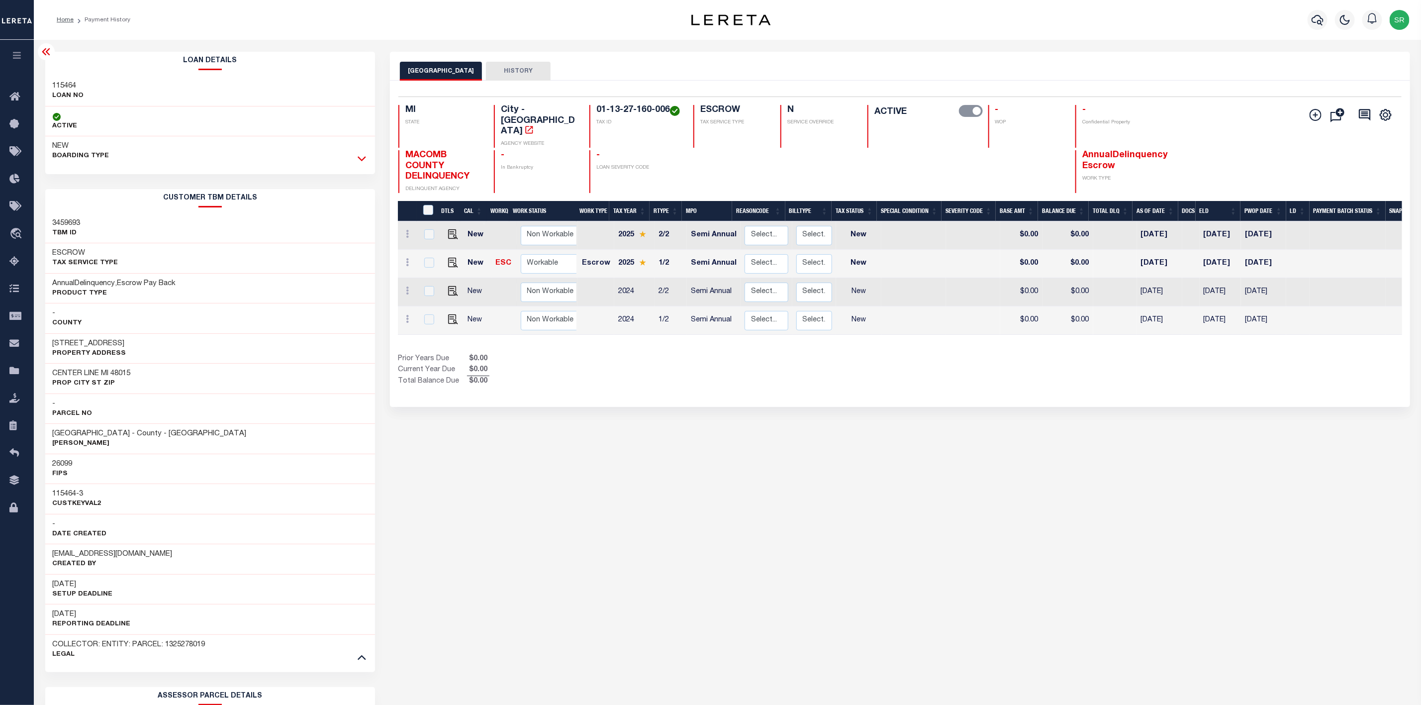
click at [358, 162] on icon at bounding box center [362, 158] width 8 height 10
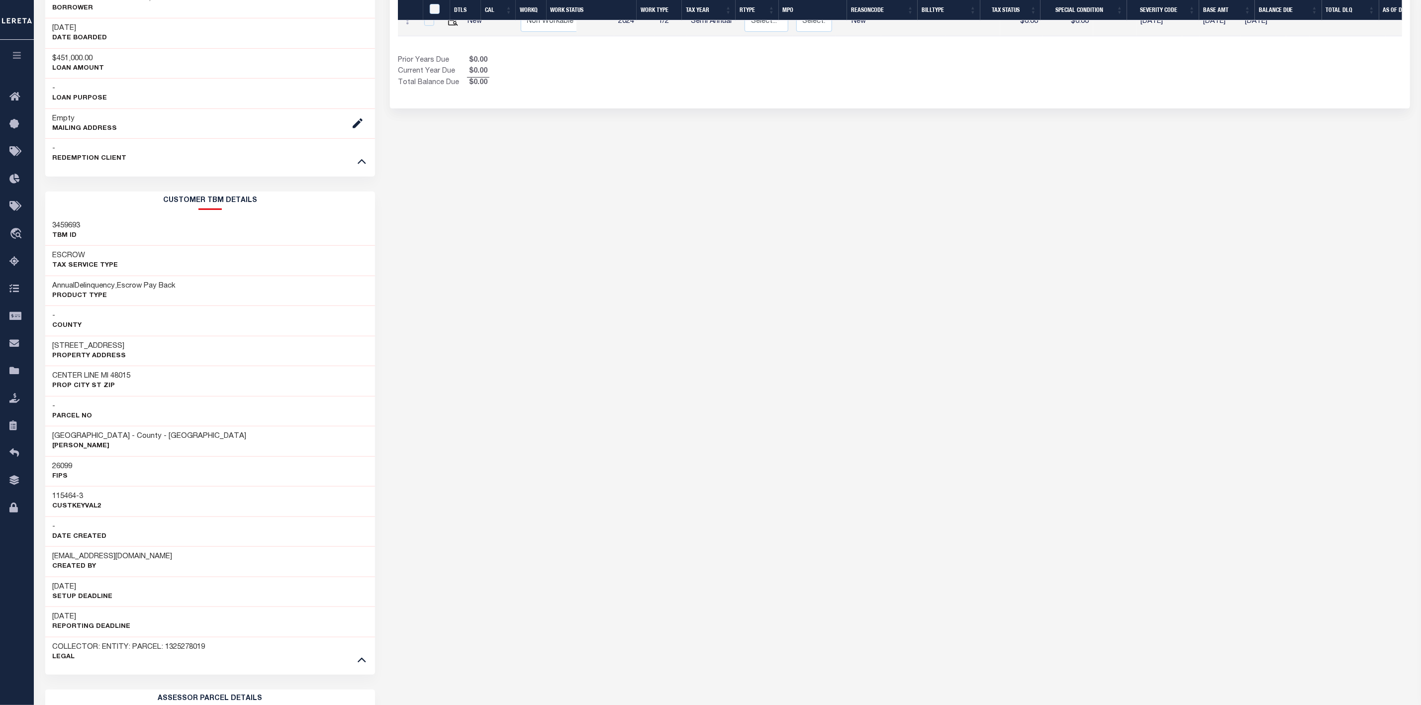
scroll to position [373, 0]
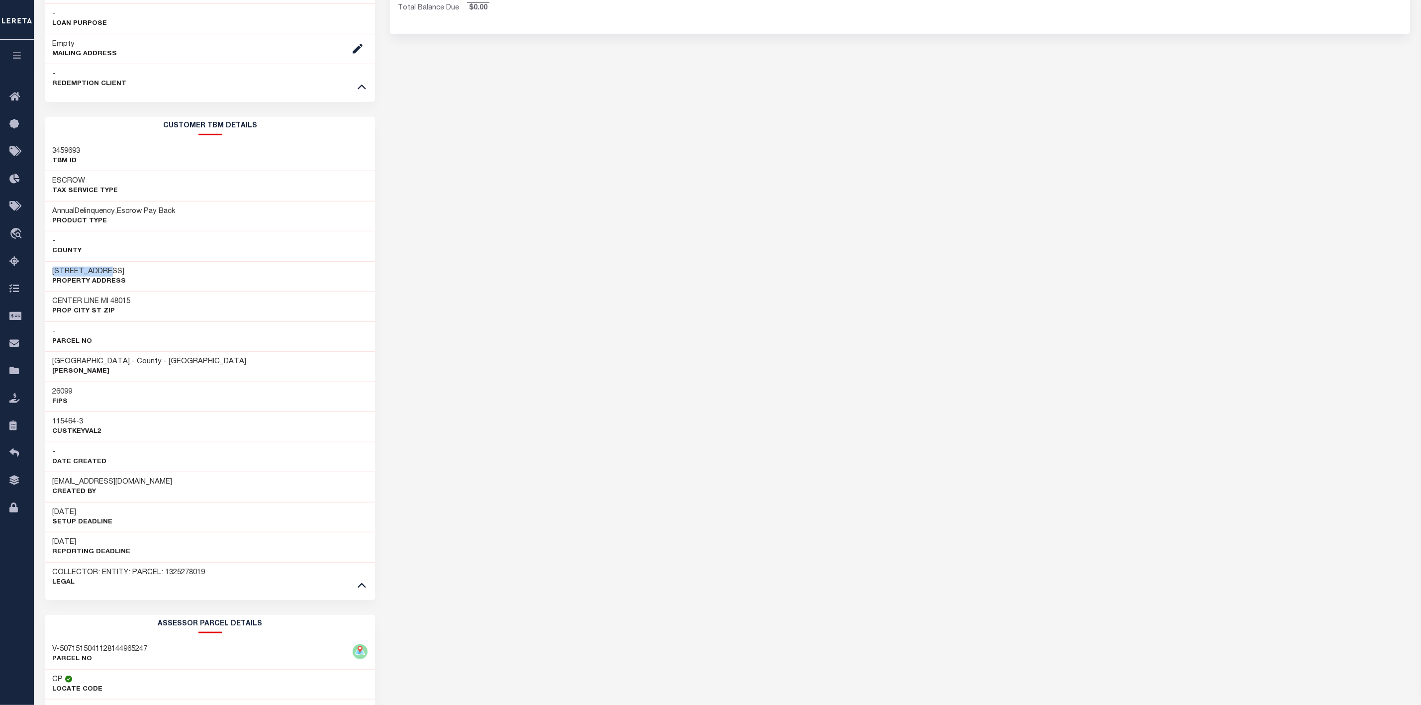
drag, startPoint x: 51, startPoint y: 274, endPoint x: 110, endPoint y: 276, distance: 59.2
click at [110, 276] on div "[STREET_ADDRESS] Property Address" at bounding box center [210, 276] width 330 height 30
copy h3 "8248 STANDARD"
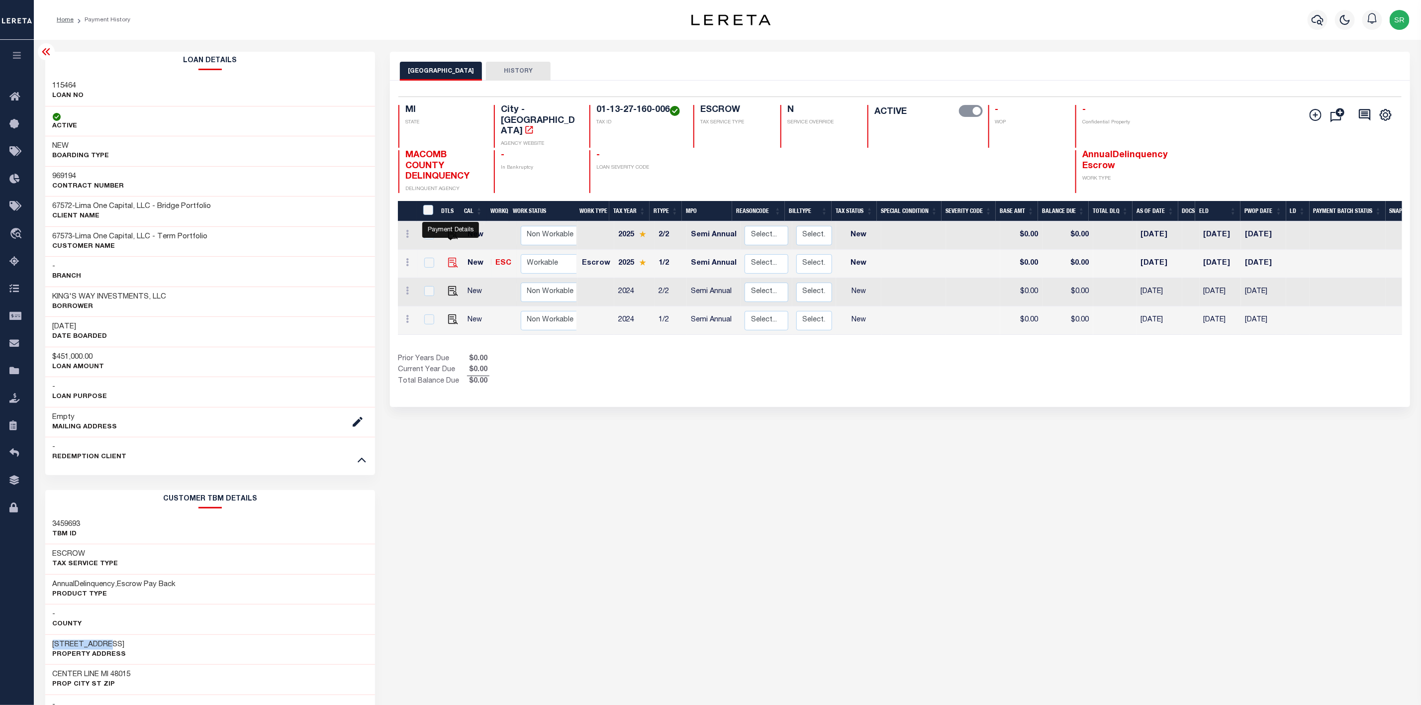
click at [451, 258] on img "" at bounding box center [453, 263] width 10 height 10
checkbox input "true"
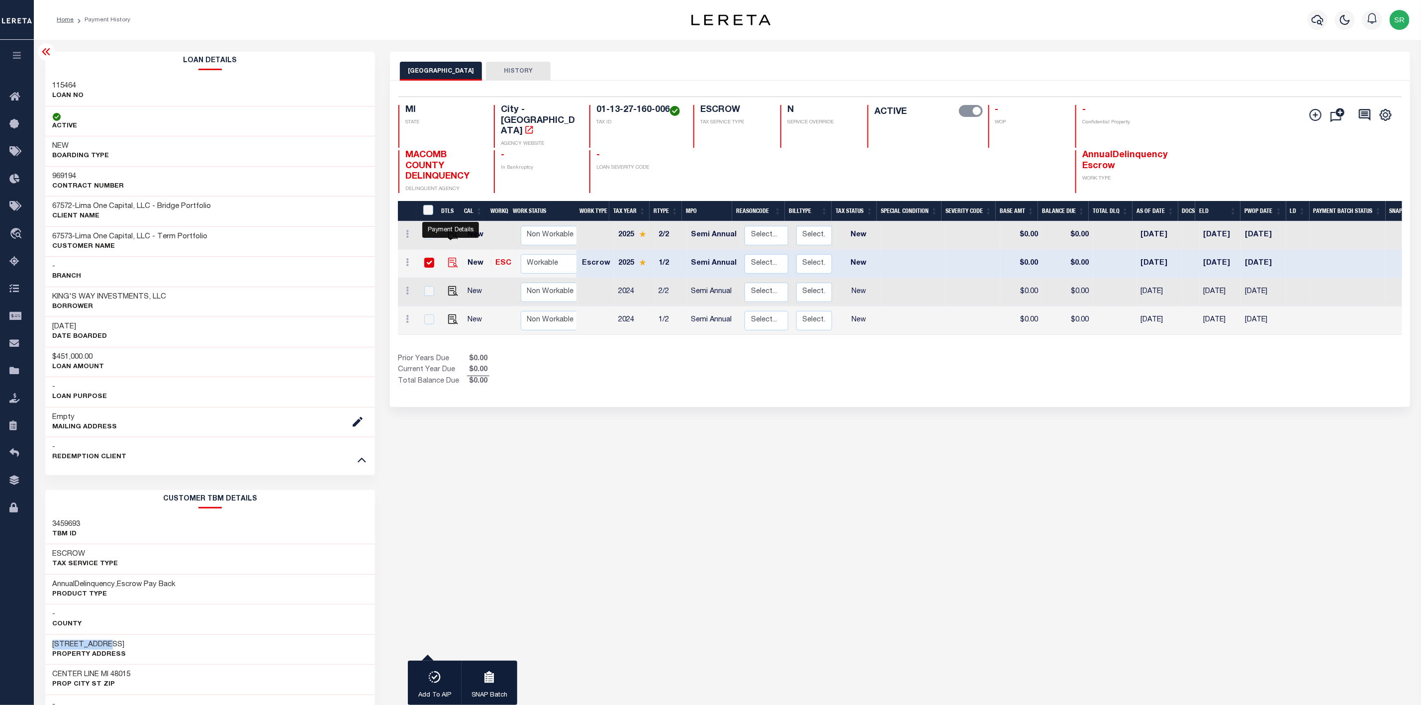
click at [451, 258] on img "" at bounding box center [453, 263] width 10 height 10
checkbox input "false"
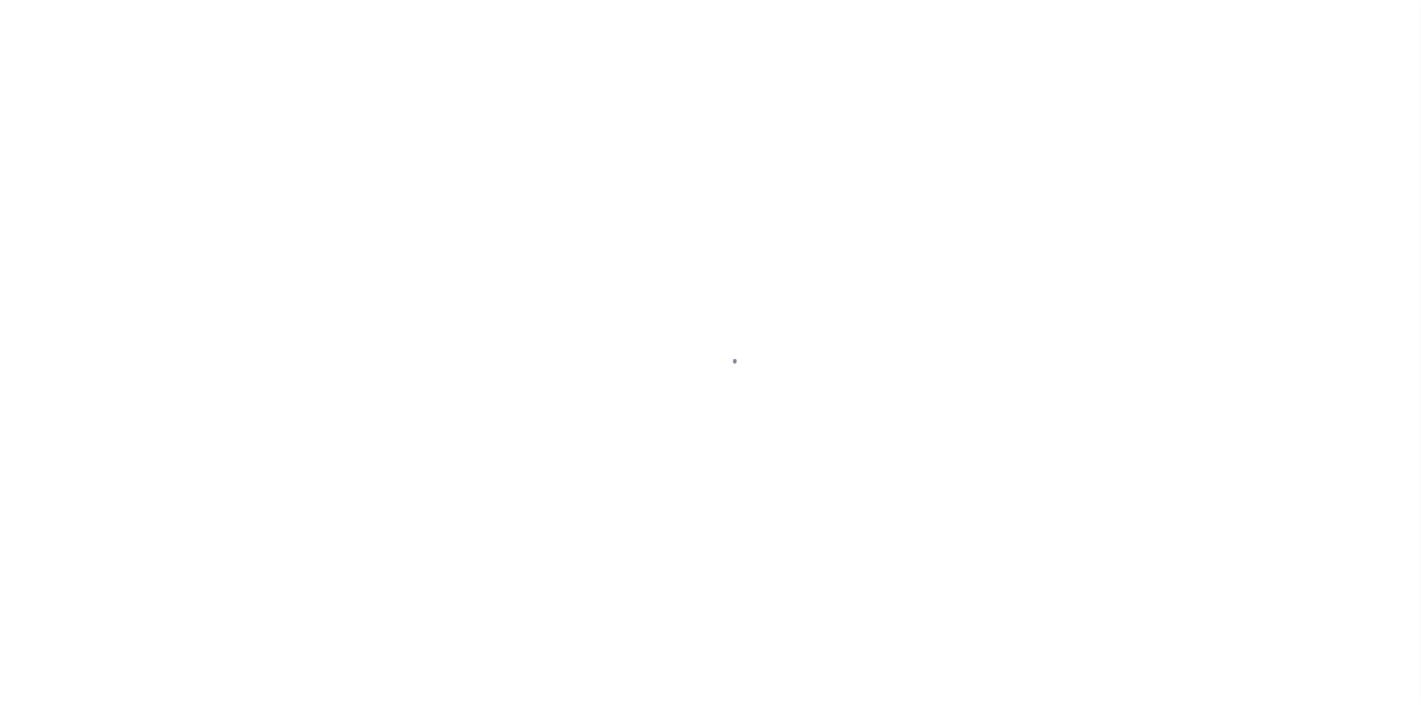
select select "NW2"
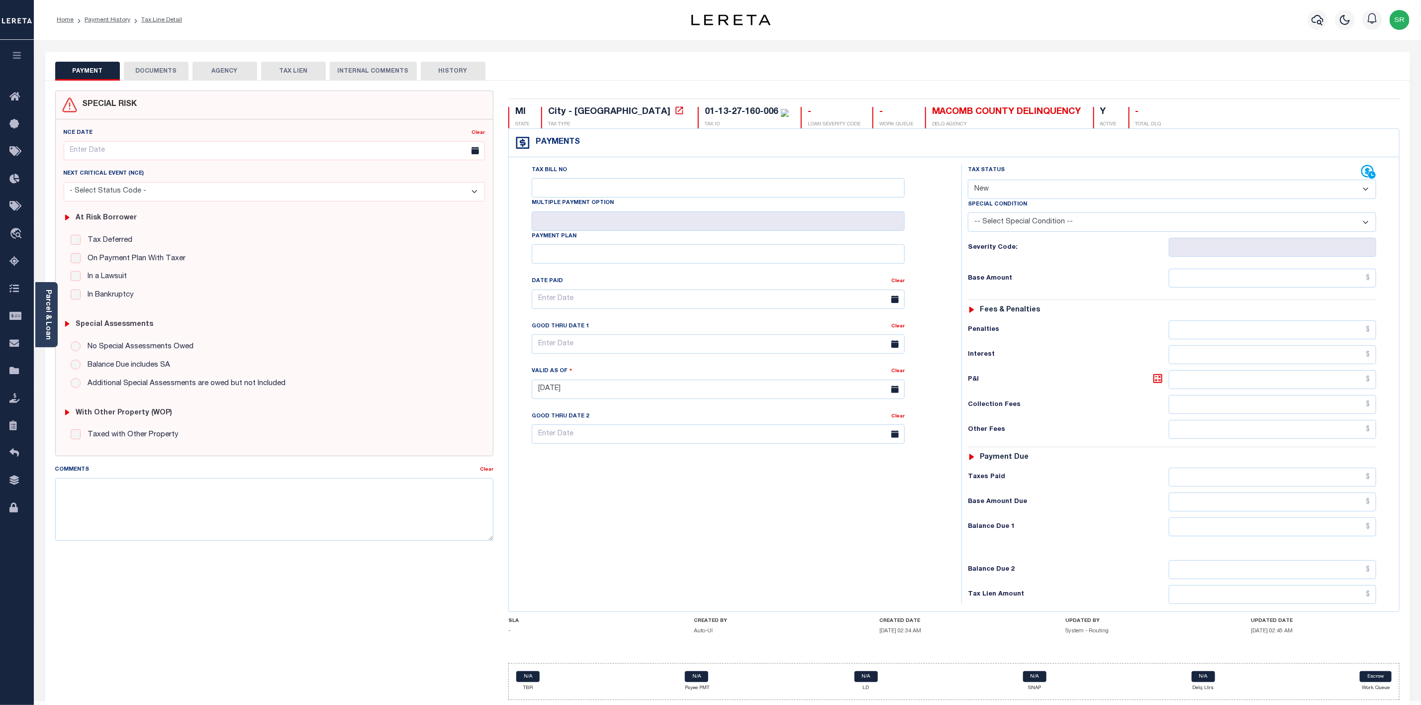
click at [1064, 191] on select "- Select Status Code - Open Due/Unpaid Paid Incomplete No Tax Due Internal Refu…" at bounding box center [1172, 189] width 408 height 19
select select "PYD"
click at [968, 181] on select "- Select Status Code - Open Due/Unpaid Paid Incomplete No Tax Due Internal Refu…" at bounding box center [1172, 189] width 408 height 19
type input "[DATE]"
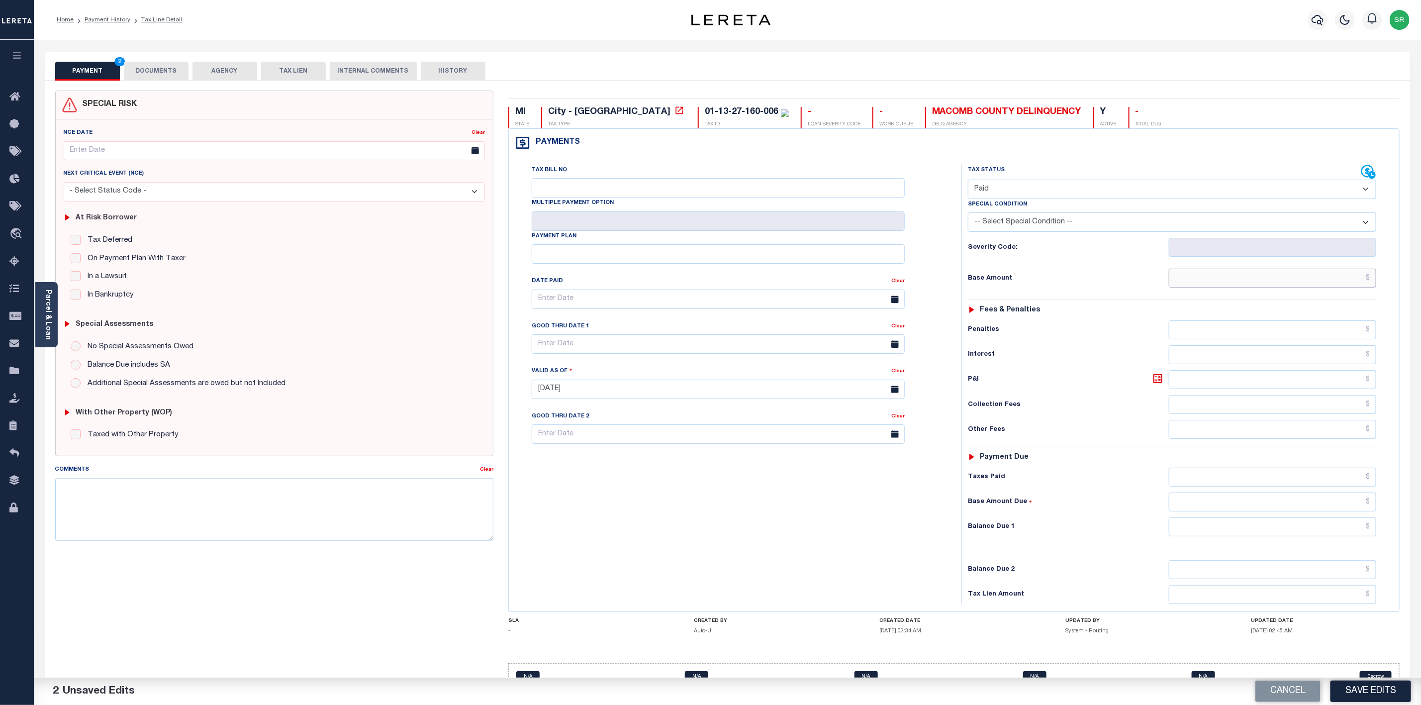
click at [1297, 282] on input "text" at bounding box center [1272, 278] width 207 height 19
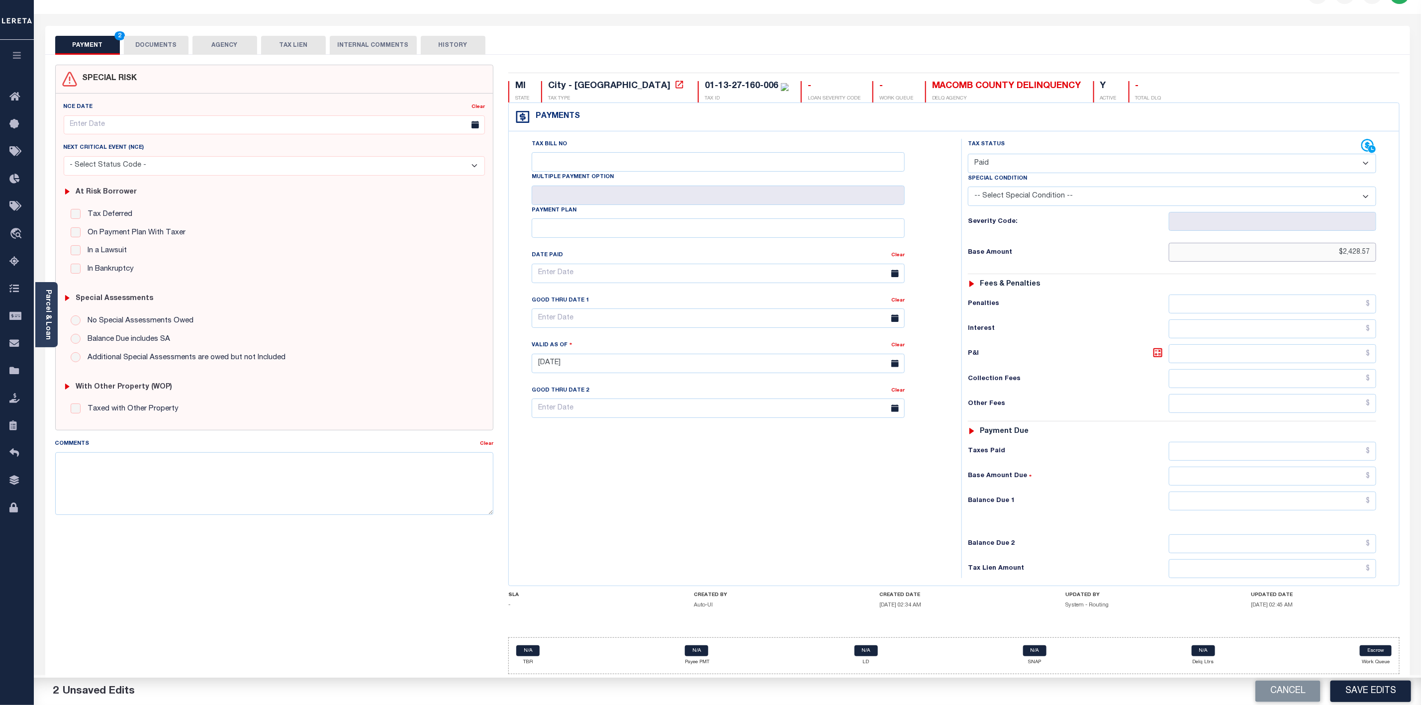
type input "$2,428.57"
click at [1319, 497] on input "text" at bounding box center [1272, 500] width 207 height 19
type input "$0.00"
click at [1360, 691] on button "Save Edits" at bounding box center [1370, 690] width 81 height 21
checkbox input "false"
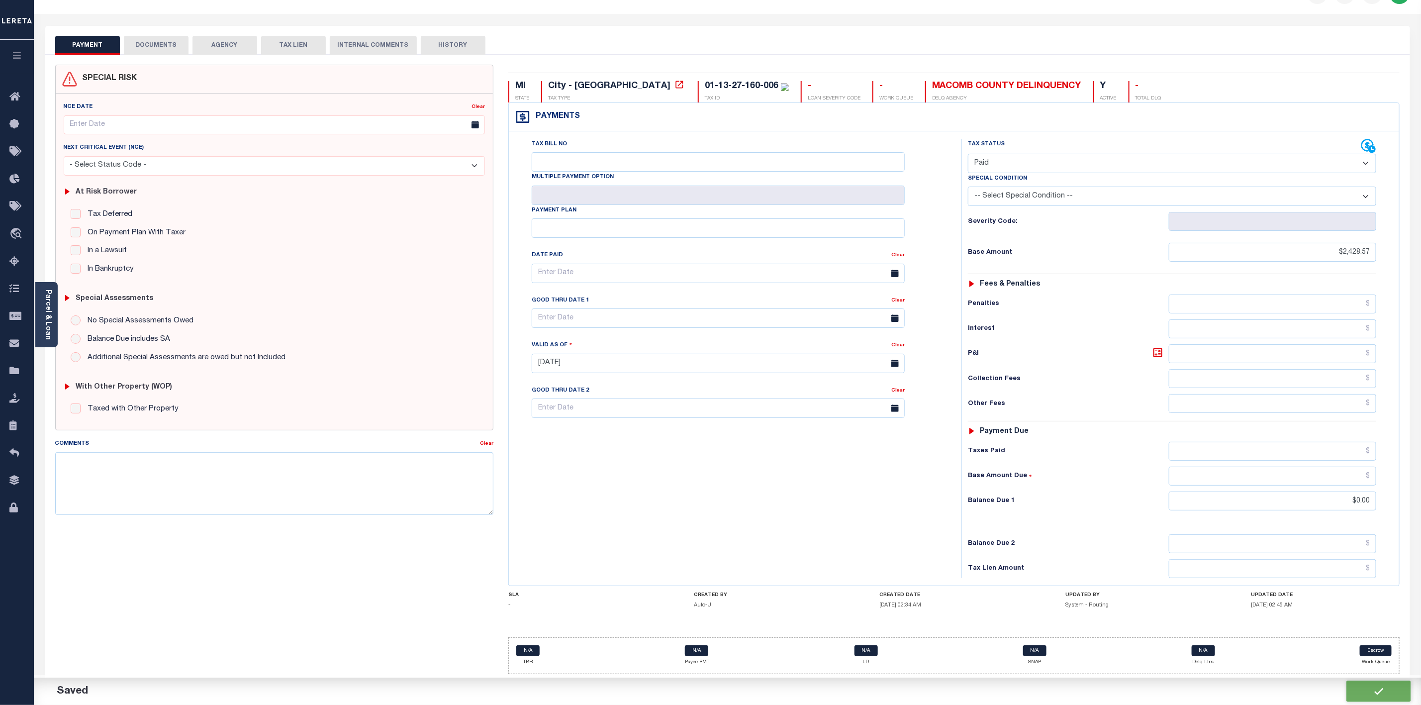
checkbox input "false"
type input "$2,428.57"
type input "$0"
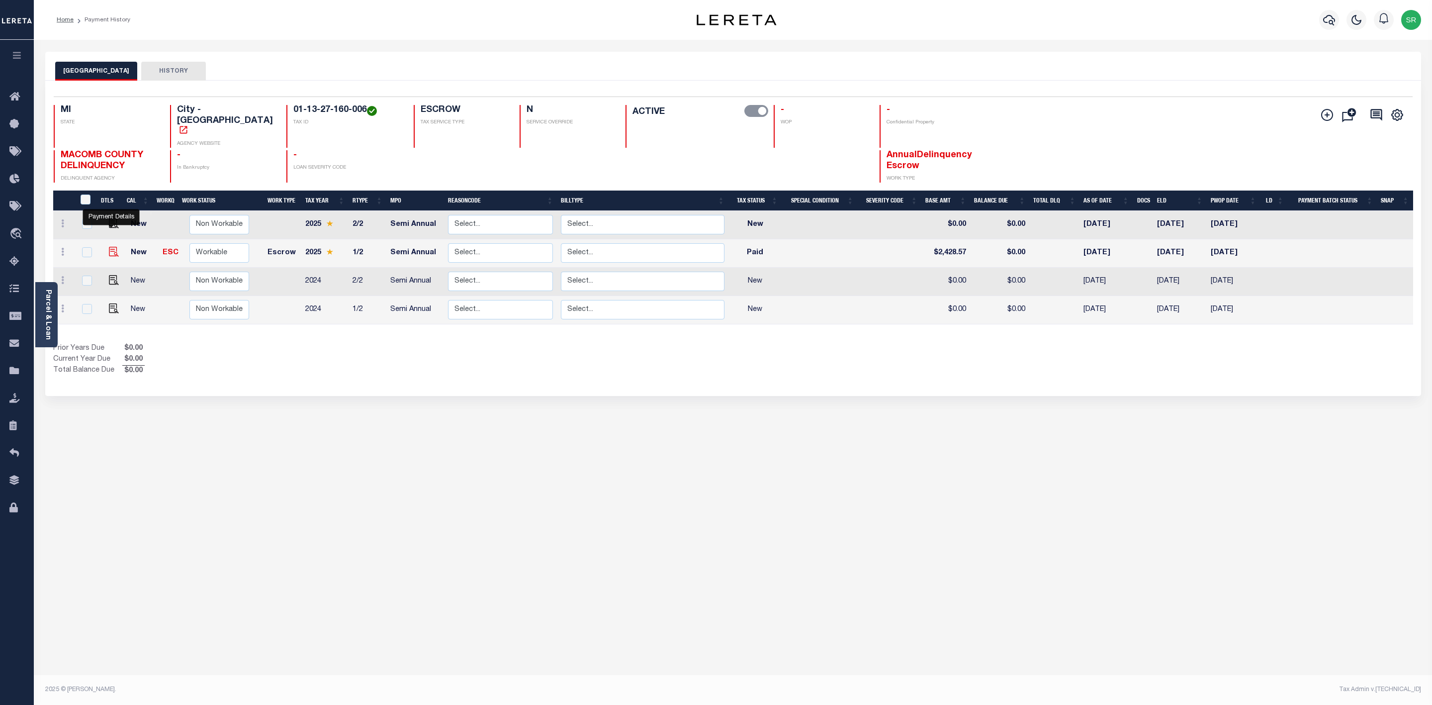
click at [109, 247] on img "" at bounding box center [114, 252] width 10 height 10
checkbox input "true"
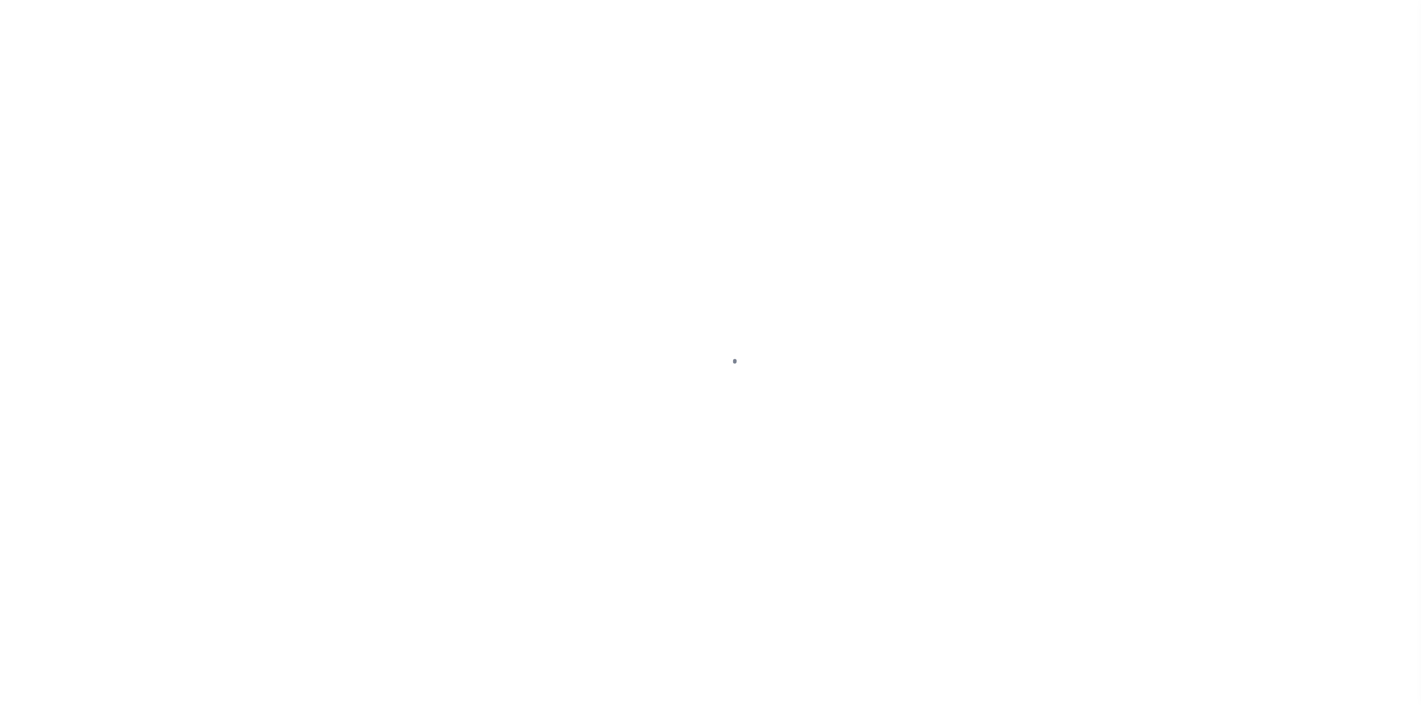
select select "PYD"
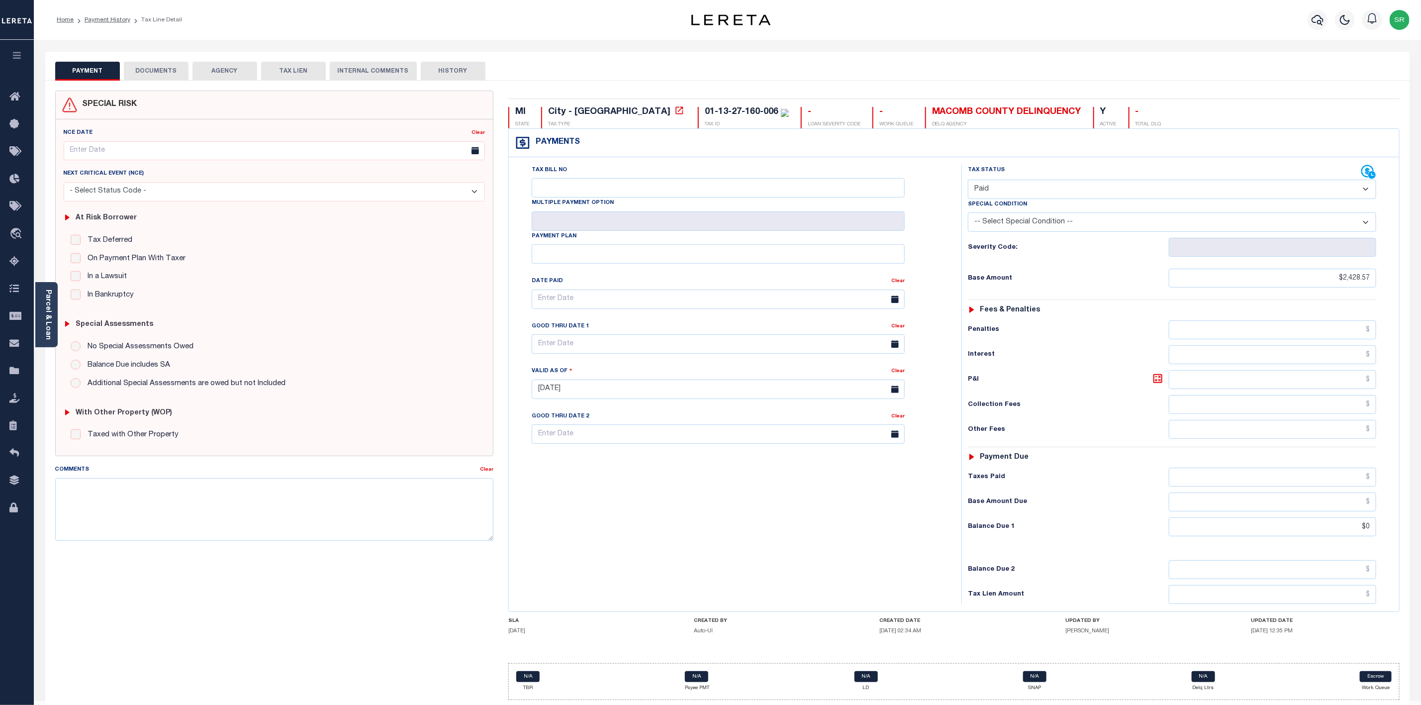
click at [157, 50] on div "Parcel & Loan Tax Bill Details 01-13-27-160-006 TAX ID AGENCY 2025/2026 2025" at bounding box center [728, 385] width 1380 height 691
click at [165, 71] on button "DOCUMENTS" at bounding box center [156, 71] width 65 height 19
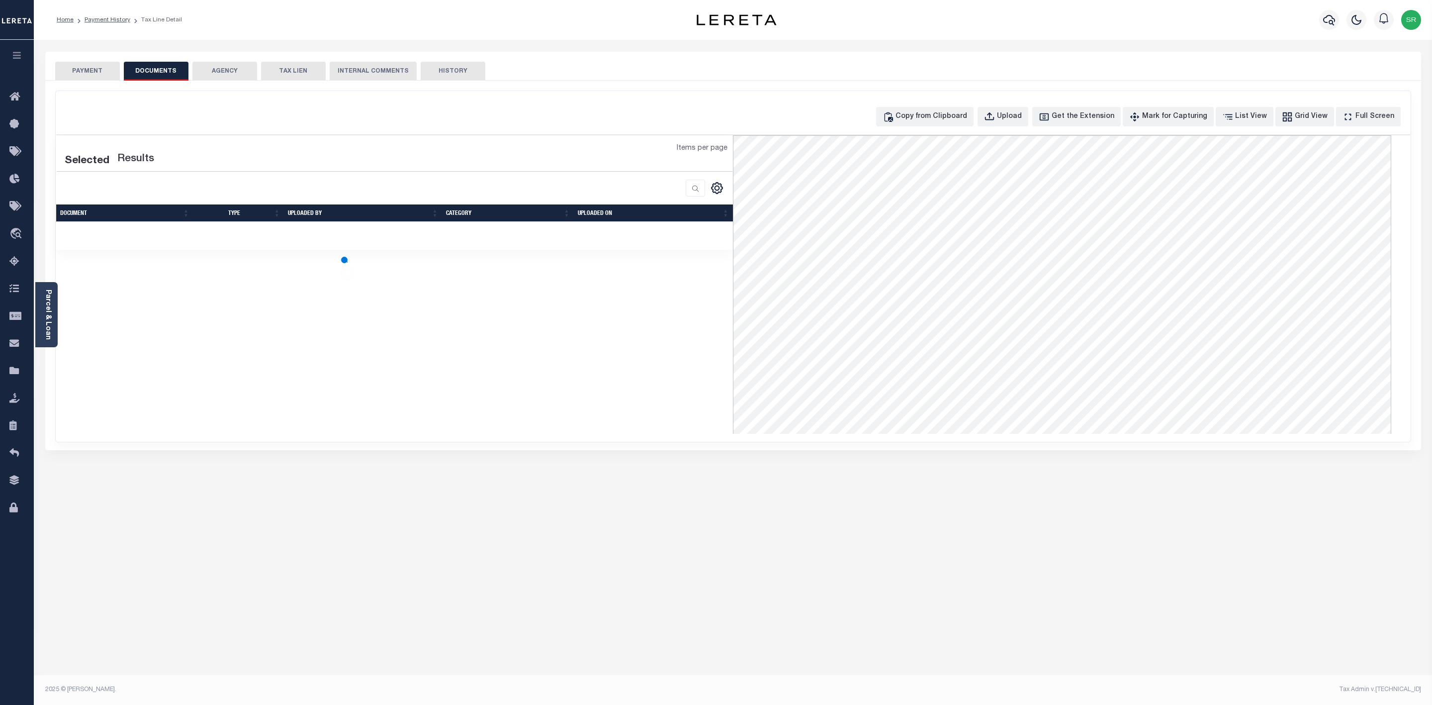
click at [165, 71] on button "DOCUMENTS" at bounding box center [156, 71] width 65 height 19
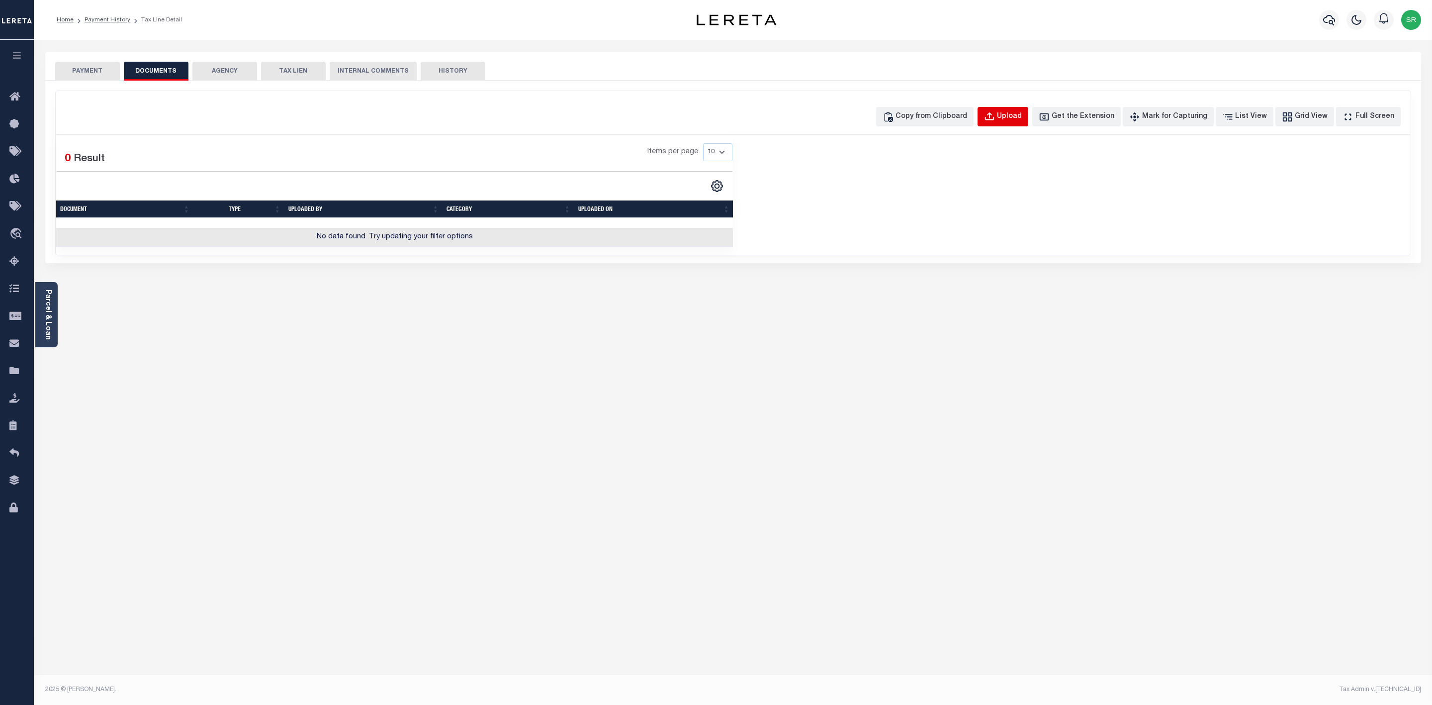
click at [1022, 115] on div "Upload" at bounding box center [1009, 116] width 25 height 11
select select "POP"
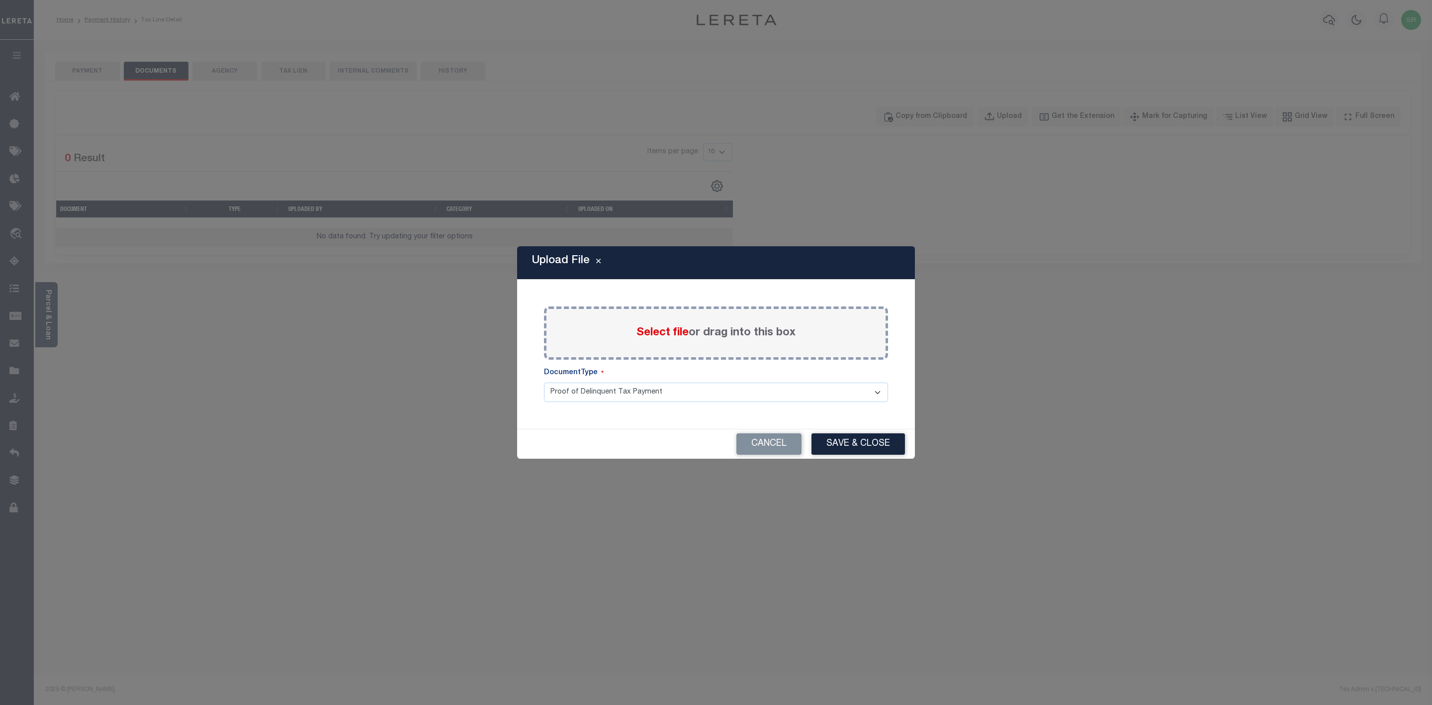
click at [668, 334] on span "Select file" at bounding box center [663, 332] width 52 height 11
click at [0, 0] on input "Select file or drag into this box" at bounding box center [0, 0] width 0 height 0
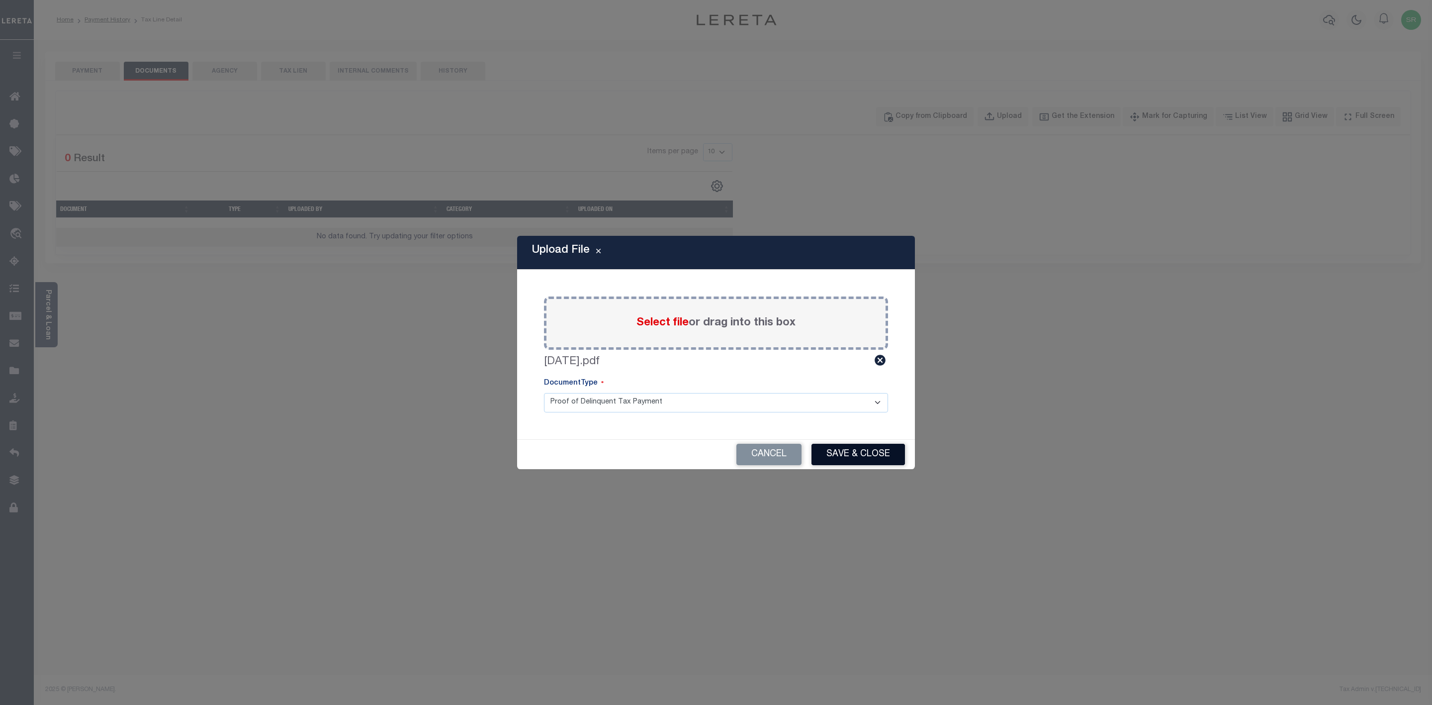
click at [858, 459] on button "Save & Close" at bounding box center [858, 454] width 93 height 21
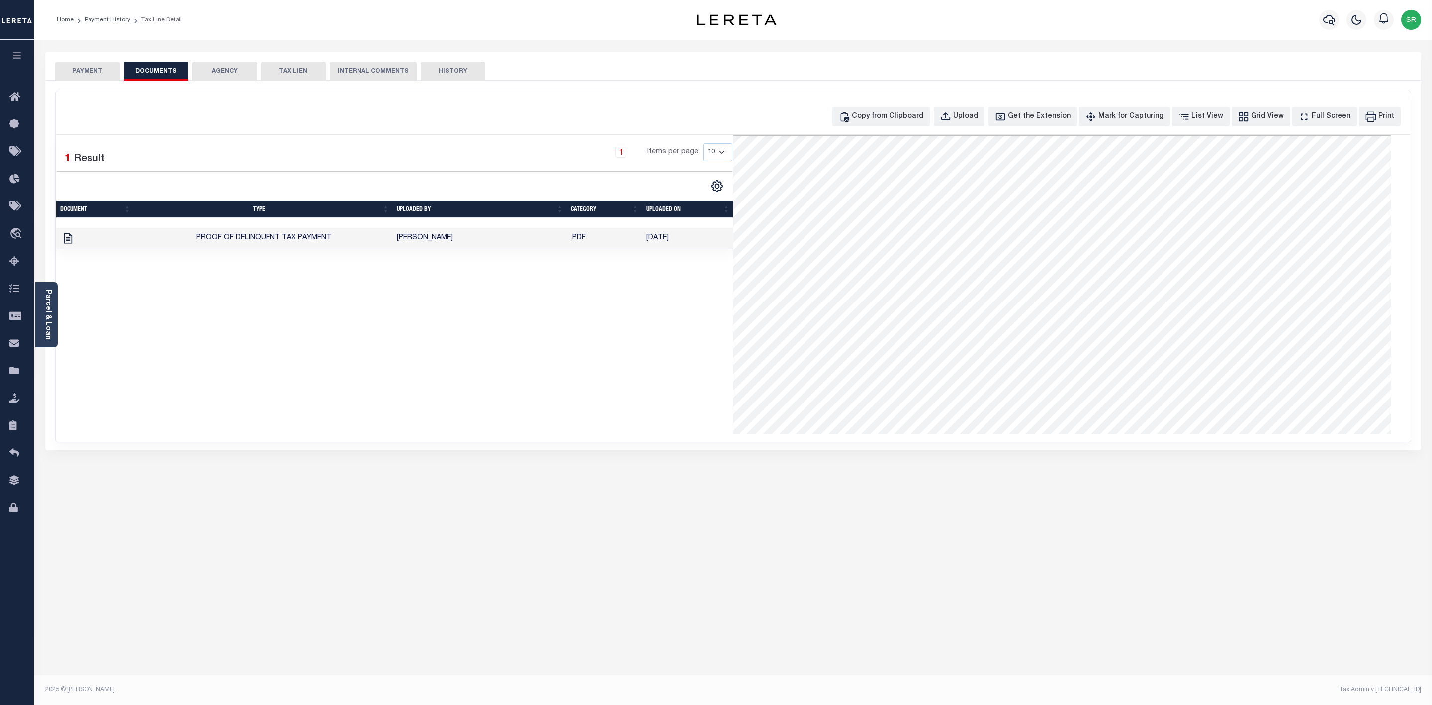
click at [78, 64] on button "PAYMENT" at bounding box center [87, 71] width 65 height 19
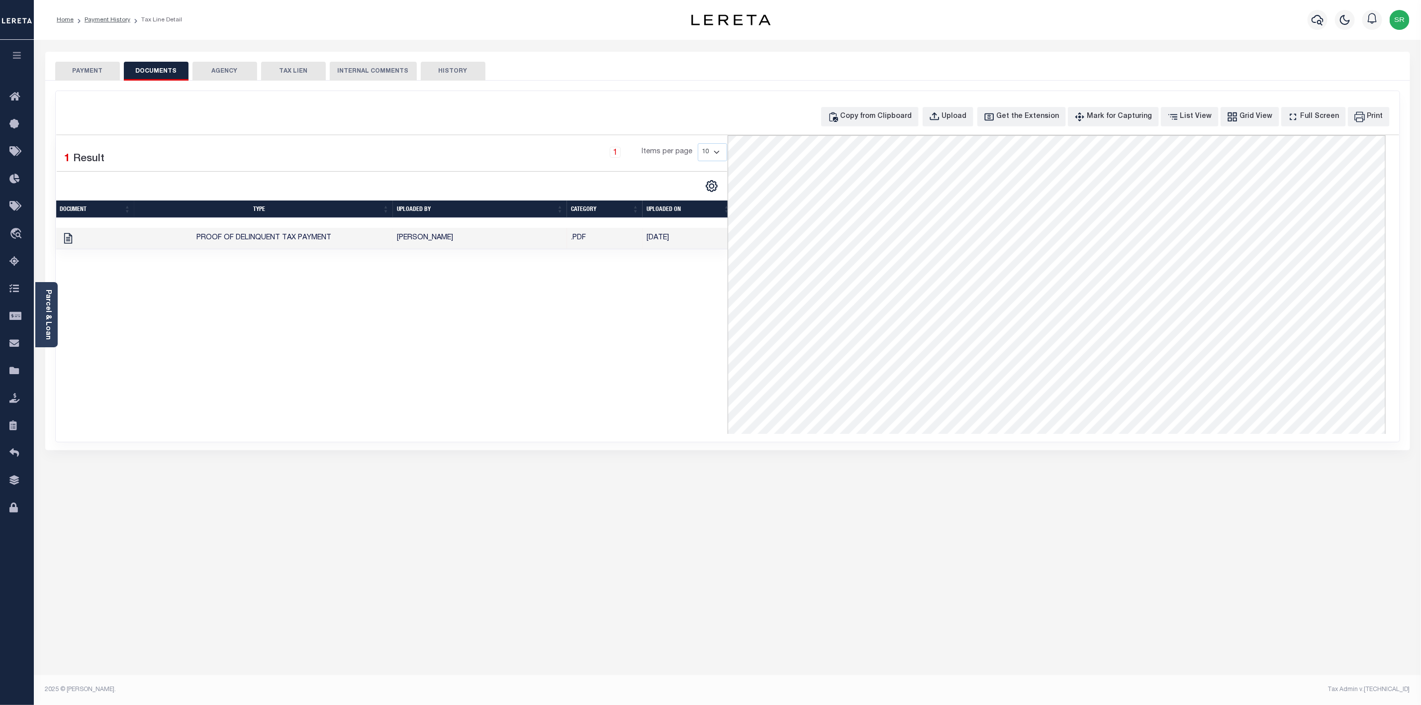
click at [78, 64] on button "PAYMENT" at bounding box center [87, 71] width 65 height 19
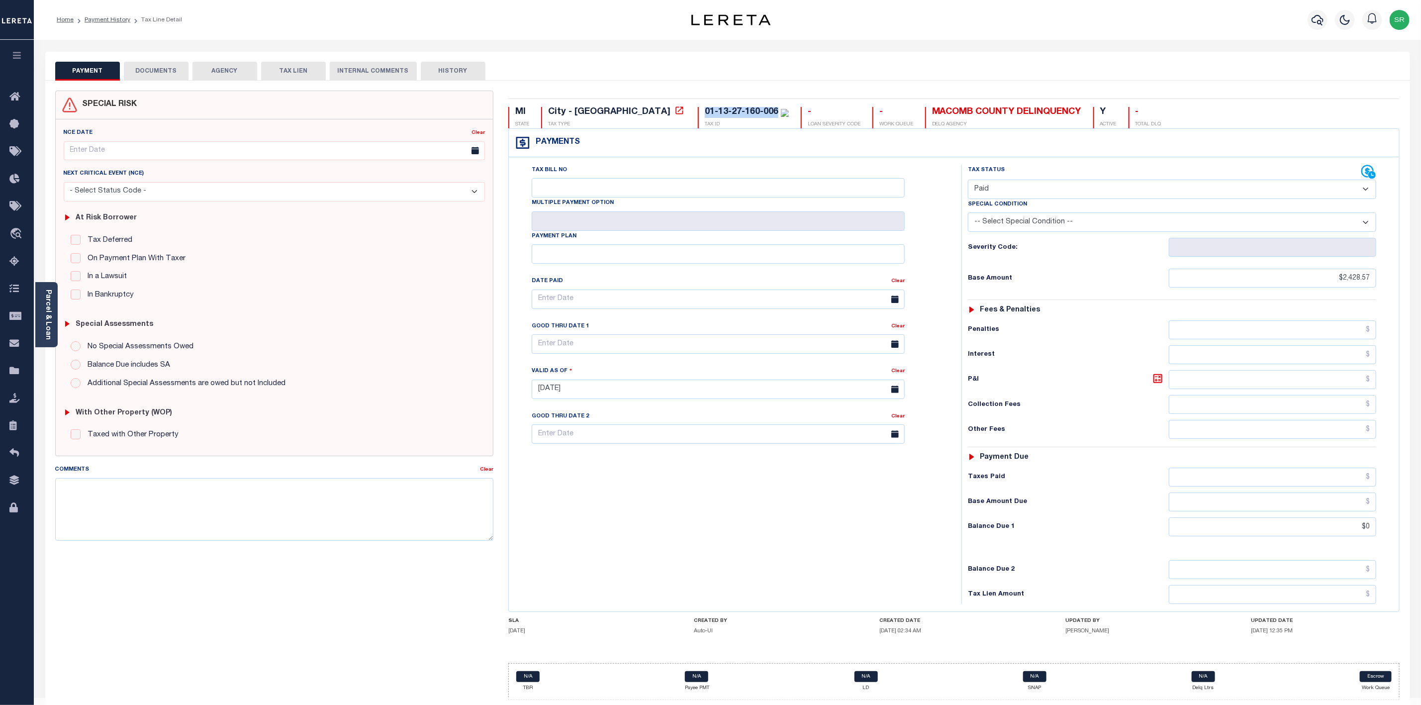
drag, startPoint x: 693, startPoint y: 111, endPoint x: 617, endPoint y: 116, distance: 76.3
click at [698, 116] on div "01-13-27-160-006 TAX ID" at bounding box center [743, 117] width 91 height 21
copy div "01-13-27-160-006"
click at [44, 315] on link "Parcel & Loan" at bounding box center [47, 314] width 7 height 50
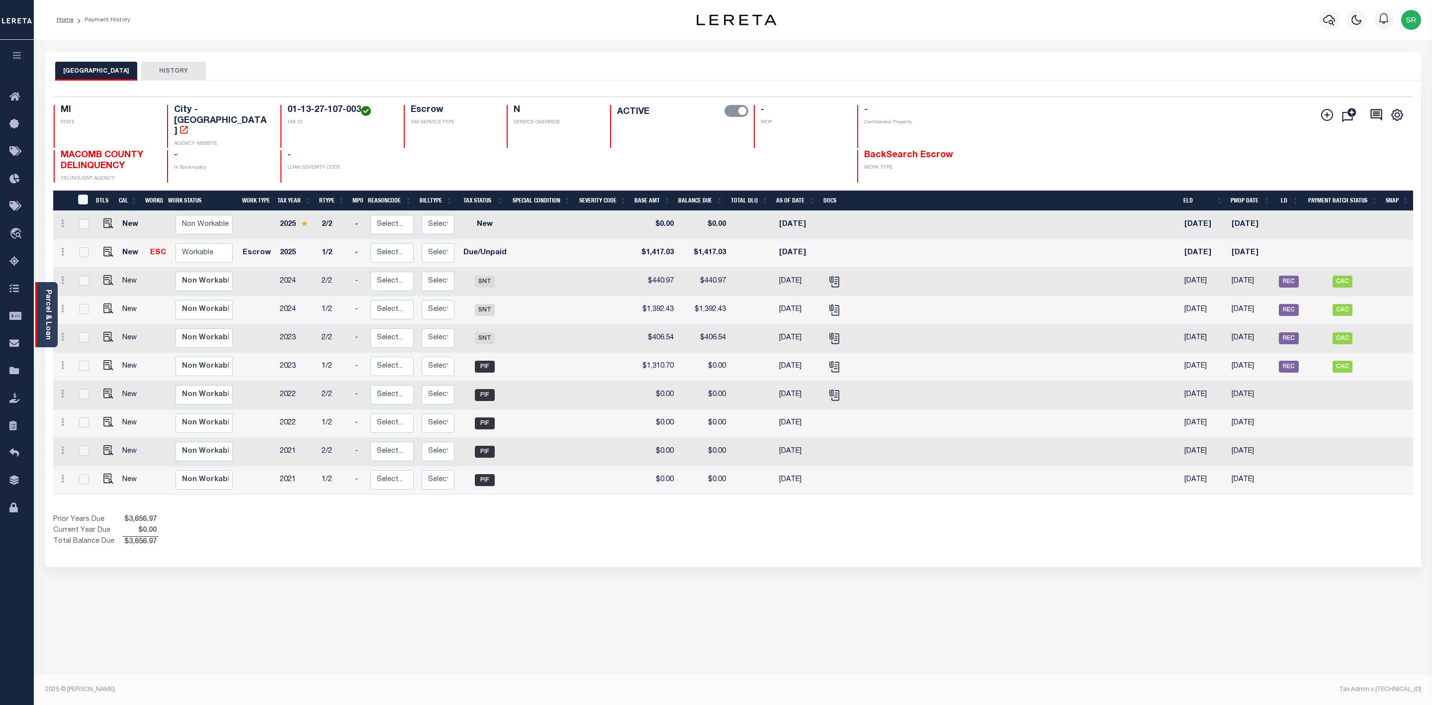
click at [46, 321] on link "Parcel & Loan" at bounding box center [47, 314] width 7 height 50
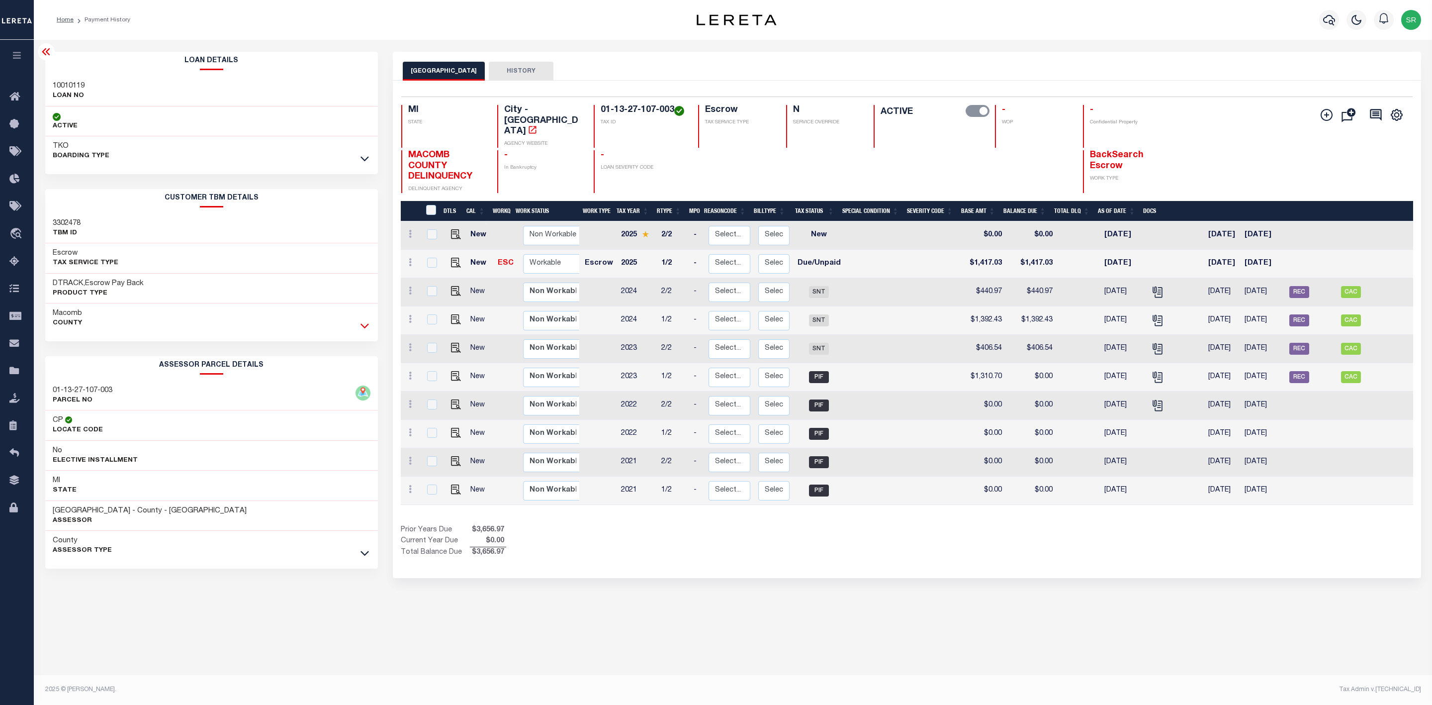
click at [363, 325] on icon at bounding box center [365, 325] width 8 height 10
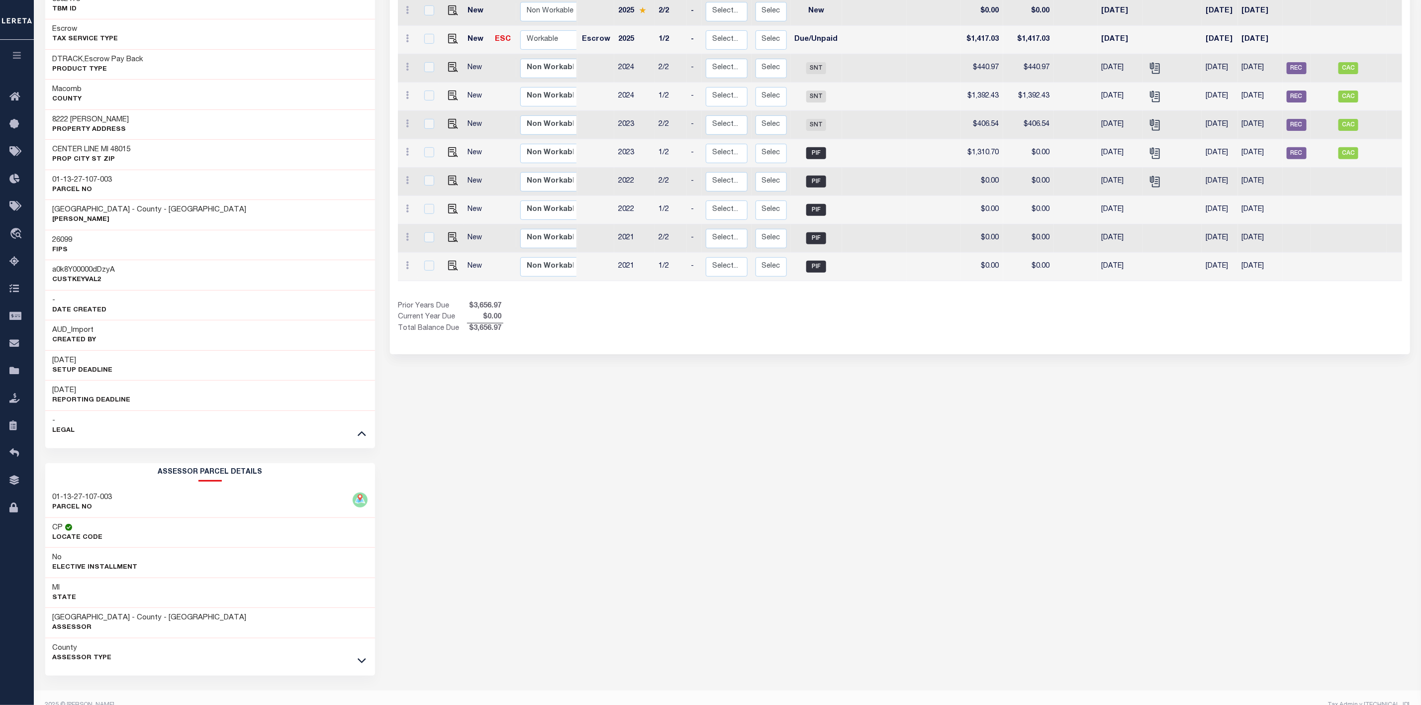
scroll to position [149, 0]
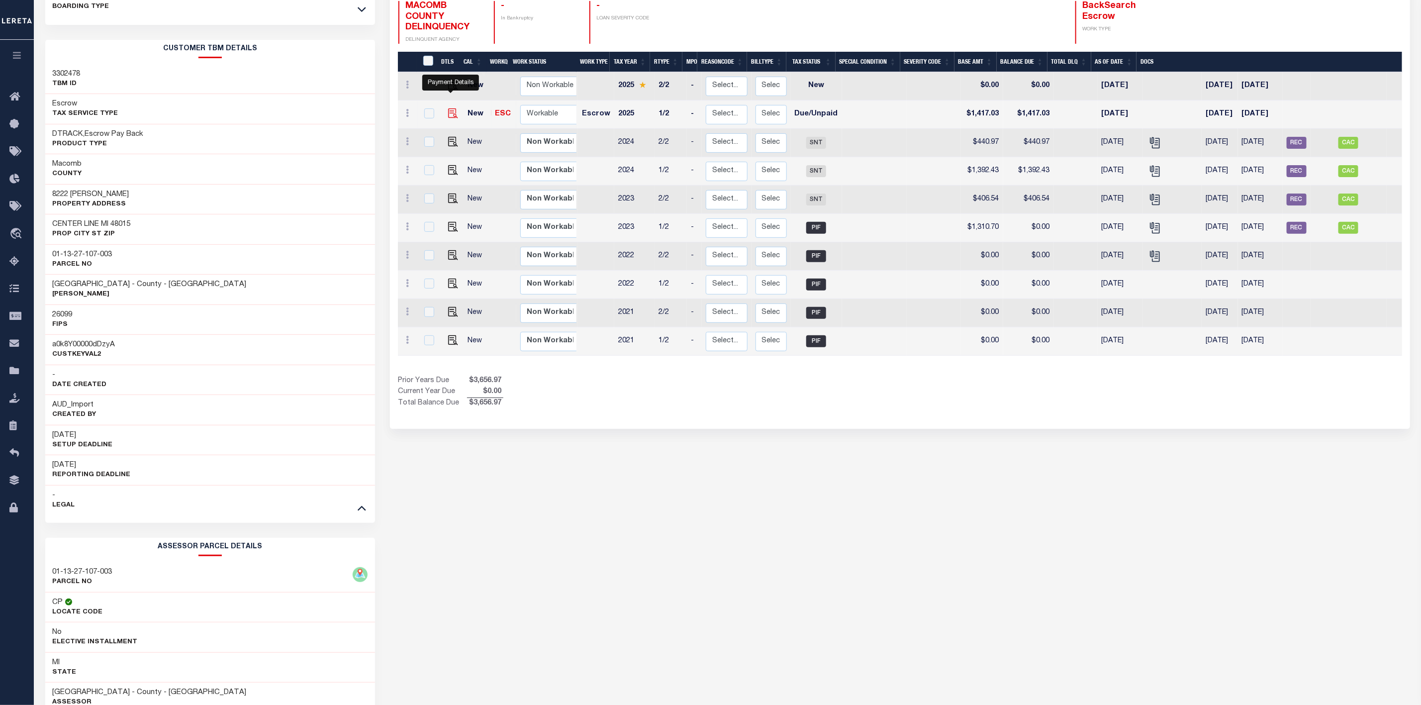
click at [449, 108] on img "" at bounding box center [453, 113] width 10 height 10
checkbox input "true"
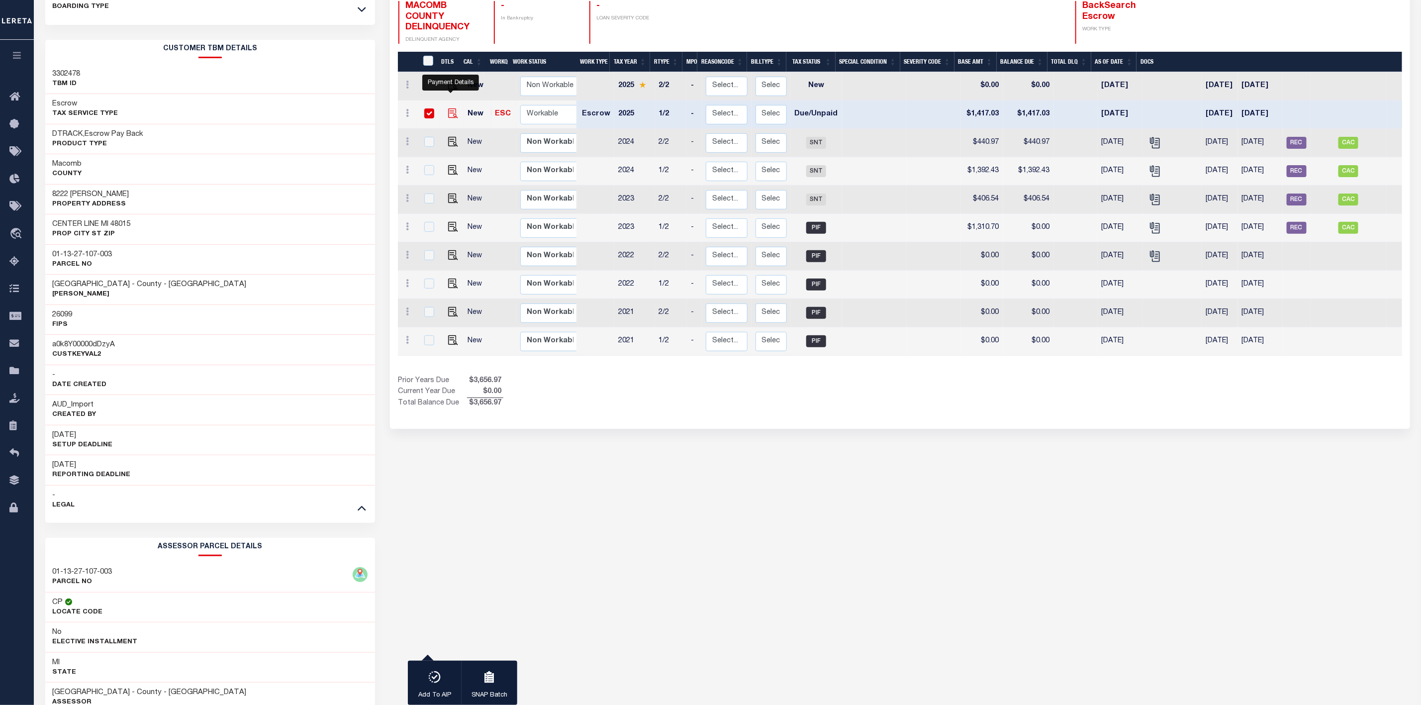
click at [449, 108] on img "" at bounding box center [453, 113] width 10 height 10
checkbox input "false"
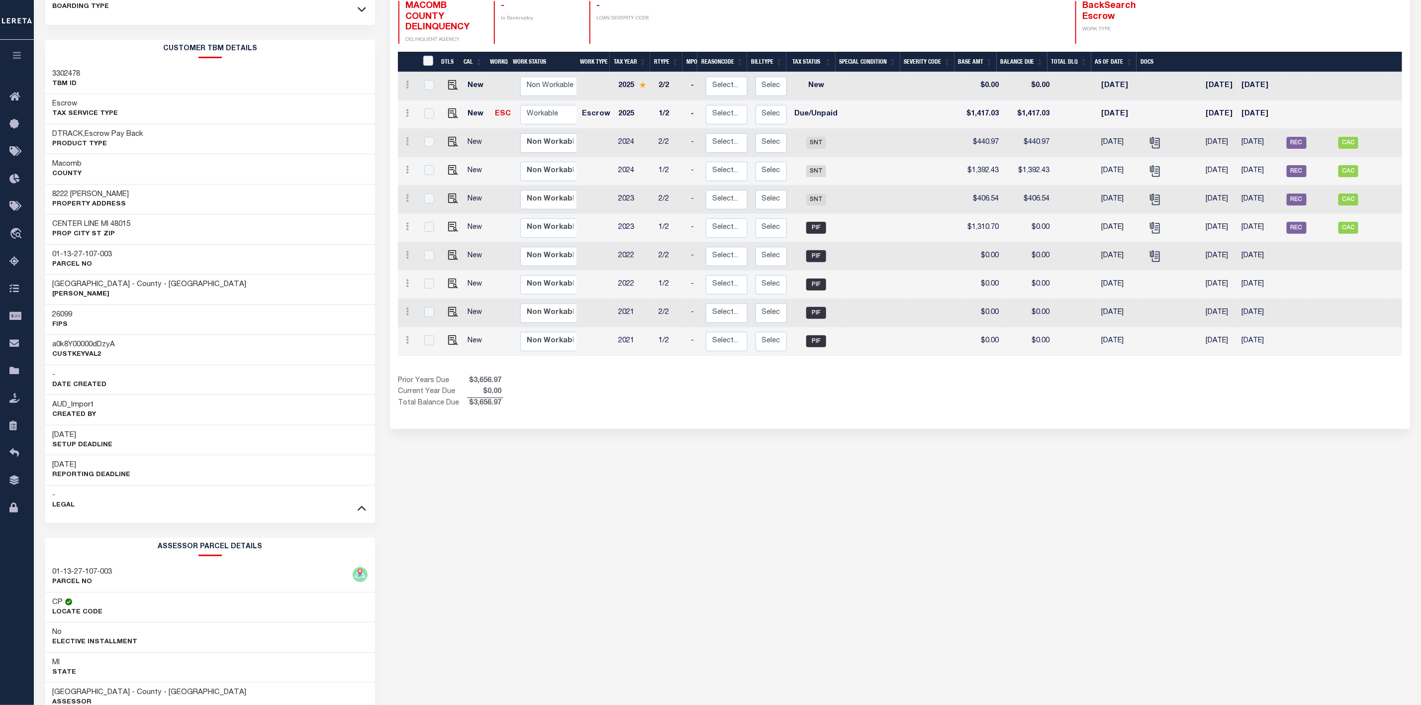
scroll to position [0, 0]
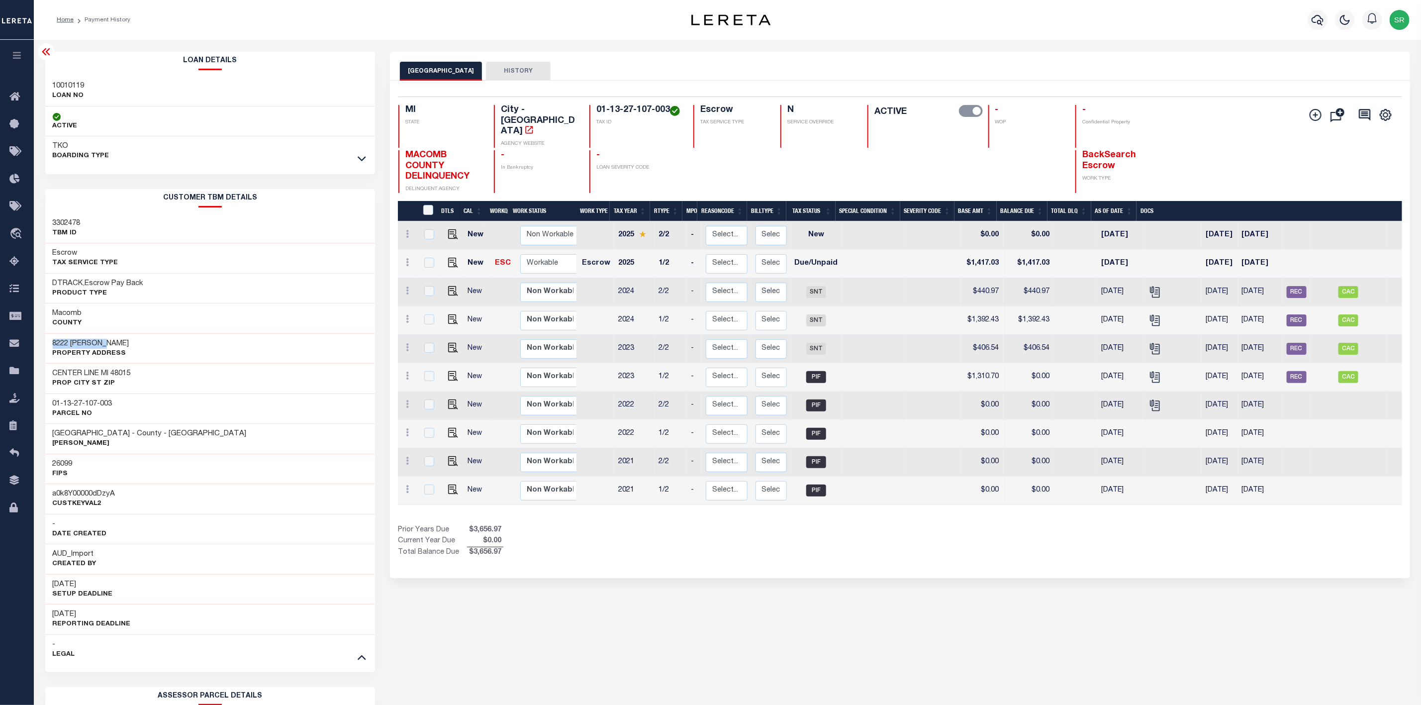
drag, startPoint x: 108, startPoint y: 342, endPoint x: 40, endPoint y: 347, distance: 67.8
click at [40, 347] on div "Loan Details 10010119 LOAN NO TKO" at bounding box center [210, 498] width 345 height 892
copy h3 "8222 [PERSON_NAME]"
click at [449, 258] on img "" at bounding box center [453, 263] width 10 height 10
checkbox input "true"
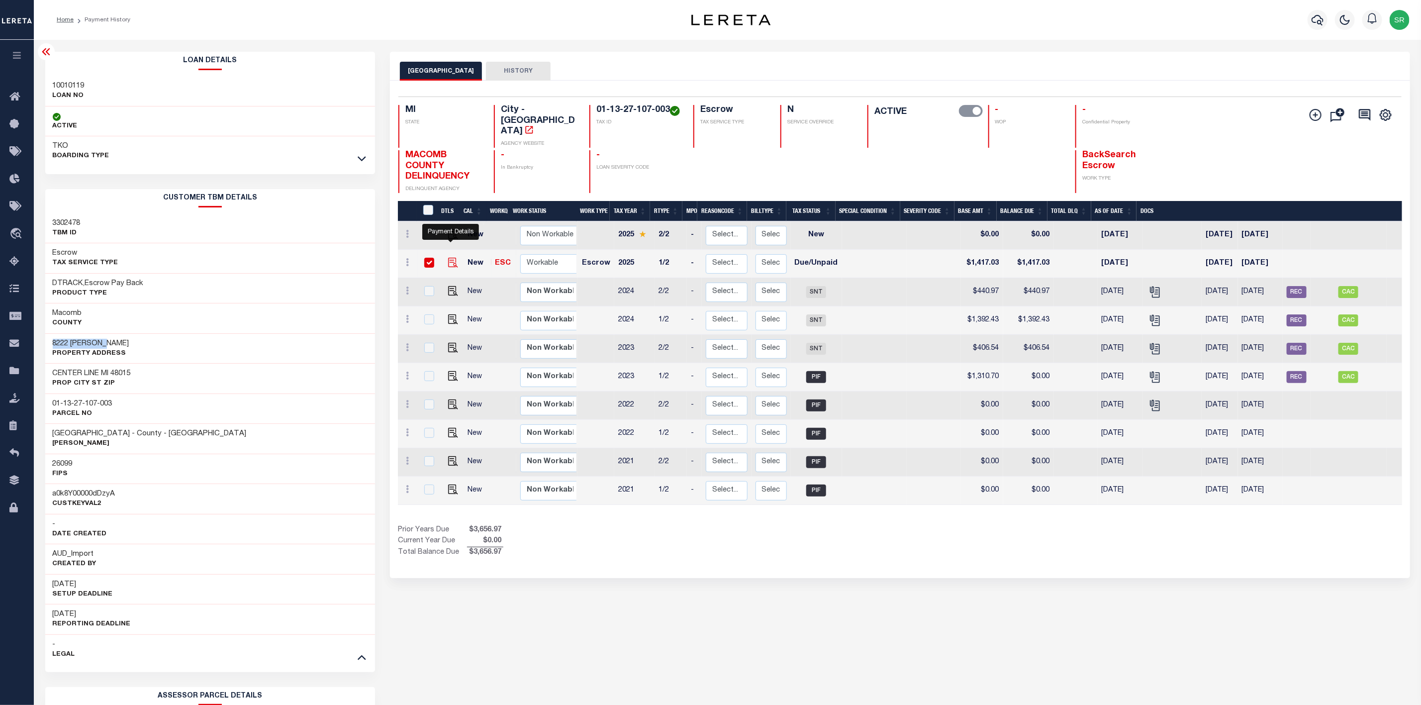
checkbox input "true"
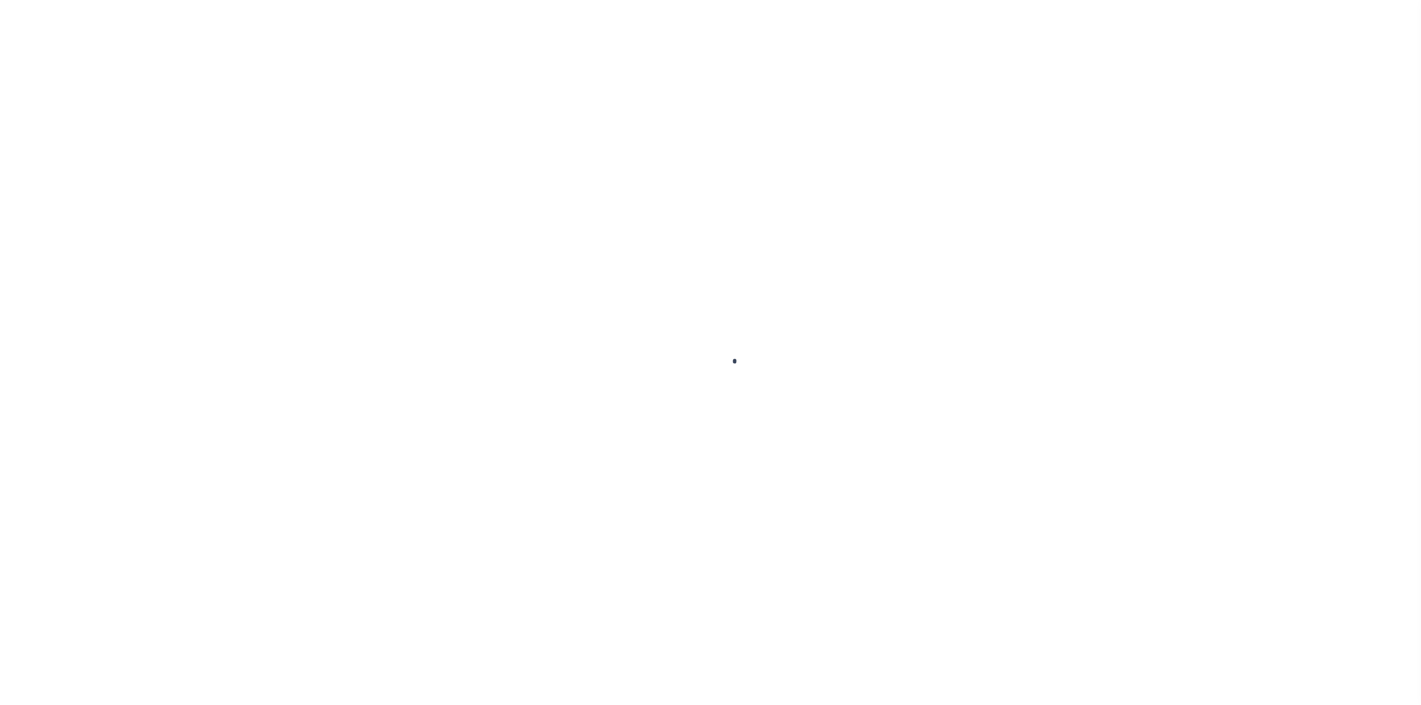
checkbox input "false"
type input "[DATE]"
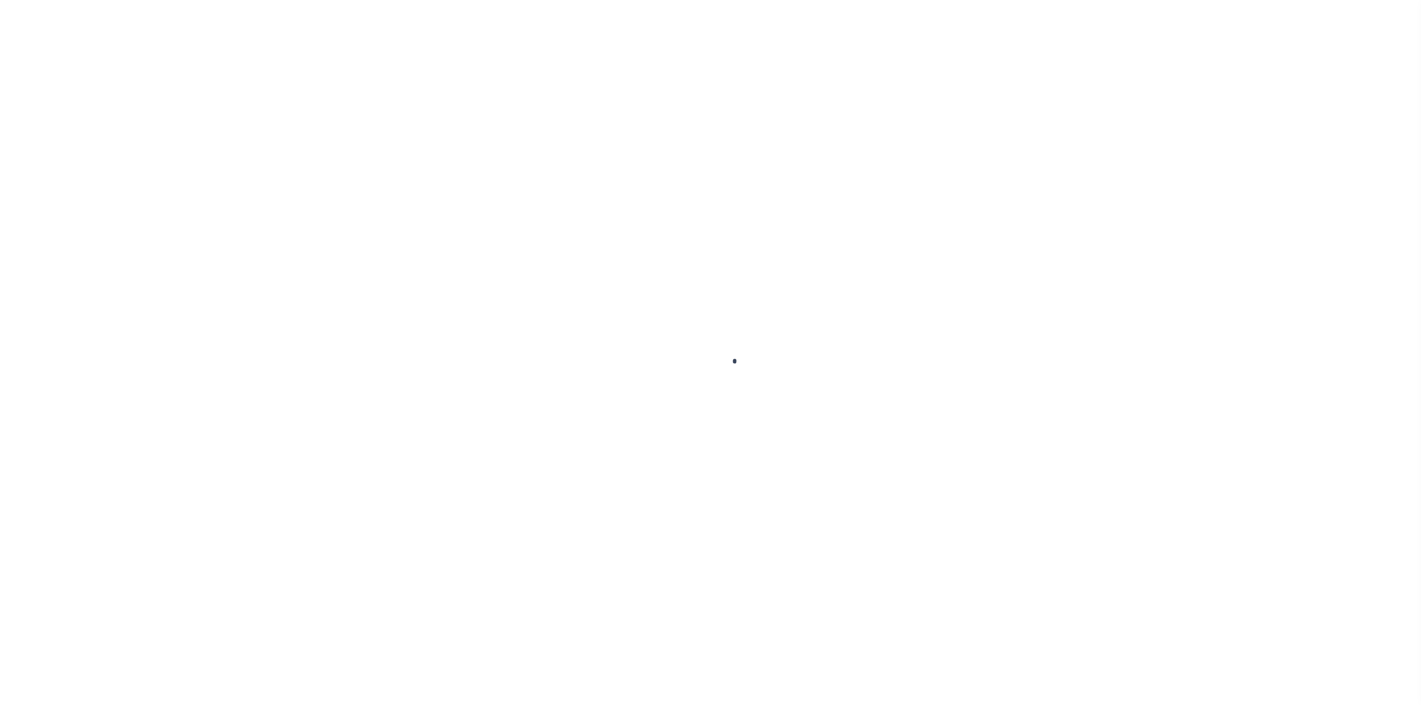
select select "DUE"
type input "$1,417.03"
select select "DUE"
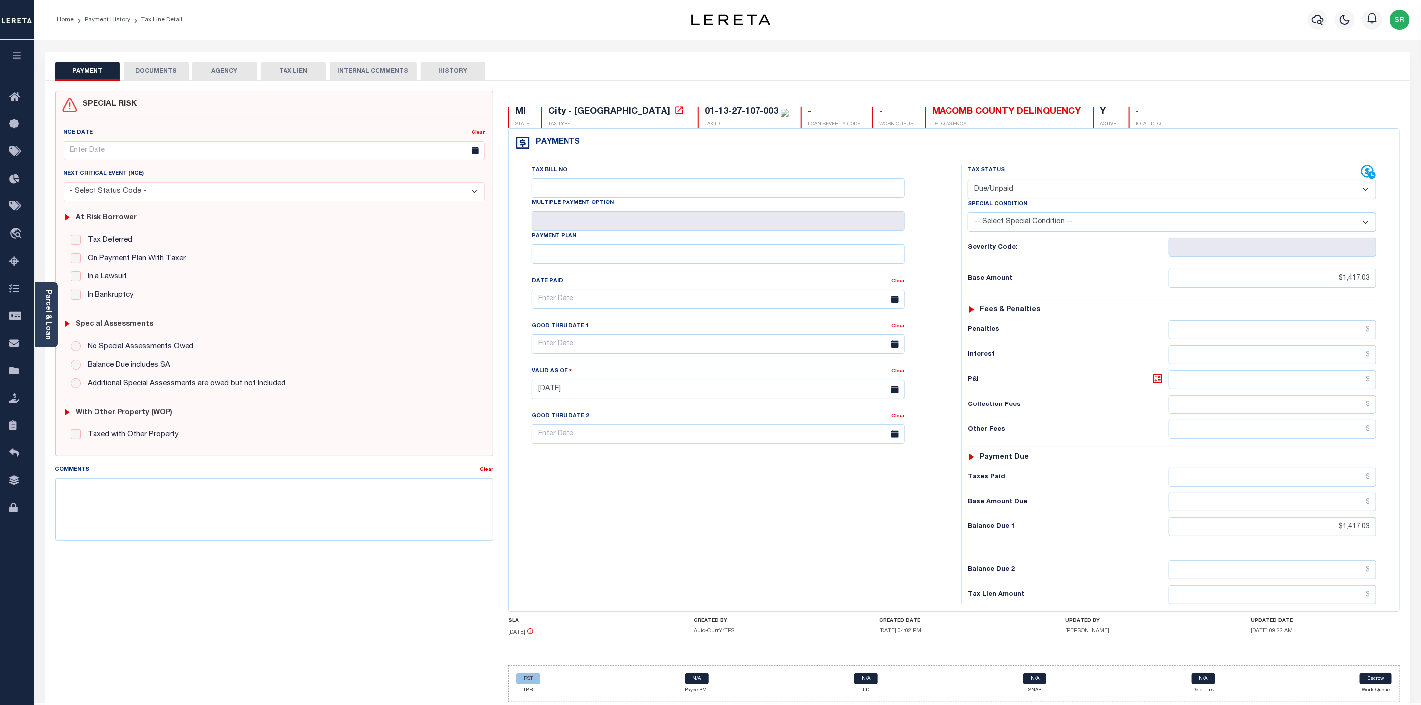
click at [151, 73] on button "DOCUMENTS" at bounding box center [156, 71] width 65 height 19
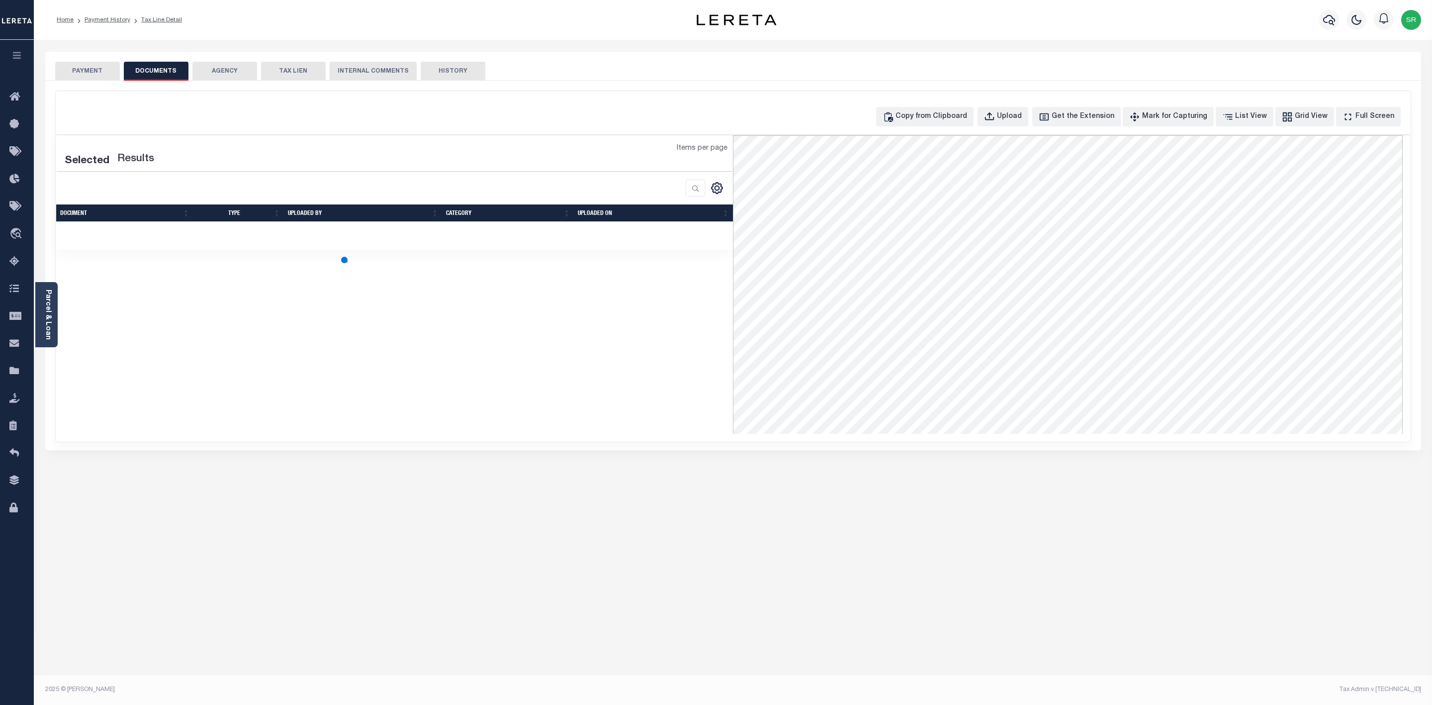
click at [151, 73] on button "DOCUMENTS" at bounding box center [156, 71] width 65 height 19
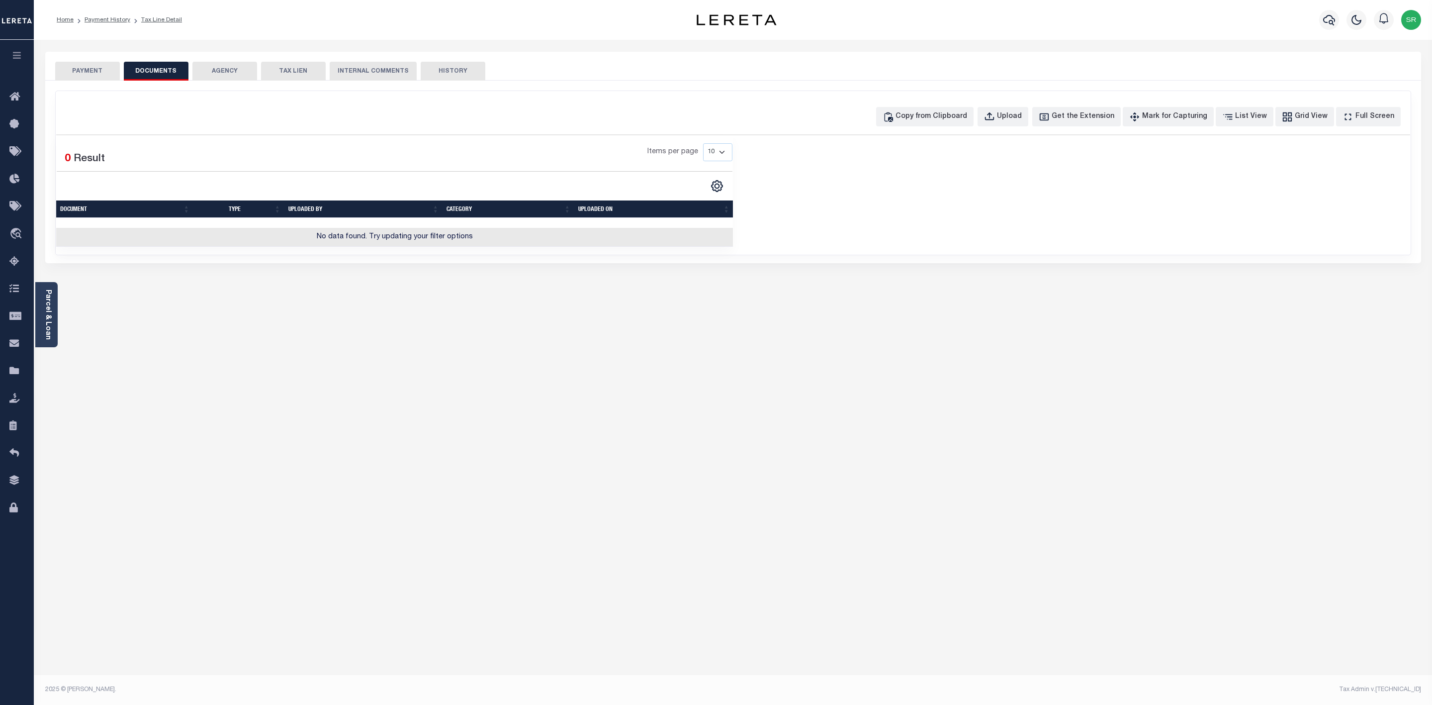
click at [94, 73] on button "PAYMENT" at bounding box center [87, 71] width 65 height 19
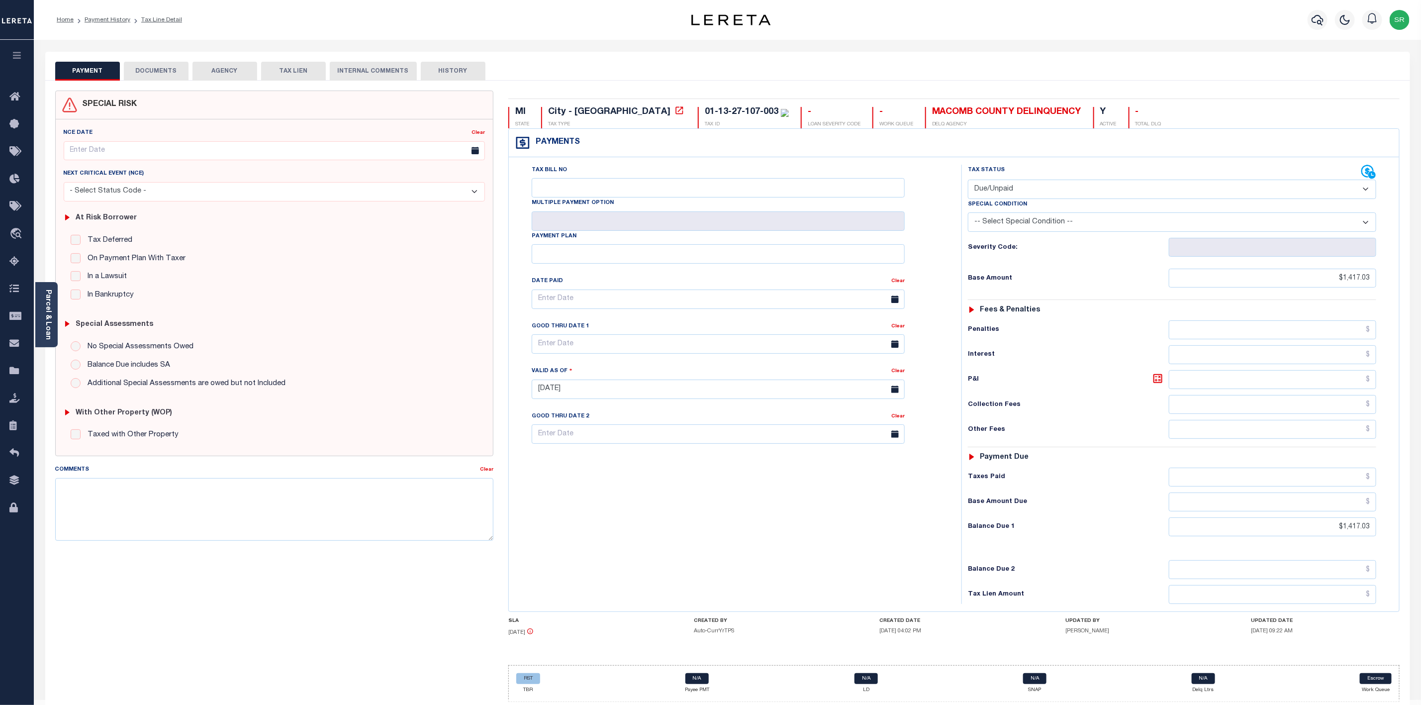
click at [94, 73] on button "PAYMENT" at bounding box center [87, 71] width 65 height 19
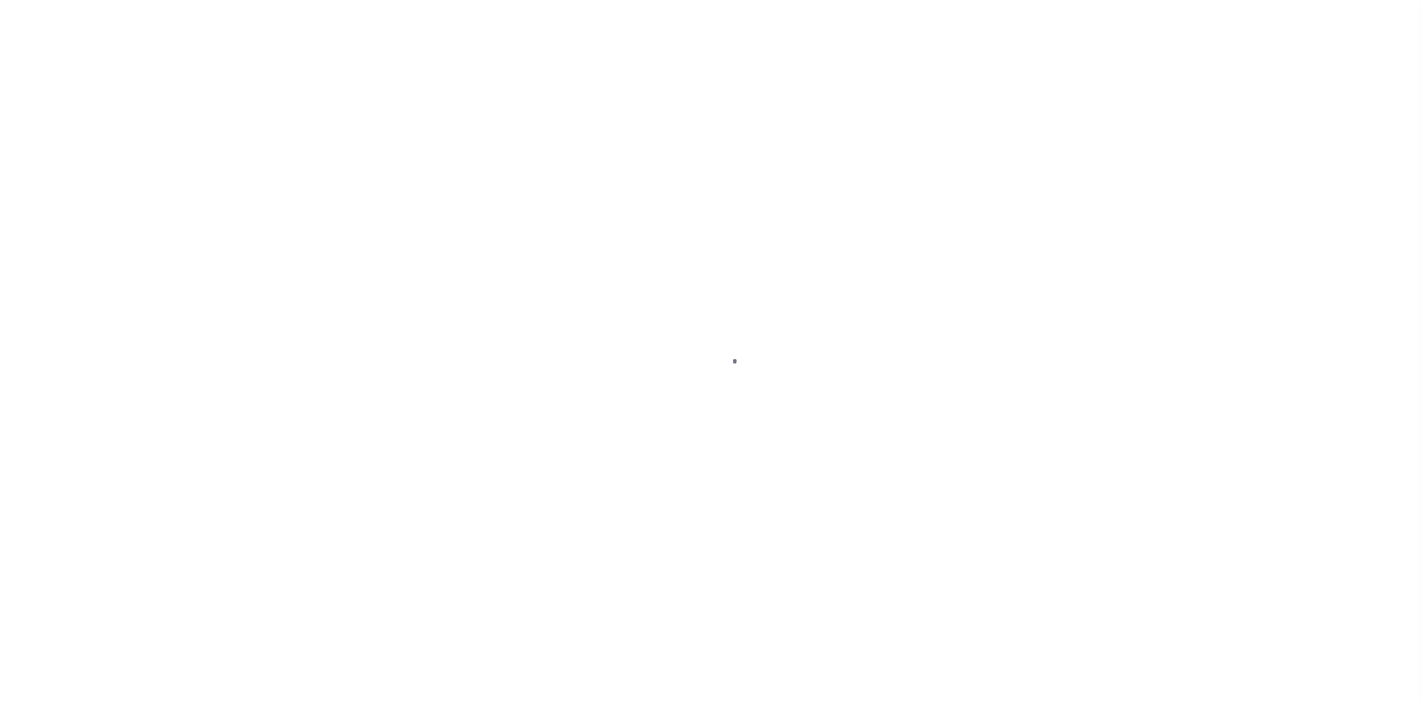
select select "DUE"
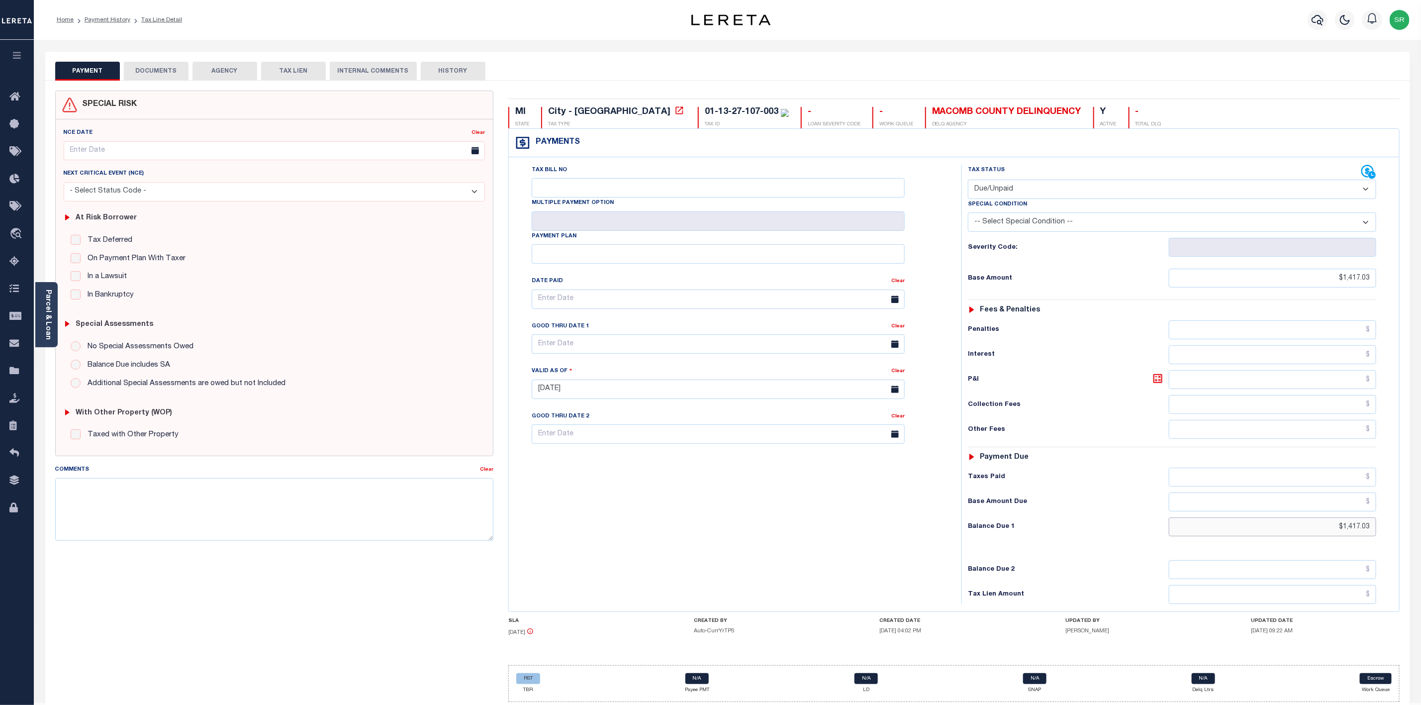
click at [1308, 536] on input "$1,417.03" at bounding box center [1272, 526] width 207 height 19
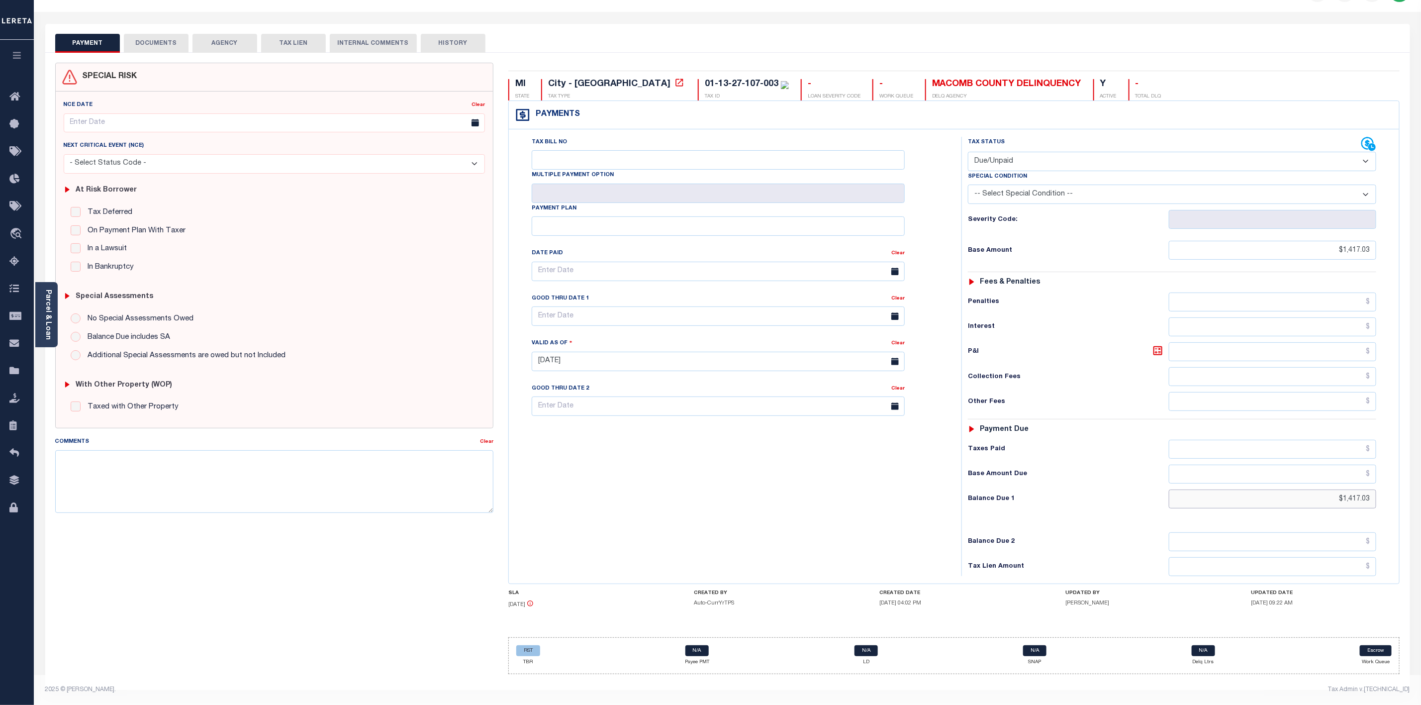
drag, startPoint x: 1372, startPoint y: 497, endPoint x: 1312, endPoint y: 513, distance: 61.9
click at [1312, 513] on div "Tax Status Status - Select Status Code -" at bounding box center [1175, 356] width 428 height 439
type input "[DATE]"
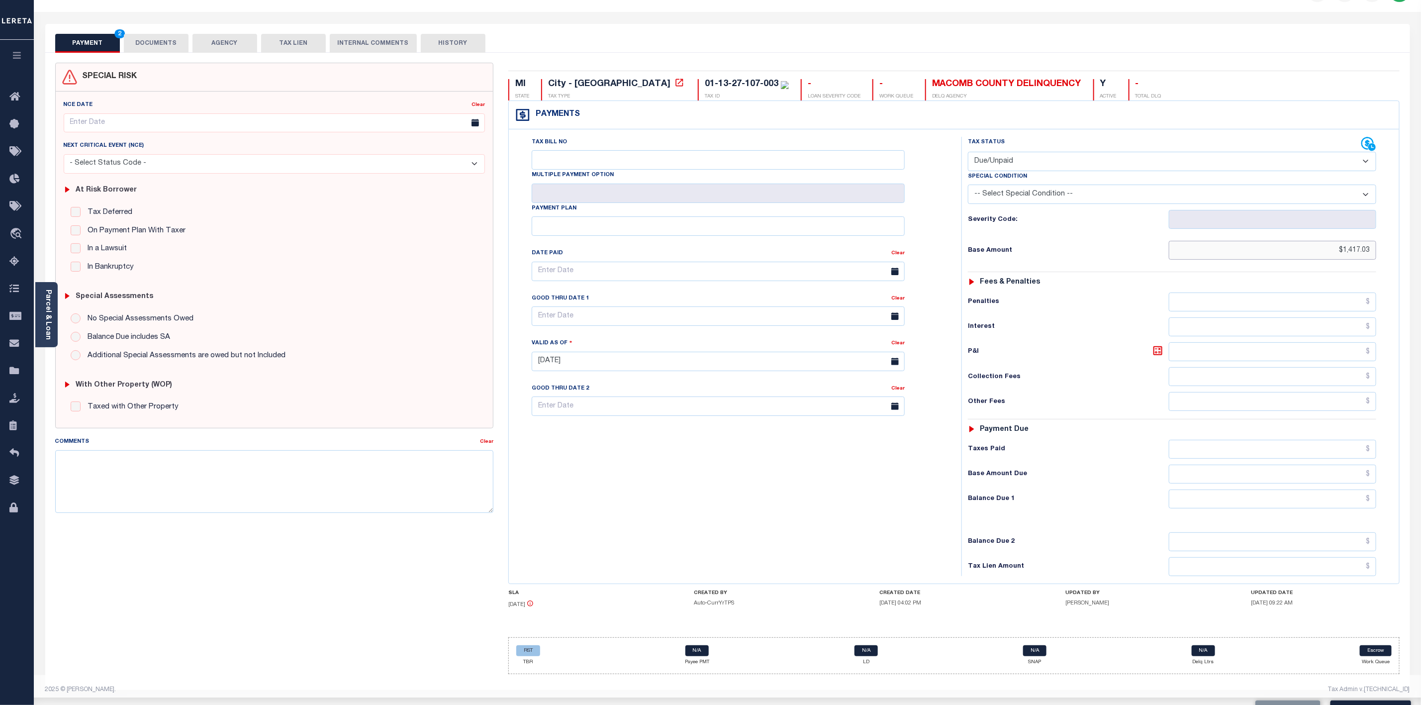
click at [1373, 243] on input "$1,417.03" at bounding box center [1272, 250] width 207 height 19
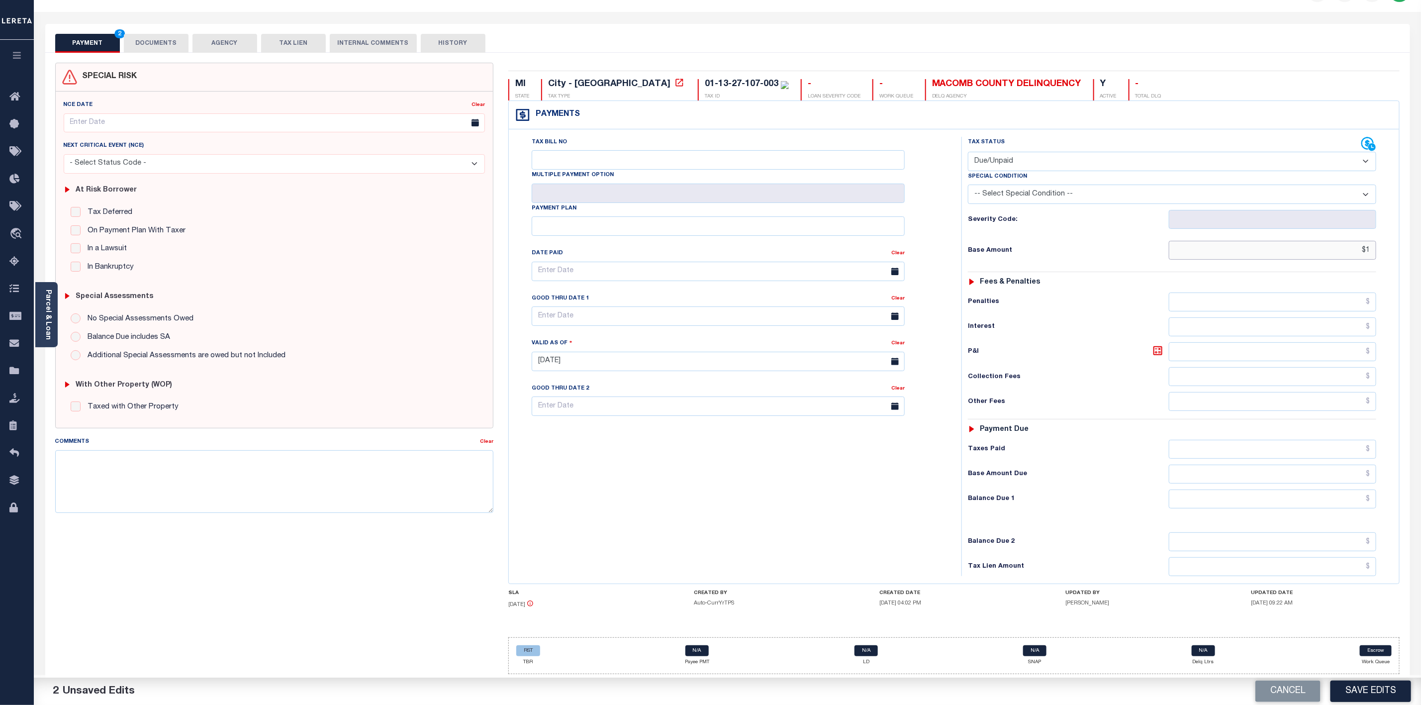
type input "$"
type input "$1,417.03"
click at [1306, 504] on input "text" at bounding box center [1272, 498] width 207 height 19
type input "$1,417.03"
type input "08/11/2025"
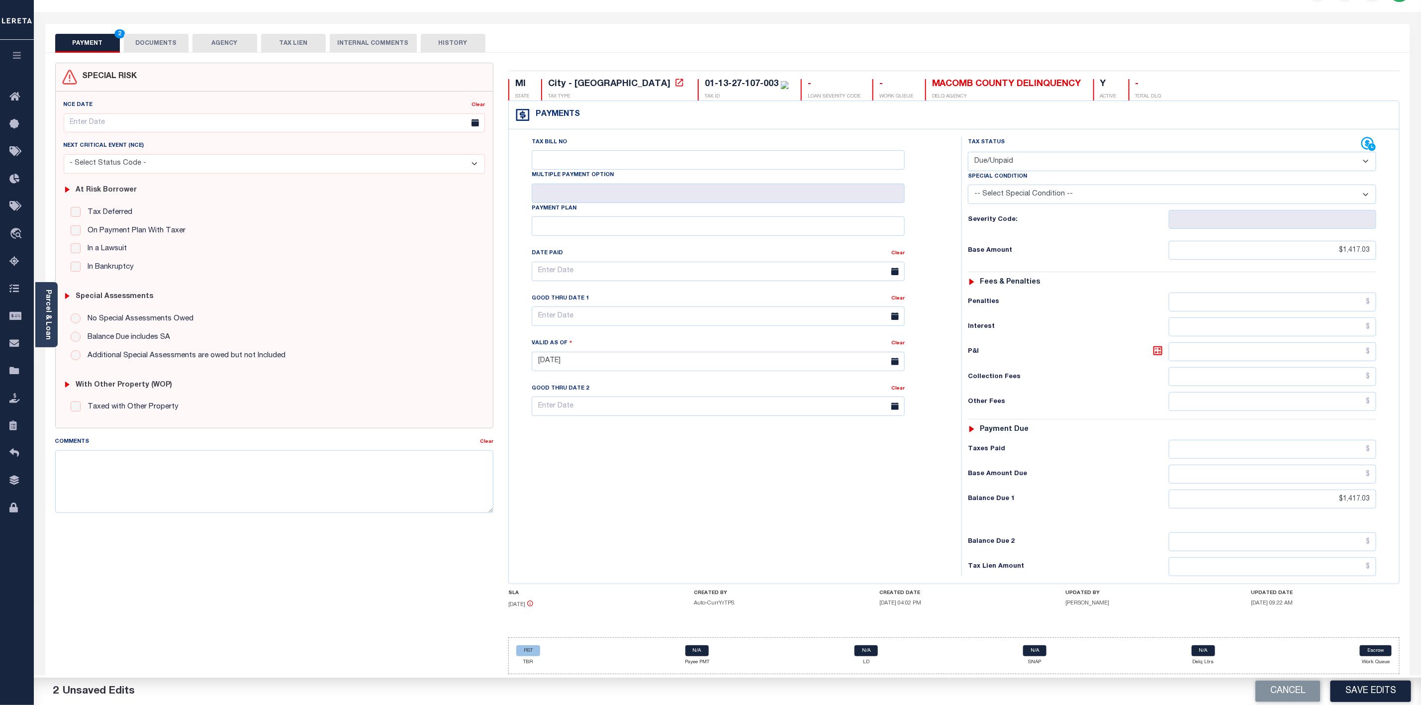
click at [1064, 157] on select "- Select Status Code - Open Due/Unpaid Paid Incomplete No Tax Due Internal Refu…" at bounding box center [1172, 161] width 408 height 19
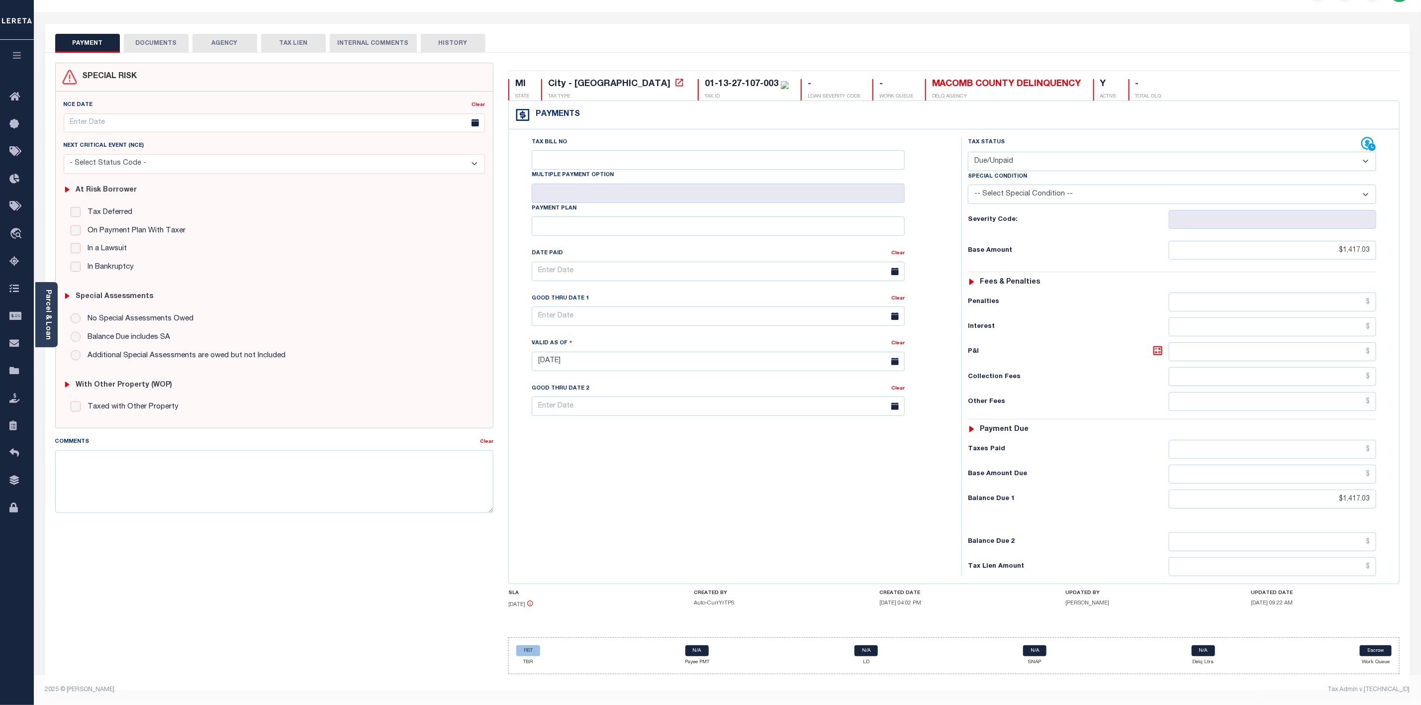
click at [968, 152] on select "- Select Status Code - Open Due/Unpaid Paid Incomplete No Tax Due Internal Refu…" at bounding box center [1172, 161] width 408 height 19
click at [1310, 245] on input "$1,417.03" at bounding box center [1272, 250] width 207 height 19
click at [1073, 152] on select "- Select Status Code - Open Due/Unpaid Paid Incomplete No Tax Due Internal Refu…" at bounding box center [1172, 161] width 408 height 19
click at [1365, 494] on input "$1,417.03" at bounding box center [1272, 498] width 207 height 19
click at [1371, 497] on input "$1,417.03" at bounding box center [1272, 498] width 207 height 19
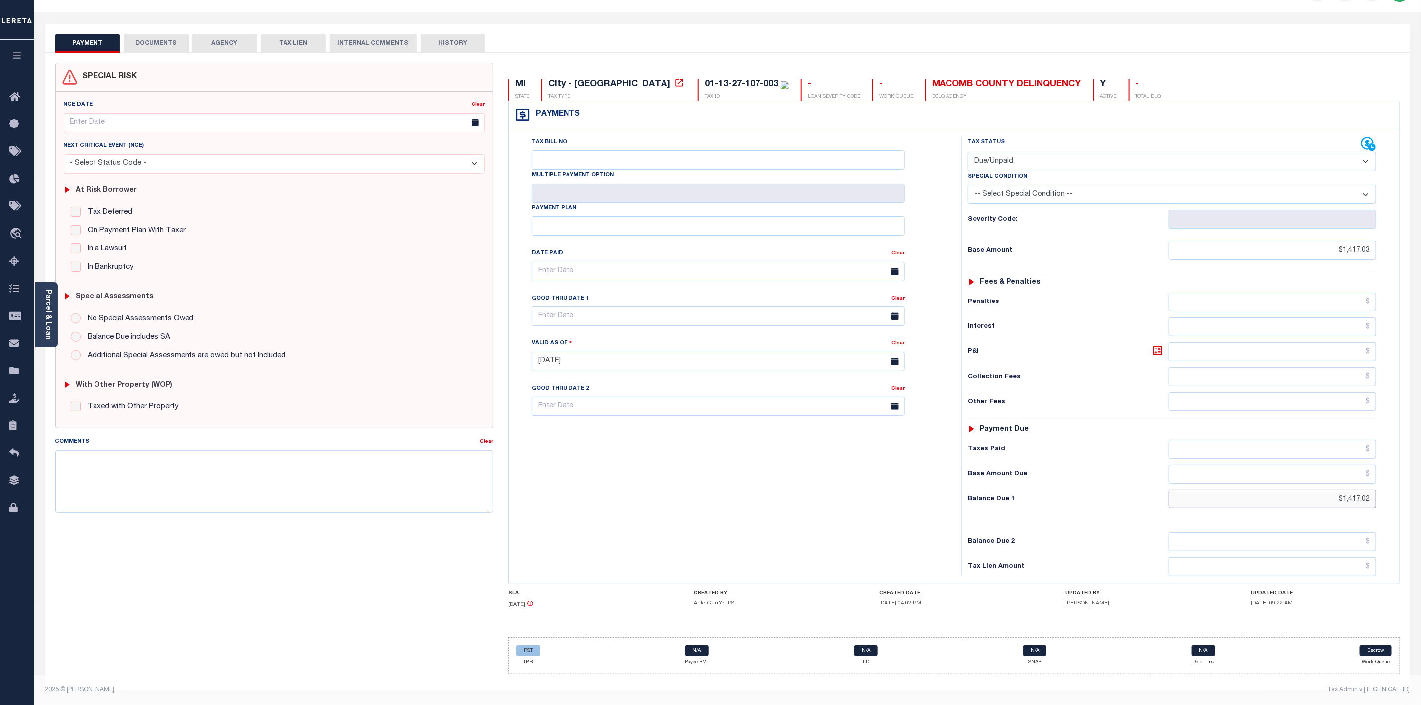
type input "$1,417.02"
type input "[DATE]"
click at [1372, 243] on input "$1,417.03" at bounding box center [1272, 250] width 207 height 19
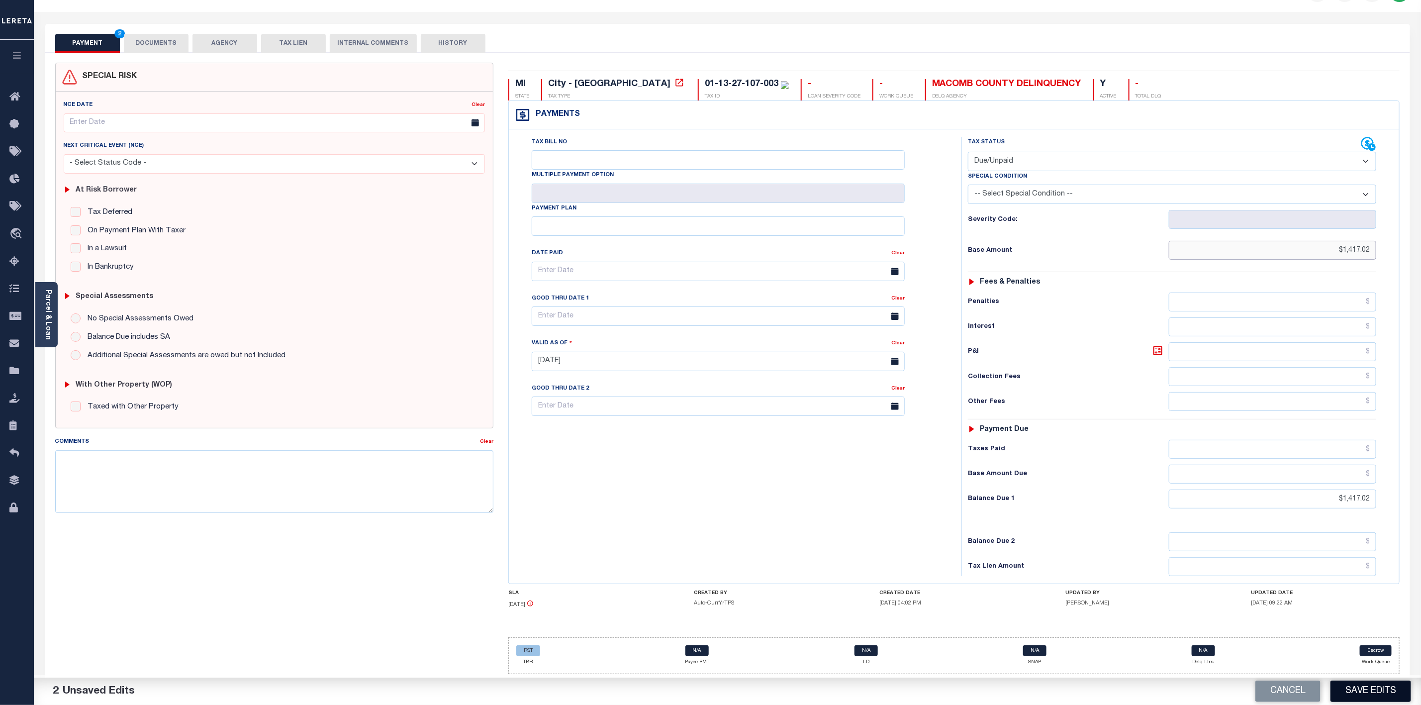
type input "$1,417.02"
click at [1371, 691] on button "Save Edits" at bounding box center [1370, 690] width 81 height 21
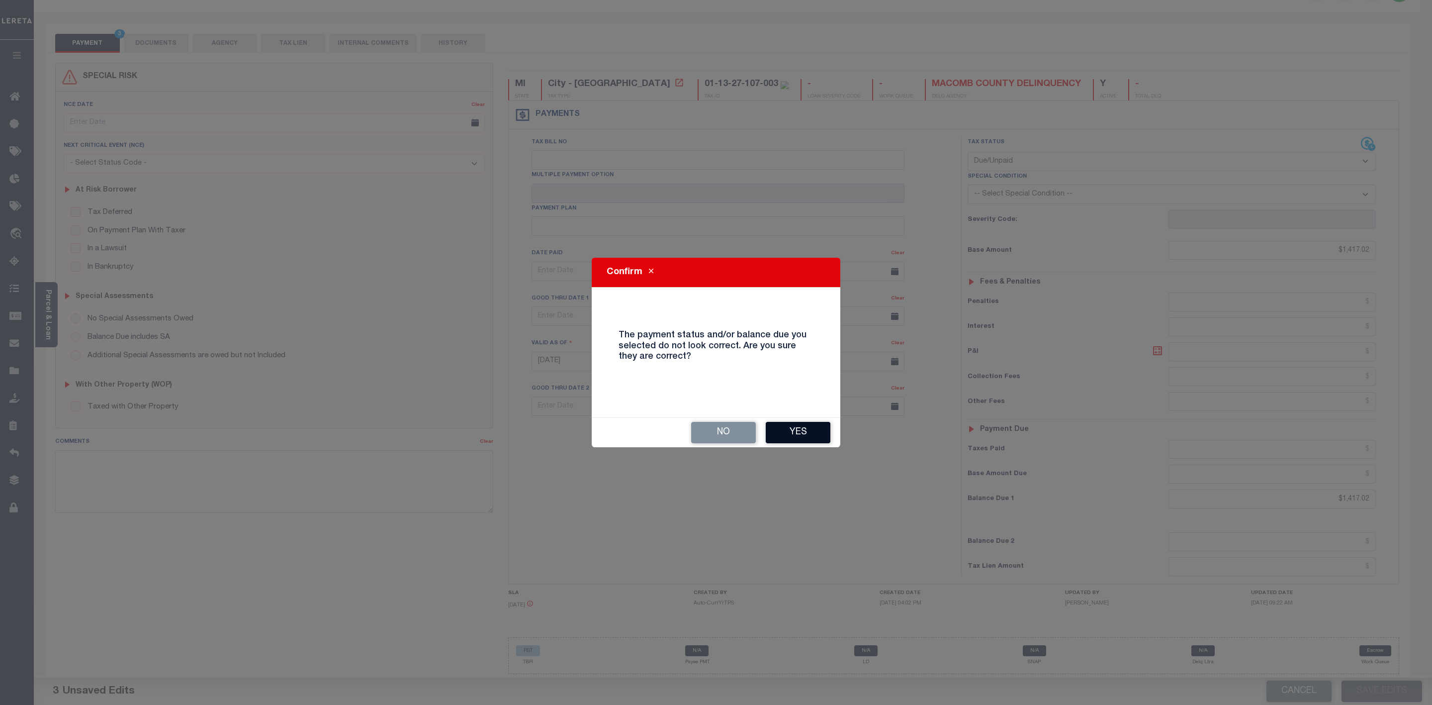
click at [782, 429] on button "Yes" at bounding box center [798, 432] width 65 height 21
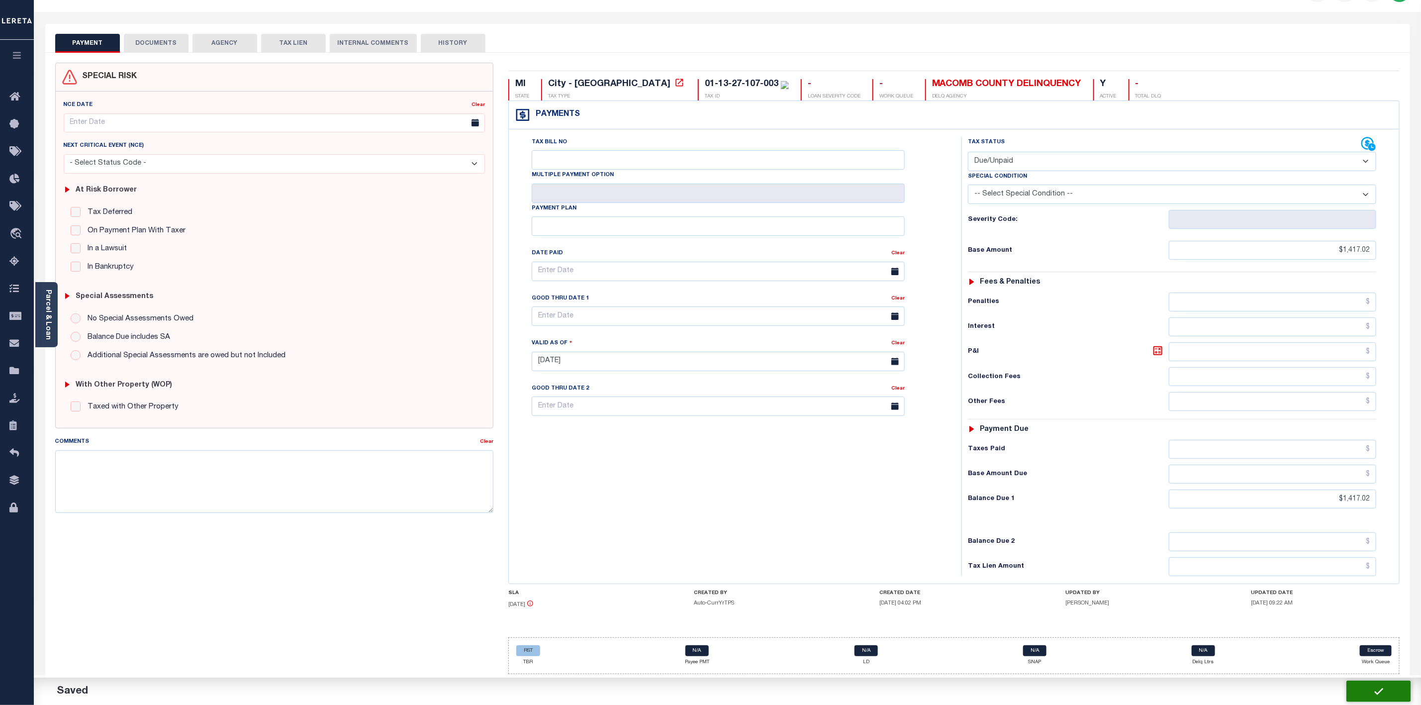
checkbox input "false"
type input "$1,417.02"
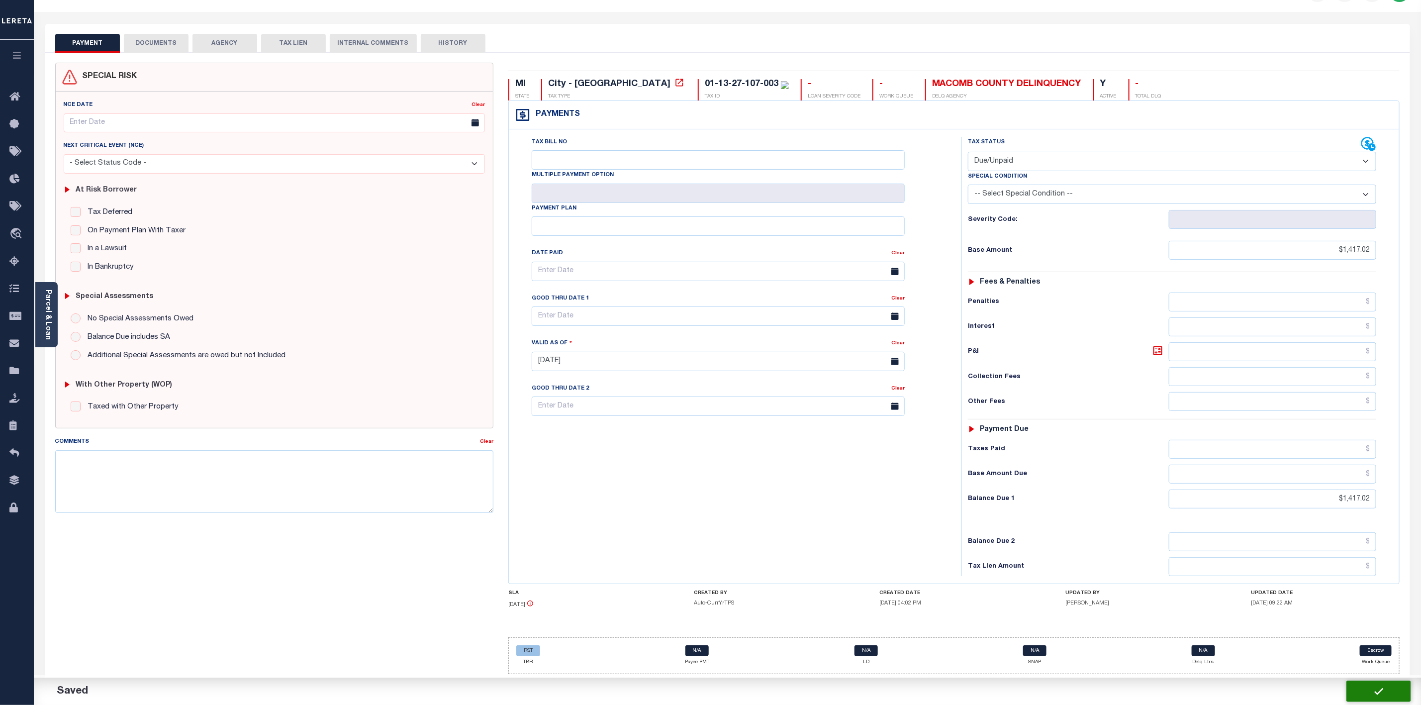
type input "$1,417.02"
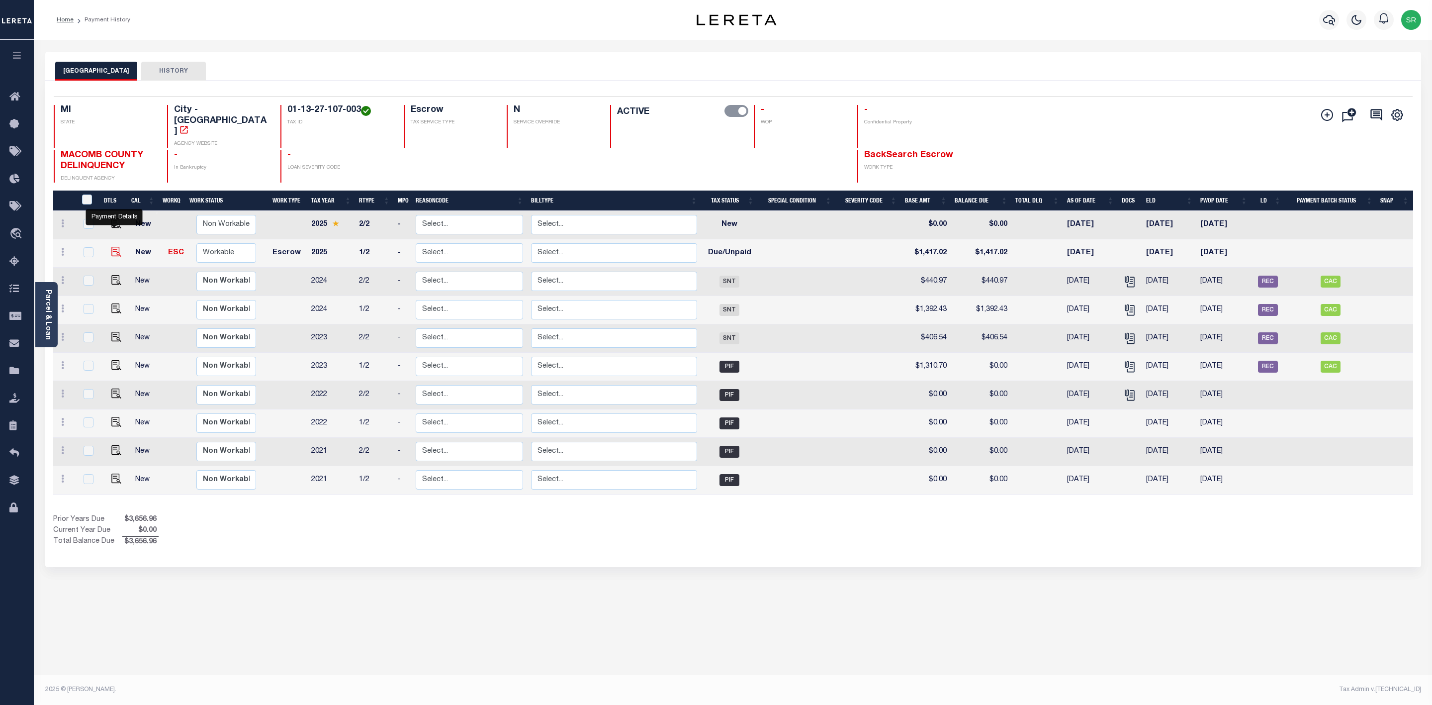
click at [113, 247] on img "" at bounding box center [116, 252] width 10 height 10
checkbox input "true"
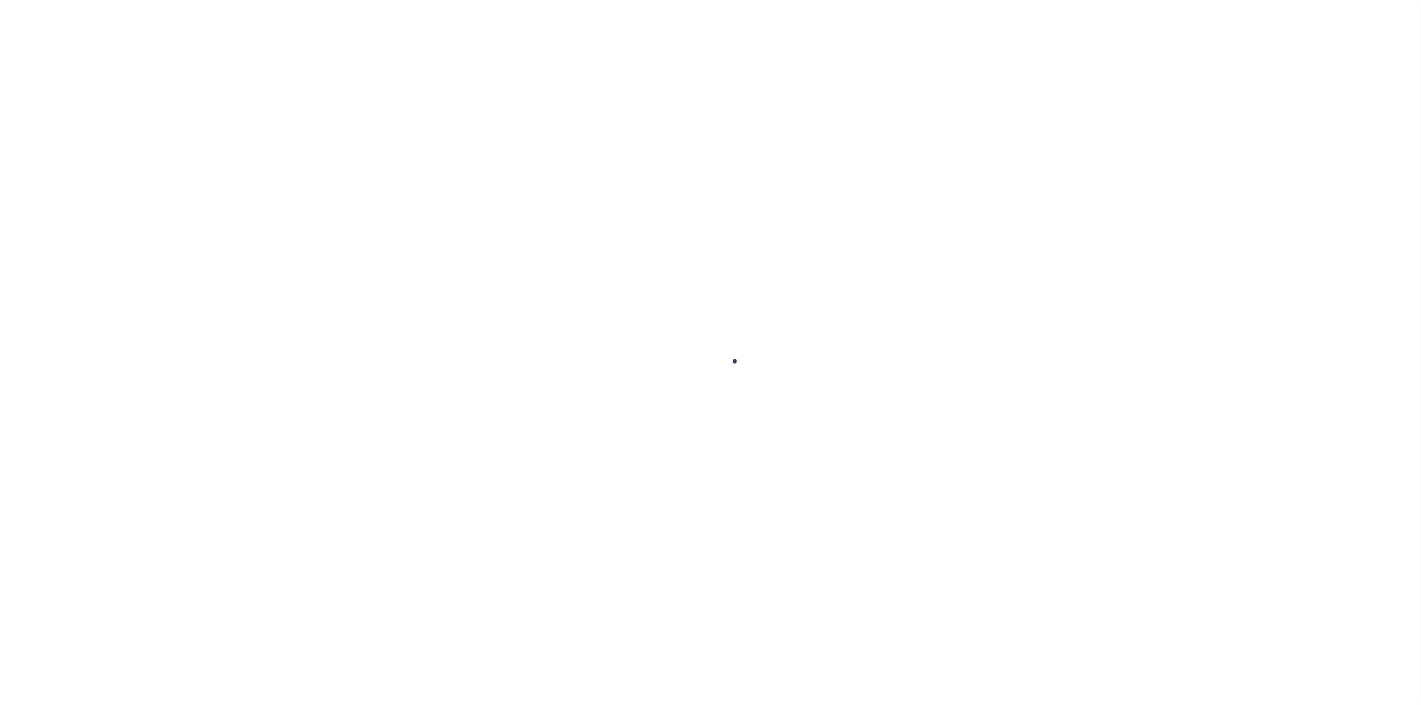
select select "DUE"
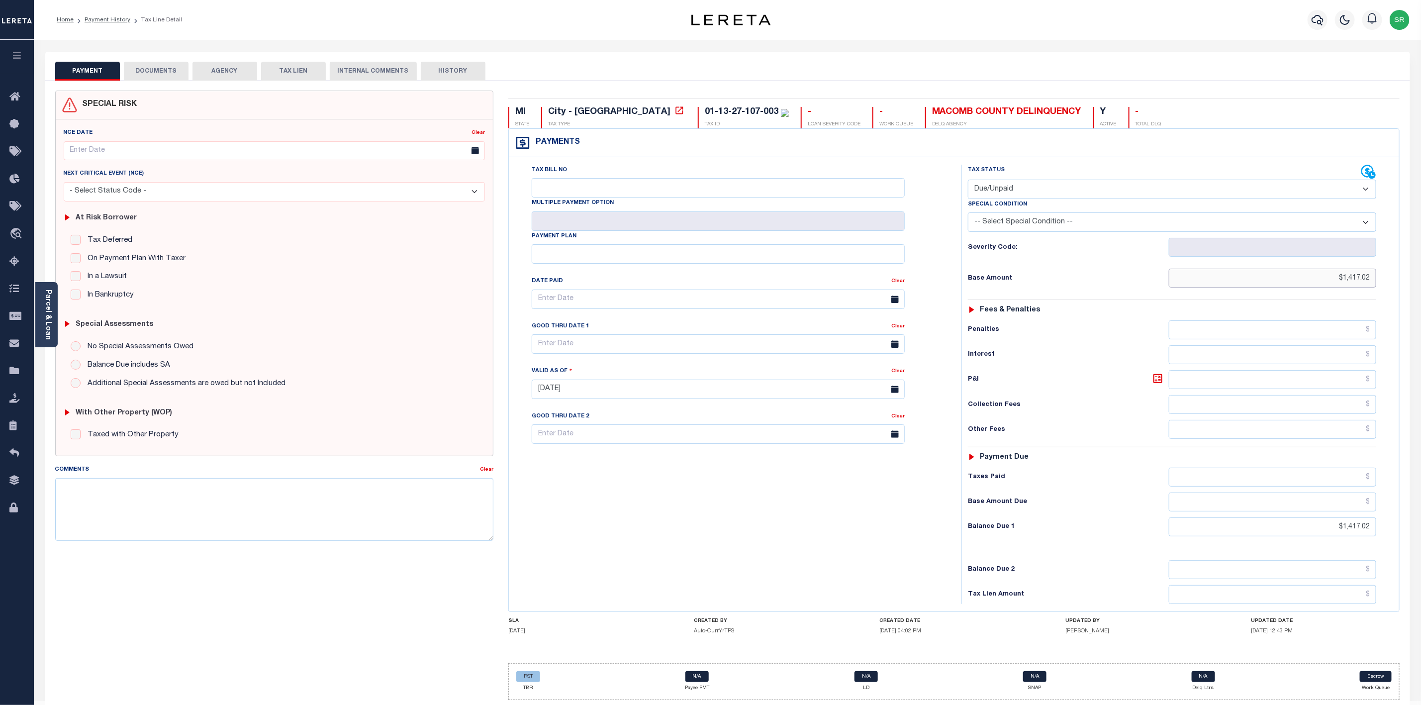
click at [1371, 280] on input "$1,417.02" at bounding box center [1272, 278] width 207 height 19
type input "$1,417.03"
click at [1373, 532] on input "$1,417.02" at bounding box center [1272, 526] width 207 height 19
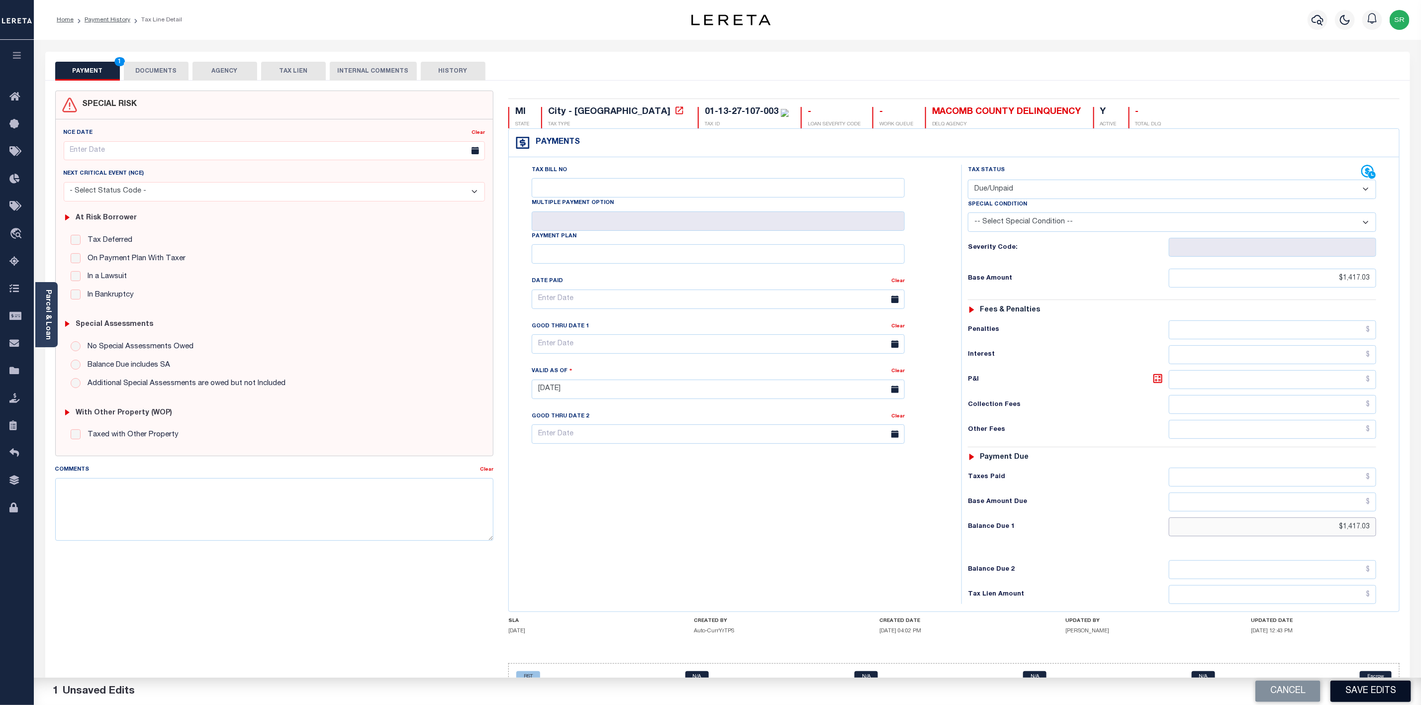
type input "$1,417.03"
click at [1366, 690] on button "Save Edits" at bounding box center [1370, 690] width 81 height 21
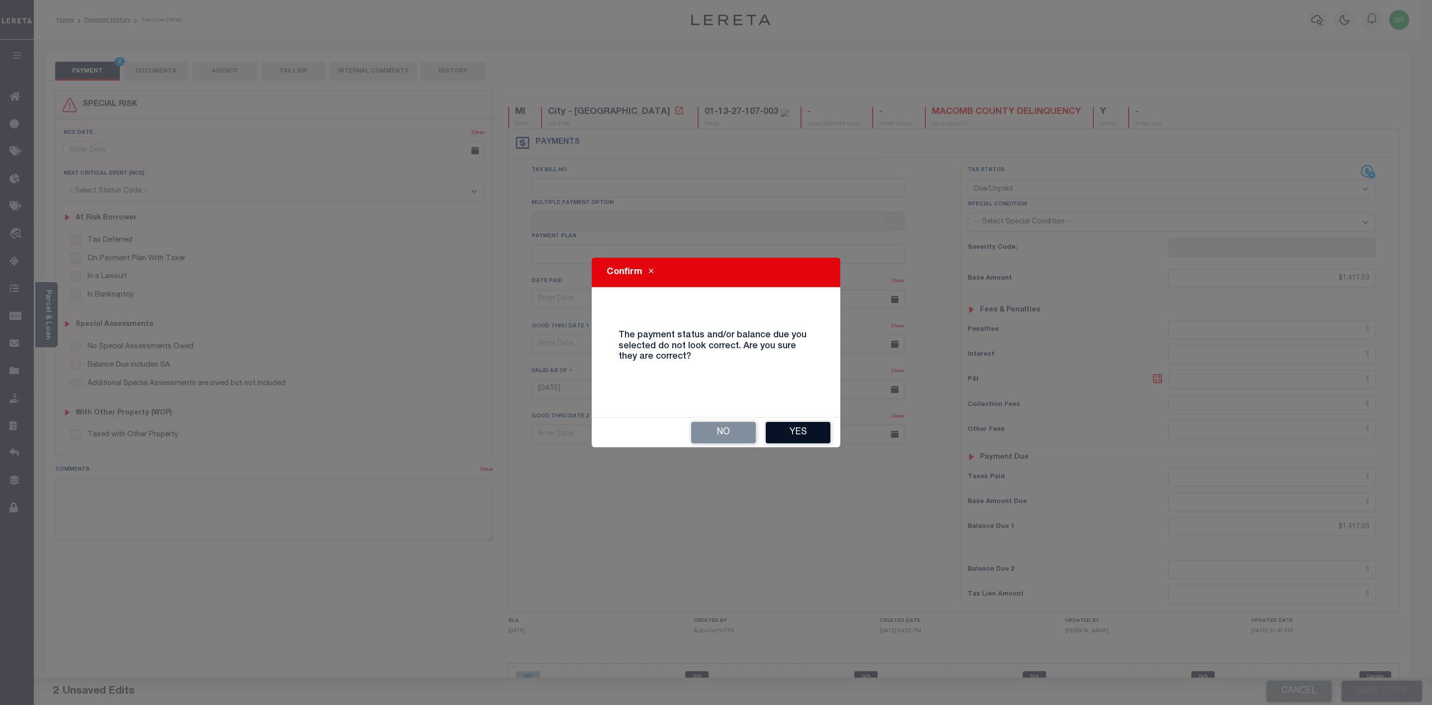
click at [791, 435] on button "Yes" at bounding box center [798, 432] width 65 height 21
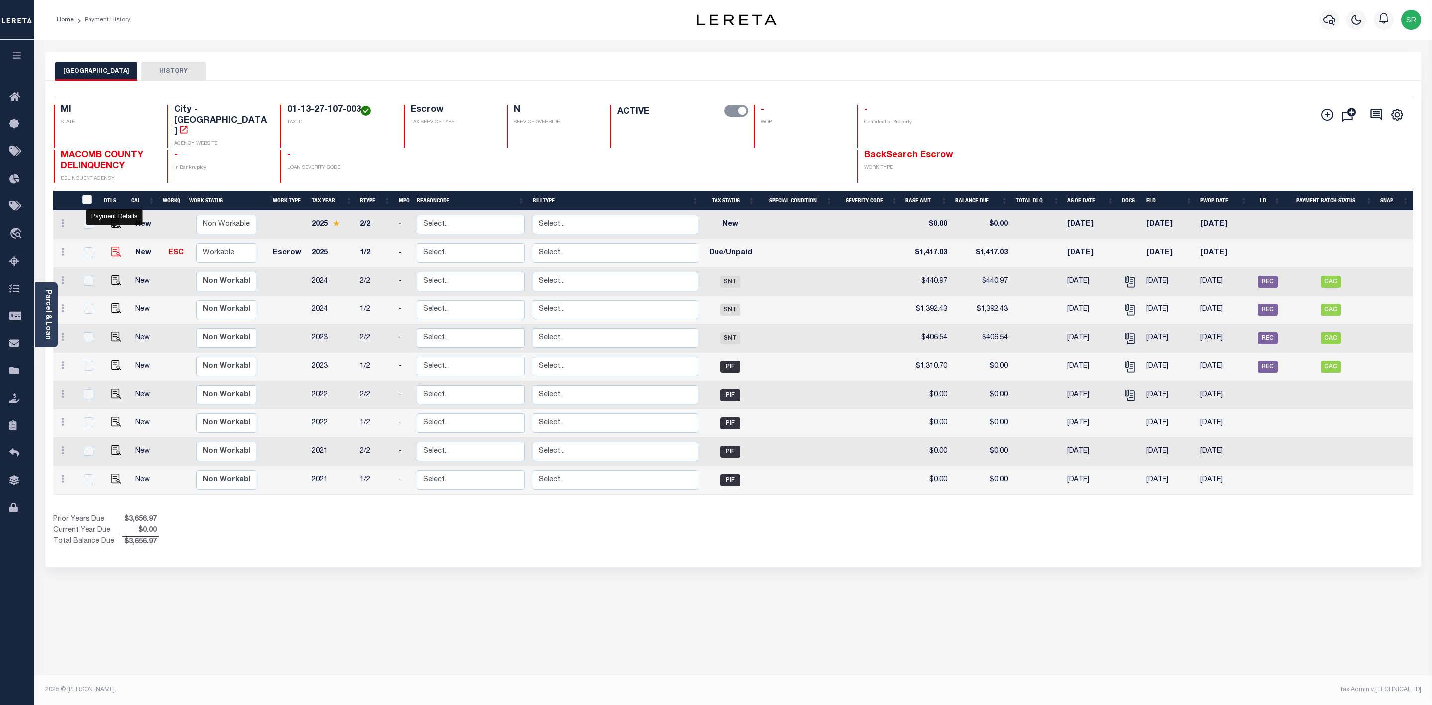
click at [111, 247] on img "" at bounding box center [116, 252] width 10 height 10
checkbox input "true"
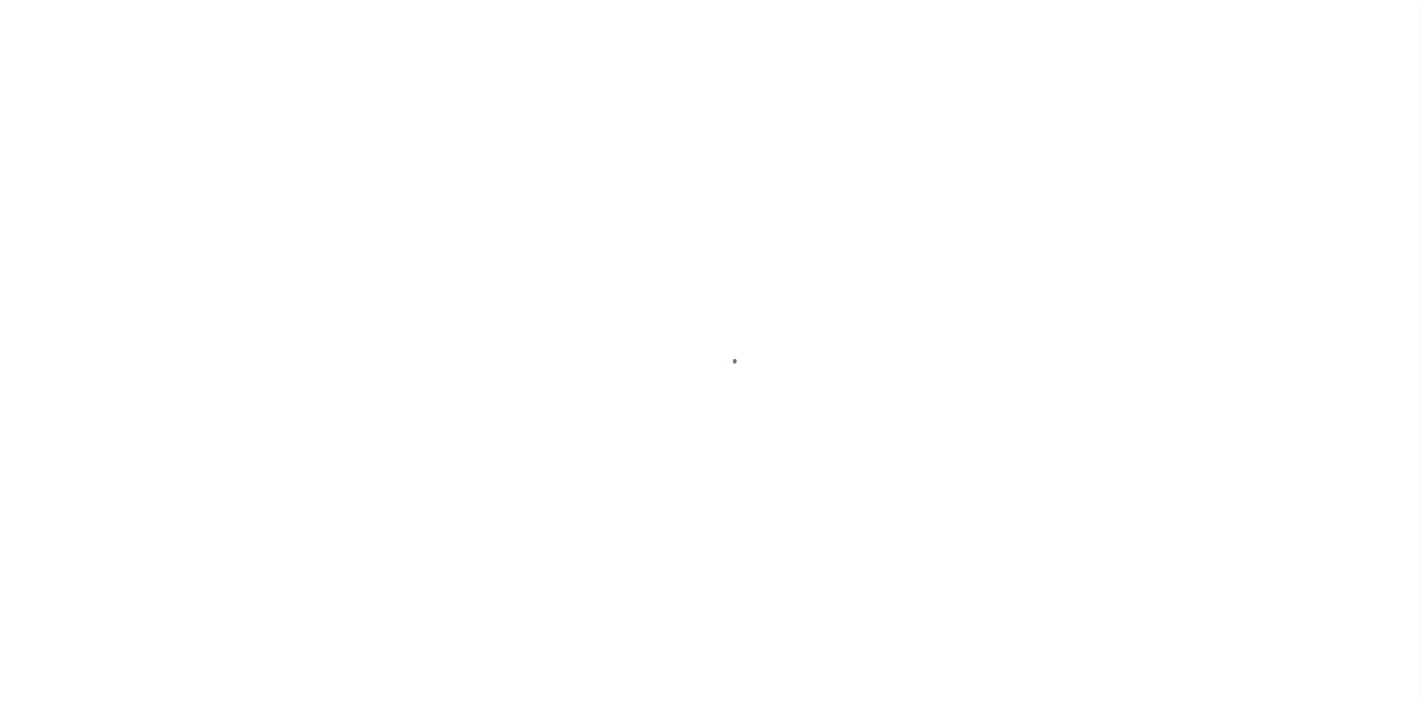
select select "DUE"
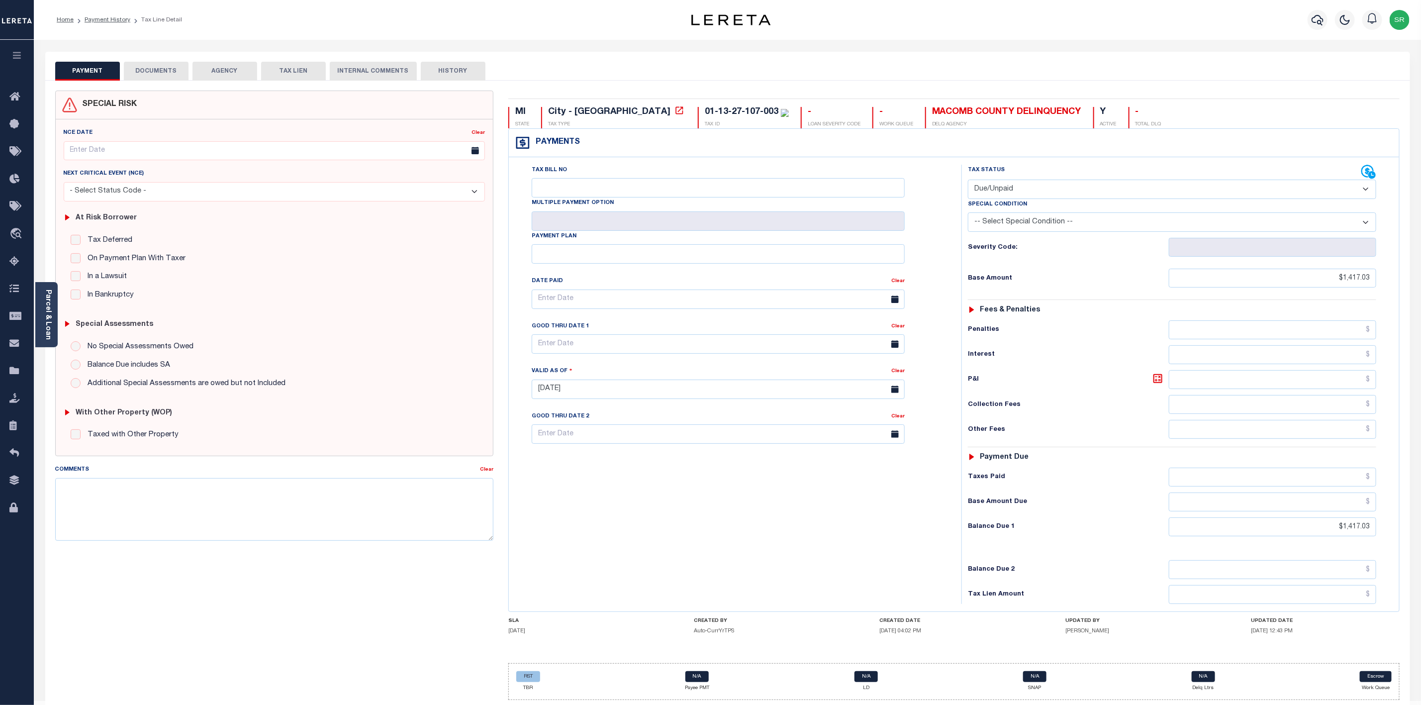
click at [149, 71] on button "DOCUMENTS" at bounding box center [156, 71] width 65 height 19
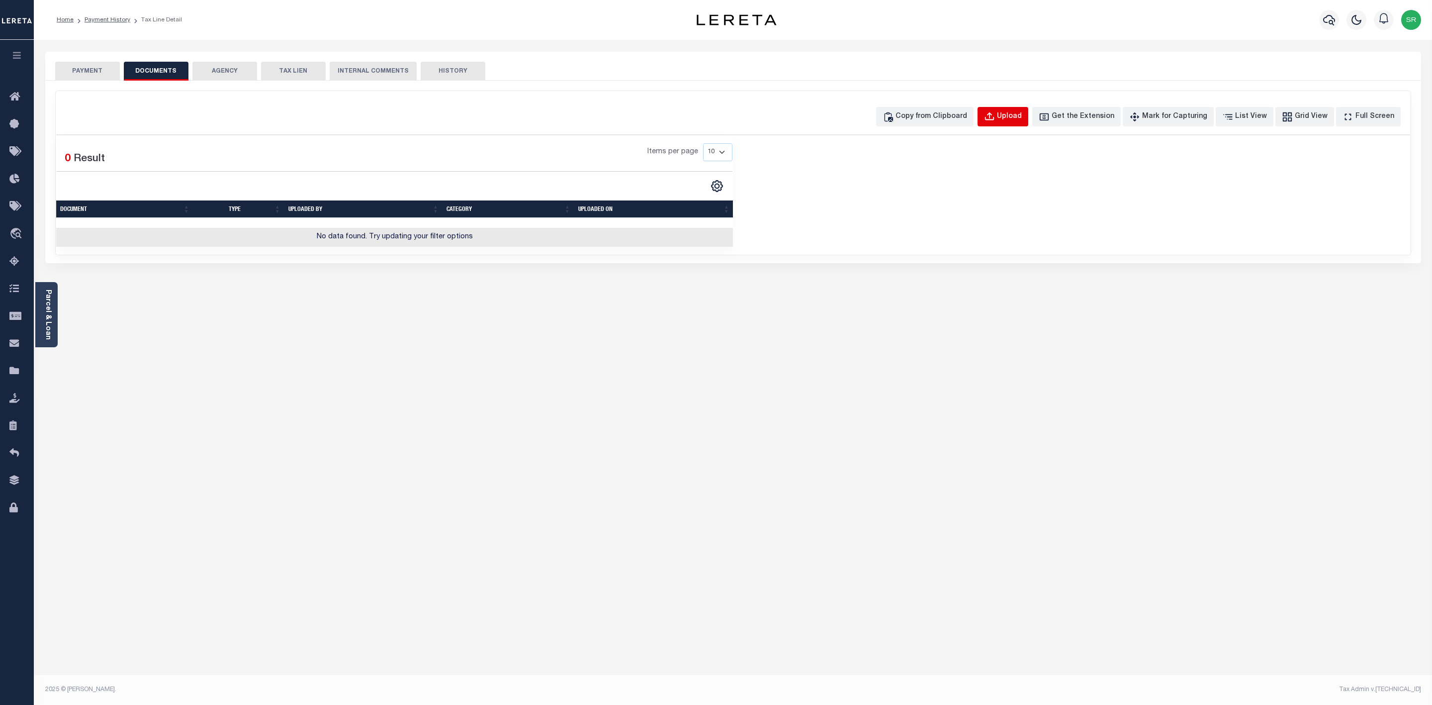
click at [1022, 121] on div "Upload" at bounding box center [1009, 116] width 25 height 11
select select "POP"
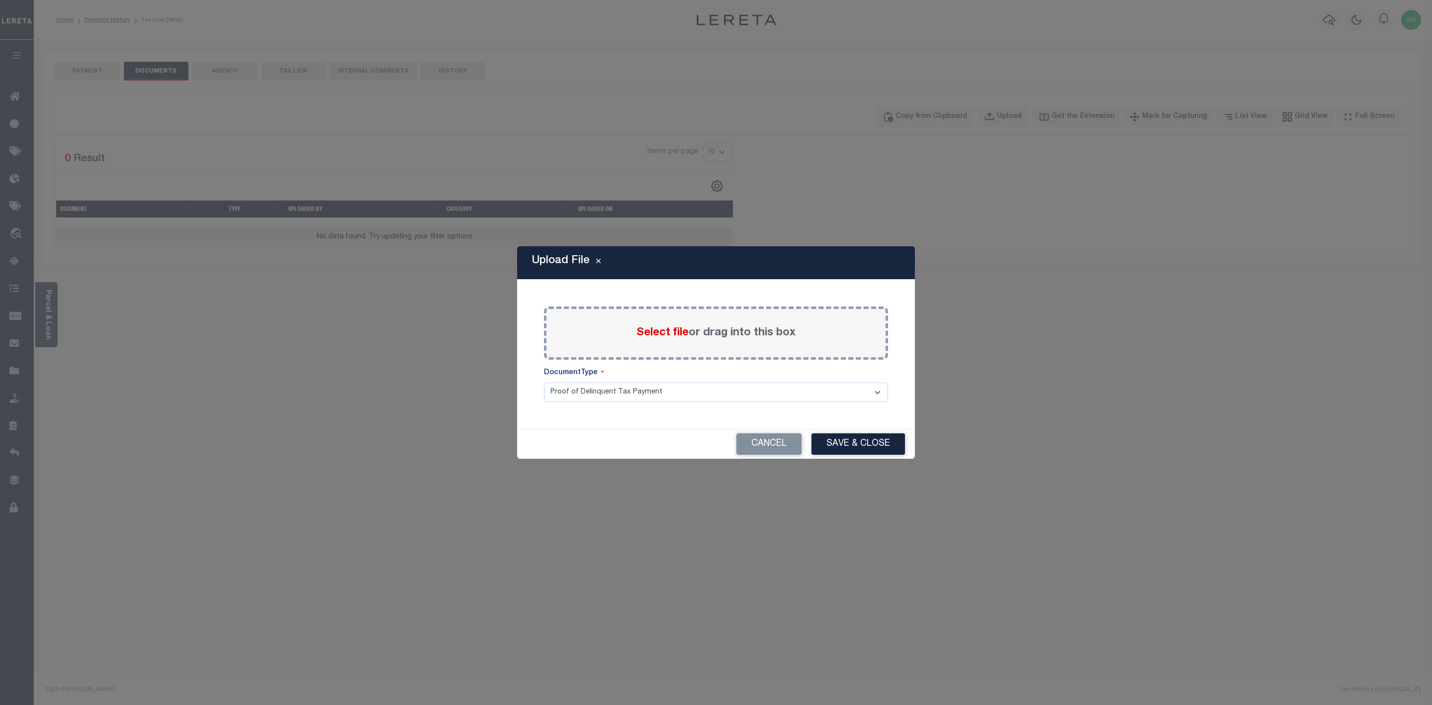
click at [682, 336] on span "Select file" at bounding box center [663, 332] width 52 height 11
click at [0, 0] on input "Select file or drag into this box" at bounding box center [0, 0] width 0 height 0
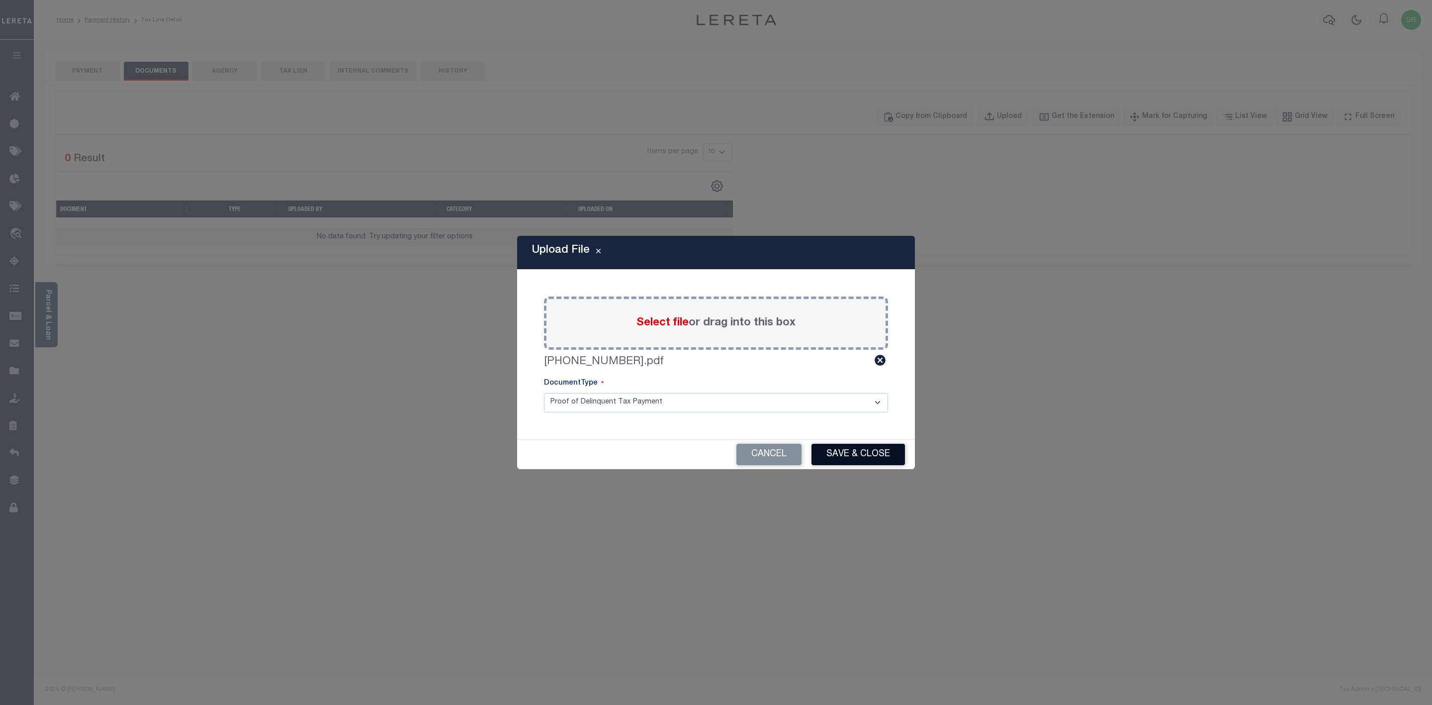
click at [854, 455] on button "Save & Close" at bounding box center [858, 454] width 93 height 21
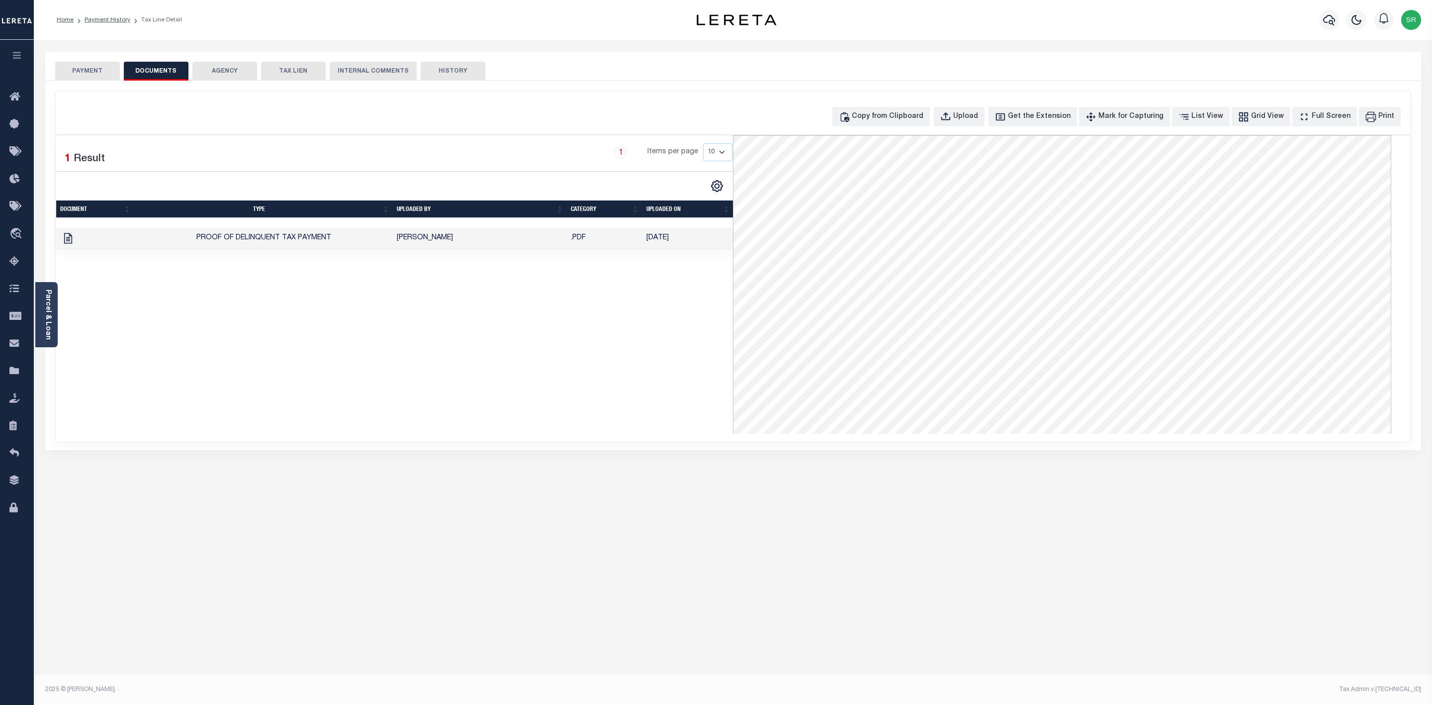
click at [93, 74] on button "PAYMENT" at bounding box center [87, 71] width 65 height 19
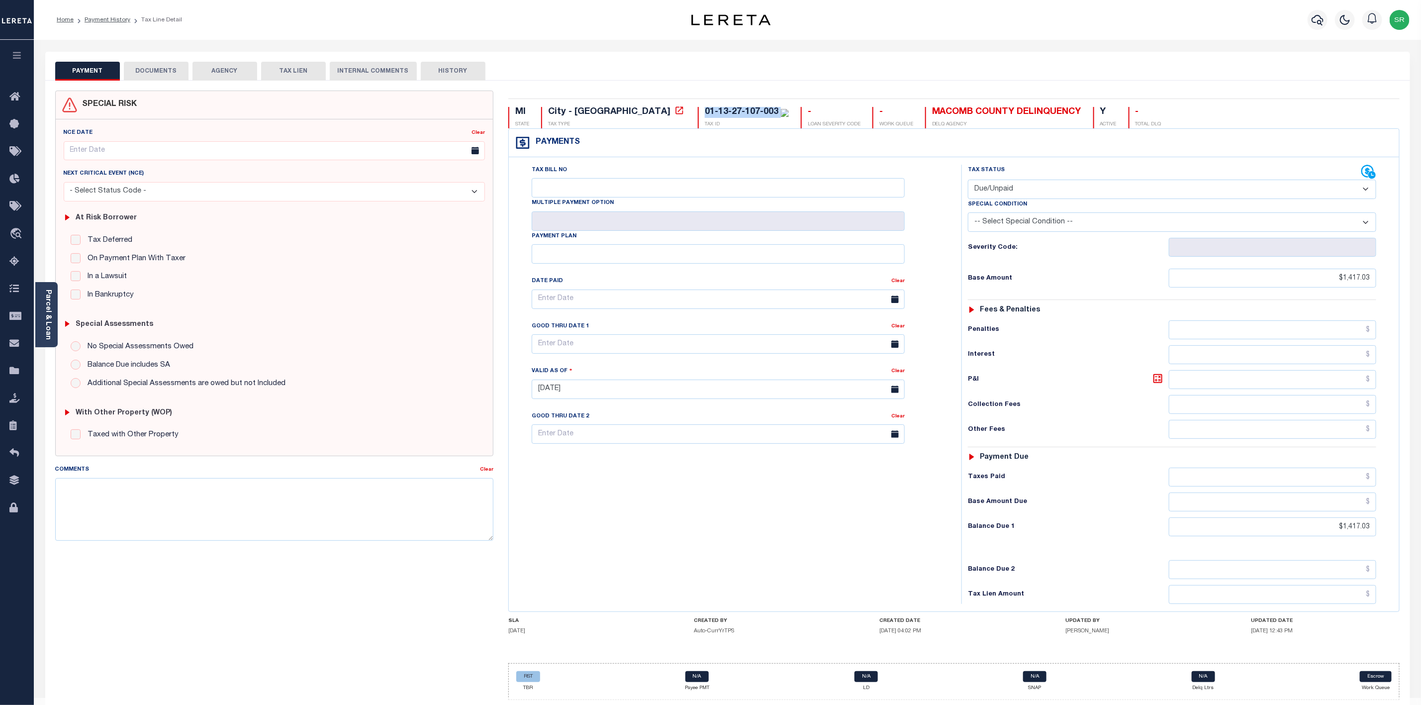
drag, startPoint x: 694, startPoint y: 110, endPoint x: 621, endPoint y: 116, distance: 73.8
click at [705, 116] on div "01-13-27-107-003" at bounding box center [747, 112] width 84 height 11
copy div "01-13-27-107-003"
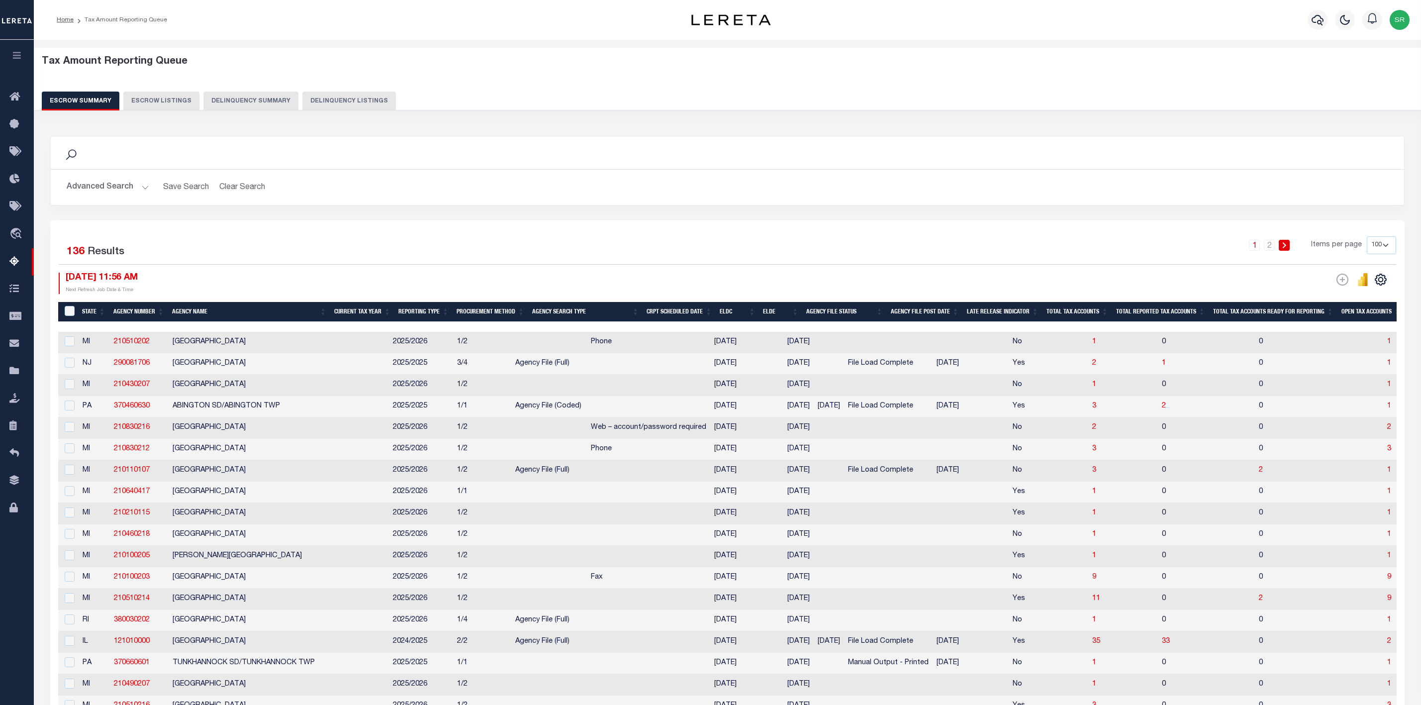
select select "100"
click at [106, 209] on div "Search Advanced Search Save Search Clear Search EscrowSummaryGridWrapper_dynami…" at bounding box center [727, 178] width 1369 height 85
click at [779, 120] on div "Tax Amount Reporting Queue Escrow Summary Escrow Listings Delinquency Summary" at bounding box center [727, 87] width 1406 height 78
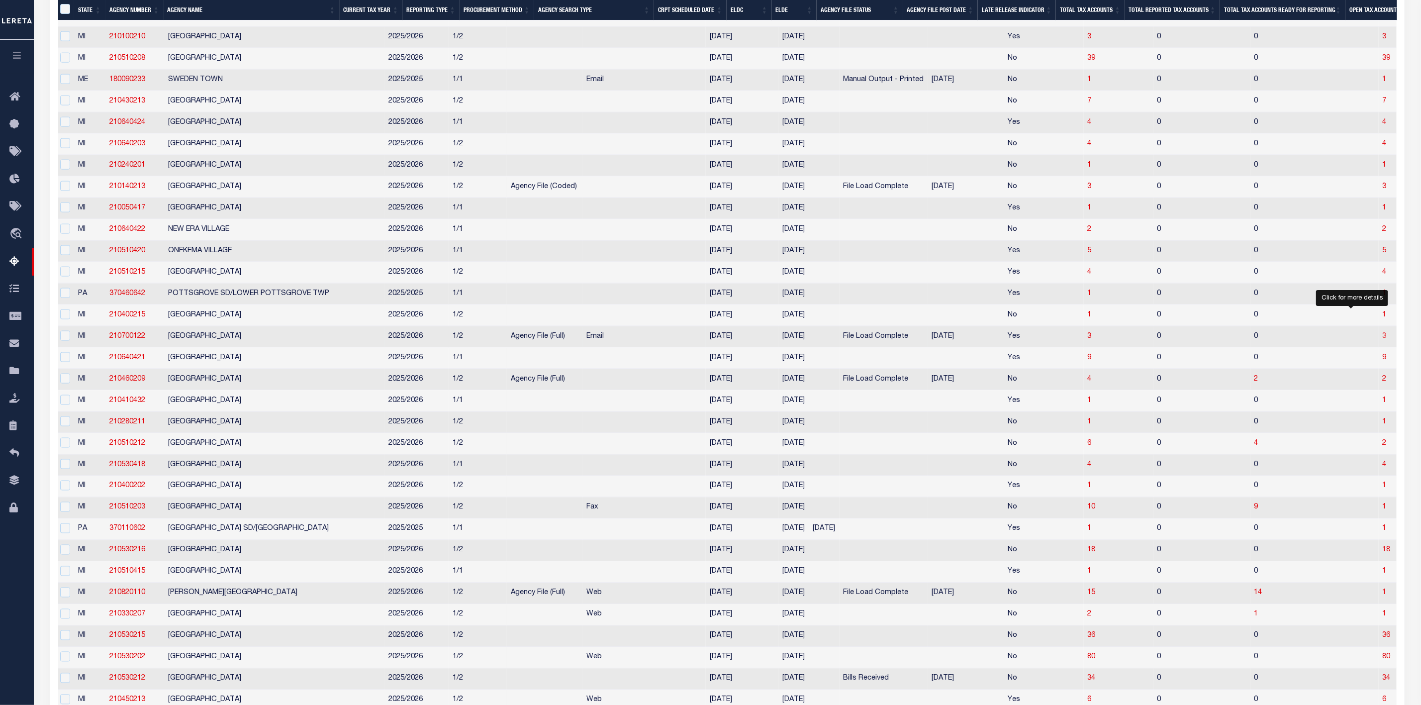
click at [1383, 340] on span "3" at bounding box center [1385, 336] width 4 height 7
select select "100"
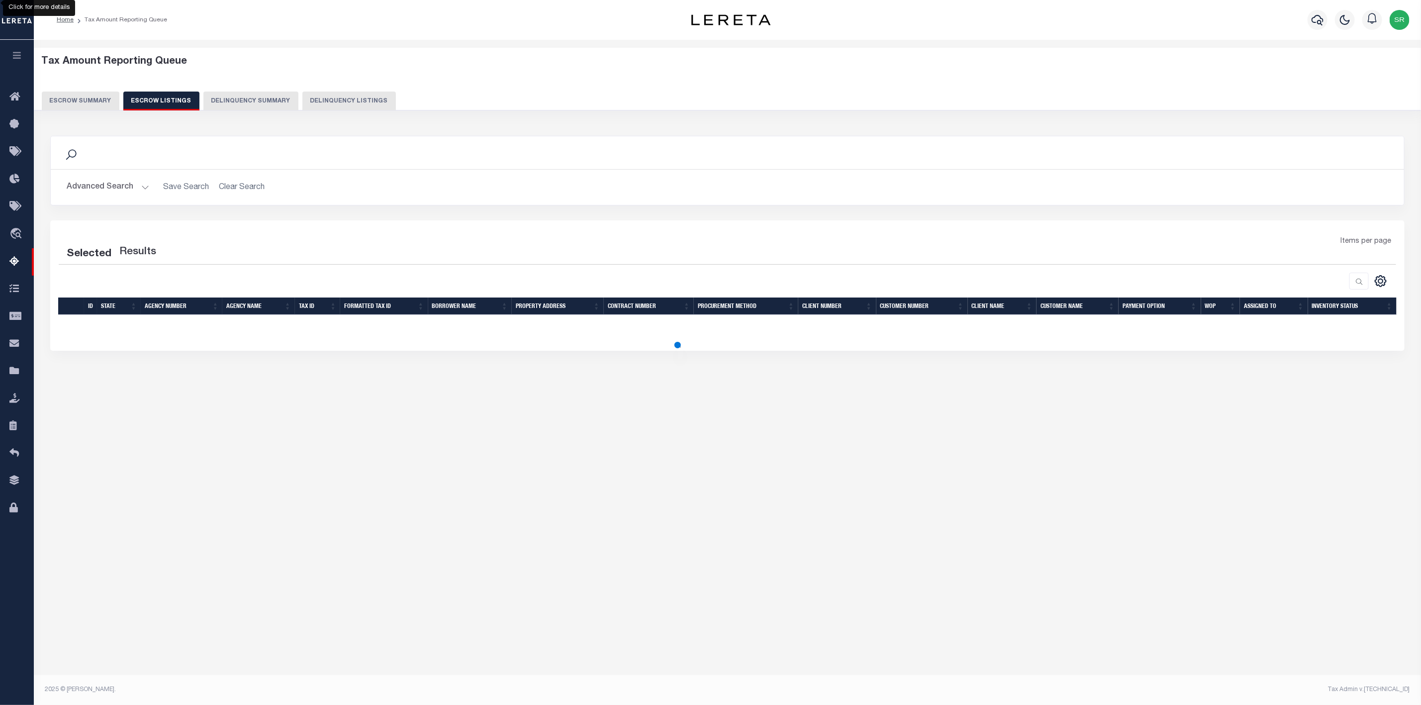
scroll to position [0, 0]
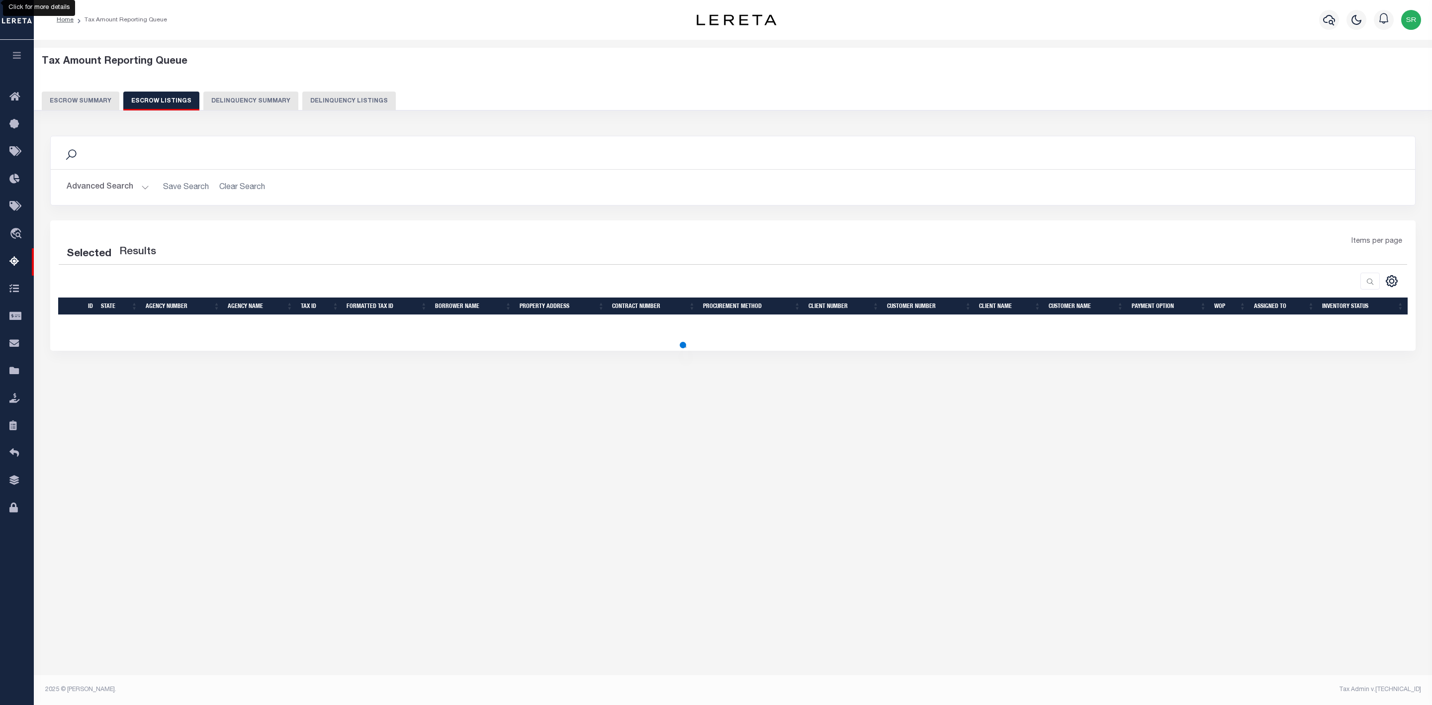
select select "100"
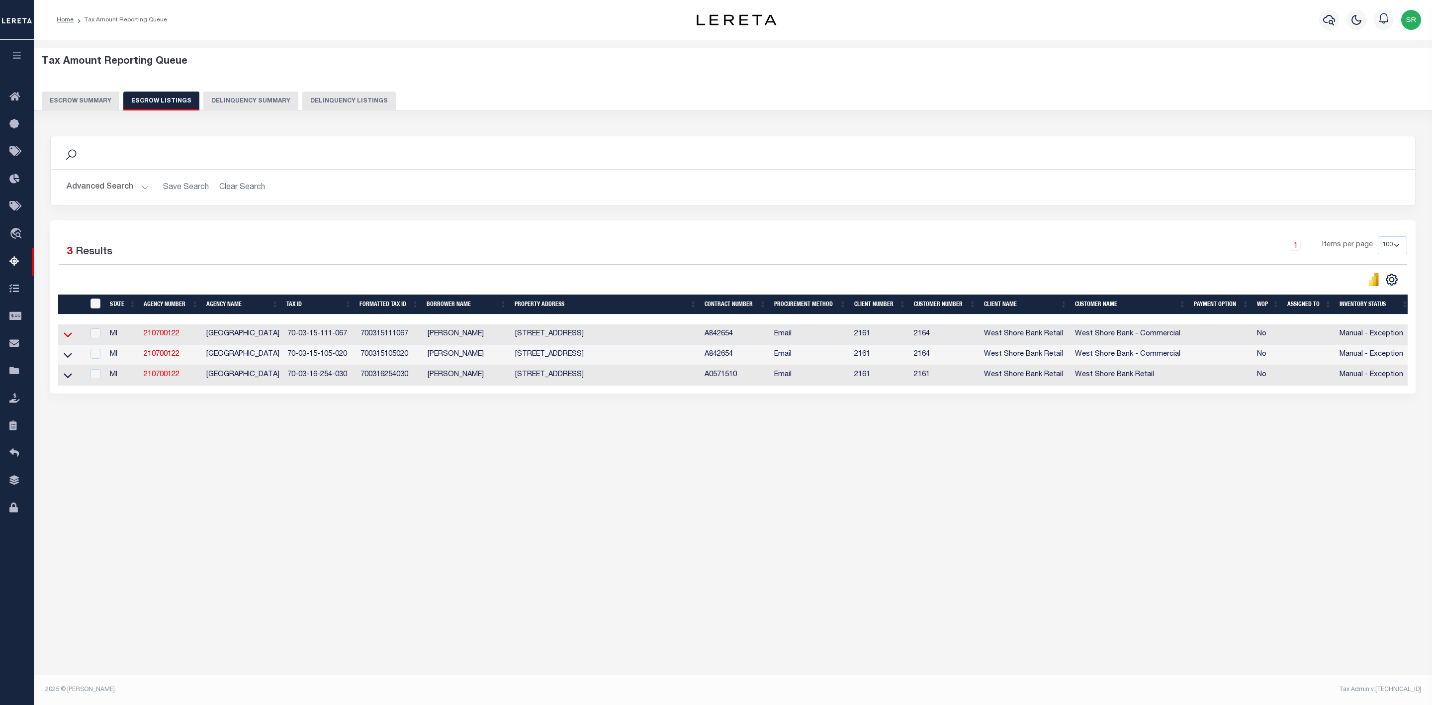
click at [69, 338] on icon at bounding box center [68, 335] width 8 height 5
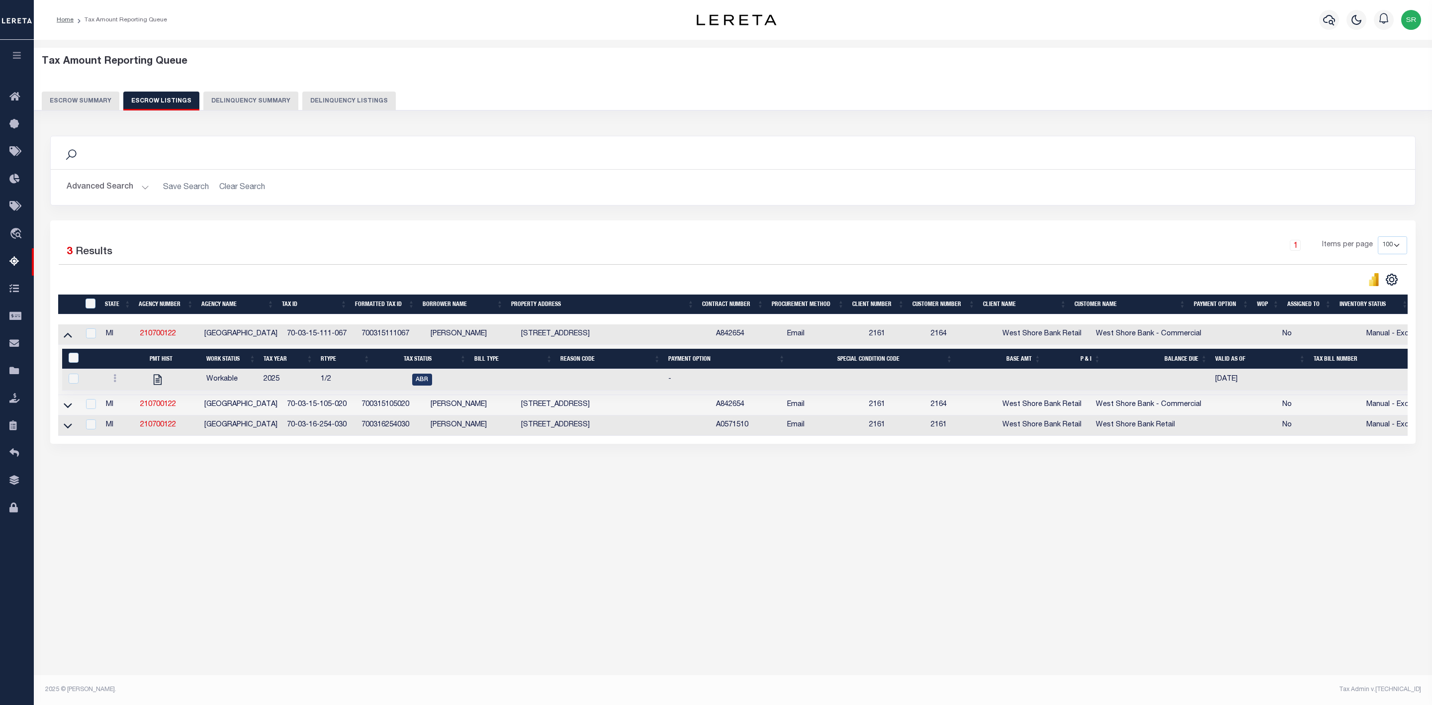
click at [84, 97] on button "Escrow Summary" at bounding box center [81, 101] width 78 height 19
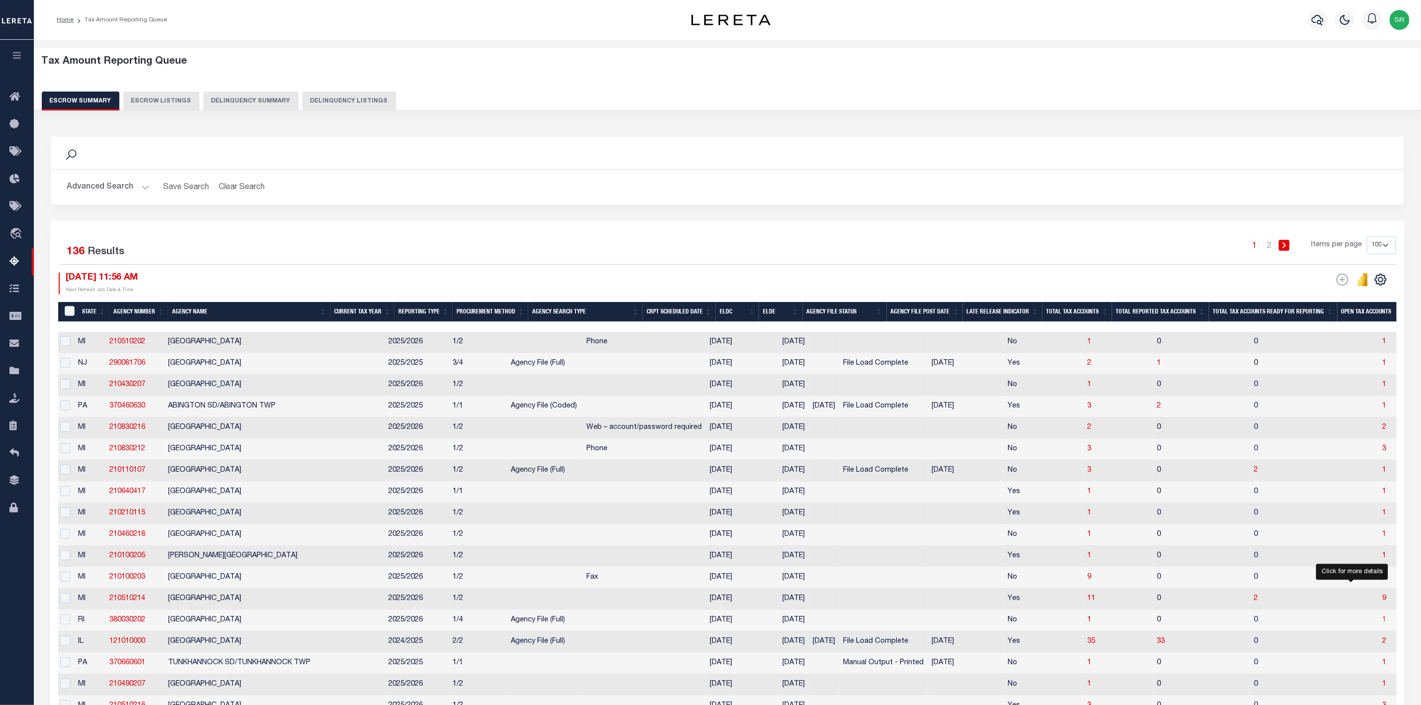
click at [1383, 623] on span "1" at bounding box center [1385, 619] width 4 height 7
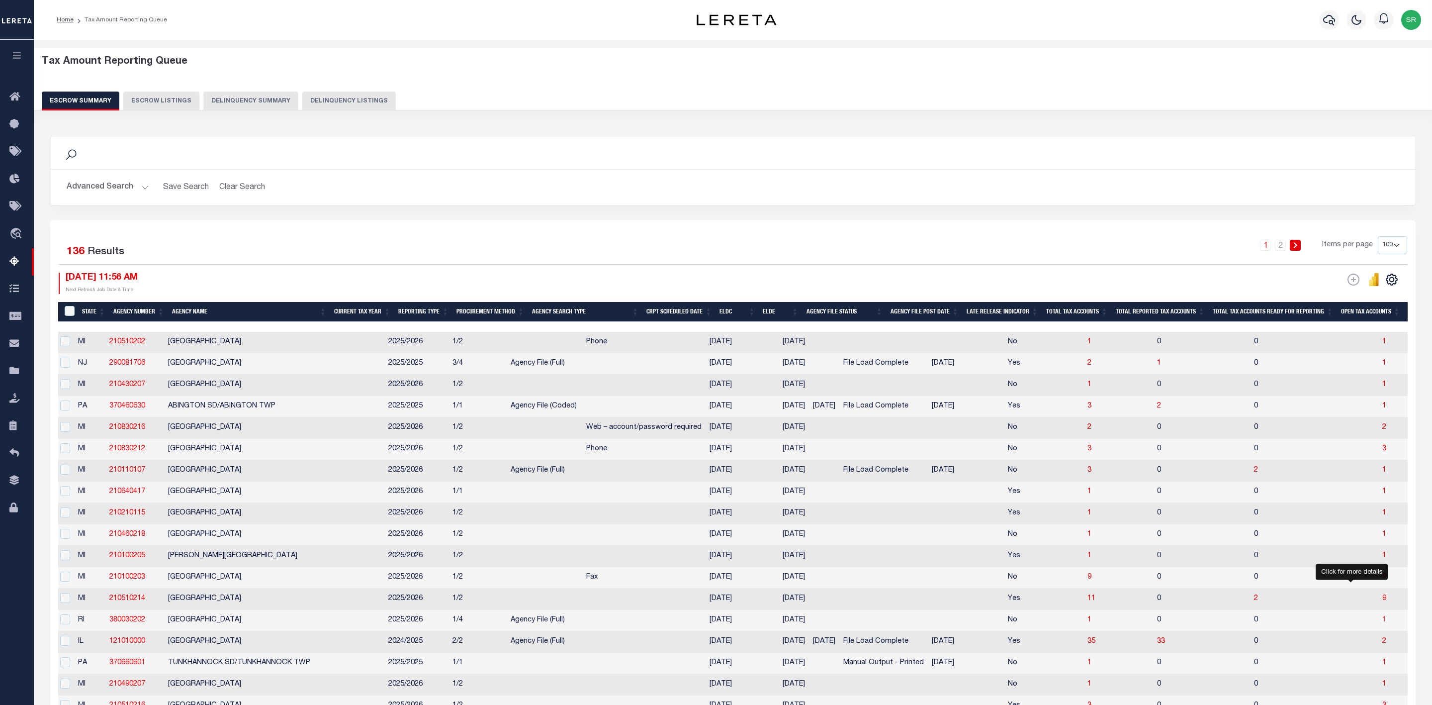
select select "100"
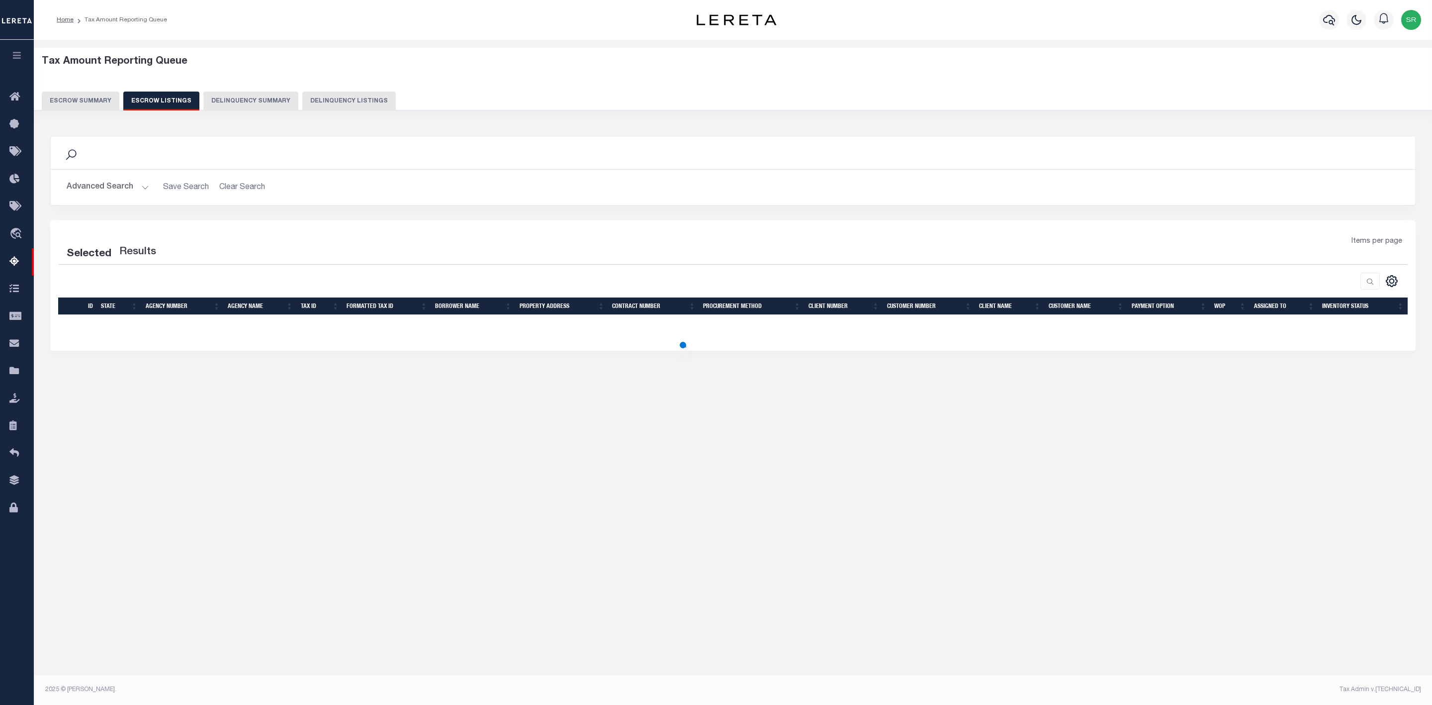
select select "100"
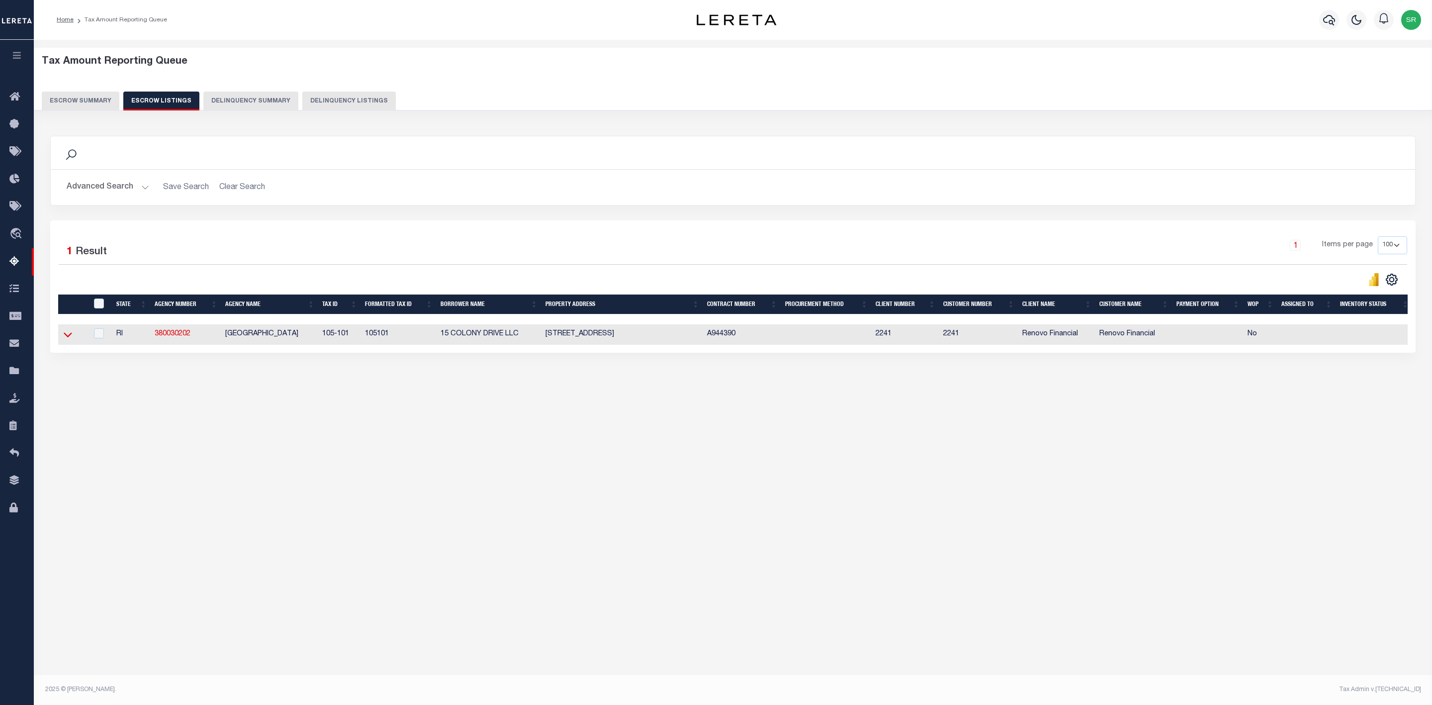
click at [72, 339] on icon at bounding box center [68, 334] width 8 height 10
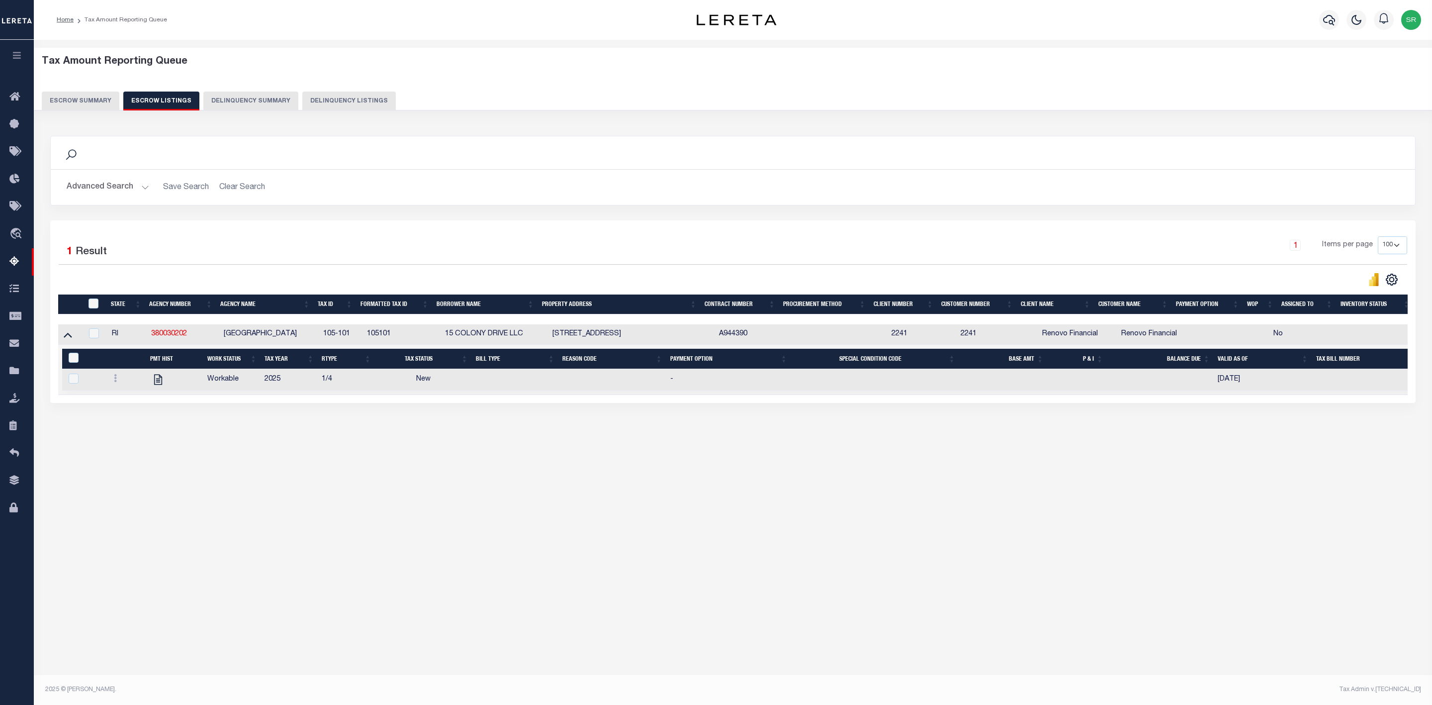
click at [1018, 78] on div "Tax Amount Reporting Queue Escrow Summary Escrow Listings Delinquency Summary" at bounding box center [733, 83] width 1383 height 55
click at [94, 101] on button "Escrow Summary" at bounding box center [81, 101] width 78 height 19
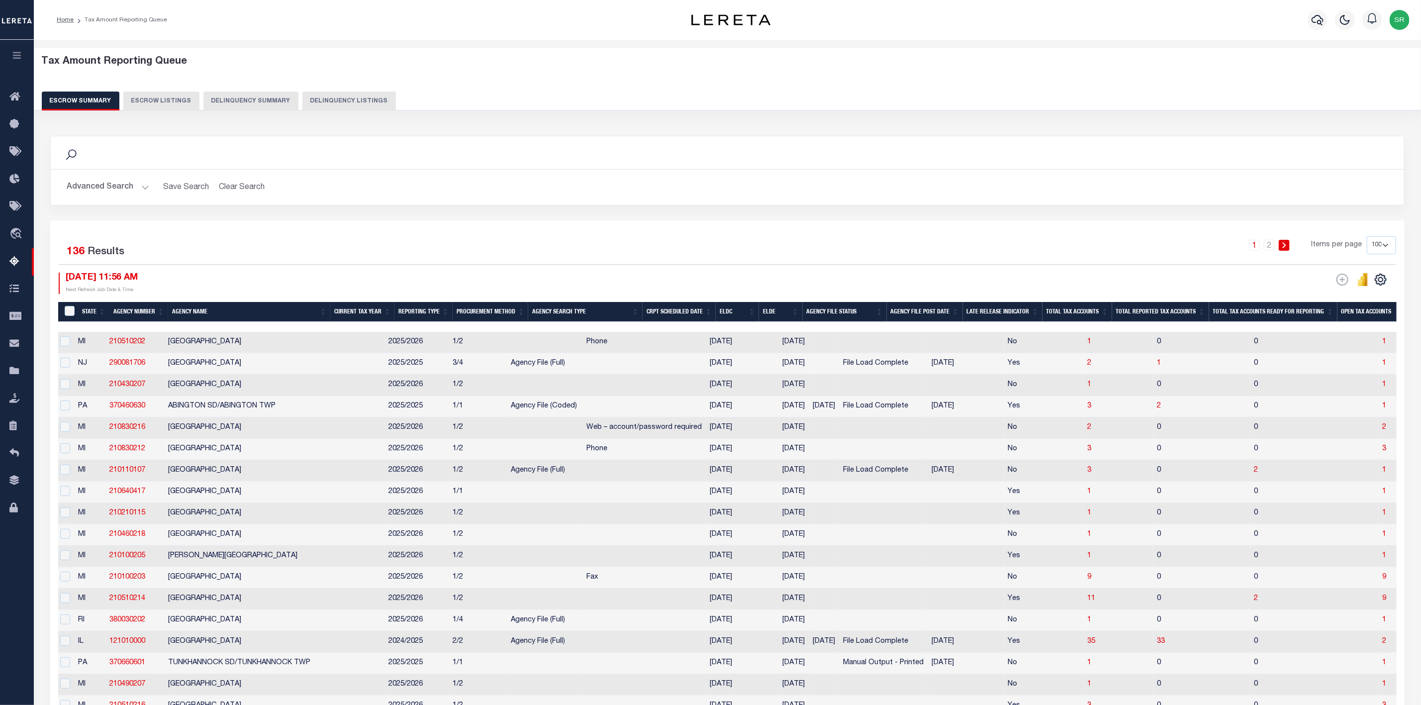
click at [506, 39] on div "Home Tax Amount Reporting Queue" at bounding box center [727, 20] width 1387 height 40
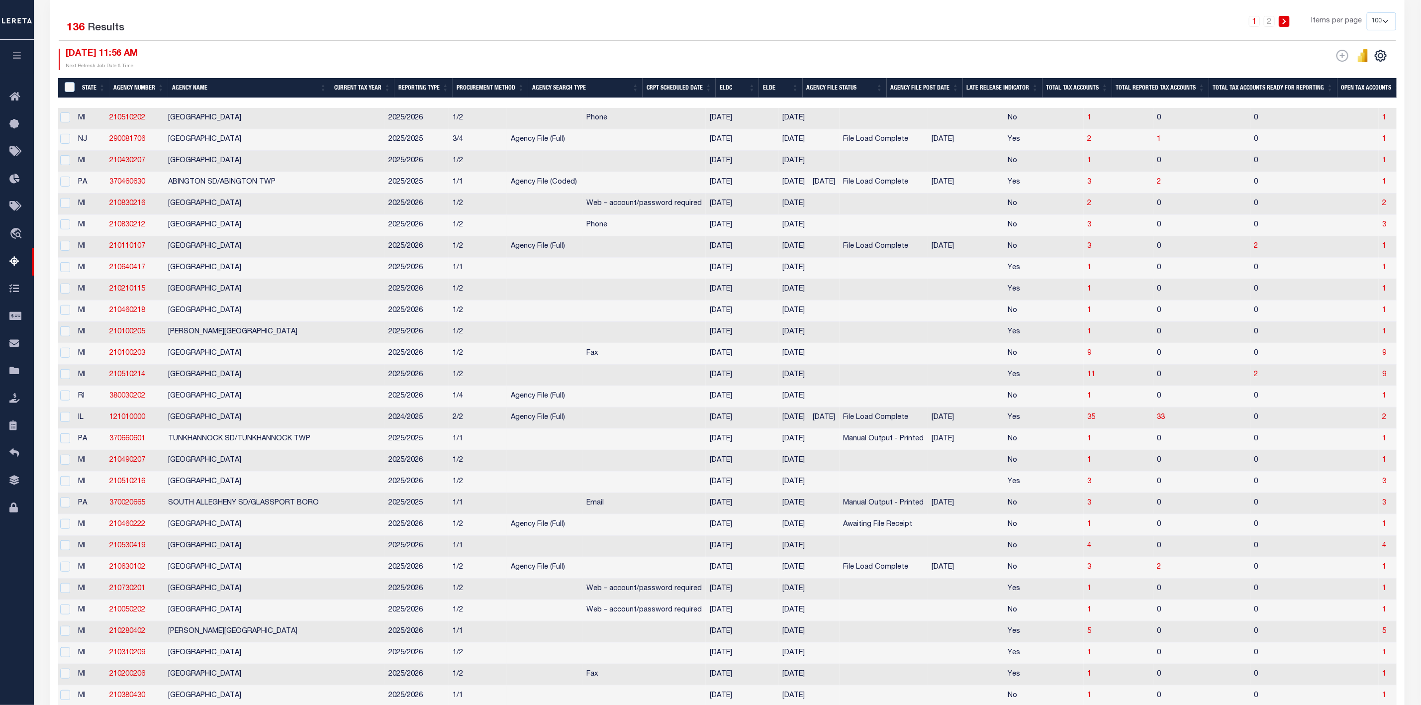
click at [1158, 38] on div "1 2 Items per page 10 25 50 100 500" at bounding box center [896, 25] width 999 height 26
click at [537, 23] on div "1 2 Items per page 10 25 50 100 500" at bounding box center [896, 25] width 999 height 26
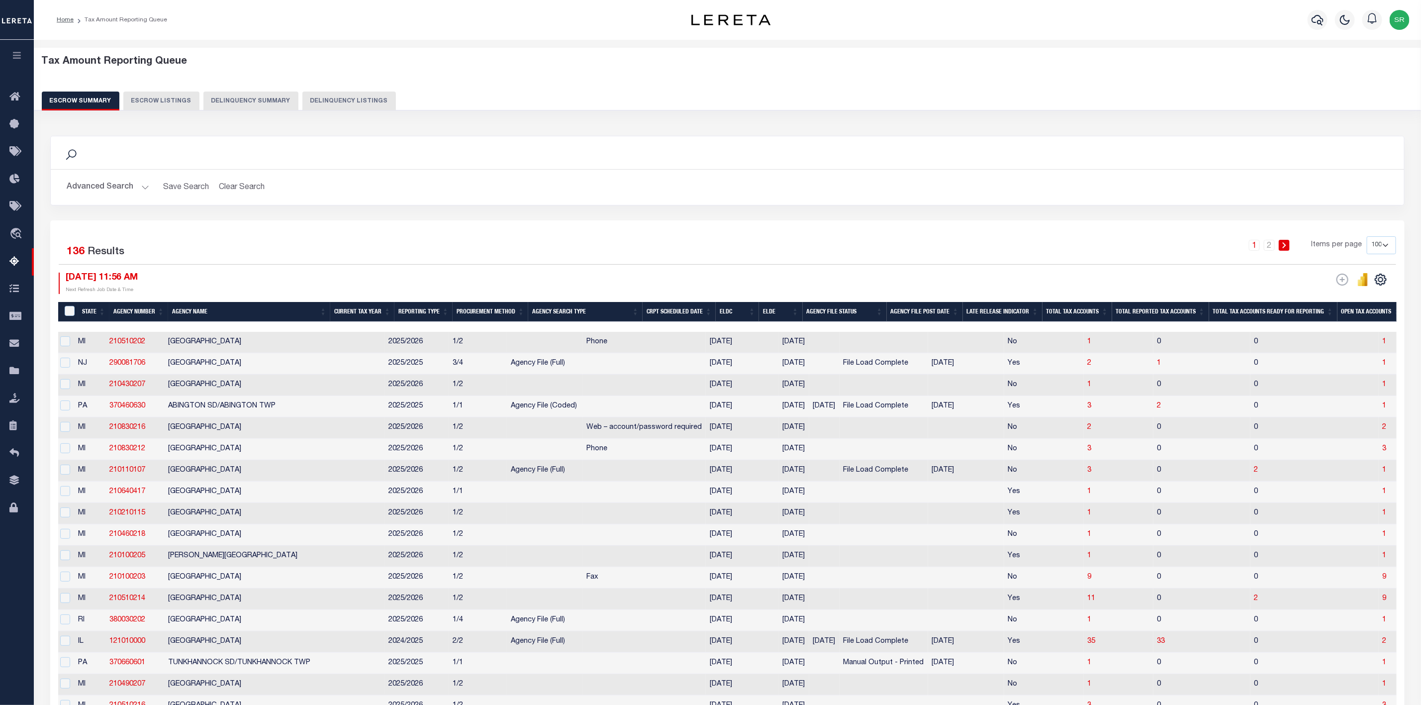
scroll to position [946, 0]
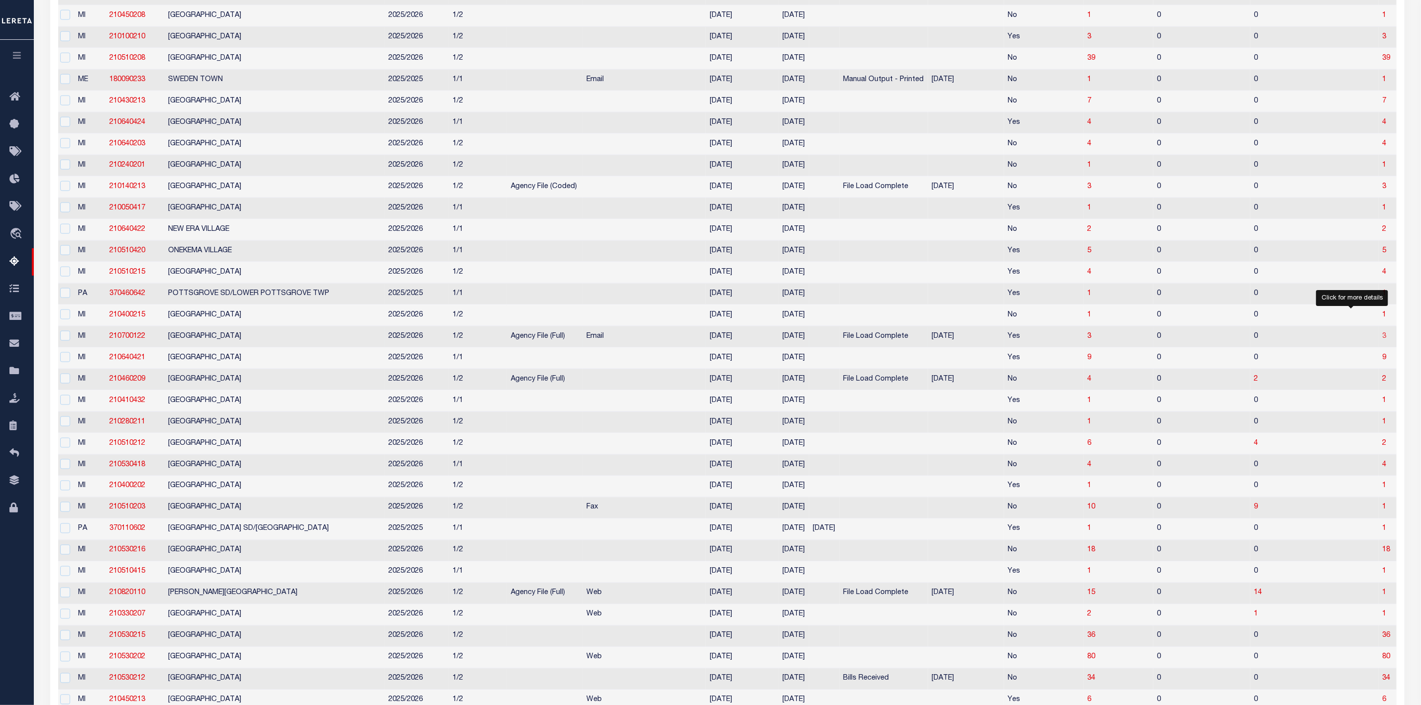
click at [1383, 340] on span "3" at bounding box center [1385, 336] width 4 height 7
select select "100"
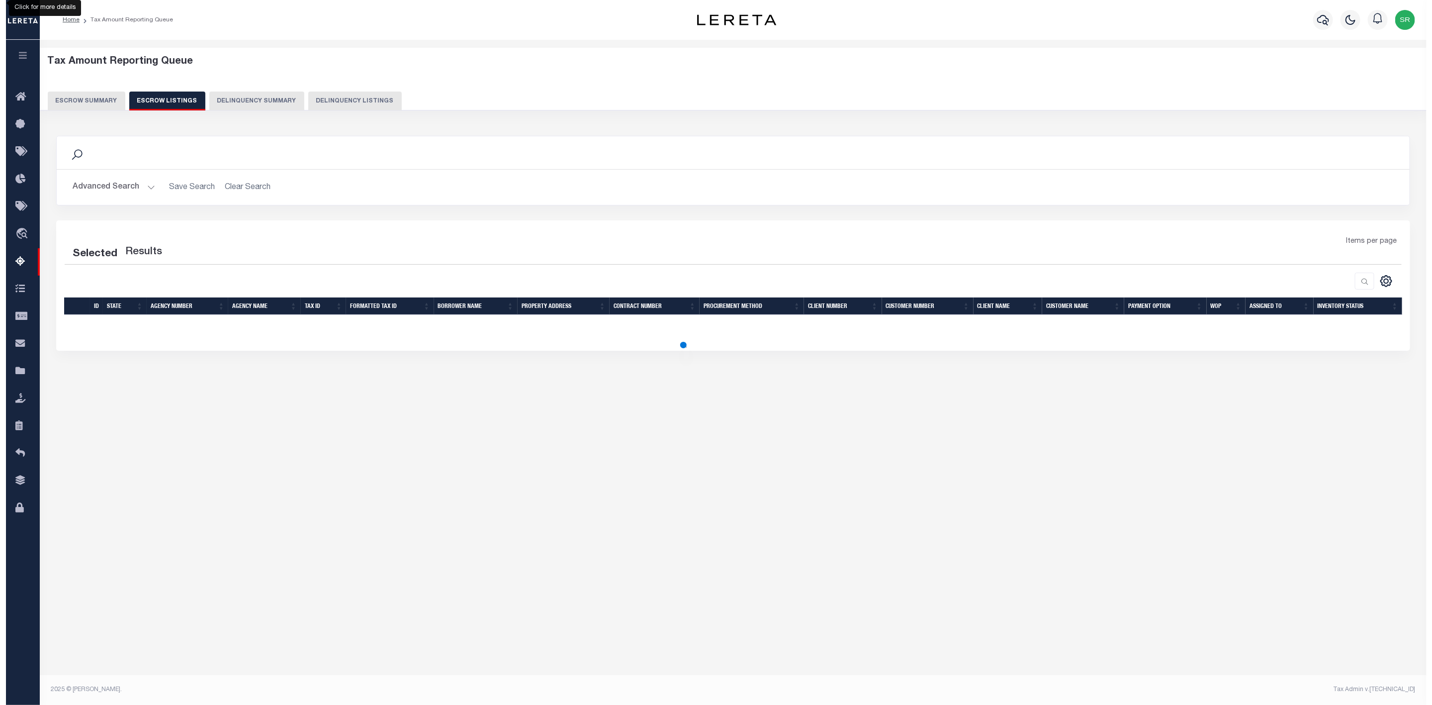
scroll to position [0, 0]
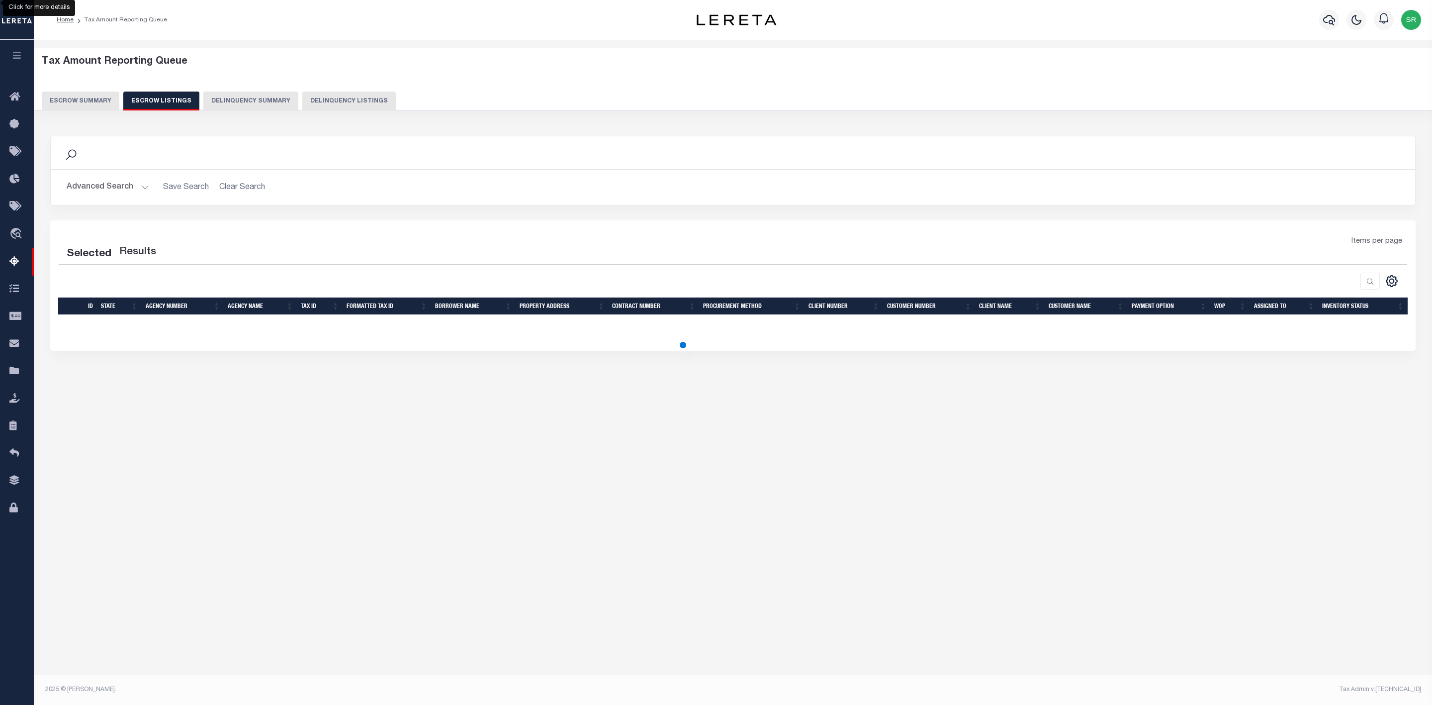
select select "100"
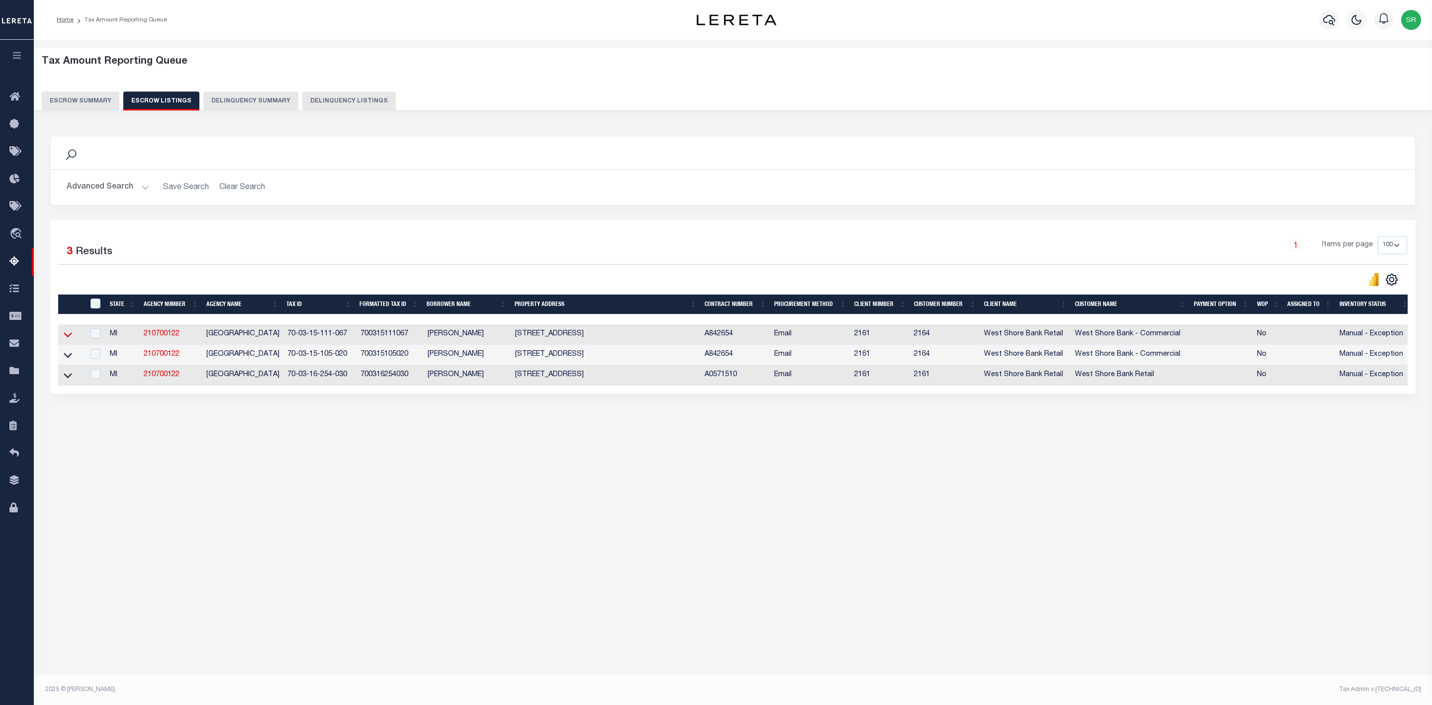
click at [67, 338] on icon at bounding box center [68, 334] width 8 height 10
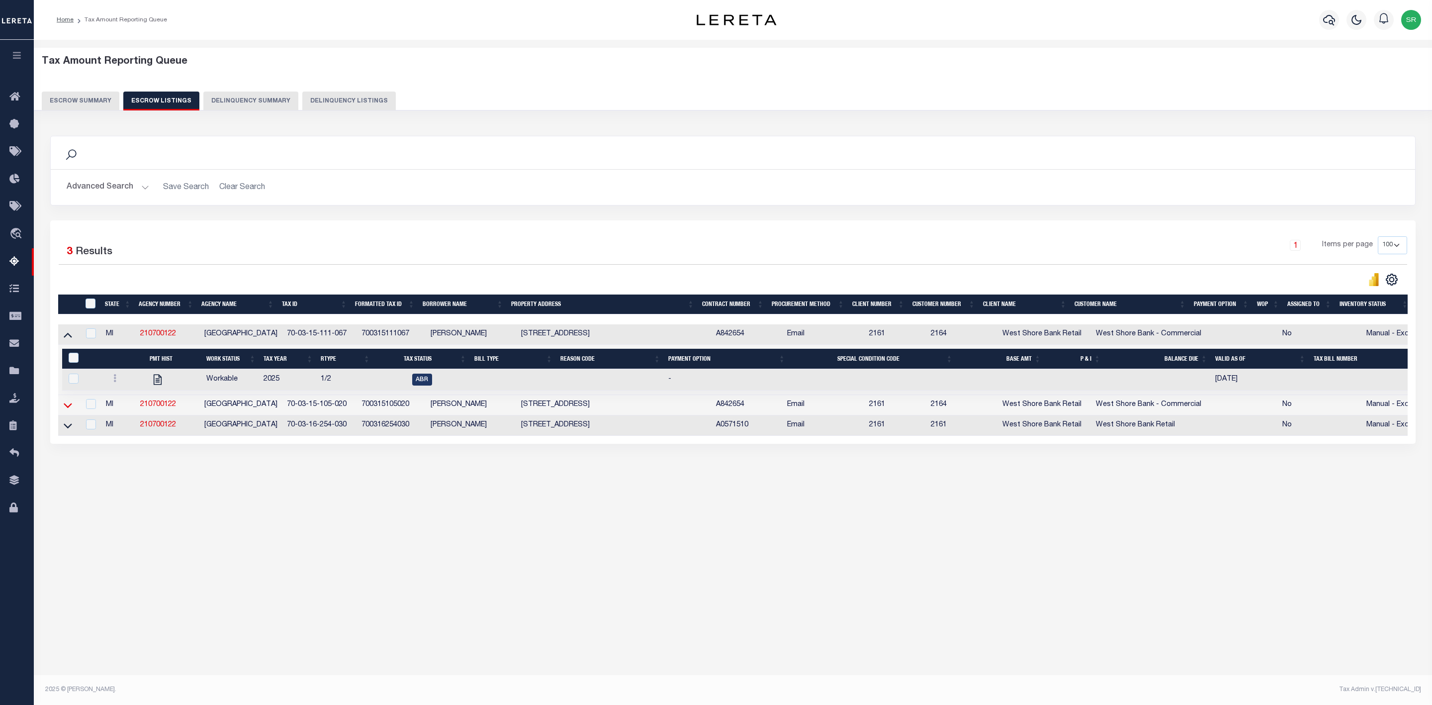
click at [68, 408] on icon at bounding box center [68, 405] width 8 height 5
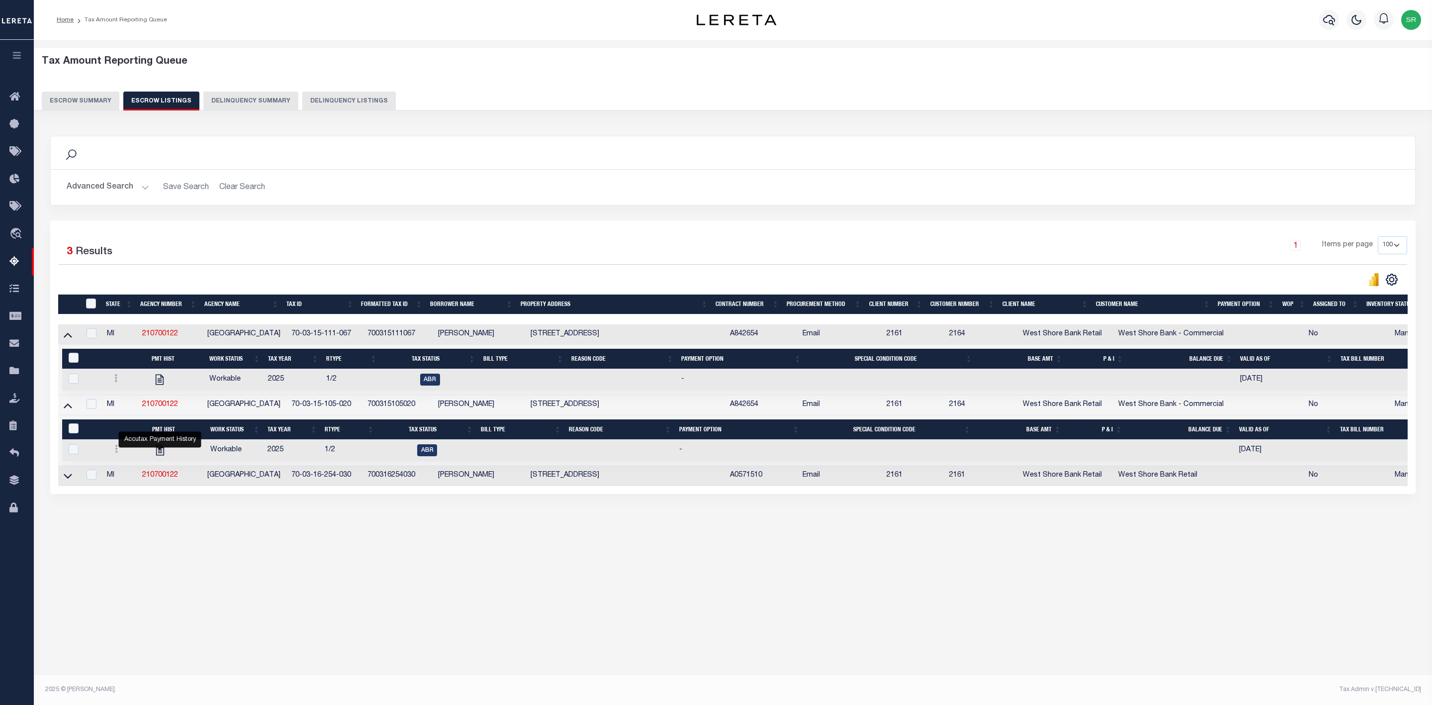
click at [78, 483] on td at bounding box center [69, 476] width 22 height 20
checkbox input "false"
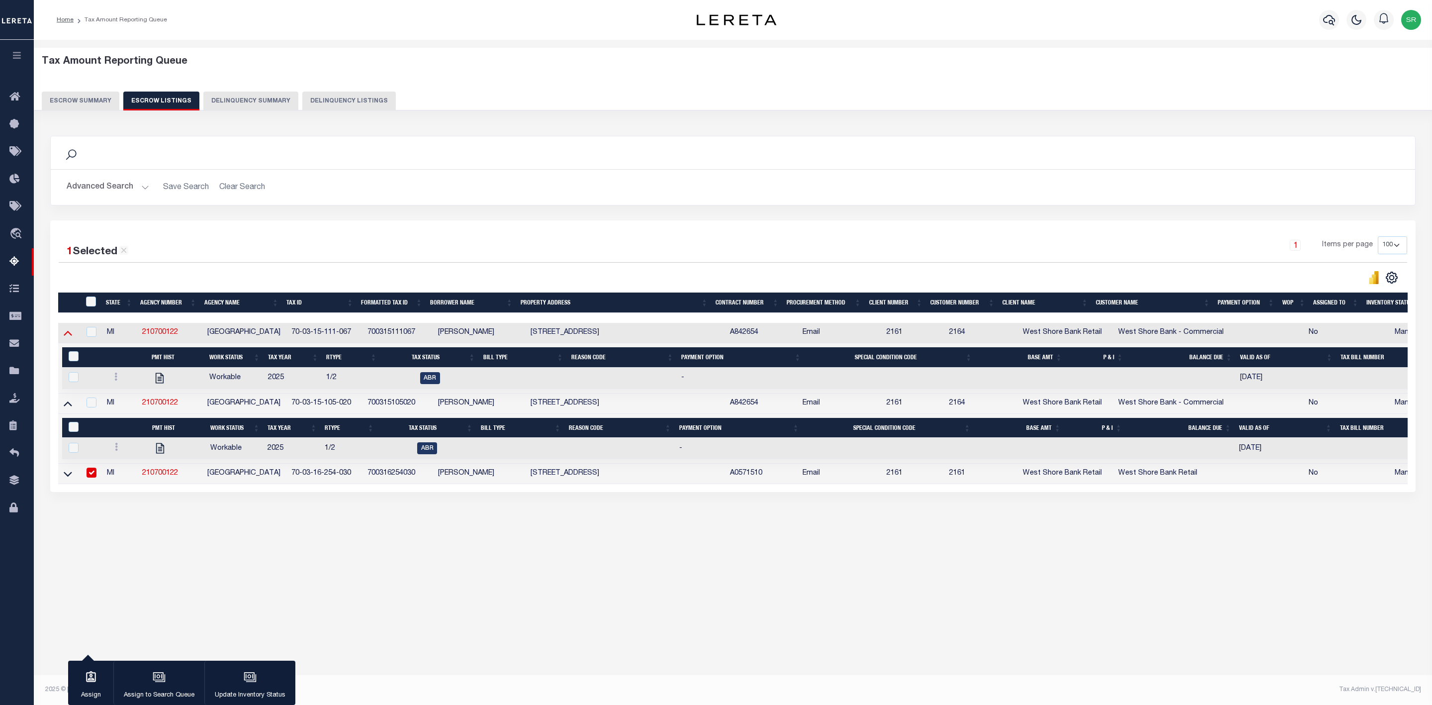
click at [69, 338] on icon at bounding box center [68, 332] width 8 height 10
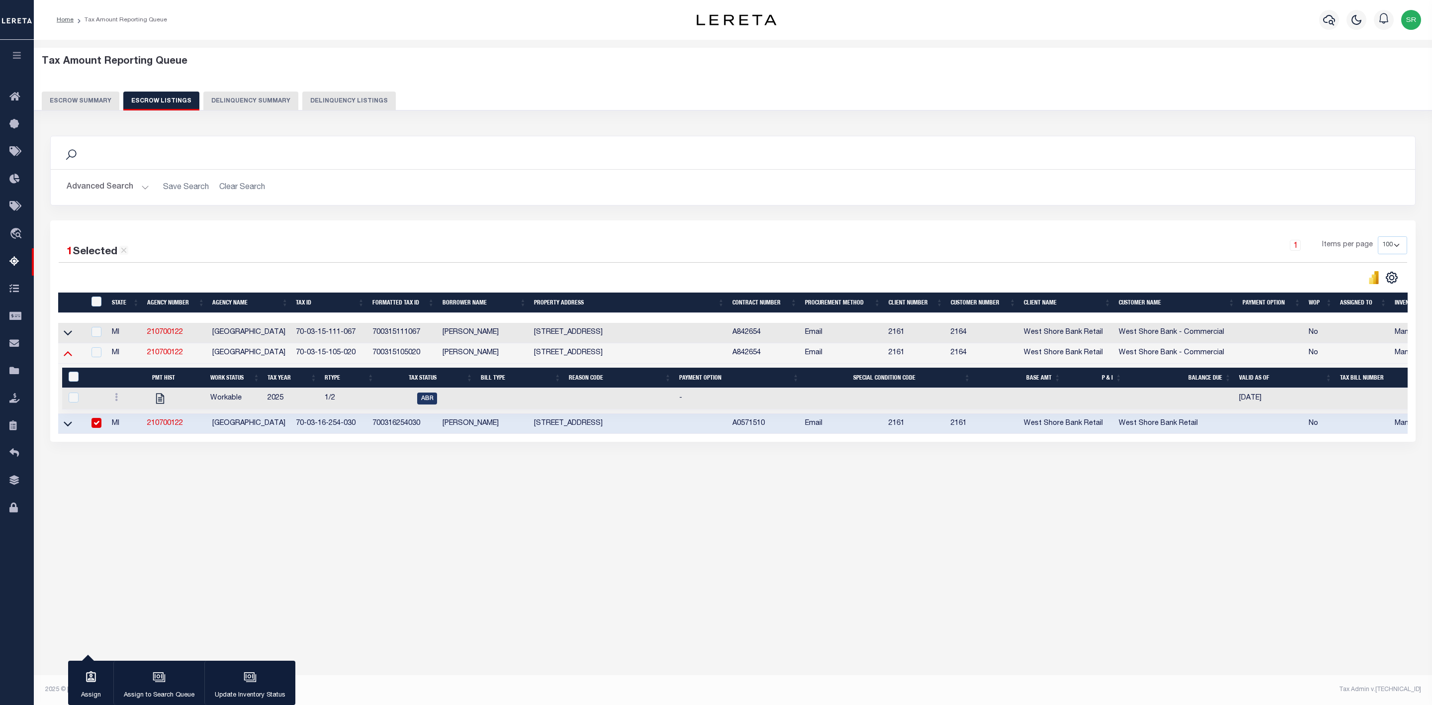
click at [69, 356] on icon at bounding box center [68, 353] width 8 height 10
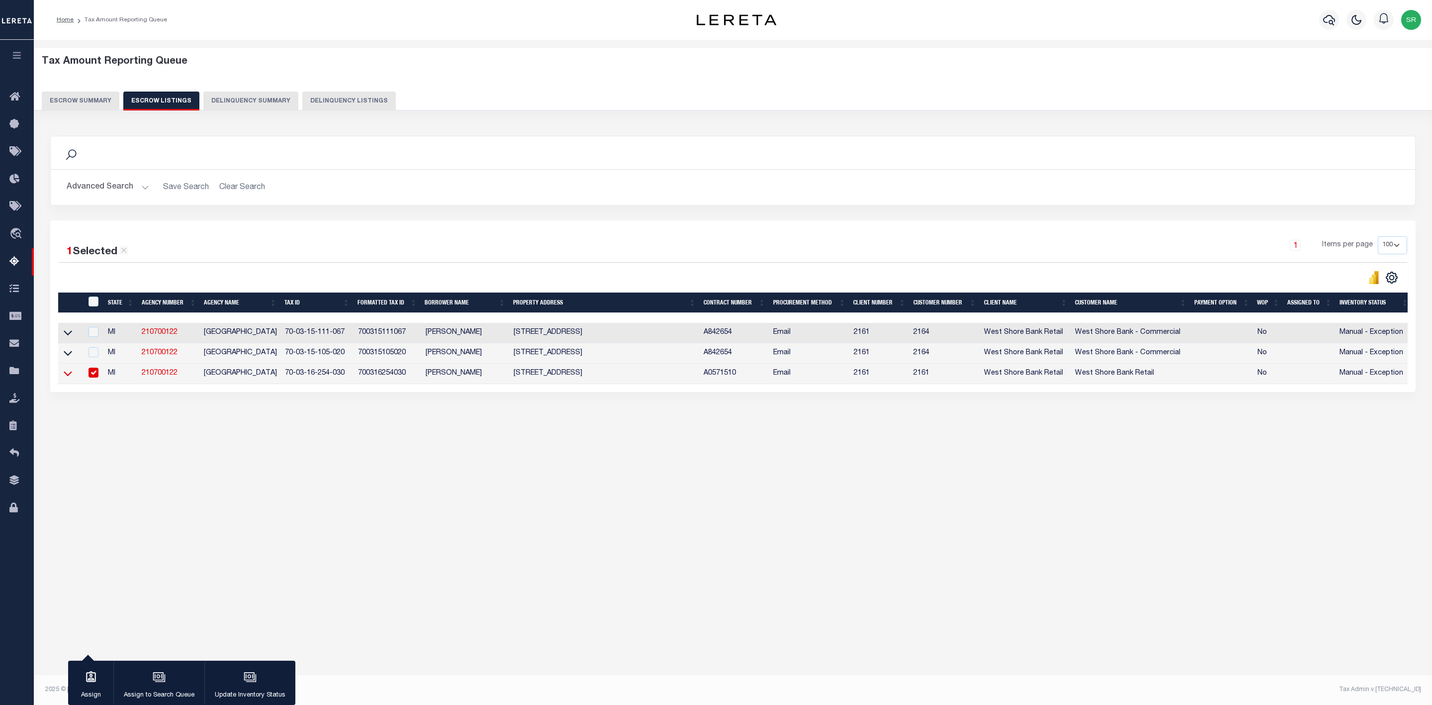
click at [69, 376] on icon at bounding box center [68, 374] width 8 height 5
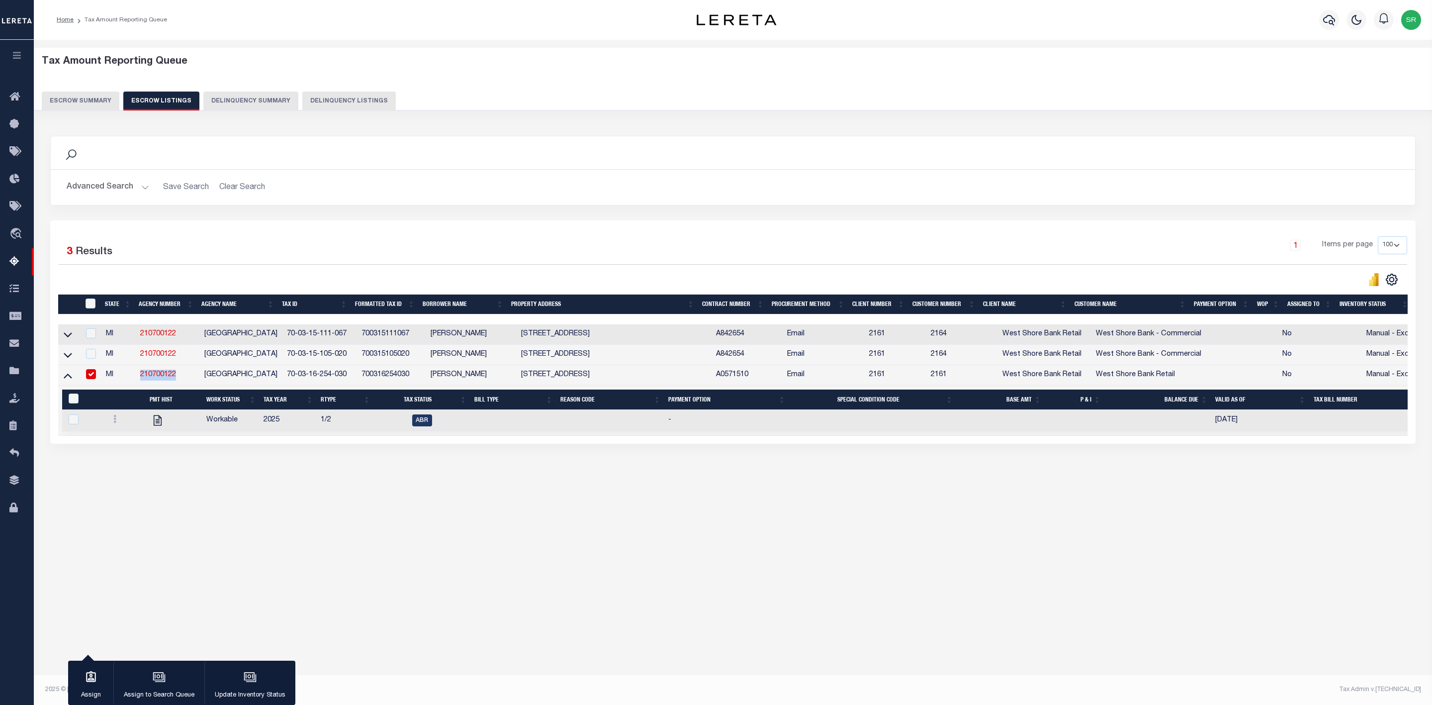
drag, startPoint x: 179, startPoint y: 379, endPoint x: 136, endPoint y: 379, distance: 42.8
click at [136, 379] on td "210700122" at bounding box center [168, 375] width 64 height 20
checkbox input "false"
copy link "210700122"
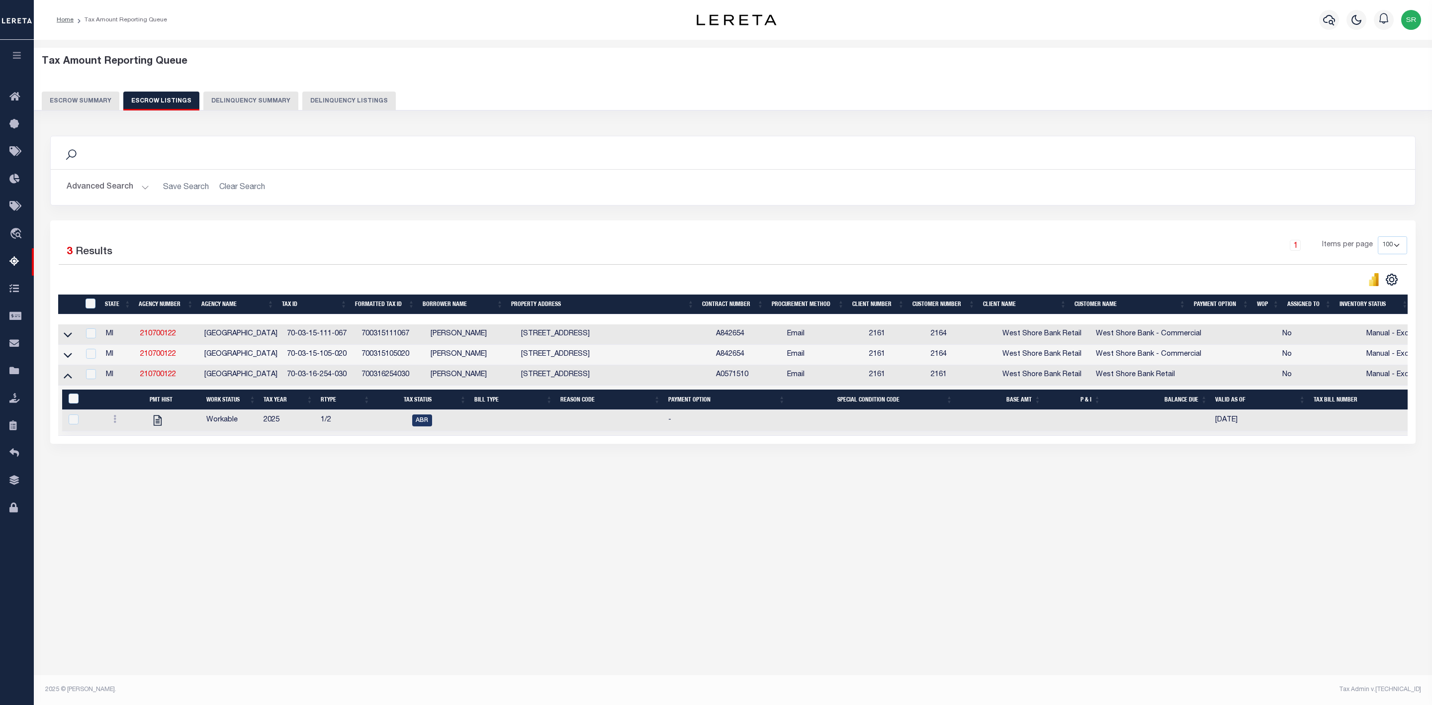
click at [1340, 127] on div "Search Advanced Search Save Search Clear Search In In AK AL AR AZ CA CO CT" at bounding box center [733, 300] width 1379 height 348
click at [66, 378] on icon at bounding box center [68, 375] width 8 height 5
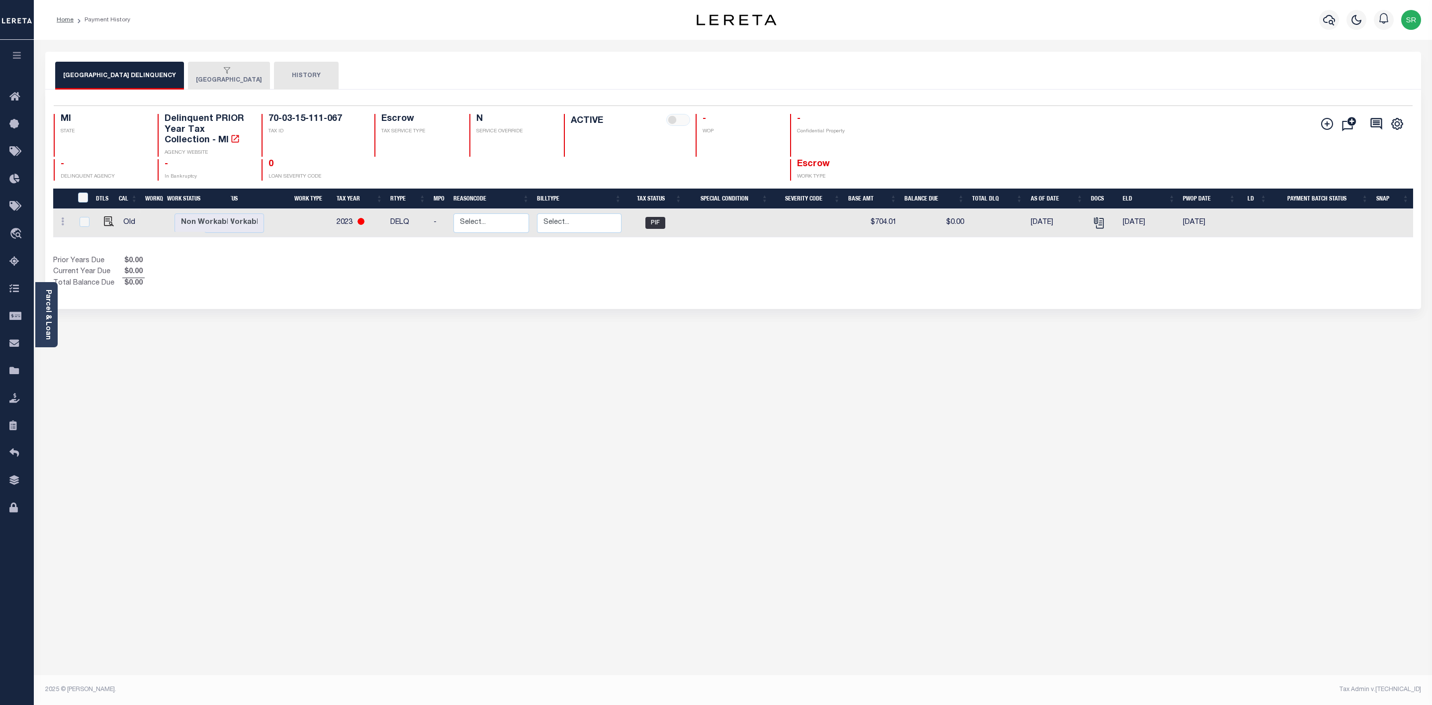
click at [196, 72] on div "button" at bounding box center [227, 71] width 62 height 9
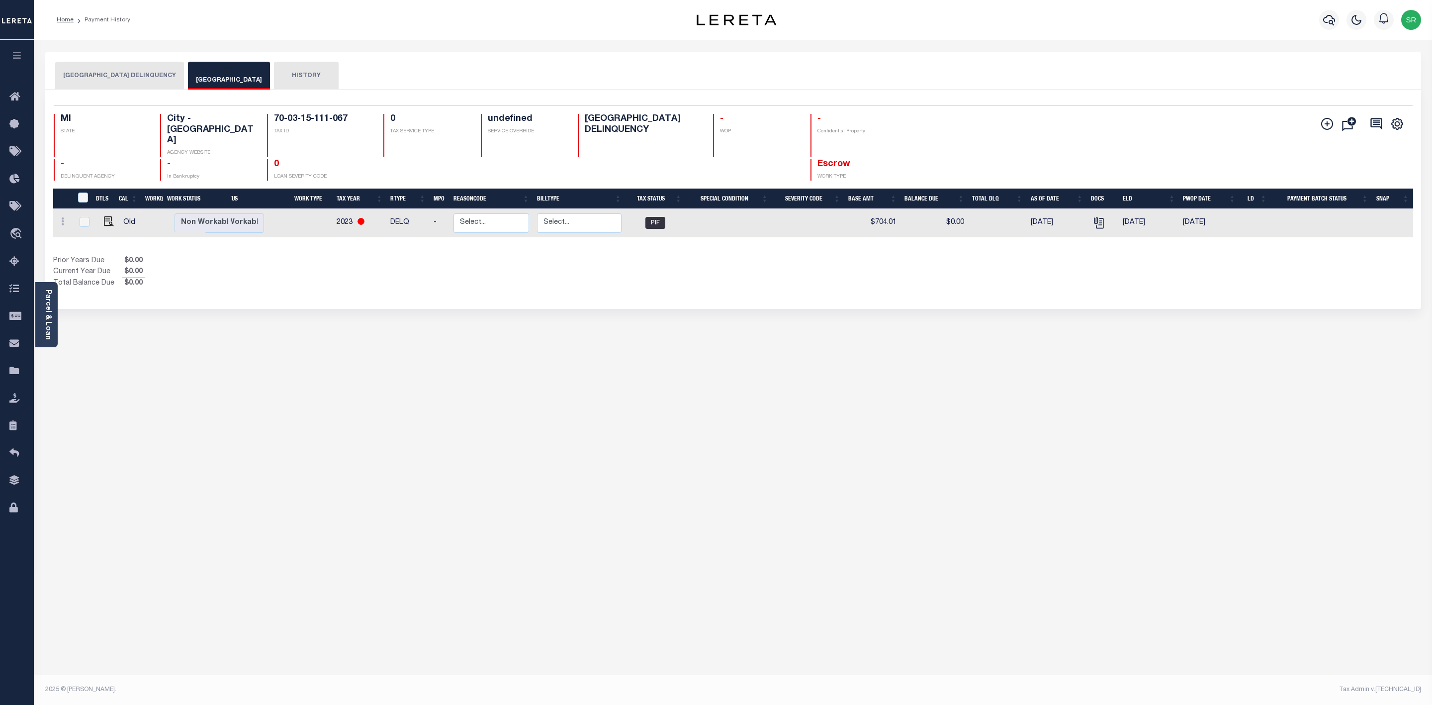
click at [196, 72] on div "button" at bounding box center [227, 71] width 62 height 9
click at [140, 79] on button "[GEOGRAPHIC_DATA] DELINQUENCY" at bounding box center [119, 76] width 129 height 28
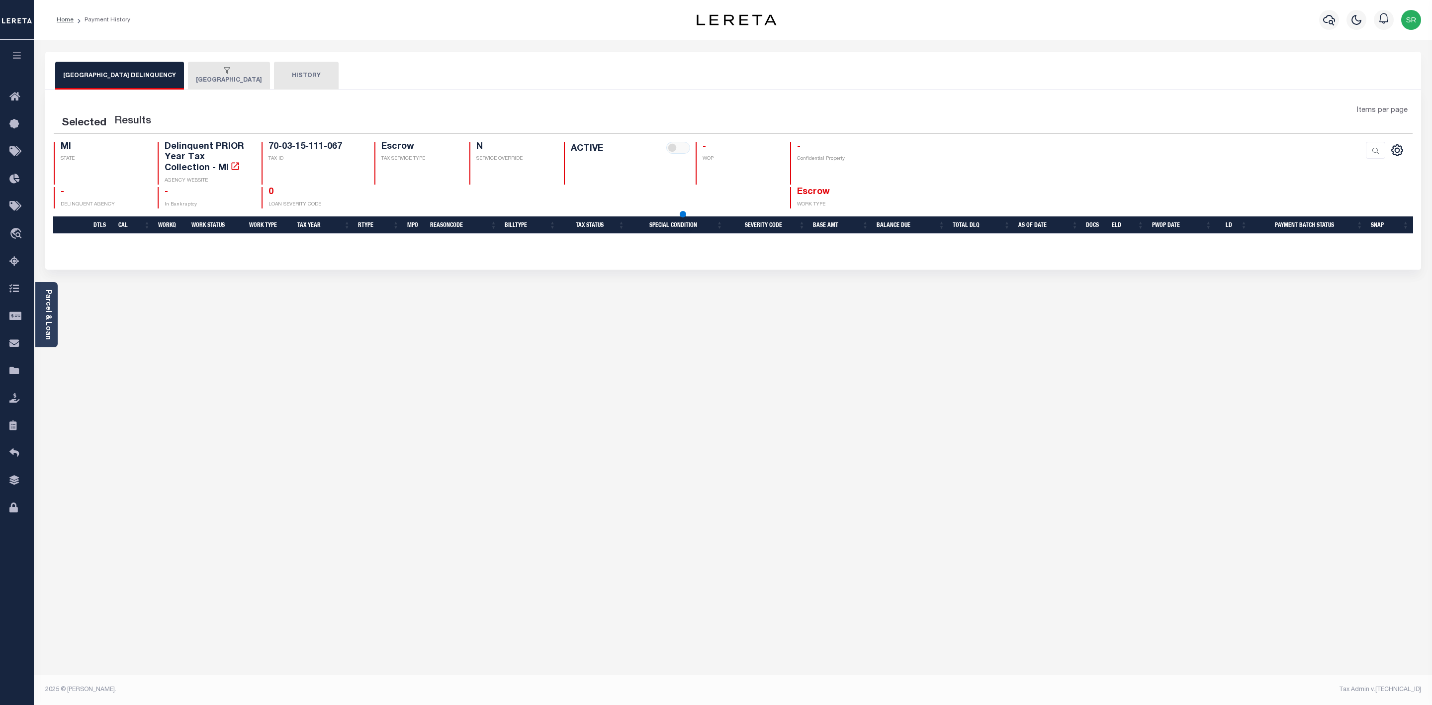
click at [140, 79] on button "[GEOGRAPHIC_DATA] DELINQUENCY" at bounding box center [119, 76] width 129 height 28
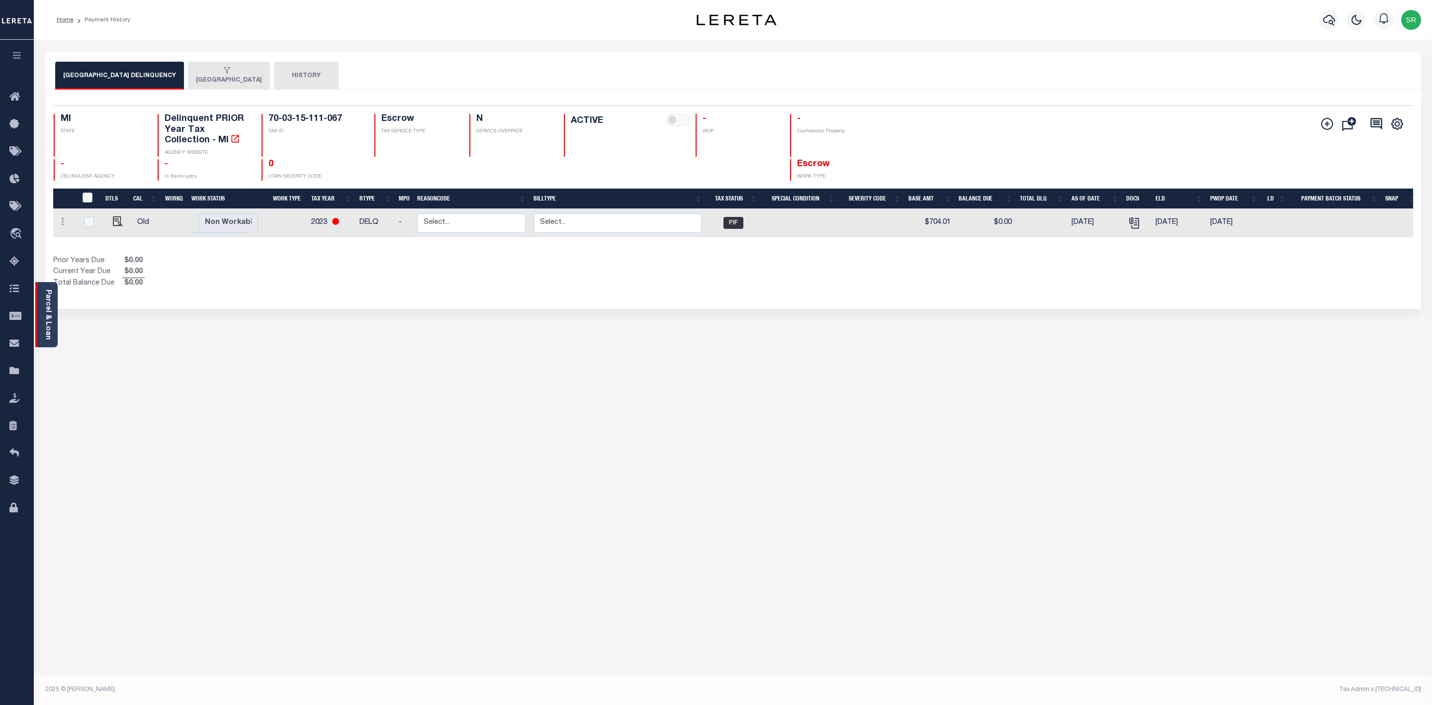
click at [48, 320] on link "Parcel & Loan" at bounding box center [47, 314] width 7 height 50
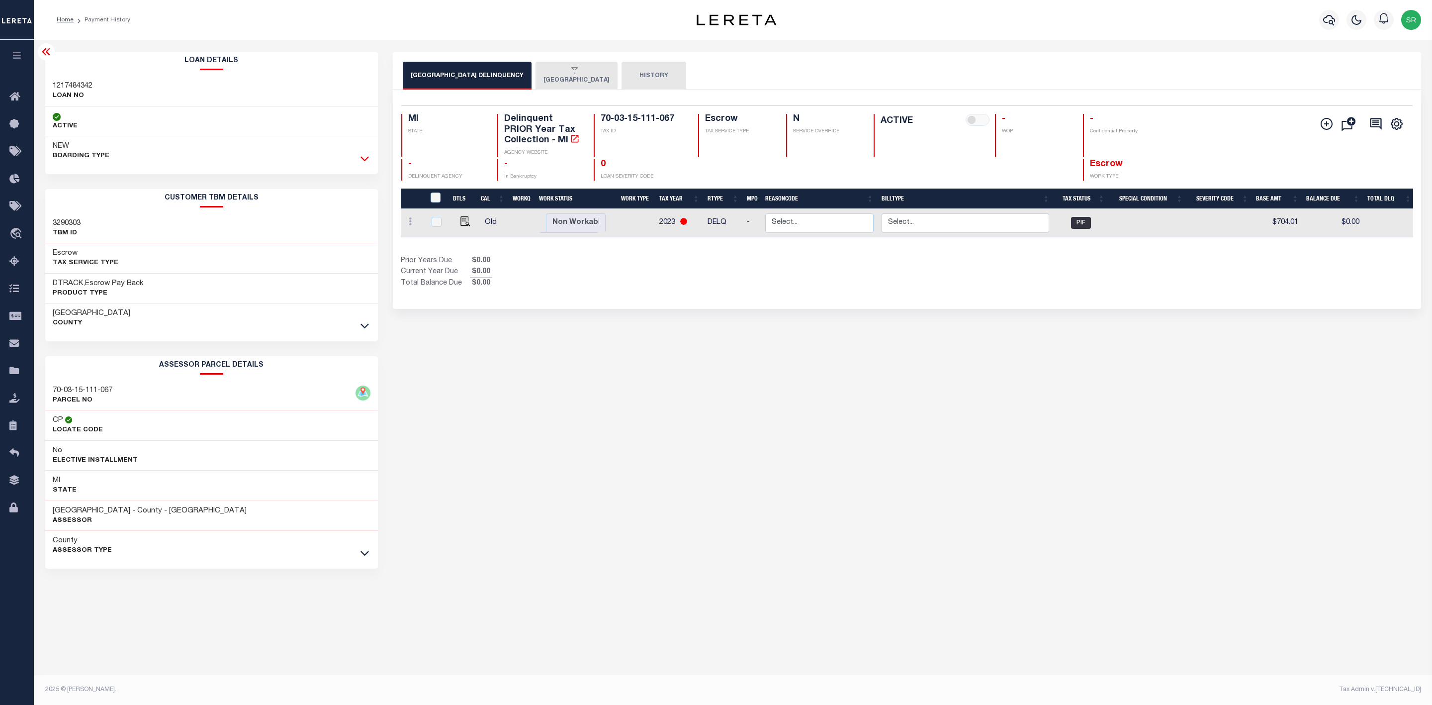
click at [366, 157] on icon at bounding box center [365, 158] width 8 height 10
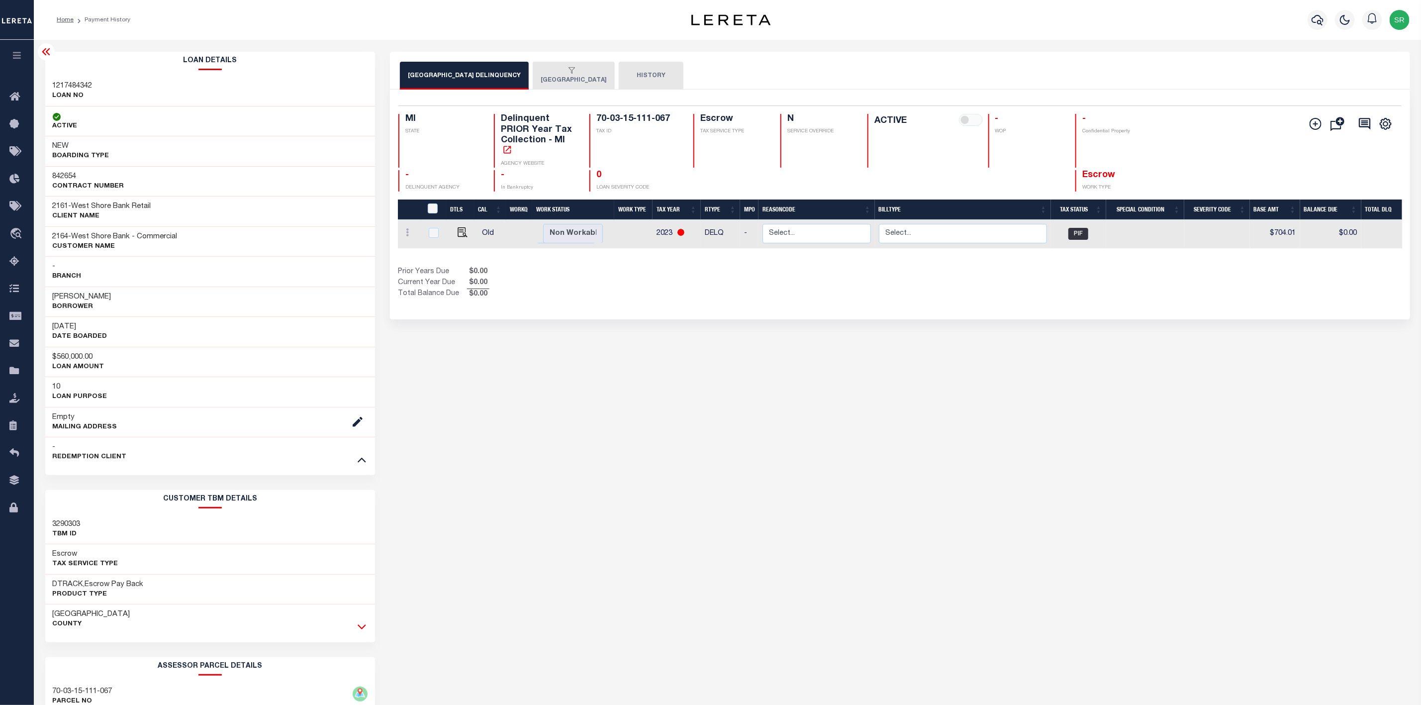
click at [363, 630] on icon at bounding box center [362, 627] width 8 height 5
click at [548, 75] on div "button" at bounding box center [572, 71] width 62 height 9
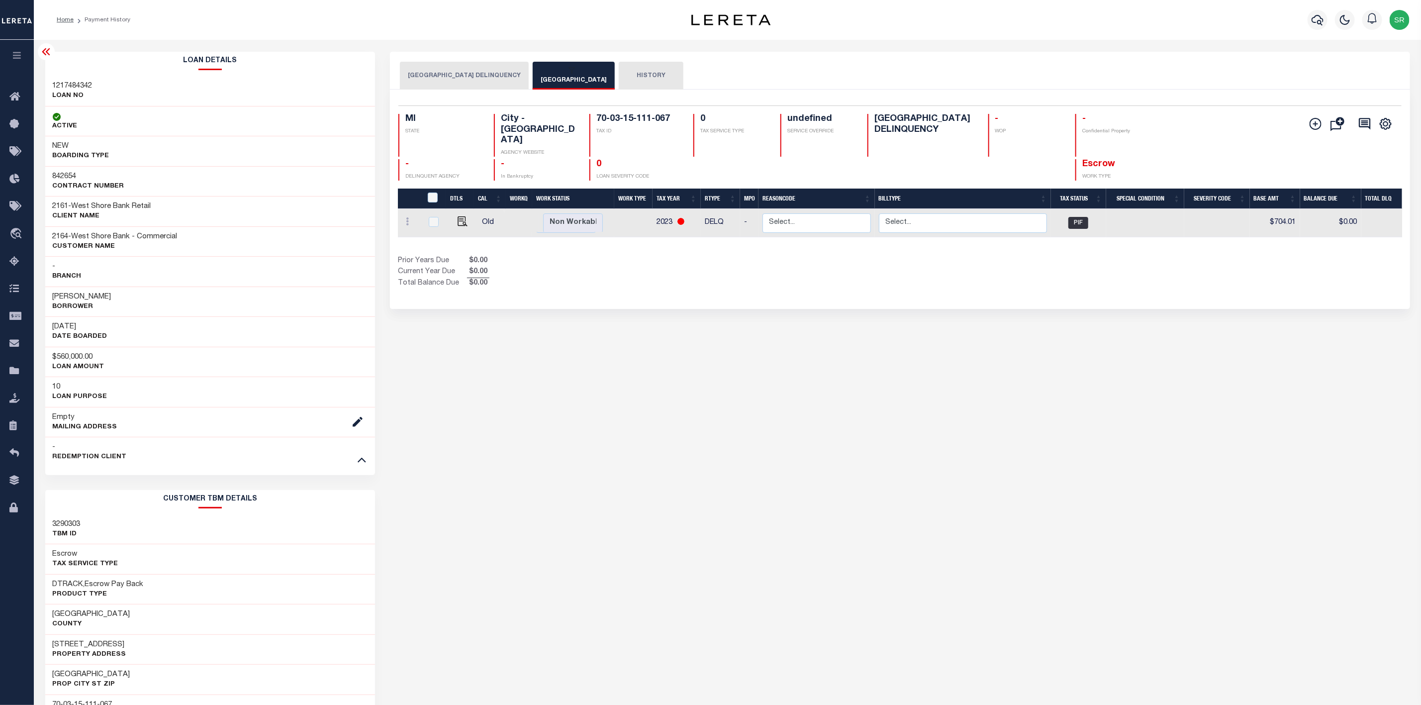
click at [548, 75] on div "button" at bounding box center [572, 71] width 62 height 9
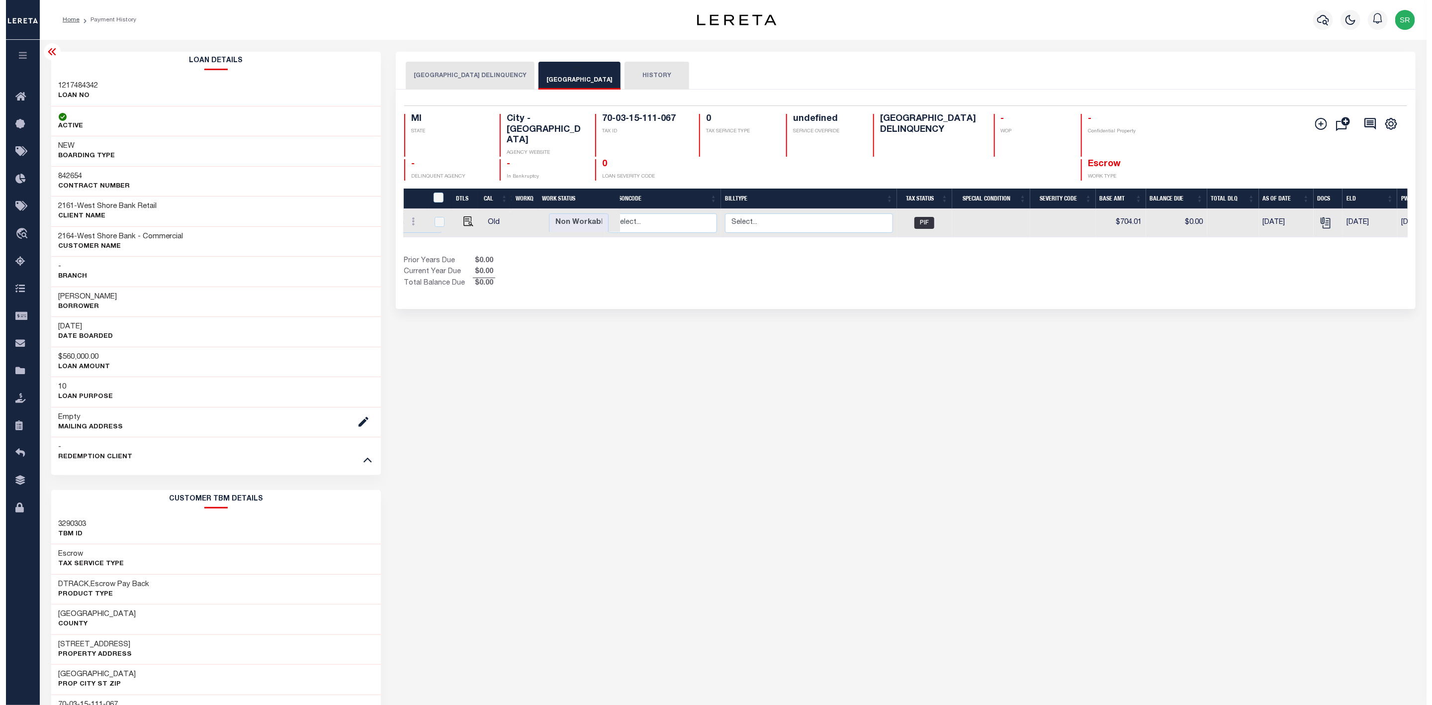
scroll to position [0, 186]
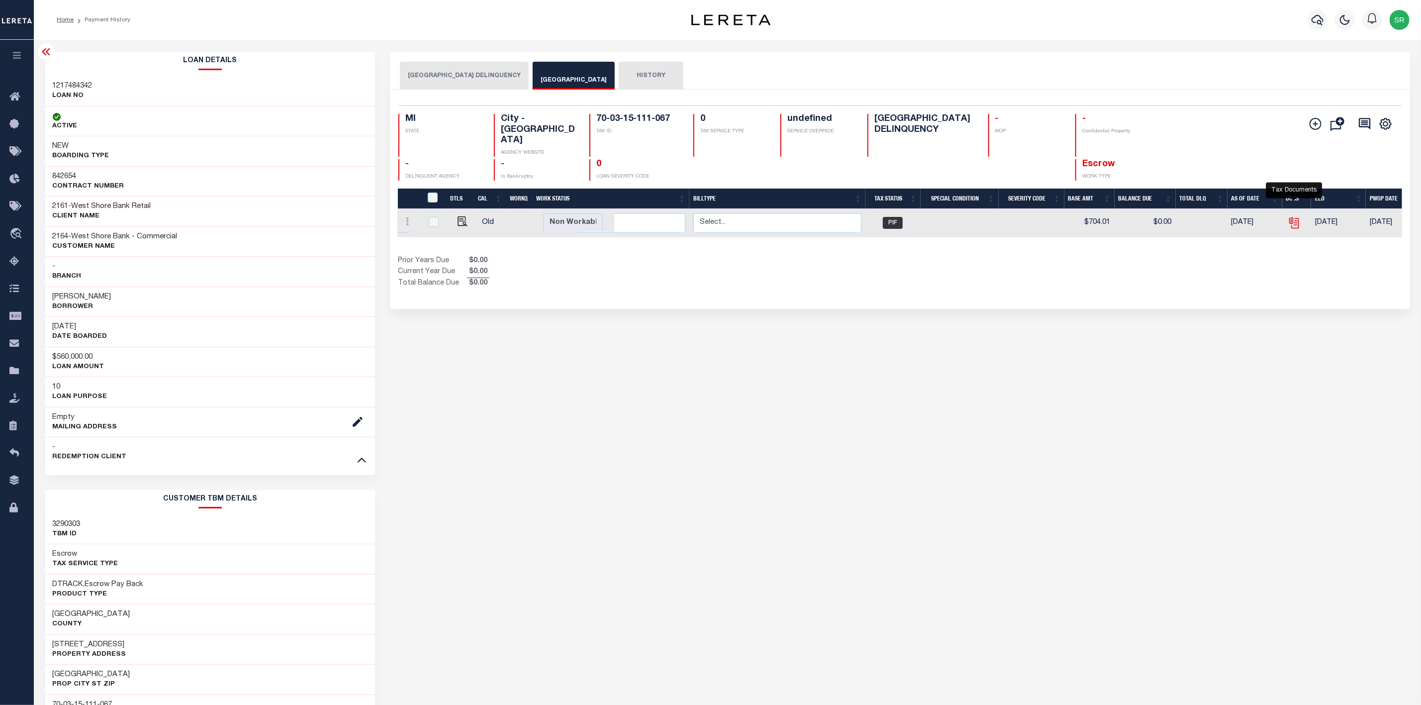
click at [1293, 217] on icon "" at bounding box center [1293, 221] width 8 height 8
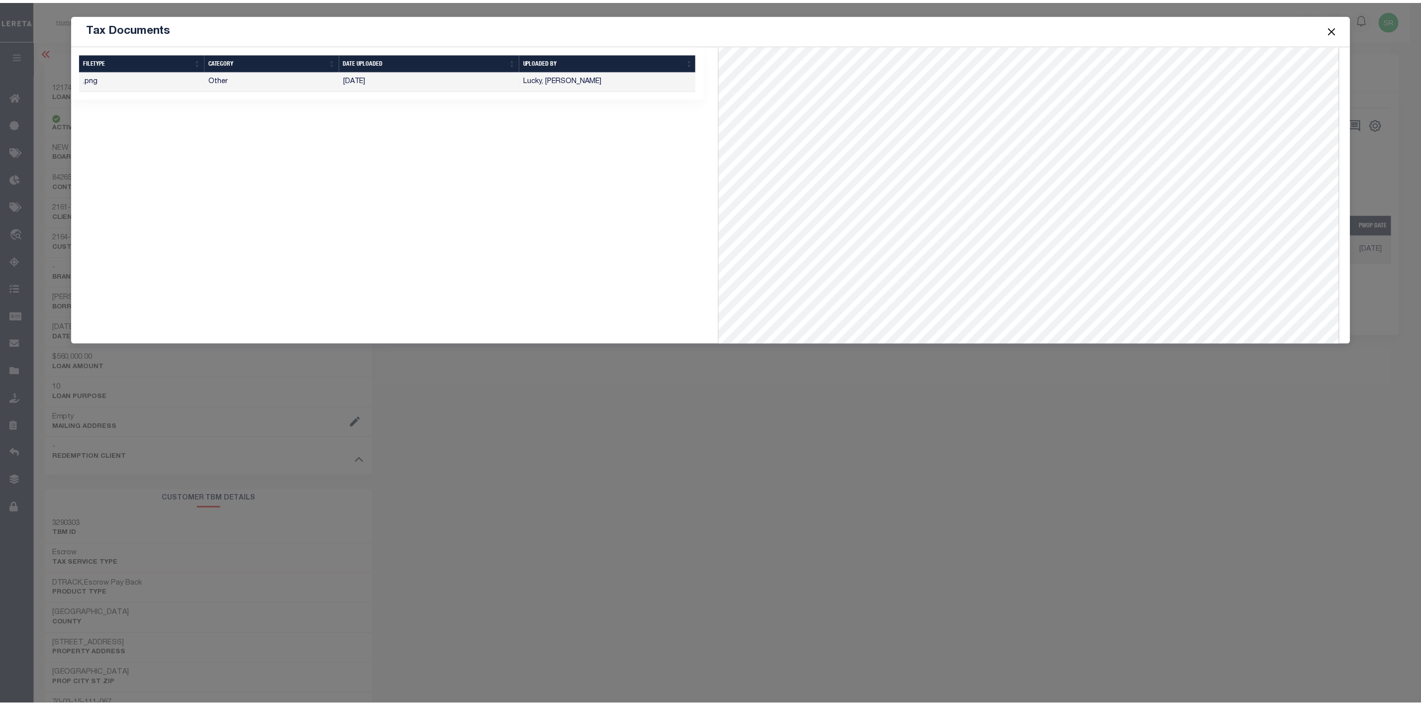
scroll to position [0, 0]
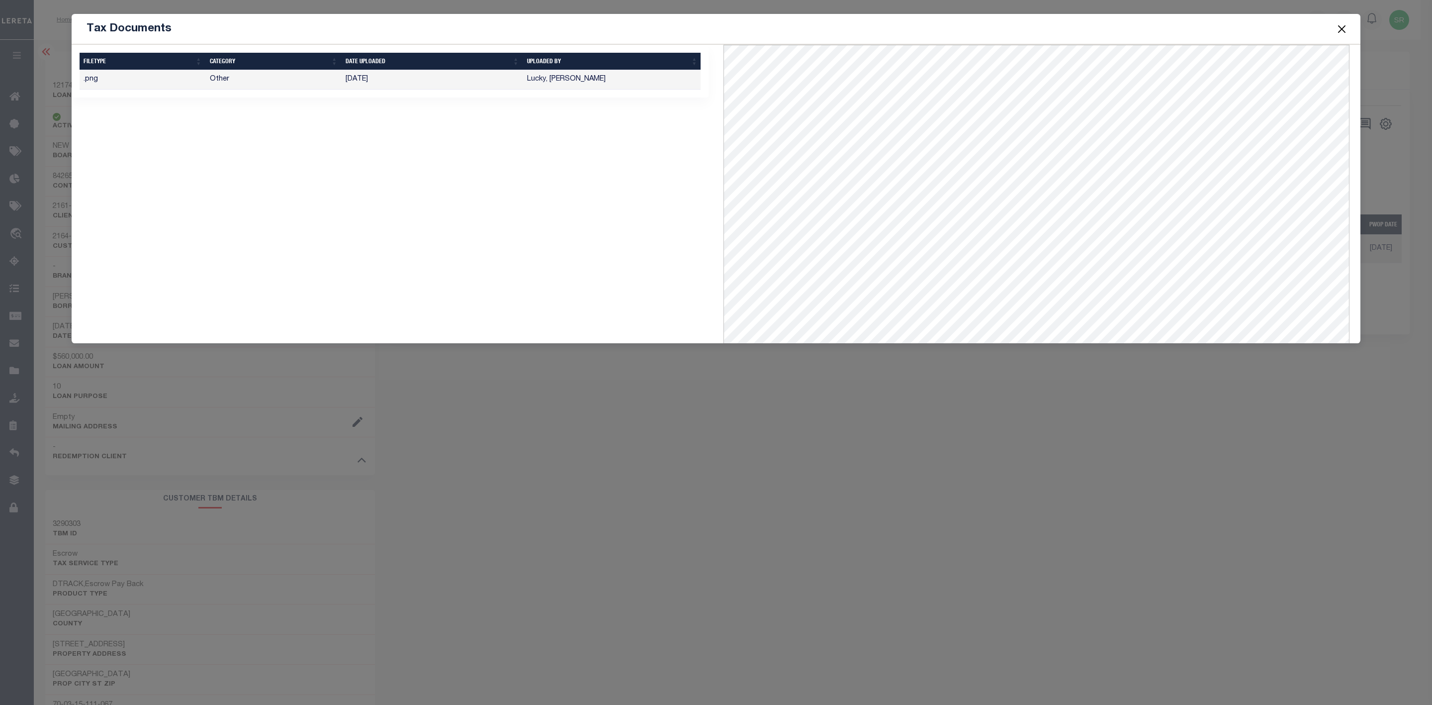
click at [724, 377] on div "Tax Documents 1 Selected 1 Result" at bounding box center [716, 352] width 1432 height 705
click at [1345, 30] on button "Close" at bounding box center [1342, 28] width 13 height 13
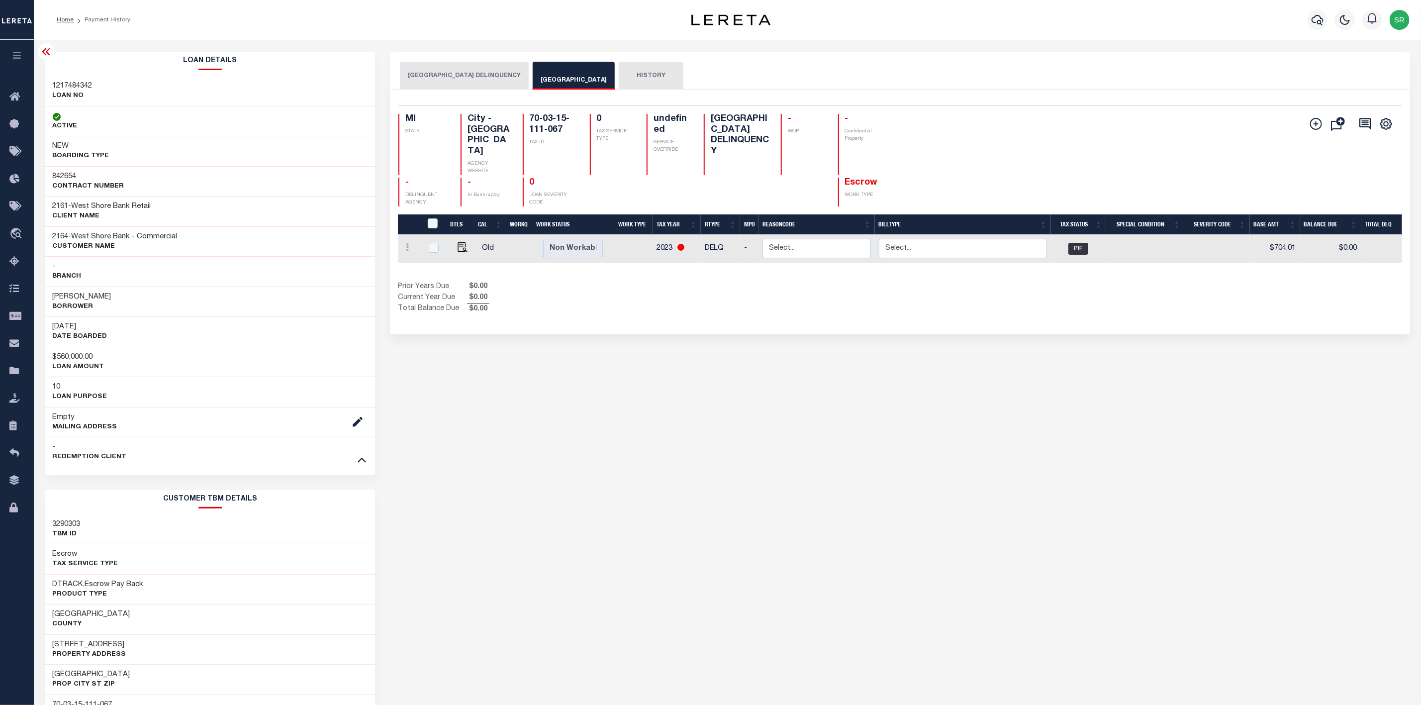
click at [488, 75] on button "[GEOGRAPHIC_DATA] DELINQUENCY" at bounding box center [464, 76] width 129 height 28
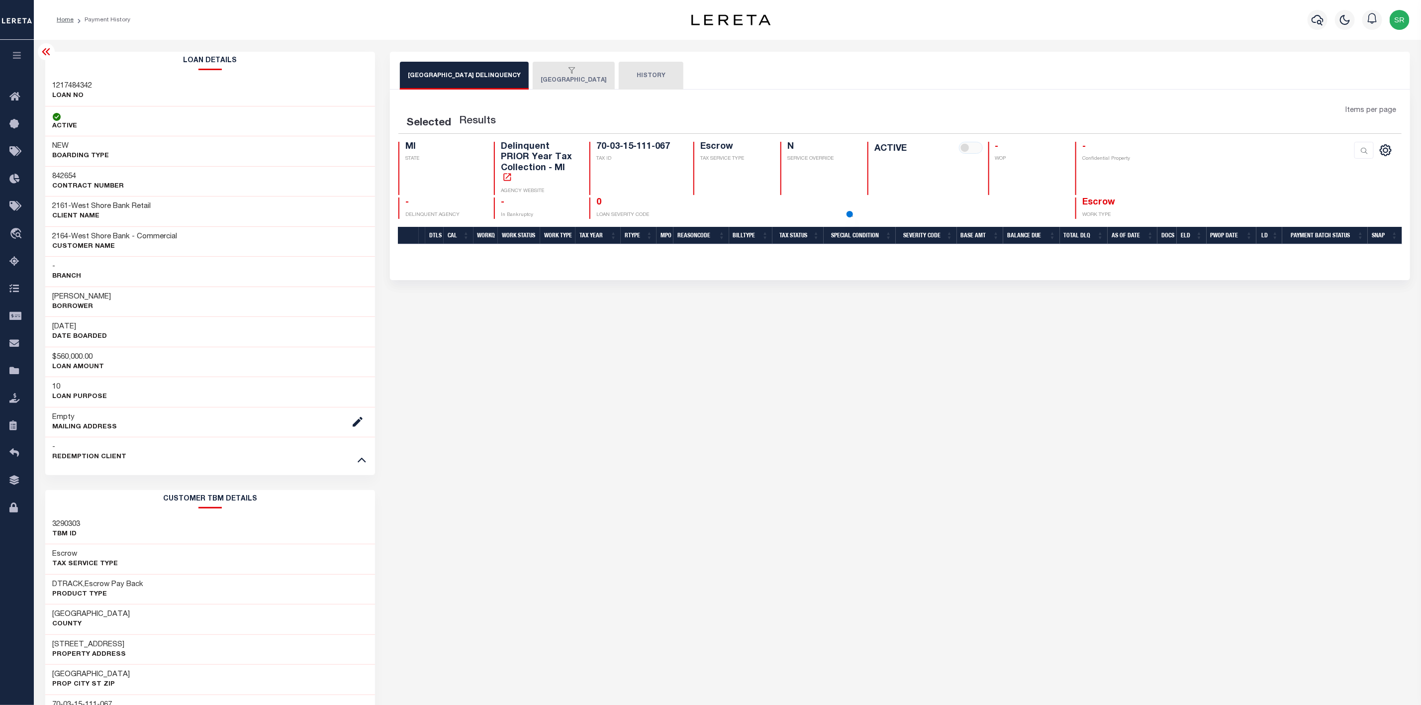
click at [488, 75] on button "[GEOGRAPHIC_DATA] DELINQUENCY" at bounding box center [464, 76] width 129 height 28
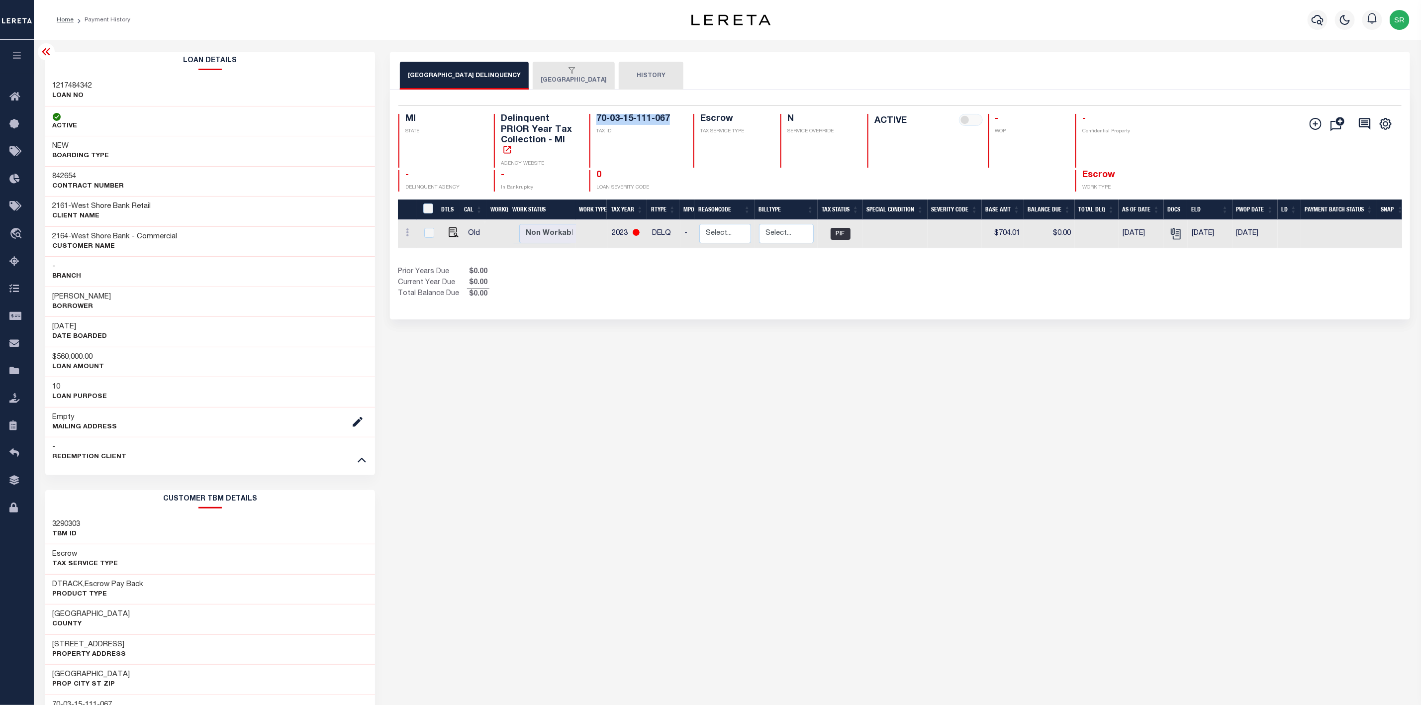
drag, startPoint x: 672, startPoint y: 117, endPoint x: 598, endPoint y: 116, distance: 73.6
click at [598, 116] on h4 "70-03-15-111-067" at bounding box center [638, 119] width 85 height 11
copy h4 "70-03-15-111-067"
click at [543, 70] on div "button" at bounding box center [572, 71] width 62 height 9
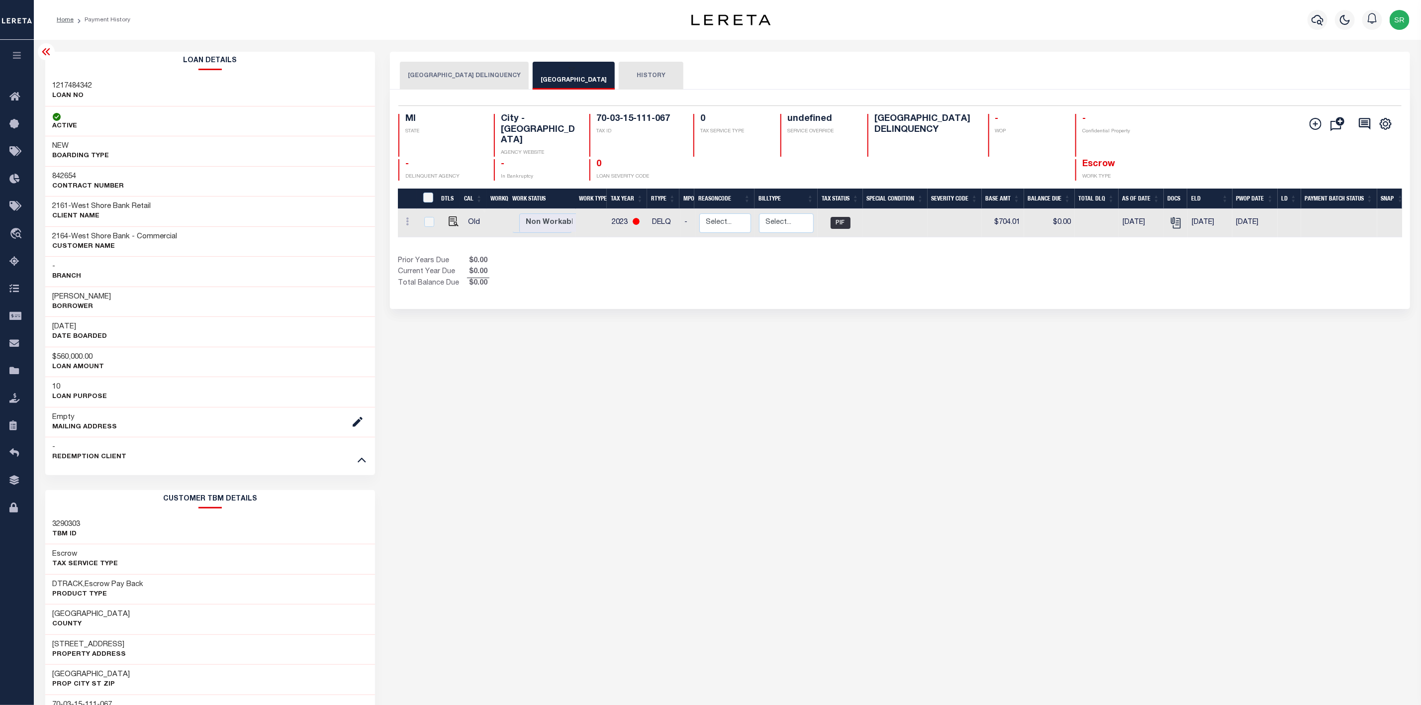
click at [543, 70] on div "button" at bounding box center [572, 71] width 62 height 9
click at [585, 297] on div "[GEOGRAPHIC_DATA] DELINQUENCY FERRYSBURG CITY HISTORY Selected" at bounding box center [899, 663] width 1035 height 1223
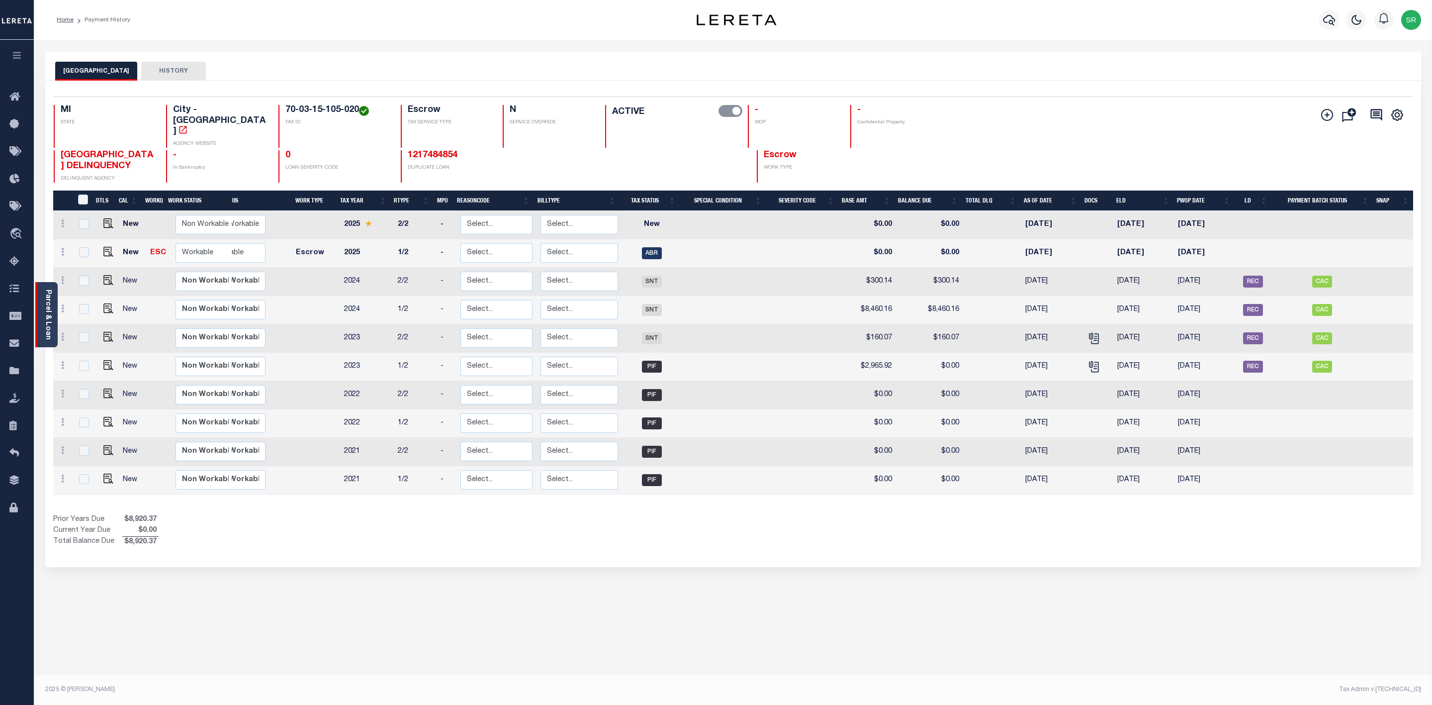
click at [46, 313] on link "Parcel & Loan" at bounding box center [47, 314] width 7 height 50
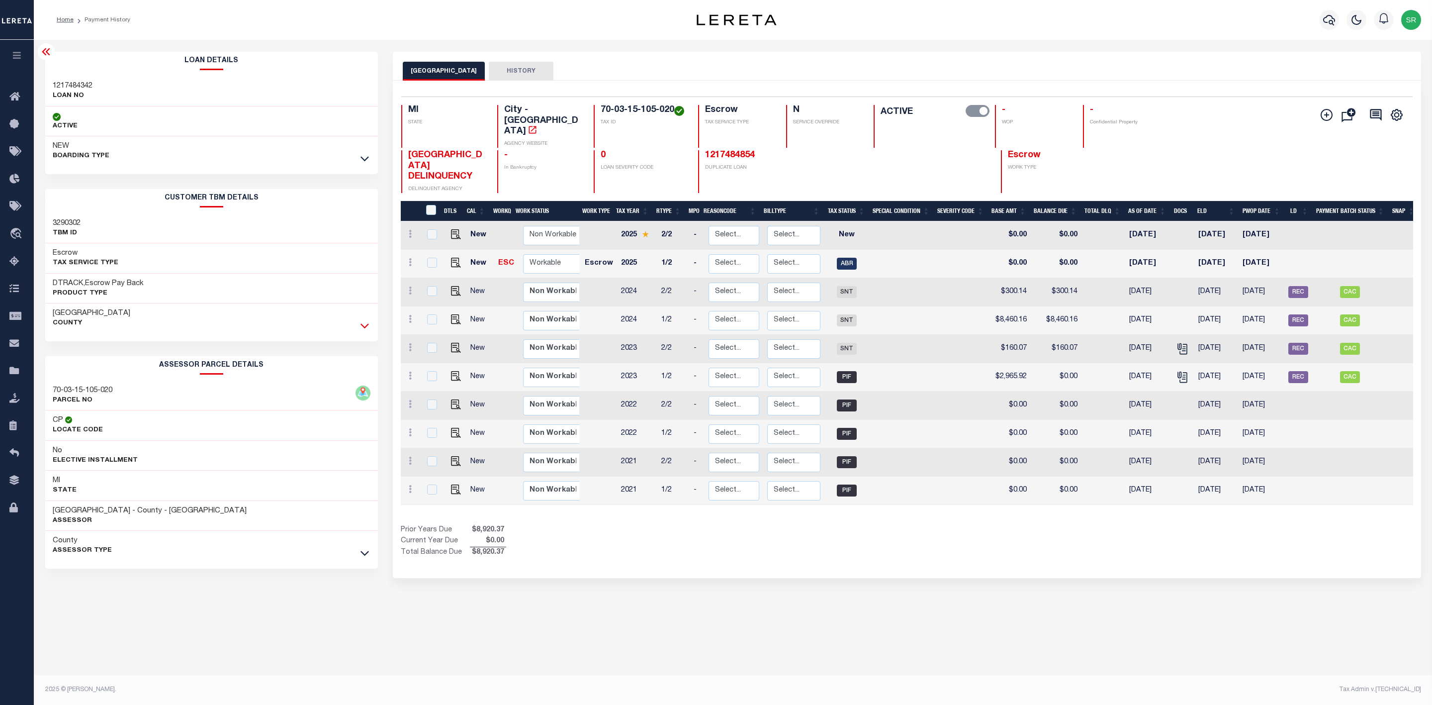
click at [361, 327] on icon at bounding box center [365, 325] width 8 height 10
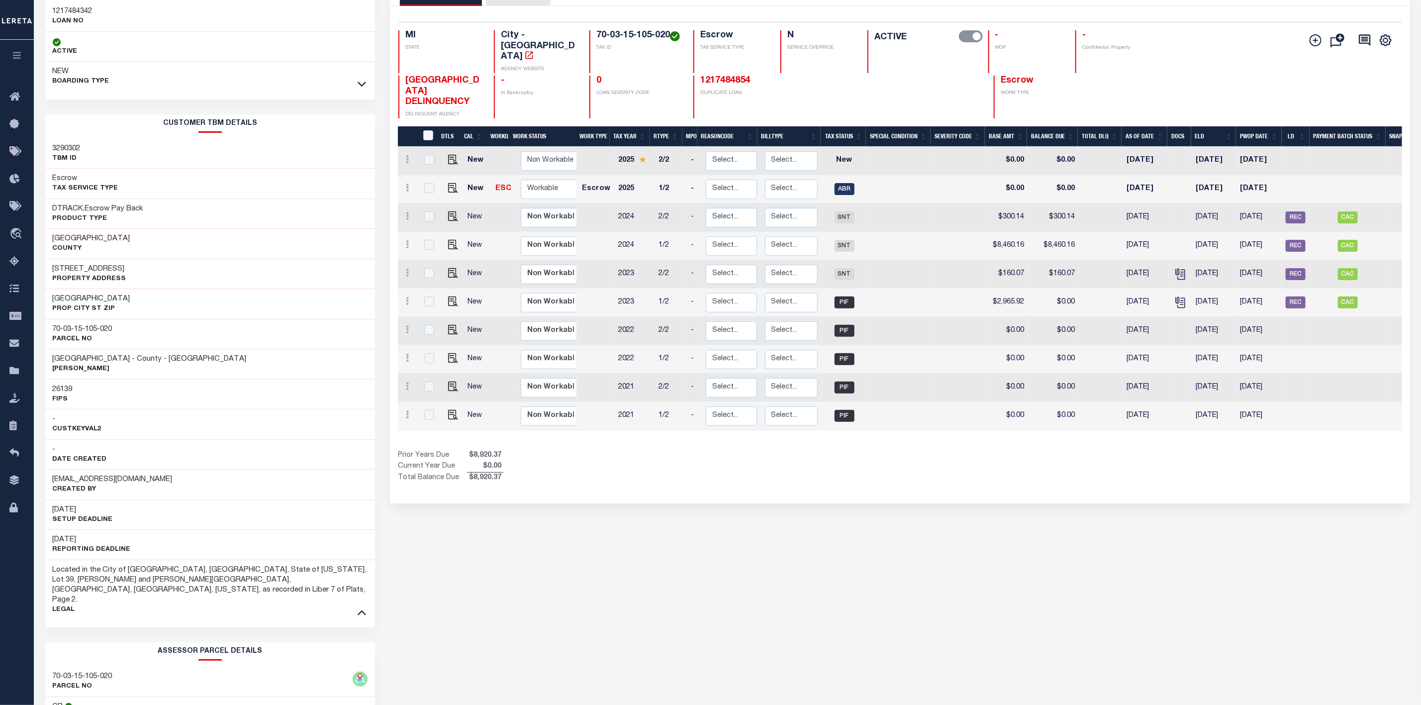
scroll to position [149, 0]
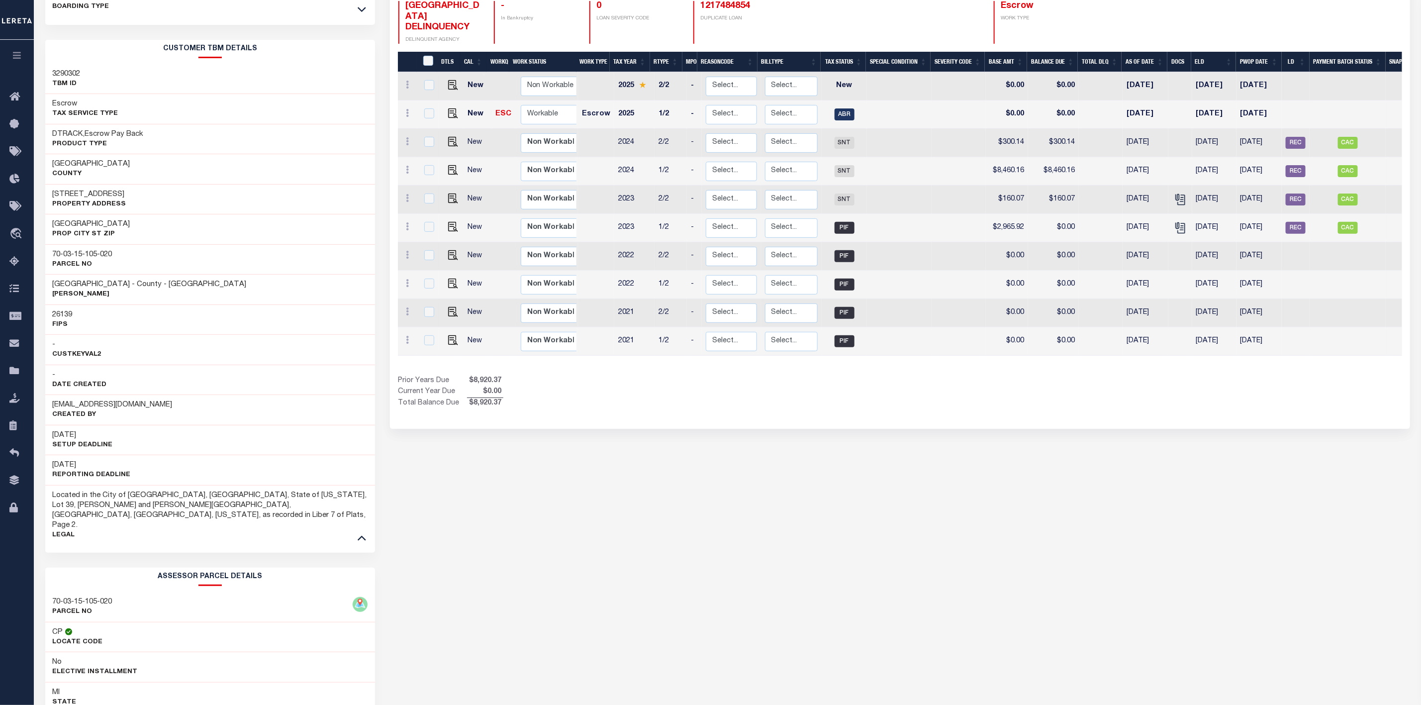
click at [1321, 488] on div "FERRYSBURG CITY HISTORY Selected 10 1" at bounding box center [899, 364] width 1035 height 922
click at [451, 108] on img "" at bounding box center [453, 113] width 10 height 10
checkbox input "true"
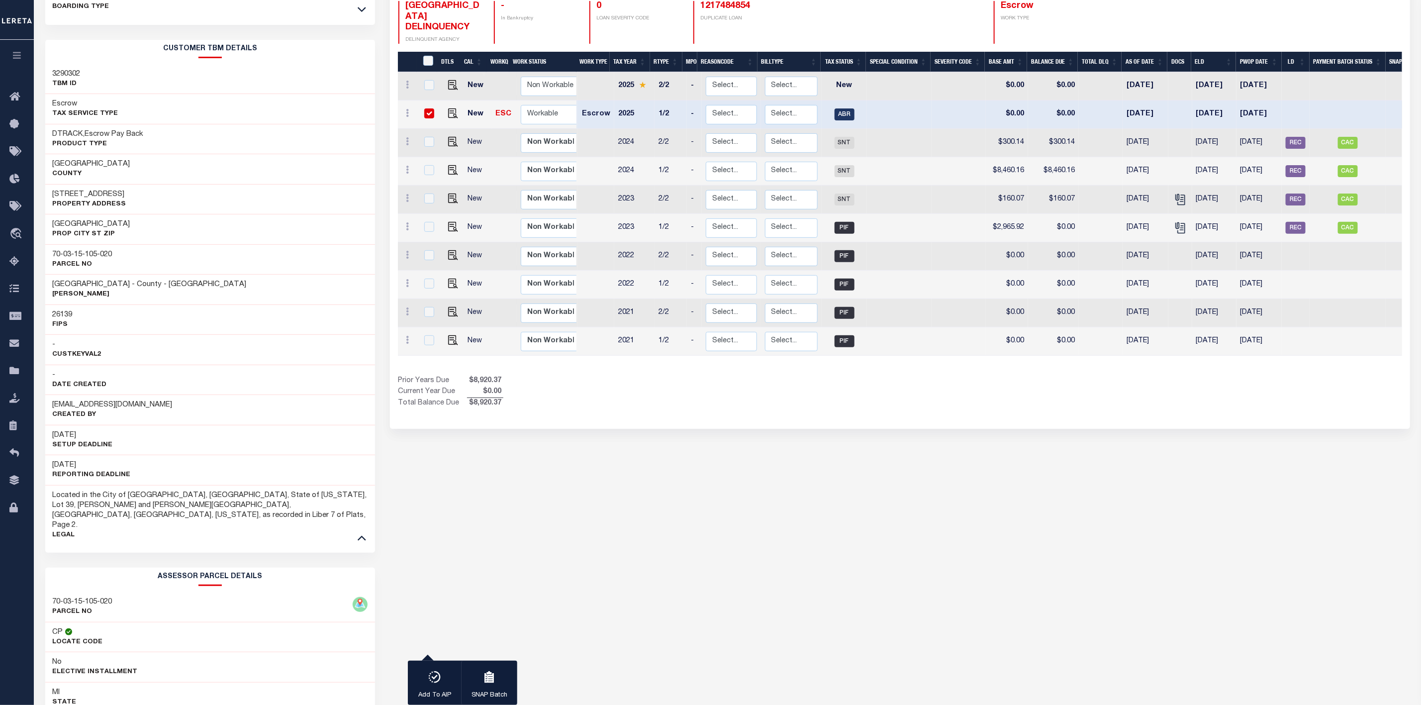
scroll to position [0, 0]
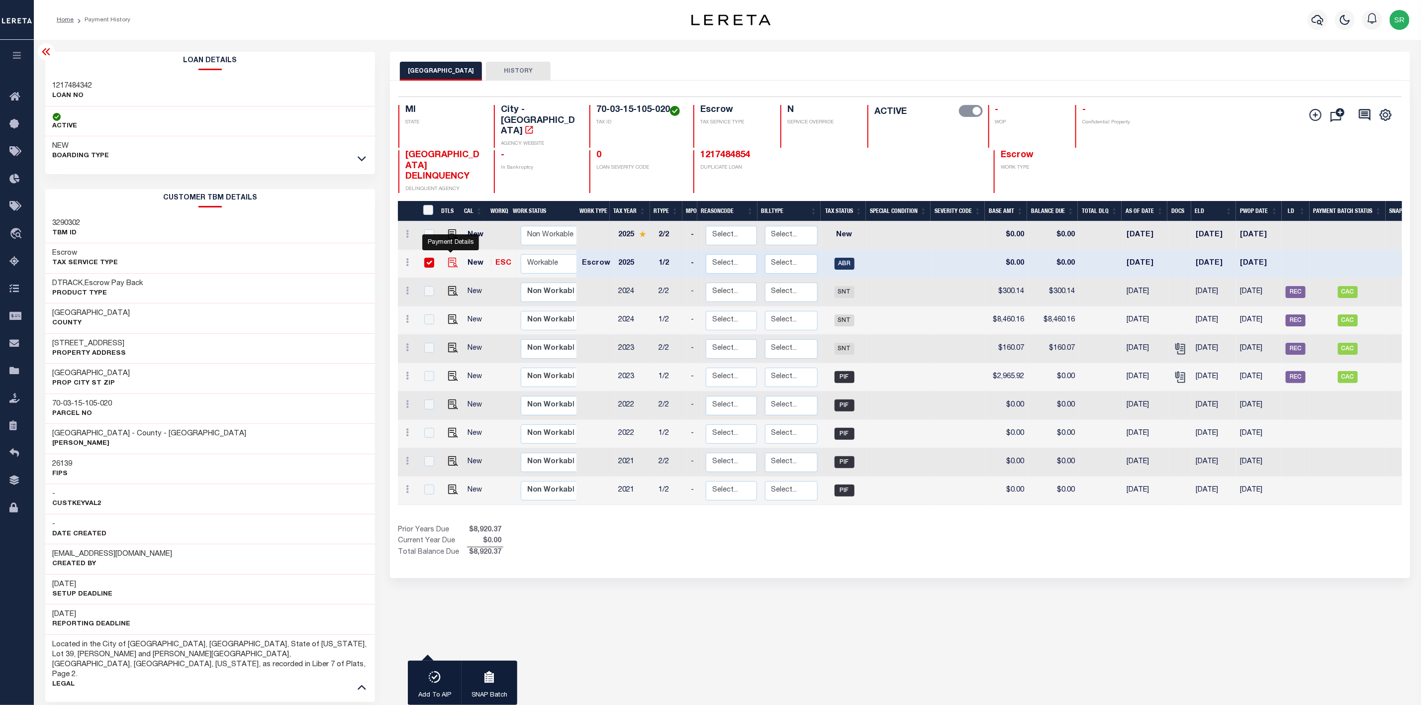
click at [449, 258] on img "" at bounding box center [453, 263] width 10 height 10
checkbox input "false"
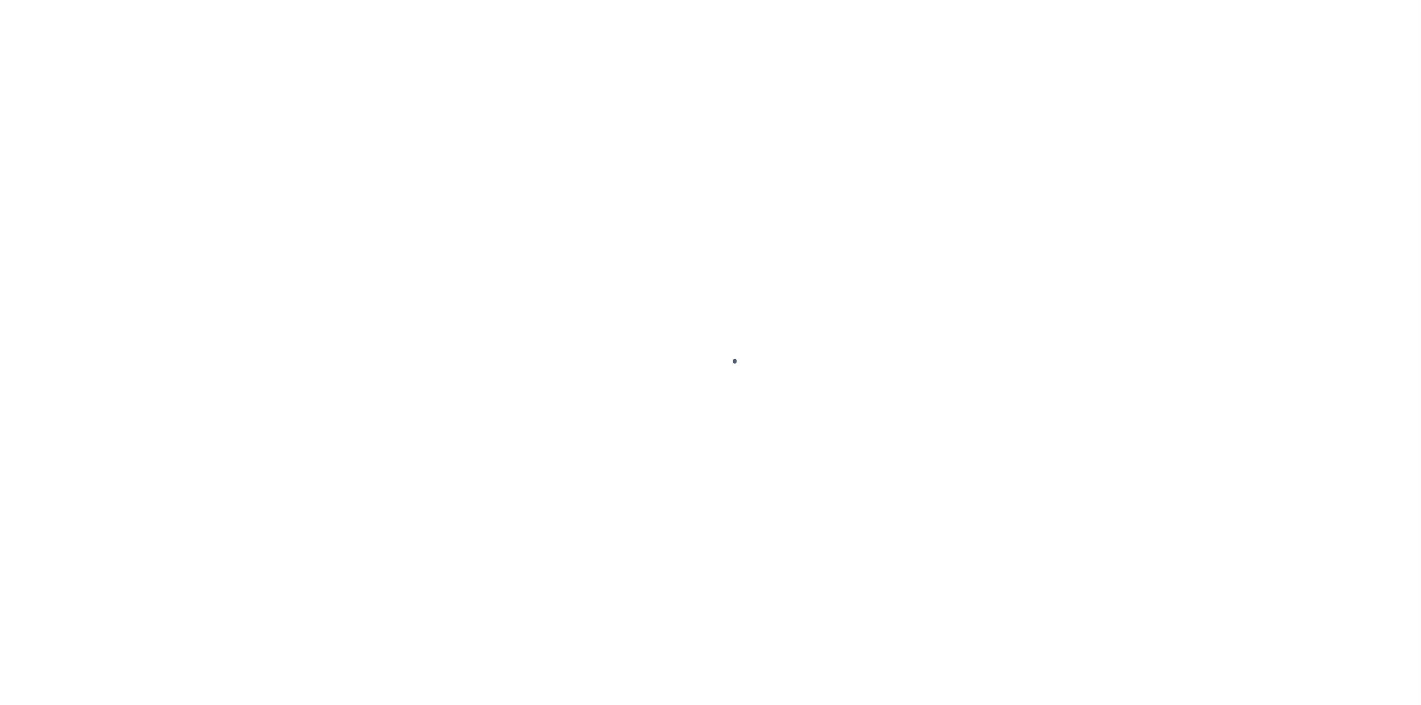
select select "ABR"
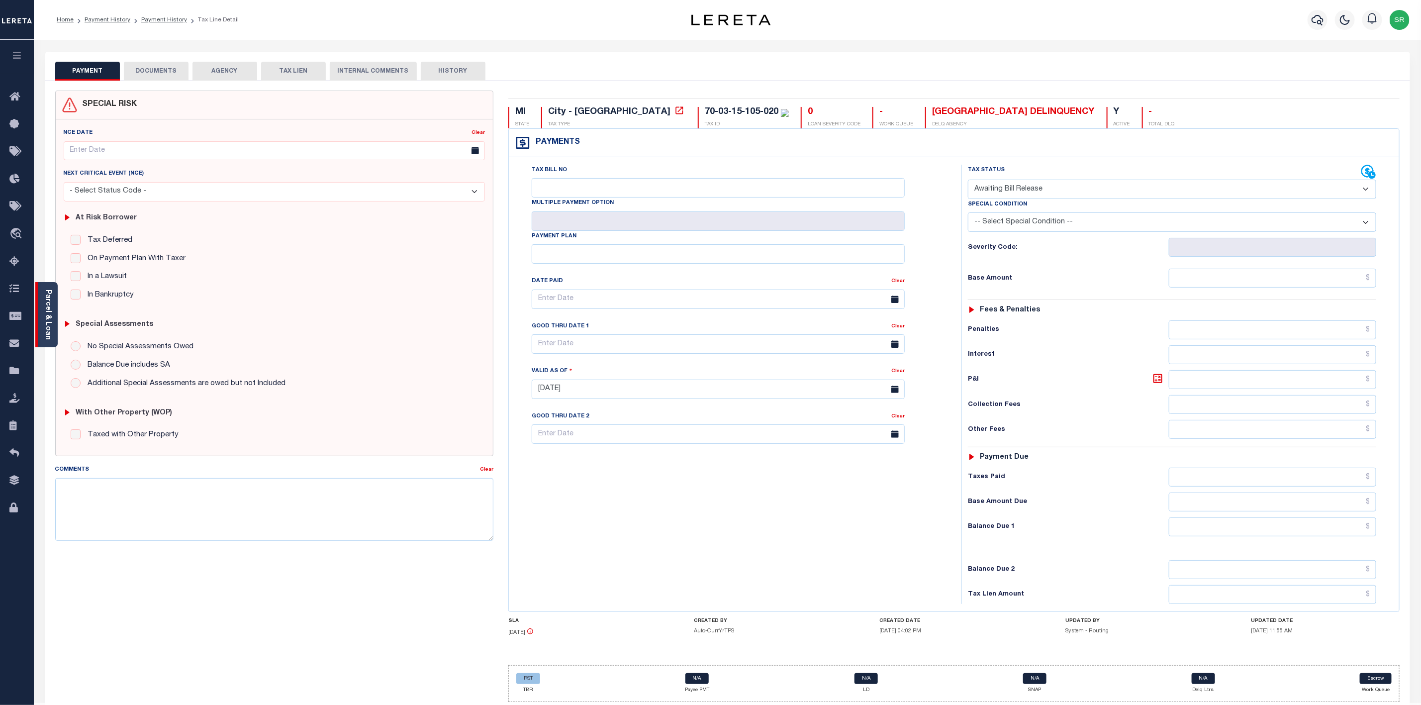
click at [45, 312] on link "Parcel & Loan" at bounding box center [47, 314] width 7 height 50
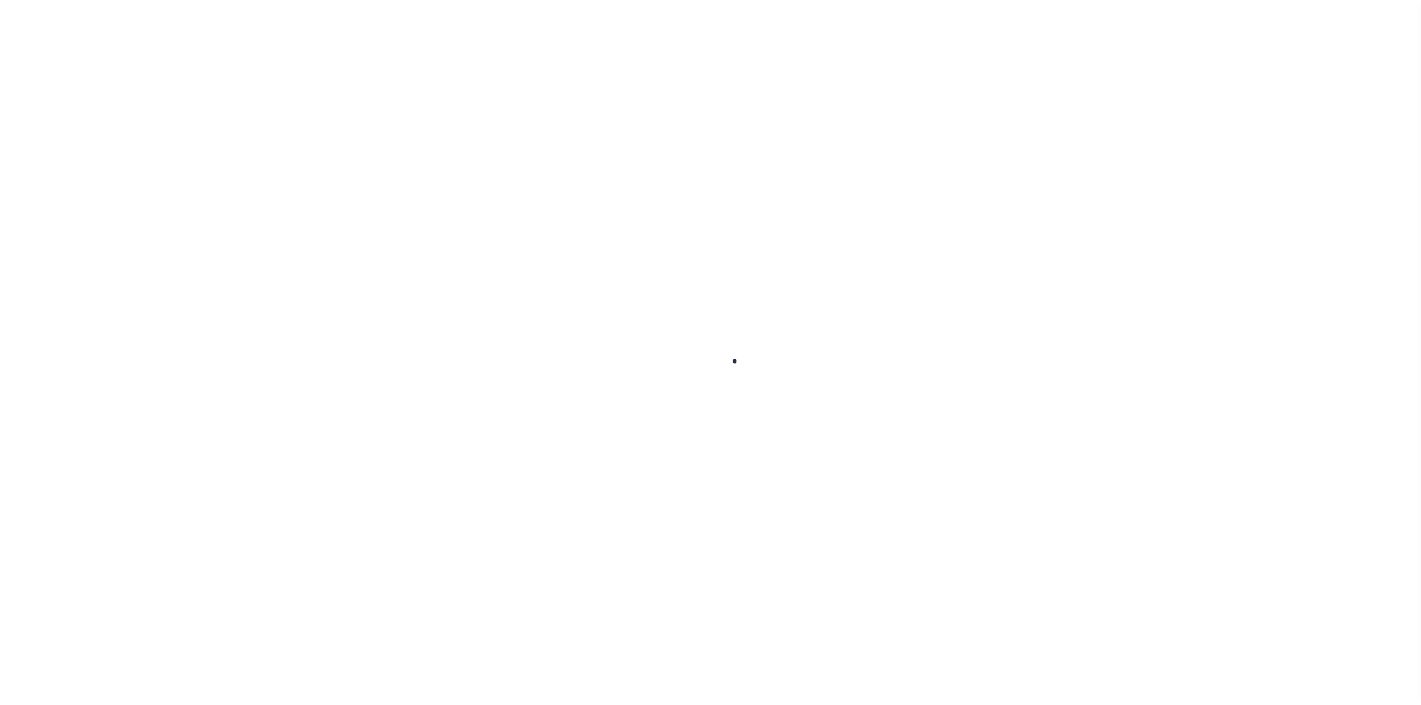
checkbox input "false"
type input "[DATE]"
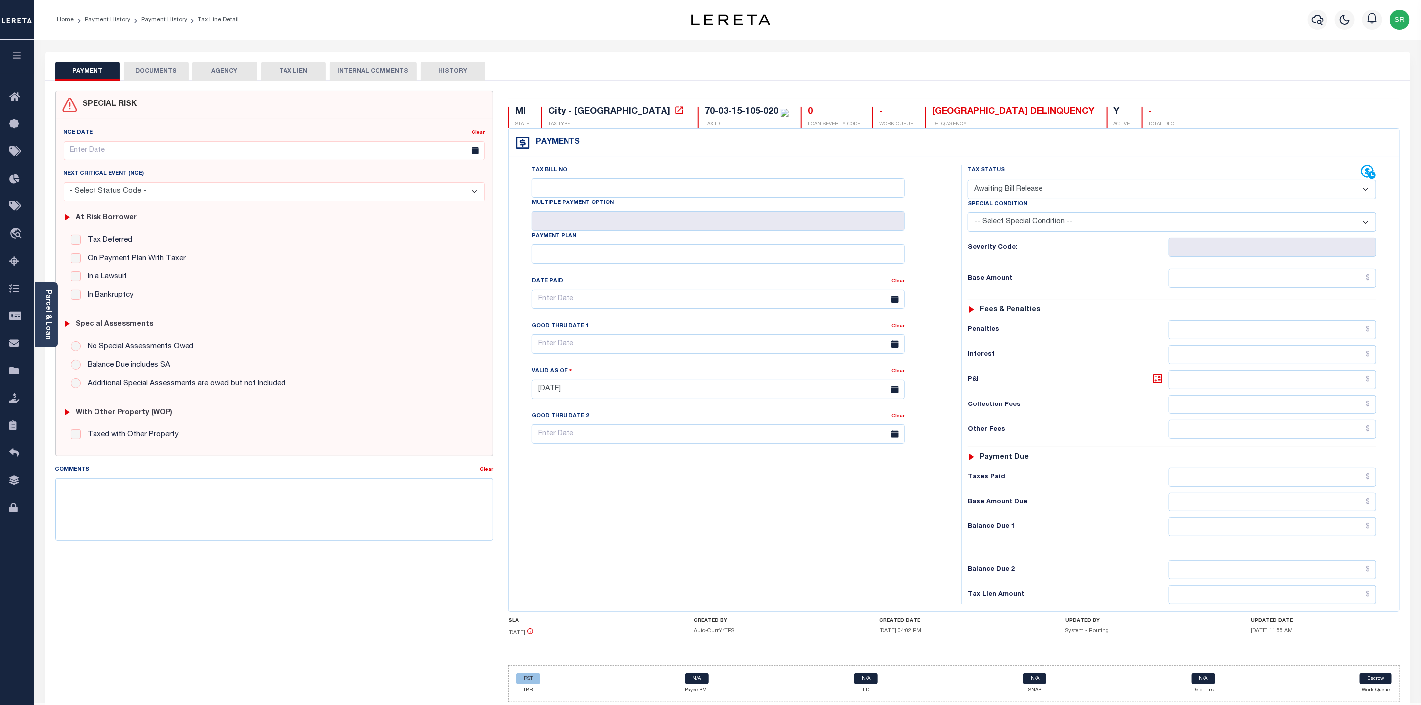
click at [1064, 191] on select "- Select Status Code - Open Due/Unpaid Paid Incomplete No Tax Due Internal Refu…" at bounding box center [1172, 189] width 408 height 19
select select "DUE"
click at [968, 181] on select "- Select Status Code - Open Due/Unpaid Paid Incomplete No Tax Due Internal Refu…" at bounding box center [1172, 189] width 408 height 19
type input "[DATE]"
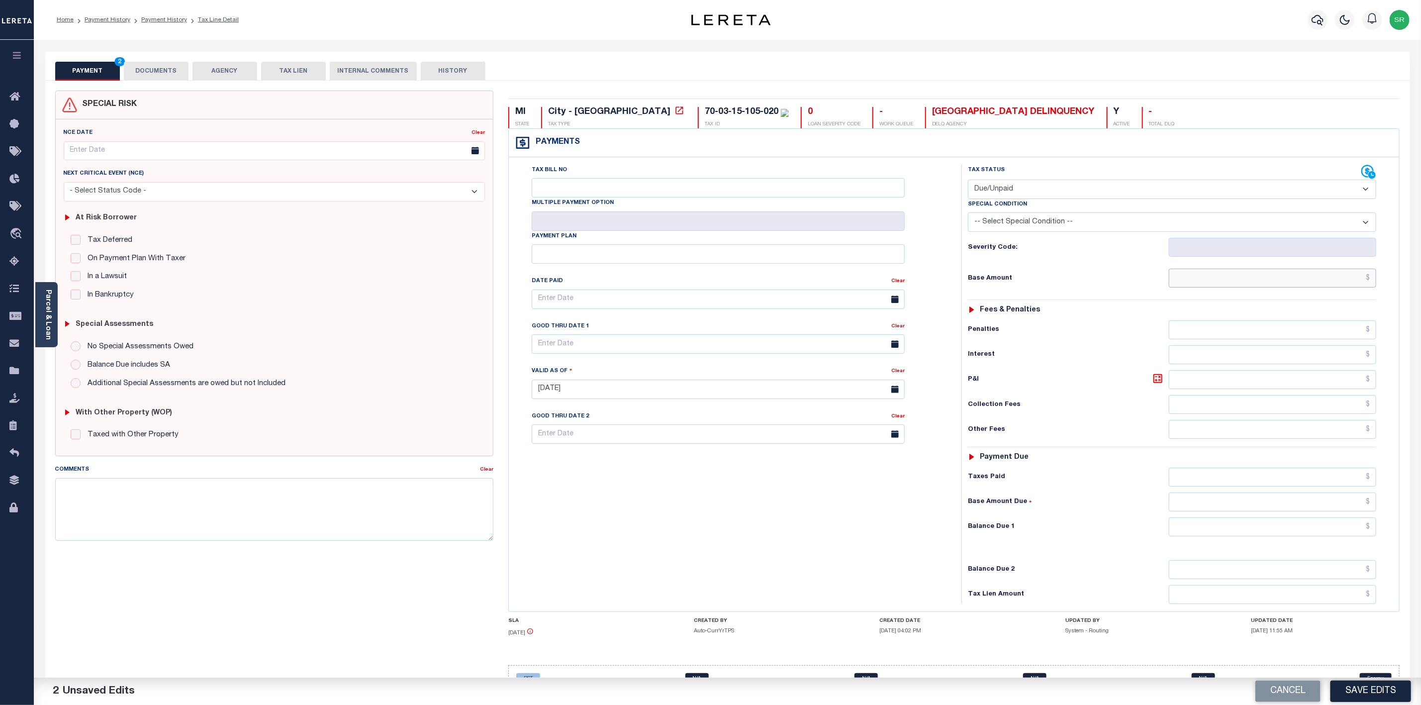
click at [1198, 282] on input "text" at bounding box center [1272, 278] width 207 height 19
type input "$5,417.16"
click at [1293, 536] on input "text" at bounding box center [1272, 526] width 207 height 19
type input "$5,417.16"
click at [1370, 689] on button "Save Edits" at bounding box center [1370, 690] width 81 height 21
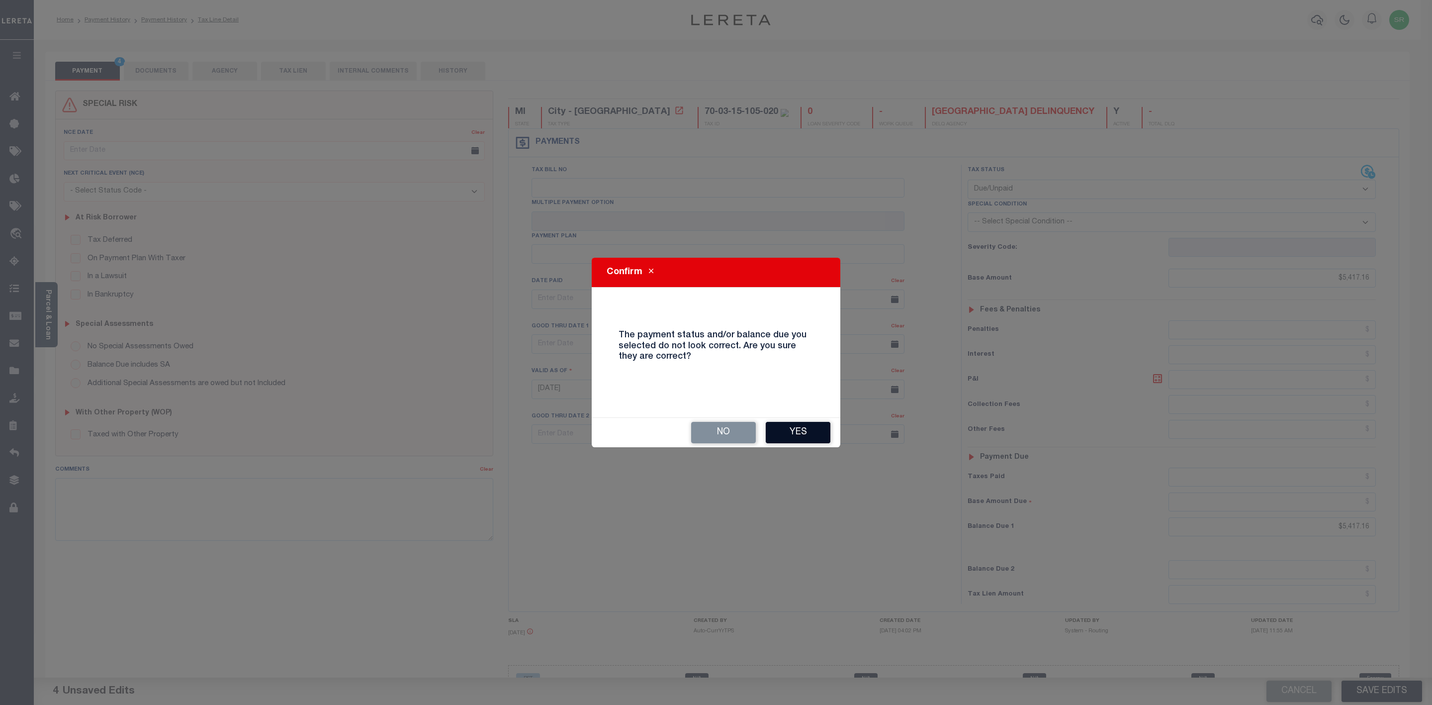
click at [780, 435] on button "Yes" at bounding box center [798, 432] width 65 height 21
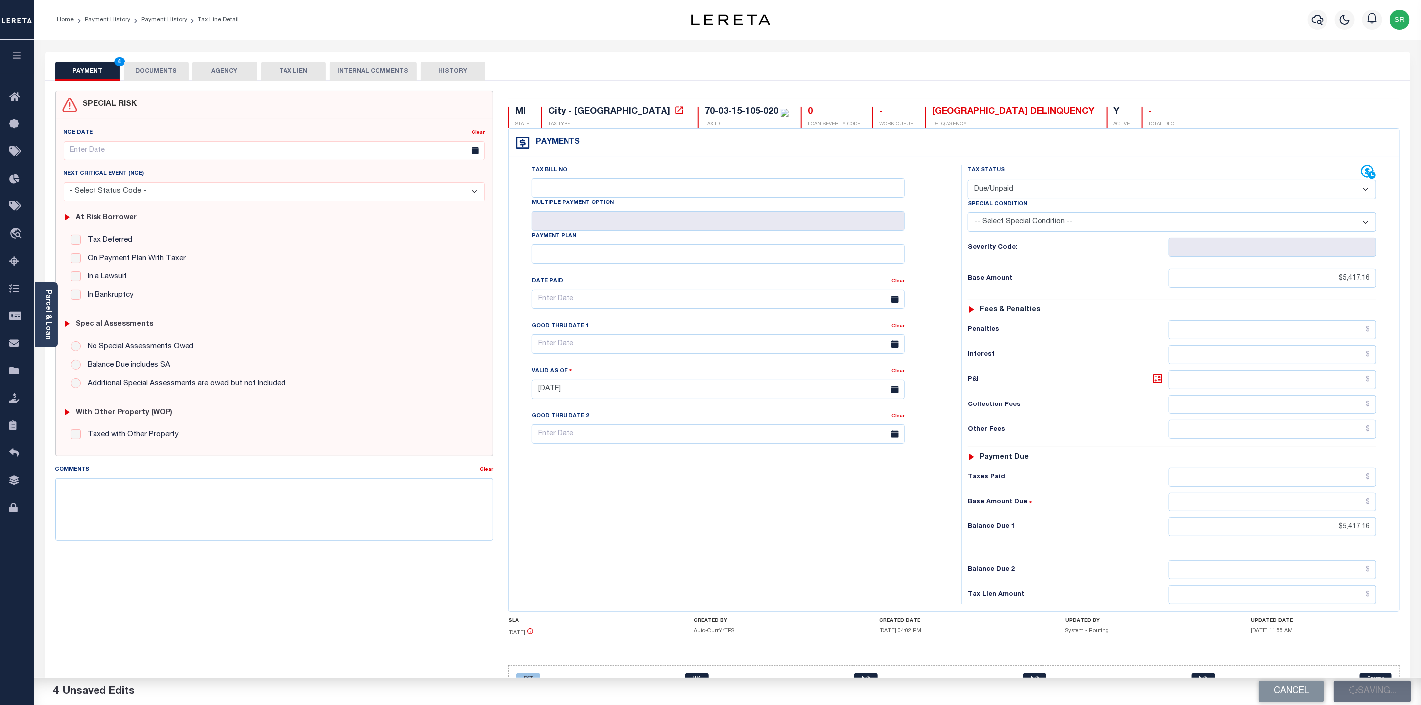
checkbox input "false"
type input "$5,417.16"
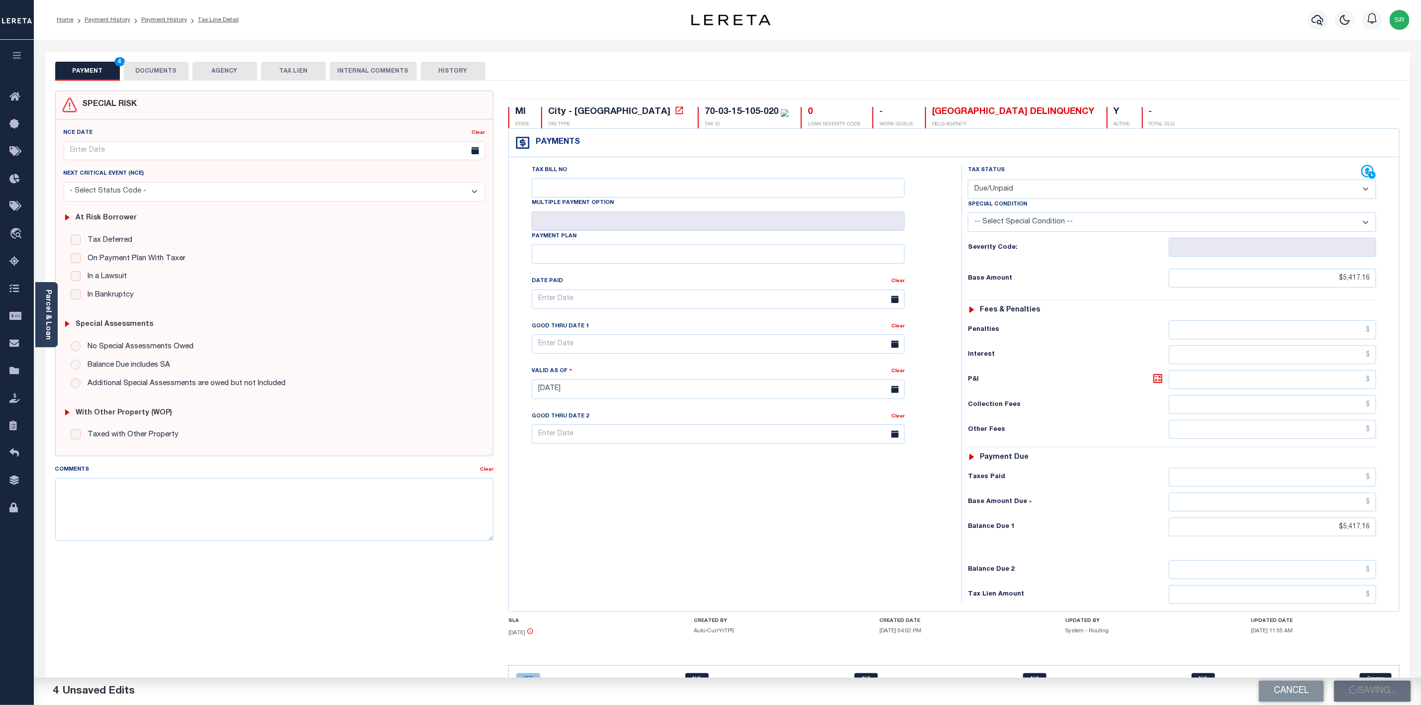
type input "$5,417.16"
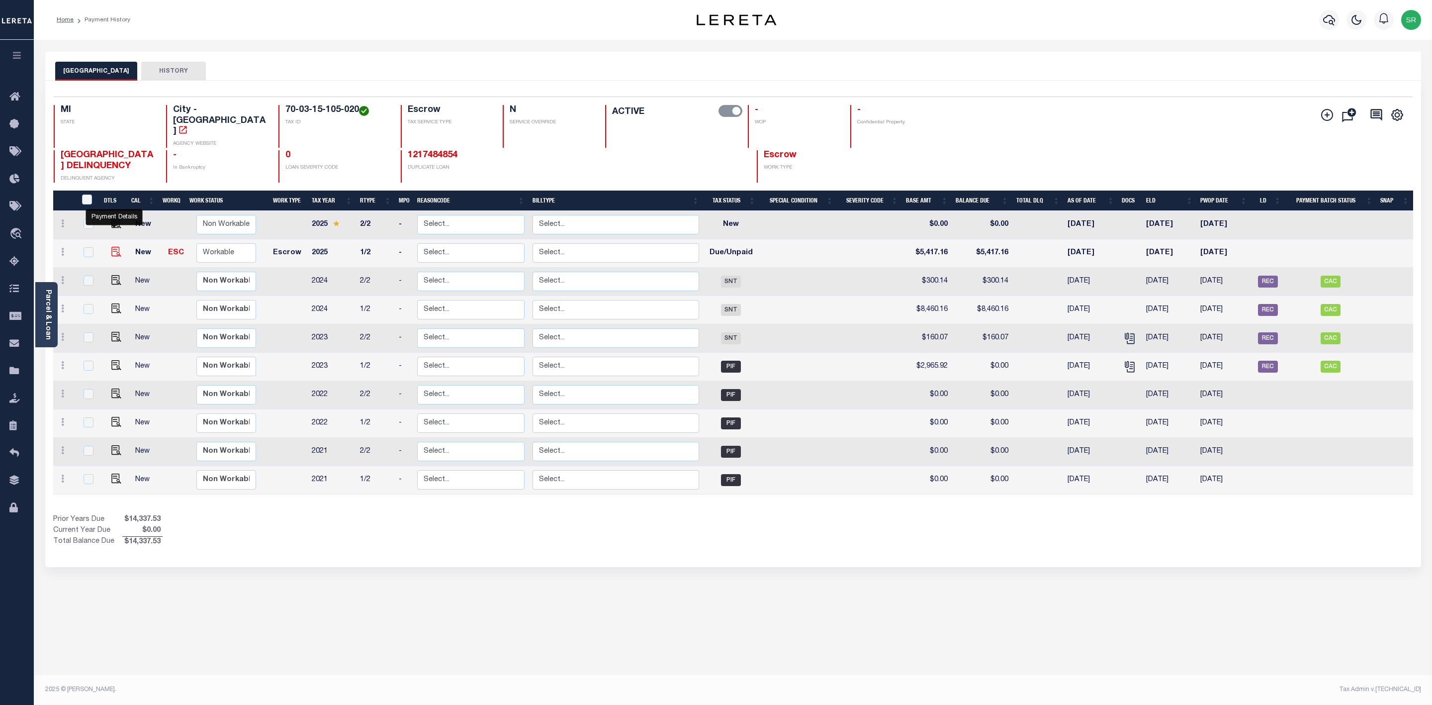
click at [113, 247] on img "" at bounding box center [116, 252] width 10 height 10
checkbox input "true"
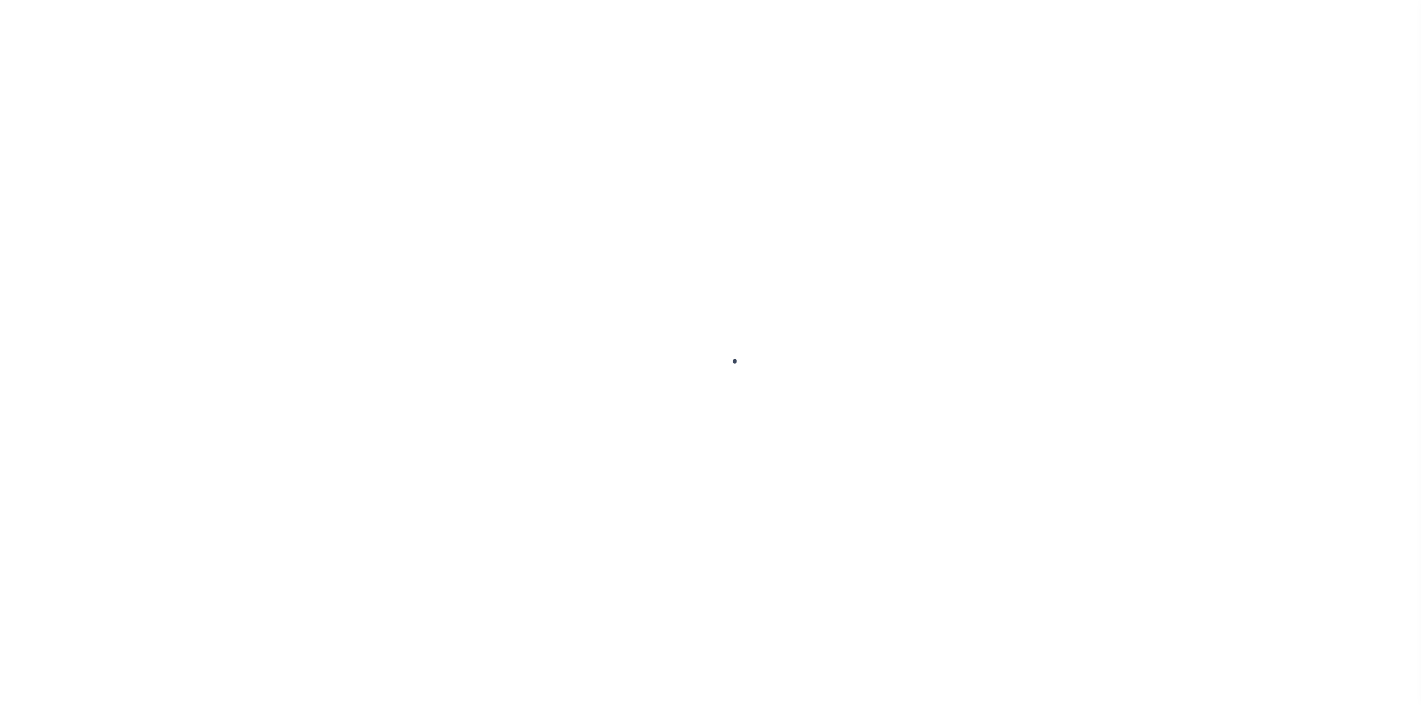
select select "DUE"
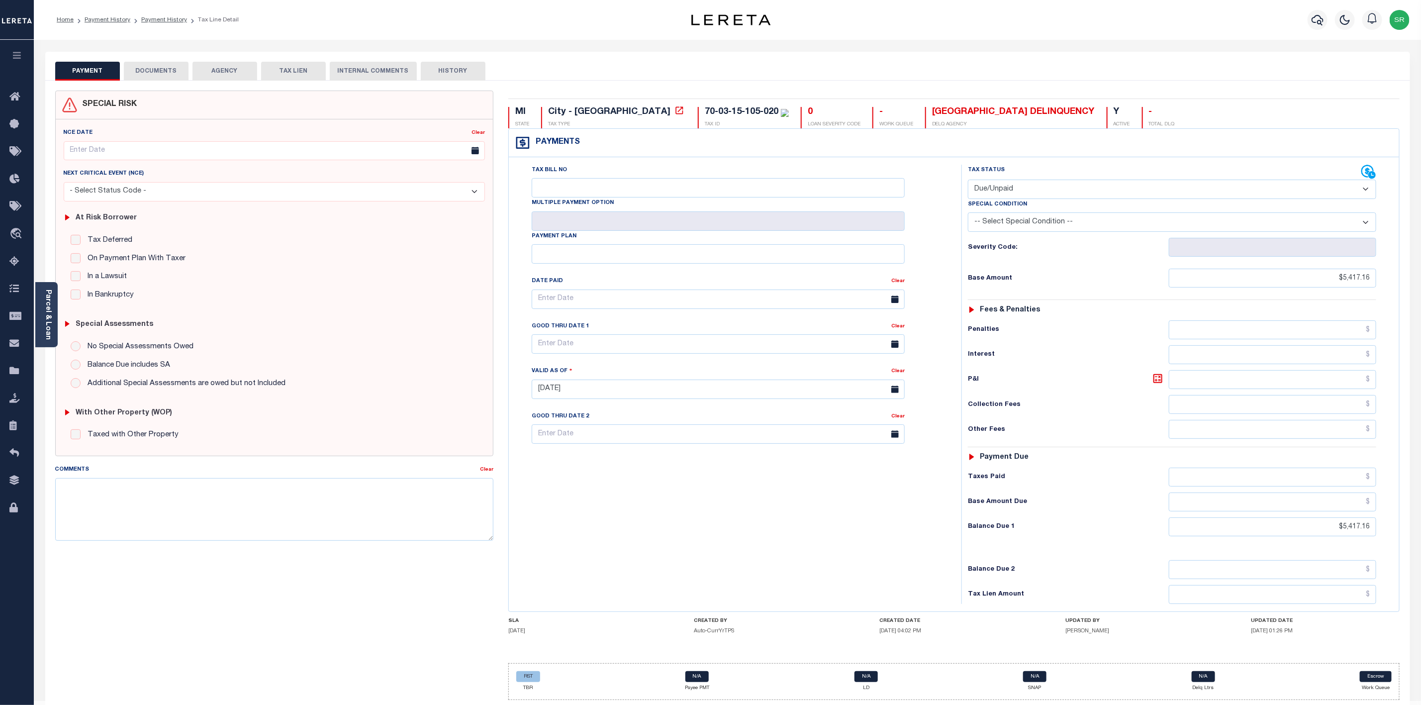
click at [166, 69] on button "DOCUMENTS" at bounding box center [156, 71] width 65 height 19
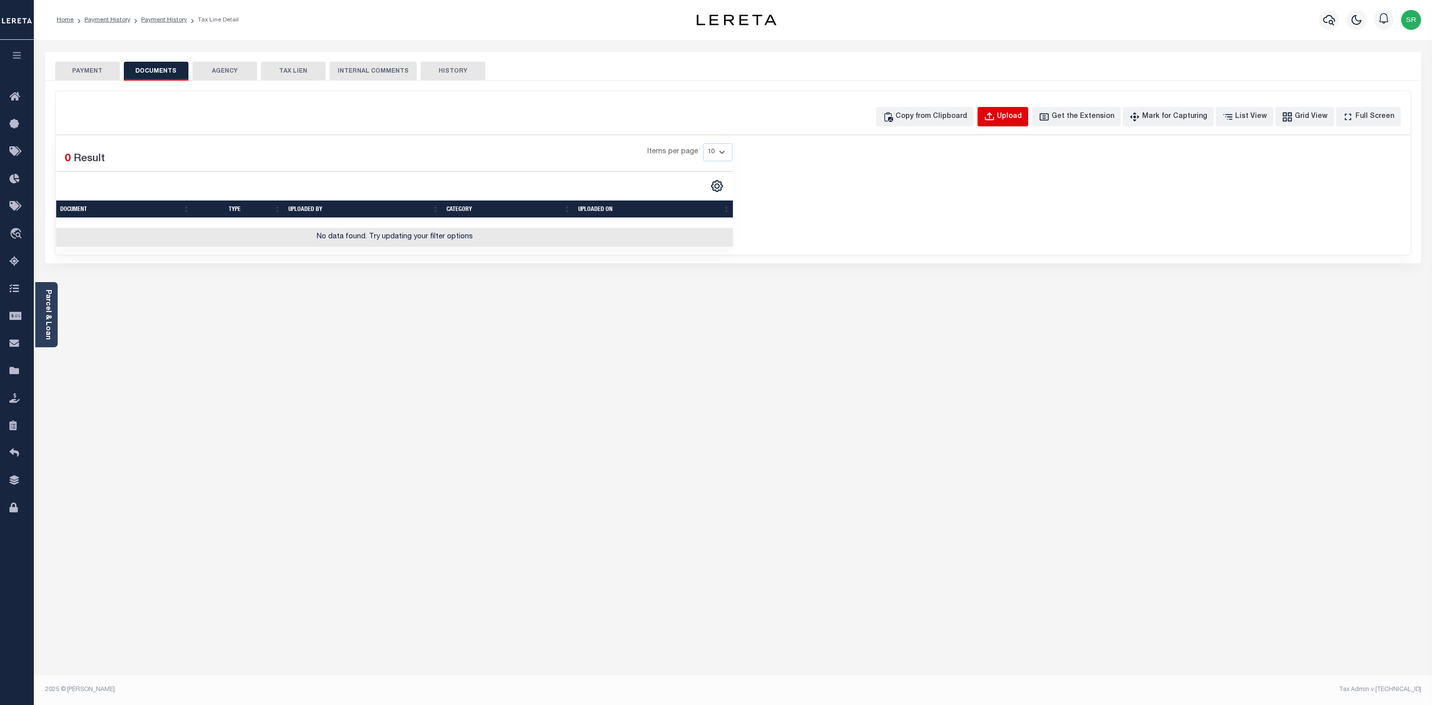
click at [1022, 116] on div "Upload" at bounding box center [1009, 116] width 25 height 11
select select "POP"
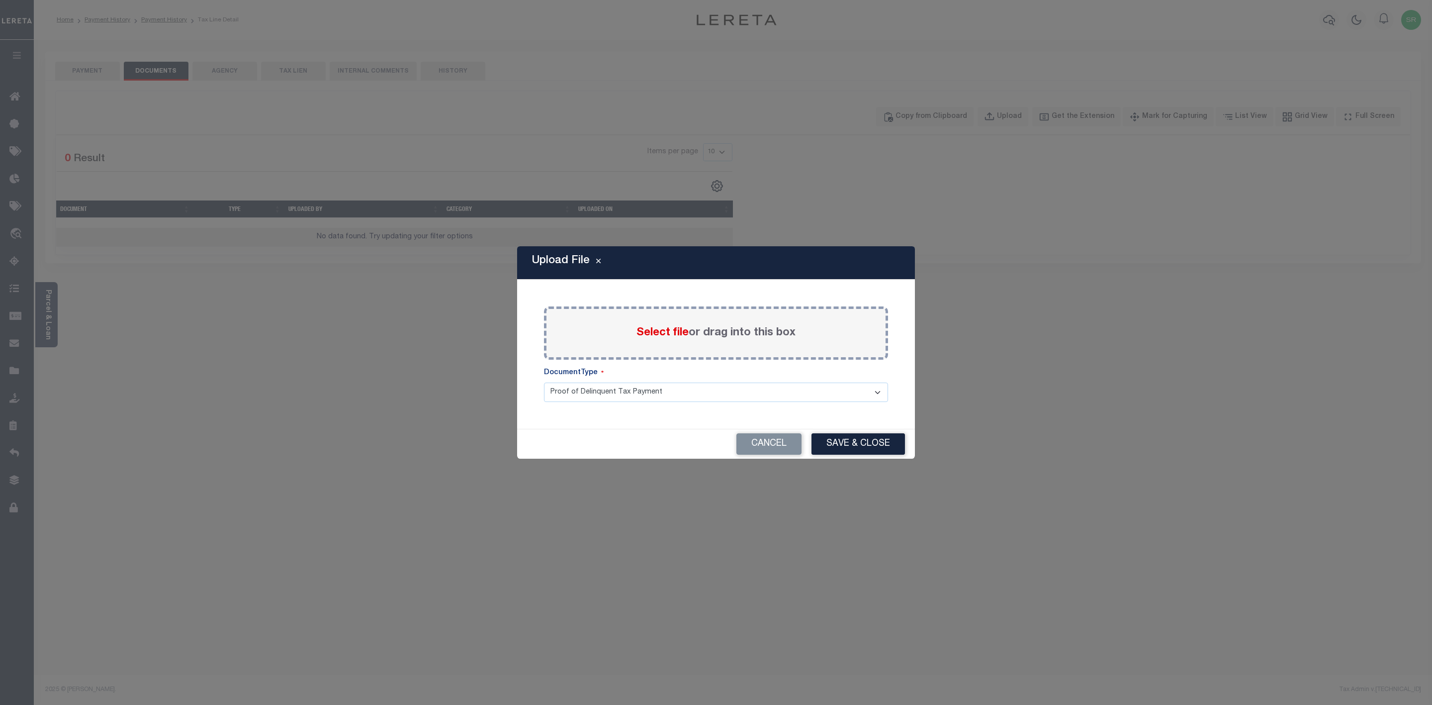
click at [677, 333] on span "Select file" at bounding box center [663, 332] width 52 height 11
click at [0, 0] on input "Select file or drag into this box" at bounding box center [0, 0] width 0 height 0
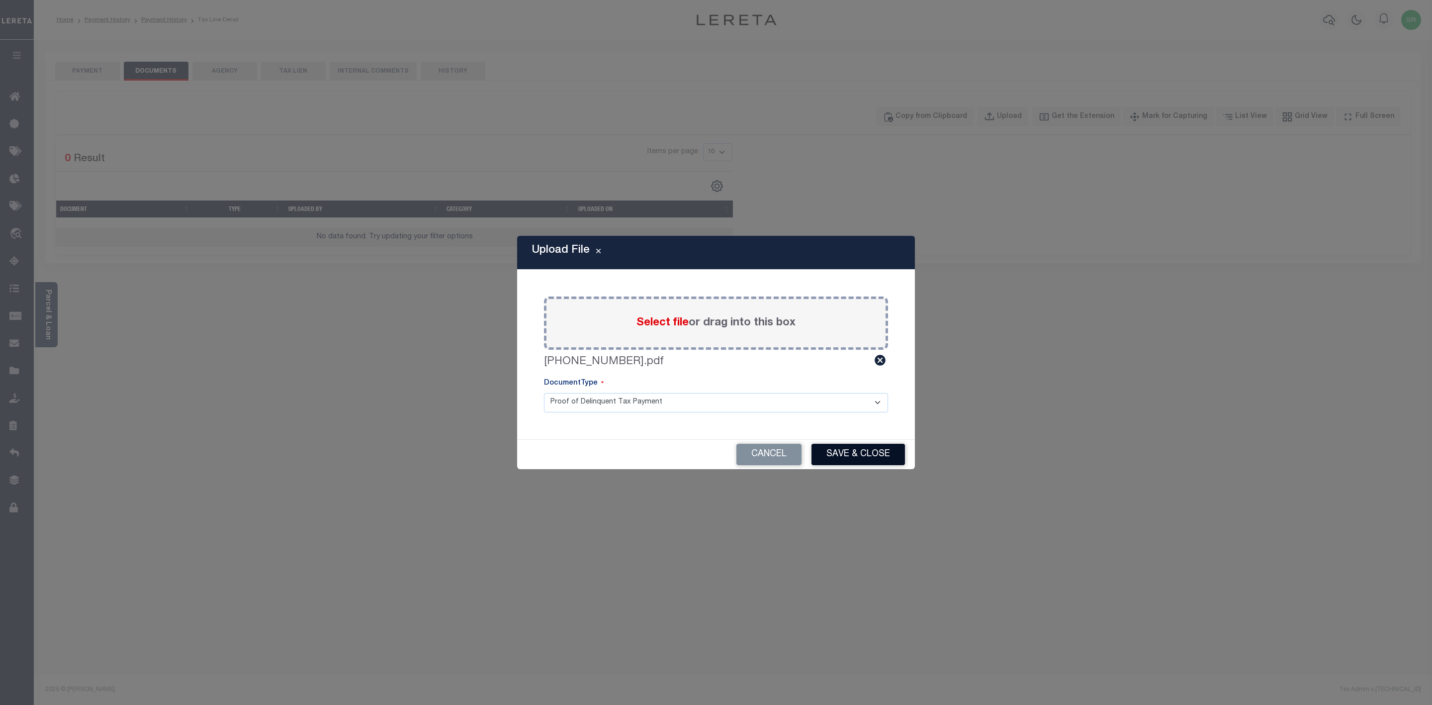
click at [855, 451] on button "Save & Close" at bounding box center [858, 454] width 93 height 21
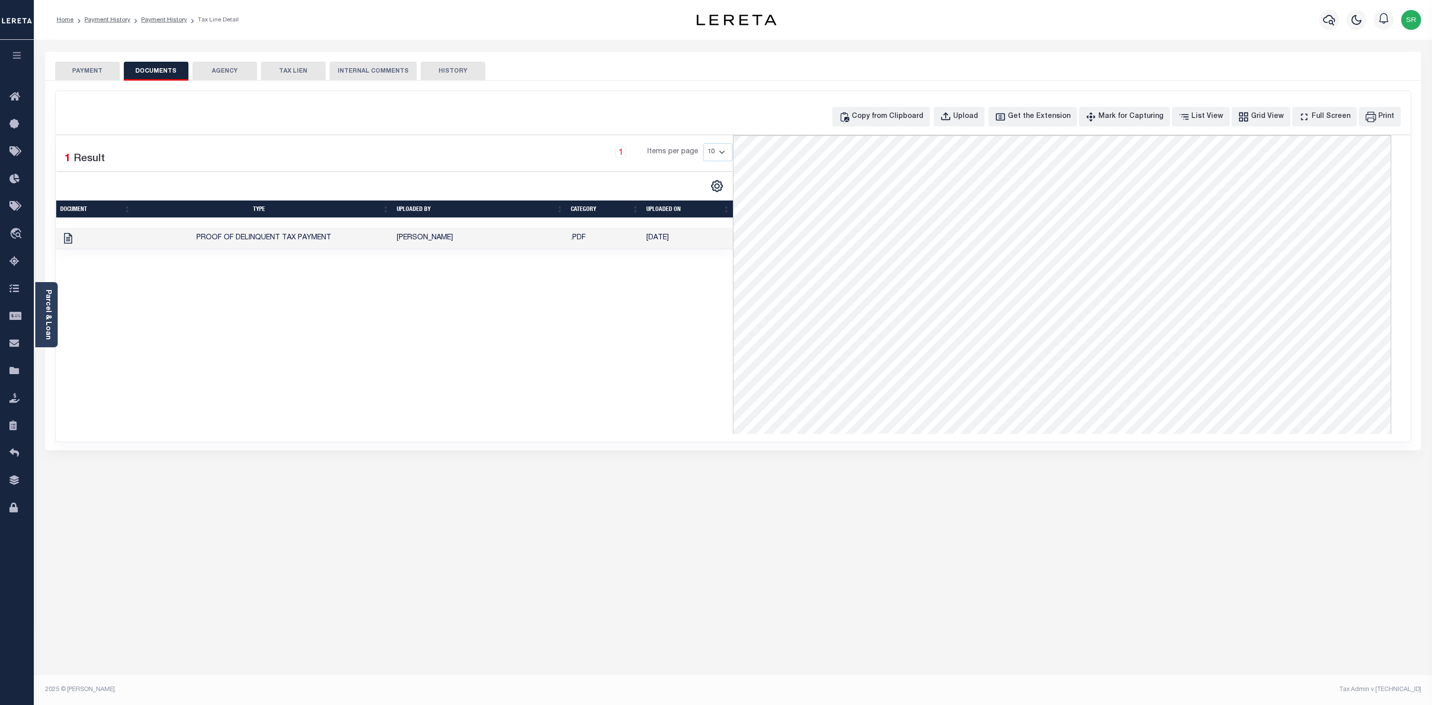
click at [86, 74] on button "PAYMENT" at bounding box center [87, 71] width 65 height 19
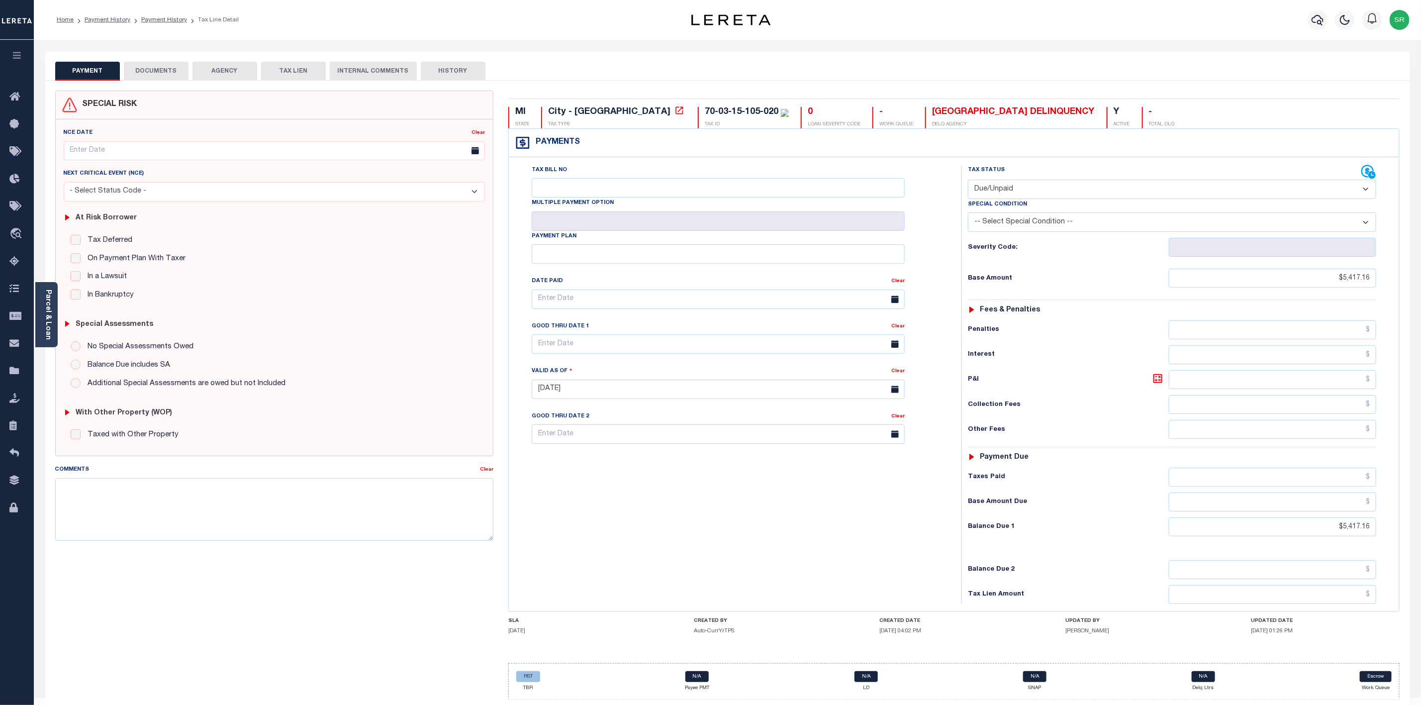
click at [86, 74] on button "PAYMENT" at bounding box center [87, 71] width 65 height 19
copy div "70-03-15-105-020"
drag, startPoint x: 691, startPoint y: 110, endPoint x: 620, endPoint y: 116, distance: 71.9
click at [705, 116] on div "70-03-15-105-020" at bounding box center [742, 111] width 74 height 9
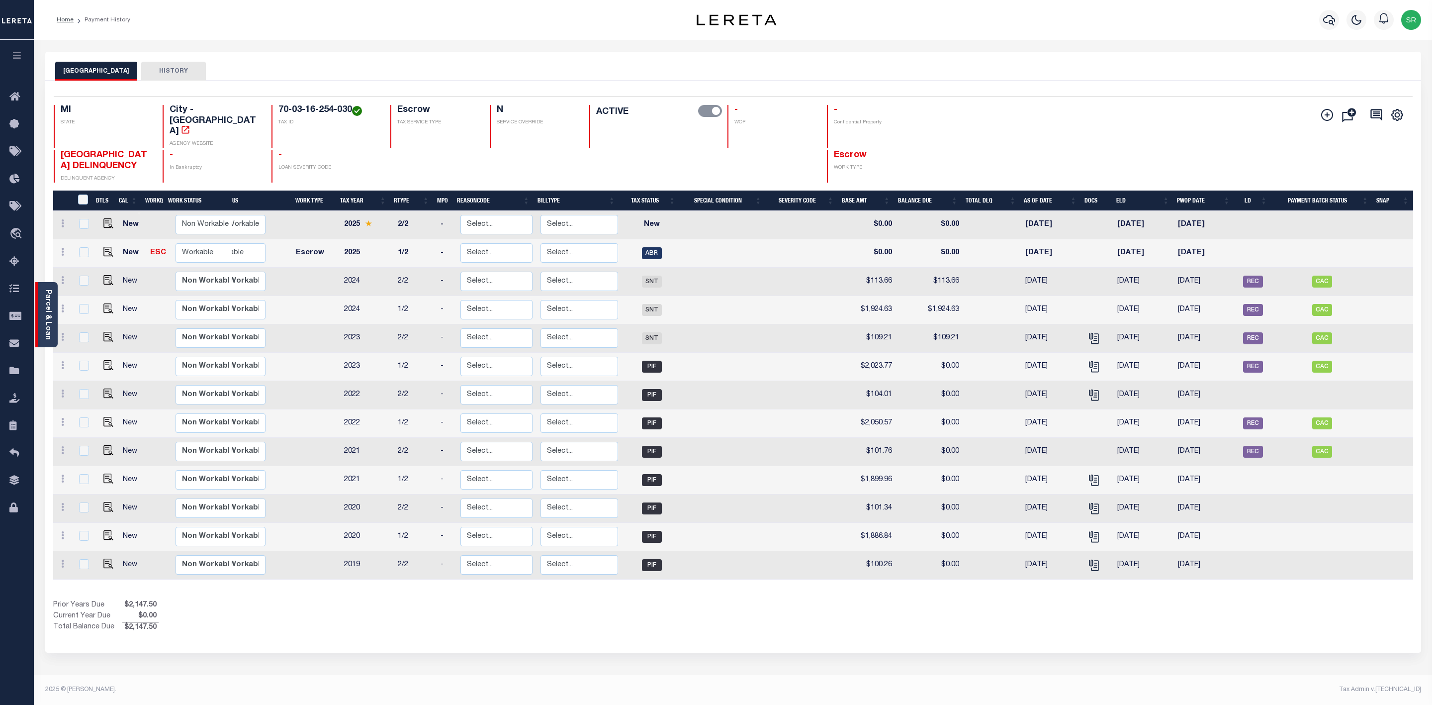
click at [48, 315] on link "Parcel & Loan" at bounding box center [47, 314] width 7 height 50
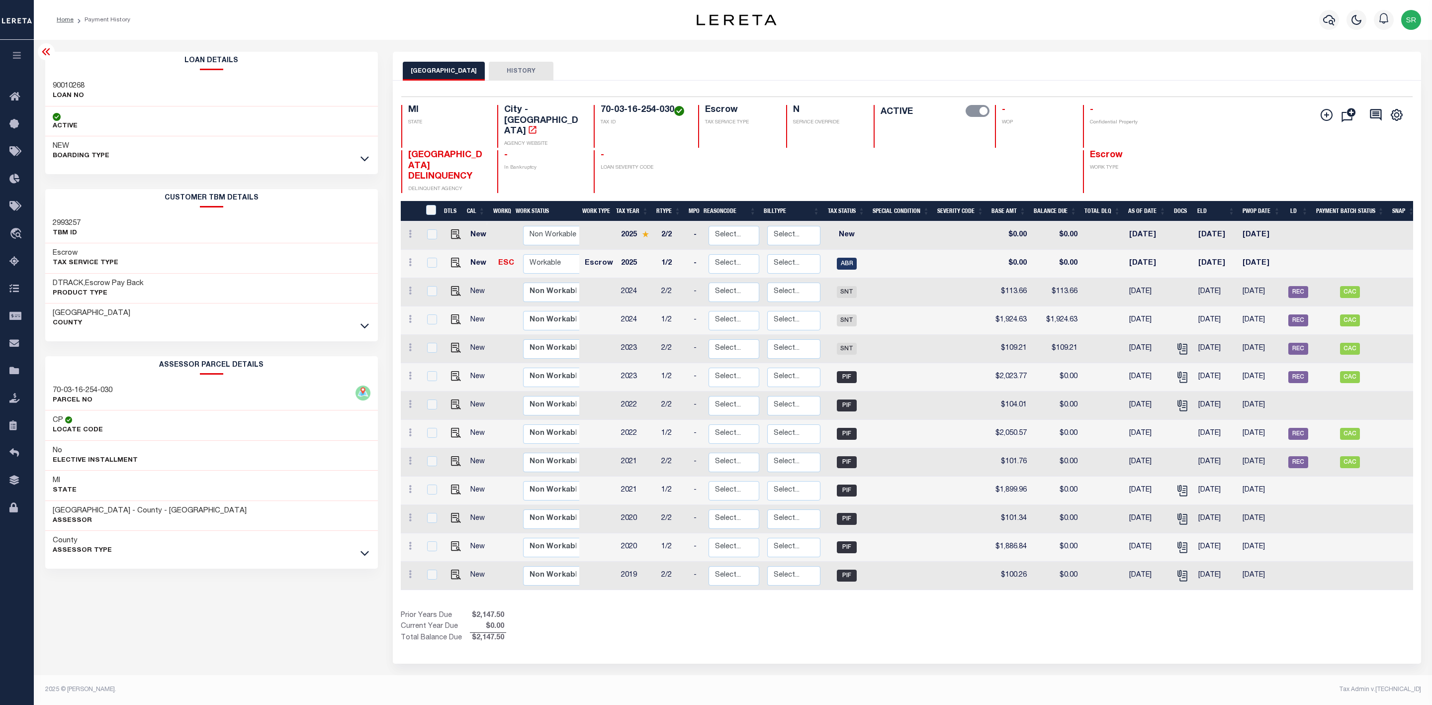
click at [412, 47] on div "Parcel & Loan Loan Details 90010268 LOAN NO NEW" at bounding box center [733, 359] width 1391 height 639
click at [362, 328] on icon at bounding box center [365, 325] width 8 height 10
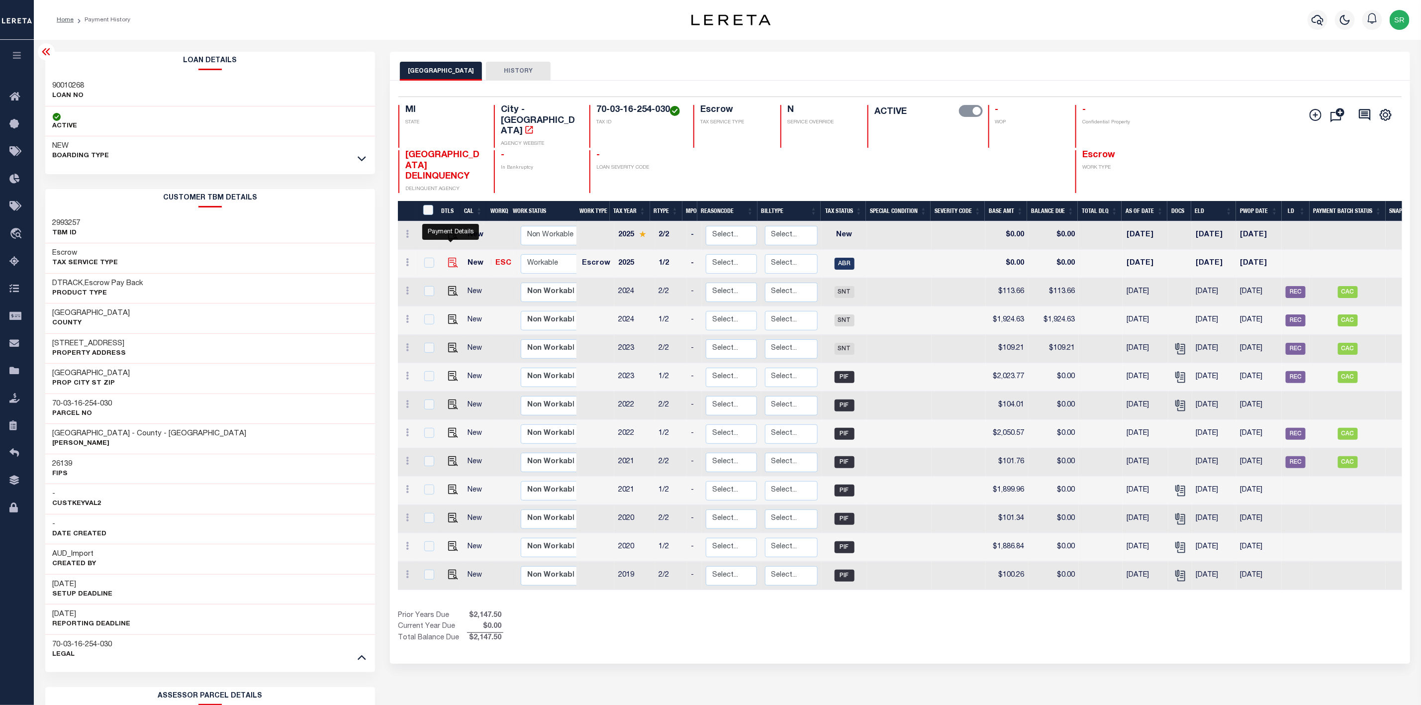
click at [449, 258] on img "" at bounding box center [453, 263] width 10 height 10
checkbox input "true"
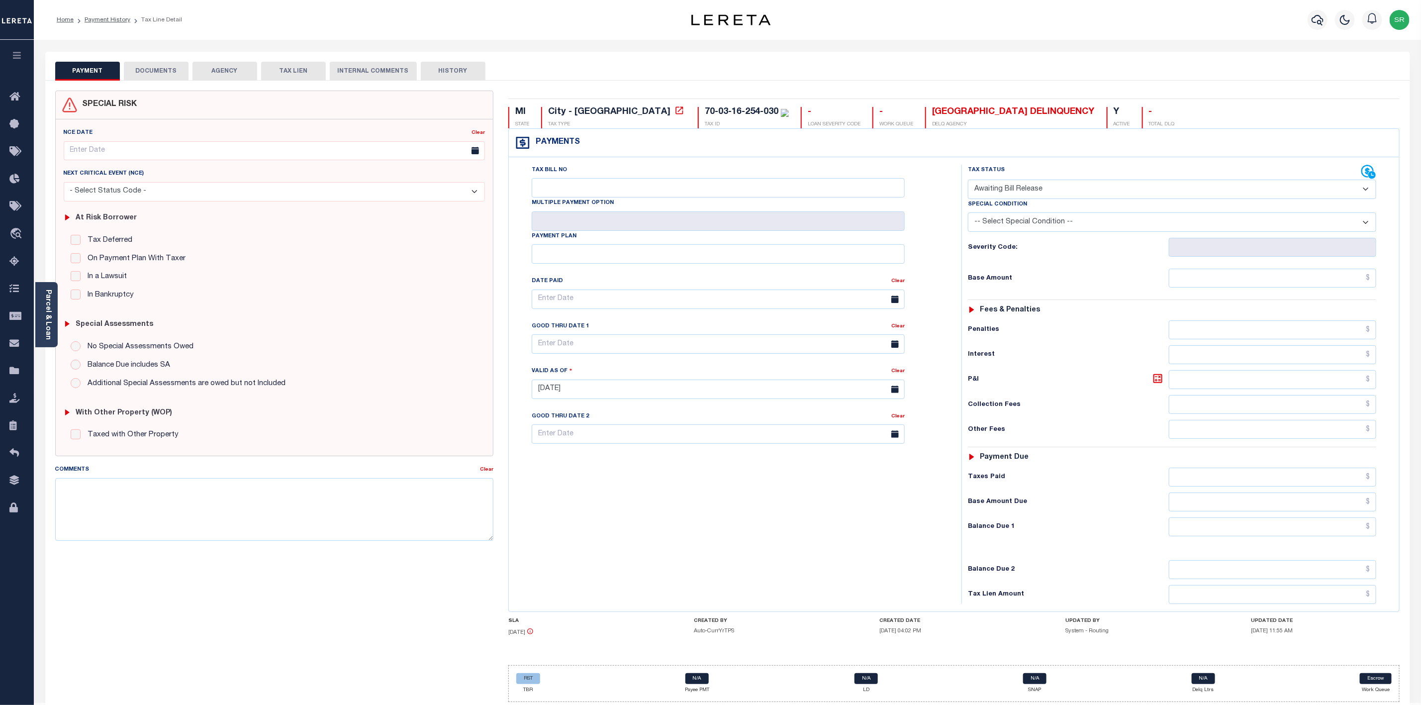
click at [1037, 191] on select "- Select Status Code - Open Due/Unpaid Paid Incomplete No Tax Due Internal Refu…" at bounding box center [1172, 189] width 408 height 19
select select "DUE"
click at [968, 181] on select "- Select Status Code - Open Due/Unpaid Paid Incomplete No Tax Due Internal Refu…" at bounding box center [1172, 189] width 408 height 19
type input "[DATE]"
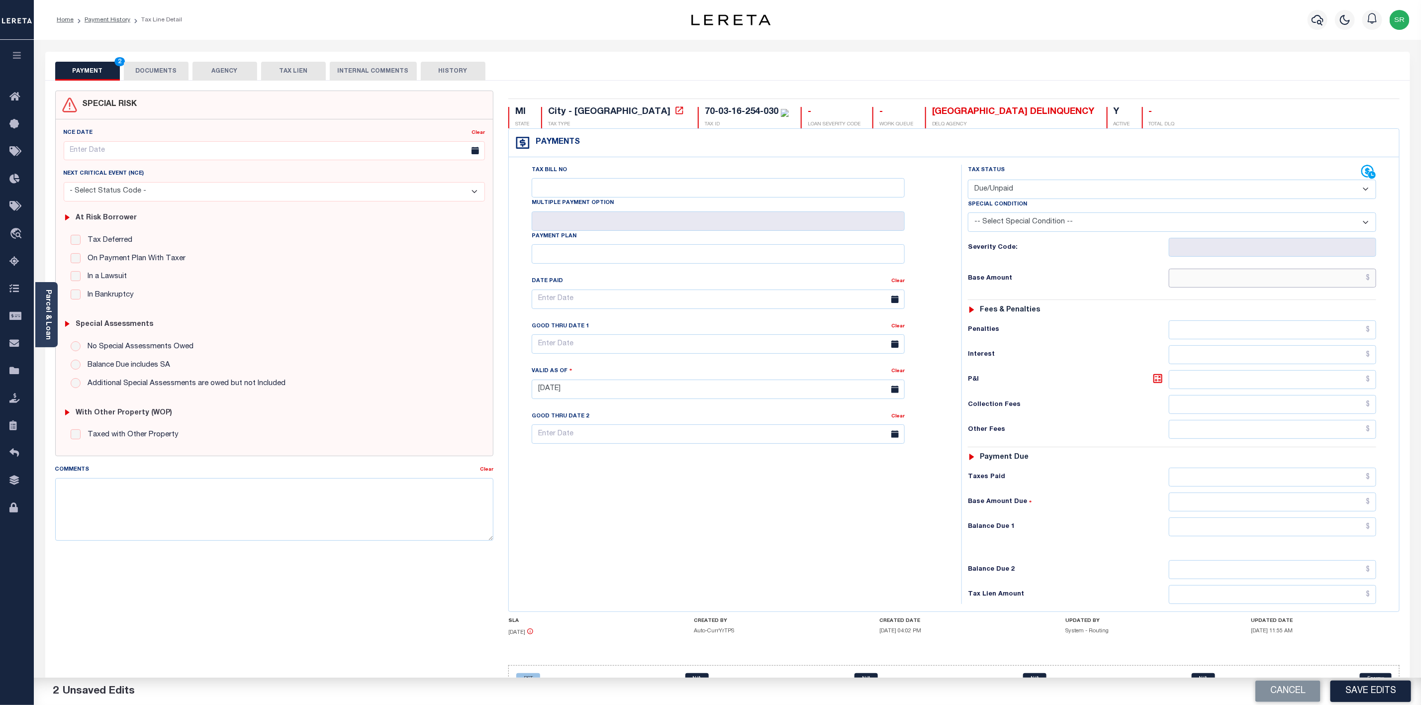
click at [1206, 280] on input "text" at bounding box center [1272, 278] width 207 height 19
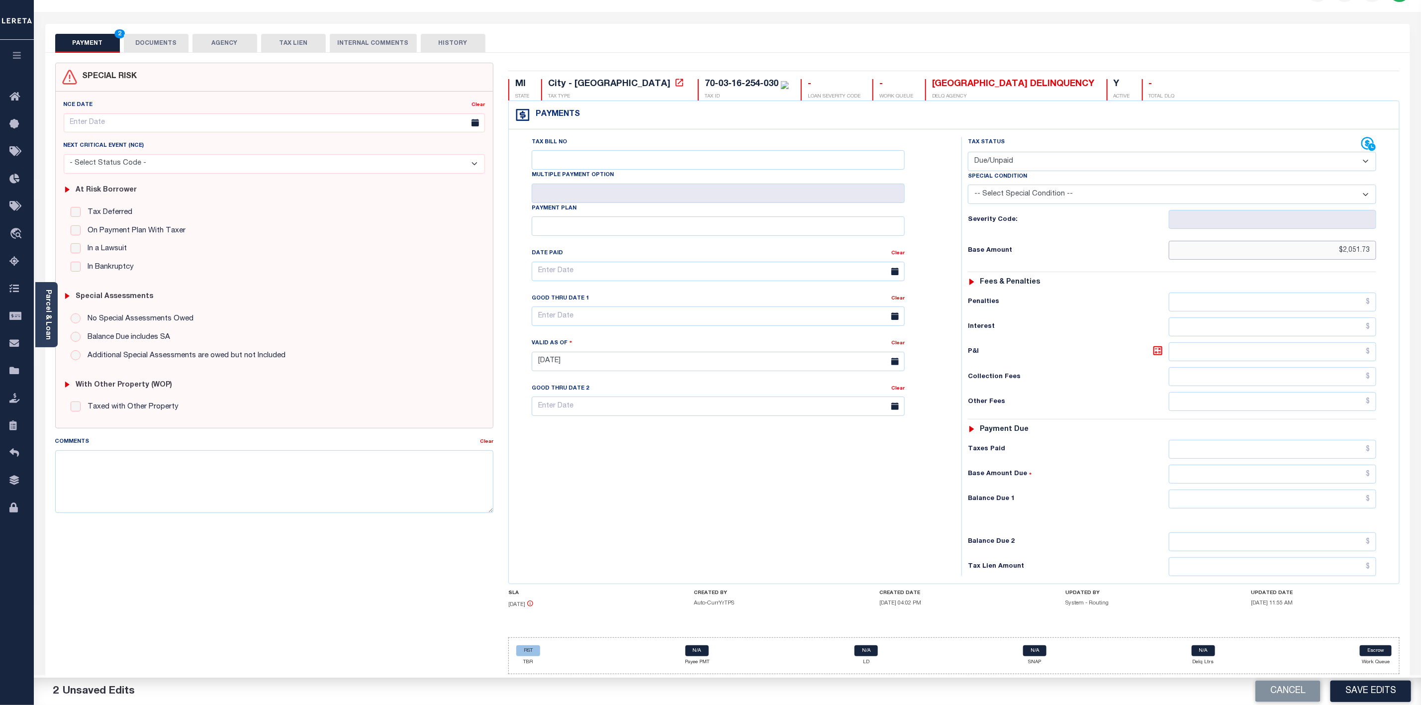
type input "$2,051.73"
click at [1290, 500] on input "text" at bounding box center [1272, 498] width 207 height 19
type input "$2,051.73"
click at [1368, 688] on button "Save Edits" at bounding box center [1370, 690] width 81 height 21
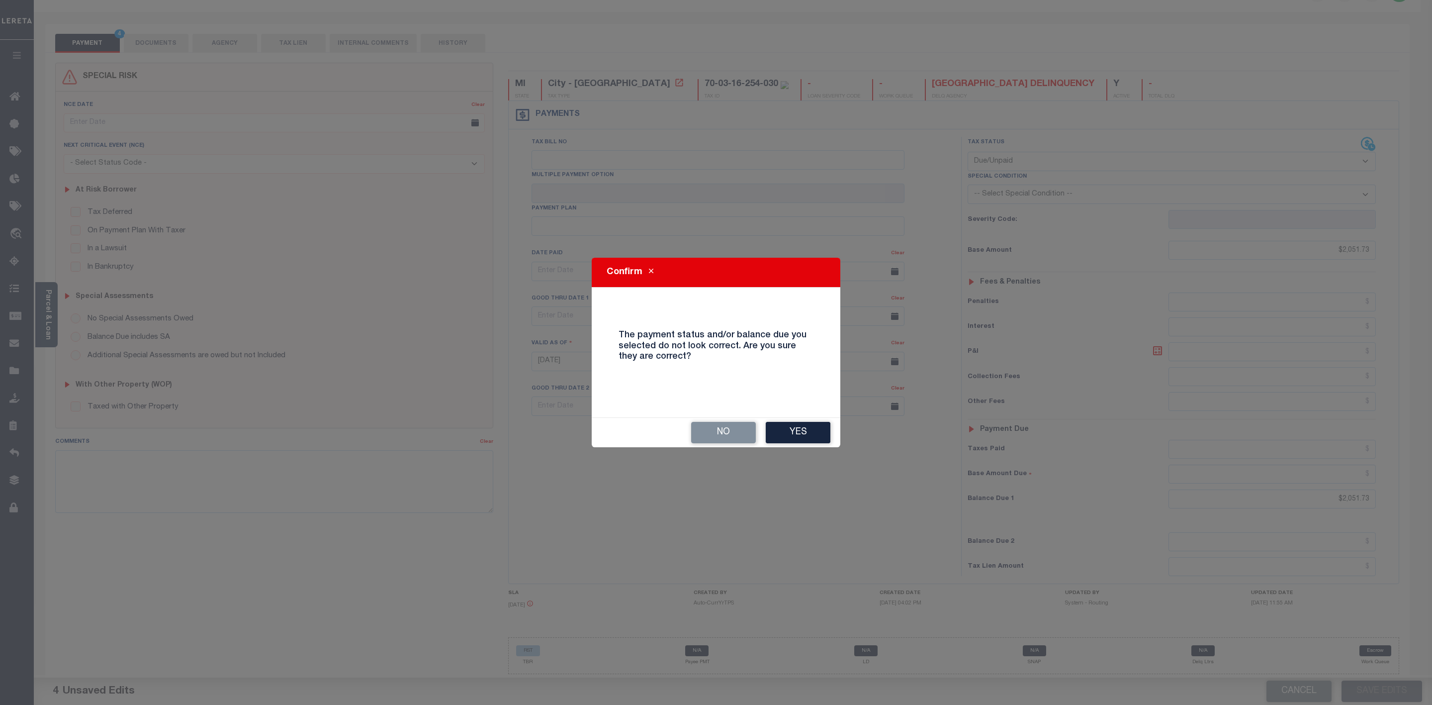
click at [787, 417] on div "No Yes" at bounding box center [716, 432] width 249 height 30
click at [792, 432] on button "Yes" at bounding box center [798, 432] width 65 height 21
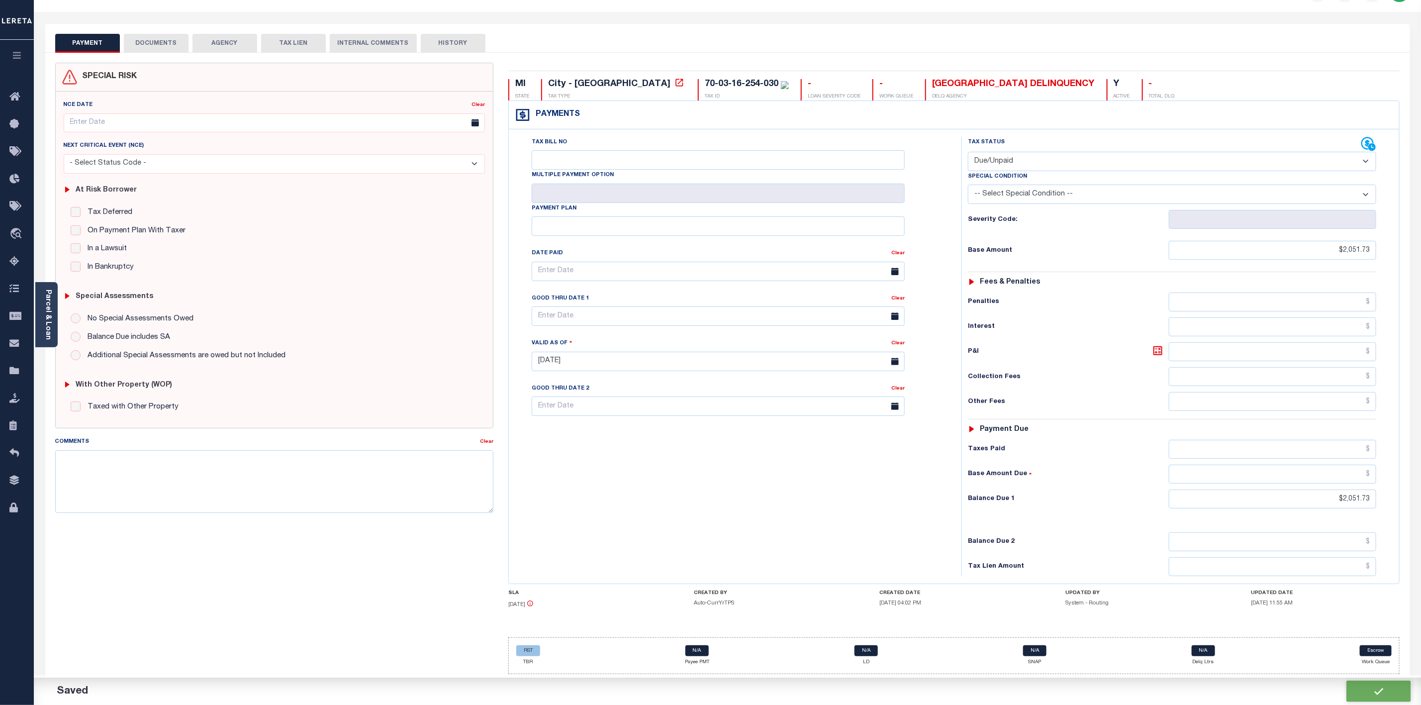
checkbox input "false"
type input "$2,051.73"
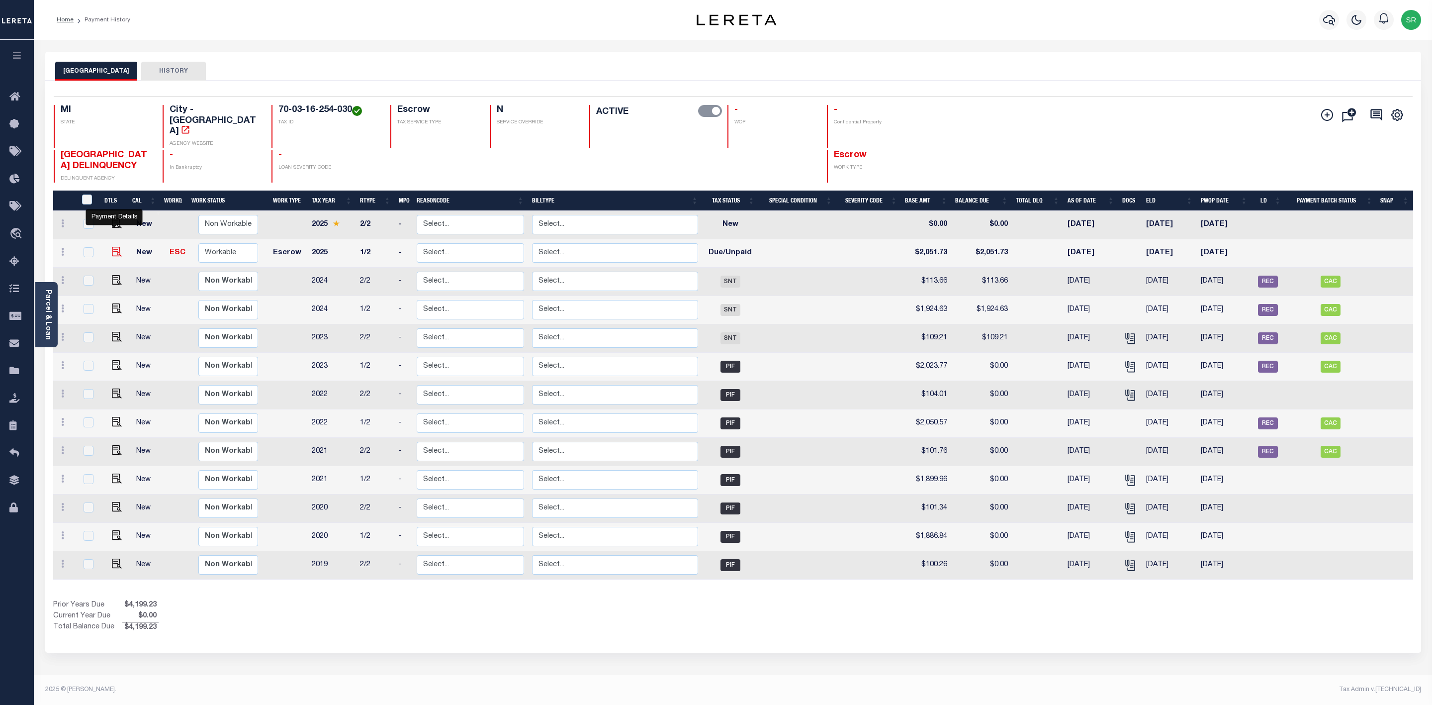
click at [115, 247] on img "" at bounding box center [117, 252] width 10 height 10
checkbox input "true"
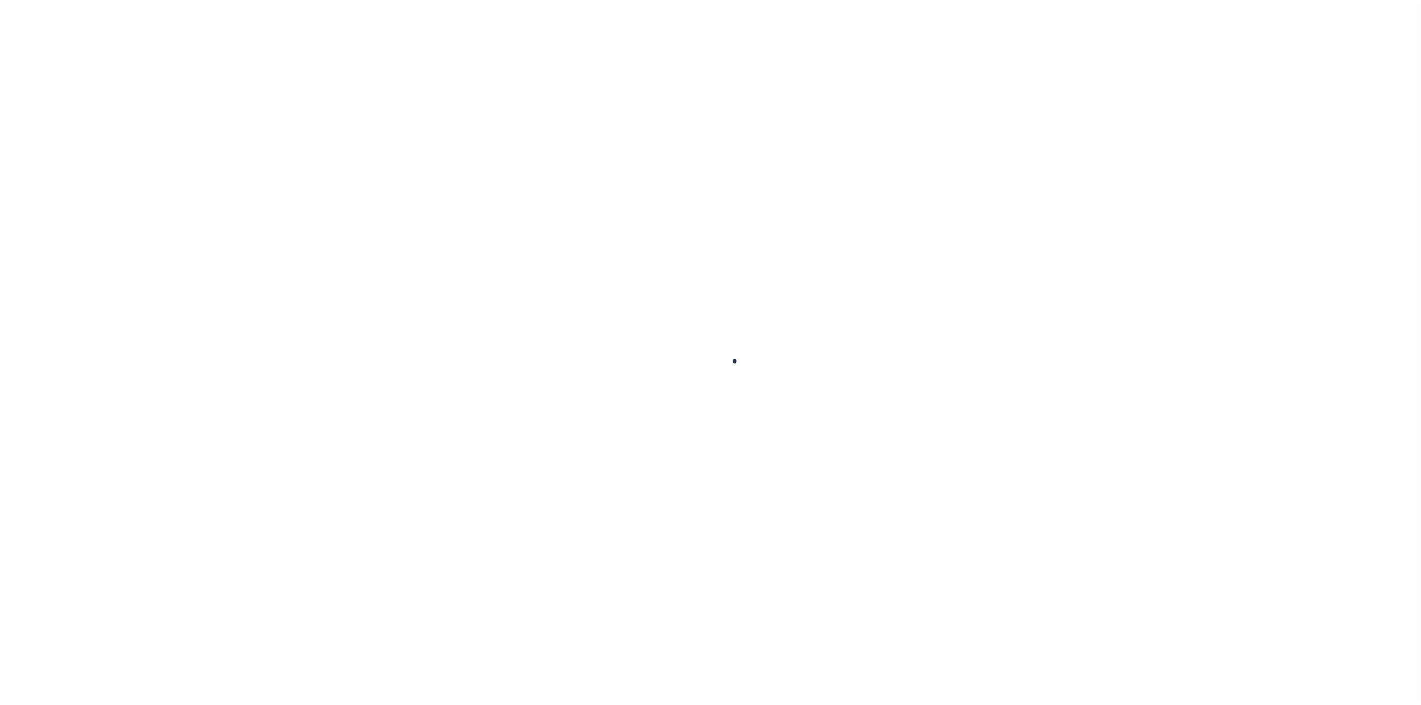
checkbox input "false"
type input "[DATE]"
select select "DUE"
type input "$2,051.73"
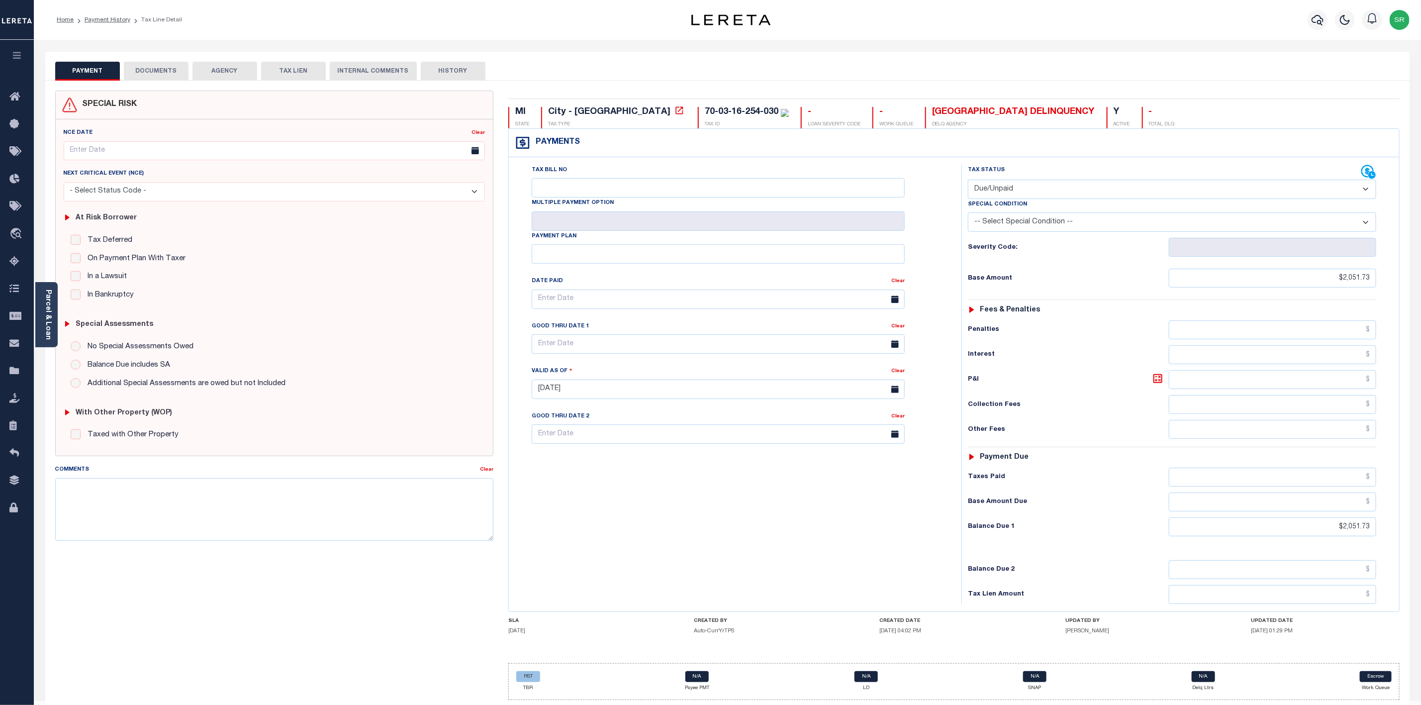
click at [163, 68] on button "DOCUMENTS" at bounding box center [156, 71] width 65 height 19
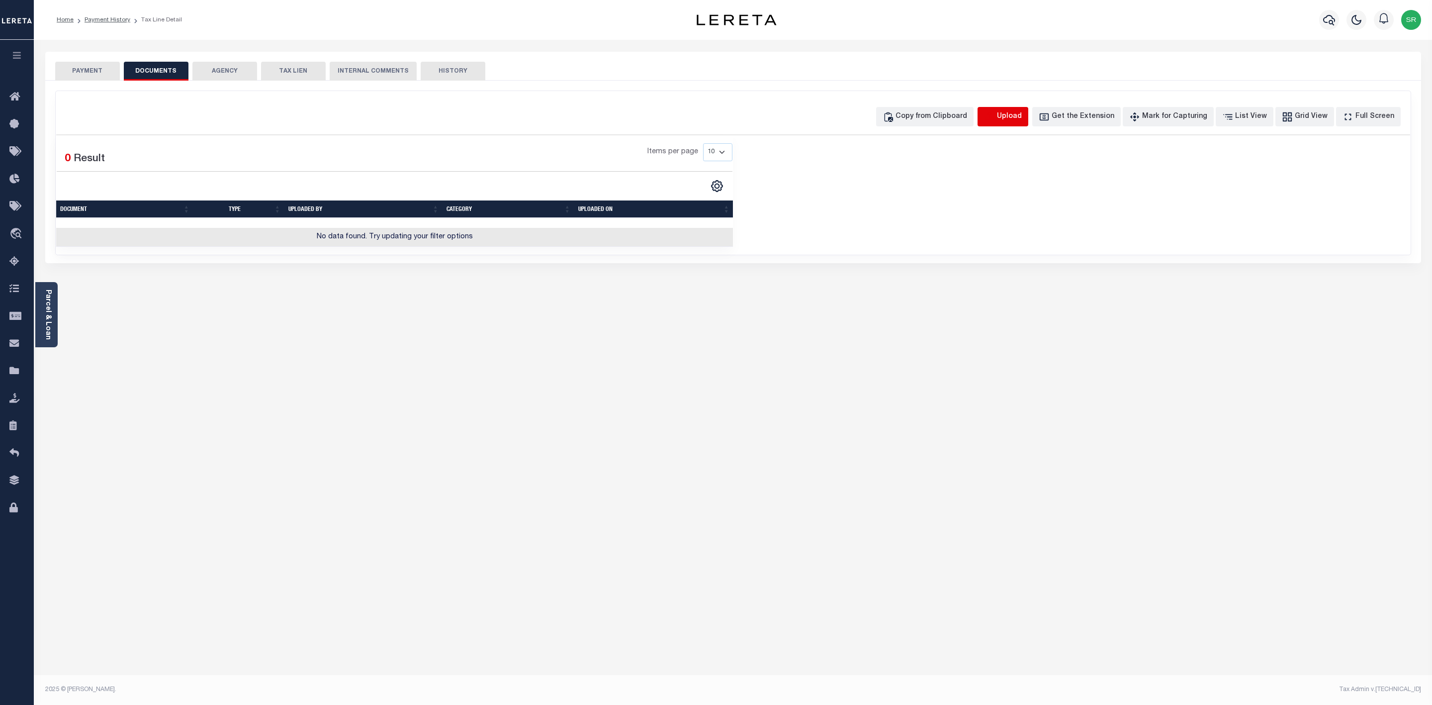
click at [995, 118] on icon "button" at bounding box center [989, 116] width 11 height 11
select select "POP"
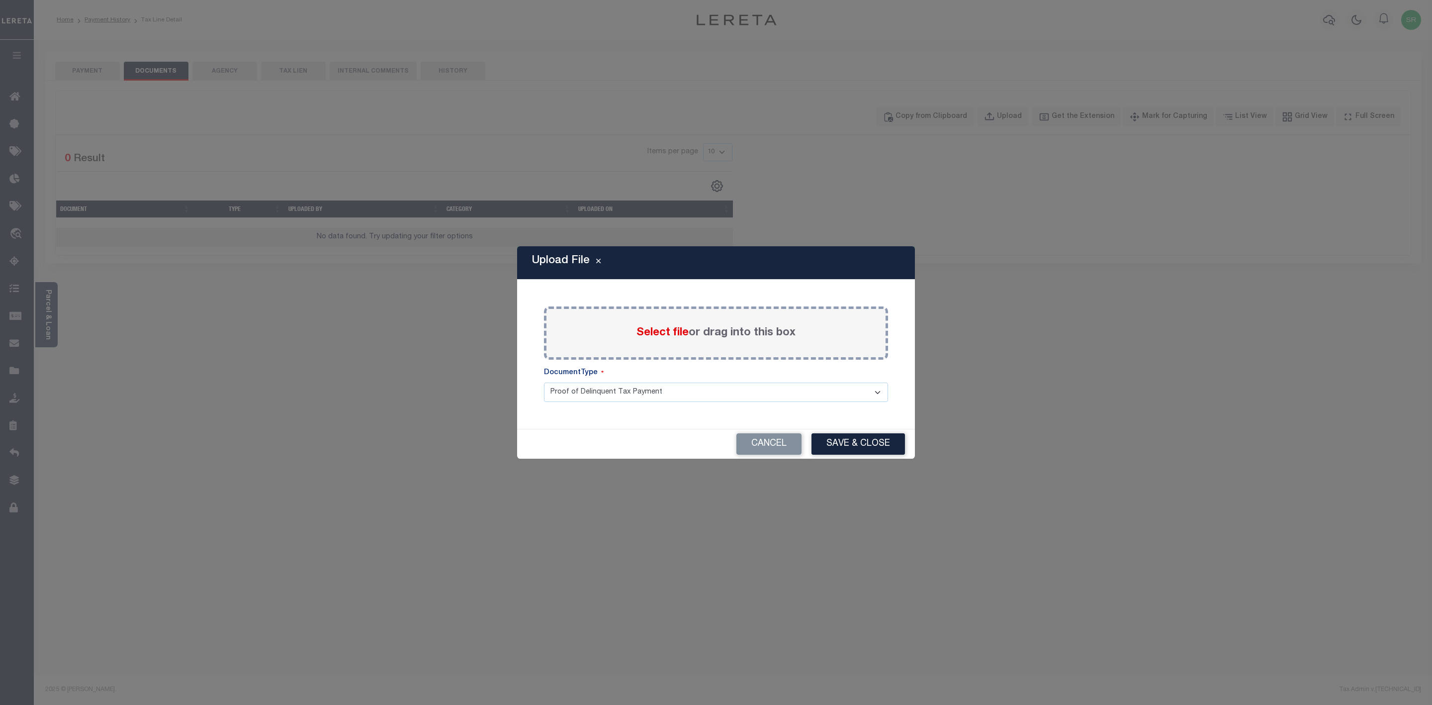
click at [678, 328] on span "Select file" at bounding box center [663, 332] width 52 height 11
click at [0, 0] on input "Select file or drag into this box" at bounding box center [0, 0] width 0 height 0
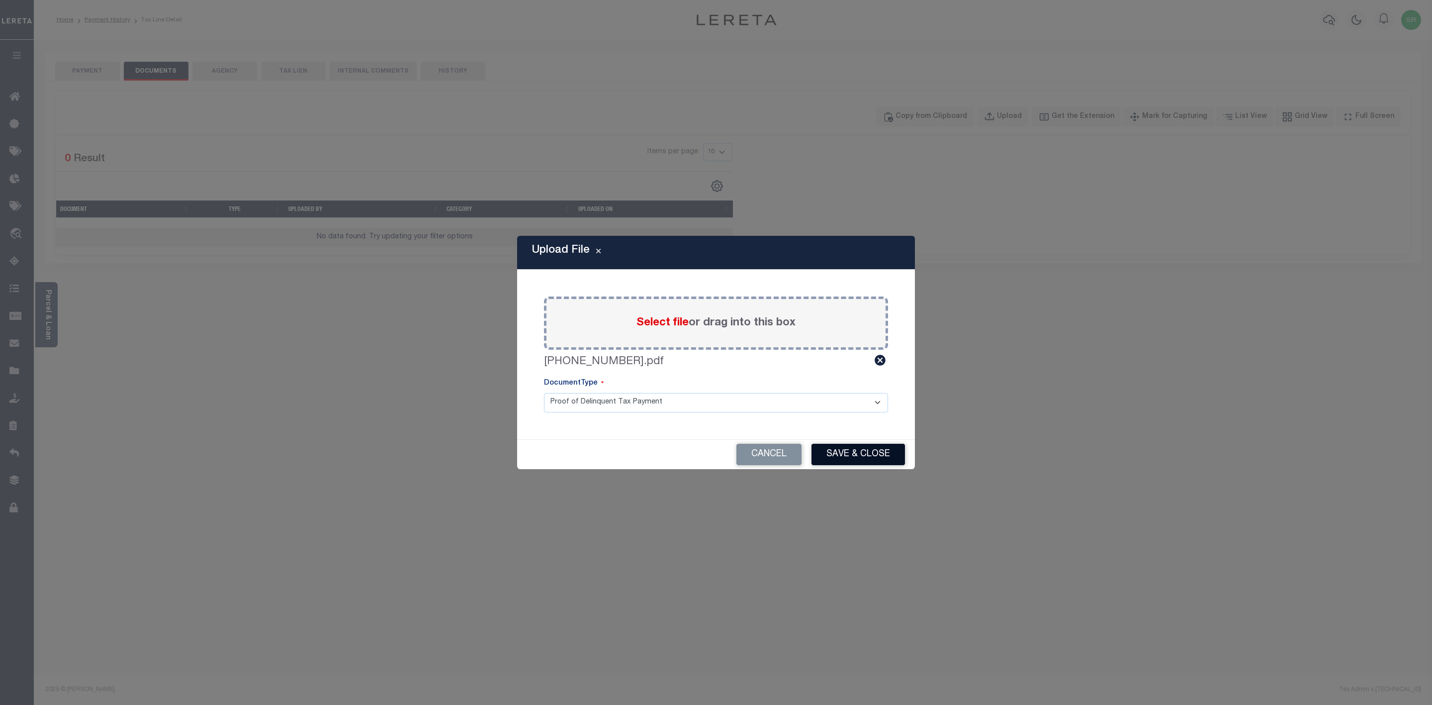
click at [838, 457] on button "Save & Close" at bounding box center [858, 454] width 93 height 21
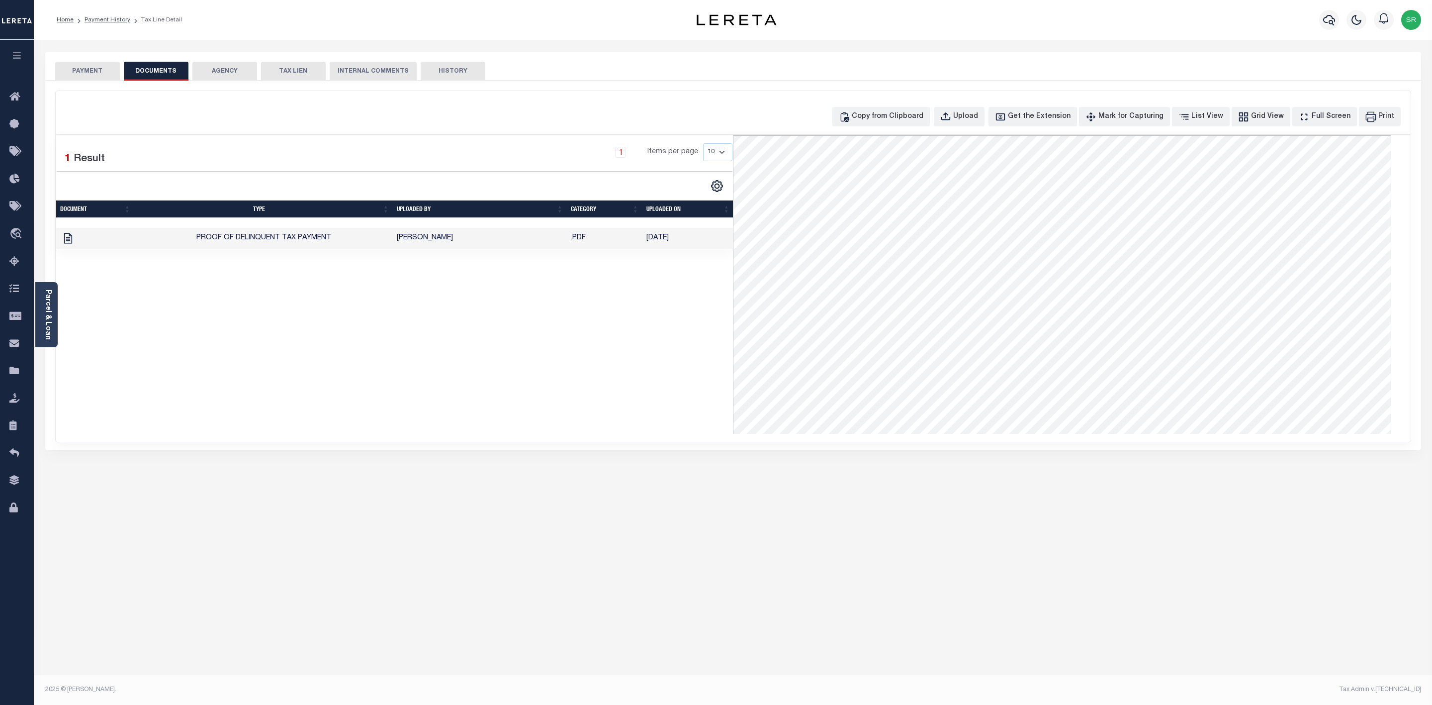
click at [341, 326] on div "1 Selected 1 Result 1 Items per page 10 25 50 100" at bounding box center [394, 284] width 677 height 298
click at [90, 74] on button "PAYMENT" at bounding box center [87, 71] width 65 height 19
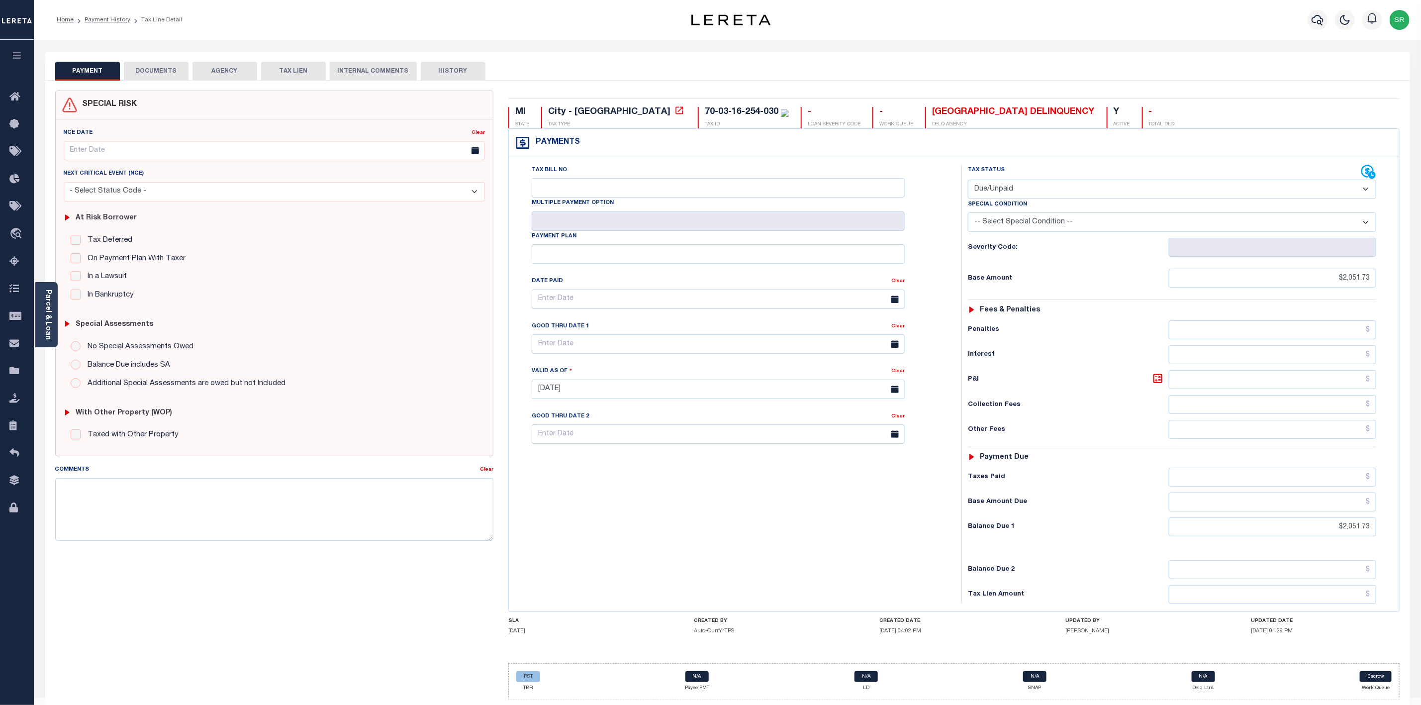
drag, startPoint x: 695, startPoint y: 110, endPoint x: 657, endPoint y: 111, distance: 38.3
click at [705, 111] on div "70-03-16-254-030" at bounding box center [747, 112] width 84 height 11
drag, startPoint x: 621, startPoint y: 113, endPoint x: 692, endPoint y: 115, distance: 71.6
click at [705, 115] on div "70-03-16-254-030" at bounding box center [742, 111] width 74 height 9
copy div "70-03-16-254-030"
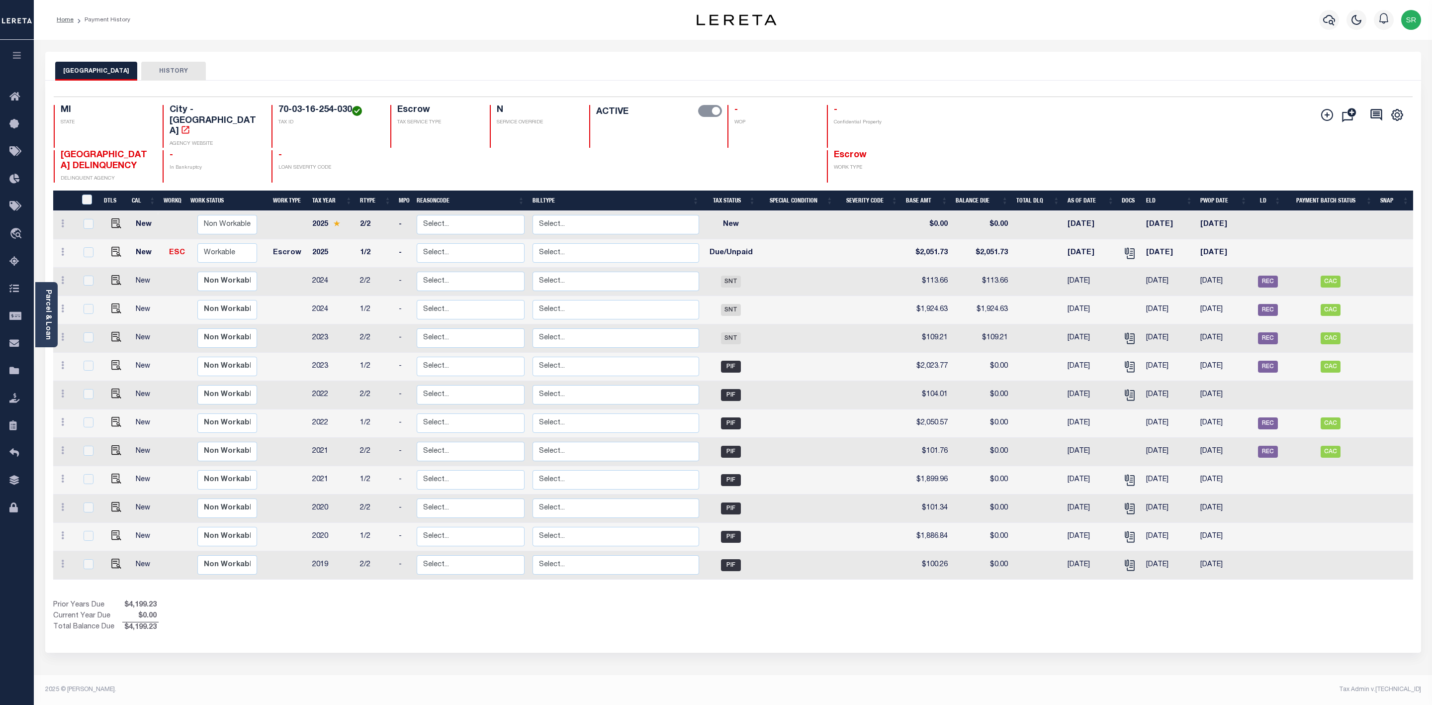
drag, startPoint x: 122, startPoint y: 69, endPoint x: 72, endPoint y: 75, distance: 51.1
click at [56, 72] on button "FERRYSBURG CITY" at bounding box center [96, 71] width 82 height 19
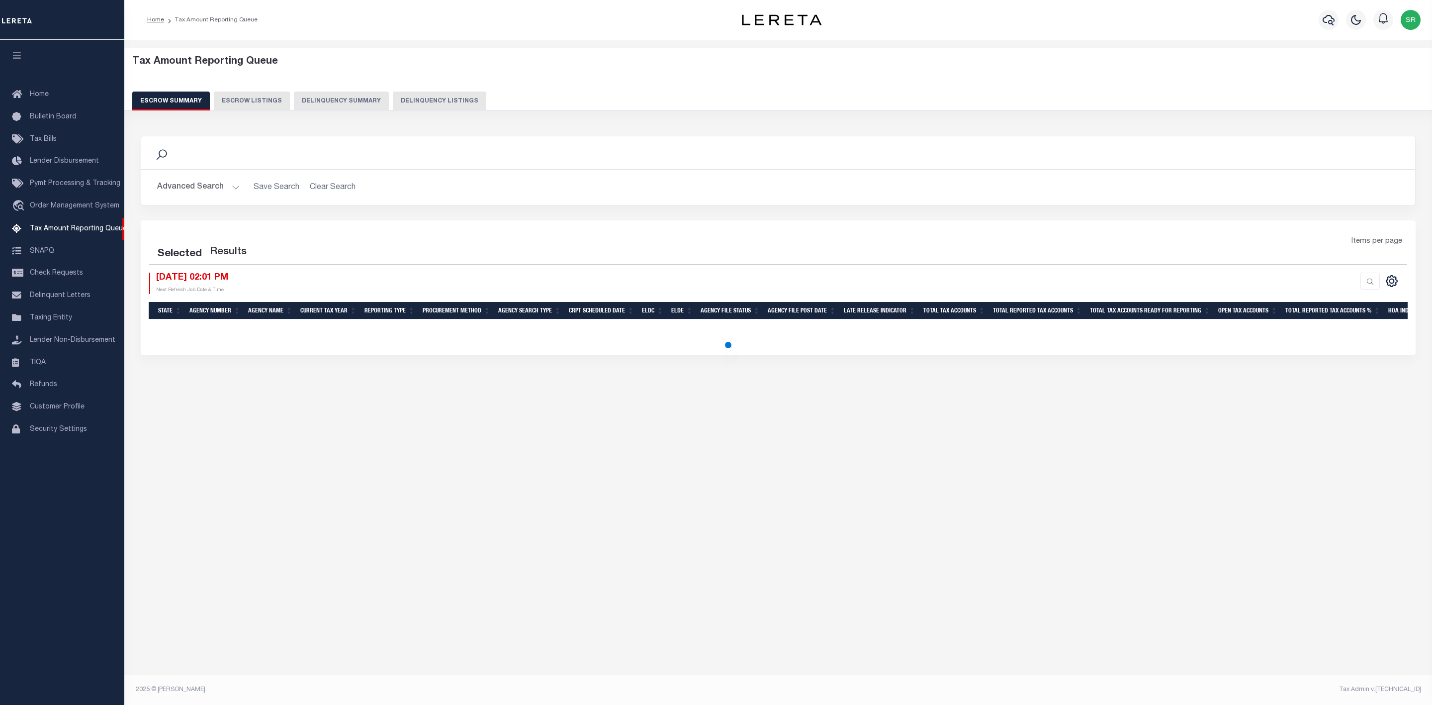
select select "100"
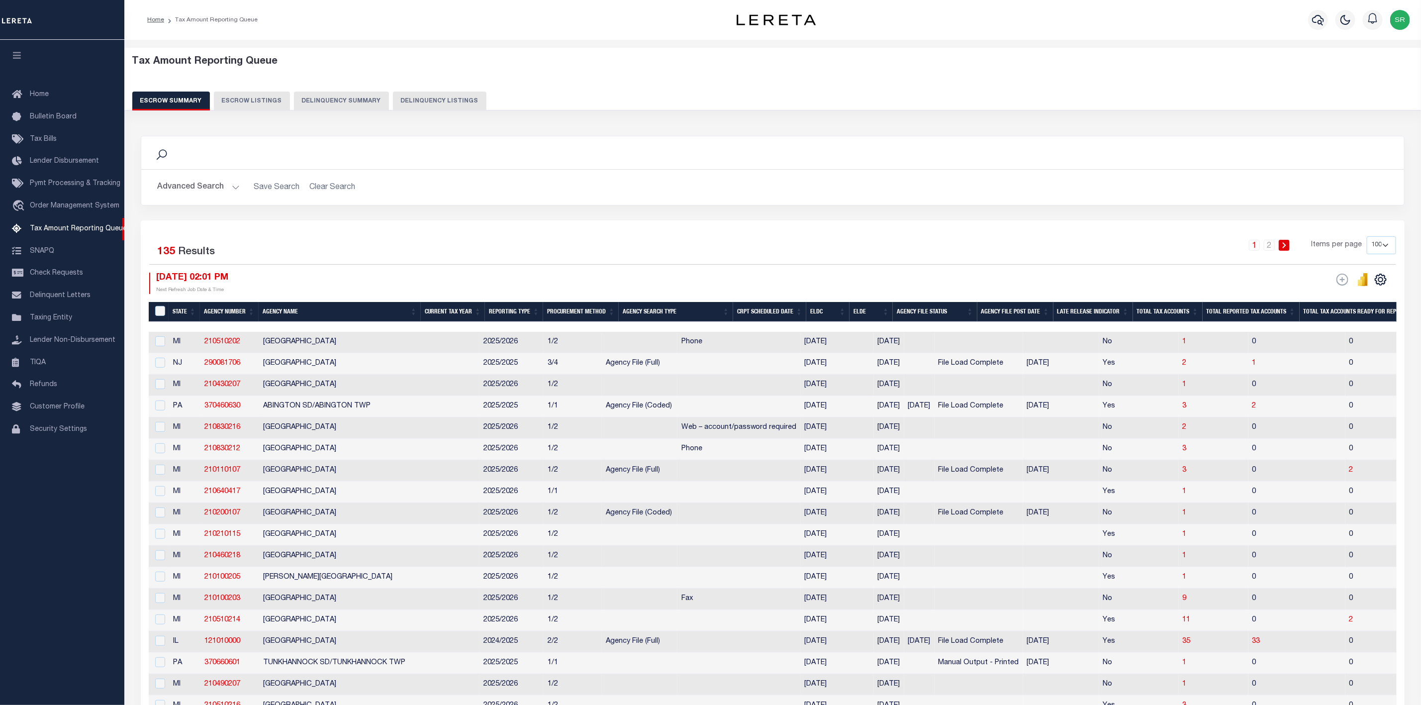
click at [547, 238] on div "1 2 Items per page 10 25 50 100 500" at bounding box center [930, 249] width 931 height 26
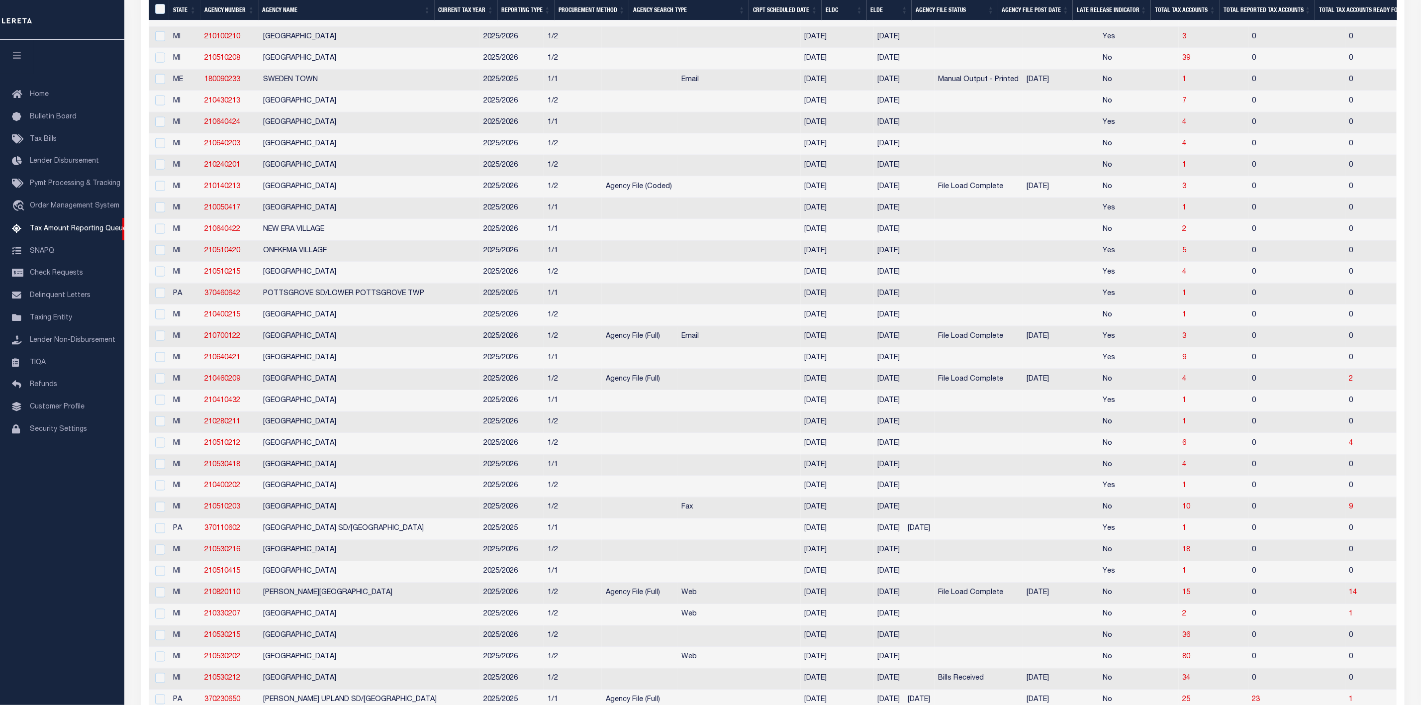
click at [1345, 348] on td "0" at bounding box center [1409, 336] width 128 height 21
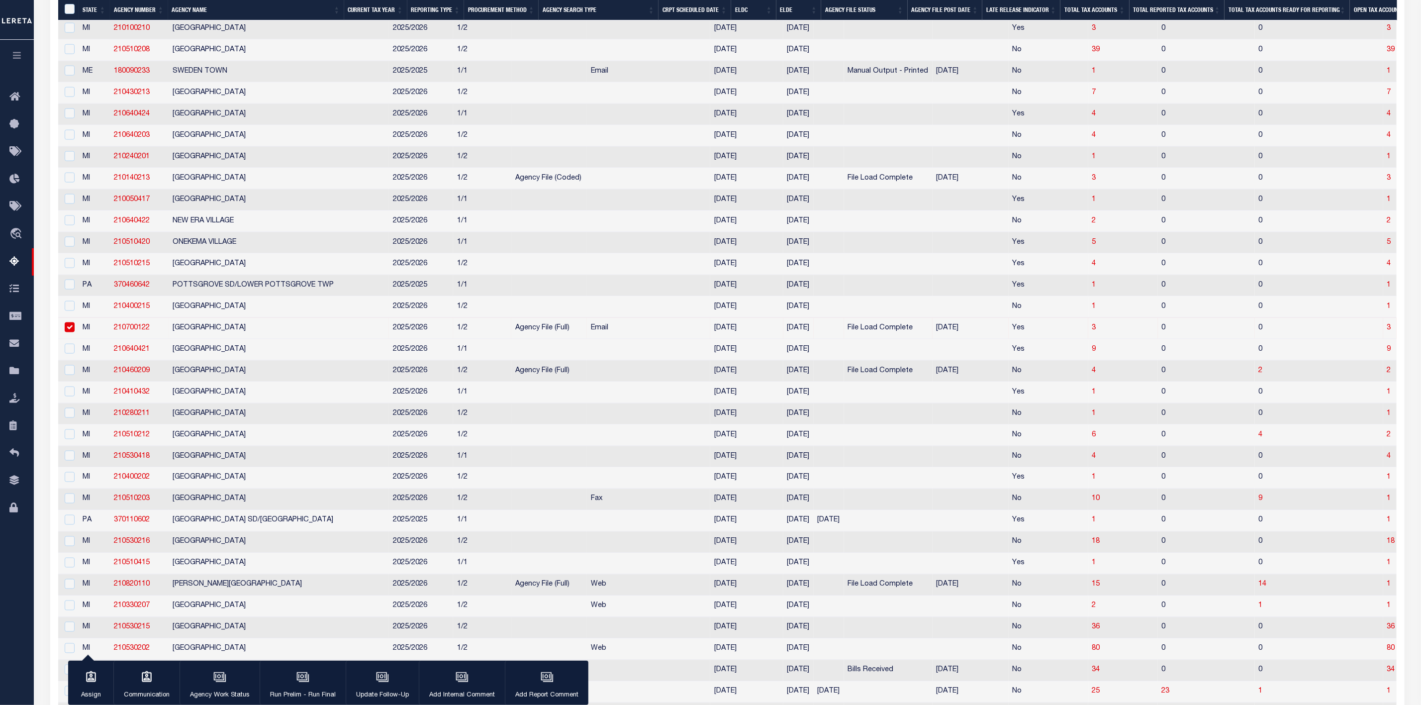
scroll to position [923, 0]
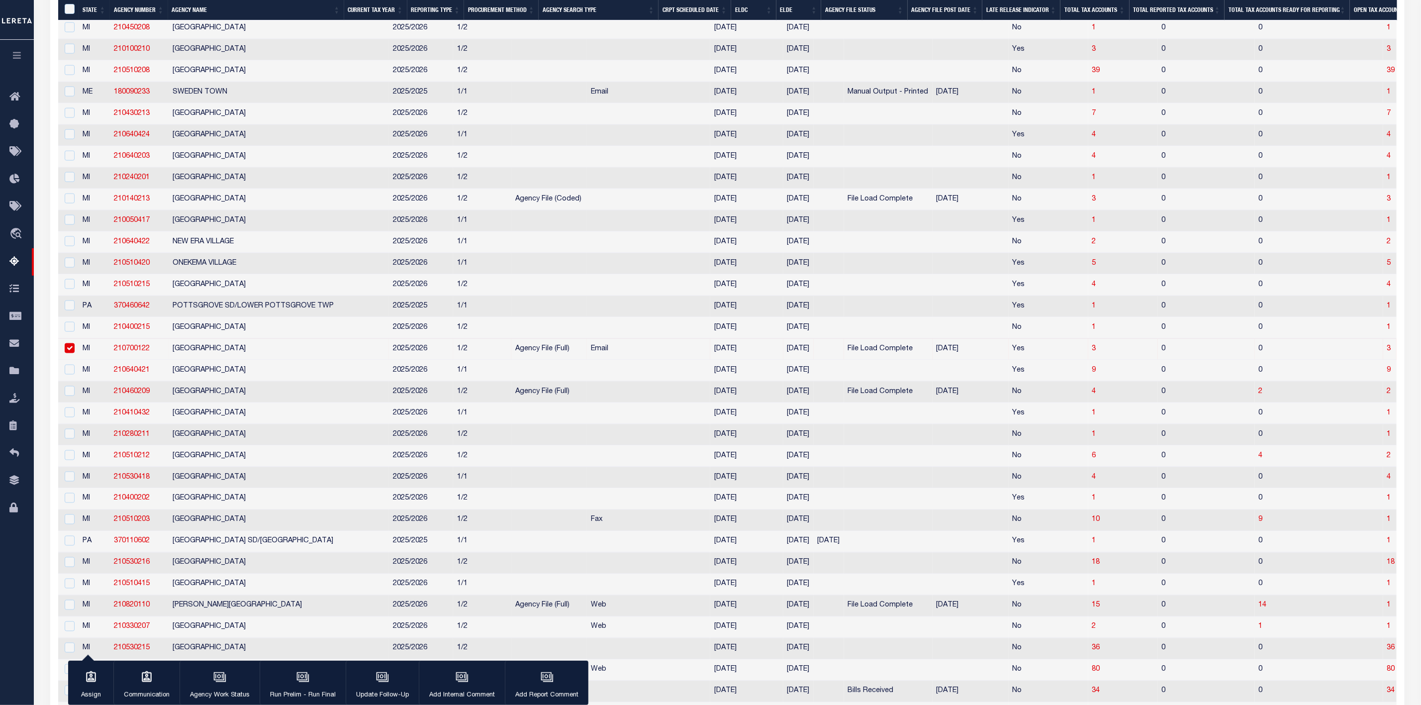
click at [1383, 360] on td "3" at bounding box center [1416, 349] width 67 height 21
checkbox input "false"
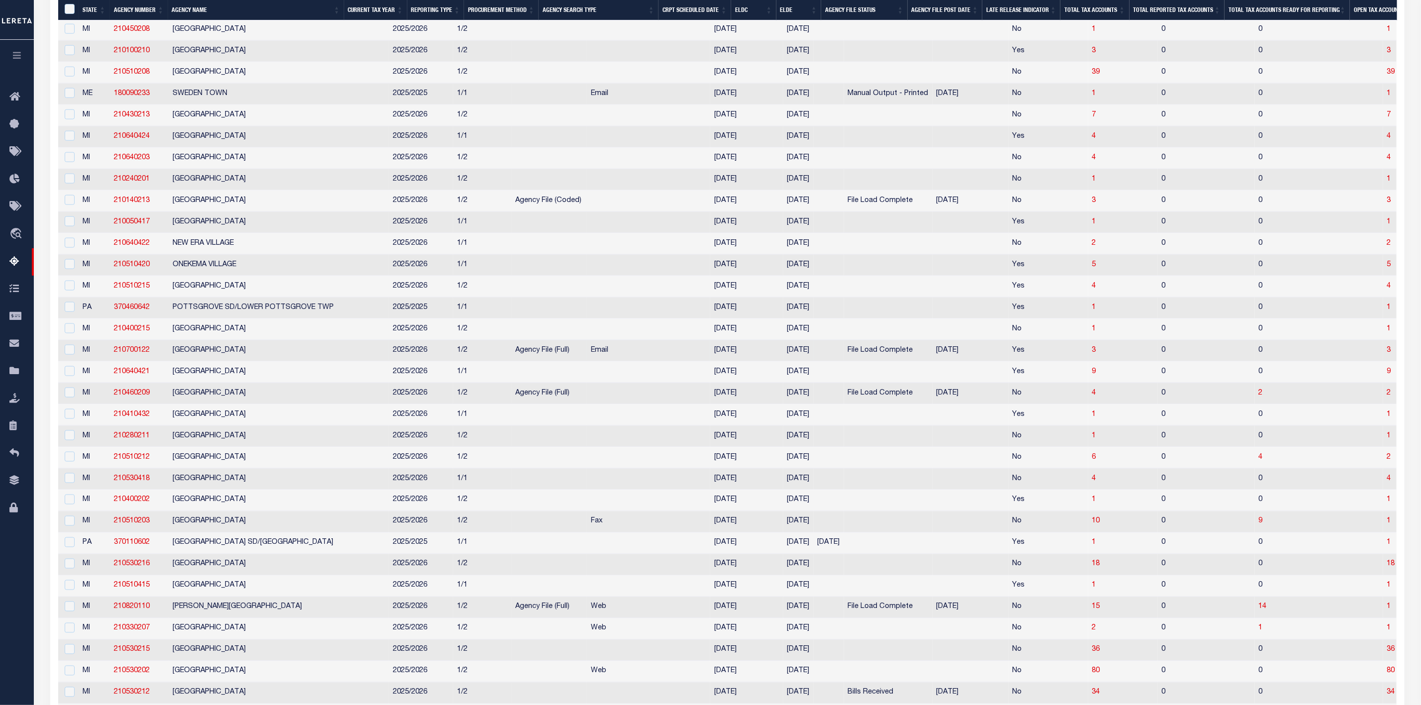
scroll to position [925, 0]
click at [1387, 351] on span "3" at bounding box center [1389, 347] width 4 height 7
select select "100"
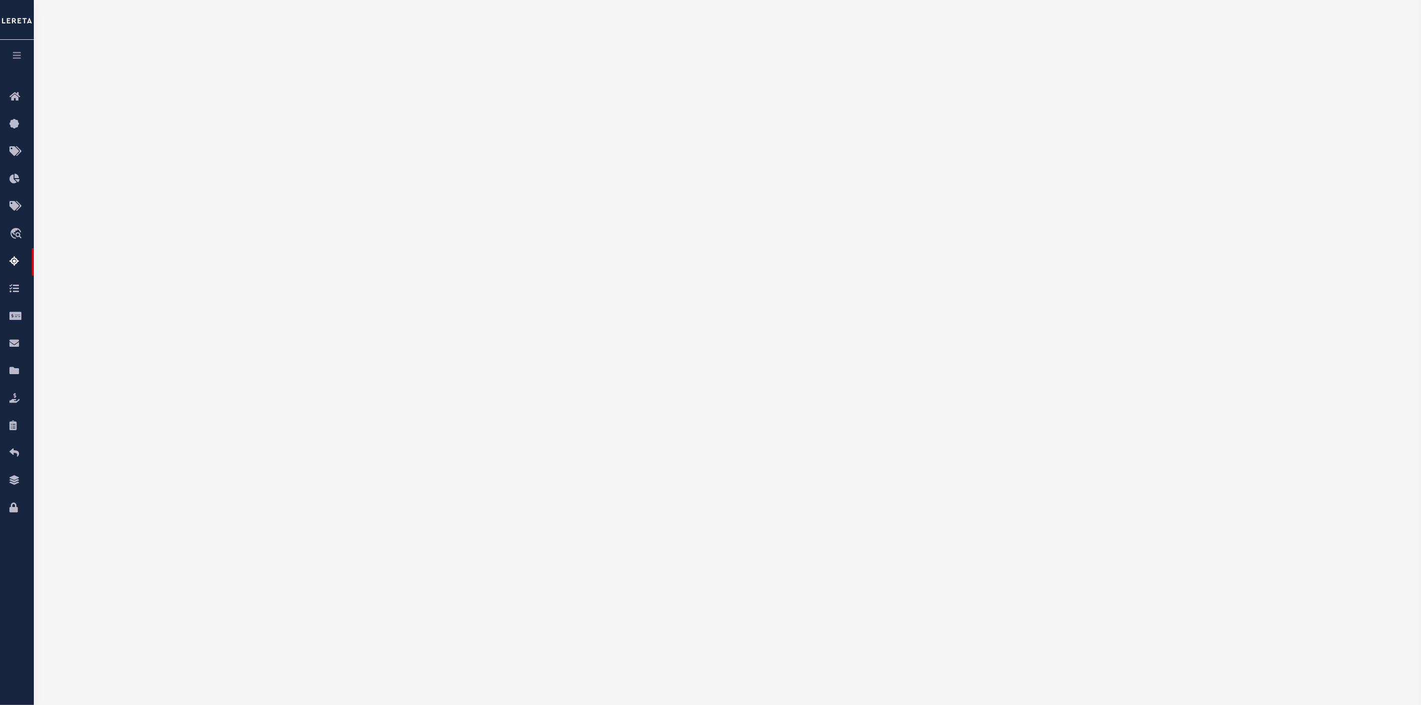
scroll to position [0, 0]
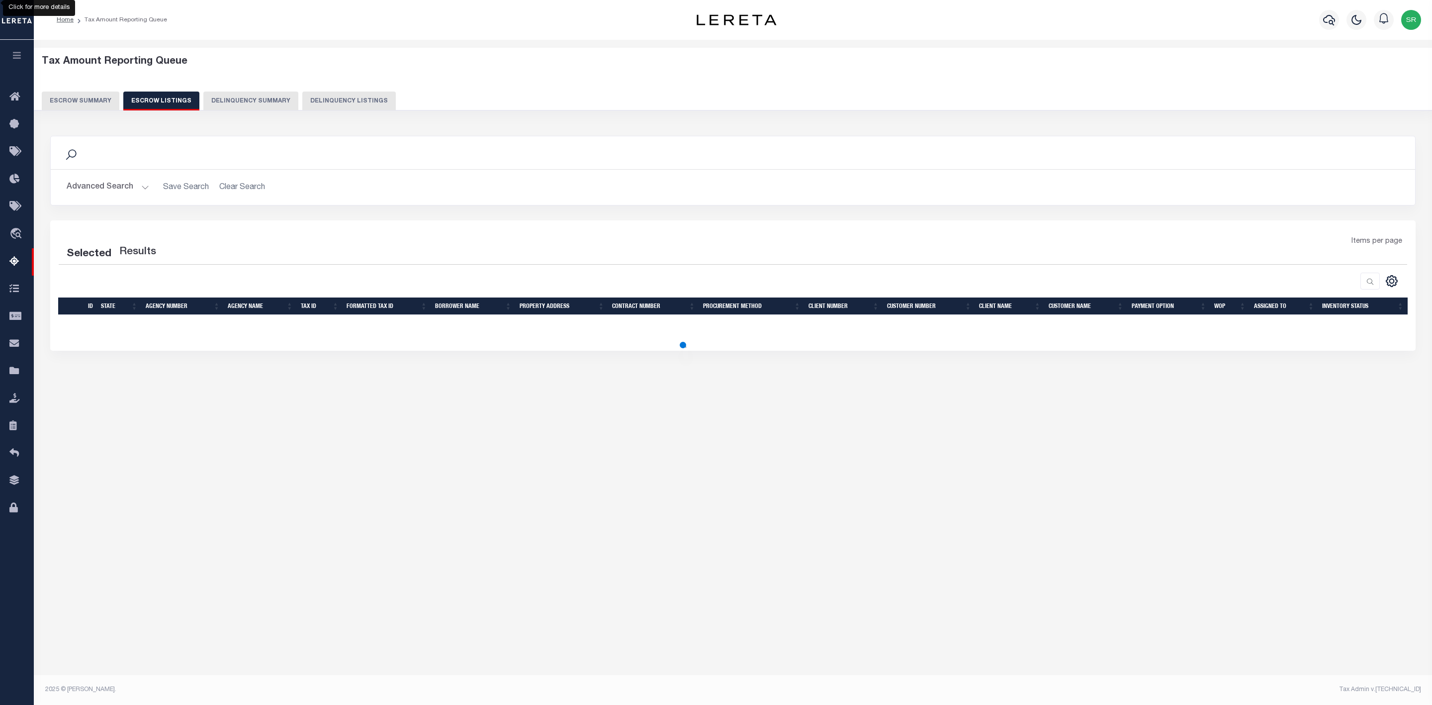
select select "100"
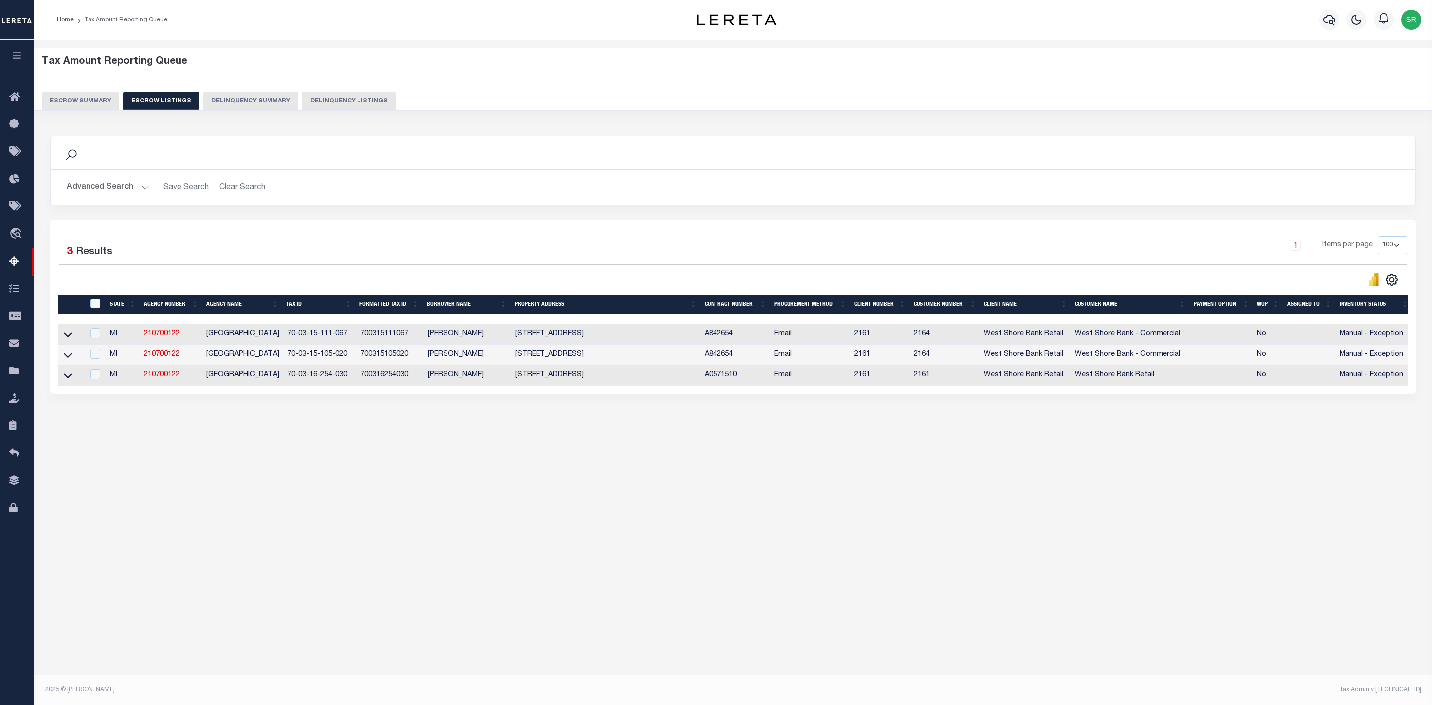
click at [693, 505] on div "Tax Amount Reporting Queue Escrow Summary Escrow Listings In" at bounding box center [733, 357] width 1398 height 634
click at [81, 477] on div "Tax Amount Reporting Queue Escrow Summary Escrow Listings" at bounding box center [733, 261] width 1398 height 443
click at [68, 340] on icon at bounding box center [68, 334] width 8 height 10
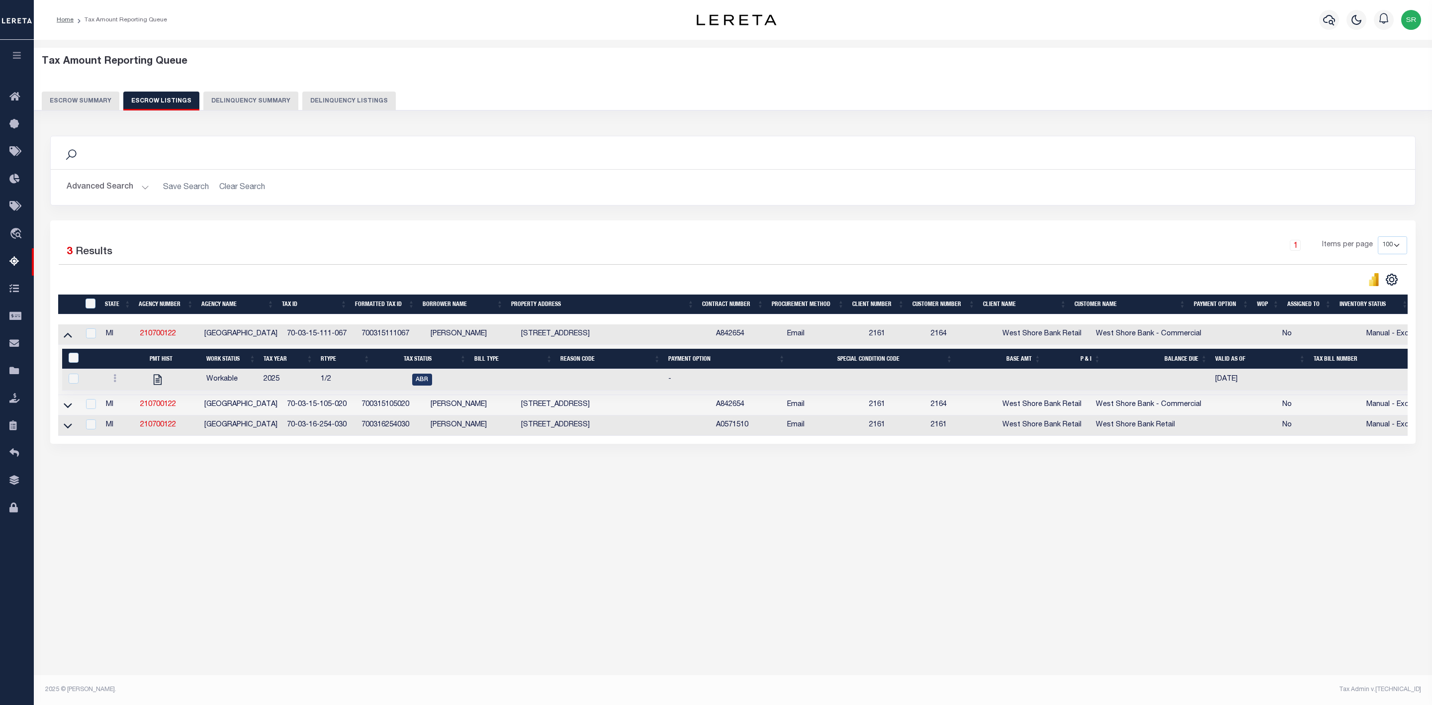
click at [110, 533] on div "Tax Amount Reporting Queue Escrow Summary Escrow Listings" at bounding box center [733, 286] width 1398 height 493
click at [69, 338] on icon at bounding box center [68, 335] width 8 height 5
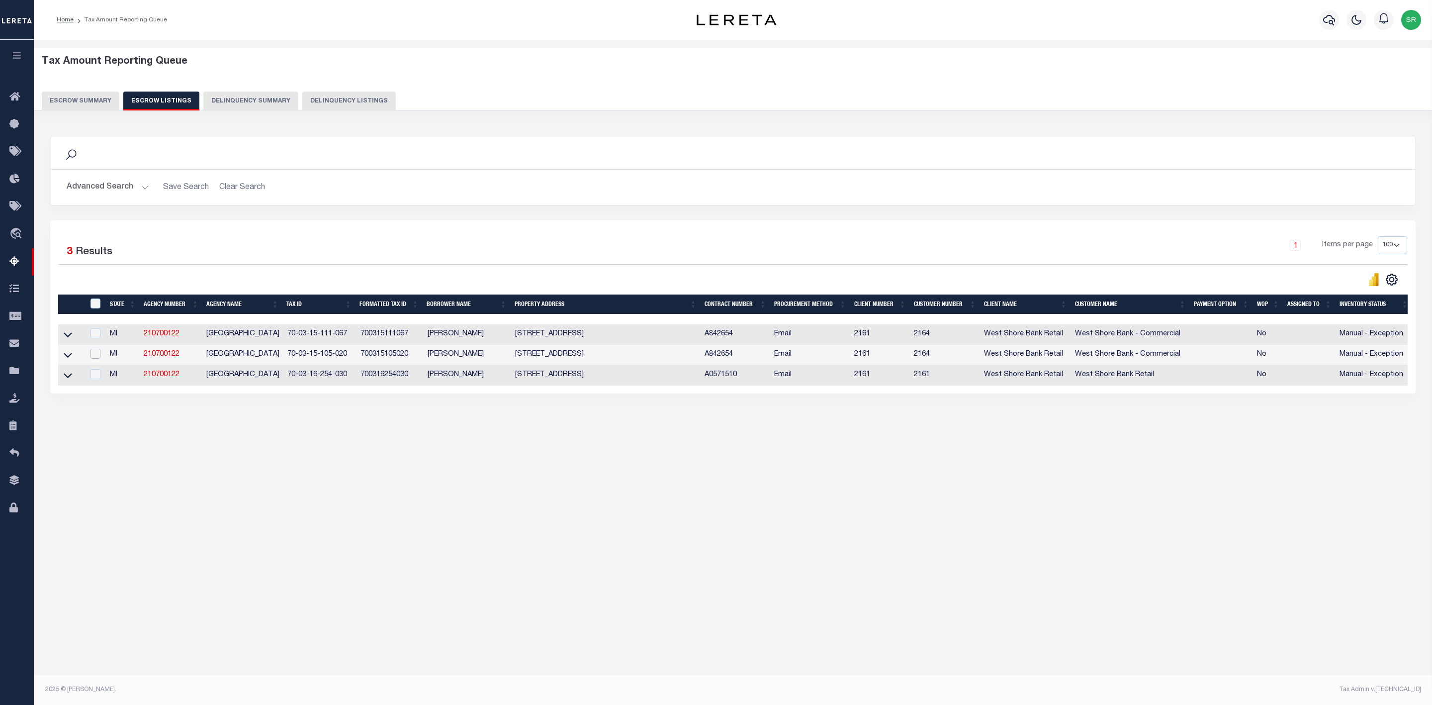
click at [93, 356] on input "checkbox" at bounding box center [96, 354] width 10 height 10
checkbox input "true"
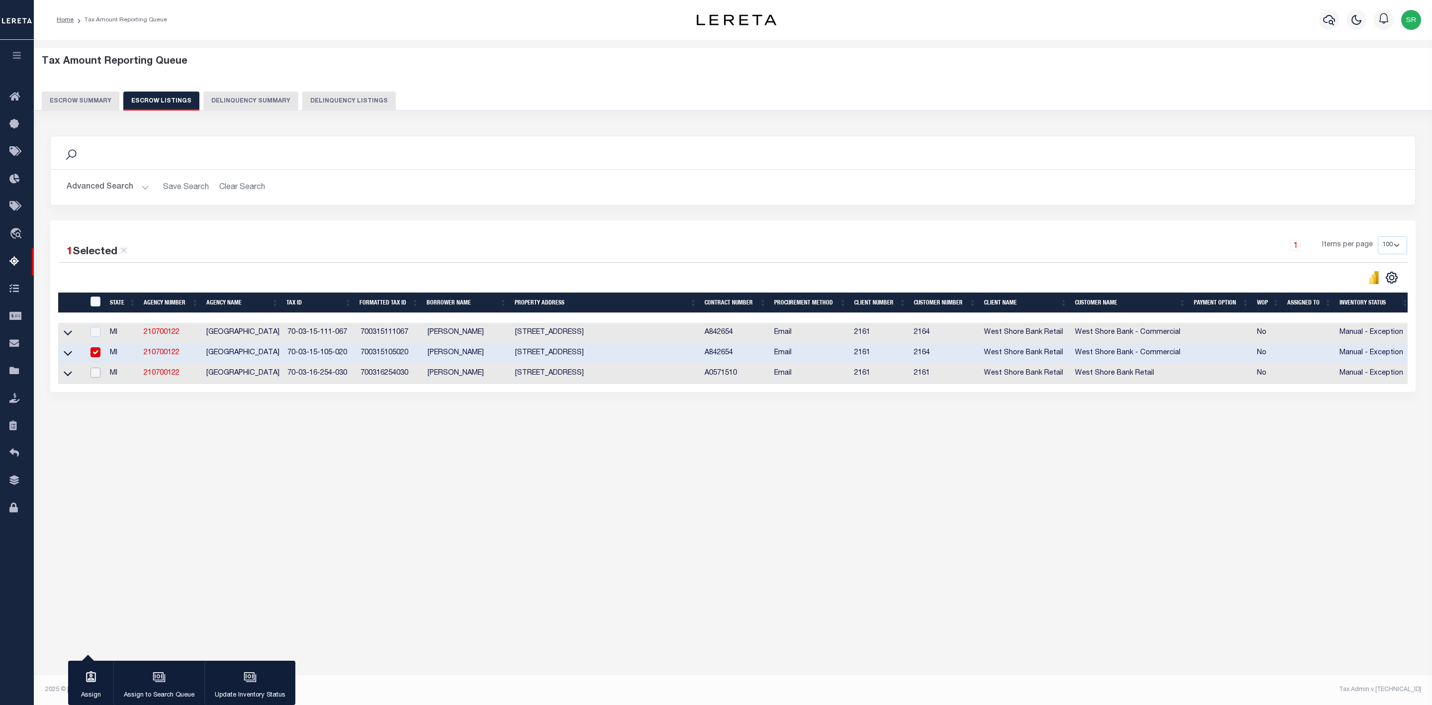
click at [93, 376] on input "checkbox" at bounding box center [96, 373] width 10 height 10
checkbox input "true"
click at [244, 691] on p "Update Inventory Status" at bounding box center [250, 695] width 71 height 10
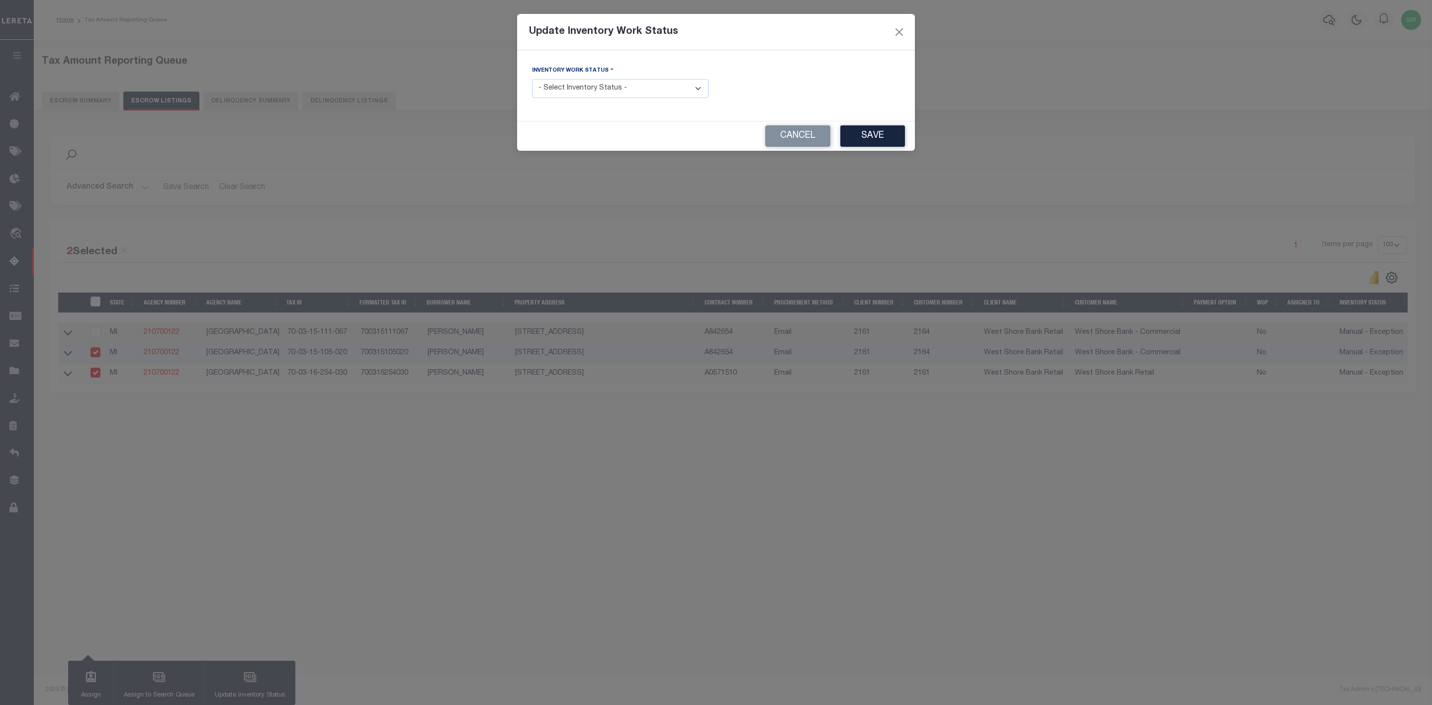
click at [700, 89] on select "- Select Inventory Status - Manual - Exception Pended - Awaiting Search Late Ad…" at bounding box center [620, 88] width 177 height 19
select select "4"
click at [532, 80] on select "- Select Inventory Status - Manual - Exception Pended - Awaiting Search Late Ad…" at bounding box center [620, 88] width 177 height 19
click at [887, 140] on button "Save" at bounding box center [872, 135] width 65 height 21
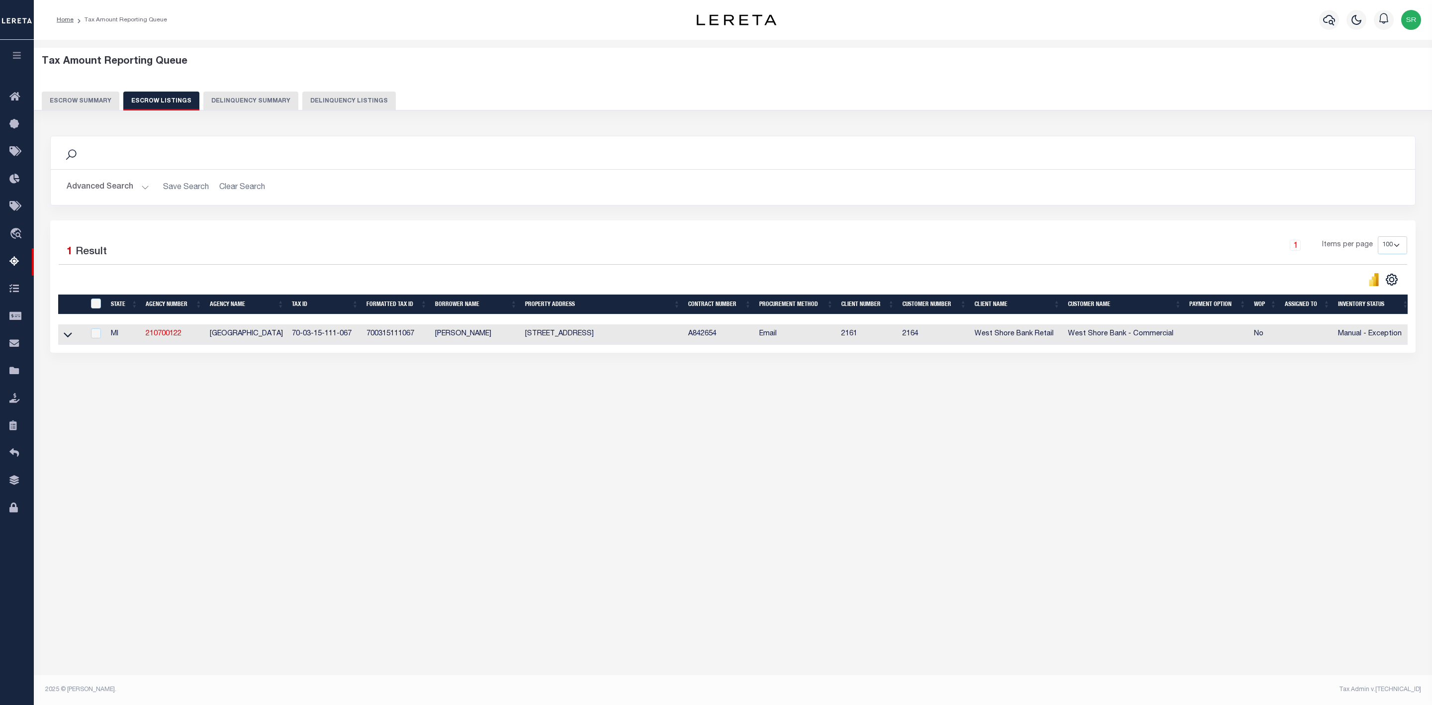
click at [75, 100] on button "Escrow Summary" at bounding box center [81, 101] width 78 height 19
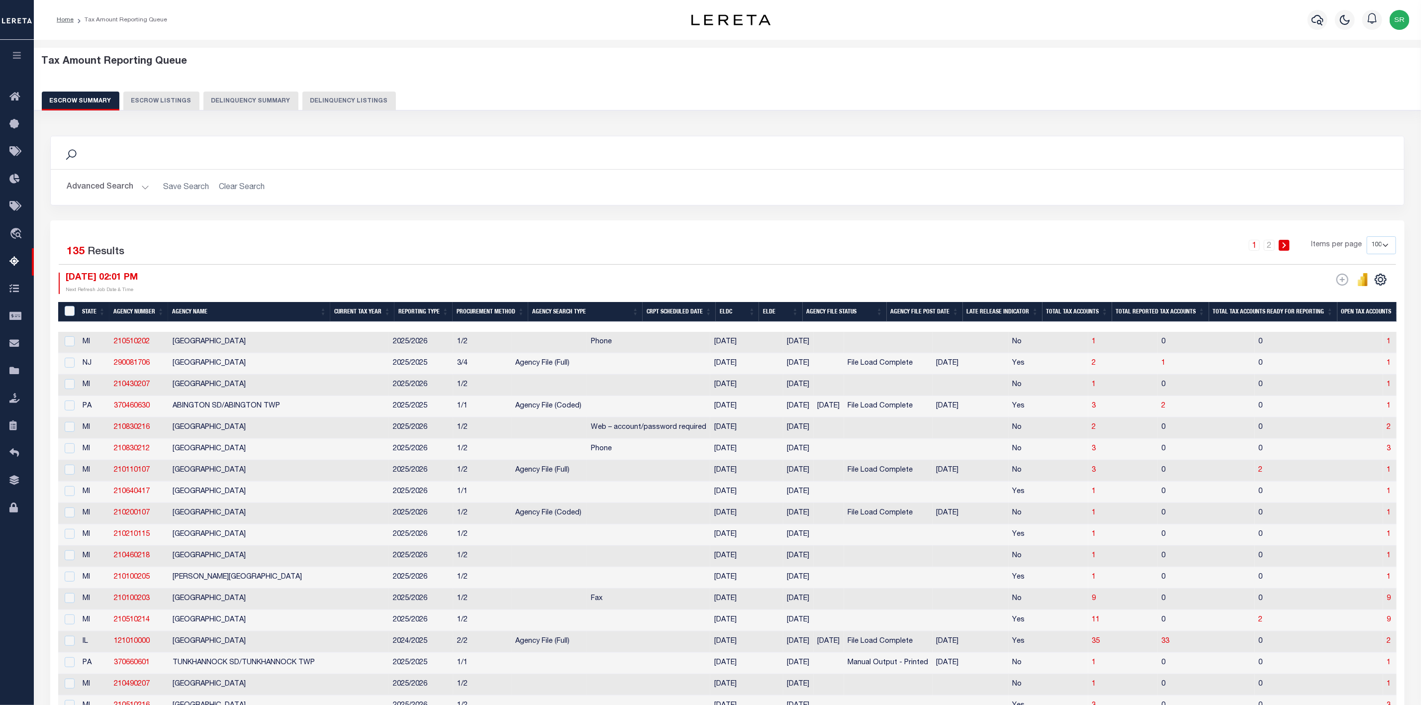
scroll to position [946, 0]
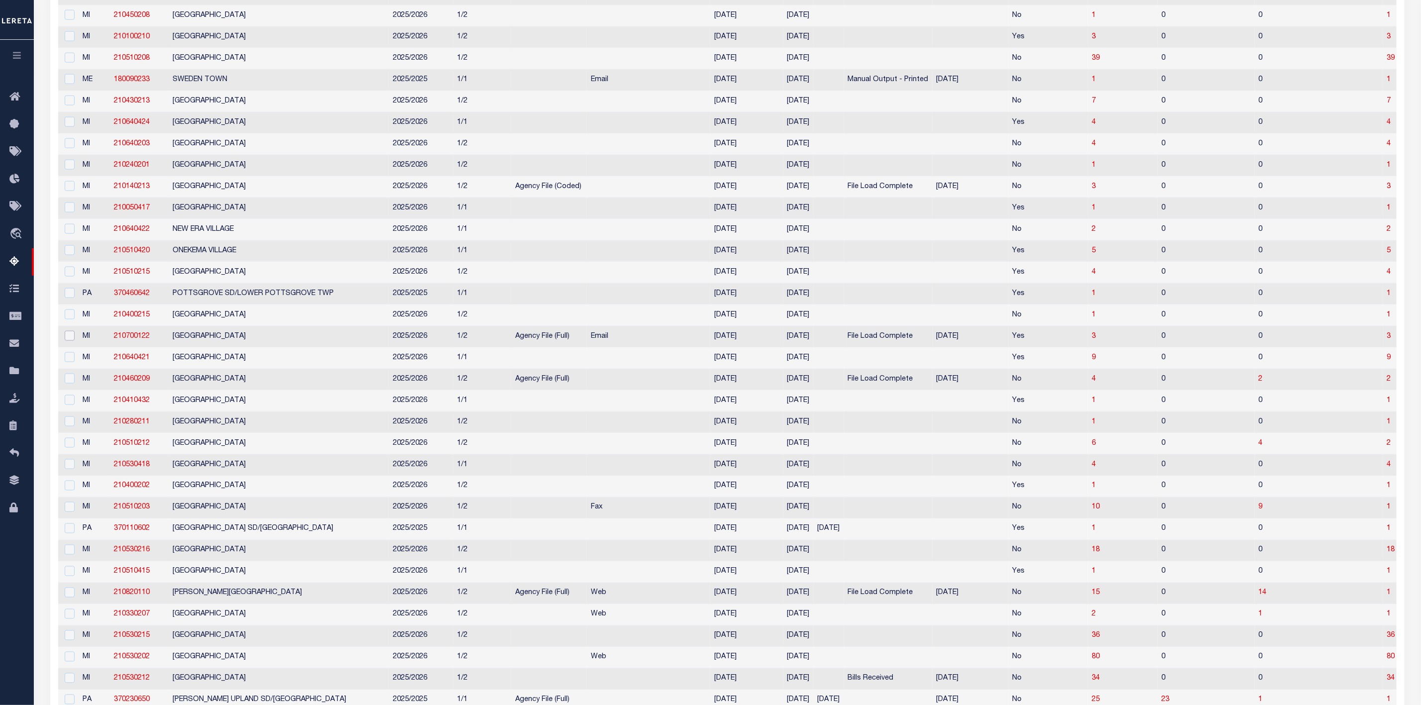
click at [71, 341] on input "checkbox" at bounding box center [70, 336] width 10 height 10
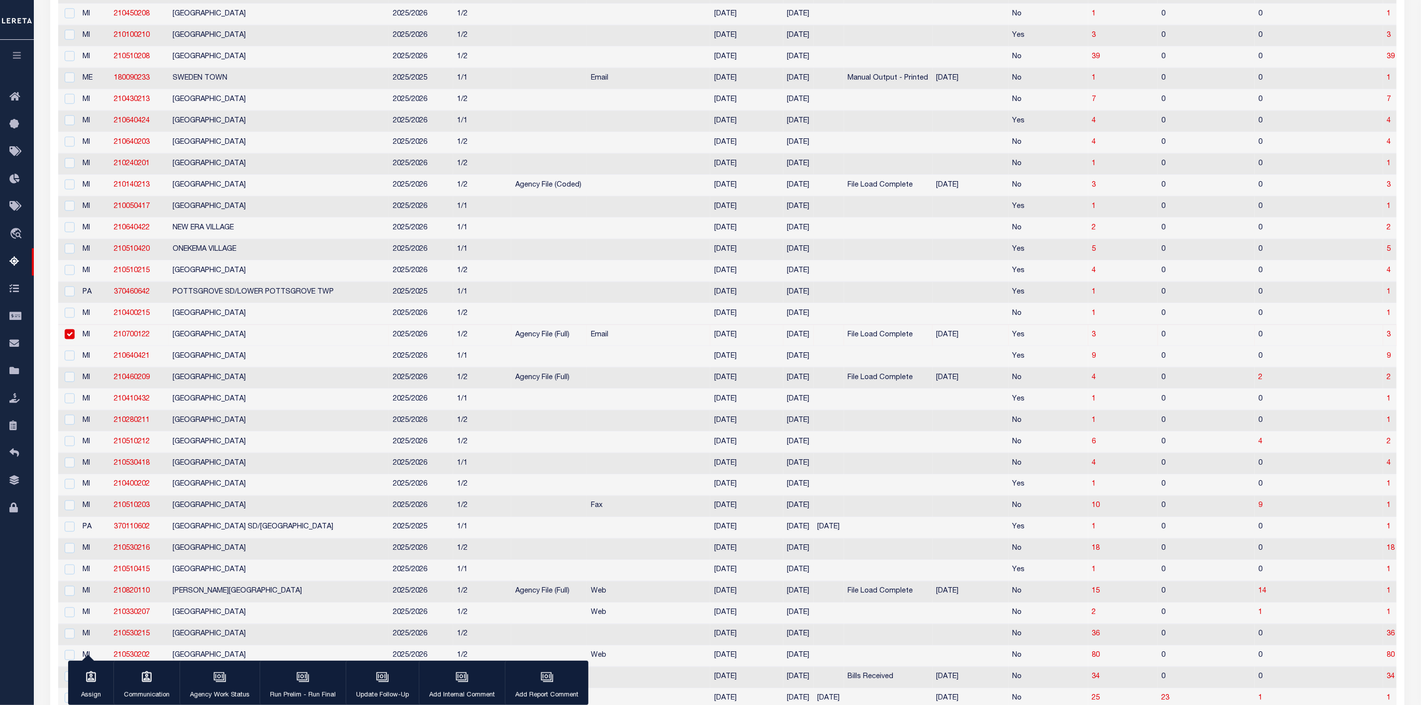
scroll to position [943, 0]
click at [71, 342] on input "checkbox" at bounding box center [70, 337] width 10 height 10
checkbox input "false"
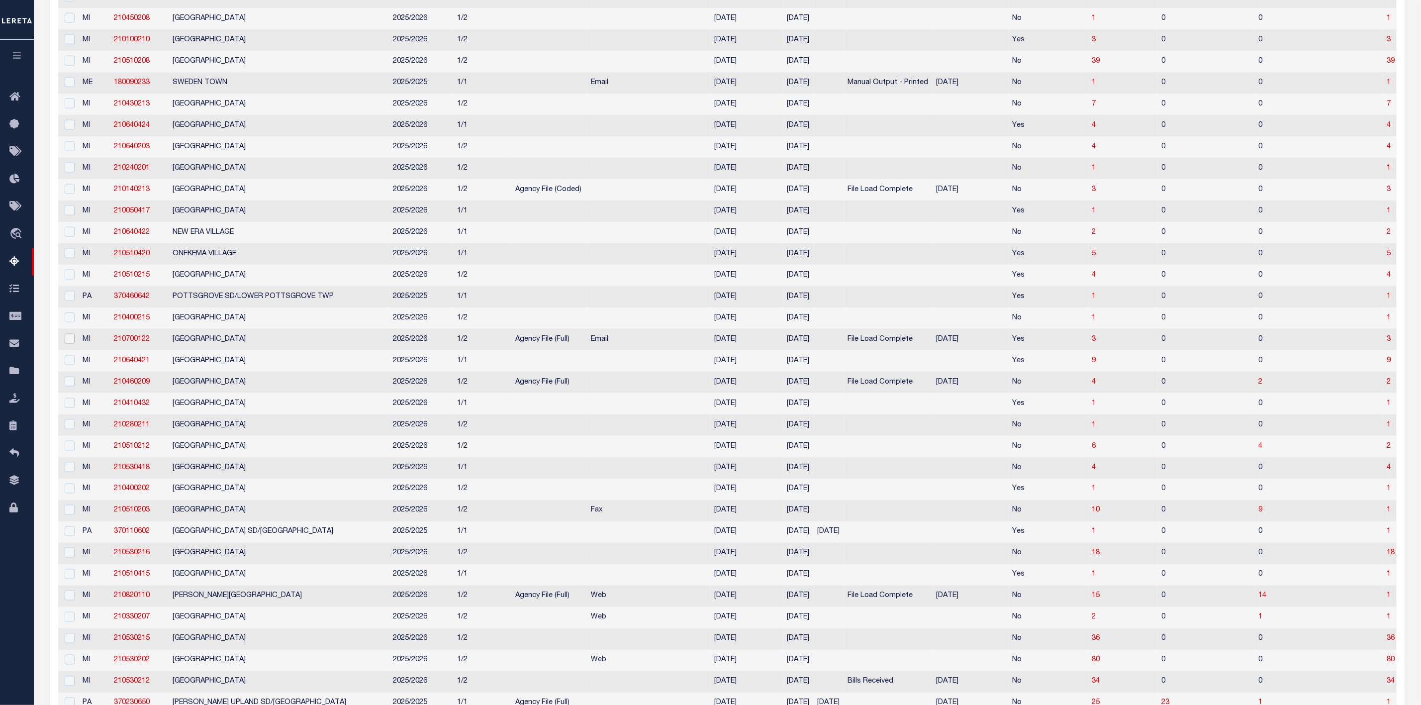
scroll to position [946, 0]
click at [1387, 340] on span "3" at bounding box center [1389, 336] width 4 height 7
select select "100"
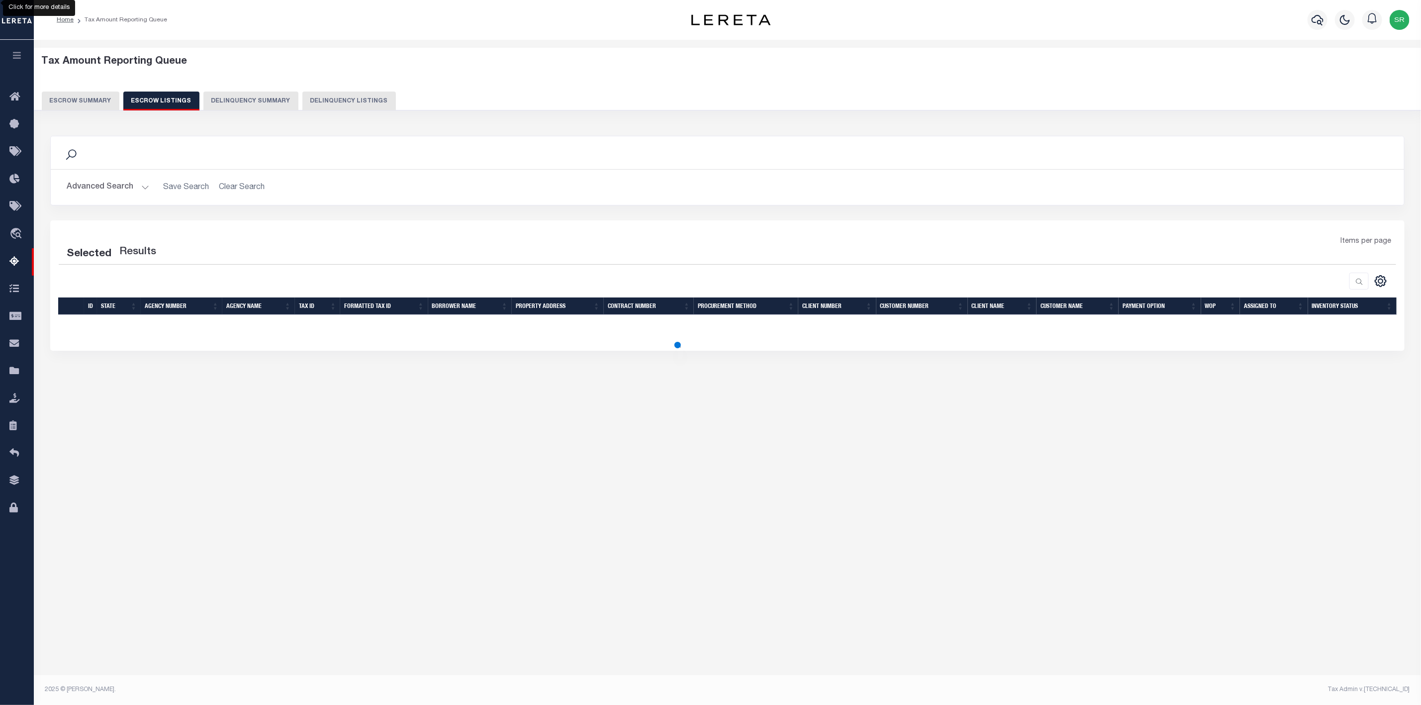
scroll to position [0, 0]
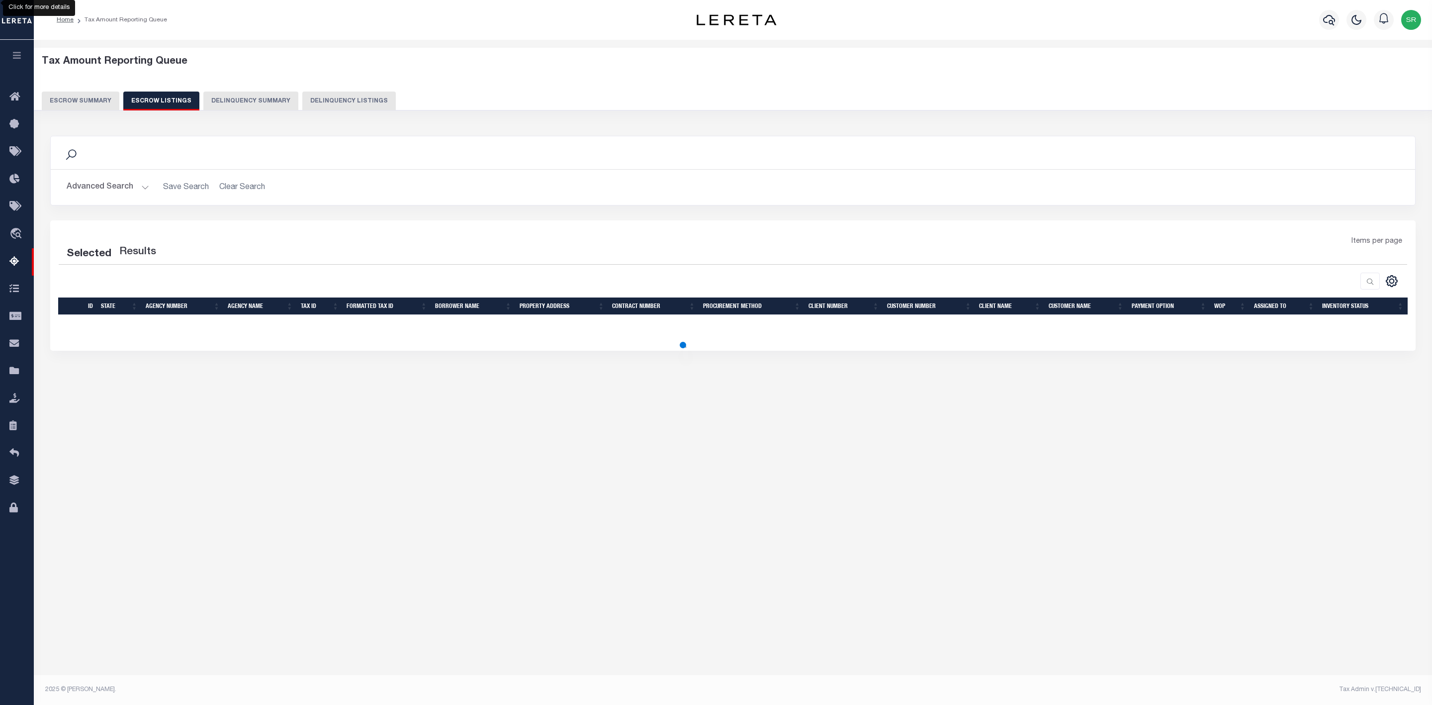
select select "100"
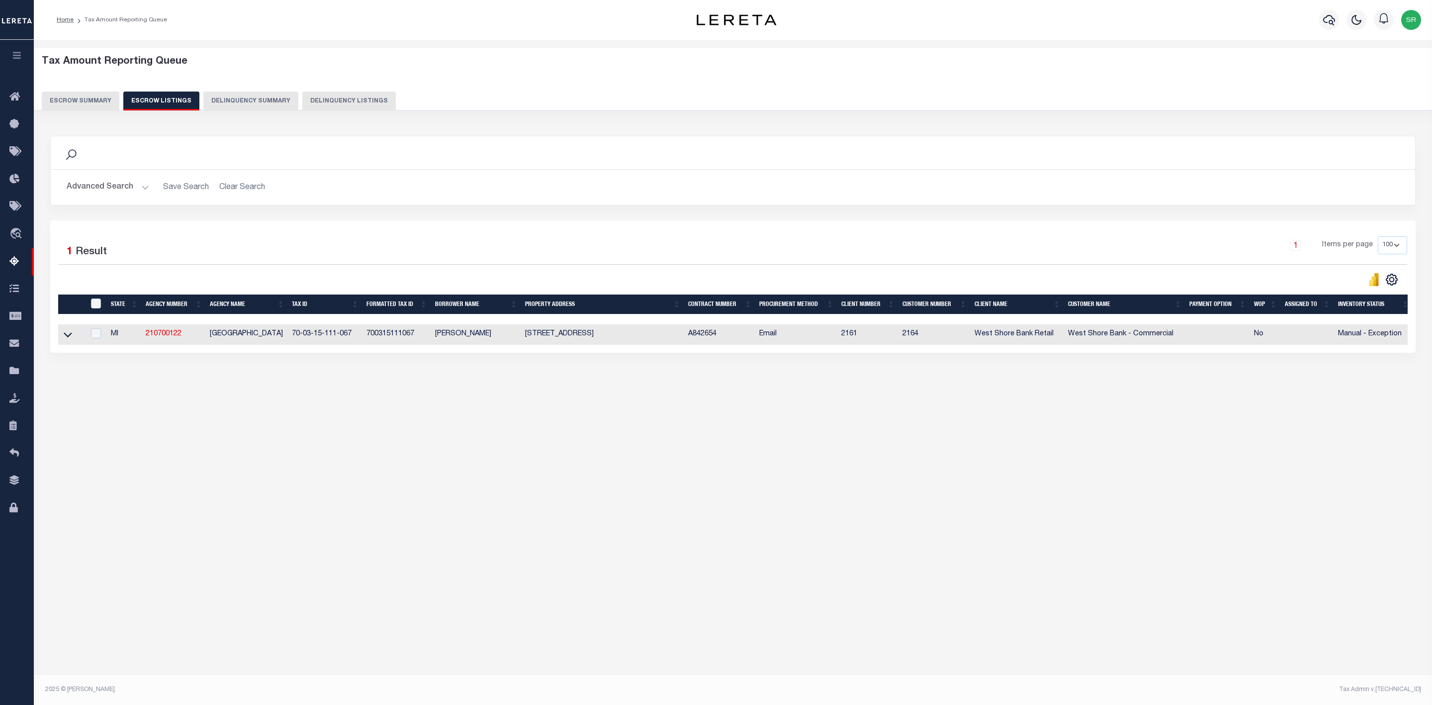
click at [98, 100] on button "Escrow Summary" at bounding box center [81, 101] width 78 height 19
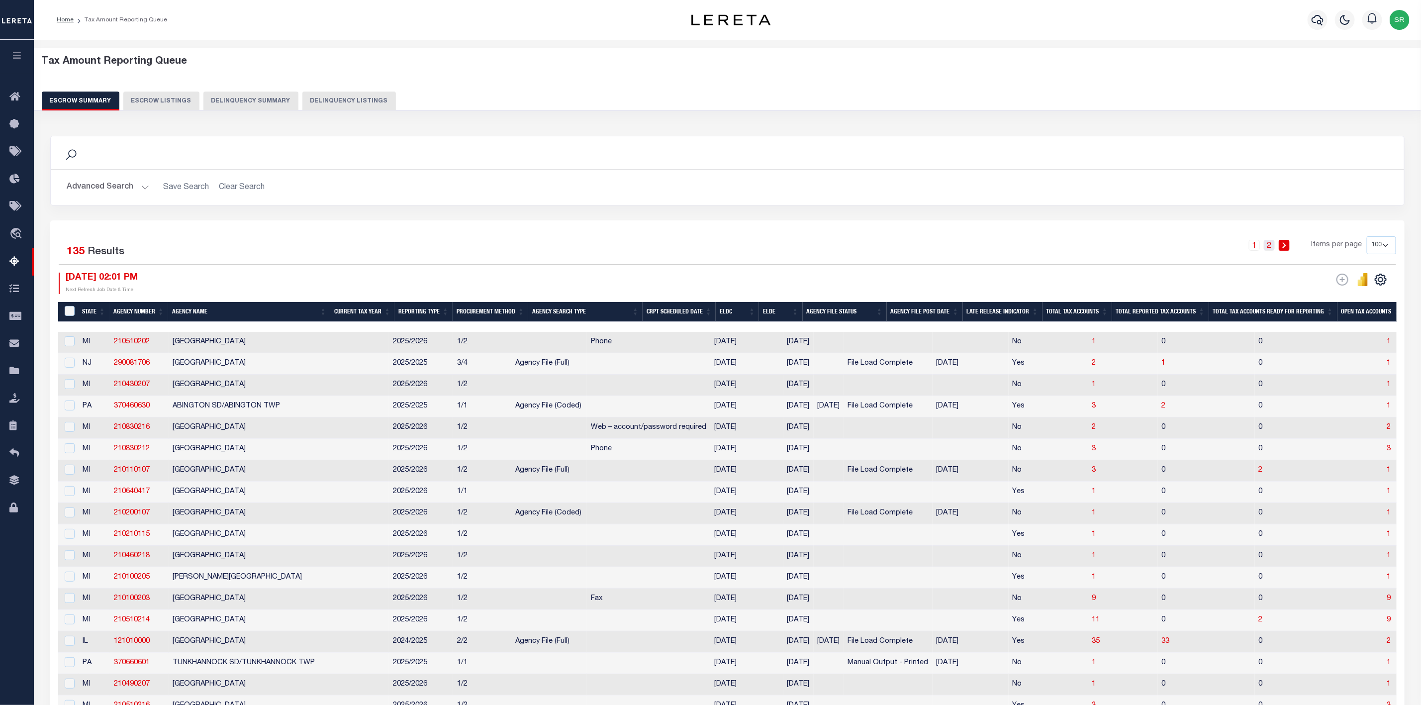
click at [1270, 248] on link "2" at bounding box center [1269, 245] width 11 height 11
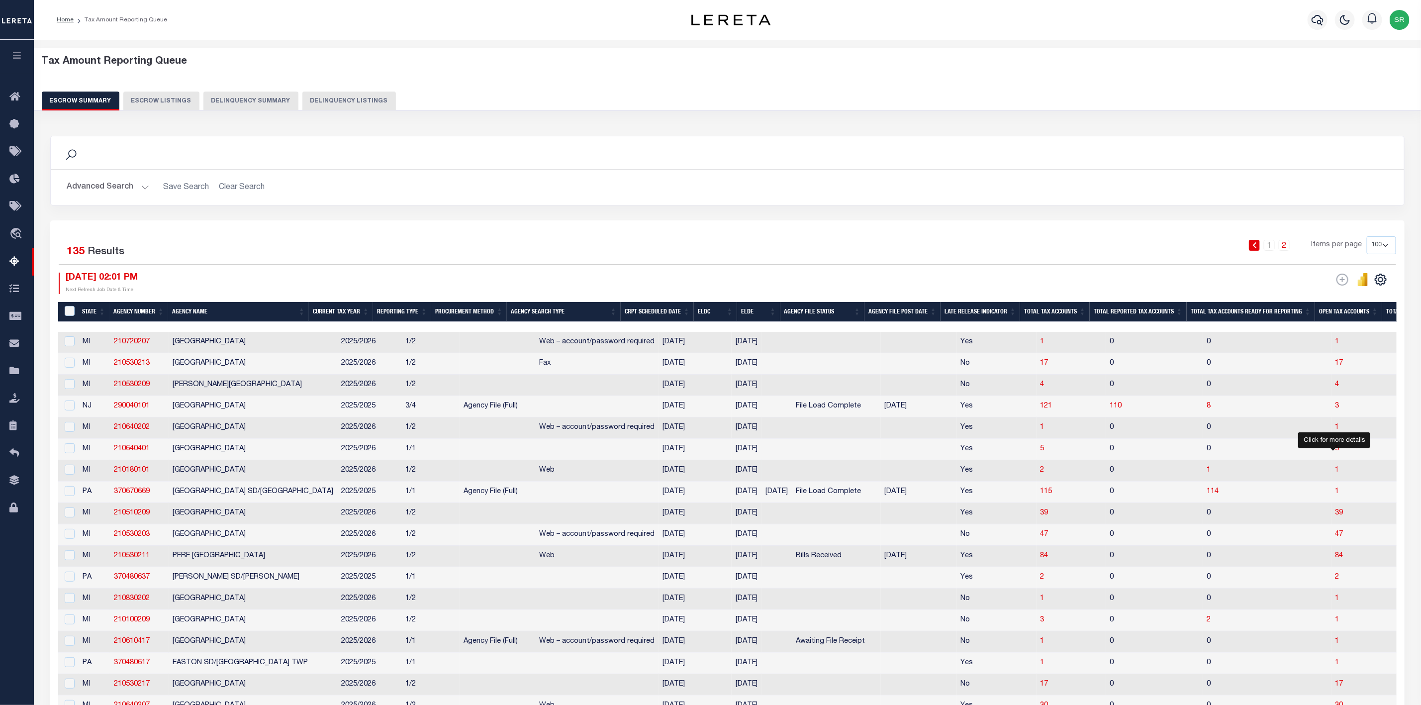
click at [1335, 473] on span "1" at bounding box center [1337, 469] width 4 height 7
select select "100"
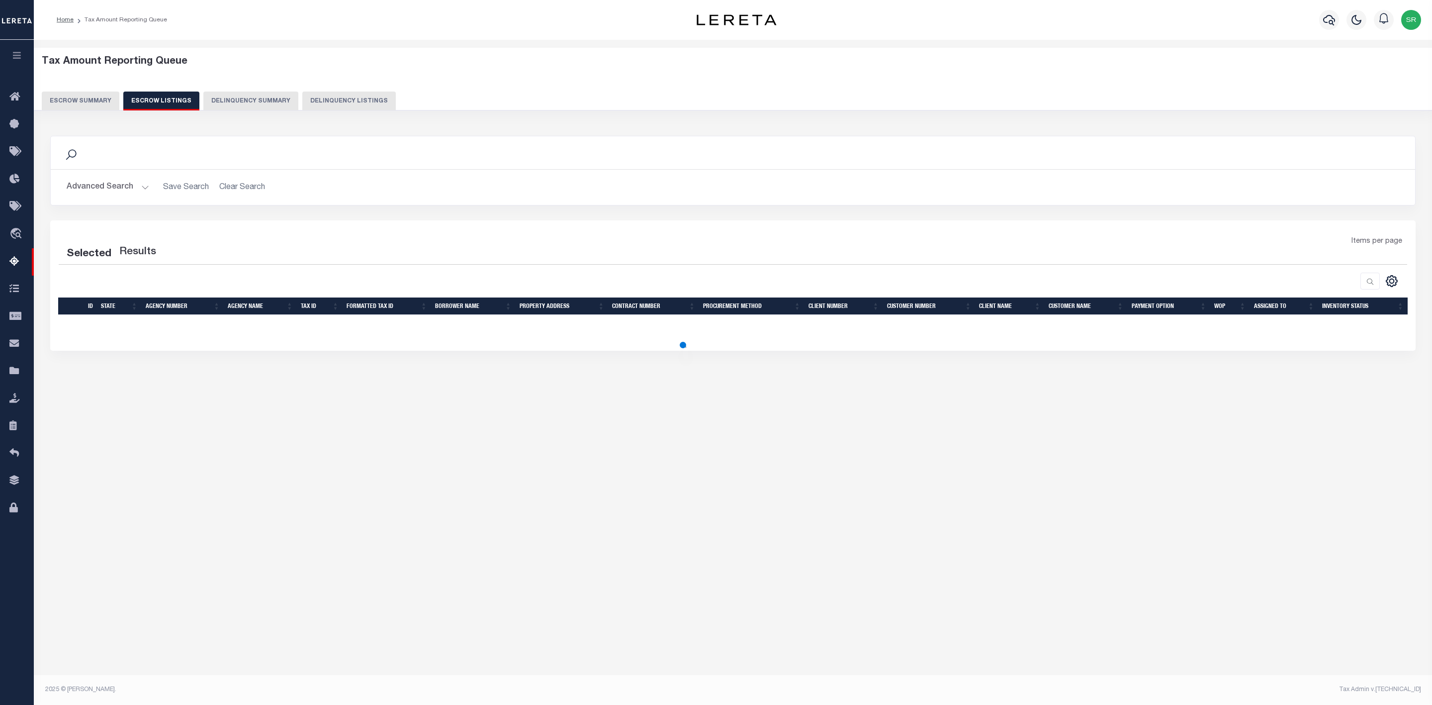
select select "100"
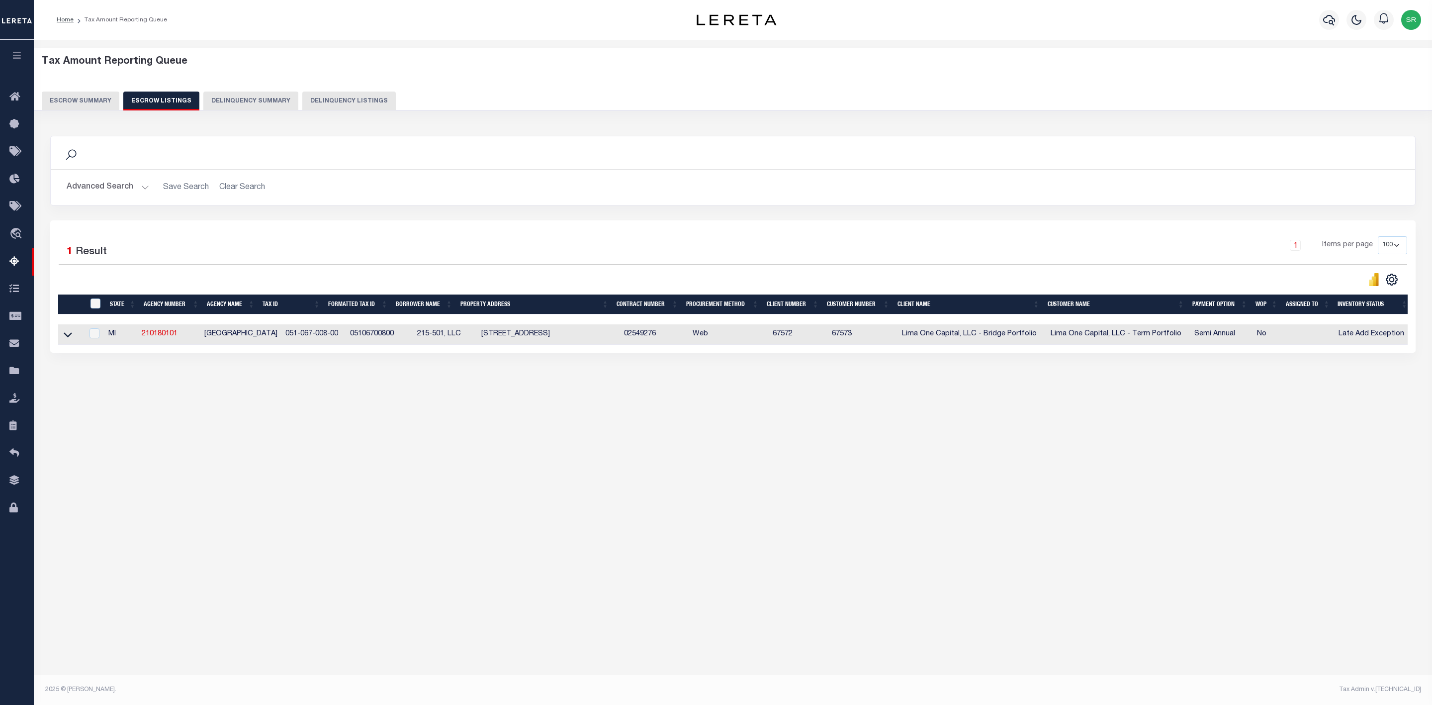
click at [67, 345] on td at bounding box center [70, 334] width 25 height 20
checkbox input "true"
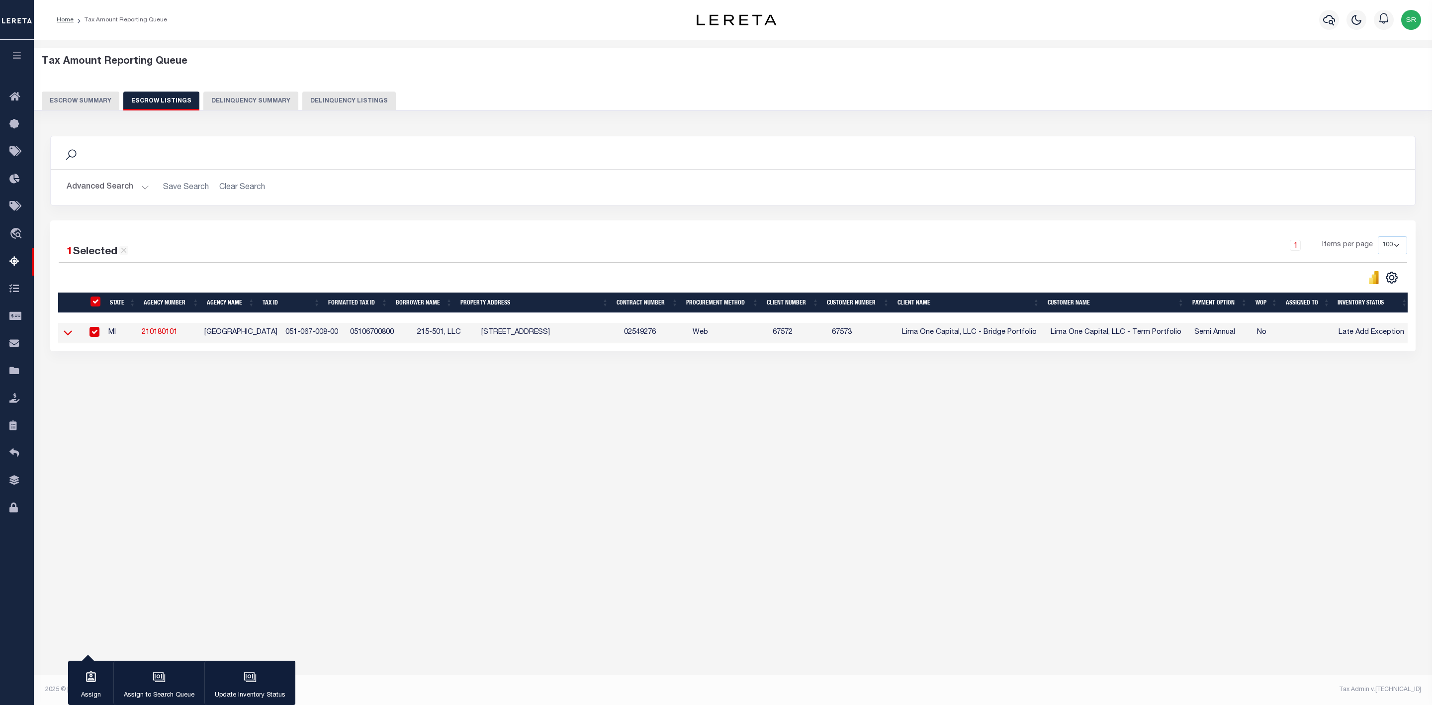
click at [67, 338] on icon at bounding box center [68, 332] width 8 height 10
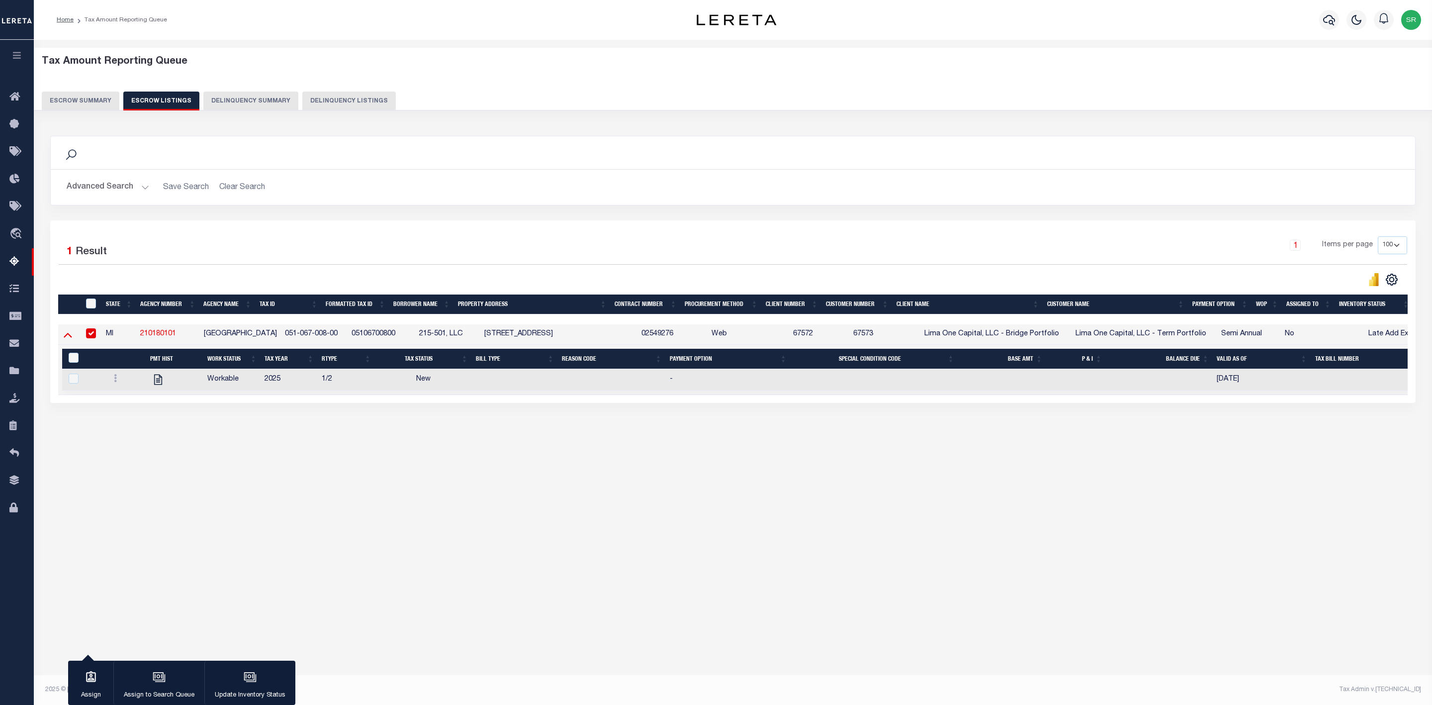
click at [69, 338] on icon at bounding box center [68, 335] width 8 height 5
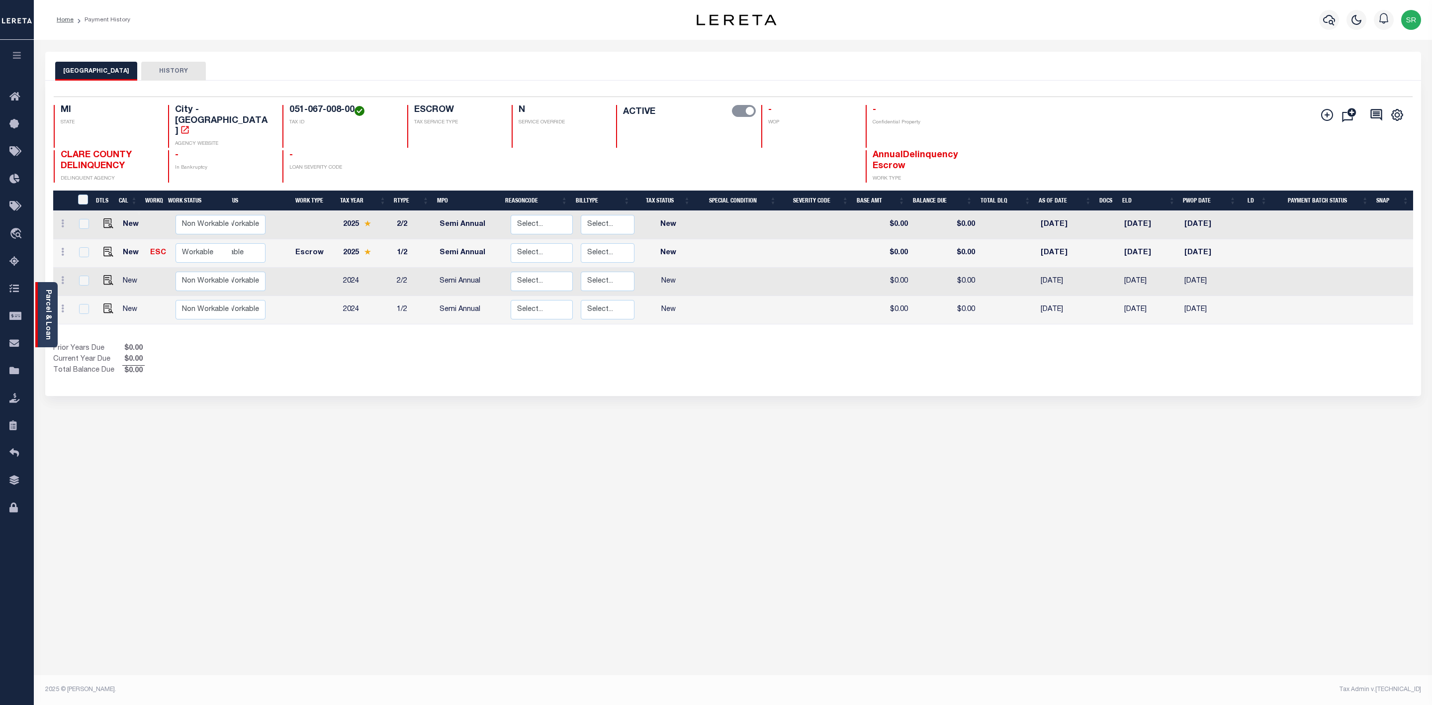
click at [48, 310] on link "Parcel & Loan" at bounding box center [47, 314] width 7 height 50
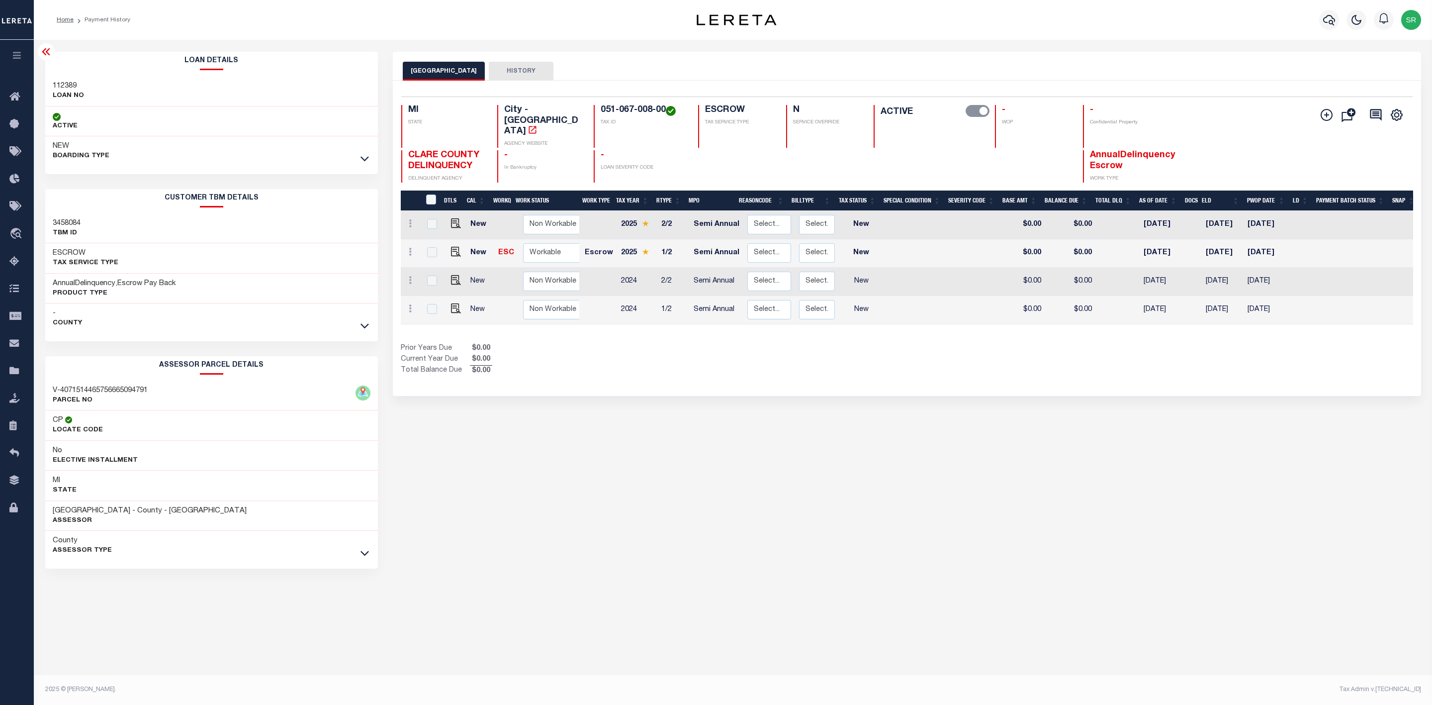
click at [365, 333] on div "- County" at bounding box center [211, 318] width 333 height 30
click at [370, 329] on div at bounding box center [364, 325] width 11 height 11
click at [369, 329] on icon at bounding box center [365, 325] width 8 height 10
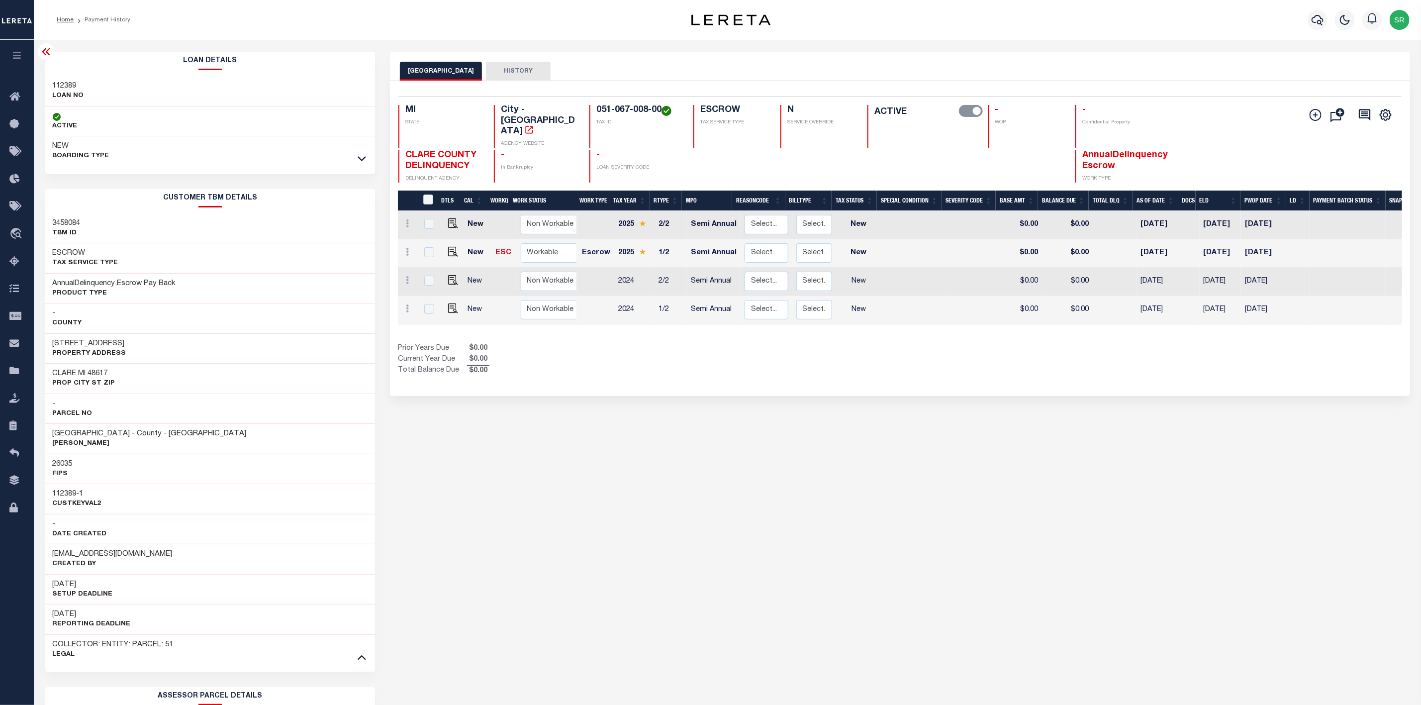
drag, startPoint x: 133, startPoint y: 343, endPoint x: 54, endPoint y: 346, distance: 79.6
click at [54, 346] on div "[STREET_ADDRESS] Property Address" at bounding box center [210, 348] width 330 height 30
copy h3 "[STREET_ADDRESS]"
click at [448, 247] on img "" at bounding box center [453, 252] width 10 height 10
checkbox input "true"
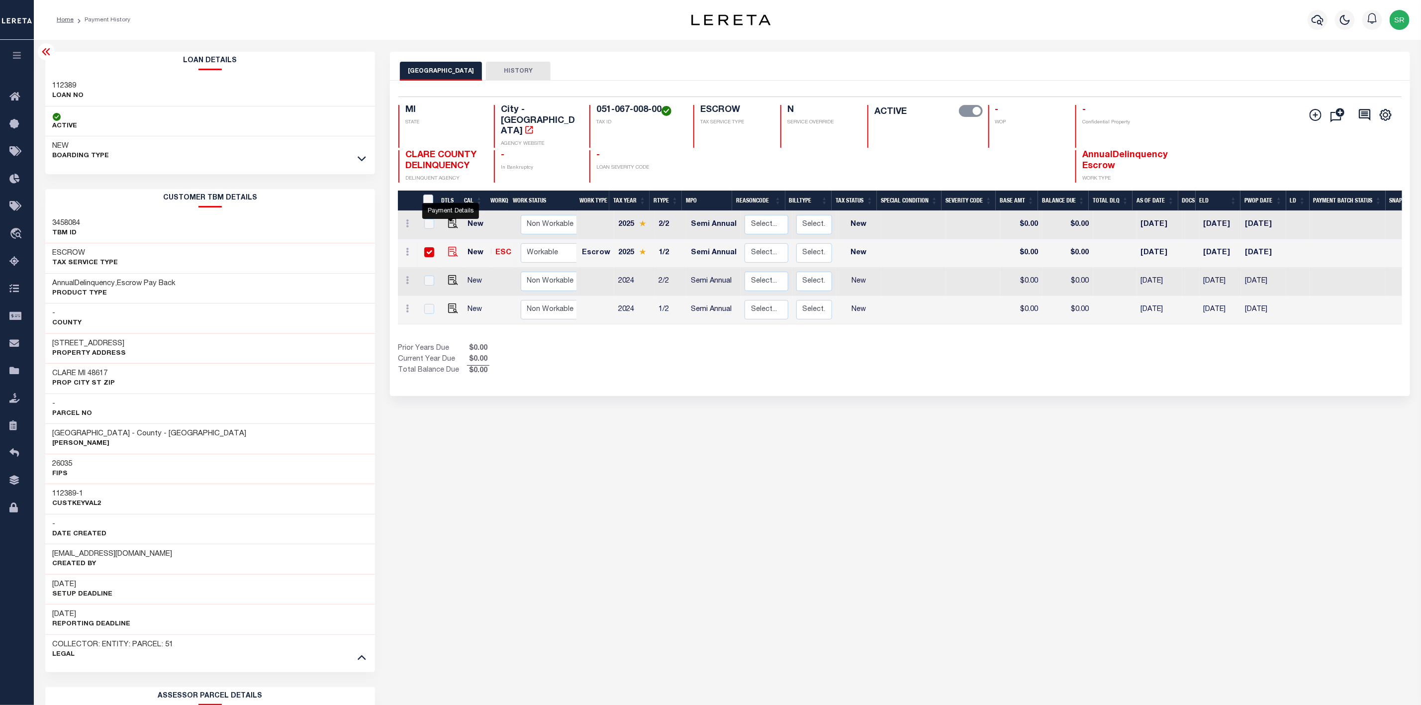
checkbox input "true"
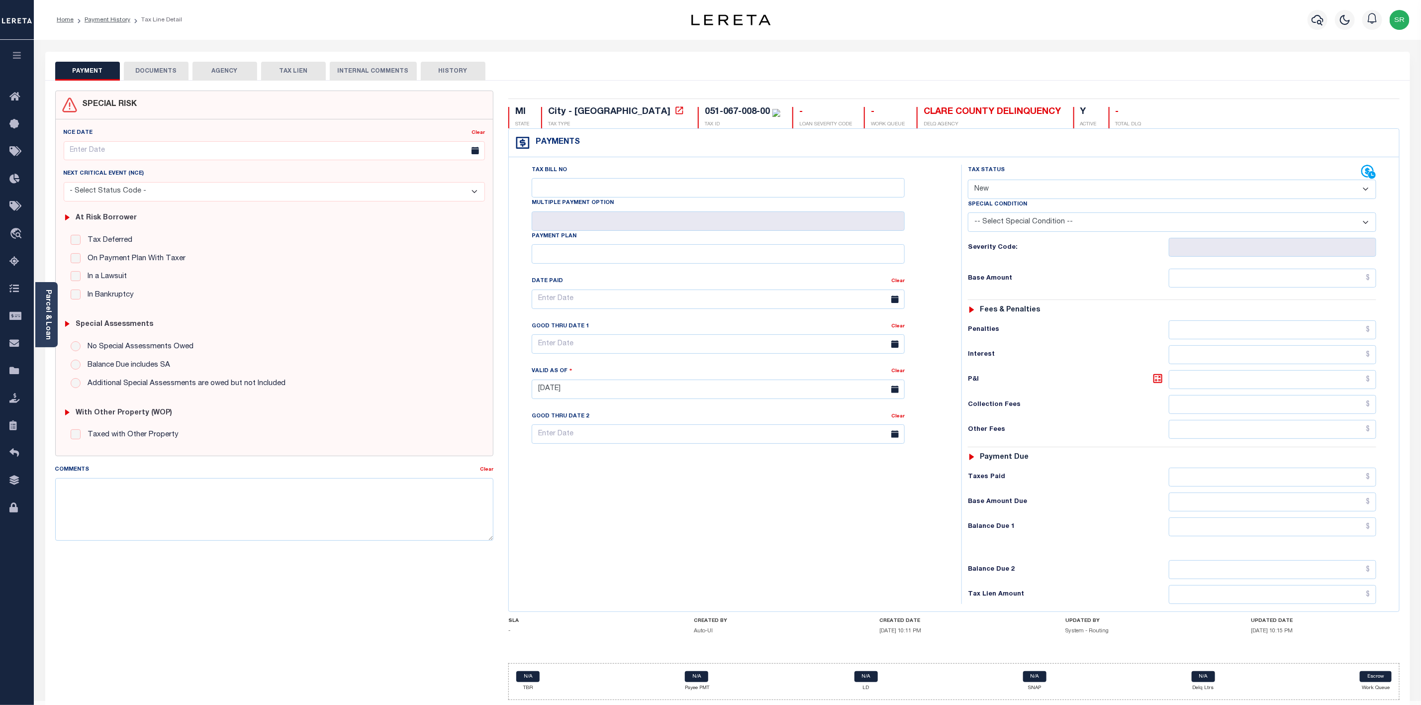
click at [1142, 191] on select "- Select Status Code - Open Due/Unpaid Paid Incomplete No Tax Due Internal Refu…" at bounding box center [1172, 189] width 408 height 19
select select "DUE"
click at [968, 181] on select "- Select Status Code - Open Due/Unpaid Paid Incomplete No Tax Due Internal Refu…" at bounding box center [1172, 189] width 408 height 19
type input "[DATE]"
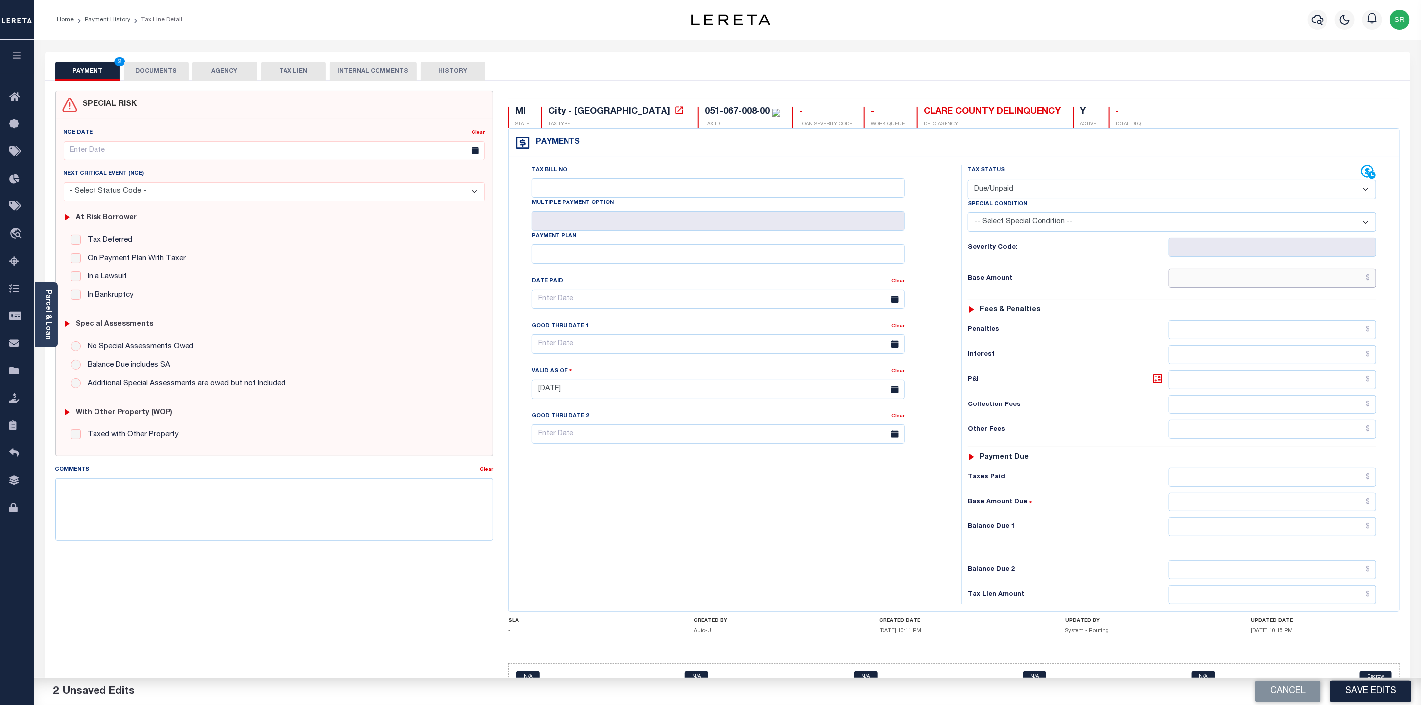
click at [1202, 284] on input "text" at bounding box center [1272, 278] width 207 height 19
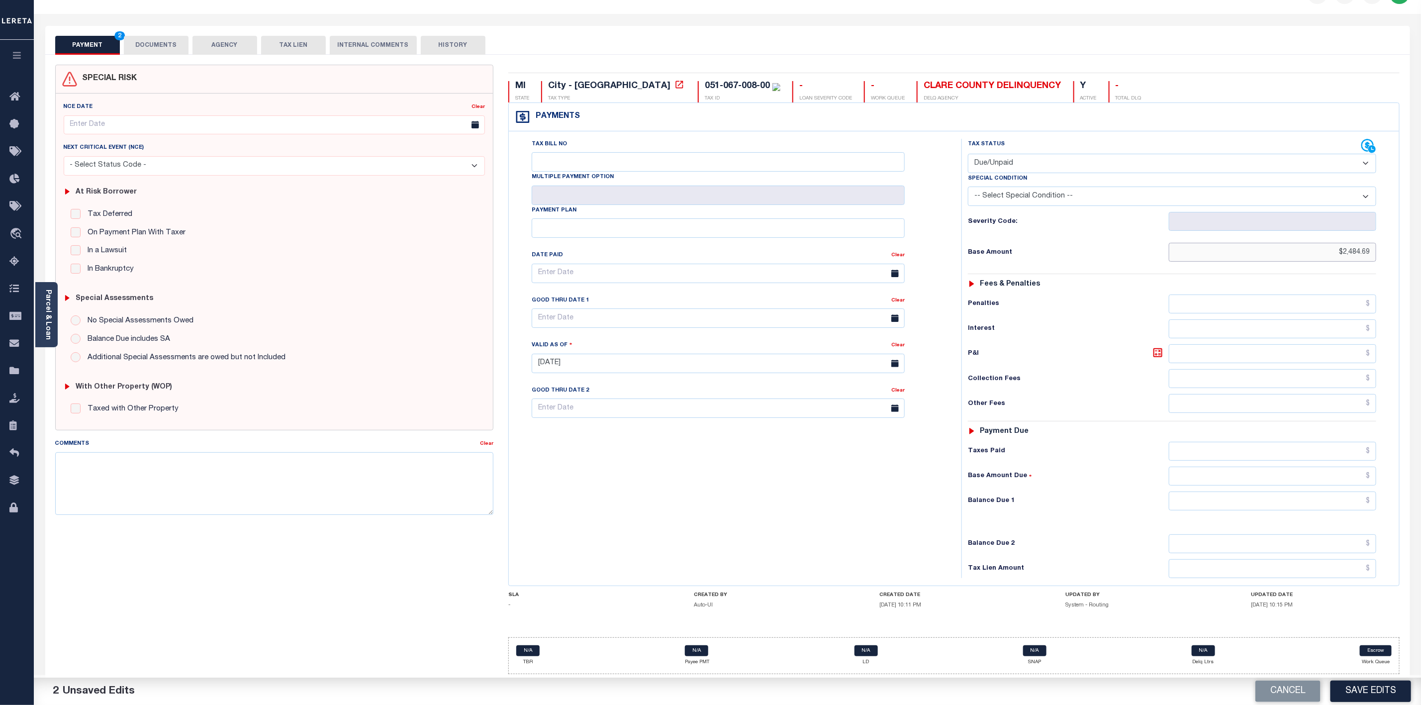
type input "$2,484.69"
click at [1294, 503] on input "text" at bounding box center [1272, 500] width 207 height 19
type input "$2,484.69"
click at [1368, 690] on button "Save Edits" at bounding box center [1370, 690] width 81 height 21
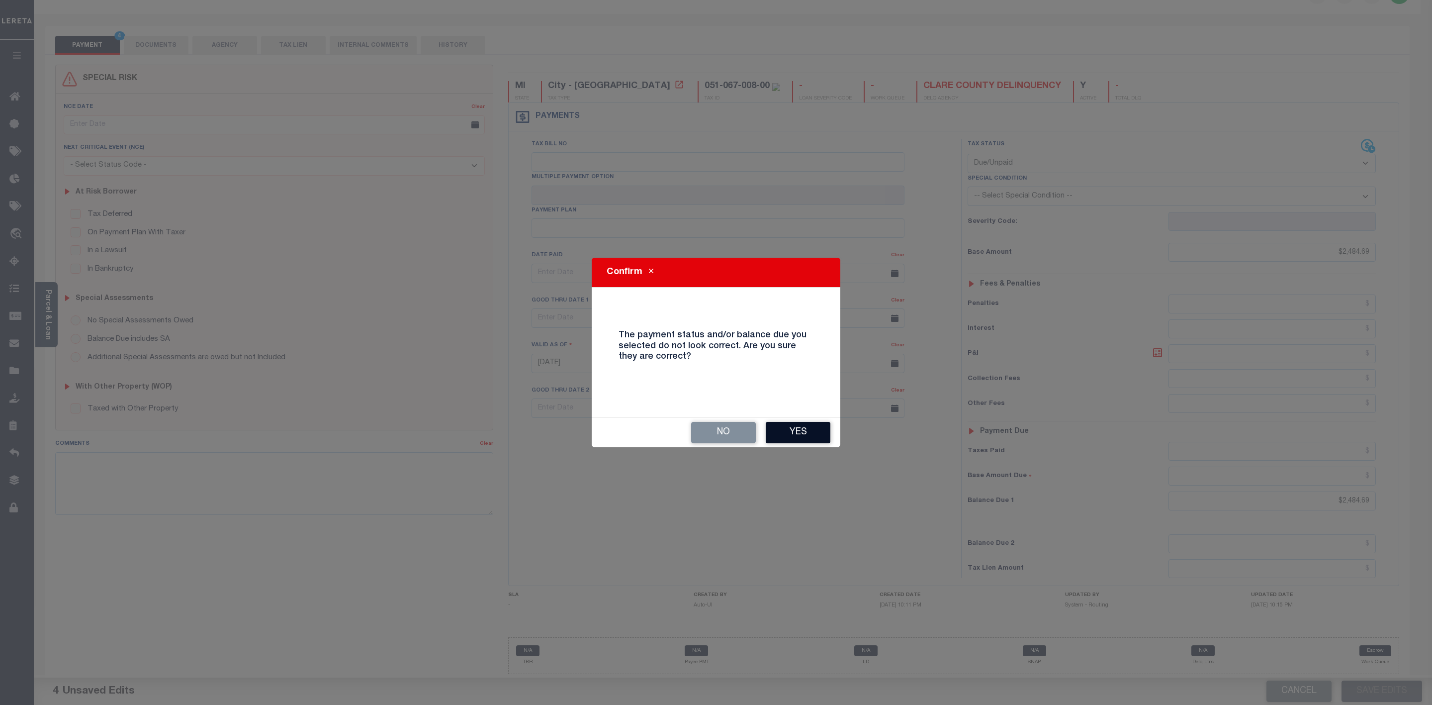
click at [798, 433] on button "Yes" at bounding box center [798, 432] width 65 height 21
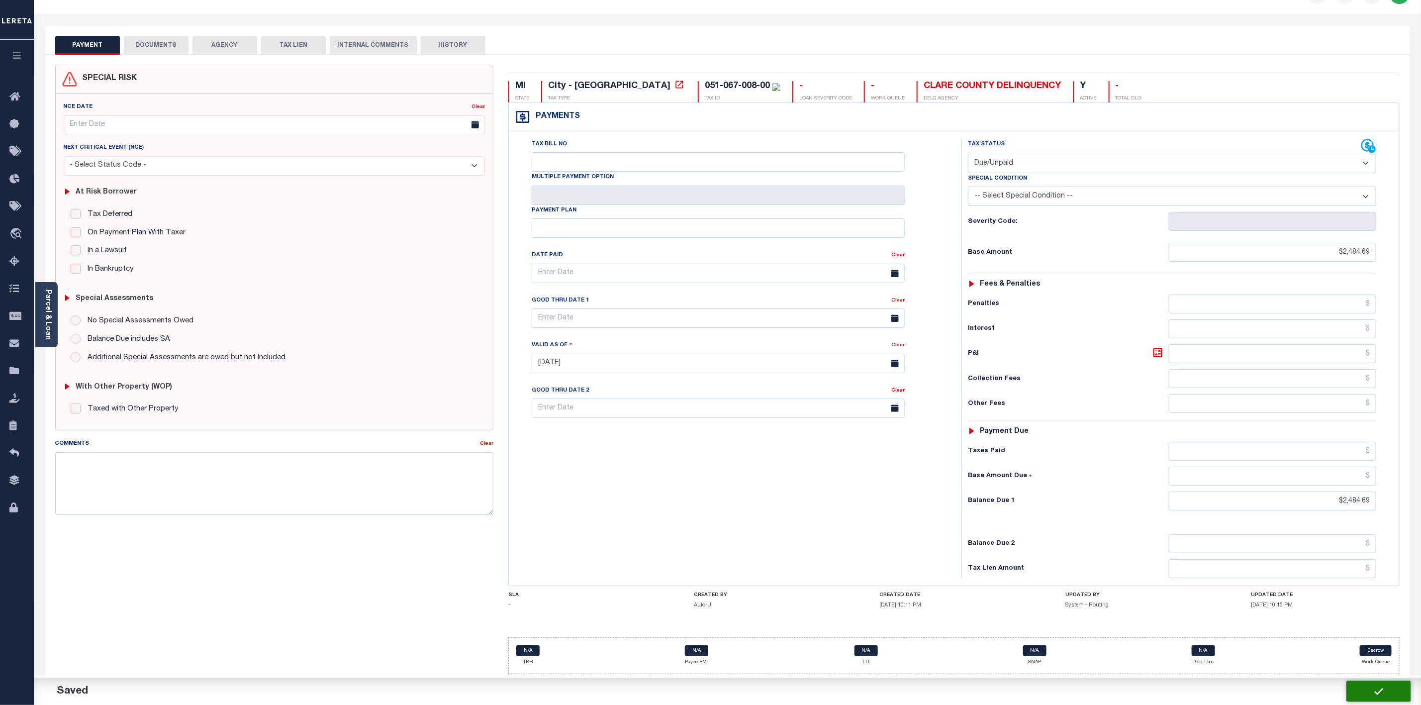
checkbox input "false"
type input "$2,484.69"
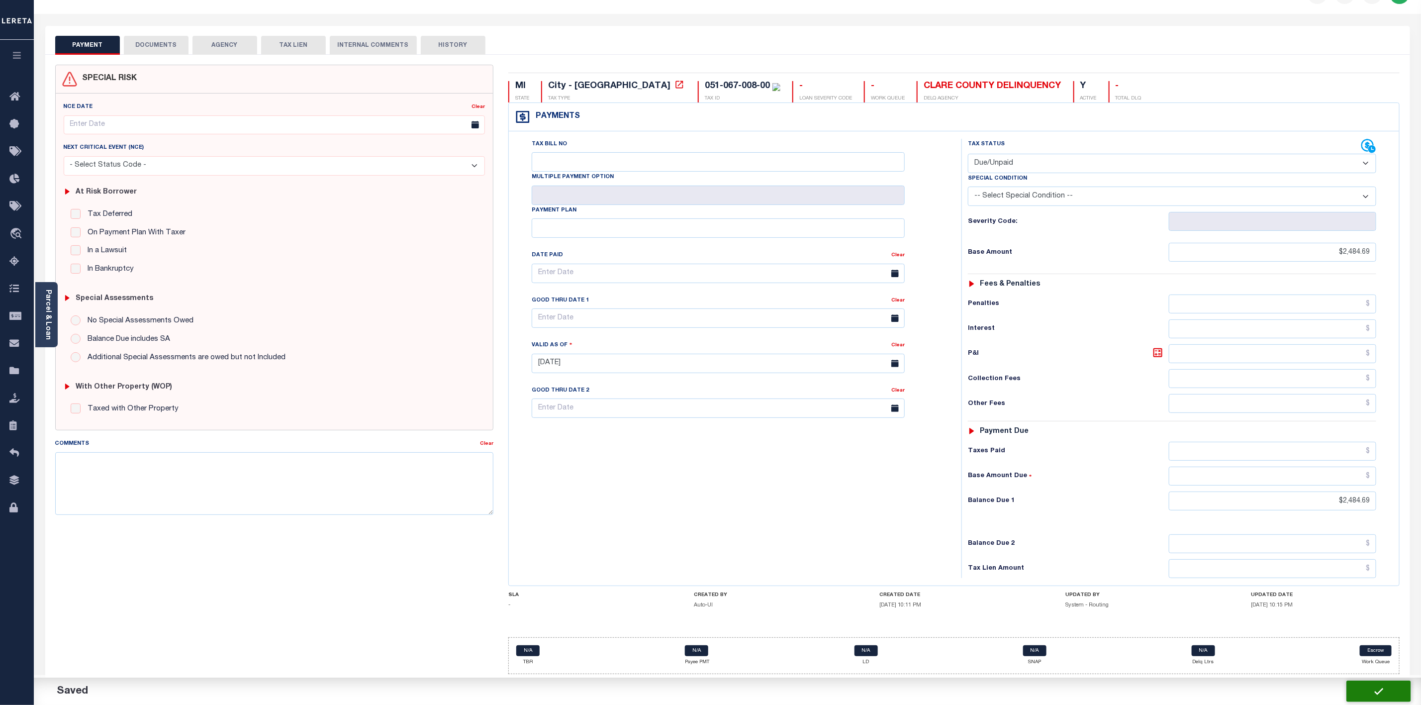
type input "$2,484.69"
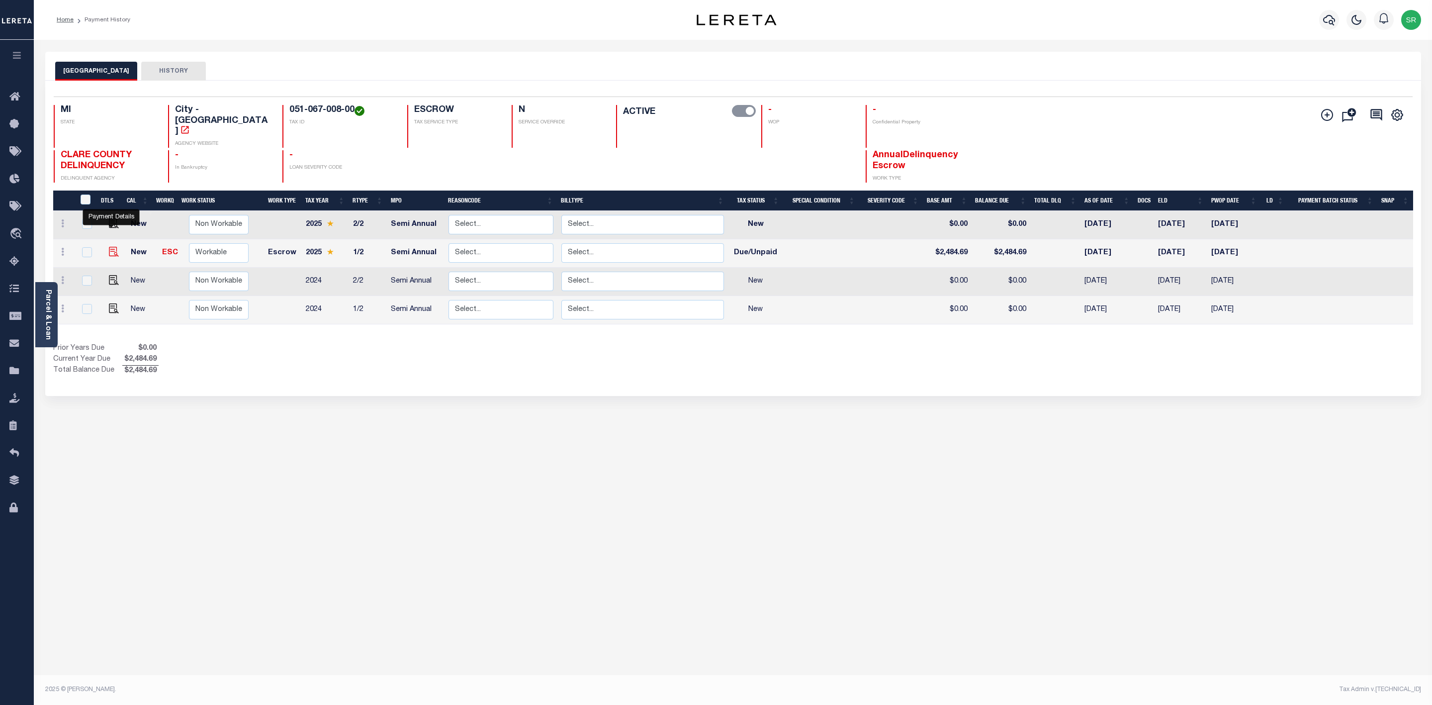
click at [110, 247] on img "" at bounding box center [114, 252] width 10 height 10
checkbox input "true"
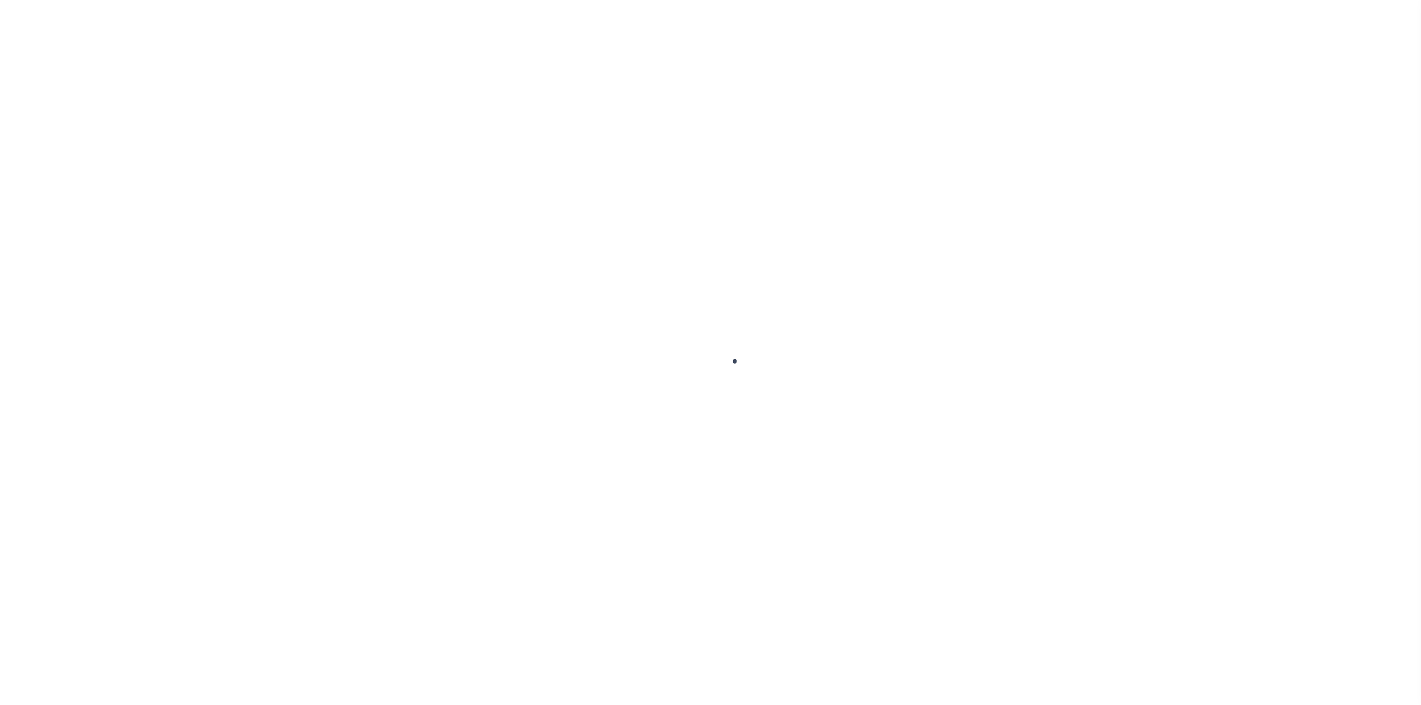
select select "DUE"
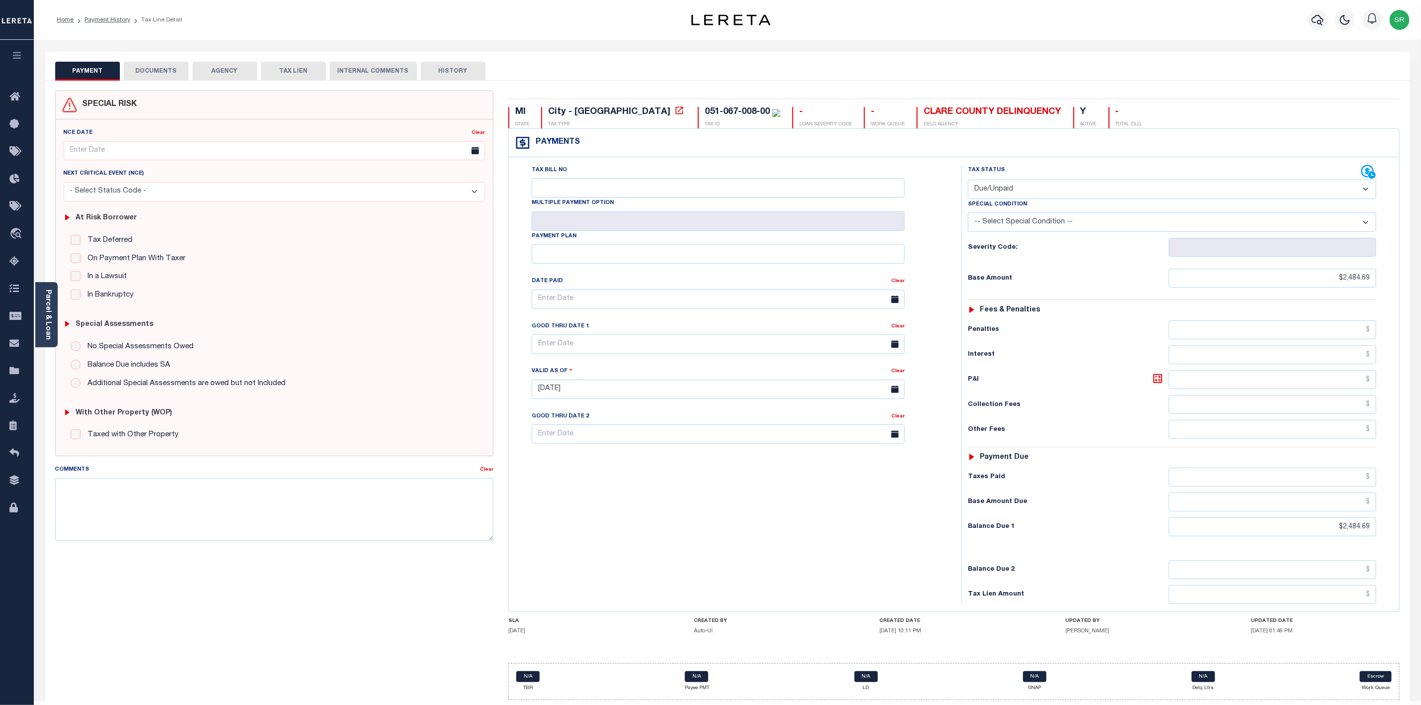
click at [170, 66] on button "DOCUMENTS" at bounding box center [156, 71] width 65 height 19
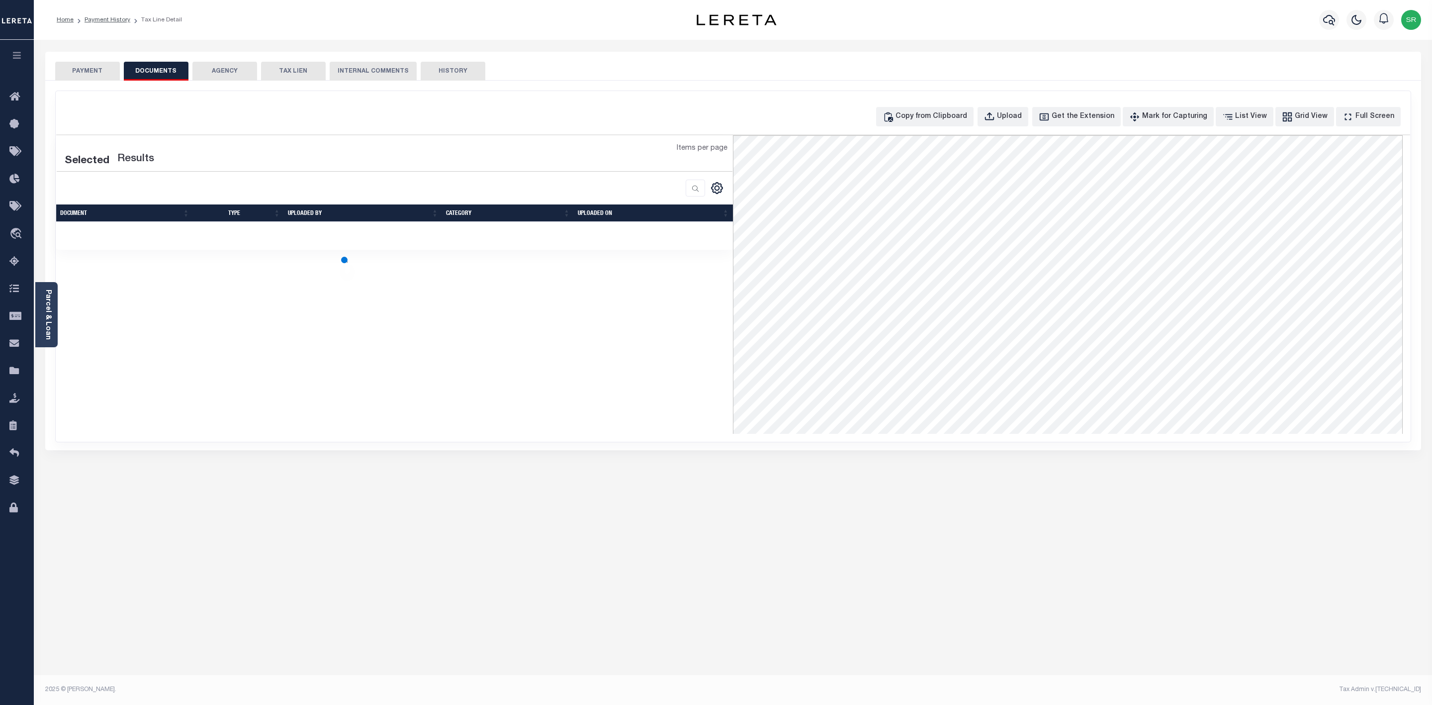
click at [170, 66] on button "DOCUMENTS" at bounding box center [156, 71] width 65 height 19
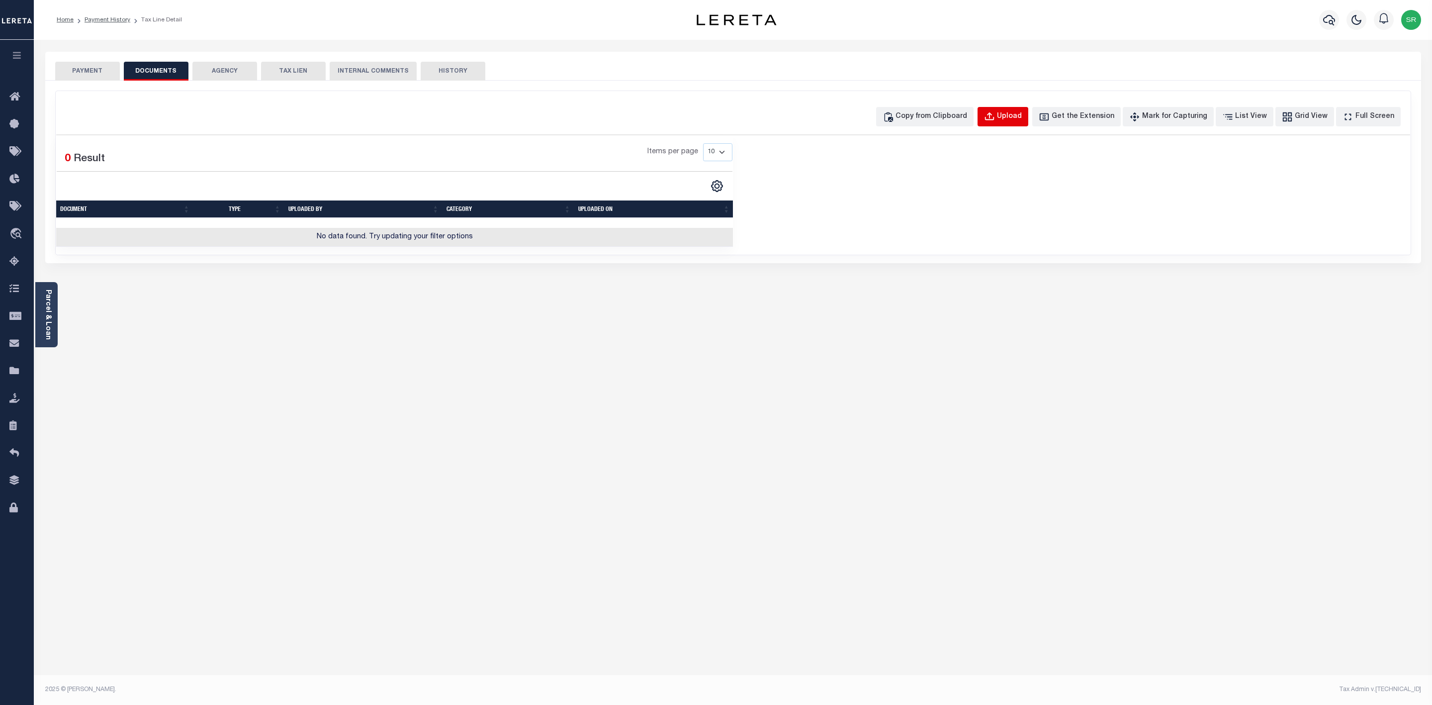
click at [1019, 121] on div "Upload" at bounding box center [1009, 116] width 25 height 11
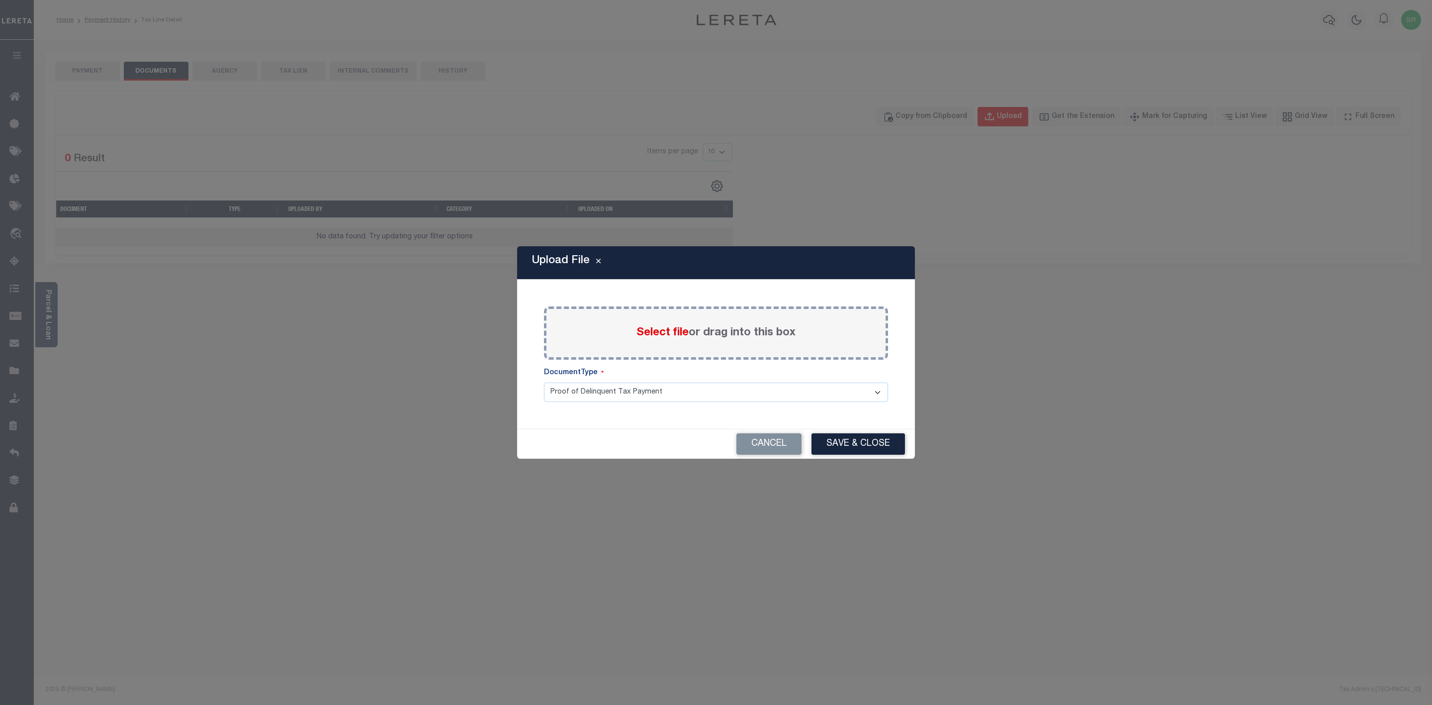
click at [1019, 121] on div "Upload File Paste copied image or file into this box Select file or drag into t…" at bounding box center [716, 352] width 1432 height 705
click at [684, 338] on span "Select file" at bounding box center [663, 332] width 52 height 11
click at [0, 0] on input "Select file or drag into this box" at bounding box center [0, 0] width 0 height 0
click at [100, 70] on div "Upload File Paste copied image or file into this box Select file or drag into t…" at bounding box center [716, 352] width 1432 height 705
click at [795, 445] on button "Cancel" at bounding box center [769, 443] width 65 height 21
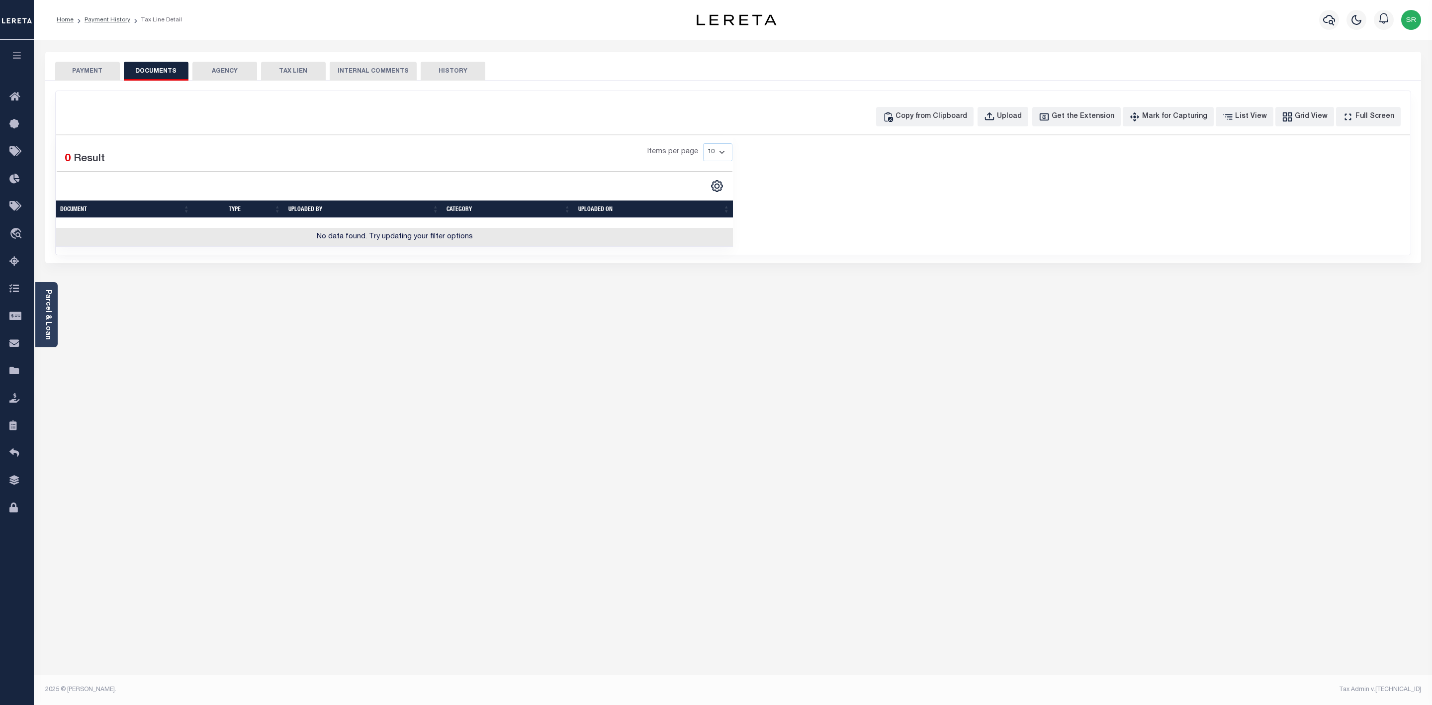
click at [103, 68] on button "PAYMENT" at bounding box center [87, 71] width 65 height 19
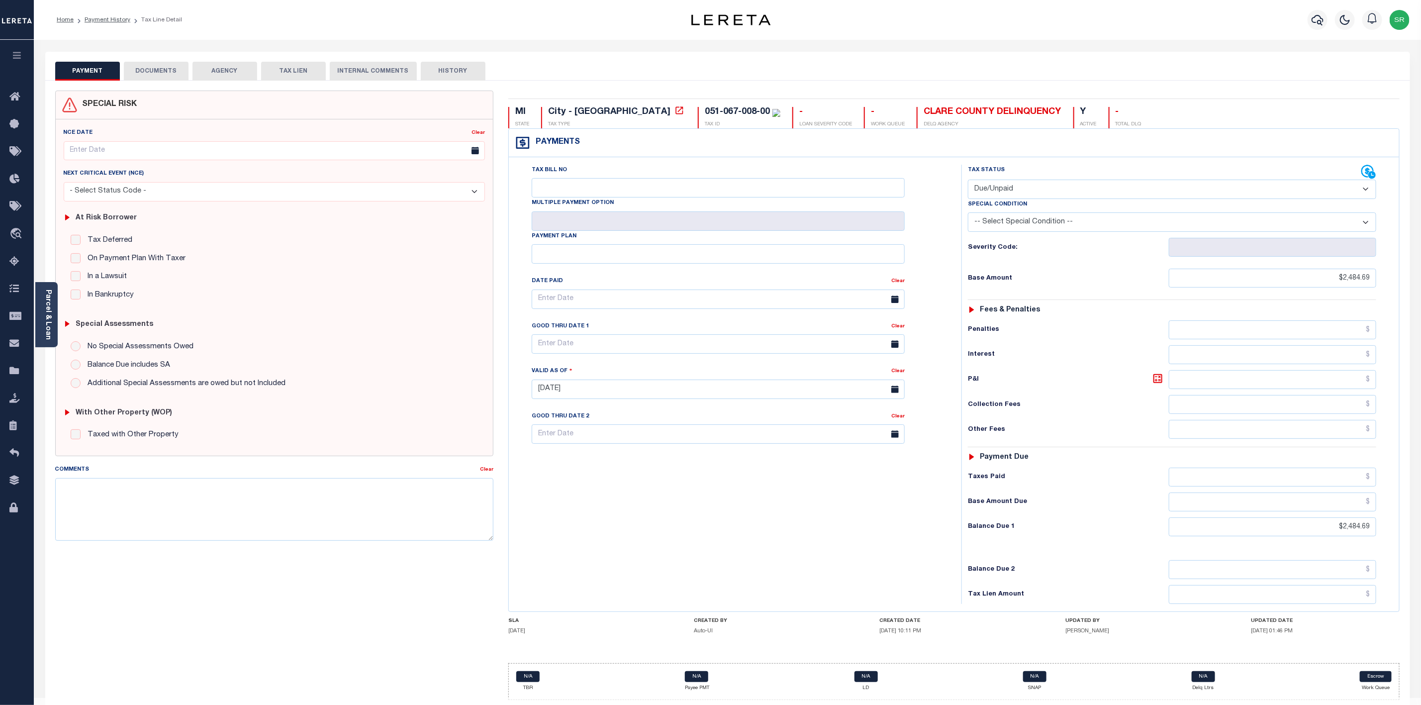
click at [103, 68] on button "PAYMENT" at bounding box center [87, 71] width 65 height 19
click at [165, 72] on button "DOCUMENTS" at bounding box center [156, 71] width 65 height 19
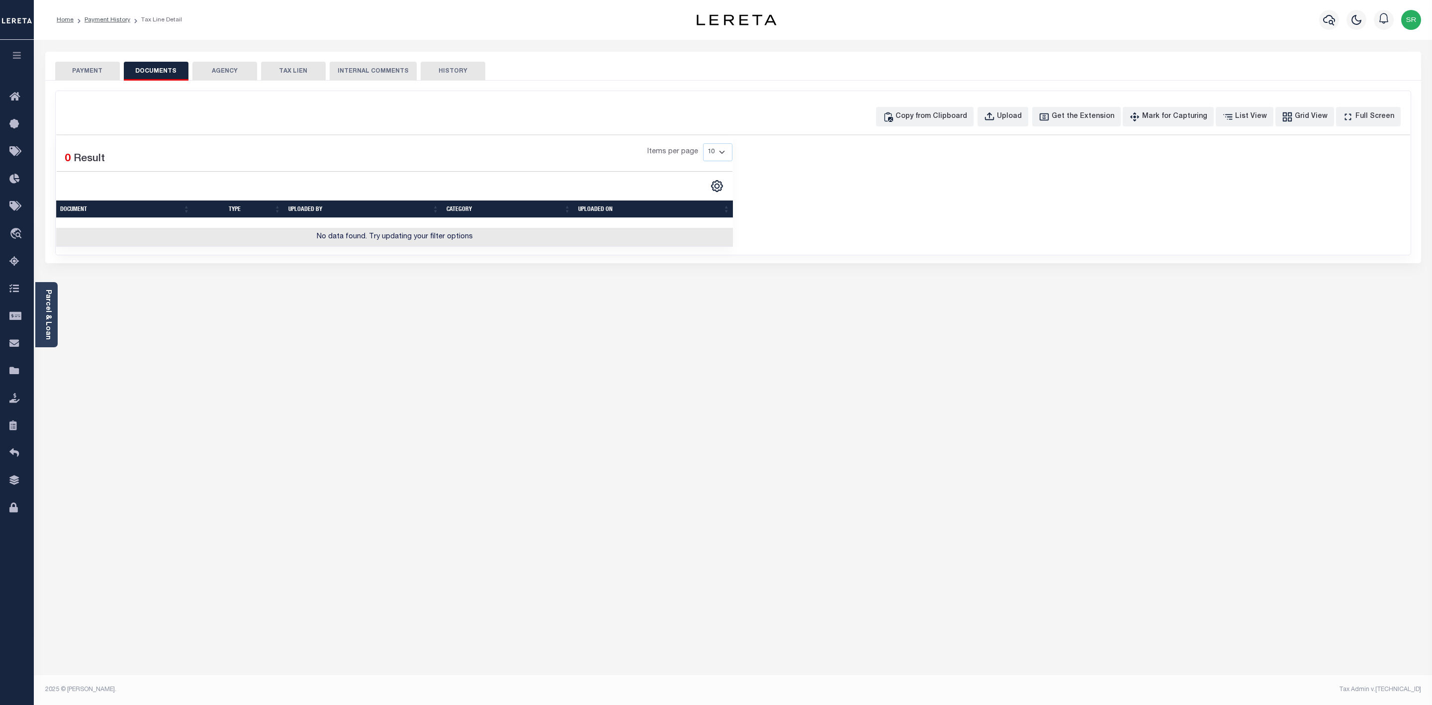
click at [165, 72] on button "DOCUMENTS" at bounding box center [156, 71] width 65 height 19
click at [995, 117] on icon "button" at bounding box center [989, 116] width 11 height 11
select select "POP"
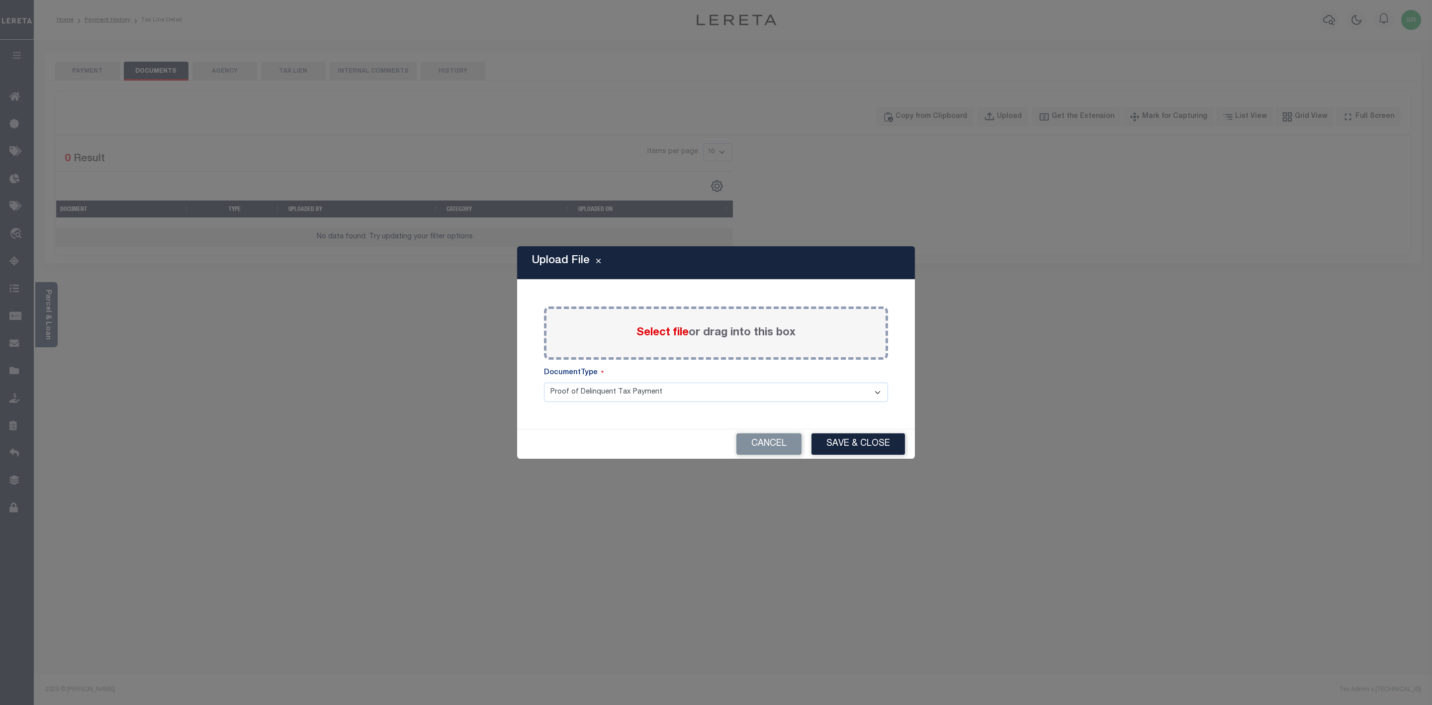
click at [665, 337] on span "Select file" at bounding box center [663, 332] width 52 height 11
click at [0, 0] on input "Select file or drag into this box" at bounding box center [0, 0] width 0 height 0
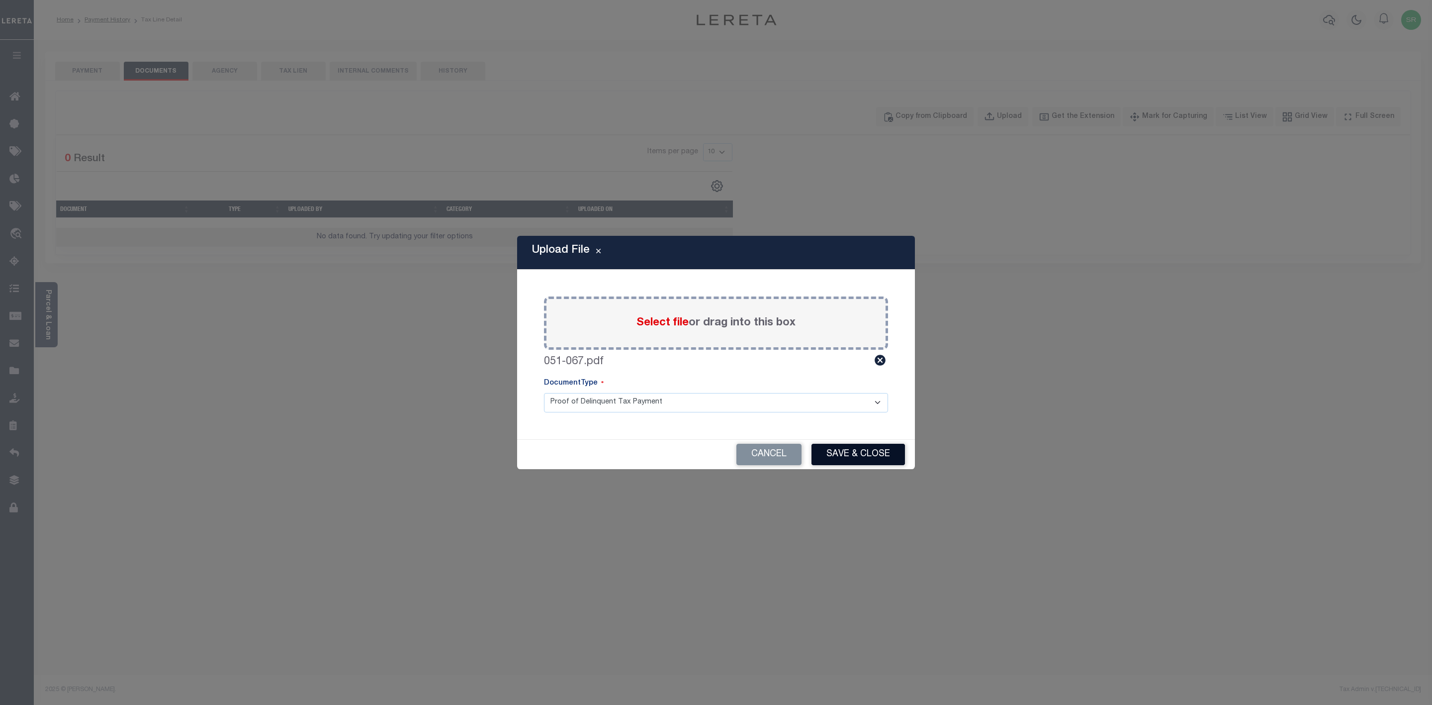
click at [844, 463] on button "Save & Close" at bounding box center [858, 454] width 93 height 21
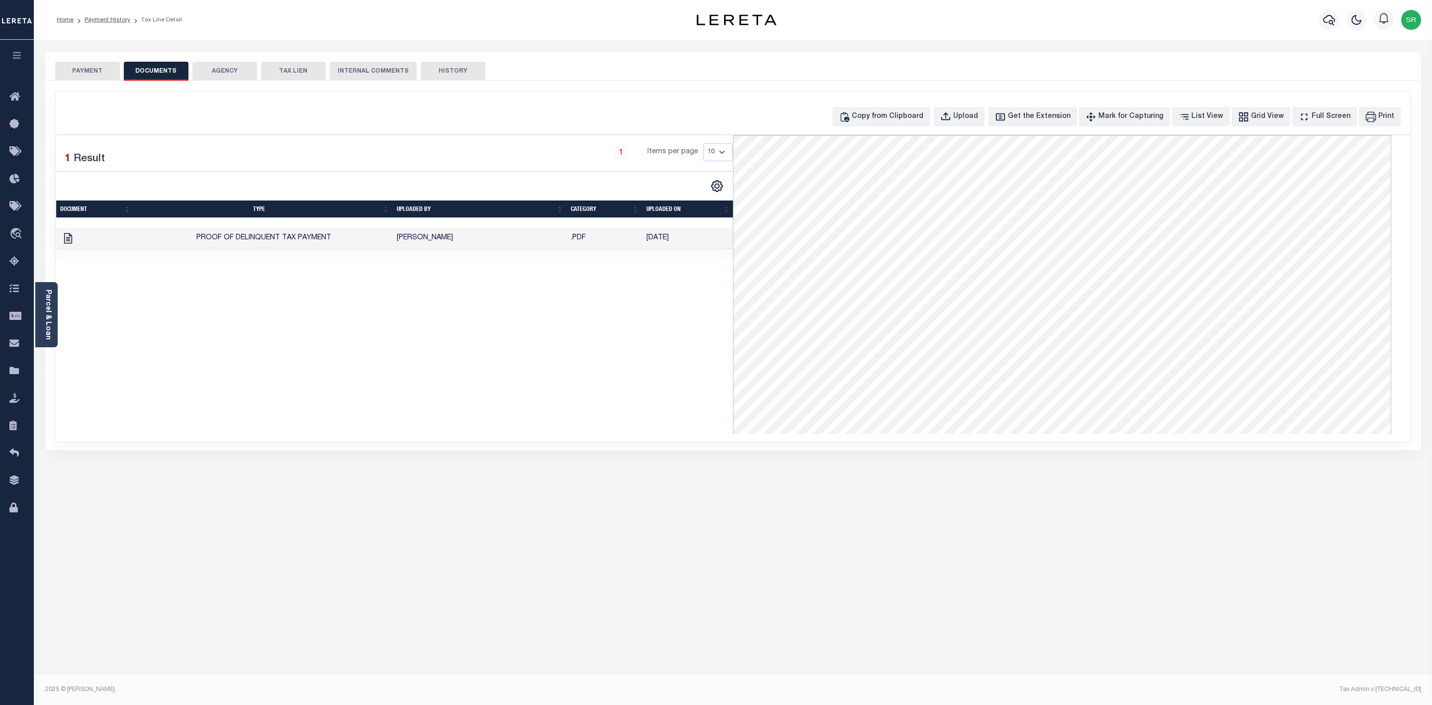
click at [519, 339] on div "1 Selected 1 Result 1 Items per page 10 25 50 100" at bounding box center [394, 284] width 677 height 298
click at [422, 336] on div "1 Selected 1 Result 1 Items per page 10 25 50 100" at bounding box center [394, 284] width 677 height 298
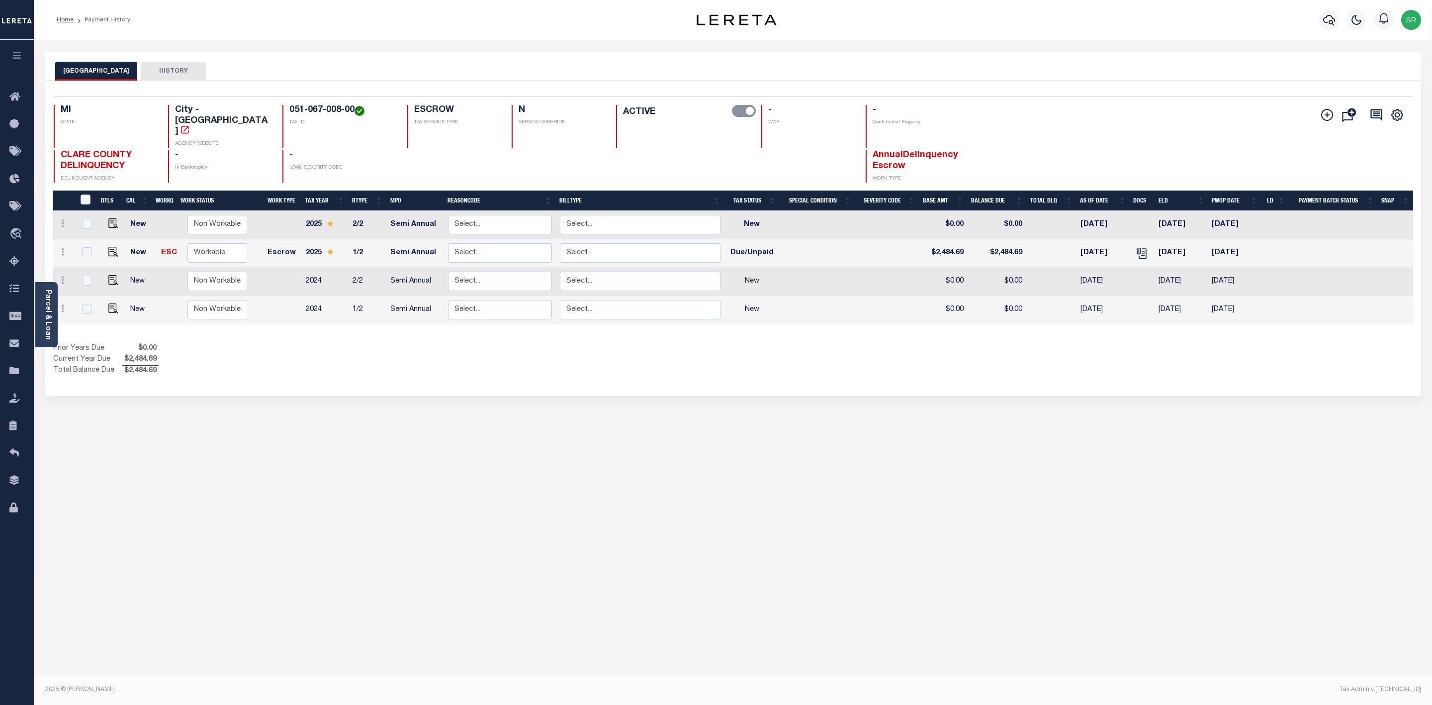
click at [498, 354] on div "Prior Years Due $0.00 Current Year Due $2,484.69 Total Balance Due $2,484.69" at bounding box center [393, 359] width 680 height 33
drag, startPoint x: 335, startPoint y: 109, endPoint x: 273, endPoint y: 110, distance: 61.7
click at [289, 110] on h4 "051-067-008-00" at bounding box center [342, 110] width 106 height 11
copy h4 "051-067-008-00"
